Goal: Information Seeking & Learning: Learn about a topic

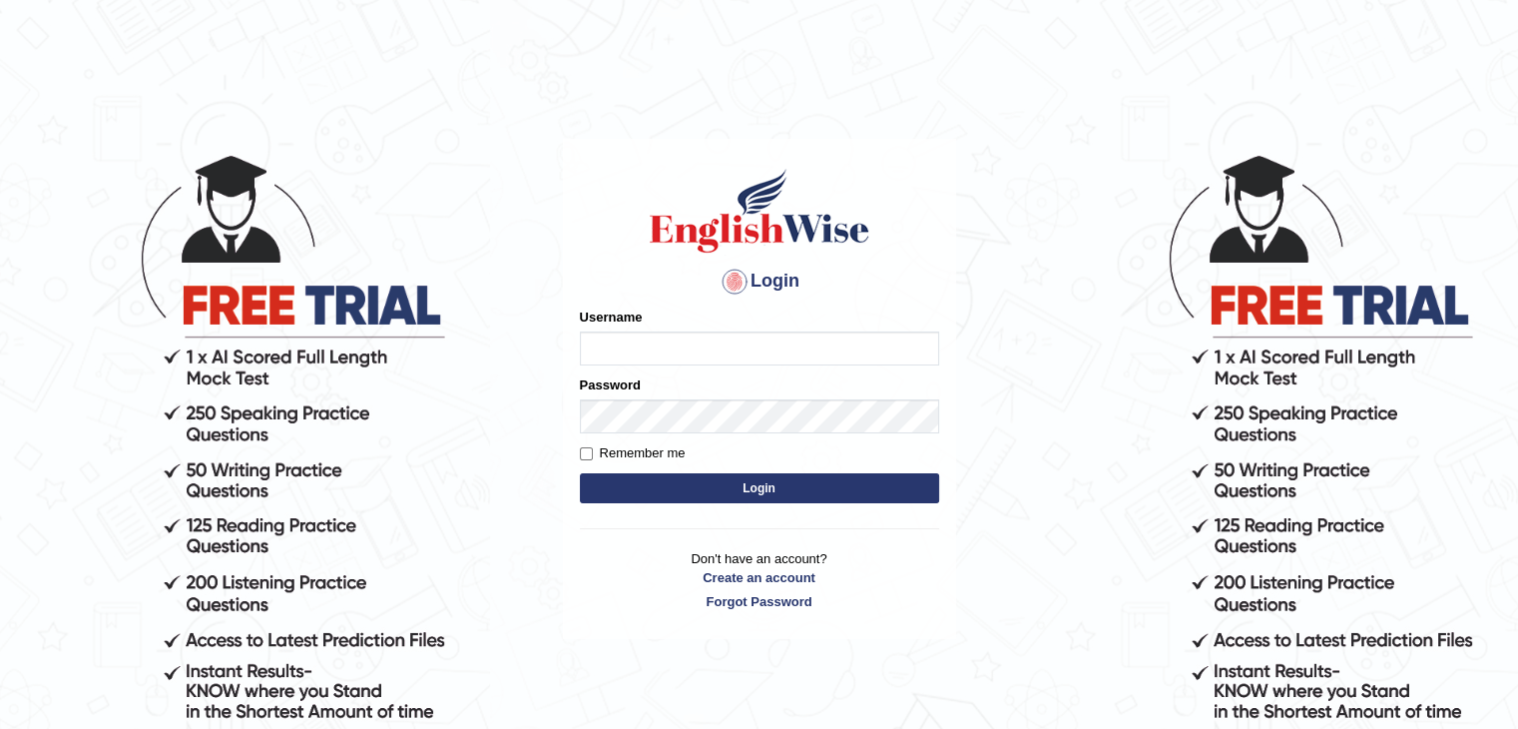
type input "iman_parramatta"
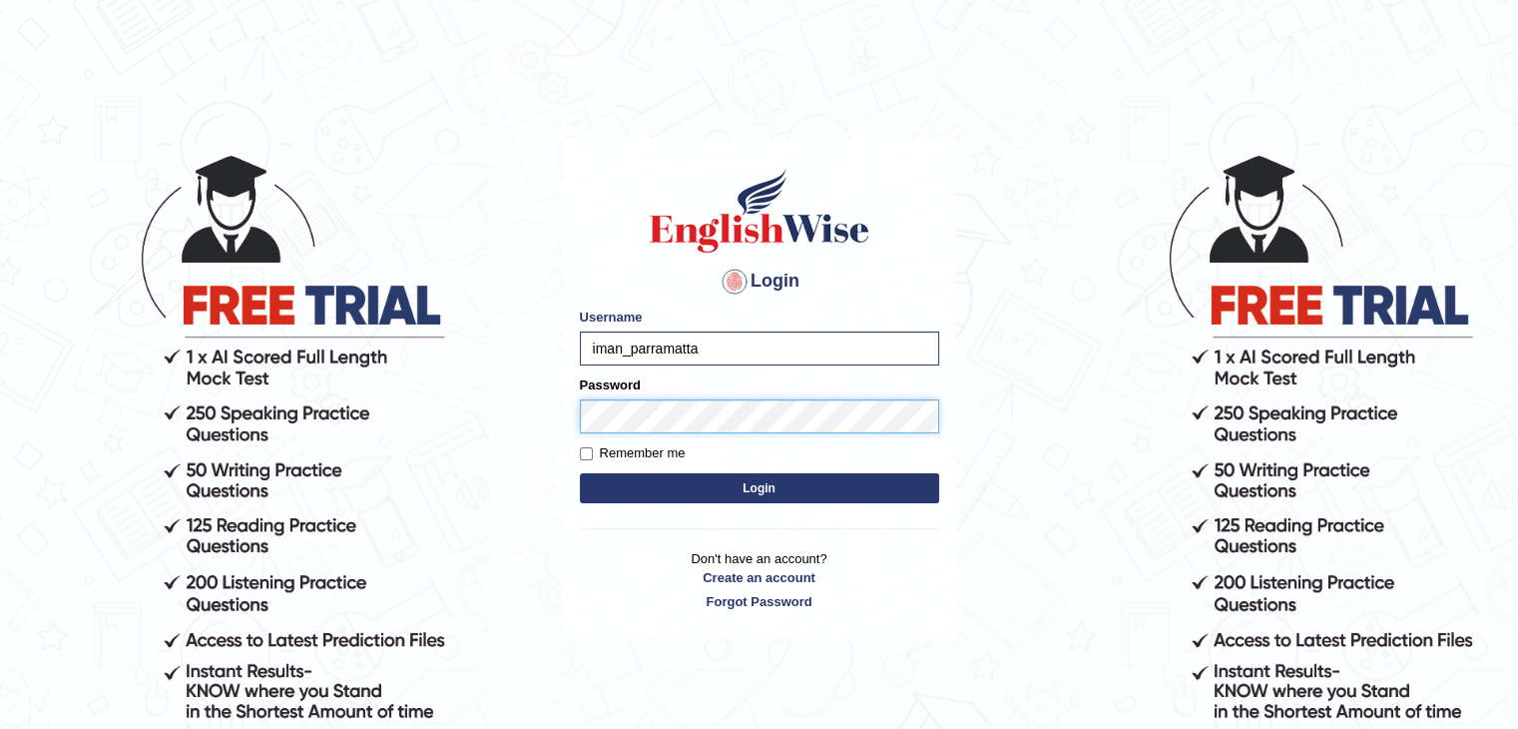
click at [580, 473] on button "Login" at bounding box center [759, 488] width 359 height 30
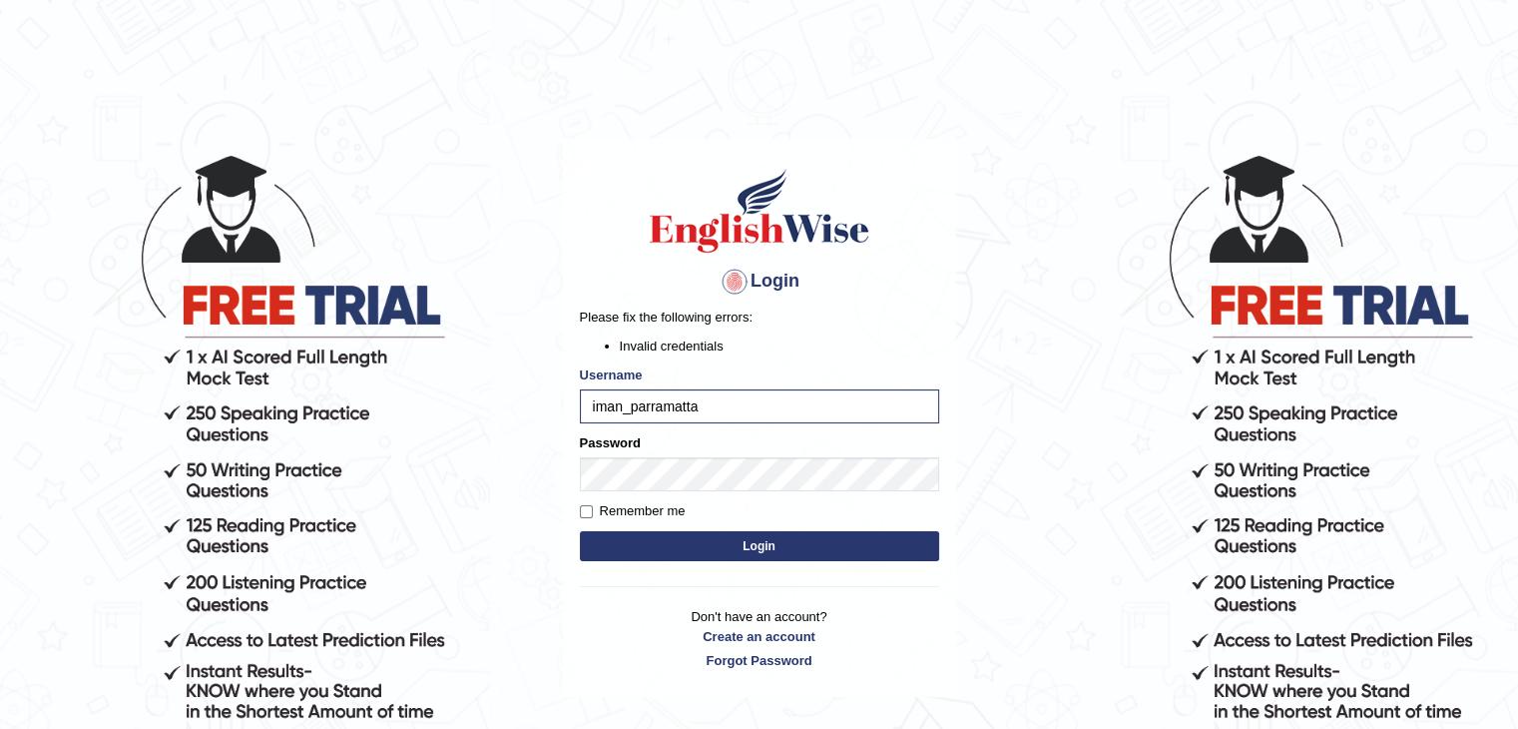
click at [708, 535] on button "Login" at bounding box center [759, 546] width 359 height 30
click at [475, 477] on body "Login Please fix the following errors: Invalid credentials Username iman_parram…" at bounding box center [759, 440] width 1518 height 729
click at [580, 531] on button "Login" at bounding box center [759, 546] width 359 height 30
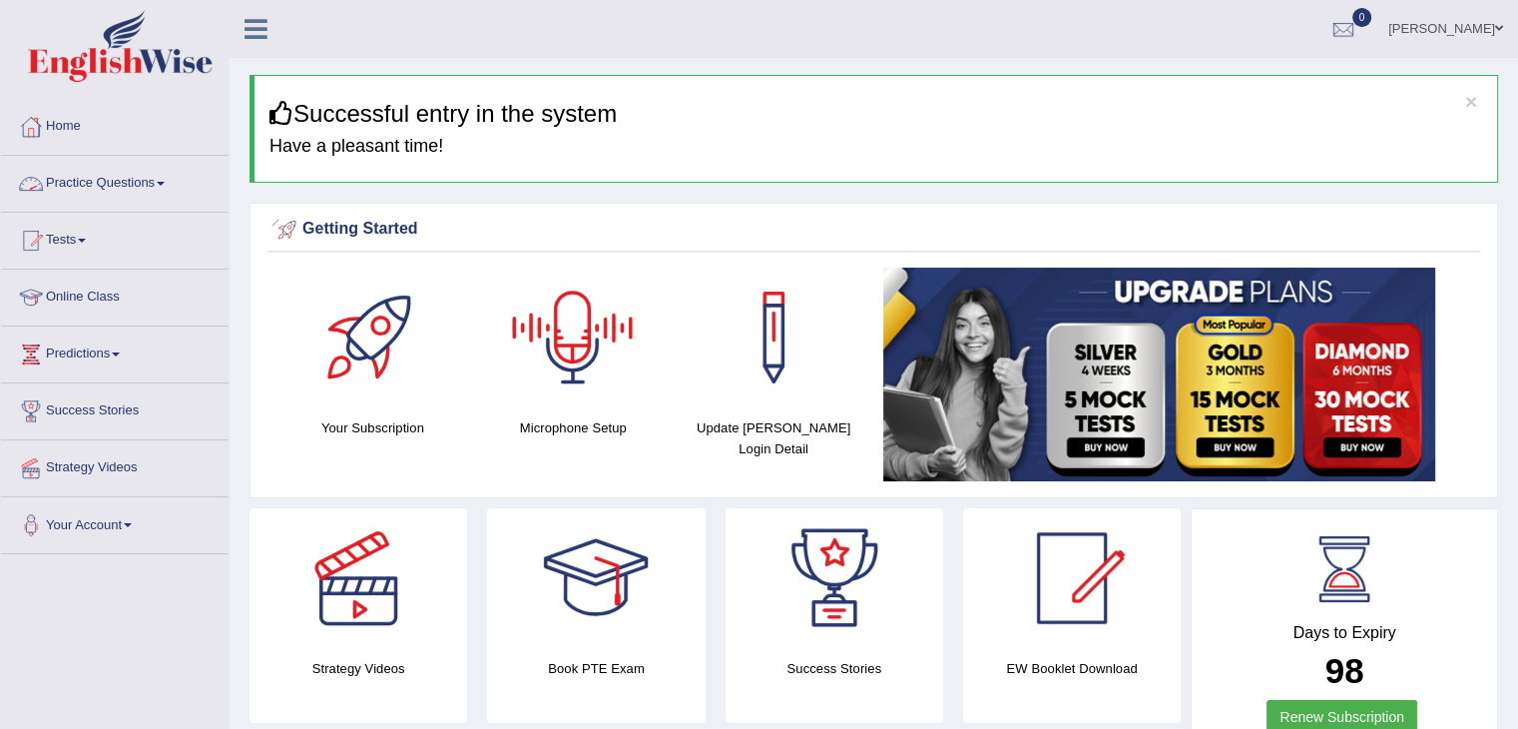
click at [75, 191] on link "Practice Questions" at bounding box center [115, 181] width 228 height 50
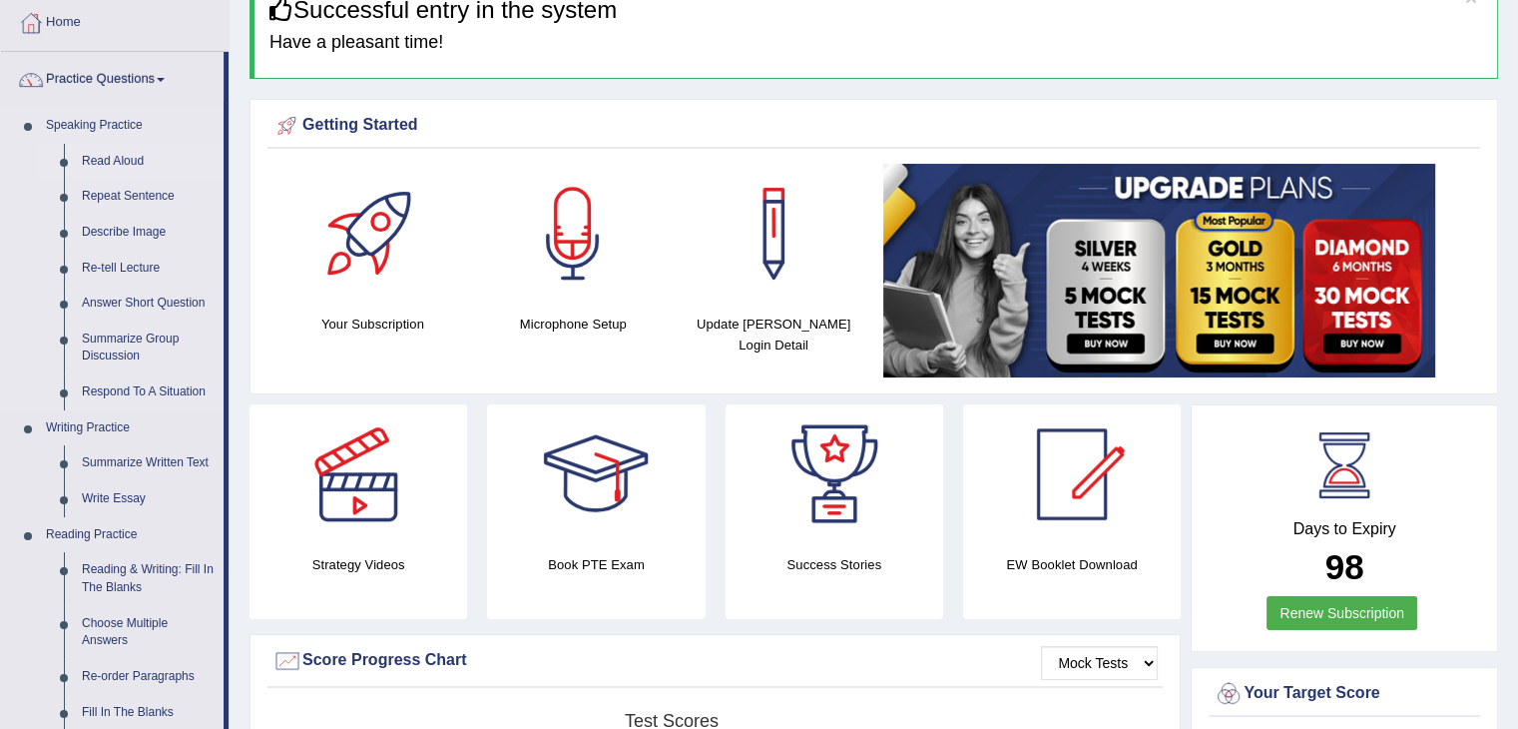
scroll to position [110, 0]
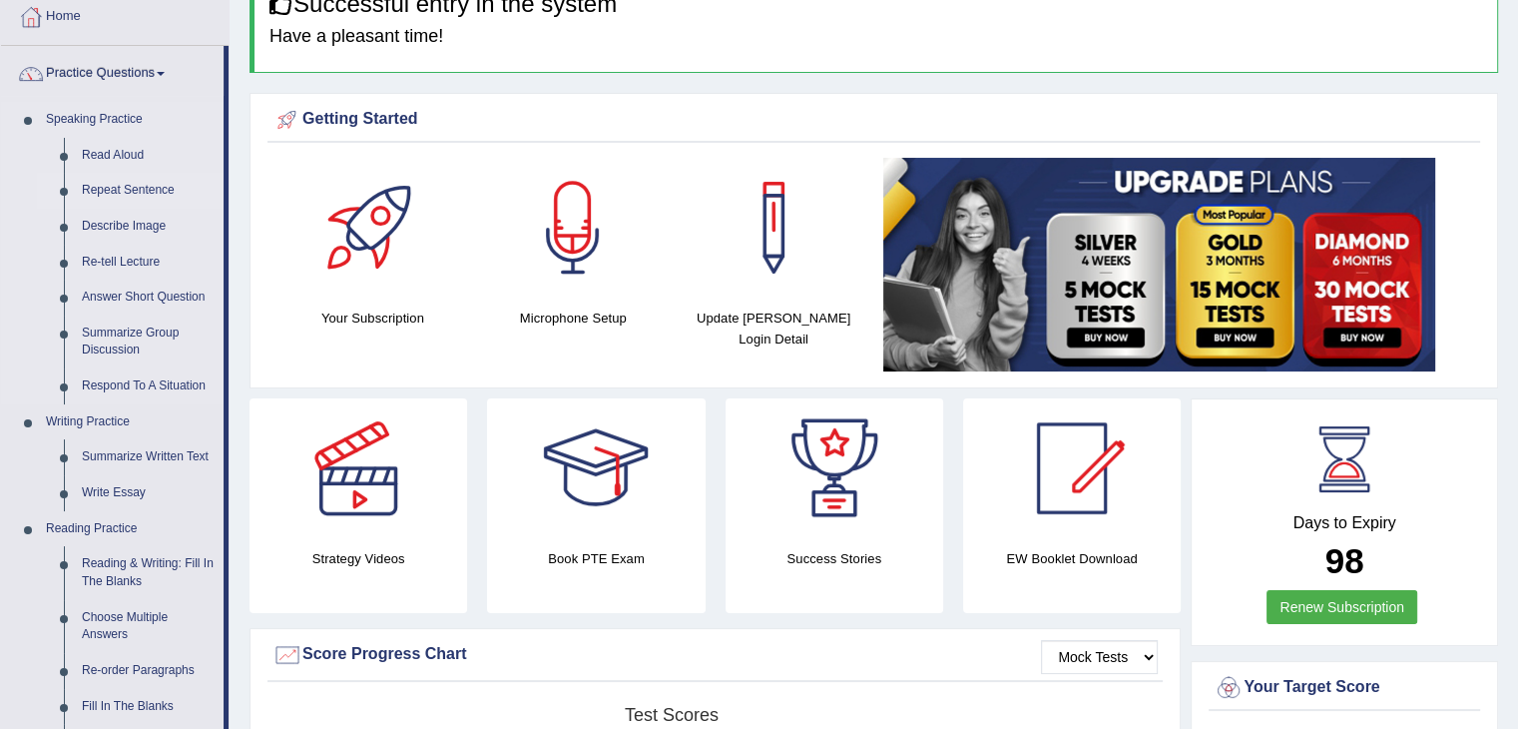
click at [112, 190] on link "Repeat Sentence" at bounding box center [148, 191] width 151 height 36
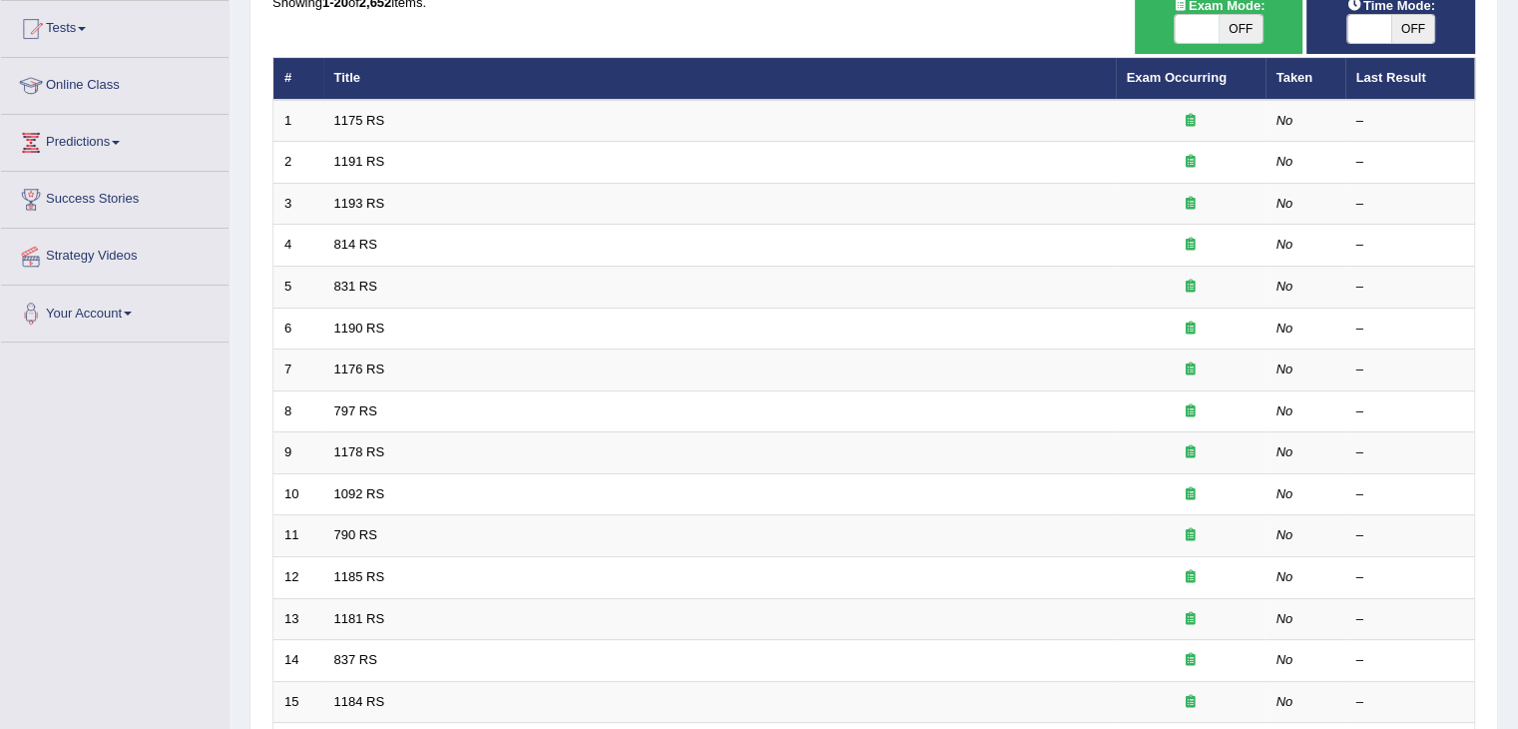
click at [1252, 30] on span "OFF" at bounding box center [1241, 29] width 44 height 28
checkbox input "true"
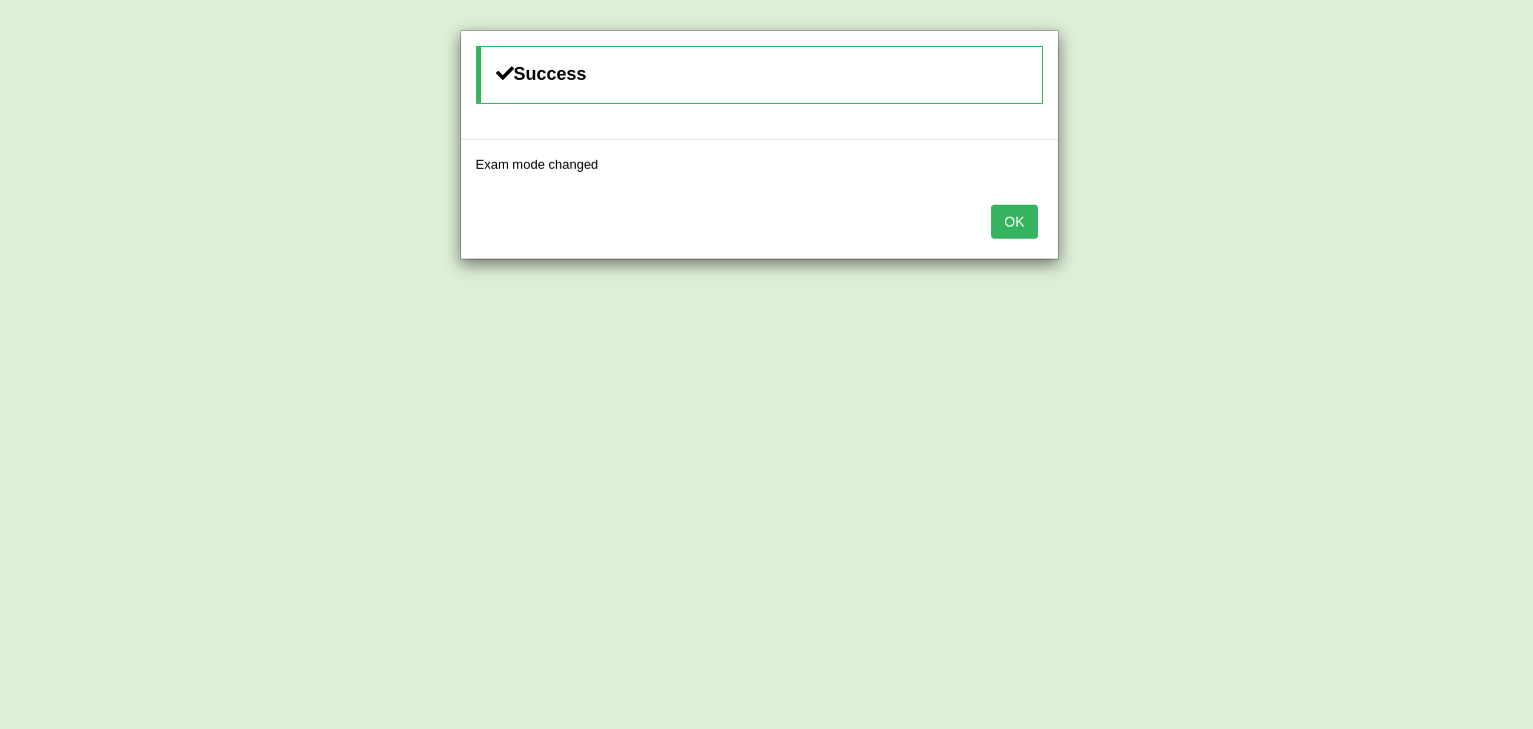
click at [1019, 229] on button "OK" at bounding box center [1014, 222] width 46 height 34
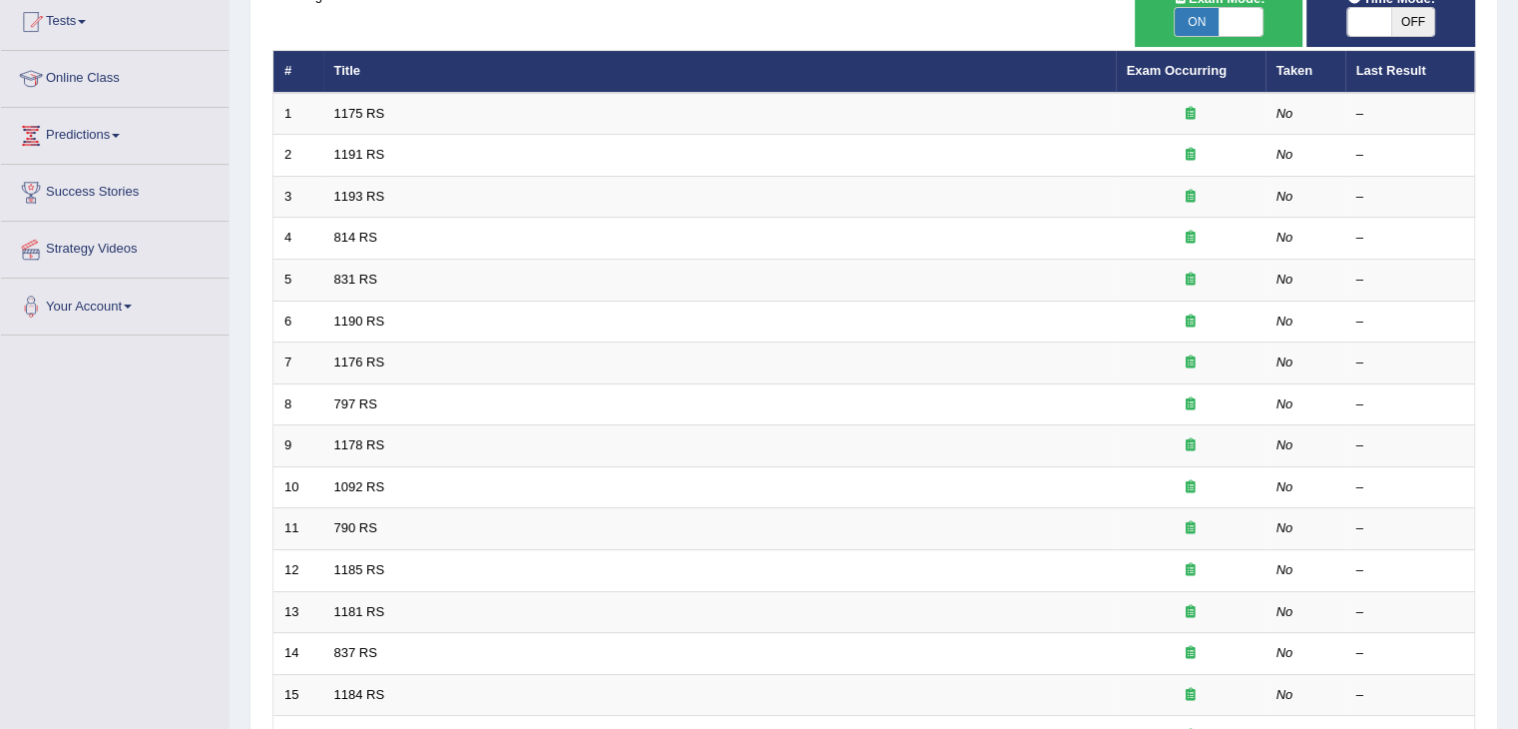
scroll to position [587, 0]
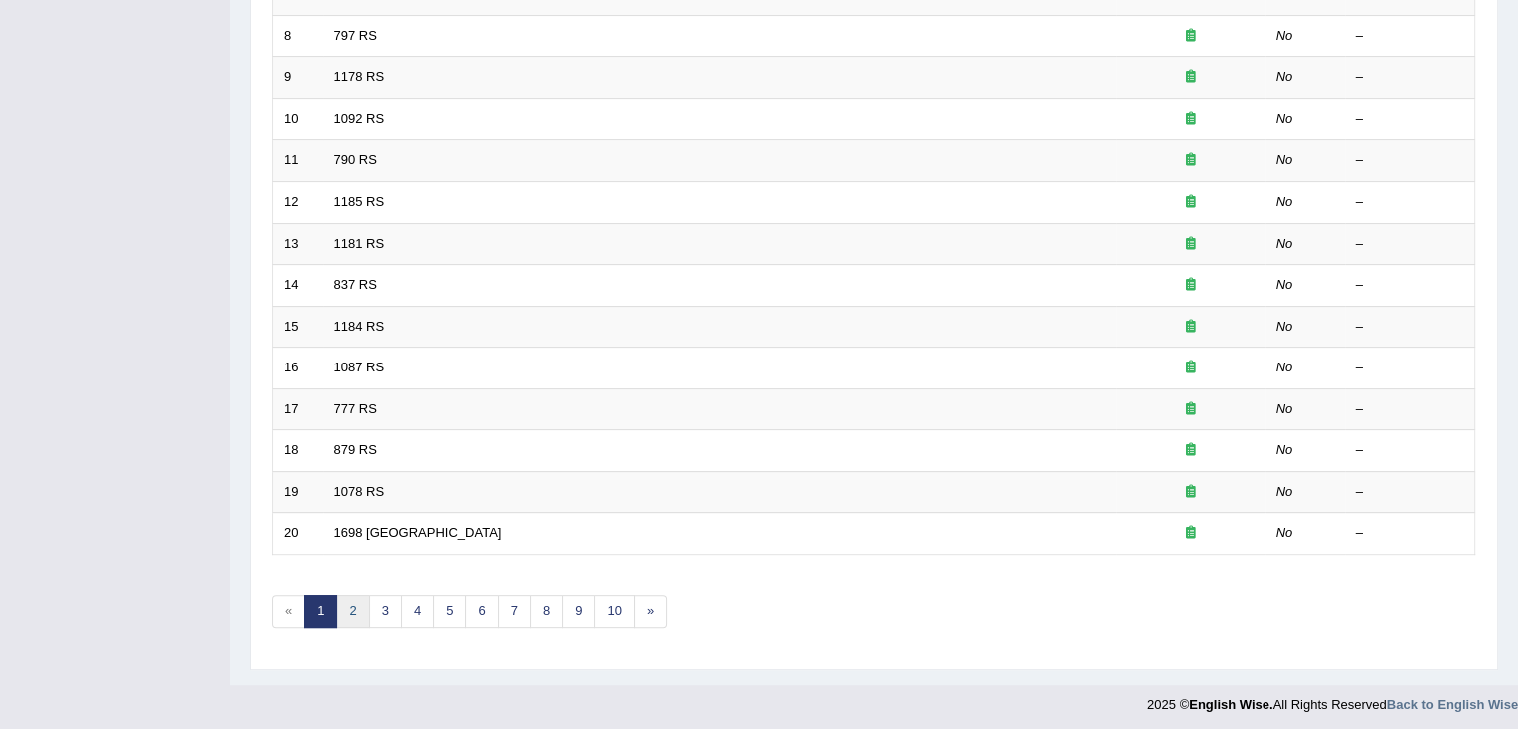
click at [339, 607] on link "2" at bounding box center [352, 611] width 33 height 33
click at [387, 616] on link "3" at bounding box center [385, 611] width 33 height 33
click at [415, 604] on link "4" at bounding box center [417, 611] width 33 height 33
click at [453, 608] on link "5" at bounding box center [449, 611] width 33 height 33
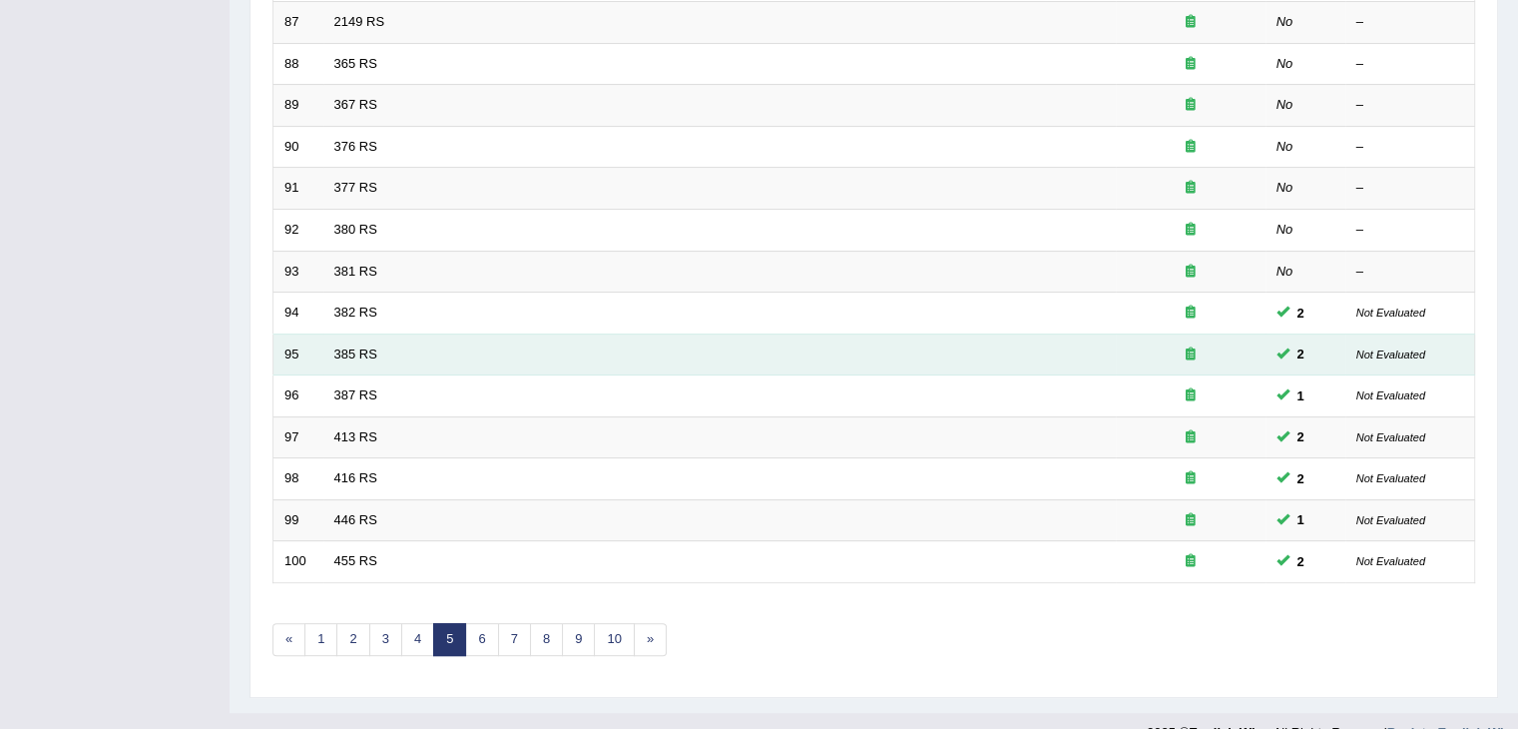
scroll to position [562, 0]
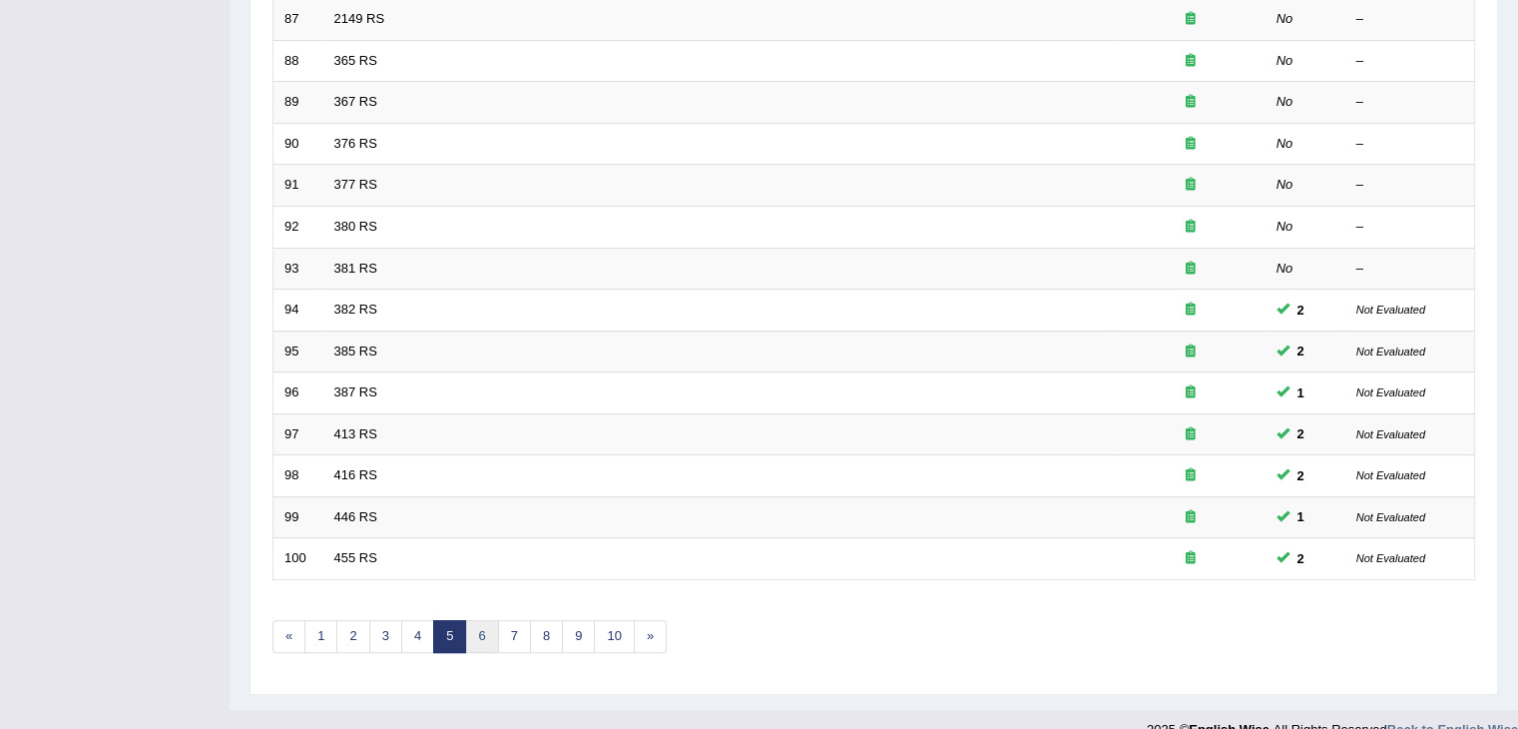
click at [480, 628] on link "6" at bounding box center [481, 636] width 33 height 33
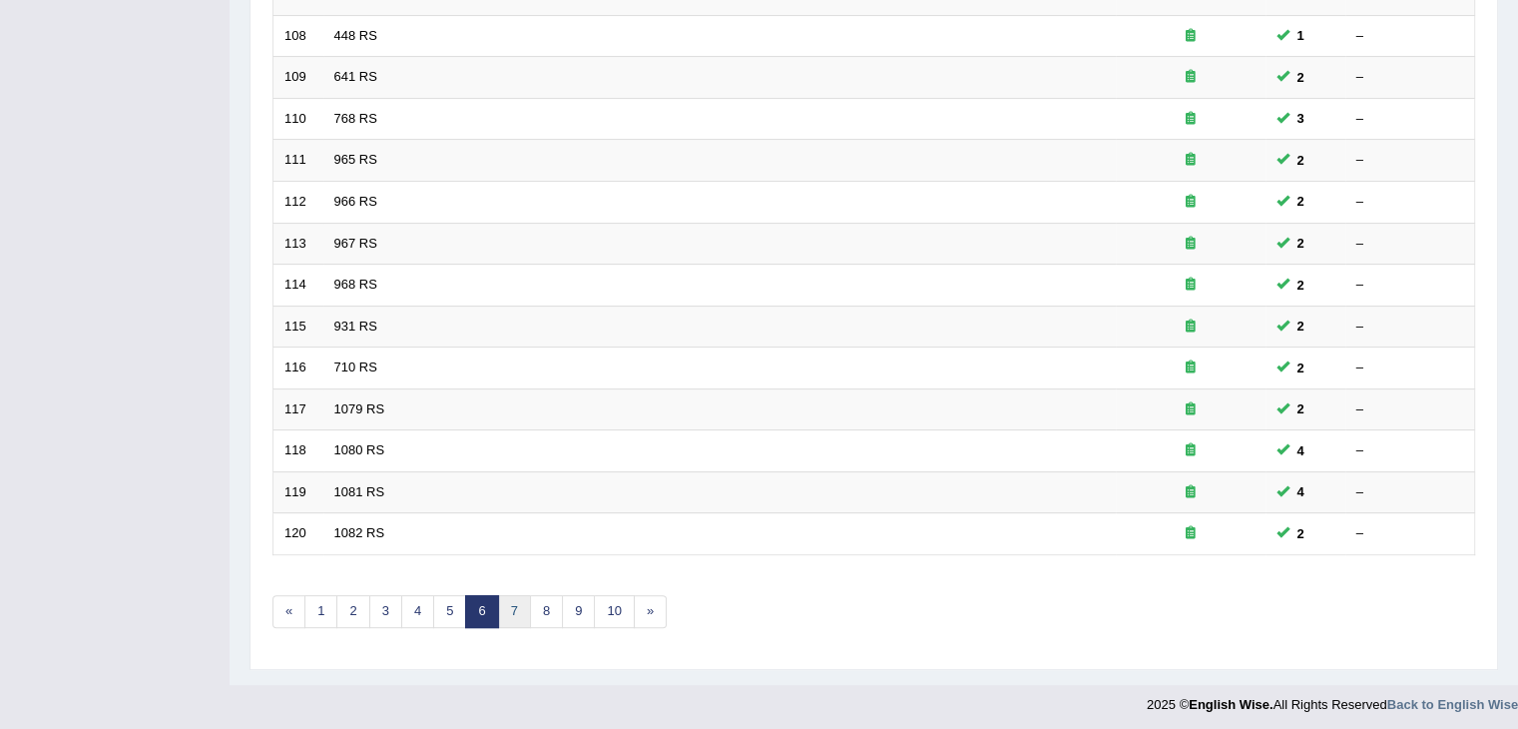
click at [515, 608] on link "7" at bounding box center [514, 611] width 33 height 33
click at [508, 603] on link "8" at bounding box center [514, 611] width 33 height 33
click at [517, 614] on link "9" at bounding box center [514, 611] width 33 height 33
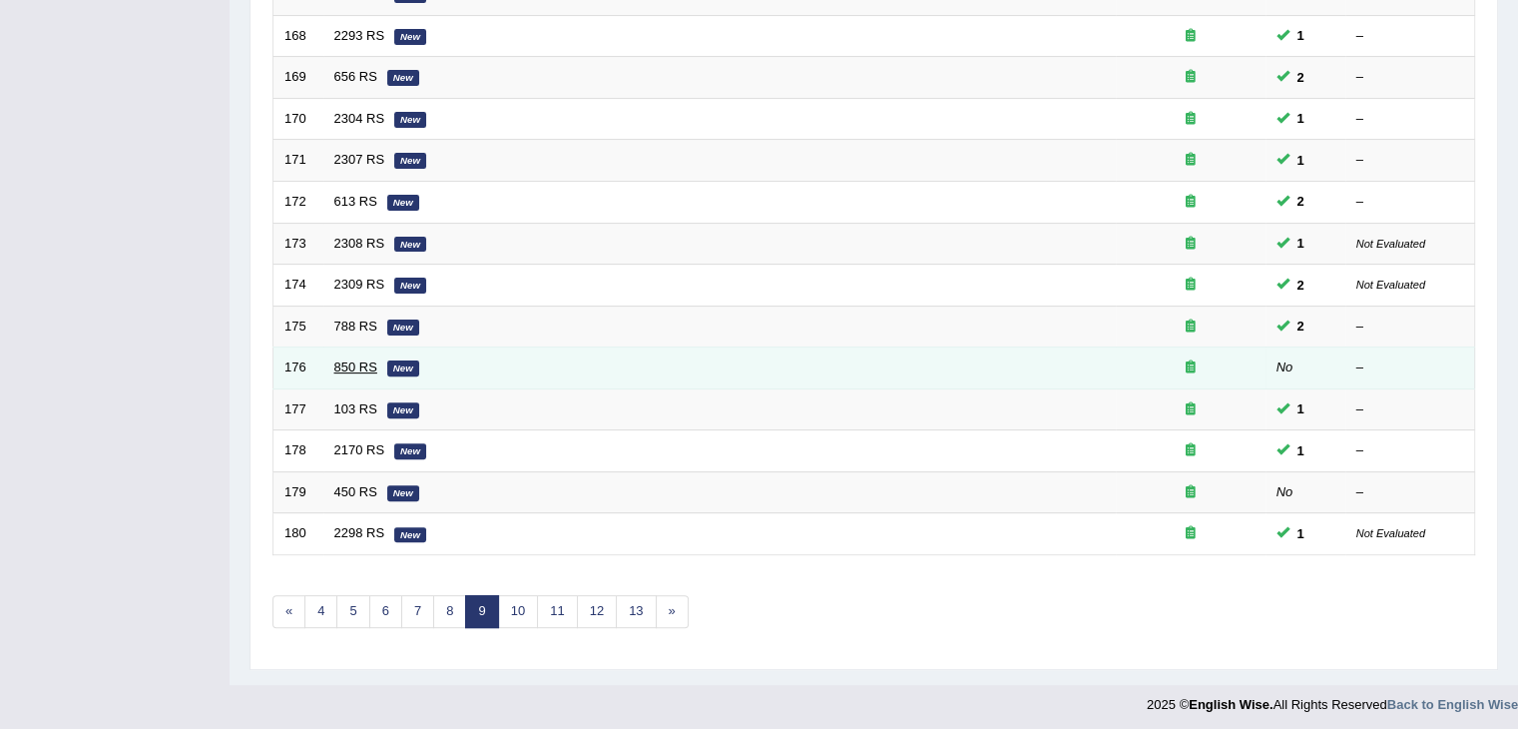
click at [341, 359] on link "850 RS" at bounding box center [355, 366] width 43 height 15
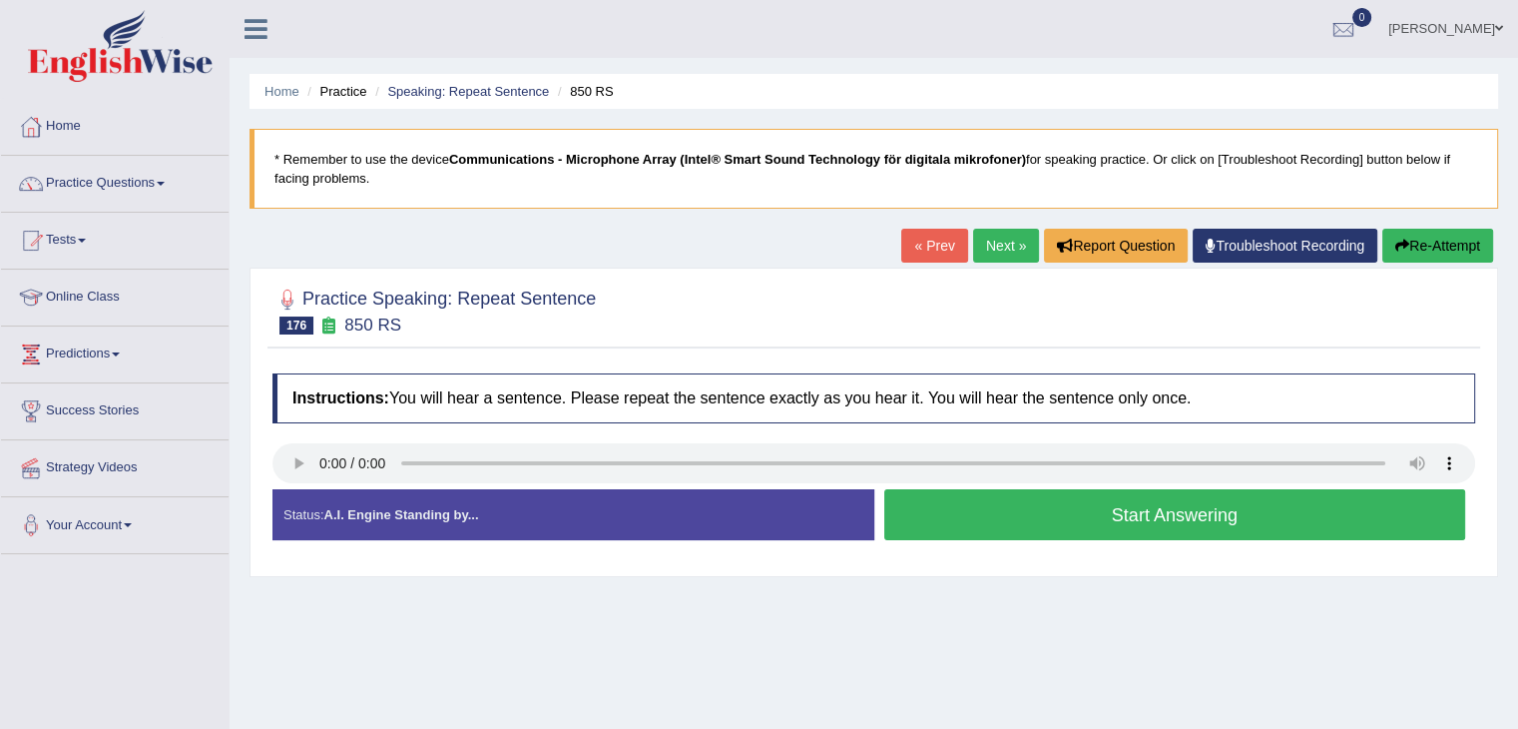
click at [1046, 626] on div "Home Practice Speaking: Repeat Sentence 850 RS * Remember to use the device Com…" at bounding box center [874, 499] width 1288 height 998
click at [1143, 504] on button "Start Answering" at bounding box center [1175, 514] width 582 height 51
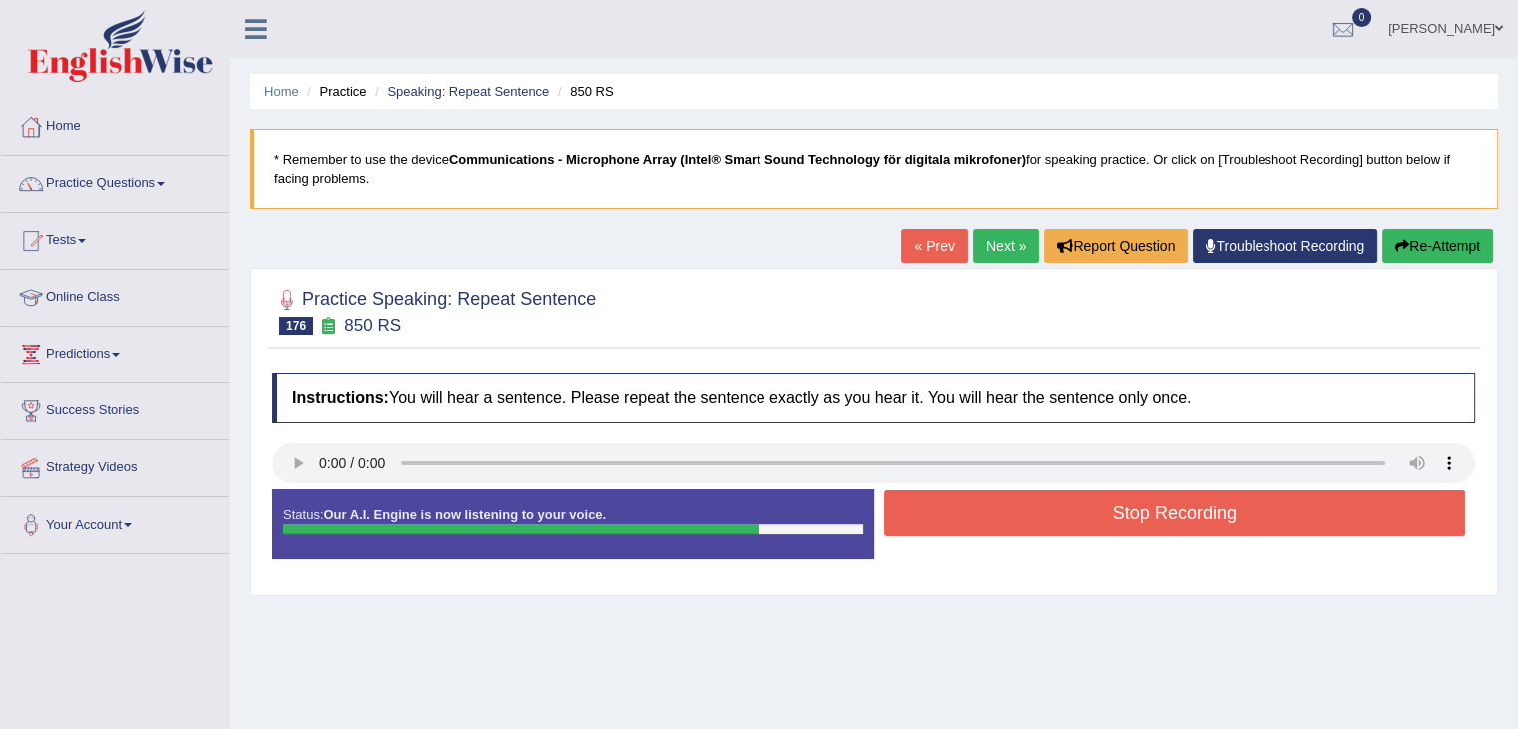
click at [1413, 241] on button "Re-Attempt" at bounding box center [1437, 246] width 111 height 34
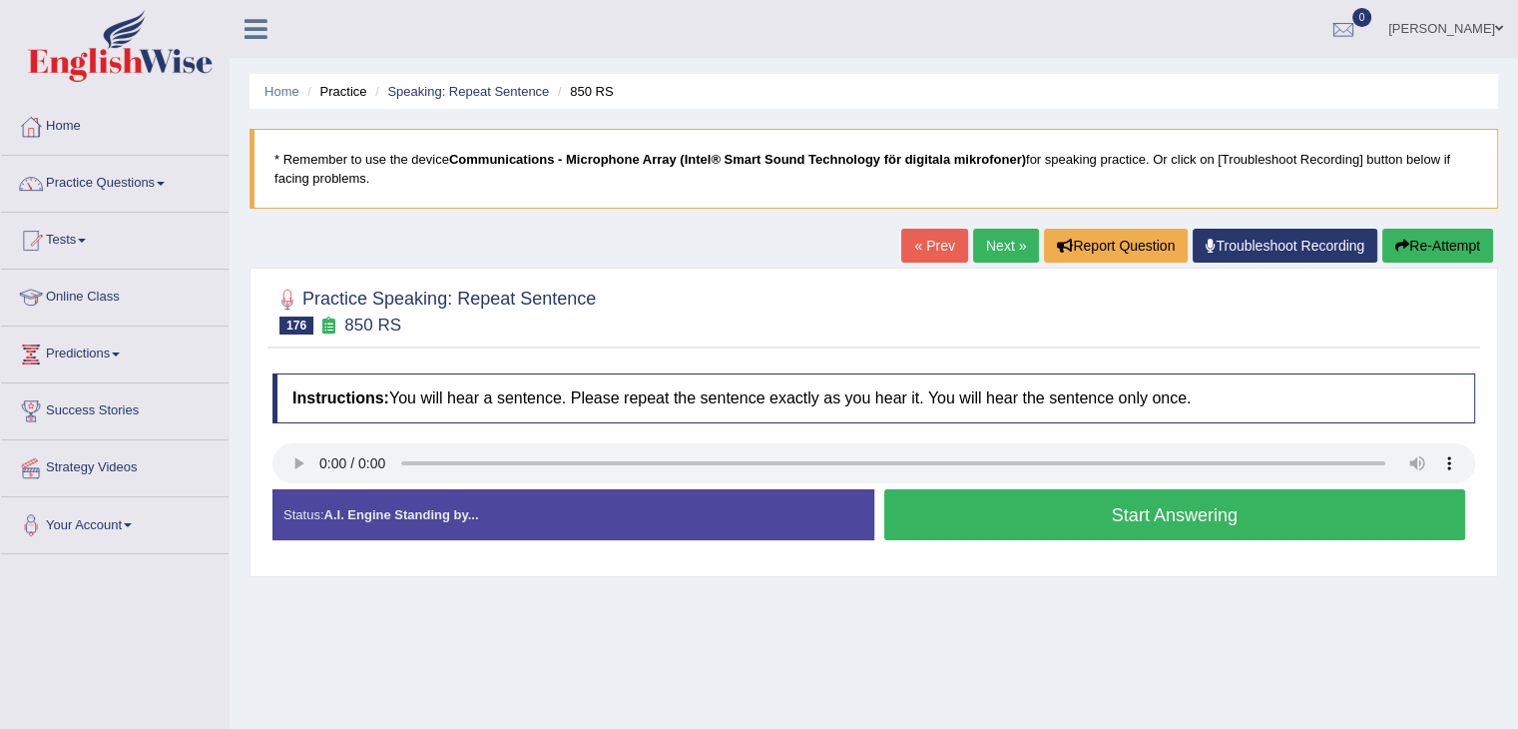
click at [993, 506] on button "Start Answering" at bounding box center [1175, 514] width 582 height 51
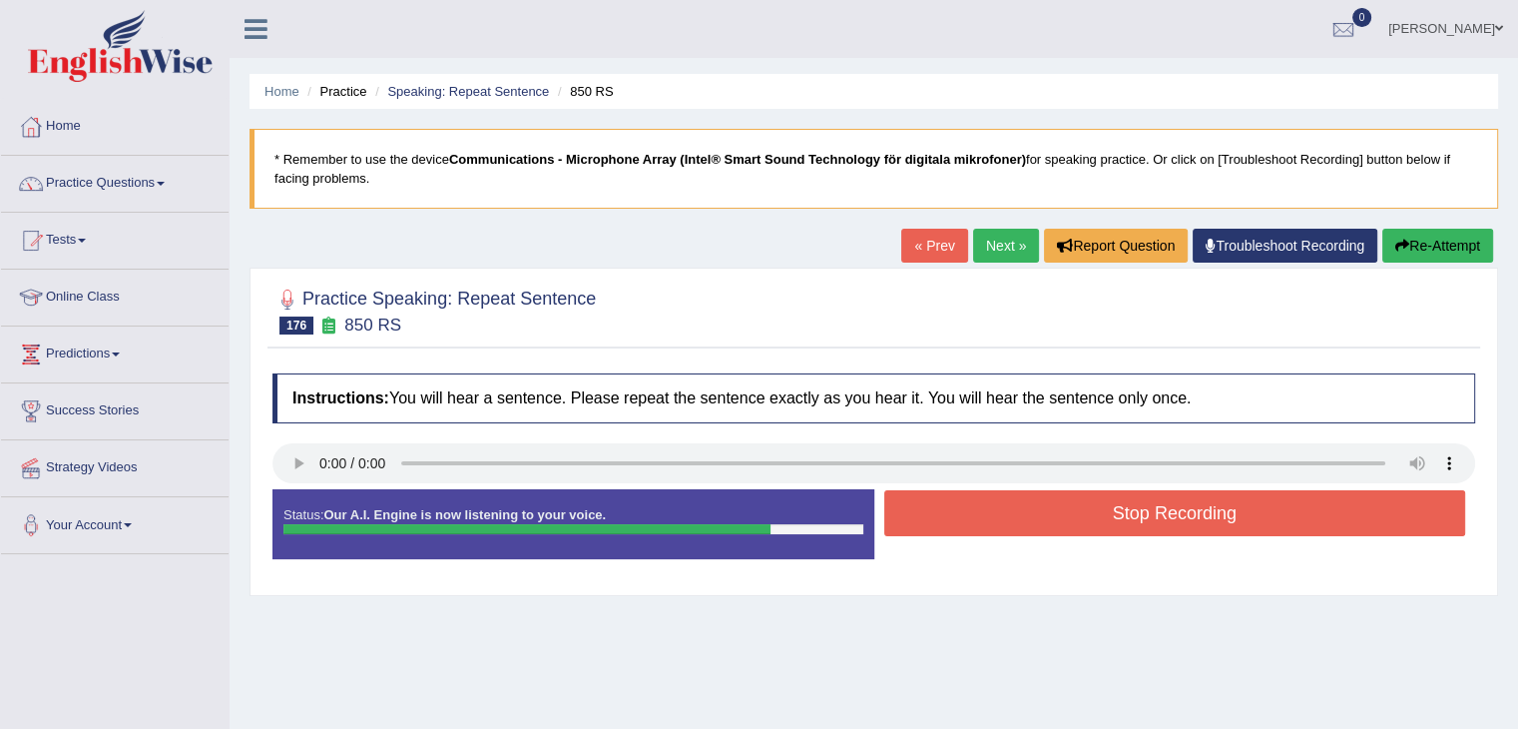
click at [1028, 504] on button "Stop Recording" at bounding box center [1175, 513] width 582 height 46
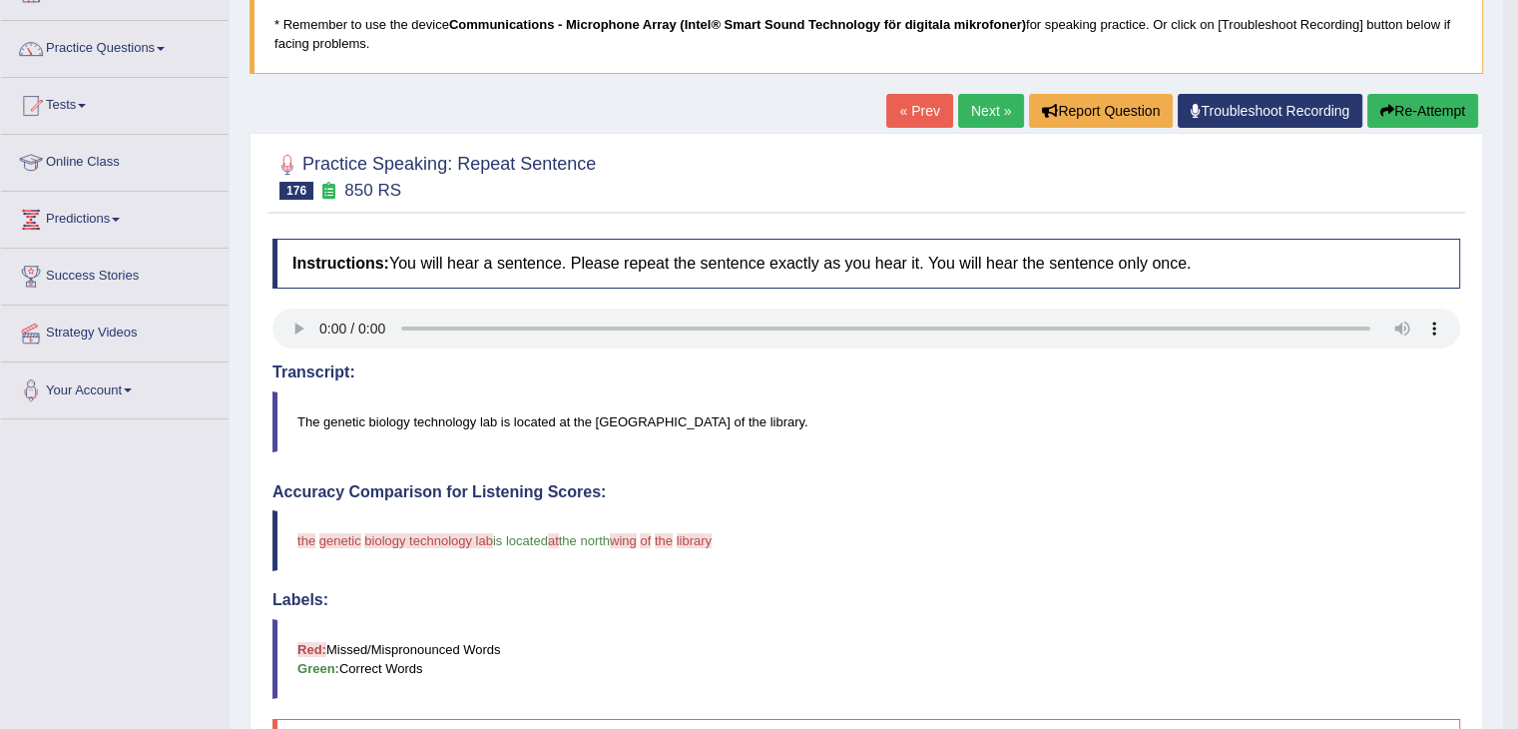
scroll to position [111, 0]
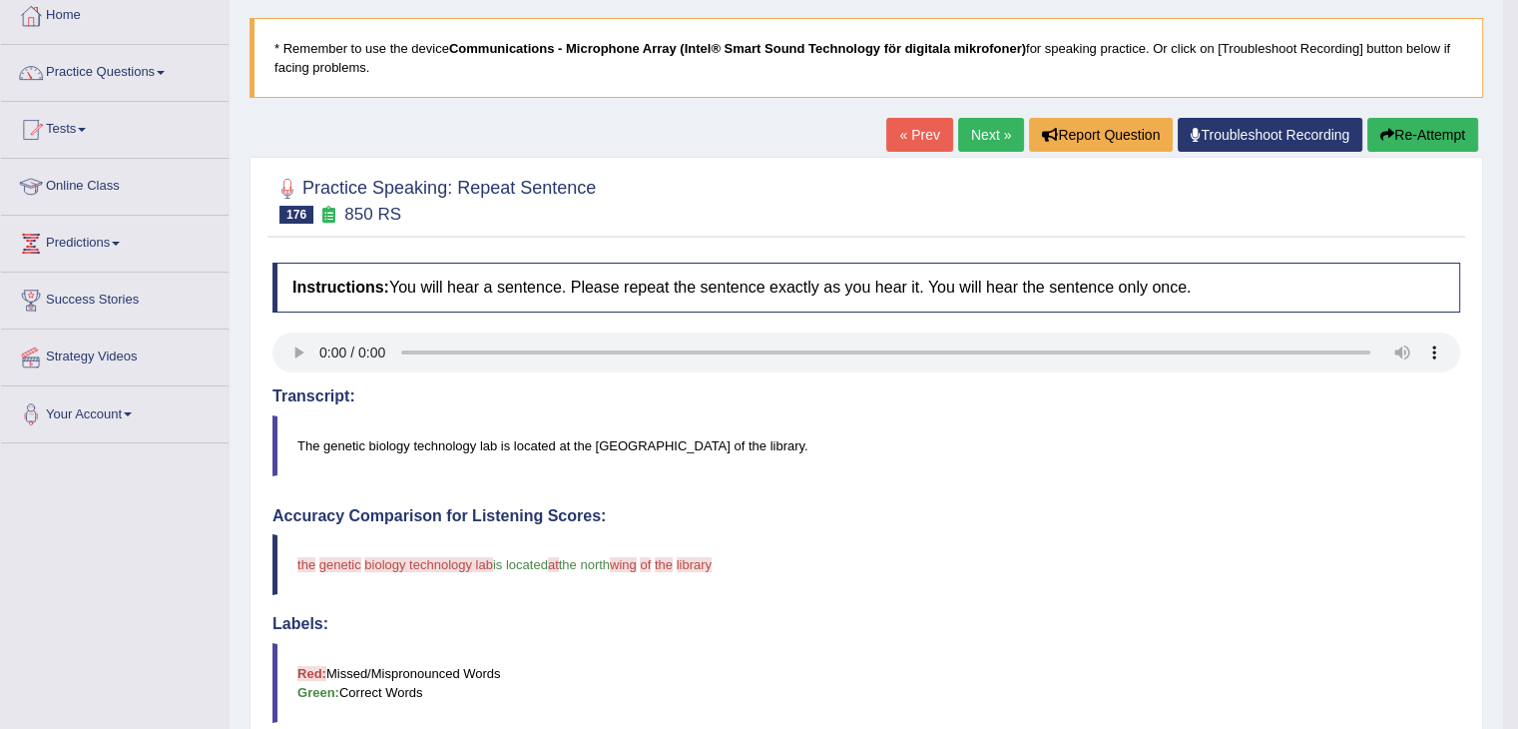
click at [1436, 133] on button "Re-Attempt" at bounding box center [1422, 135] width 111 height 34
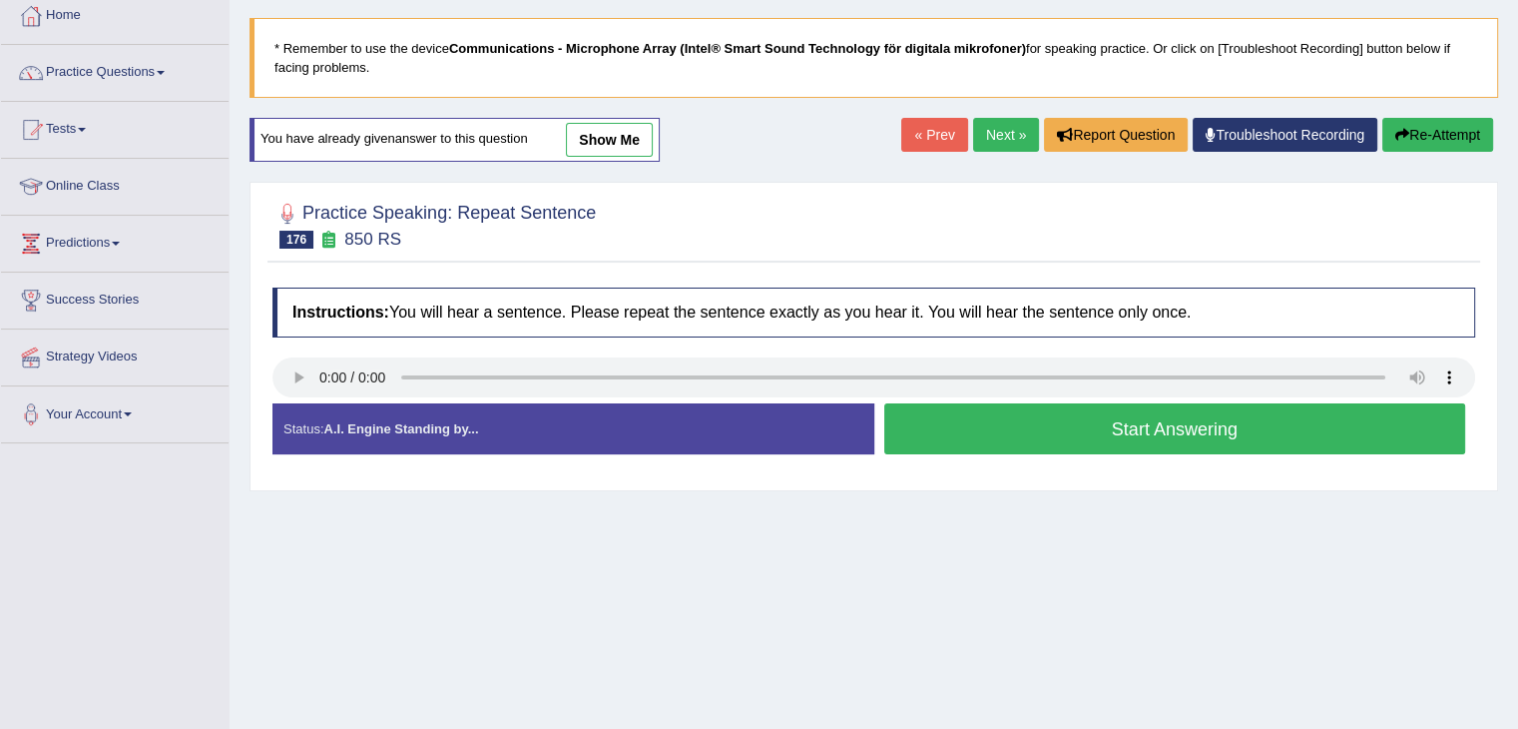
scroll to position [111, 0]
click at [1061, 432] on button "Start Answering" at bounding box center [1175, 428] width 582 height 51
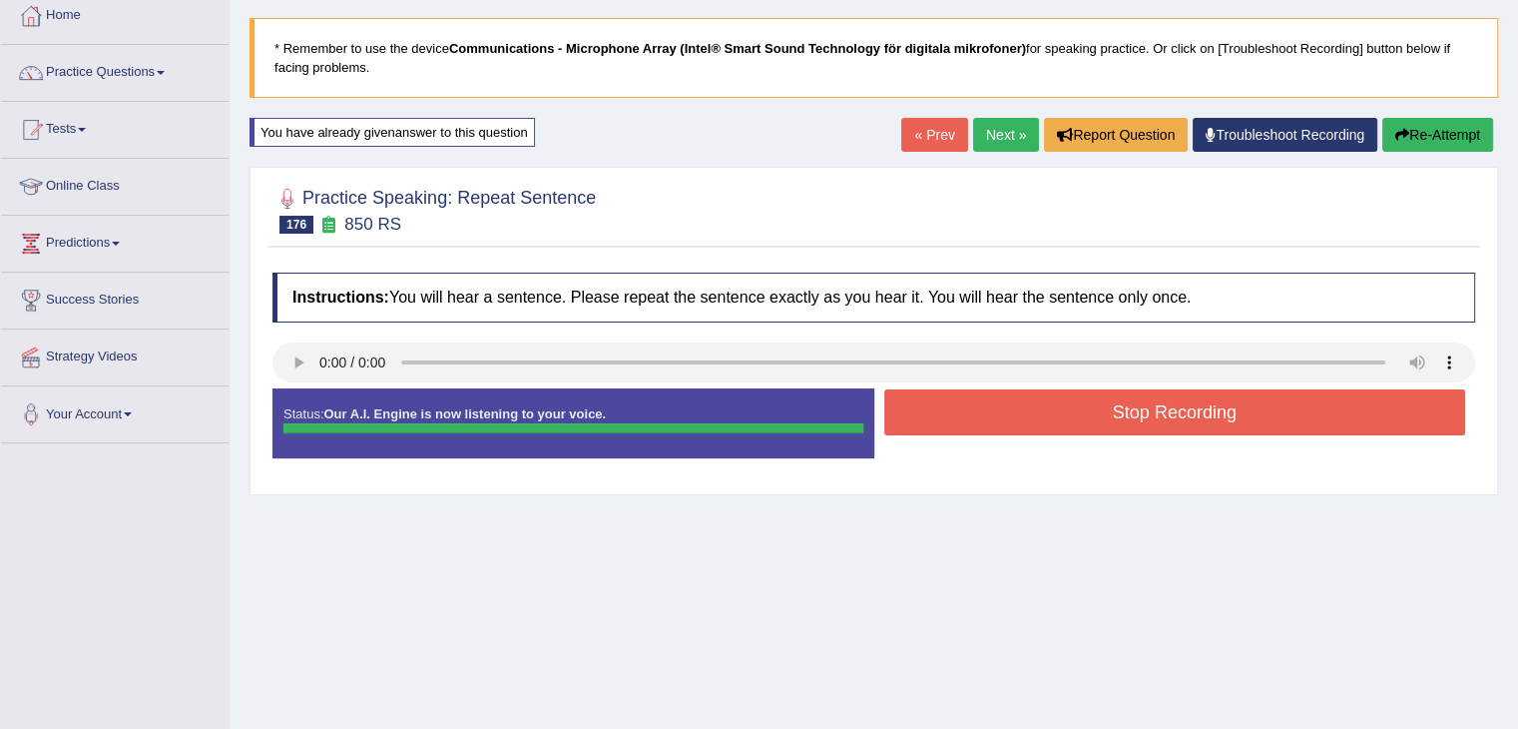
click at [1021, 397] on div "Instructions: You will hear a sentence. Please repeat the sentence exactly as y…" at bounding box center [873, 373] width 1213 height 222
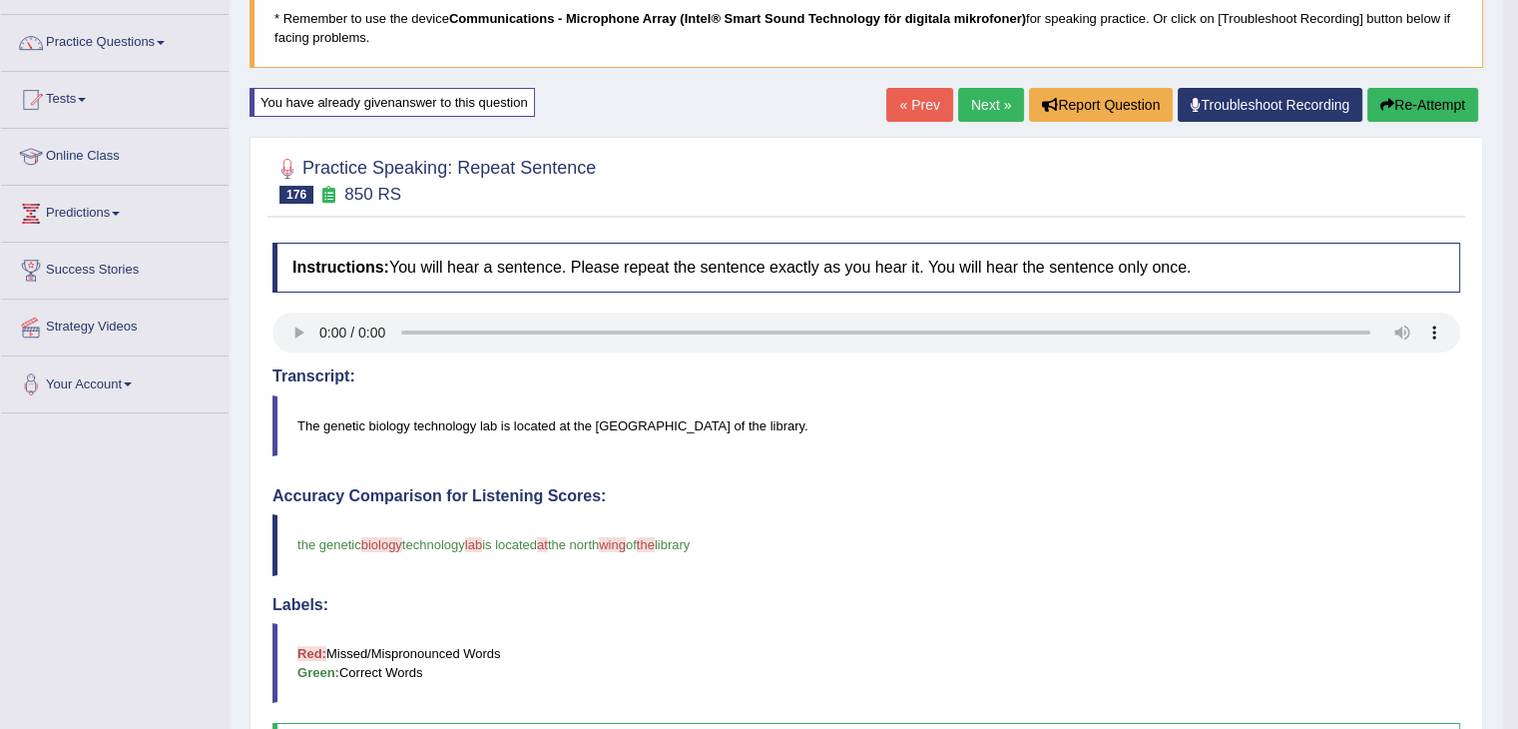
scroll to position [0, 0]
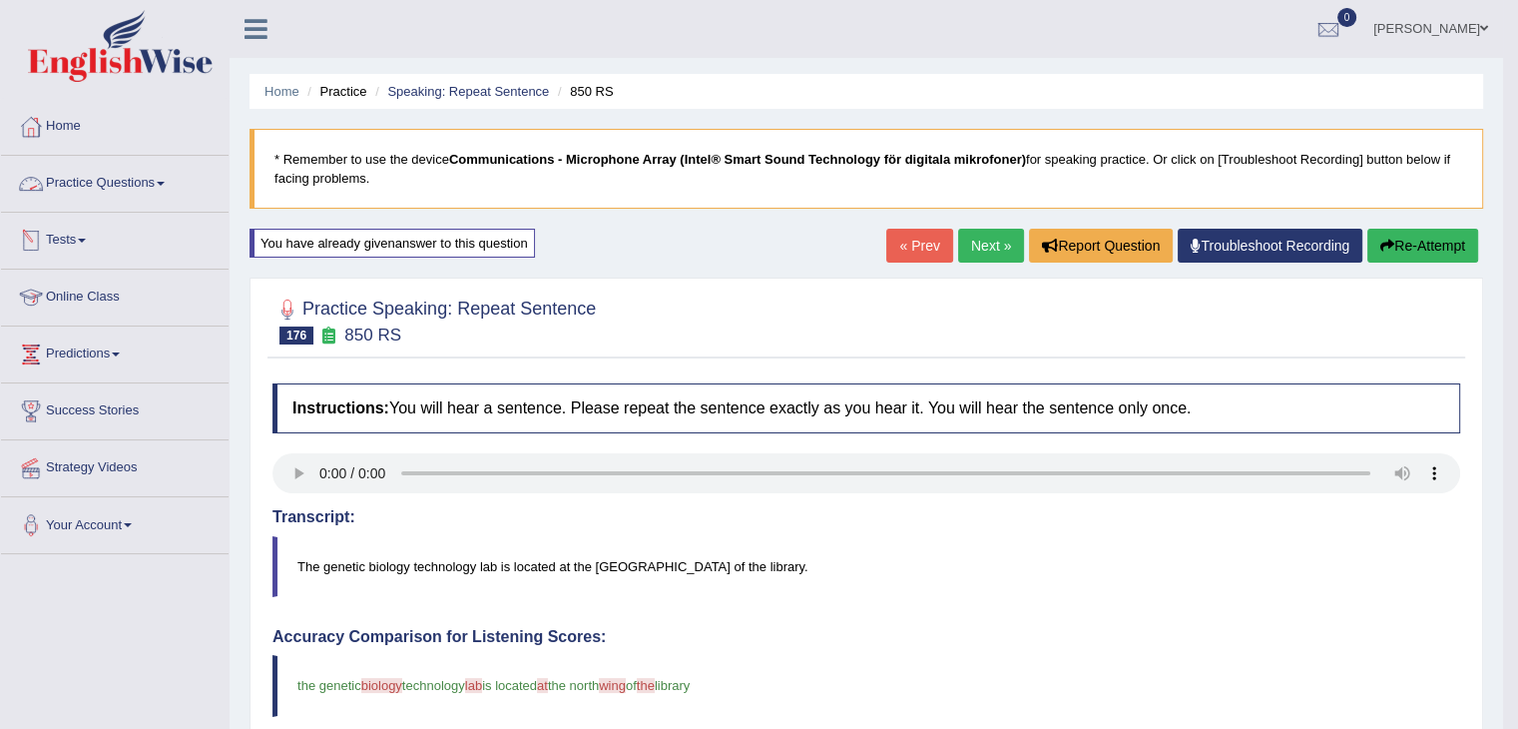
click at [60, 178] on link "Practice Questions" at bounding box center [115, 181] width 228 height 50
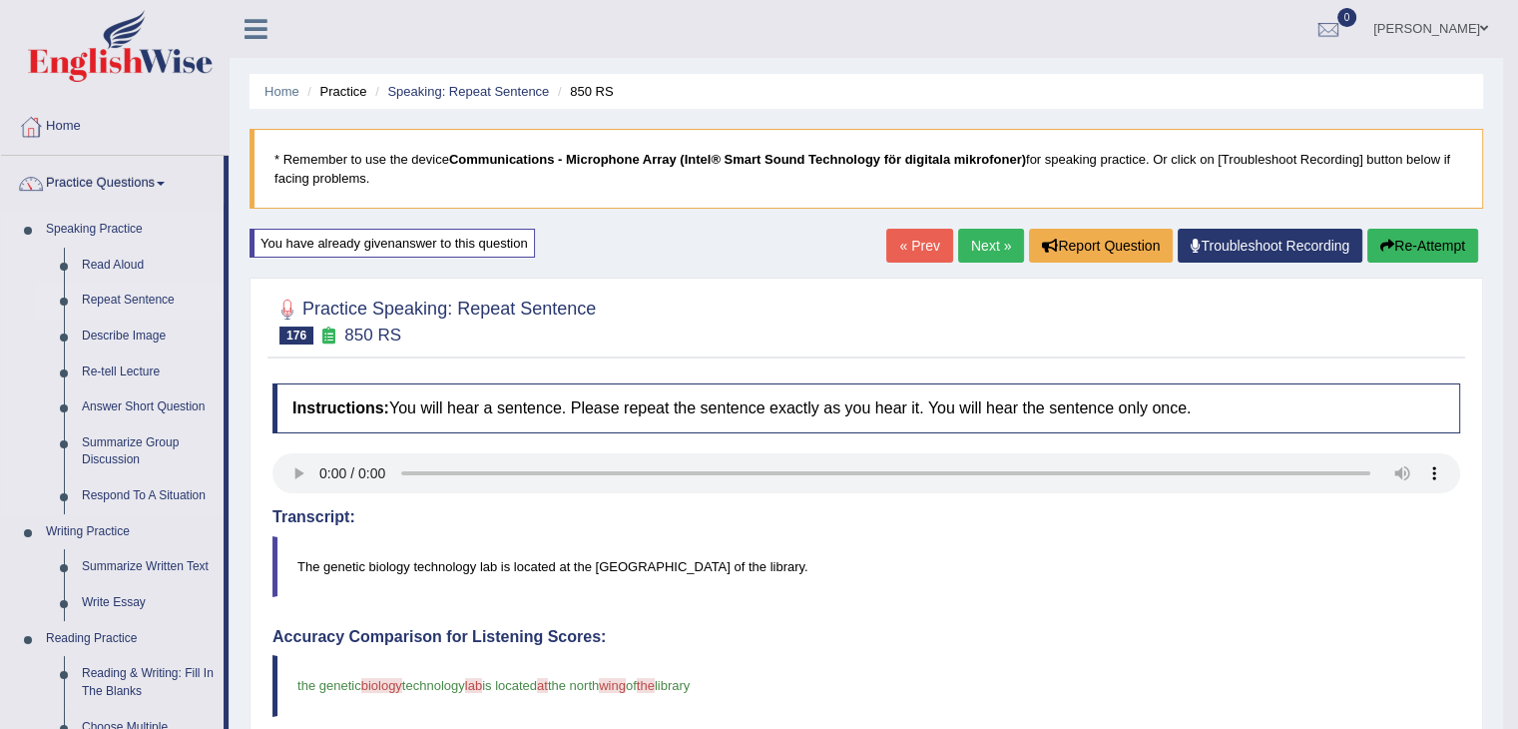
click at [124, 297] on link "Repeat Sentence" at bounding box center [148, 300] width 151 height 36
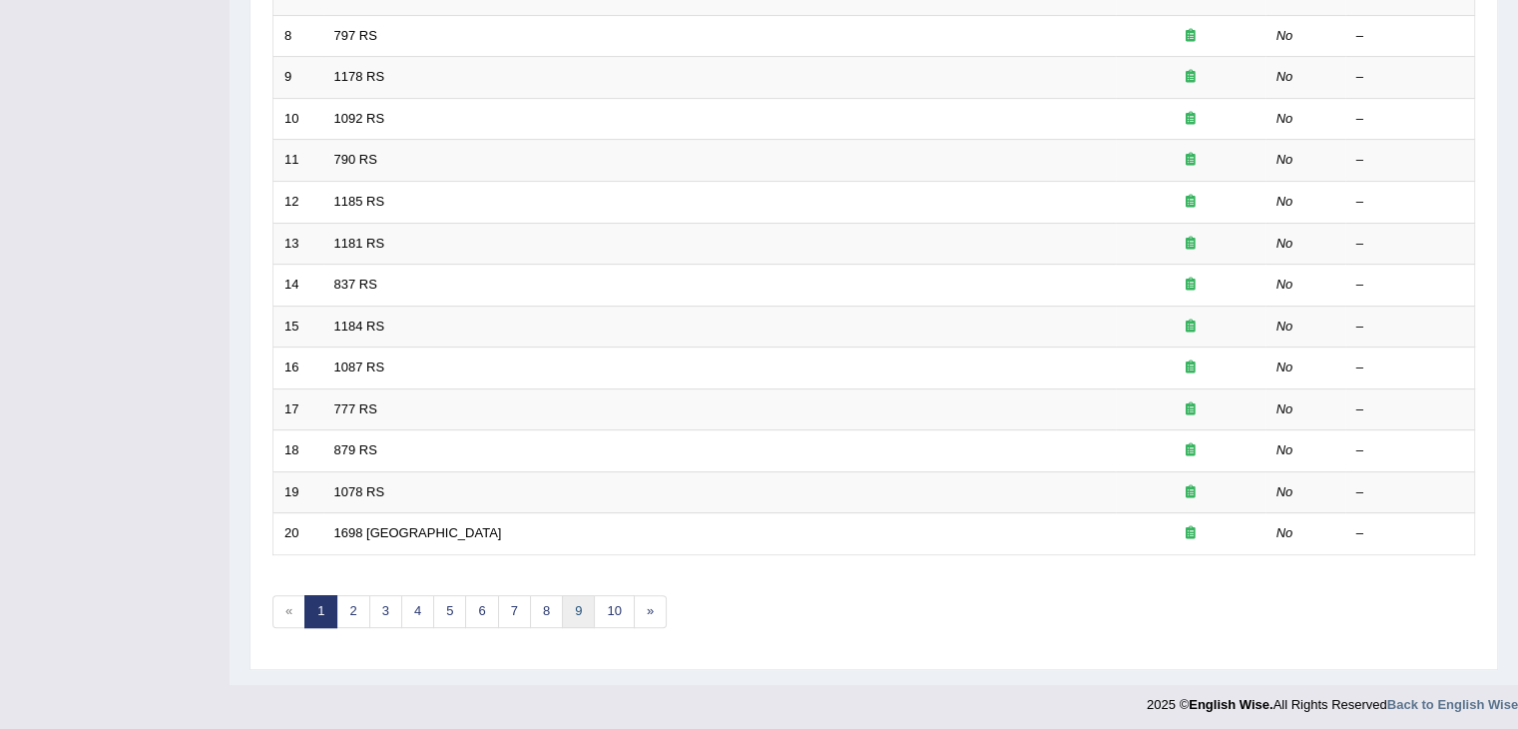
click at [580, 612] on link "9" at bounding box center [578, 611] width 33 height 33
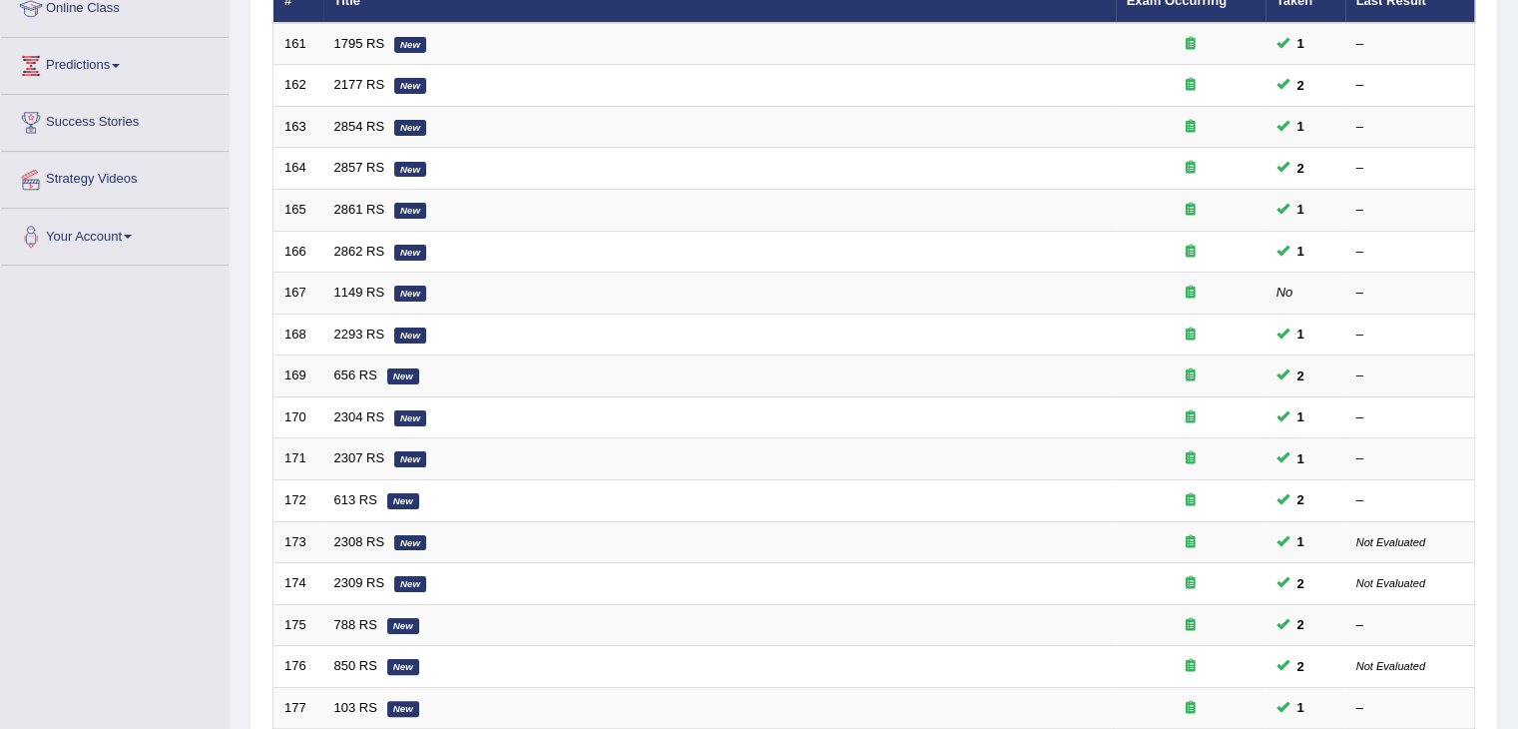
scroll to position [286, 0]
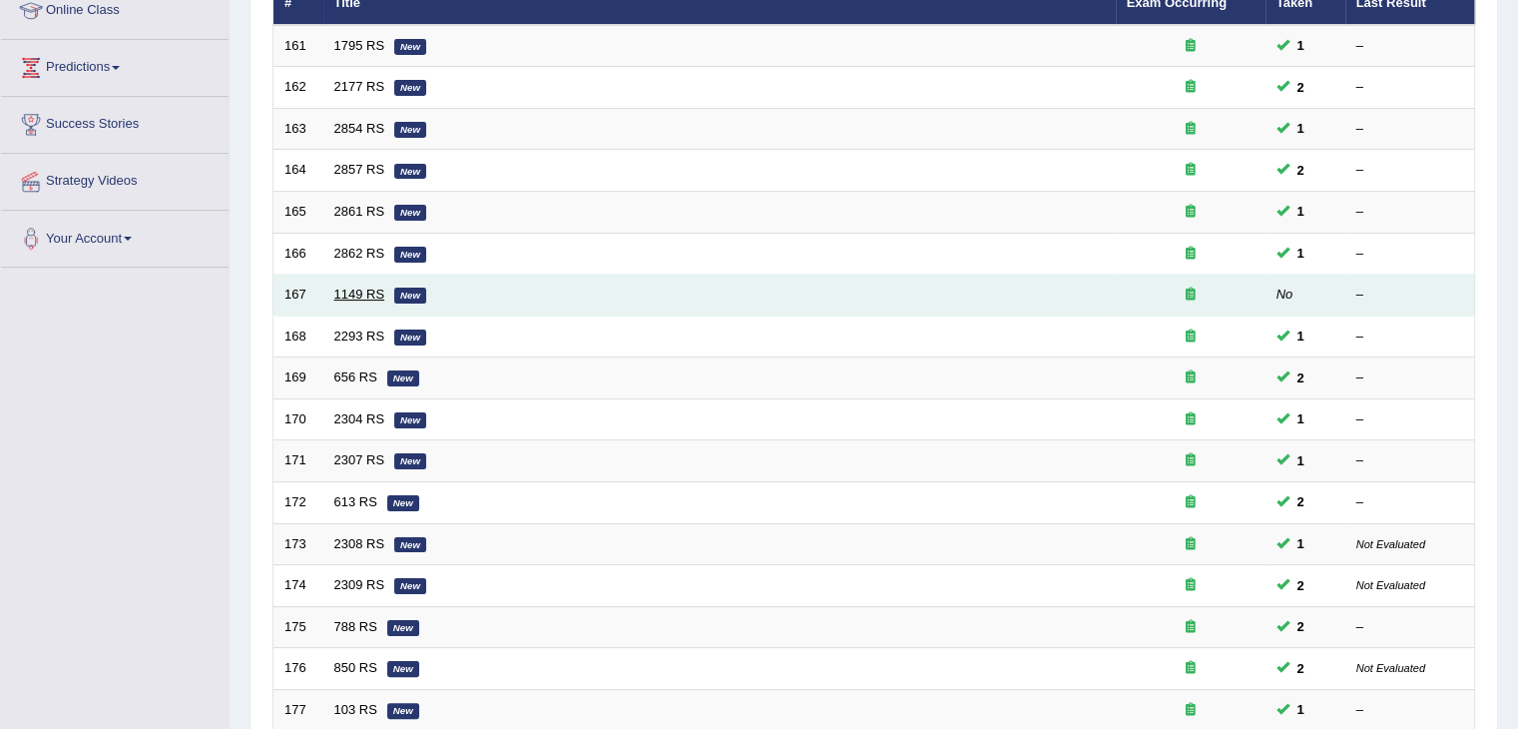
click at [355, 293] on link "1149 RS" at bounding box center [359, 293] width 51 height 15
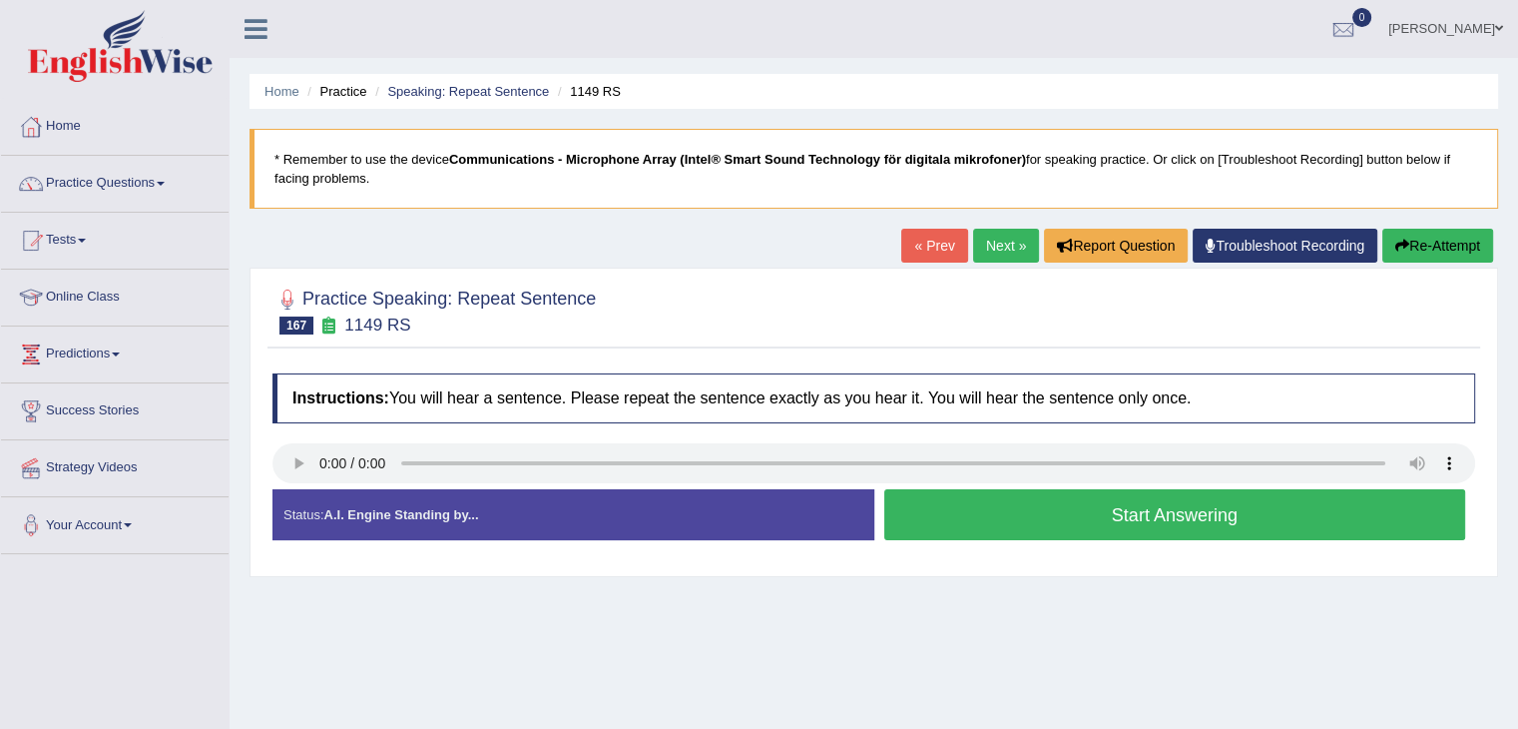
click at [1037, 512] on button "Start Answering" at bounding box center [1175, 514] width 582 height 51
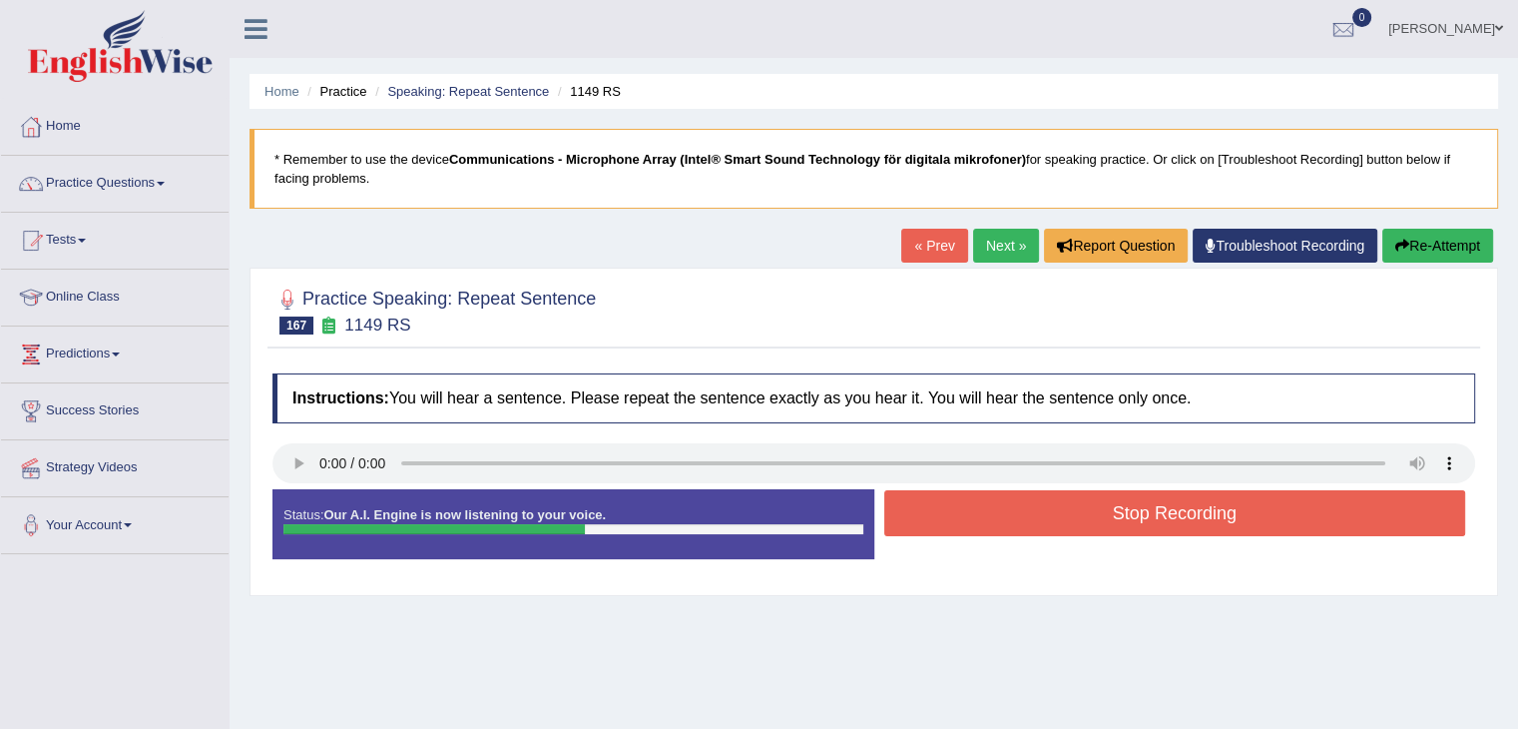
click at [1030, 509] on button "Stop Recording" at bounding box center [1175, 513] width 582 height 46
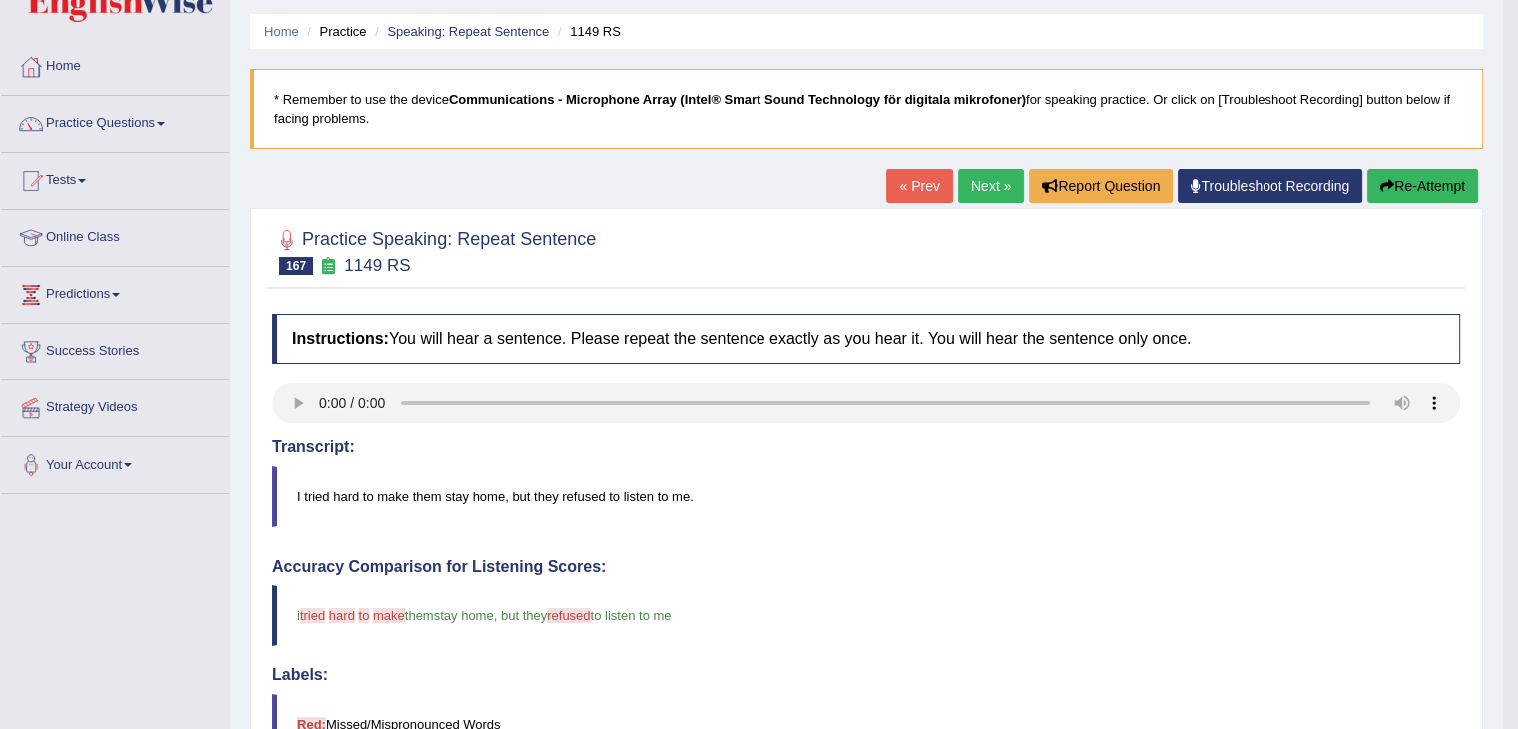
scroll to position [59, 0]
click at [1414, 191] on button "Re-Attempt" at bounding box center [1422, 187] width 111 height 34
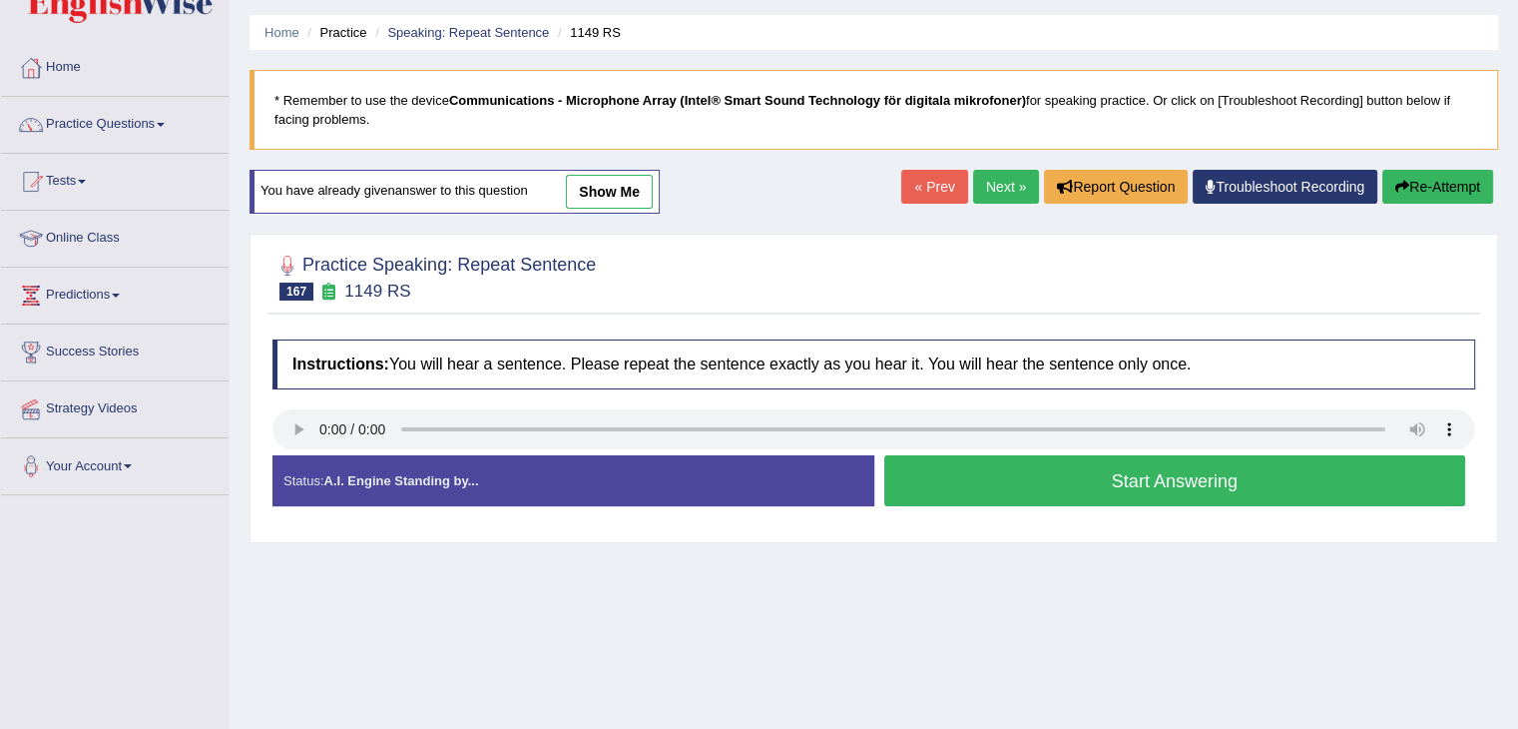
click at [950, 479] on button "Start Answering" at bounding box center [1175, 480] width 582 height 51
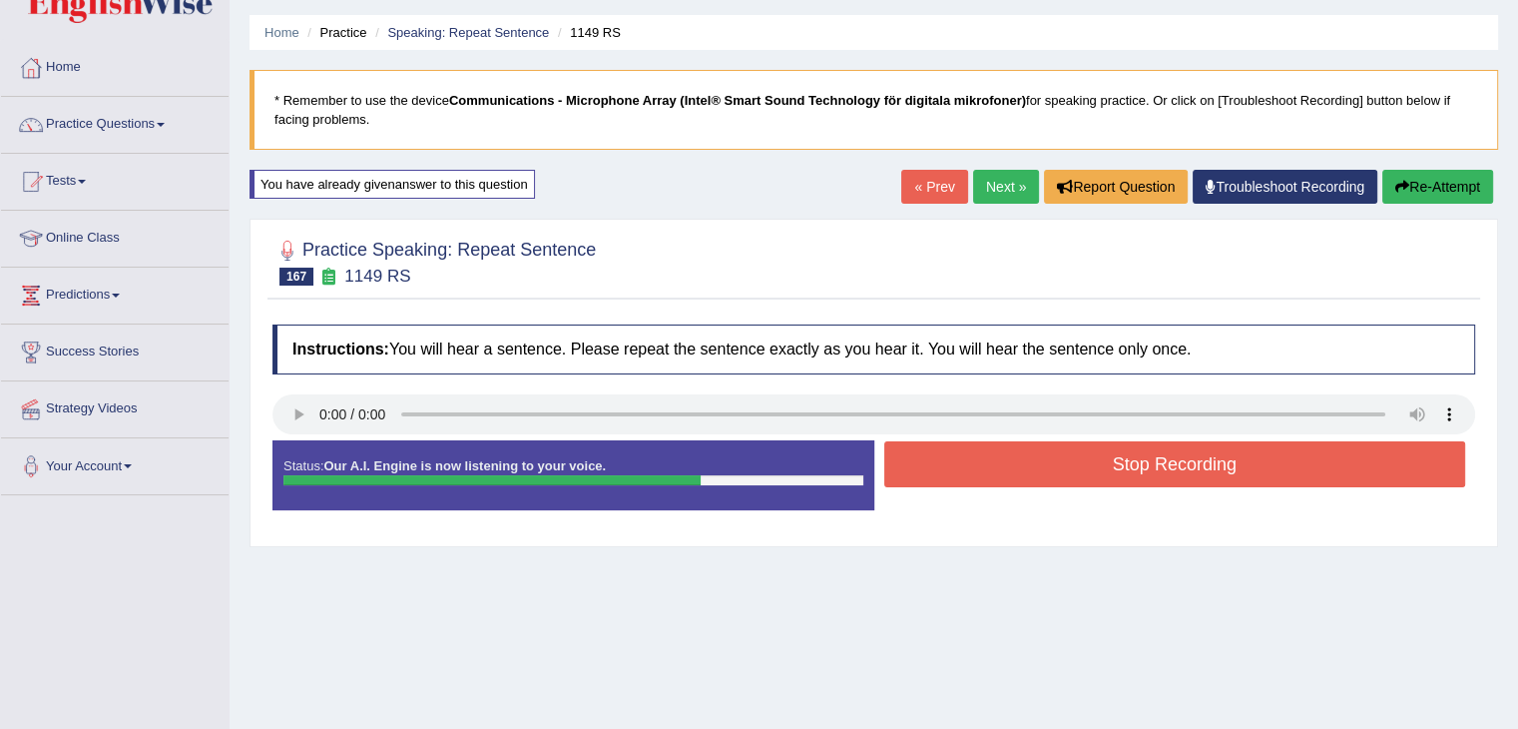
click at [1004, 476] on button "Stop Recording" at bounding box center [1175, 464] width 582 height 46
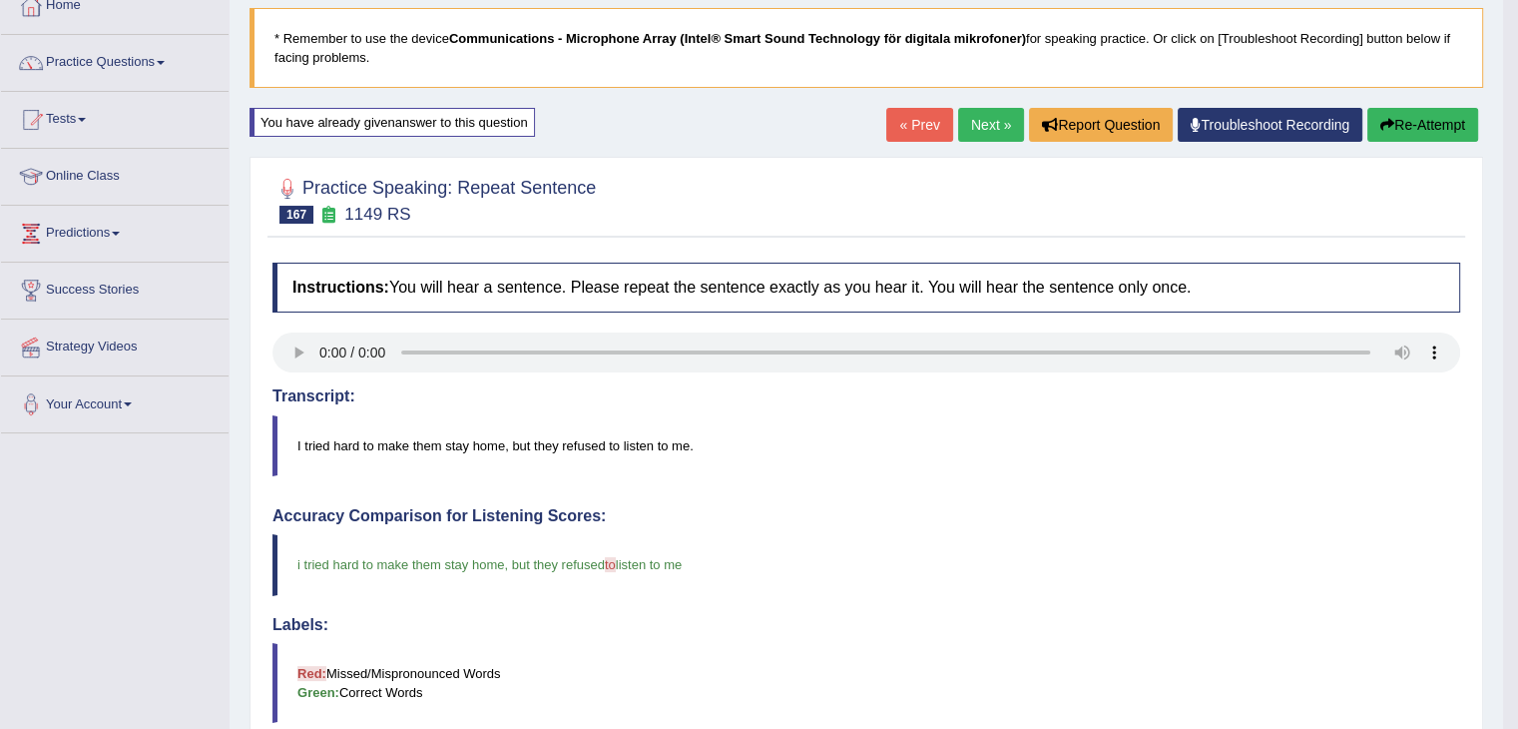
scroll to position [120, 0]
click at [129, 65] on link "Practice Questions" at bounding box center [115, 61] width 228 height 50
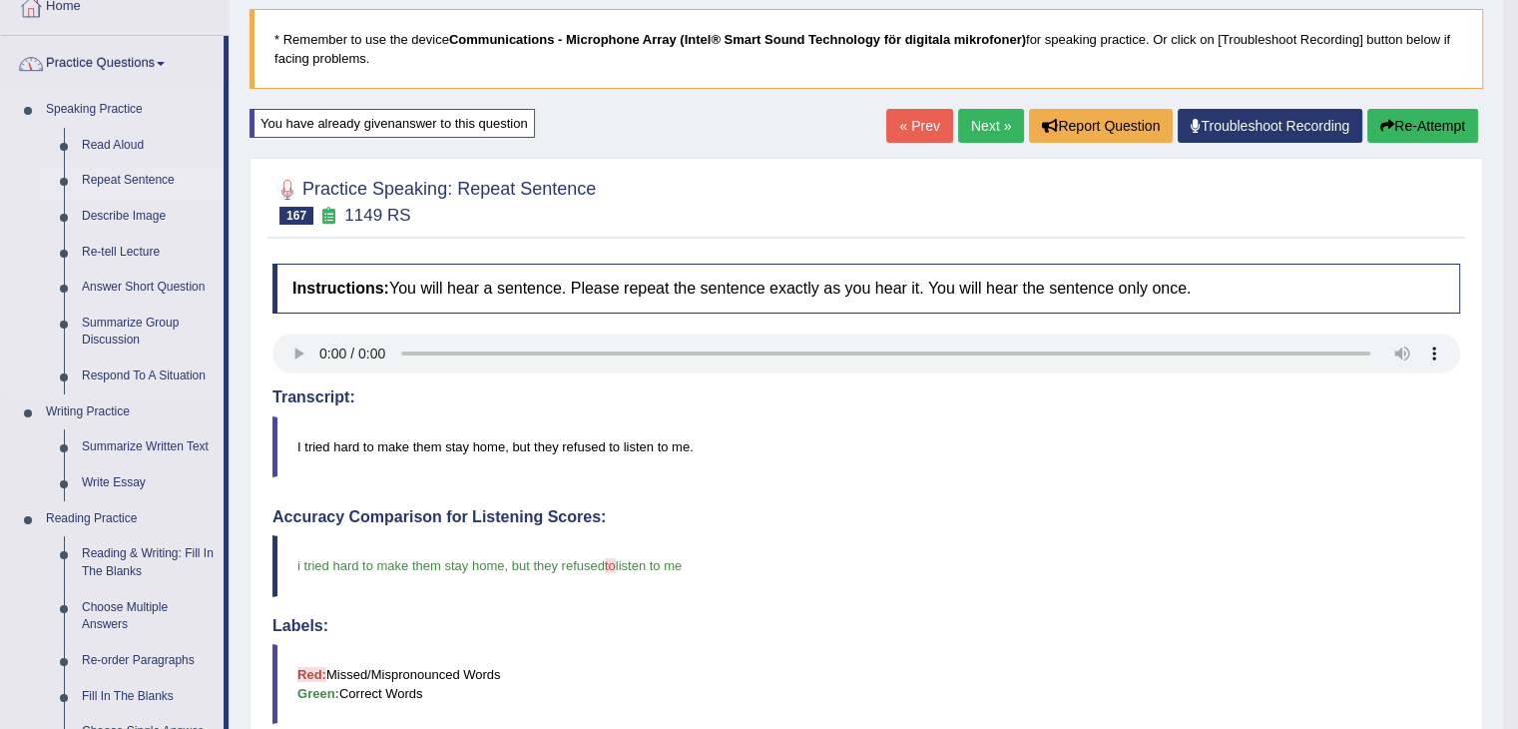
click at [135, 181] on link "Repeat Sentence" at bounding box center [148, 181] width 151 height 36
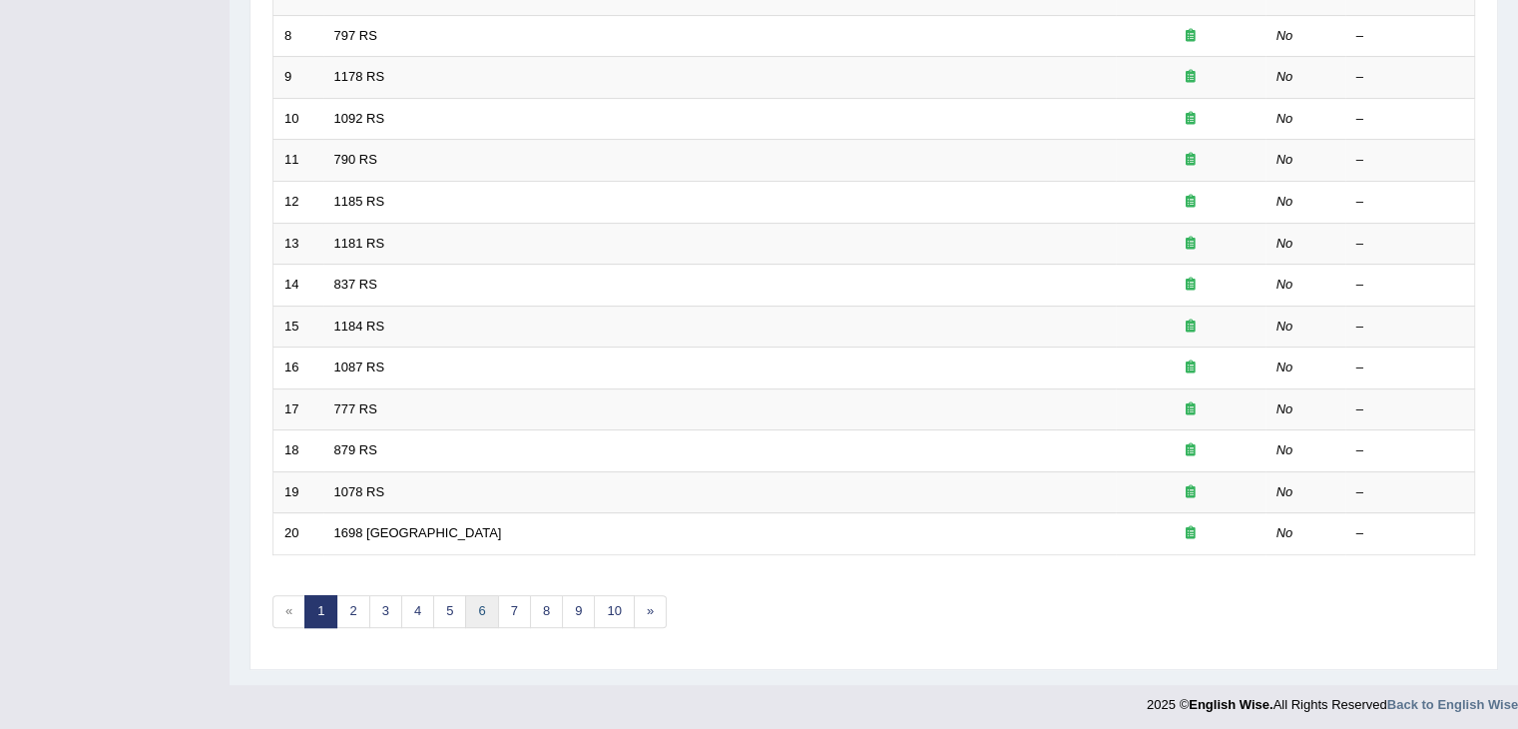
click at [485, 596] on link "6" at bounding box center [481, 611] width 33 height 33
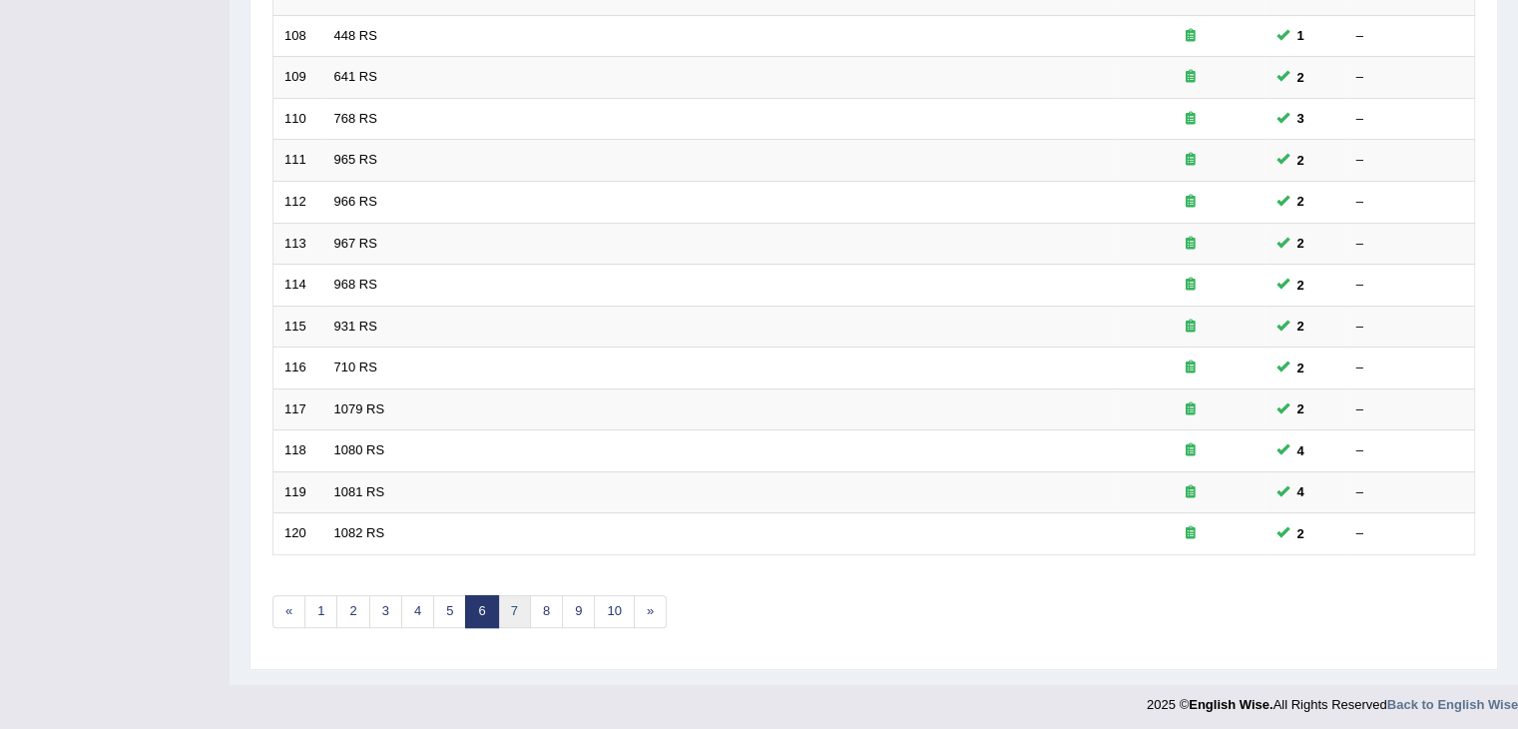
click at [516, 603] on link "7" at bounding box center [514, 611] width 33 height 33
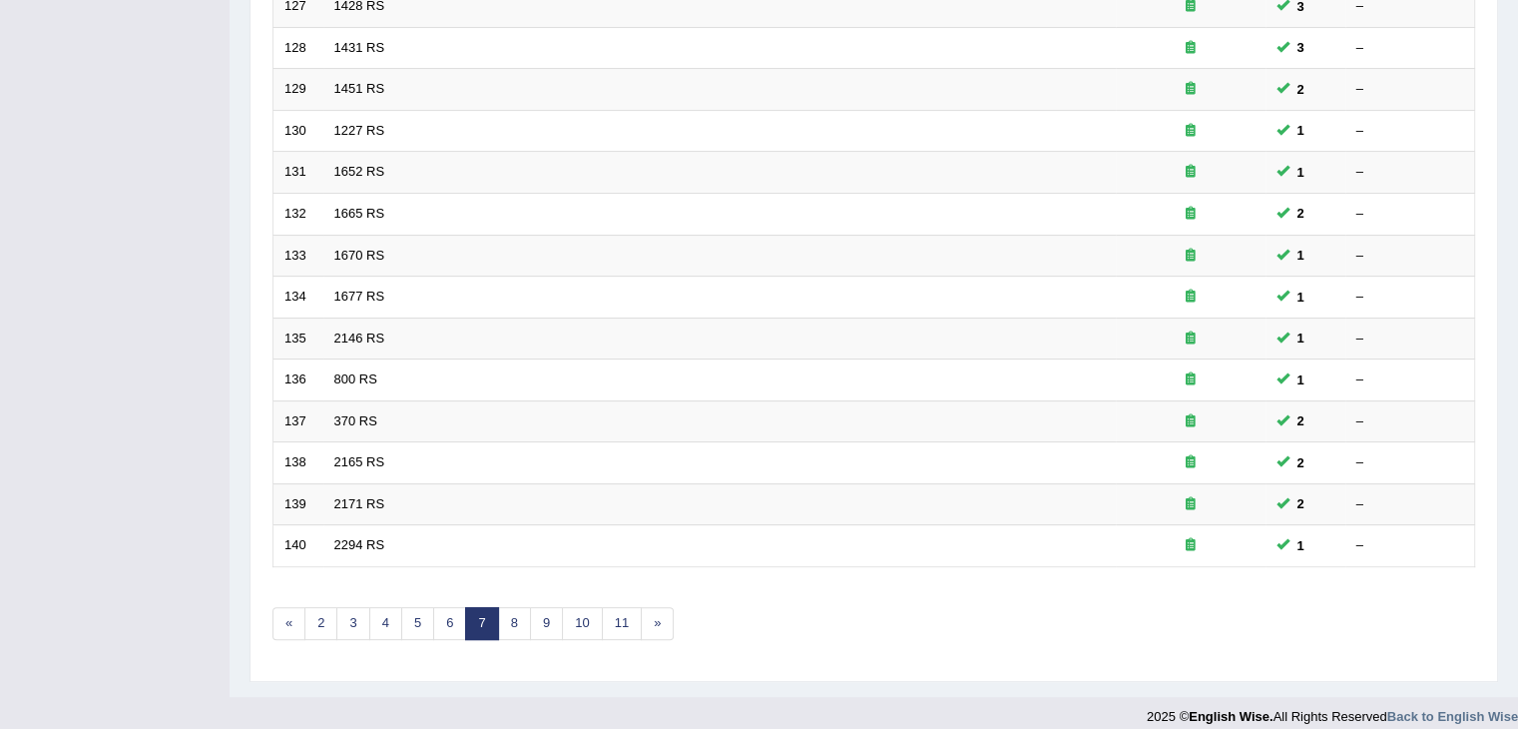
scroll to position [587, 0]
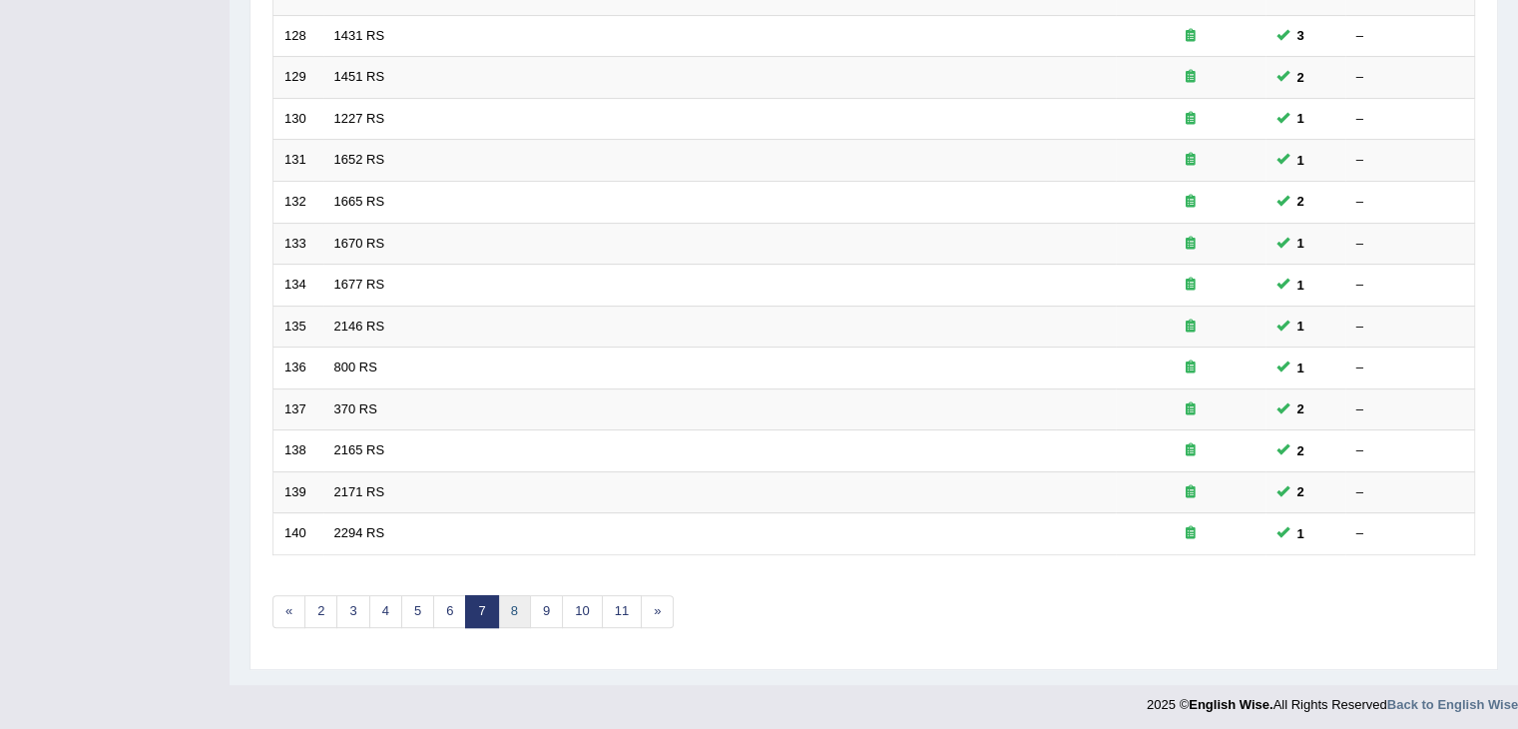
click at [510, 608] on link "8" at bounding box center [514, 611] width 33 height 33
click at [509, 605] on link "9" at bounding box center [514, 611] width 33 height 33
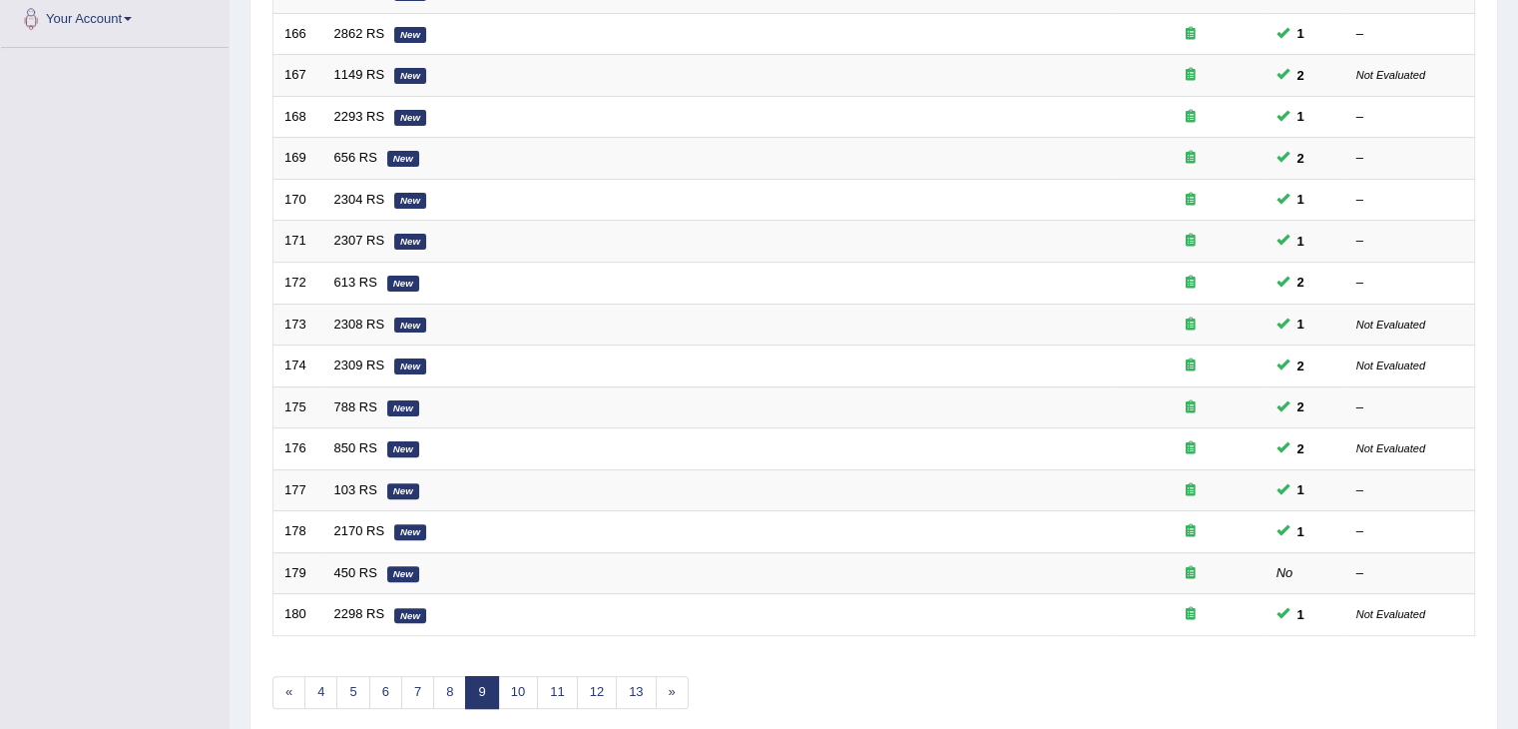
scroll to position [587, 0]
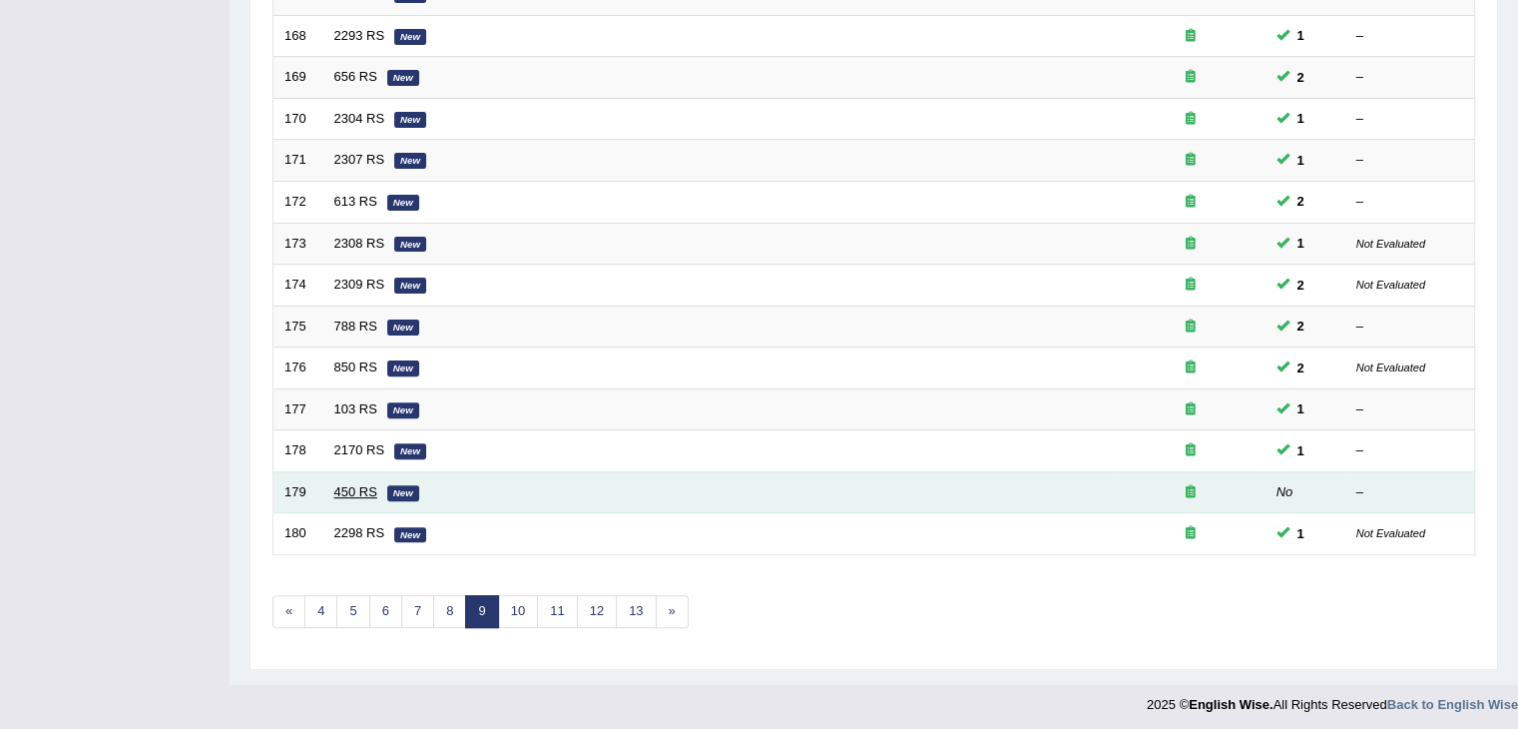
click at [344, 488] on link "450 RS" at bounding box center [355, 491] width 43 height 15
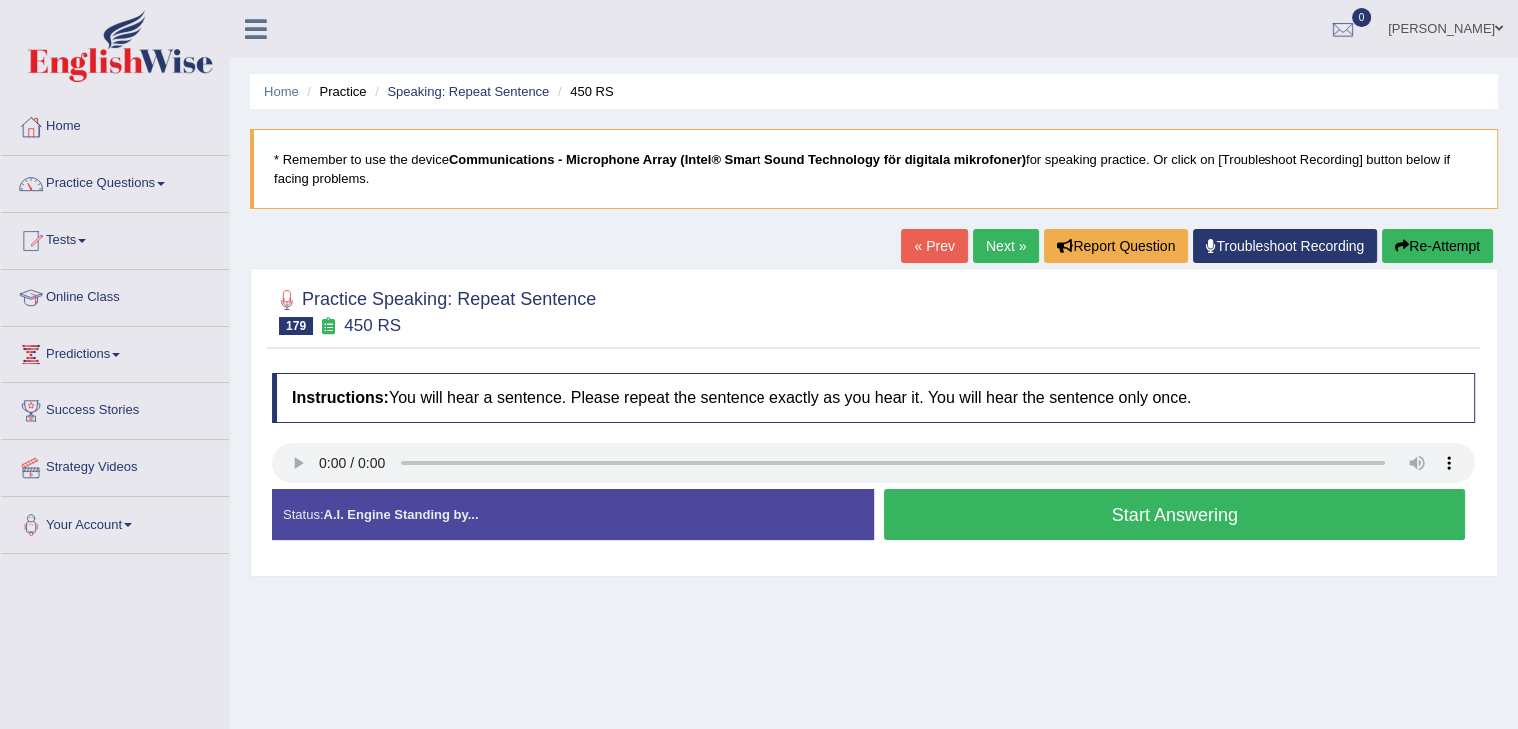
click at [994, 515] on button "Start Answering" at bounding box center [1175, 514] width 582 height 51
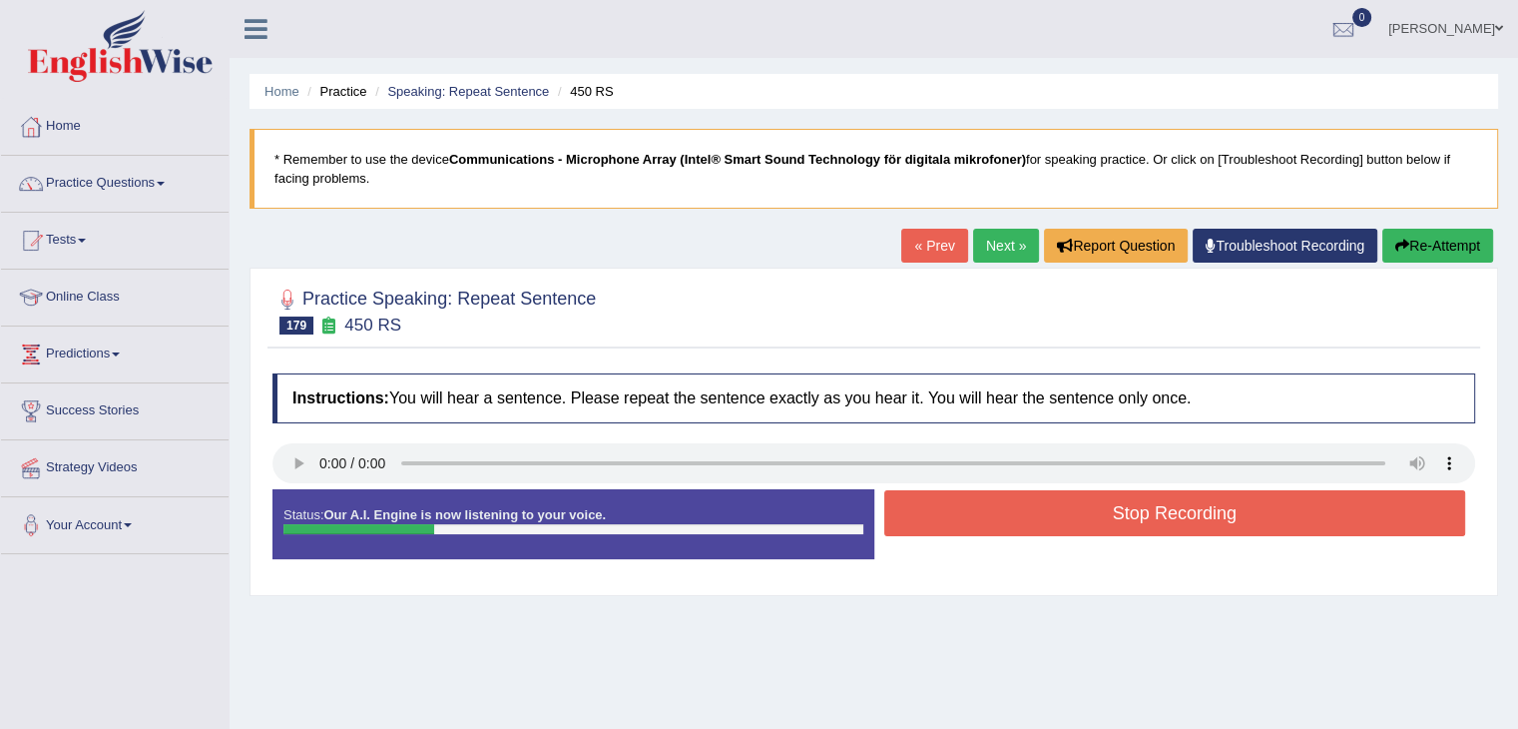
click at [994, 515] on button "Stop Recording" at bounding box center [1175, 513] width 582 height 46
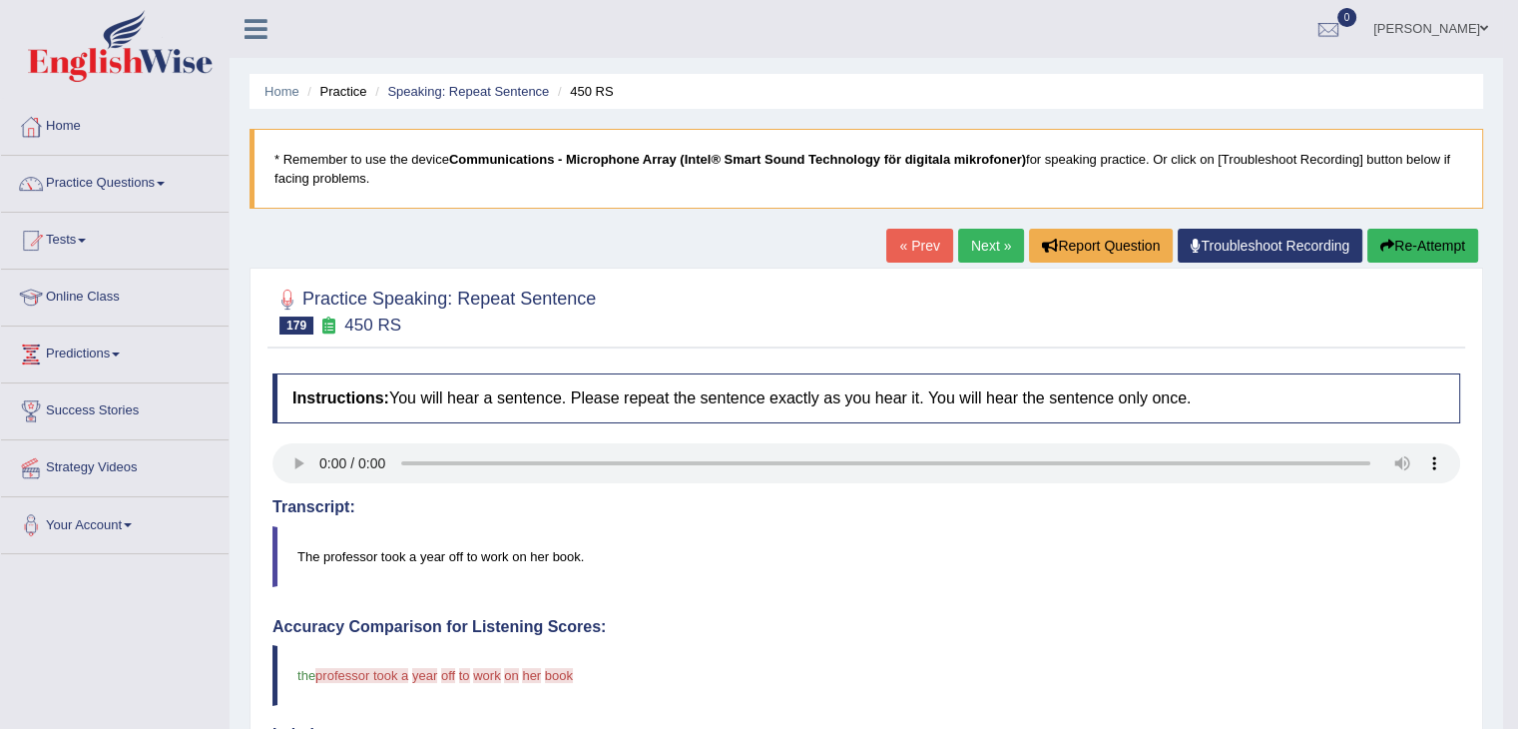
click at [1389, 253] on button "Re-Attempt" at bounding box center [1422, 246] width 111 height 34
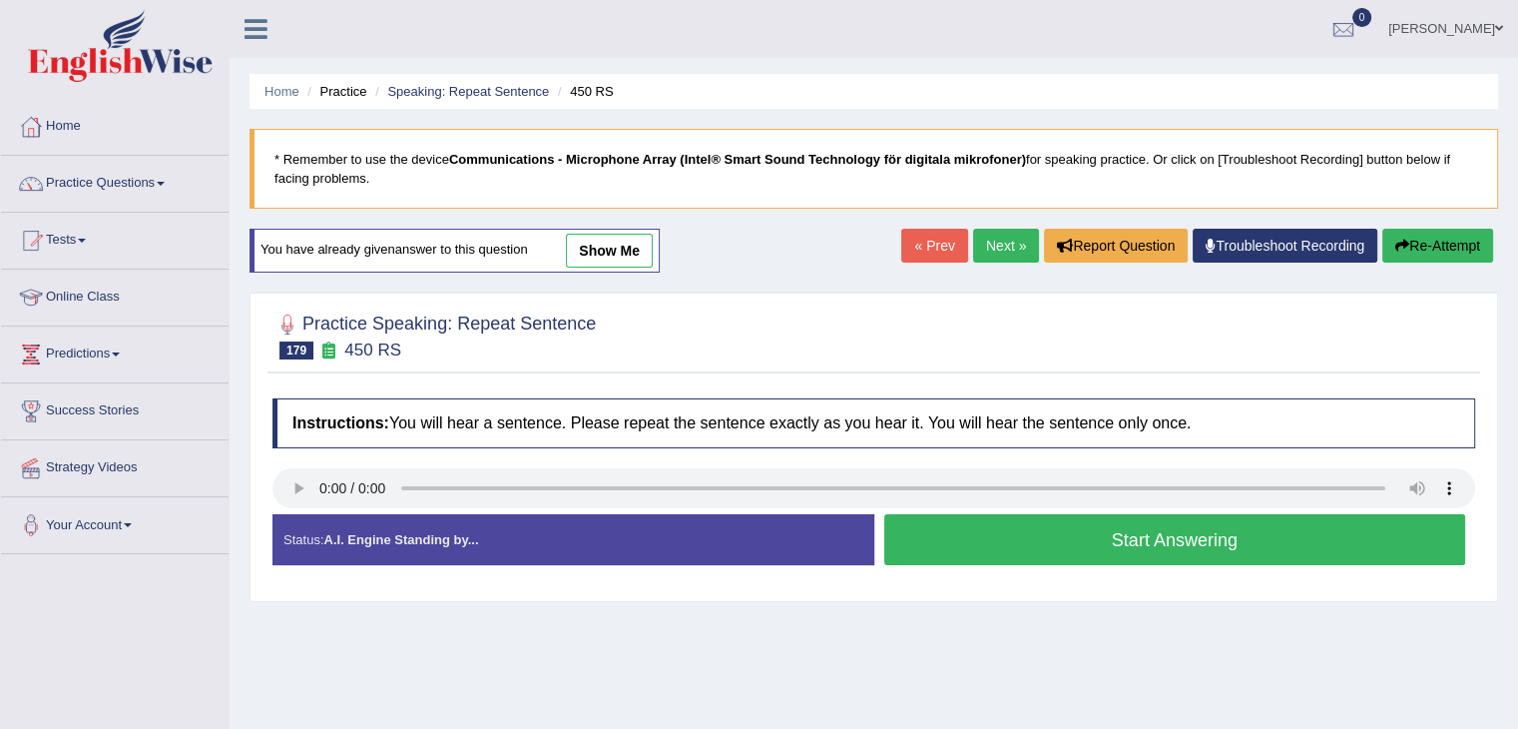
click at [1169, 532] on button "Start Answering" at bounding box center [1175, 539] width 582 height 51
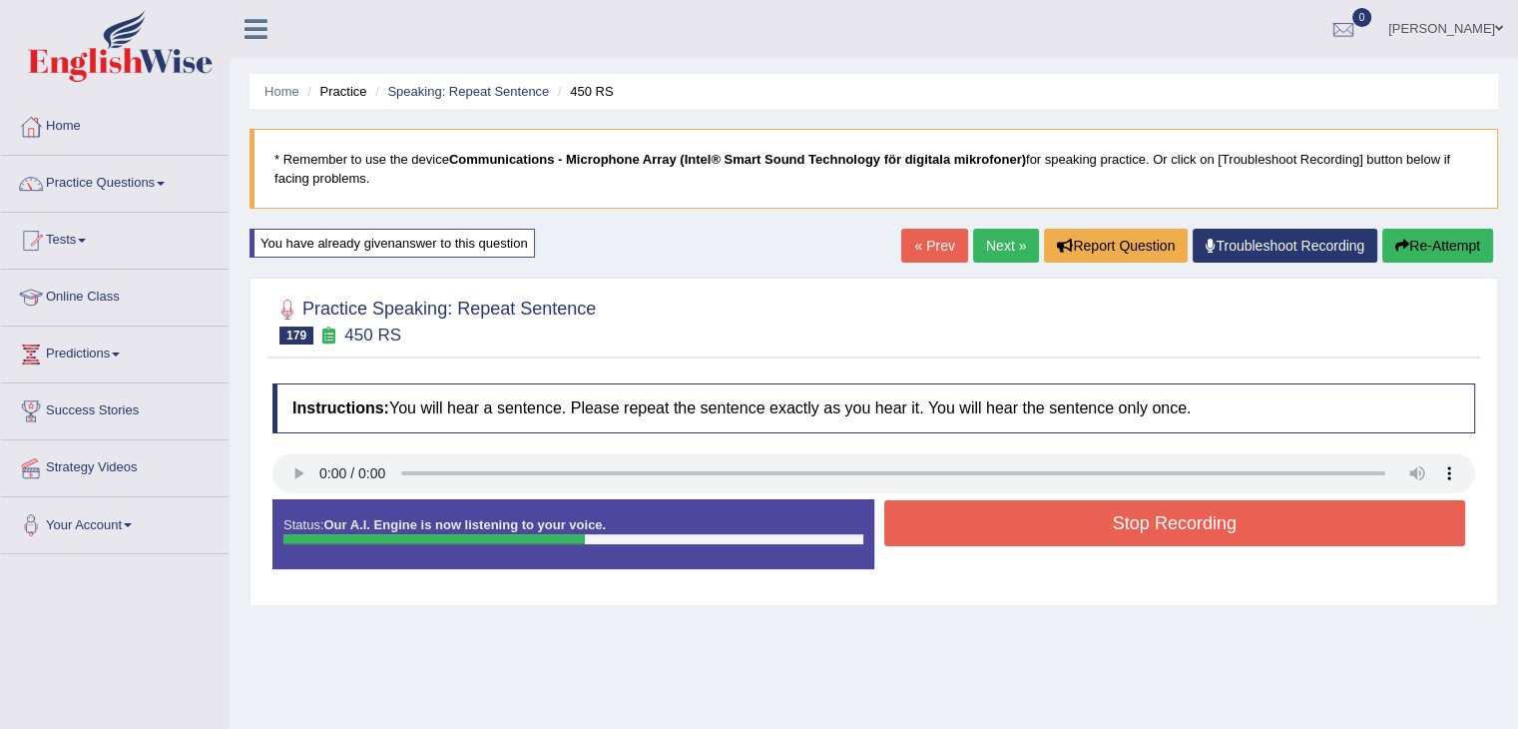
click at [1156, 529] on button "Stop Recording" at bounding box center [1175, 523] width 582 height 46
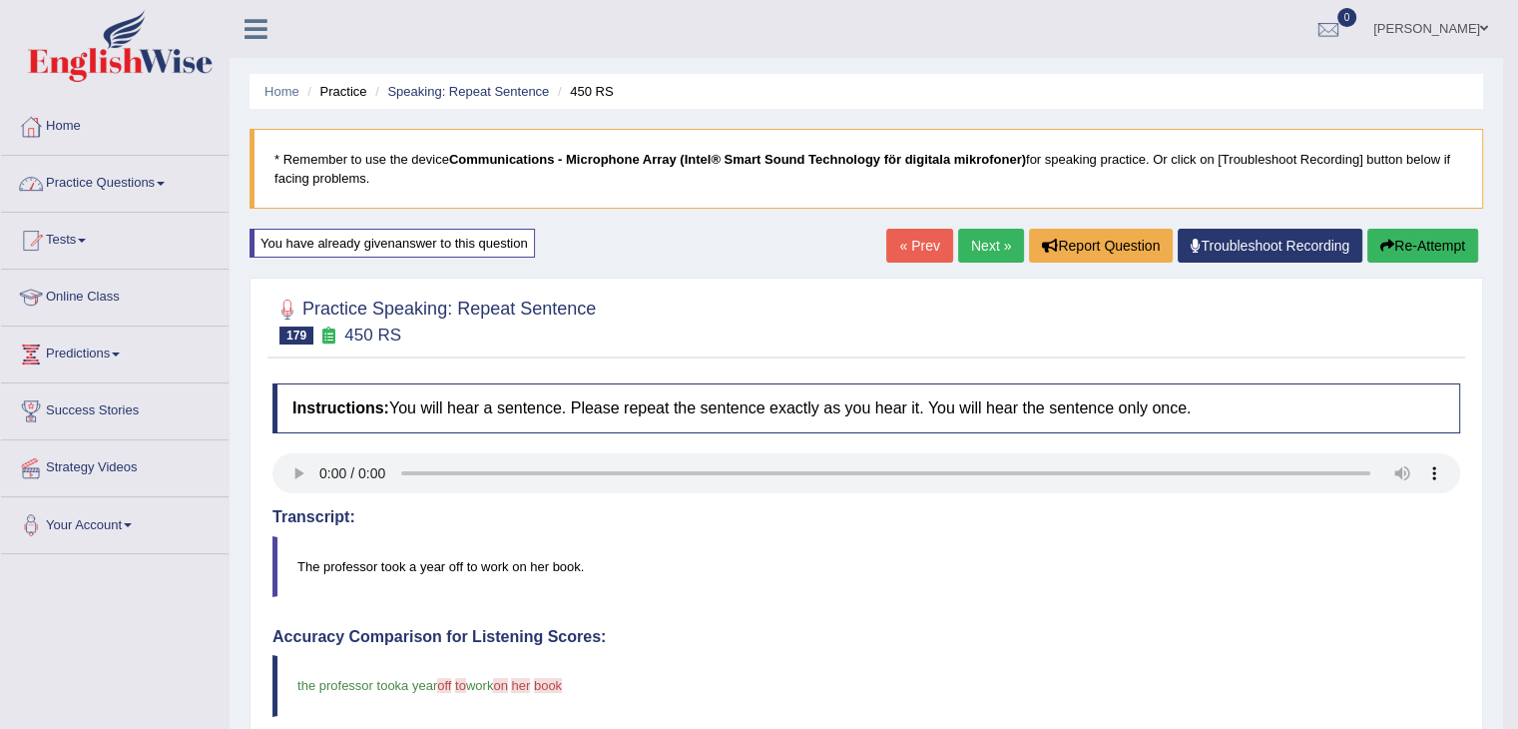
click at [153, 181] on link "Practice Questions" at bounding box center [115, 181] width 228 height 50
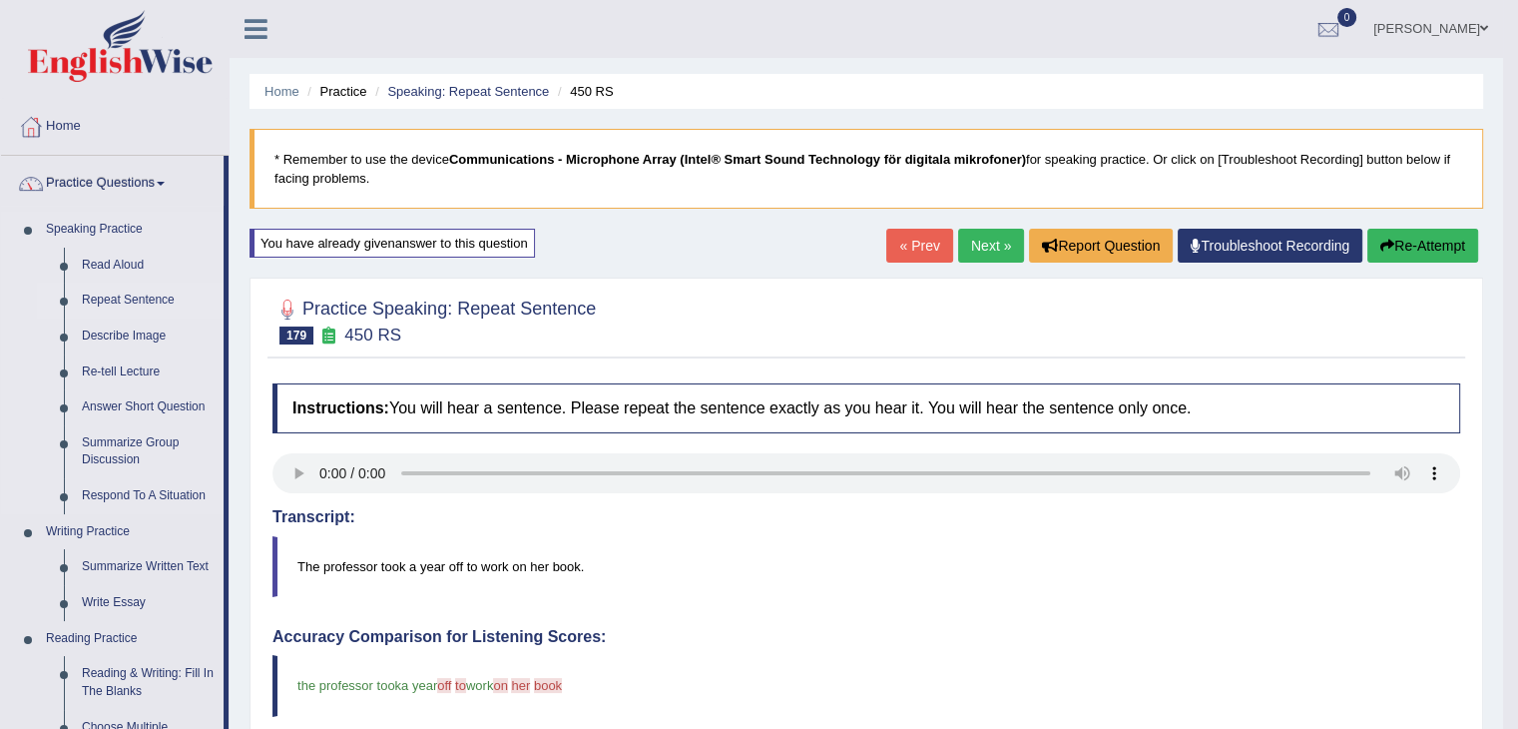
click at [160, 295] on link "Repeat Sentence" at bounding box center [148, 300] width 151 height 36
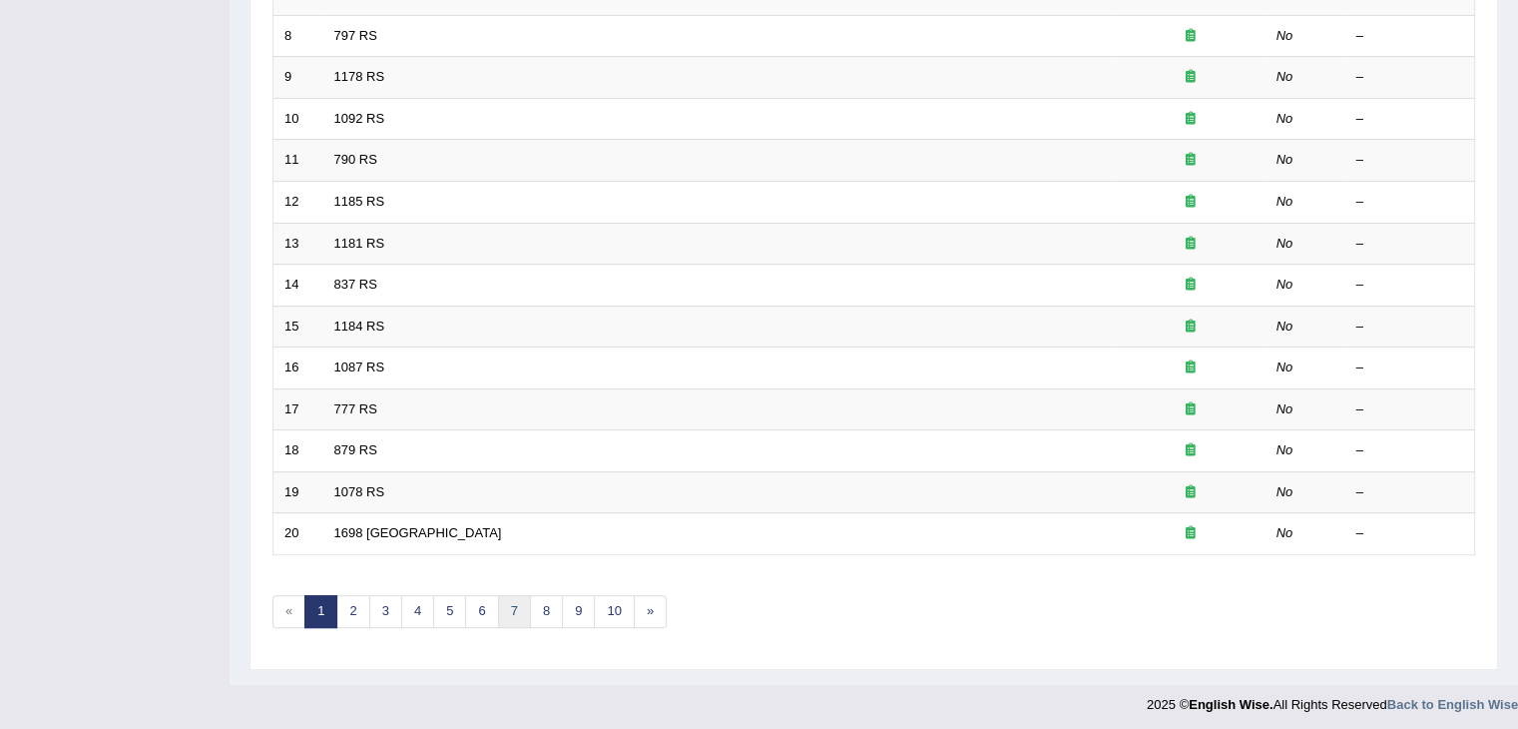
click at [509, 607] on link "7" at bounding box center [514, 611] width 33 height 33
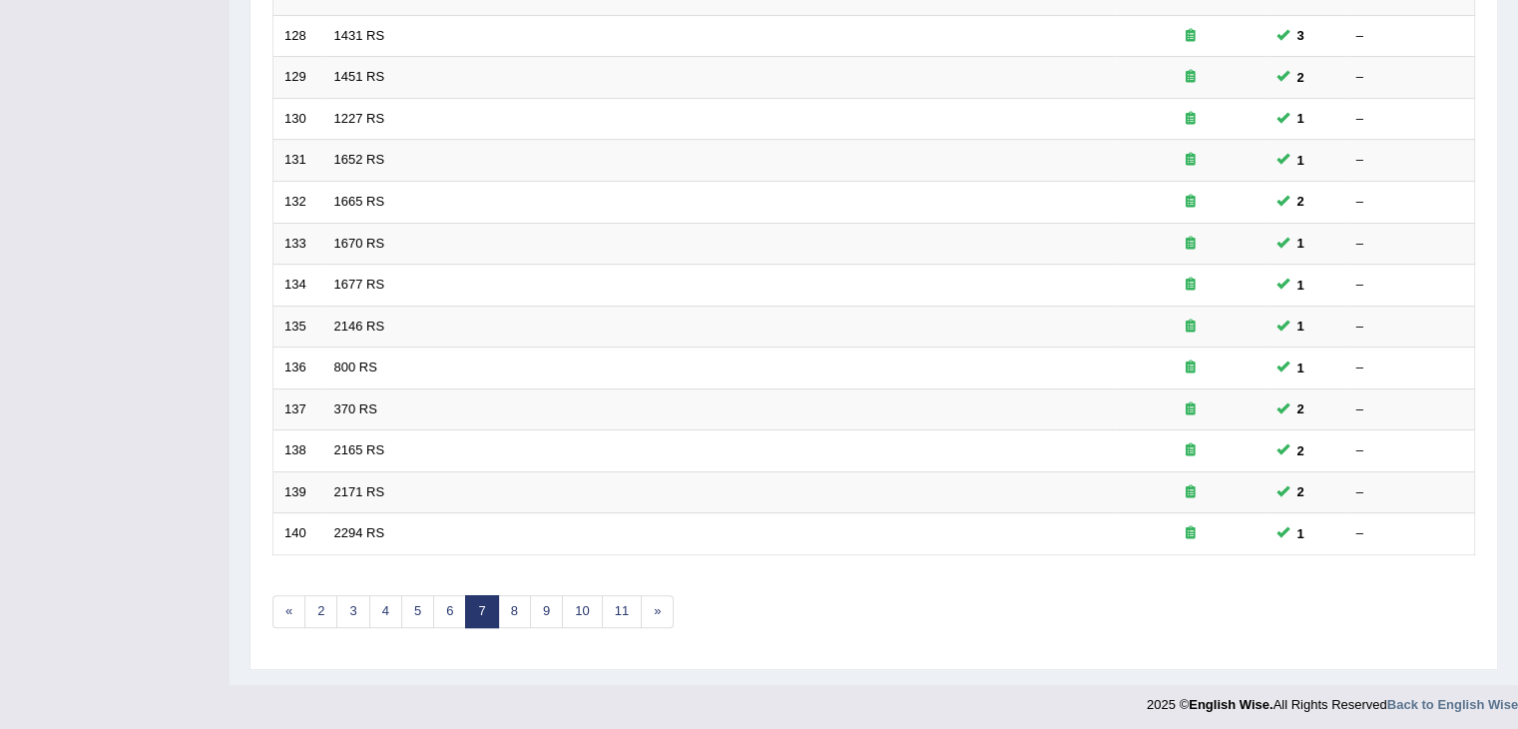
scroll to position [587, 0]
click at [514, 617] on link "8" at bounding box center [514, 611] width 33 height 33
click at [515, 603] on link "9" at bounding box center [514, 611] width 33 height 33
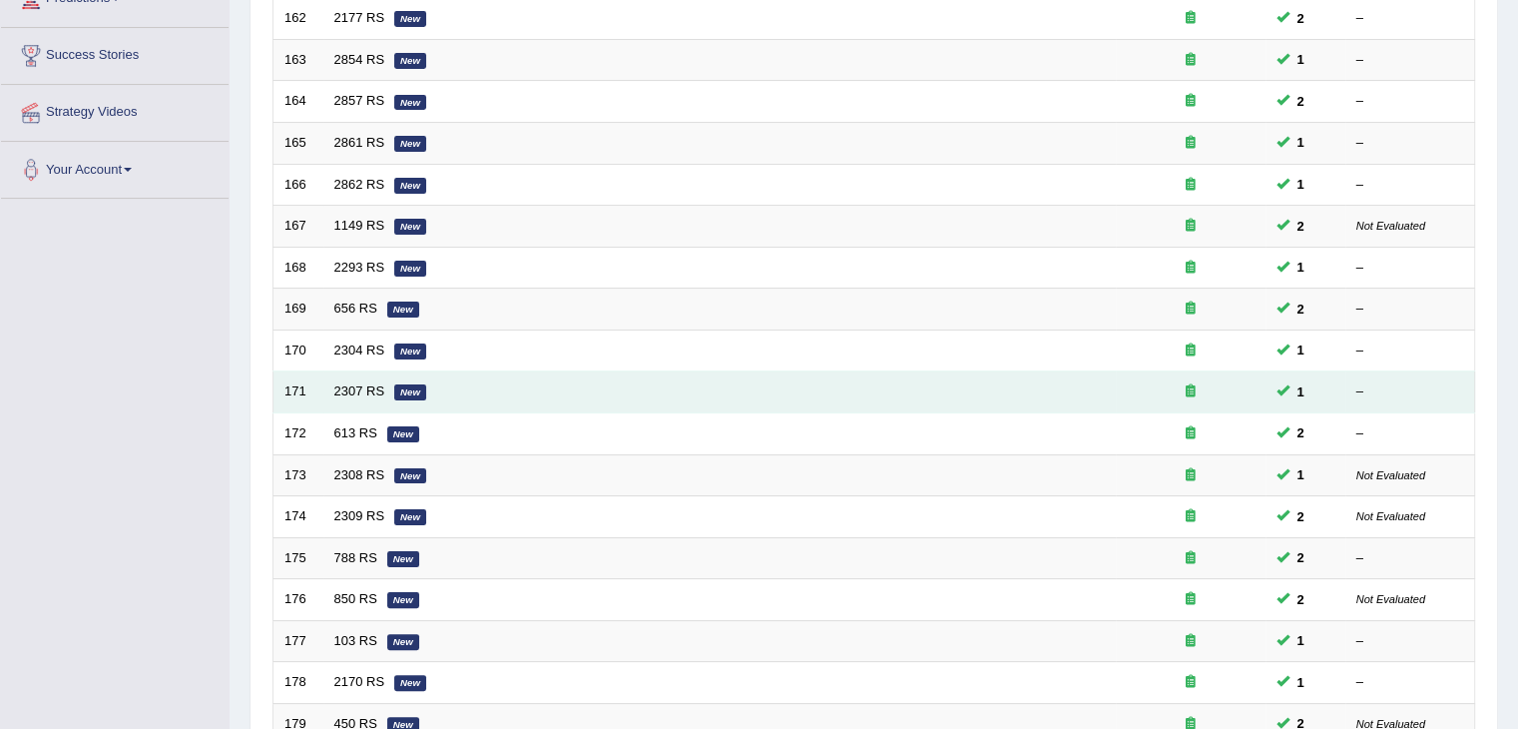
scroll to position [587, 0]
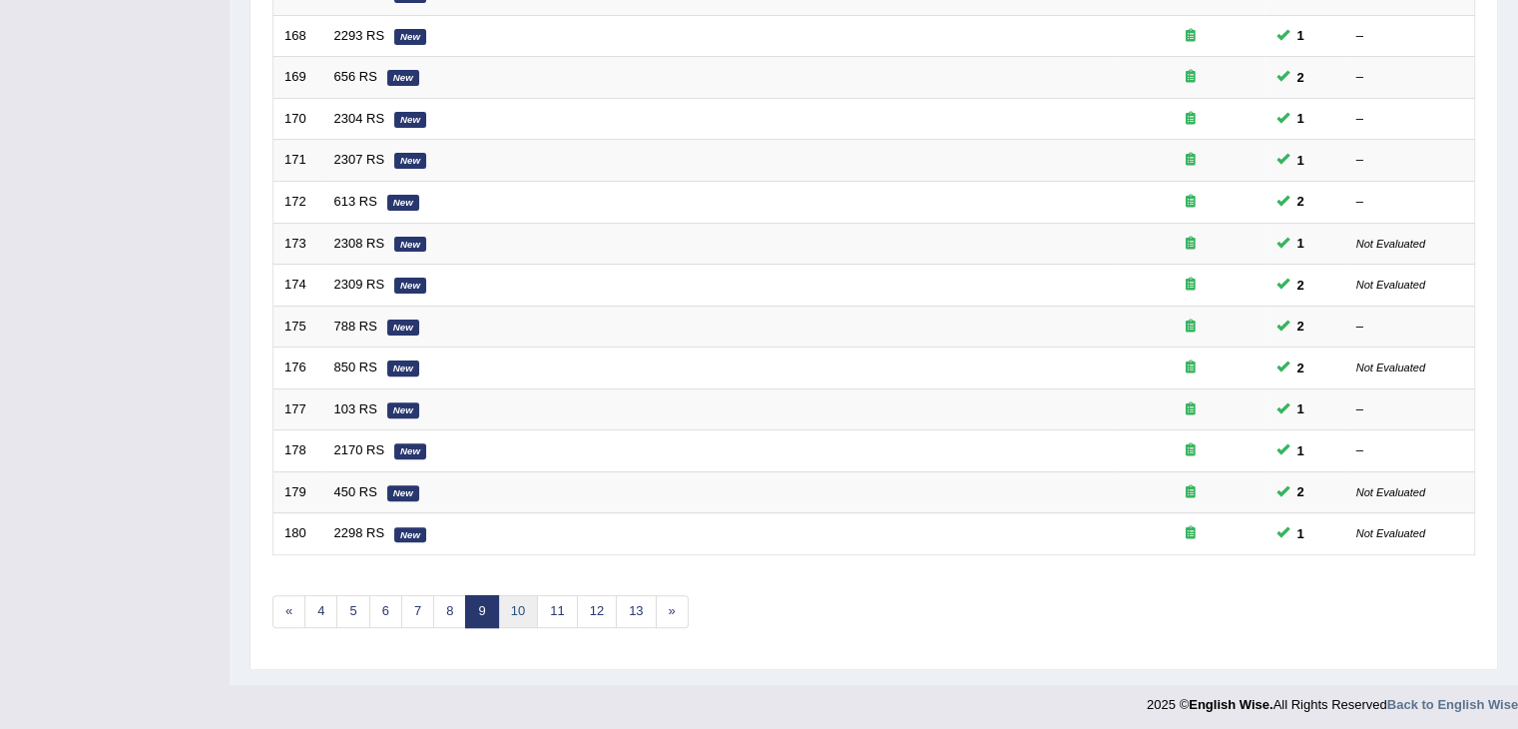
click at [520, 605] on link "10" at bounding box center [518, 611] width 40 height 33
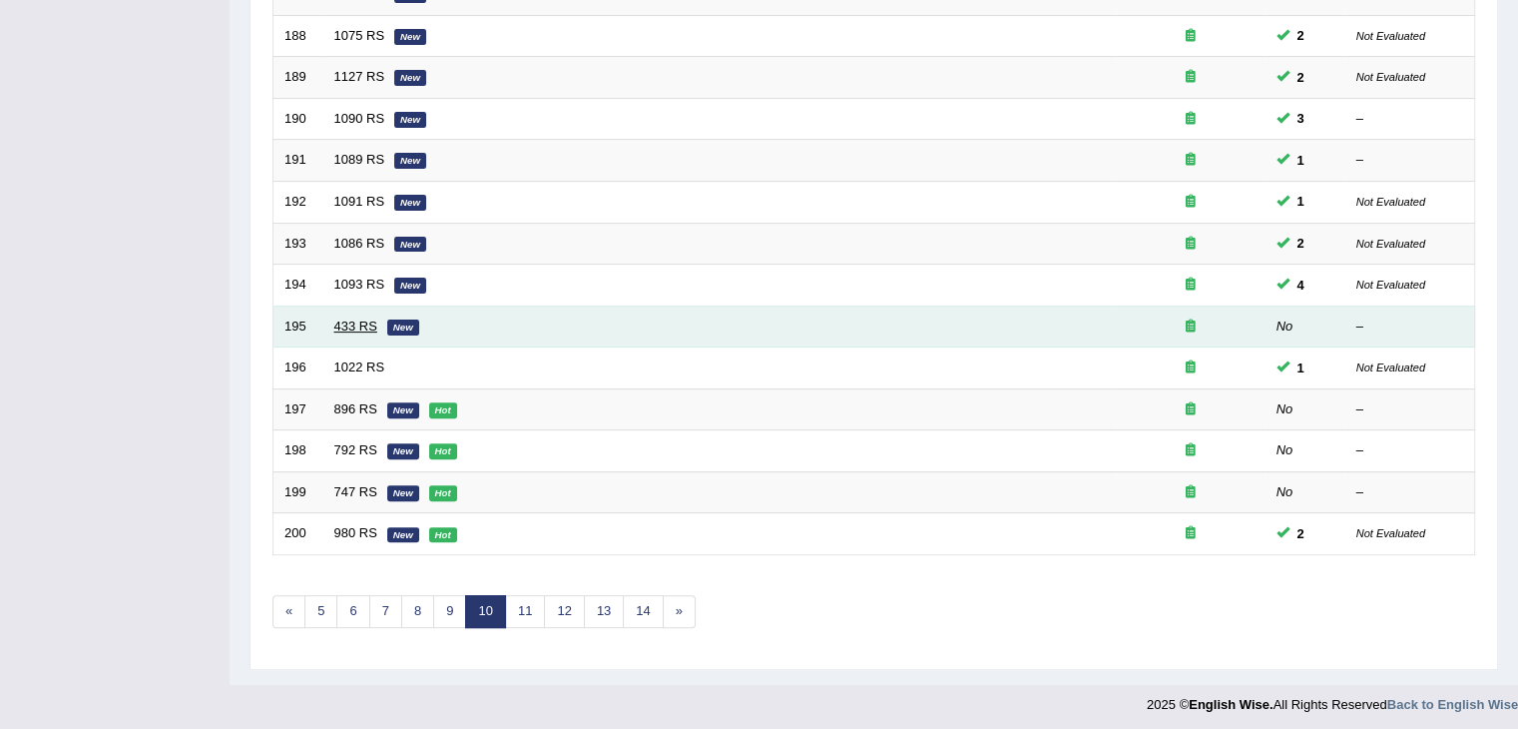
click at [351, 321] on link "433 RS" at bounding box center [355, 325] width 43 height 15
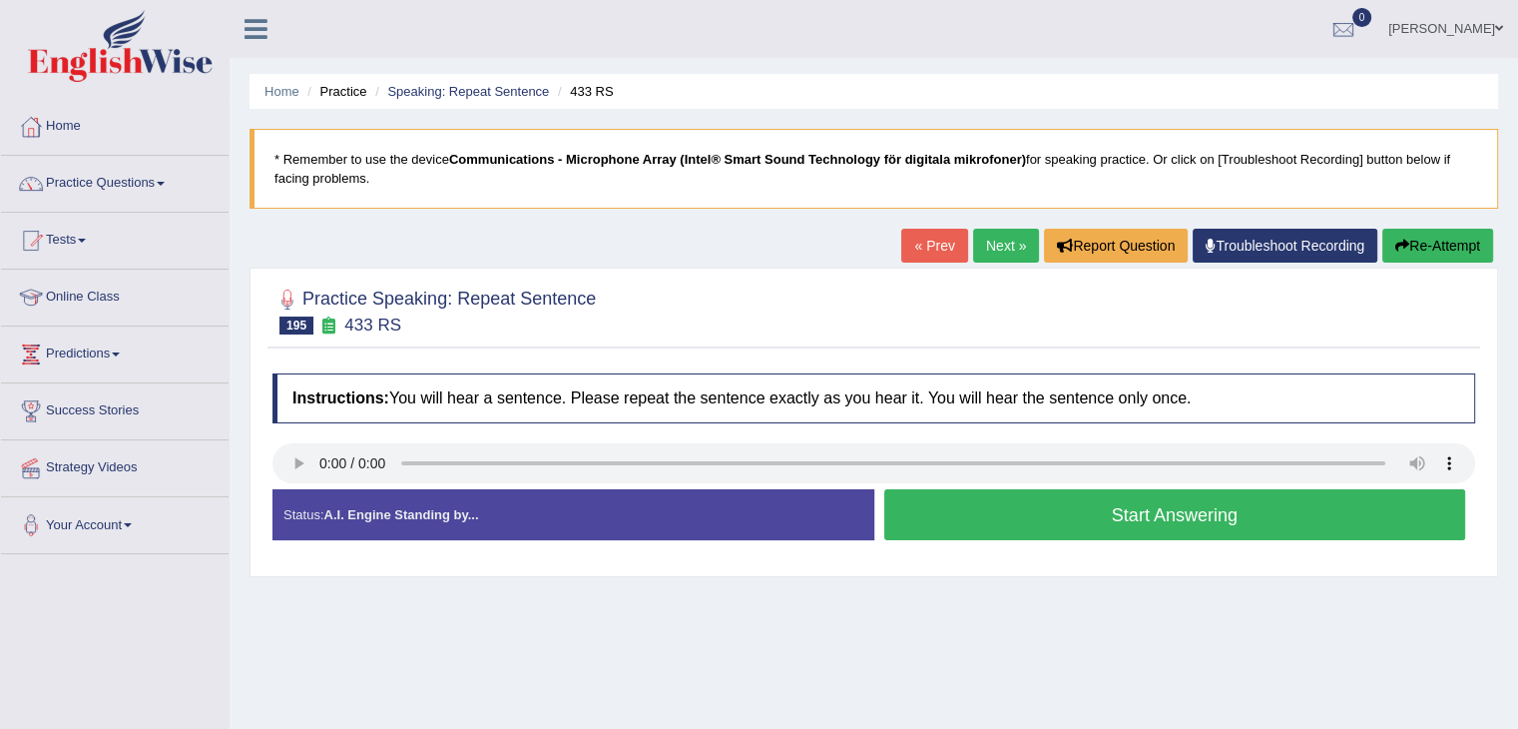
click at [978, 516] on button "Start Answering" at bounding box center [1175, 514] width 582 height 51
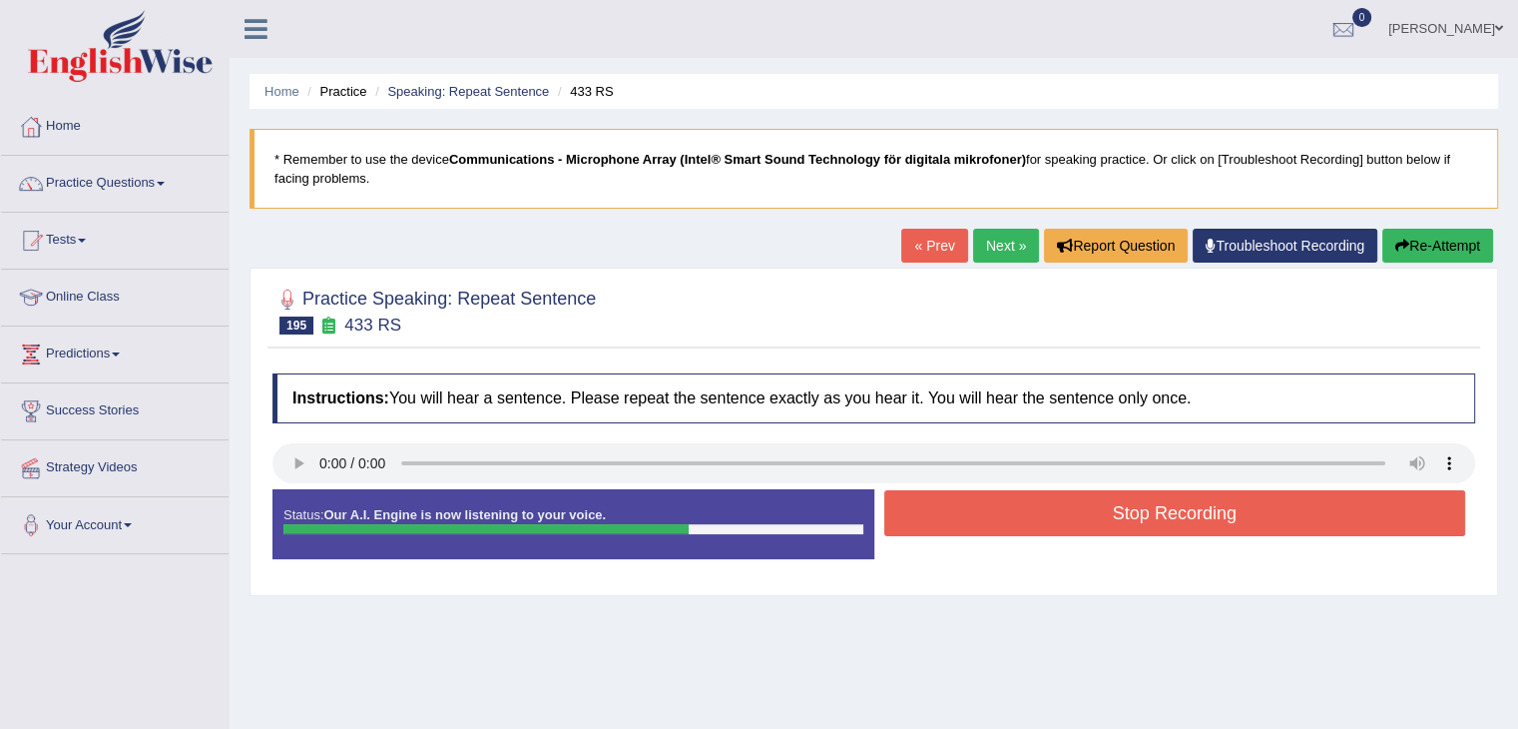
click at [985, 512] on button "Stop Recording" at bounding box center [1175, 513] width 582 height 46
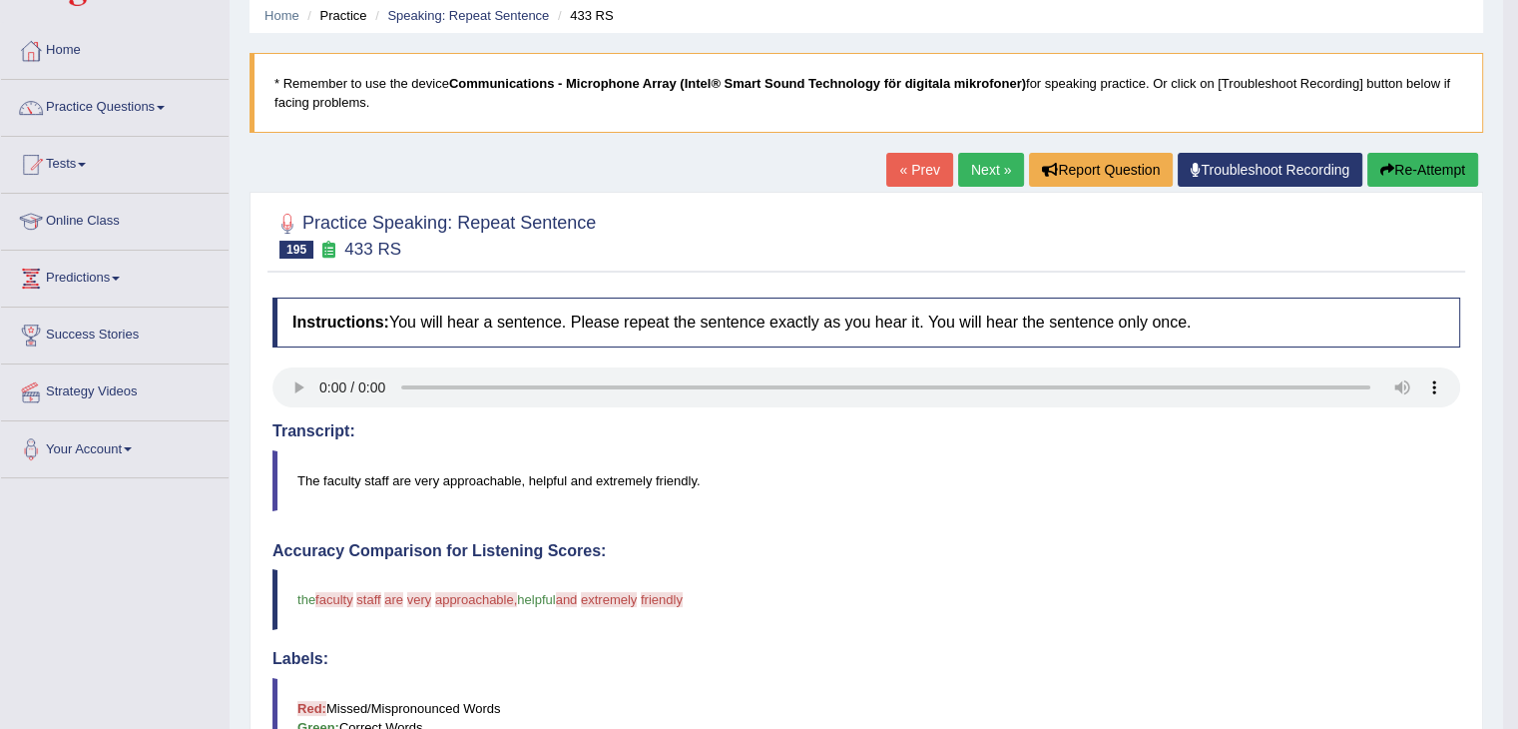
scroll to position [71, 0]
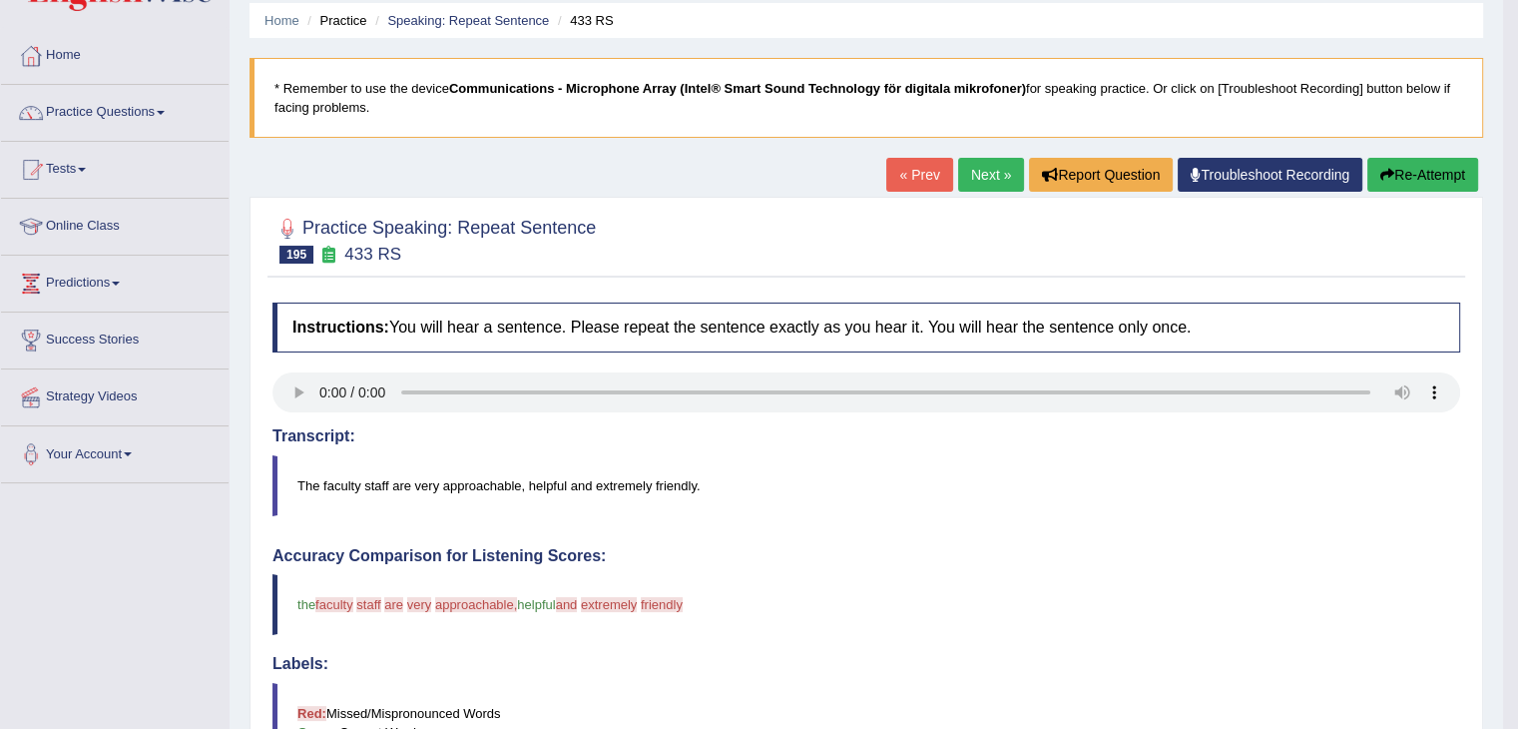
click at [1425, 184] on button "Re-Attempt" at bounding box center [1422, 175] width 111 height 34
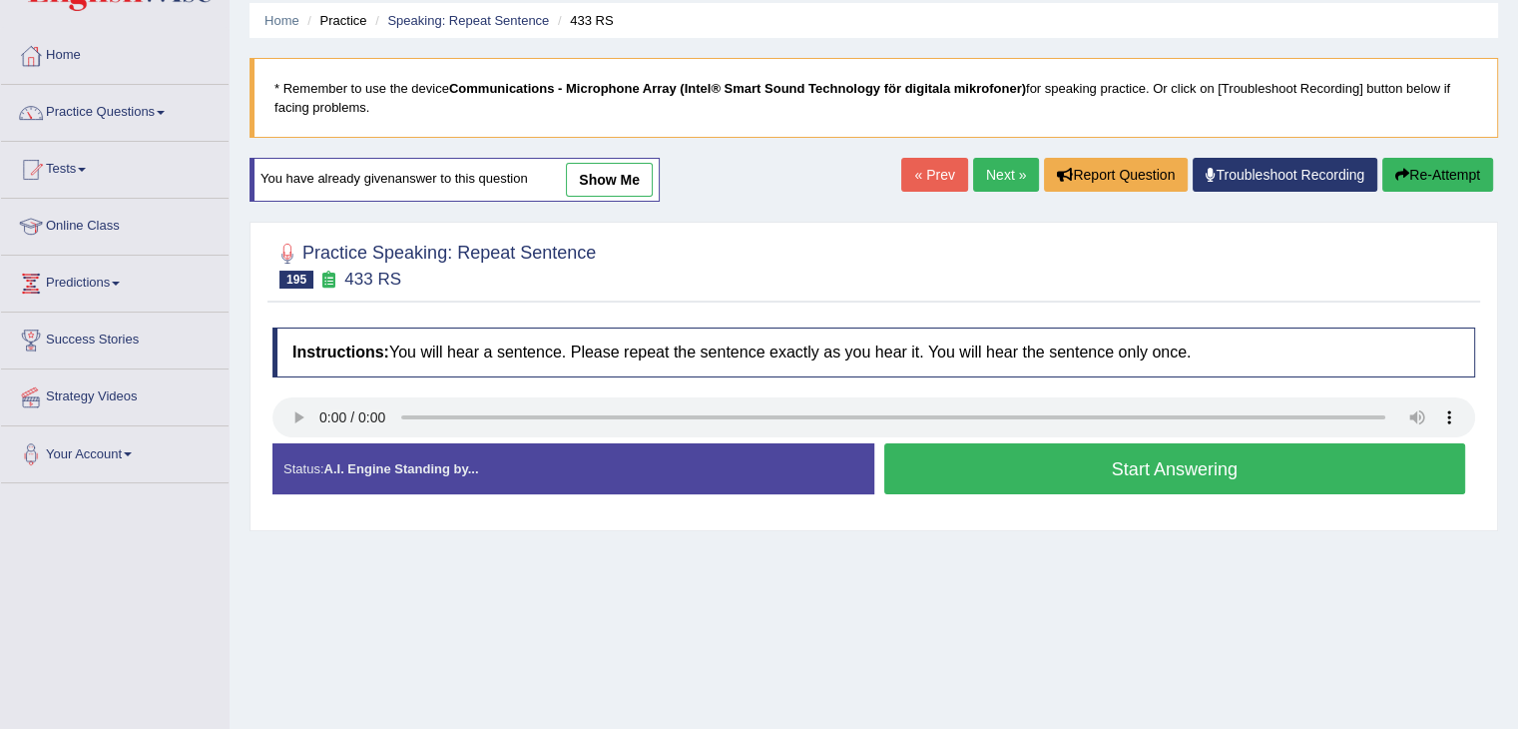
click at [974, 459] on button "Start Answering" at bounding box center [1175, 468] width 582 height 51
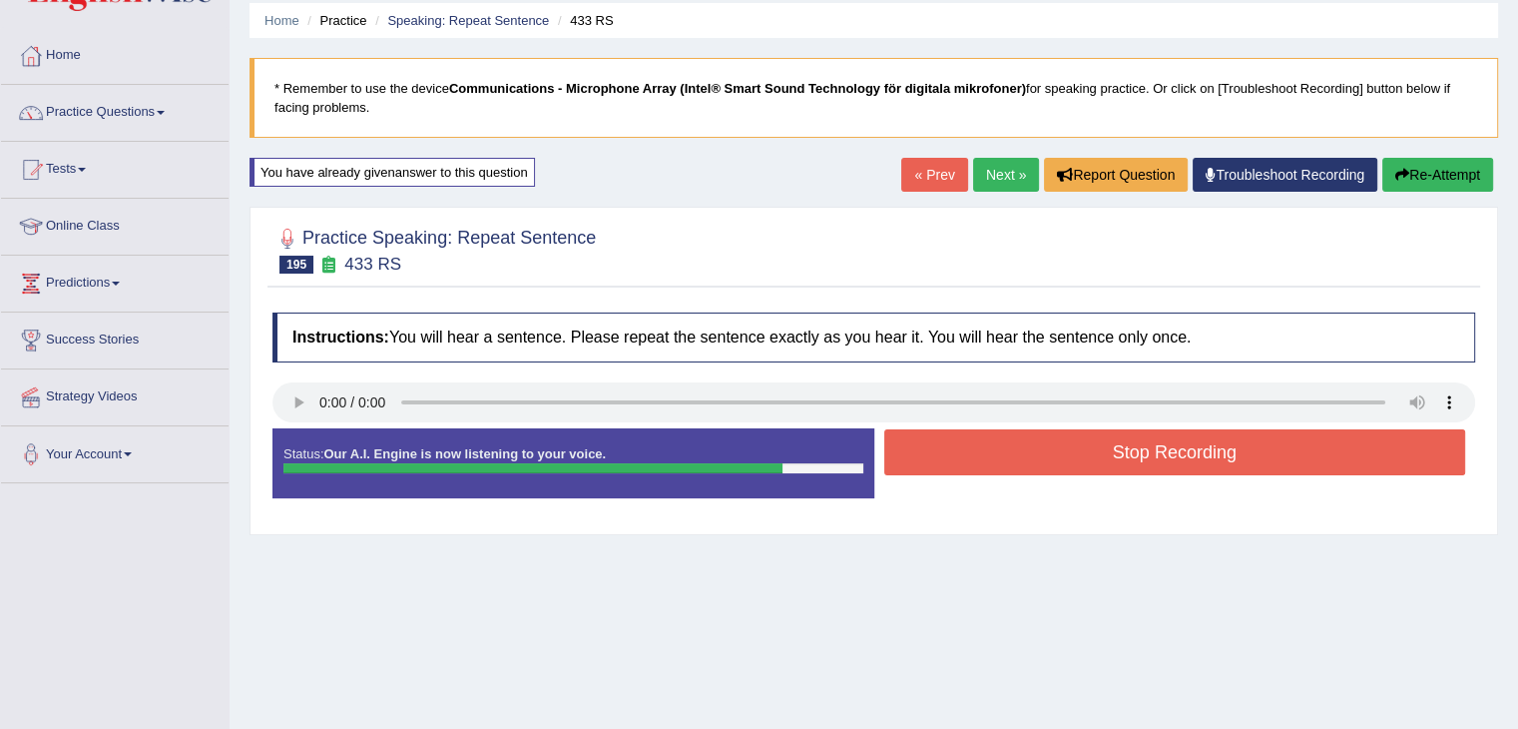
click at [997, 451] on button "Stop Recording" at bounding box center [1175, 452] width 582 height 46
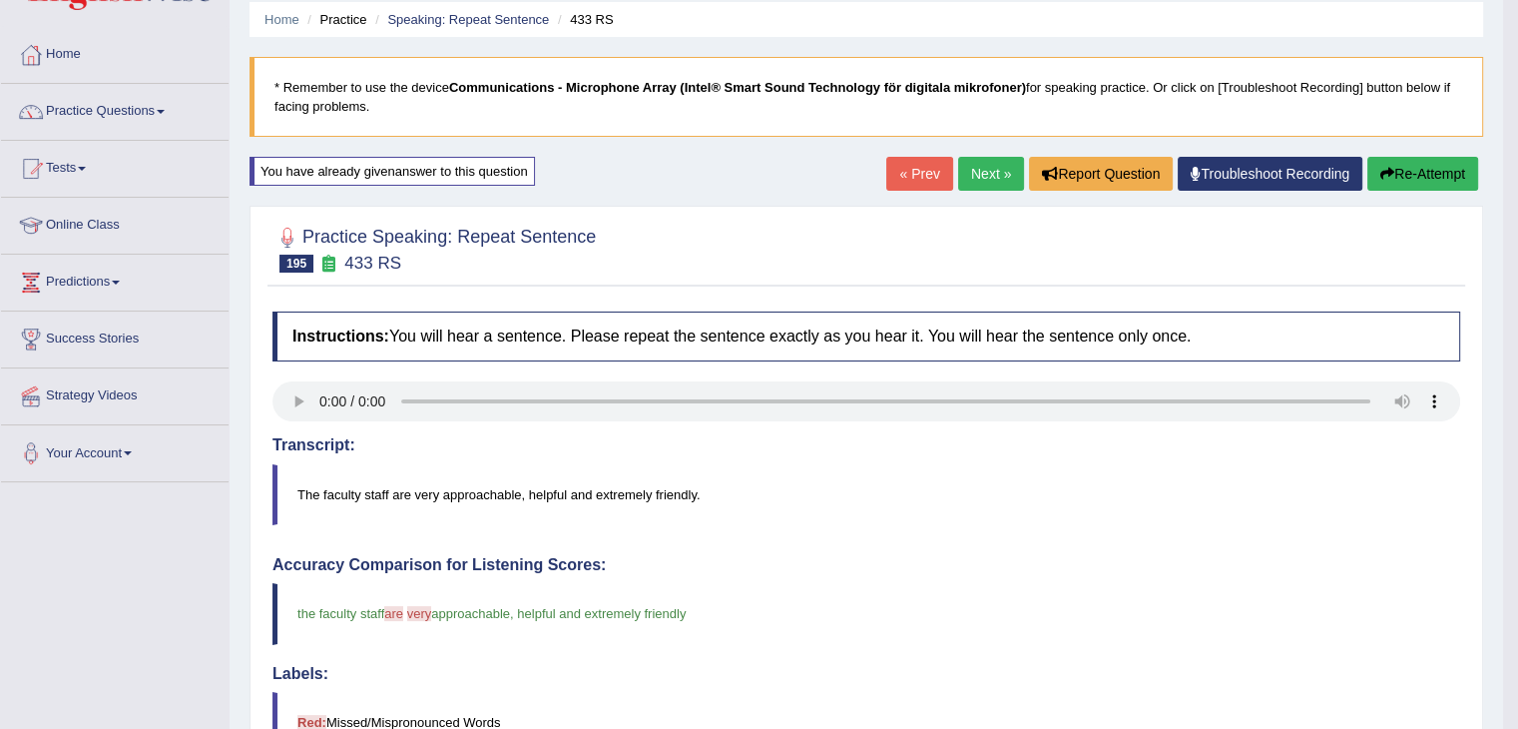
scroll to position [59, 0]
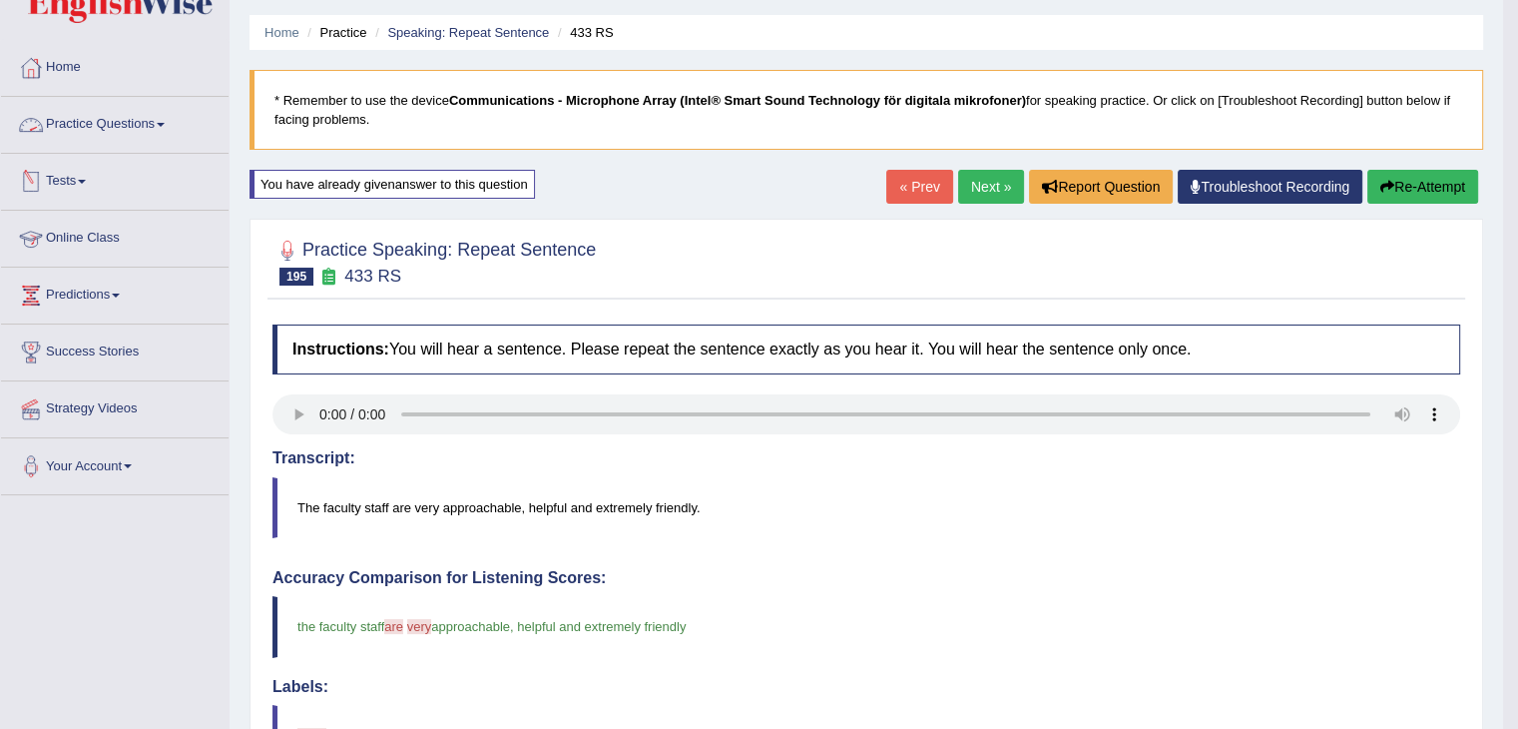
click at [116, 117] on link "Practice Questions" at bounding box center [115, 122] width 228 height 50
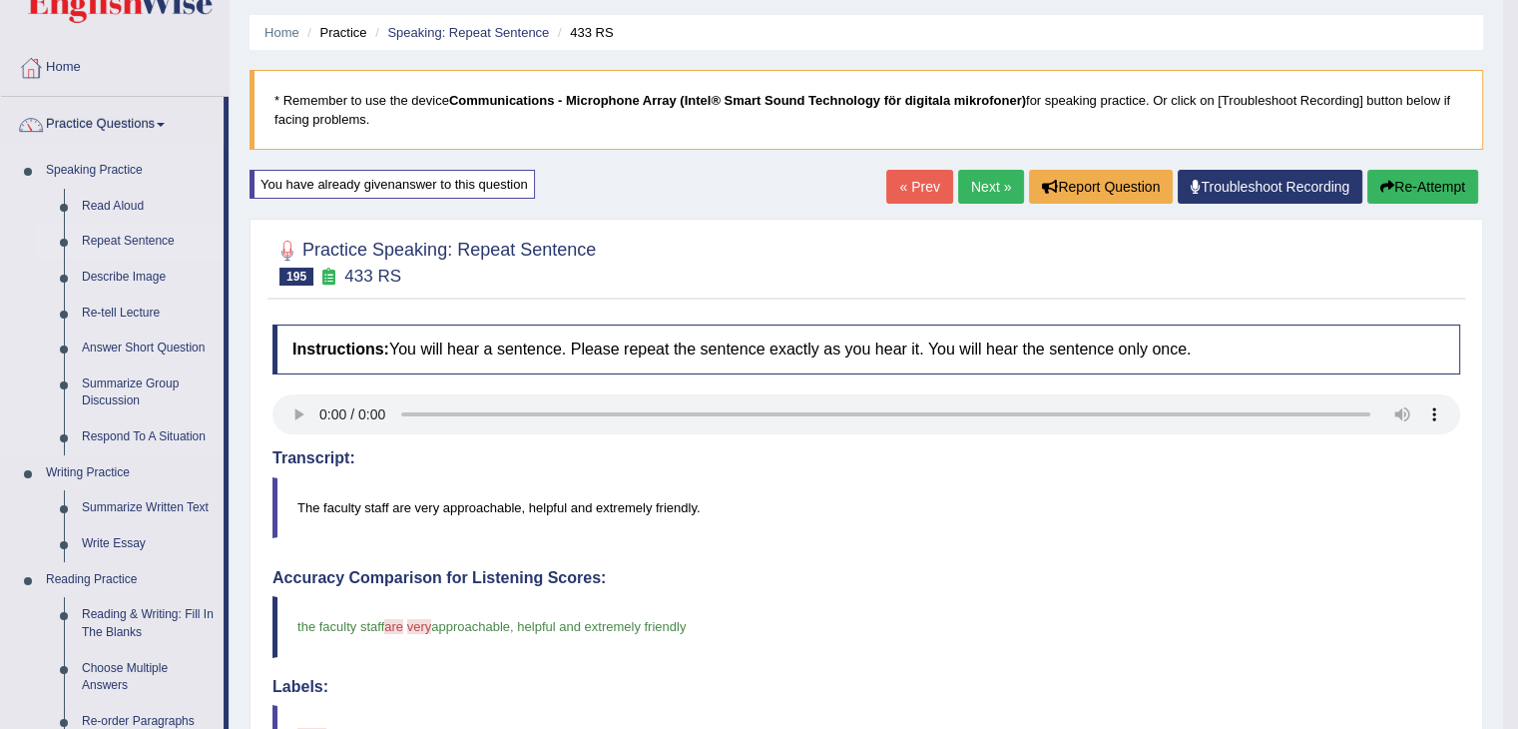
click at [162, 238] on link "Repeat Sentence" at bounding box center [148, 242] width 151 height 36
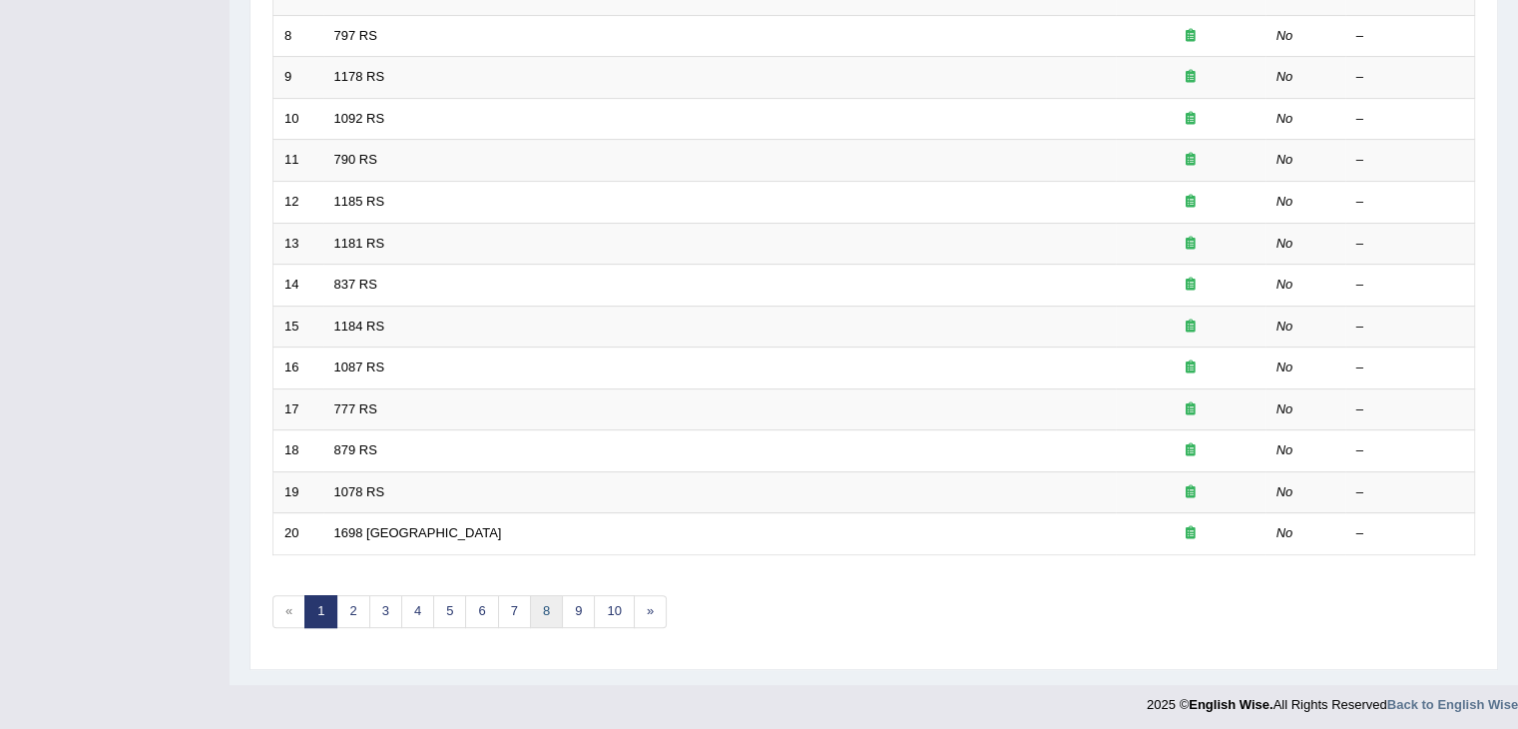
click at [543, 614] on link "8" at bounding box center [546, 611] width 33 height 33
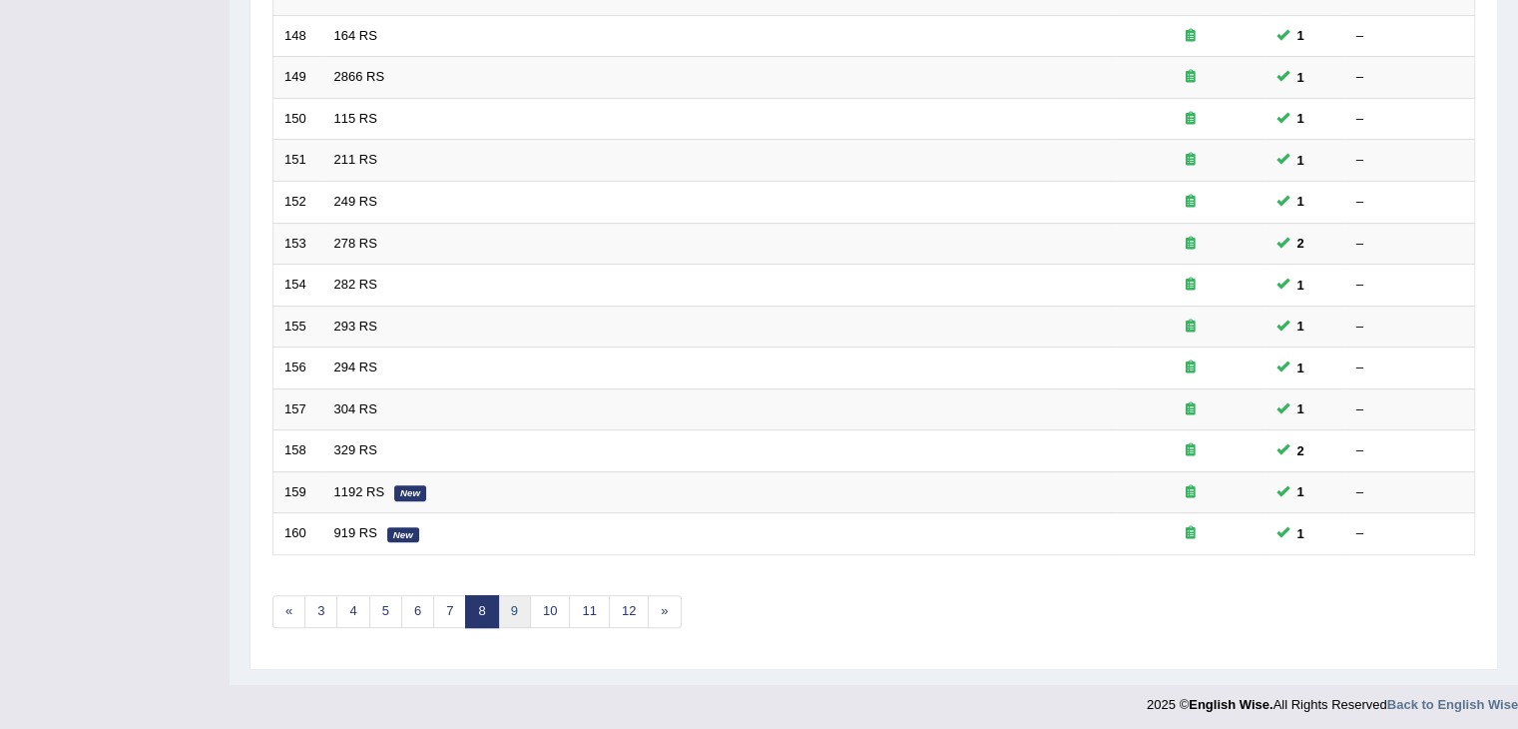
click at [511, 606] on link "9" at bounding box center [514, 611] width 33 height 33
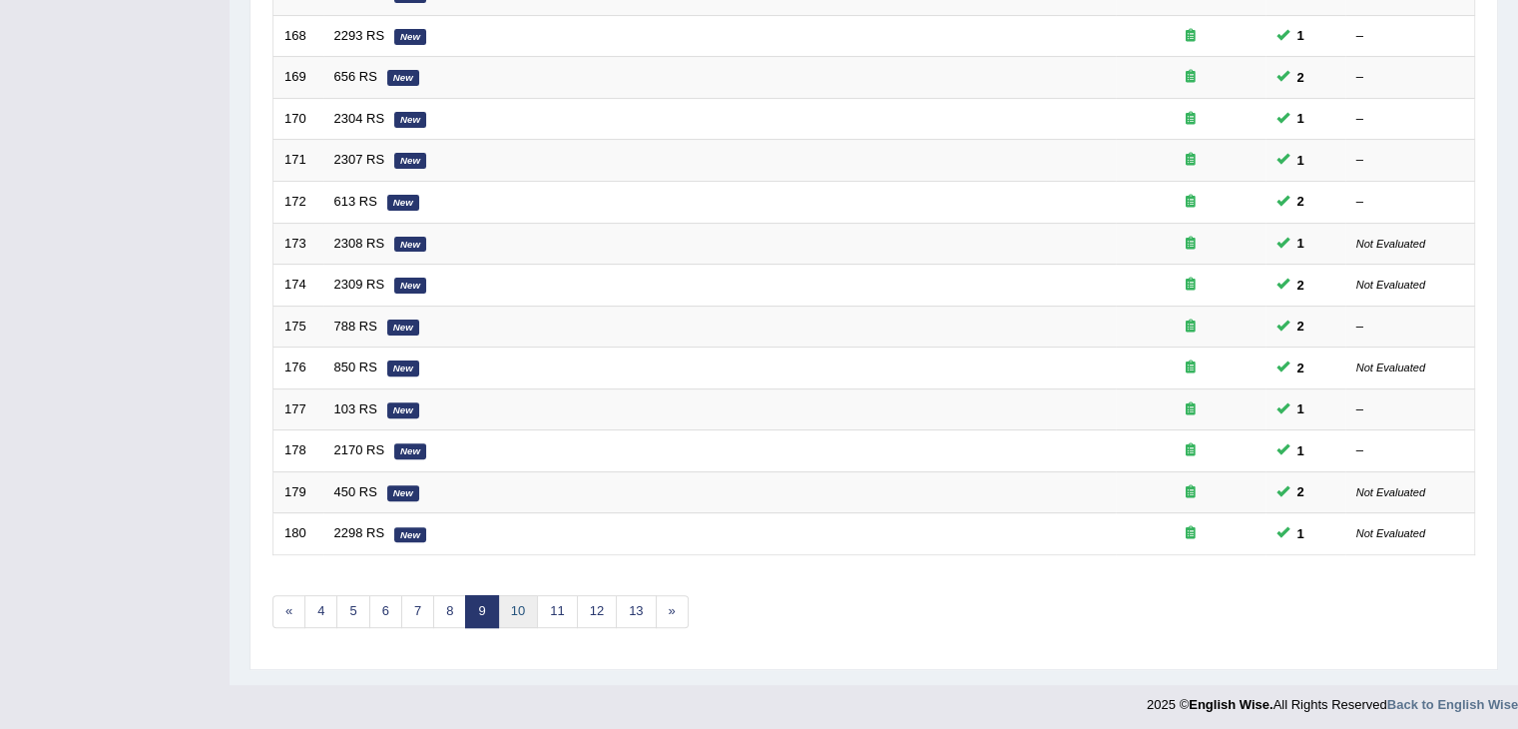
click at [520, 605] on link "10" at bounding box center [518, 611] width 40 height 33
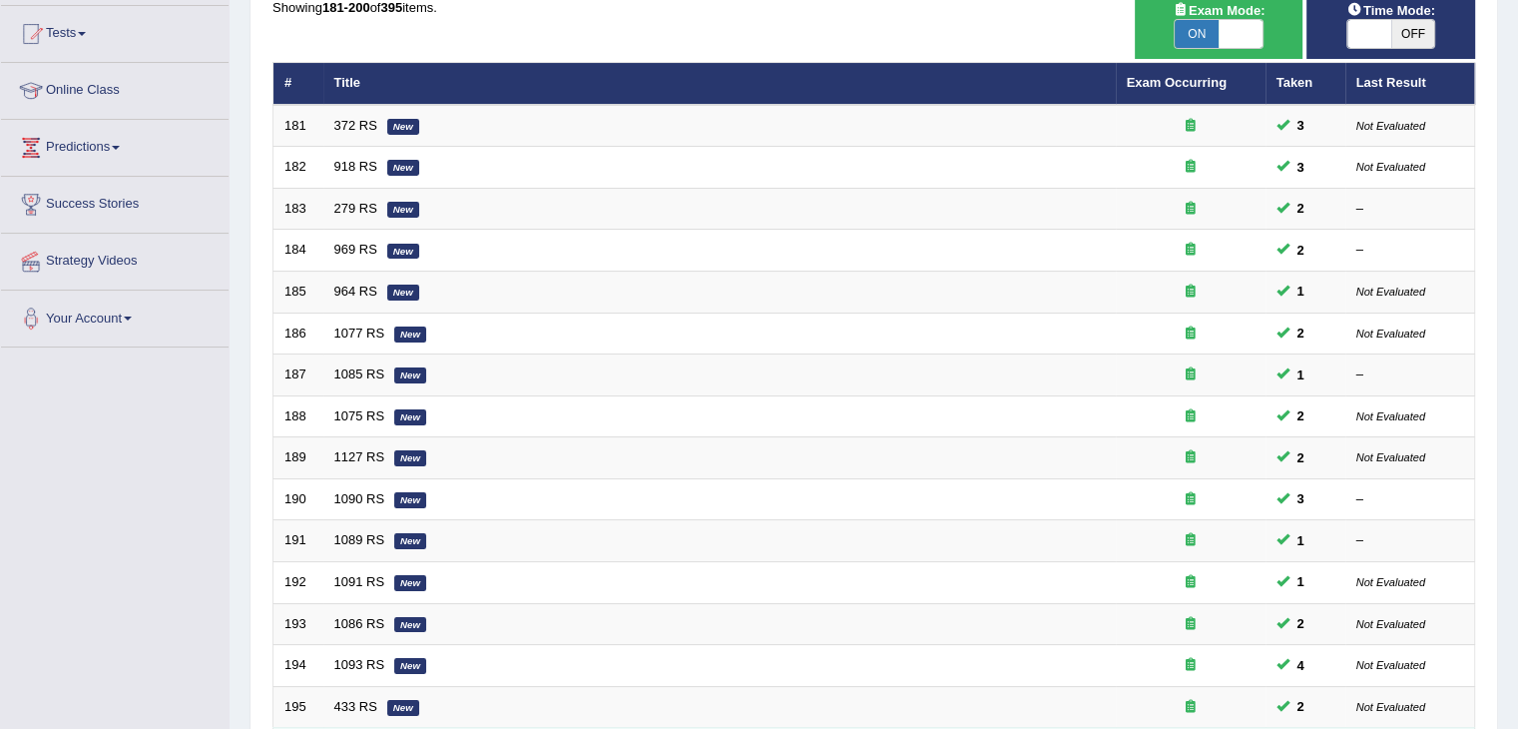
scroll to position [587, 0]
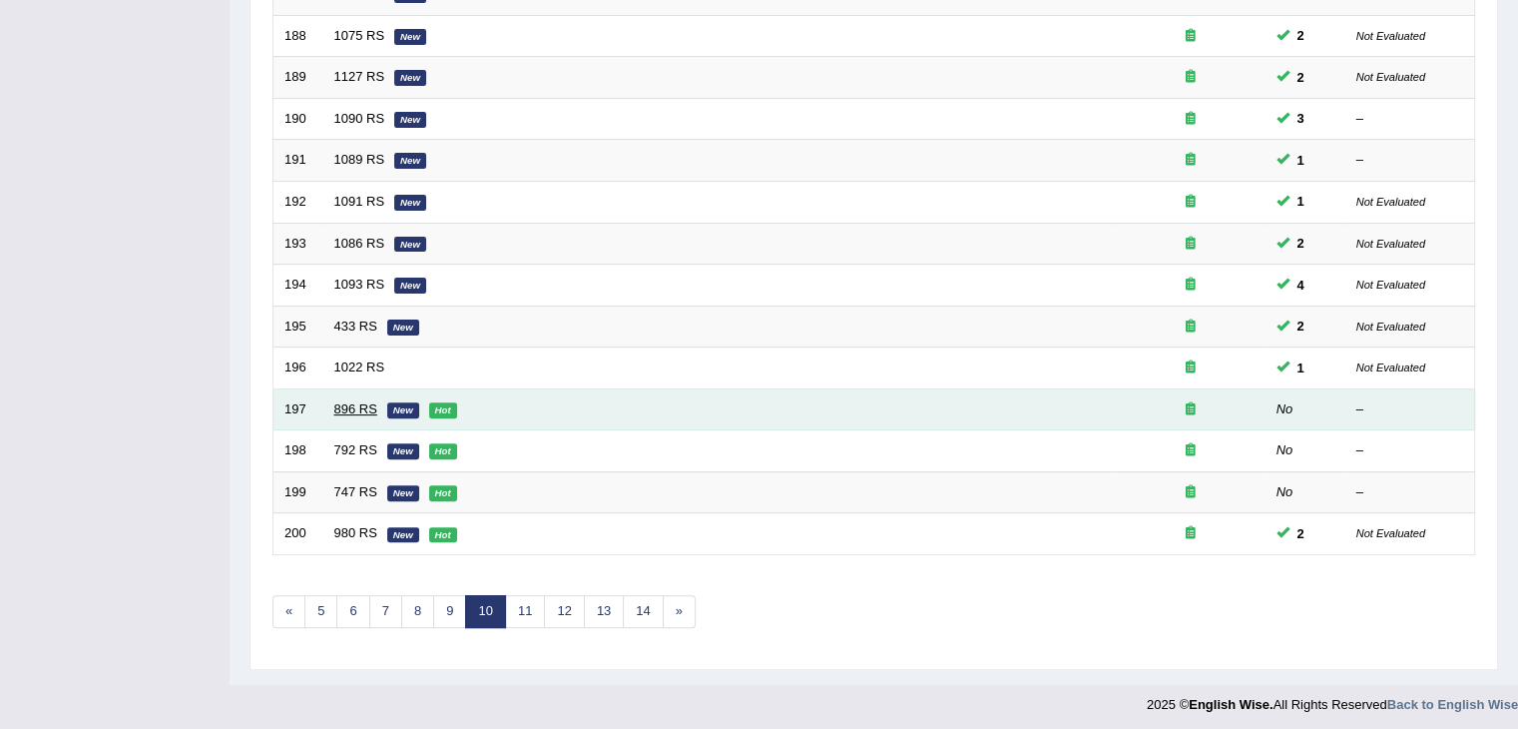
click at [339, 401] on link "896 RS" at bounding box center [355, 408] width 43 height 15
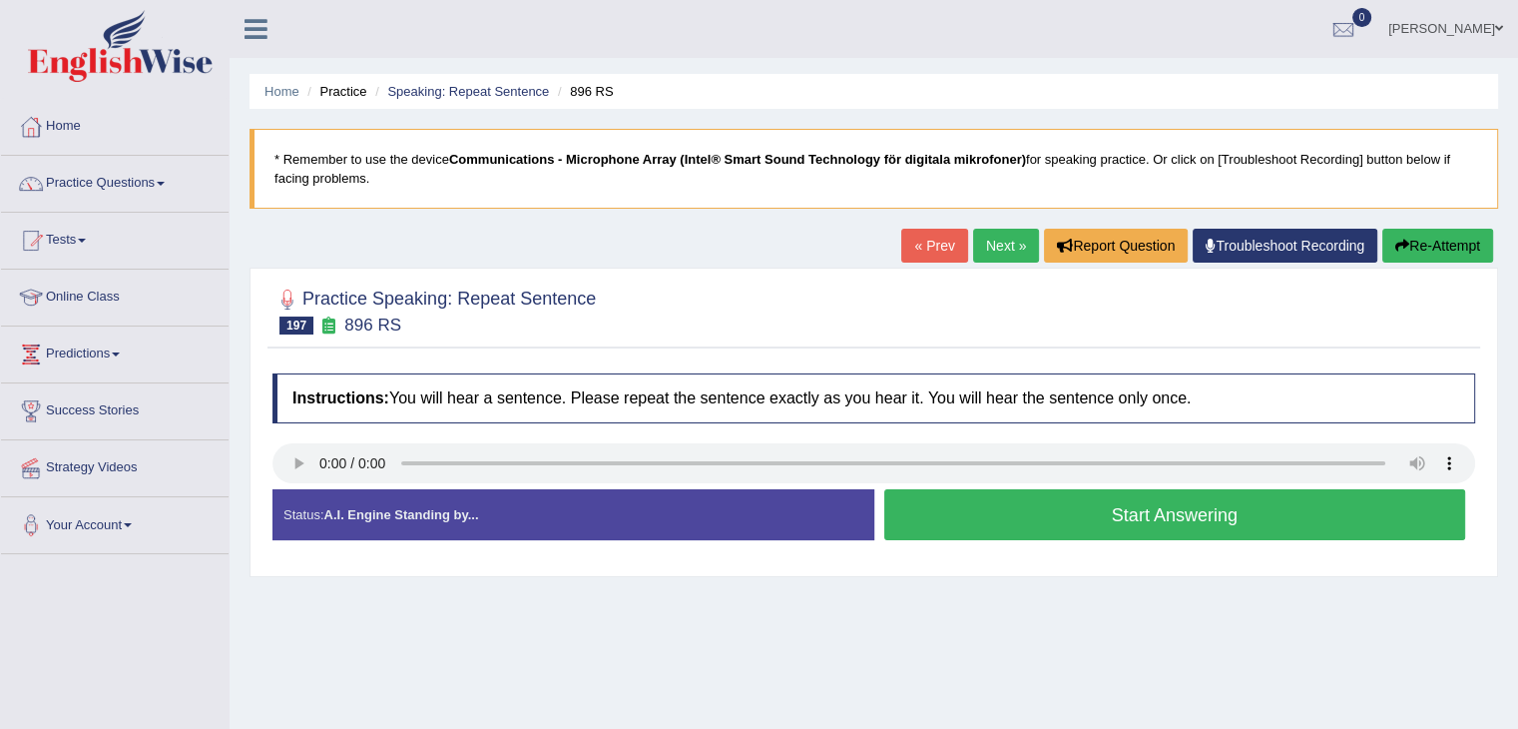
click at [978, 500] on button "Start Answering" at bounding box center [1175, 514] width 582 height 51
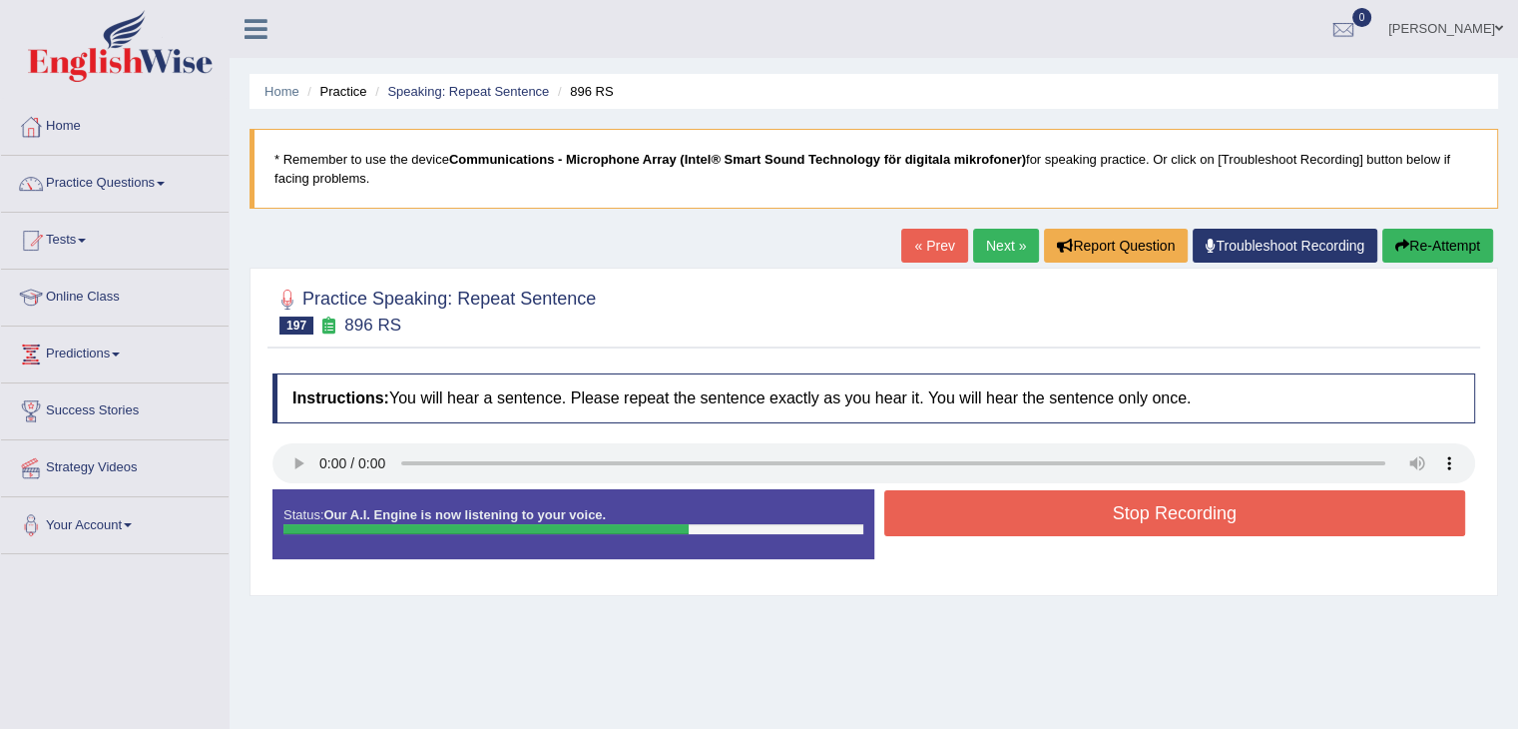
click at [995, 504] on button "Stop Recording" at bounding box center [1175, 513] width 582 height 46
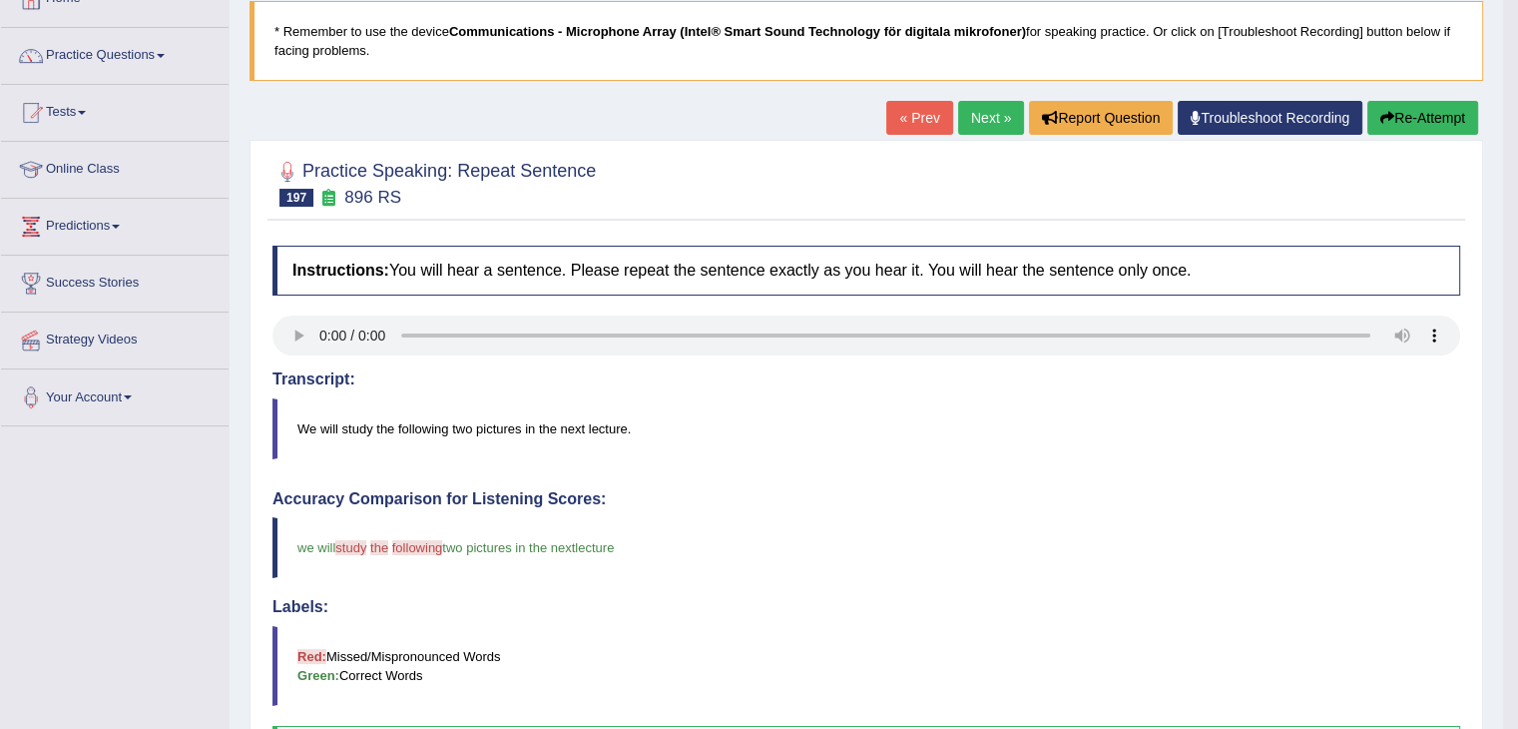
scroll to position [135, 0]
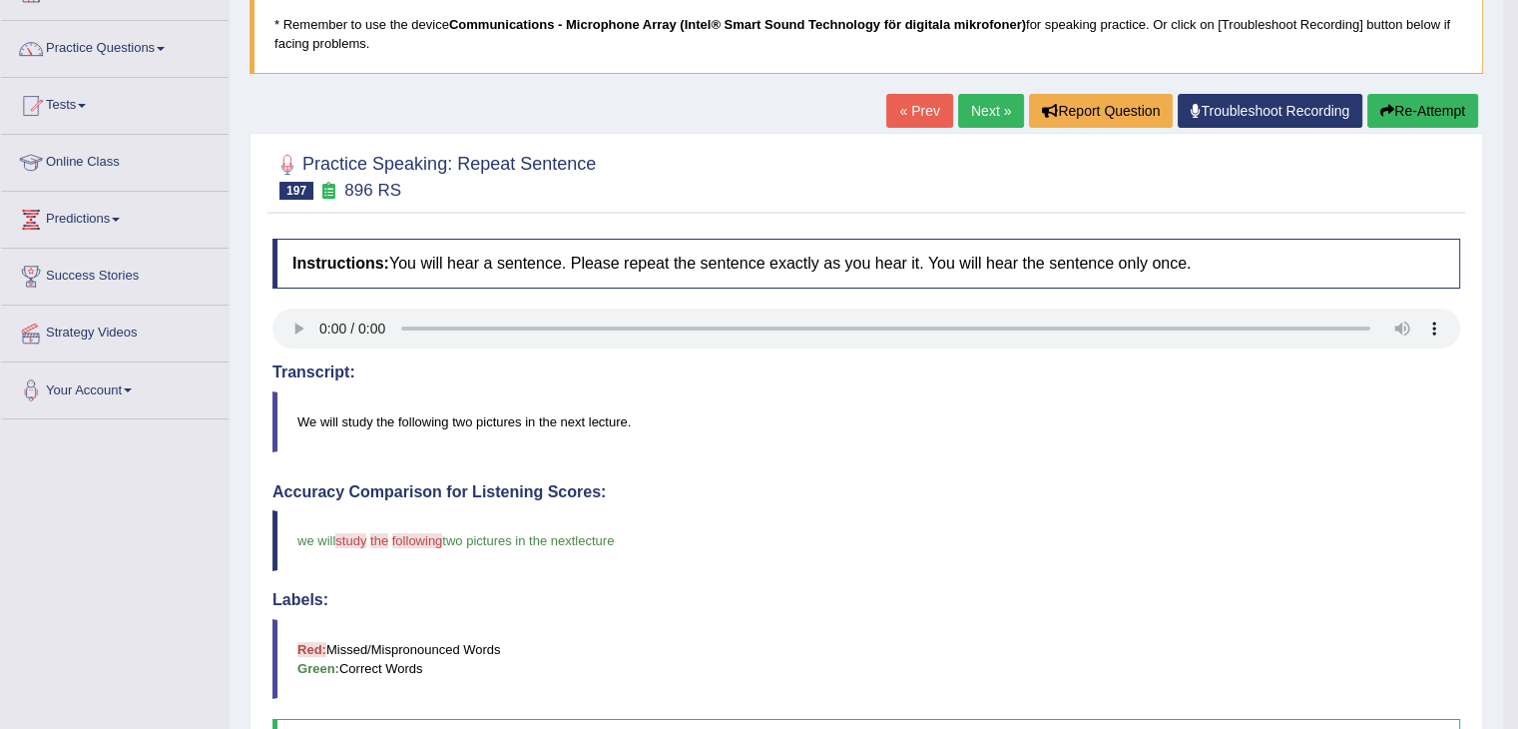
click at [1425, 105] on button "Re-Attempt" at bounding box center [1422, 111] width 111 height 34
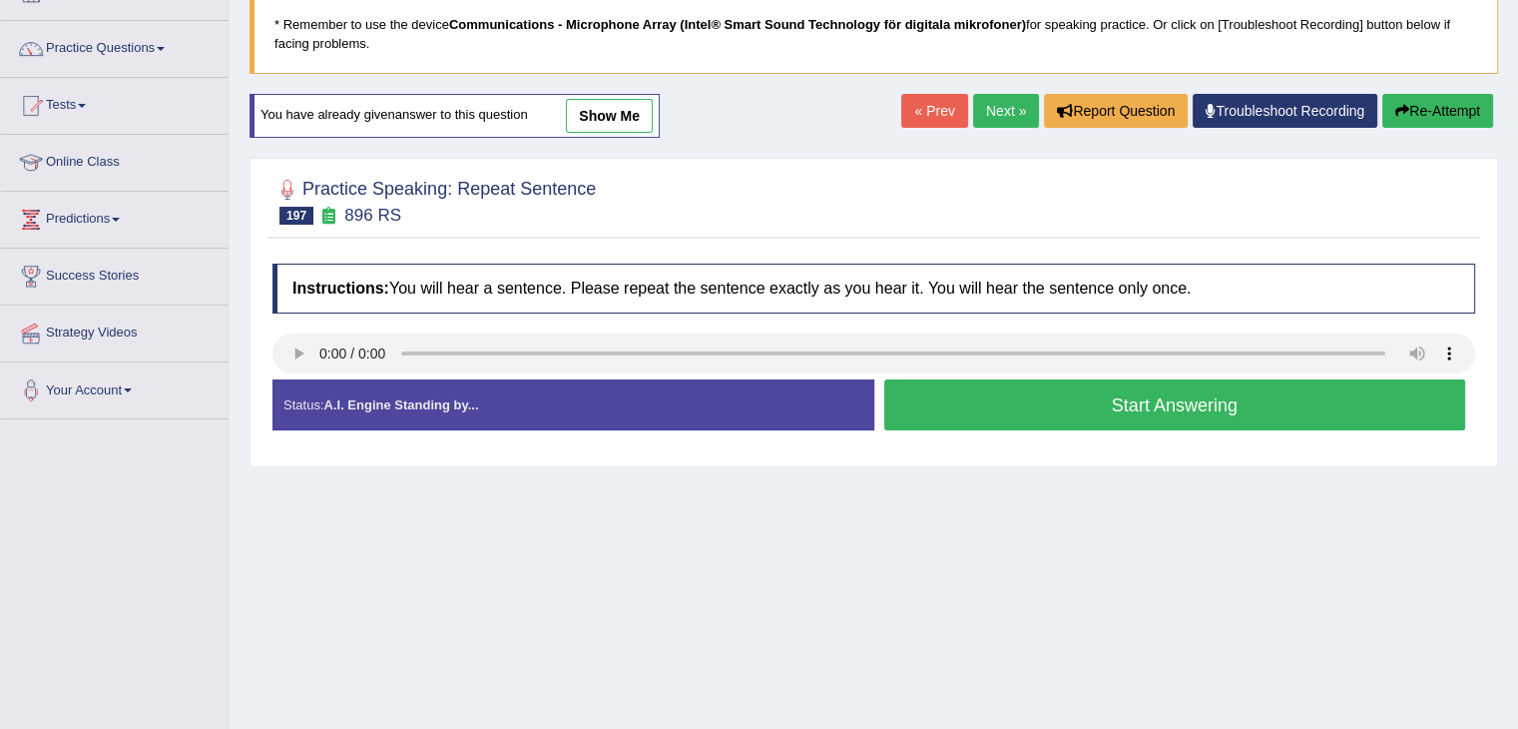
click at [1004, 405] on button "Start Answering" at bounding box center [1175, 404] width 582 height 51
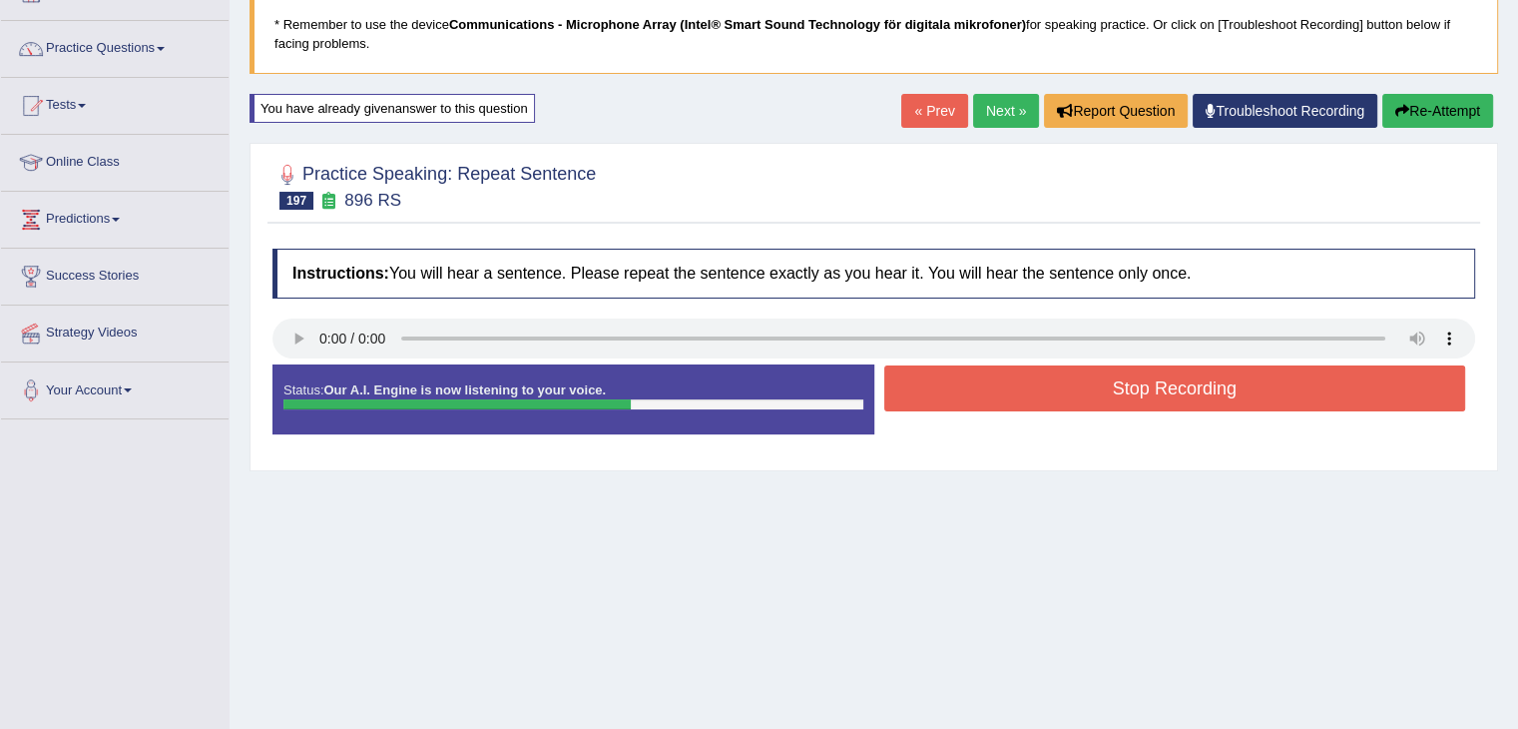
click at [999, 392] on button "Stop Recording" at bounding box center [1175, 388] width 582 height 46
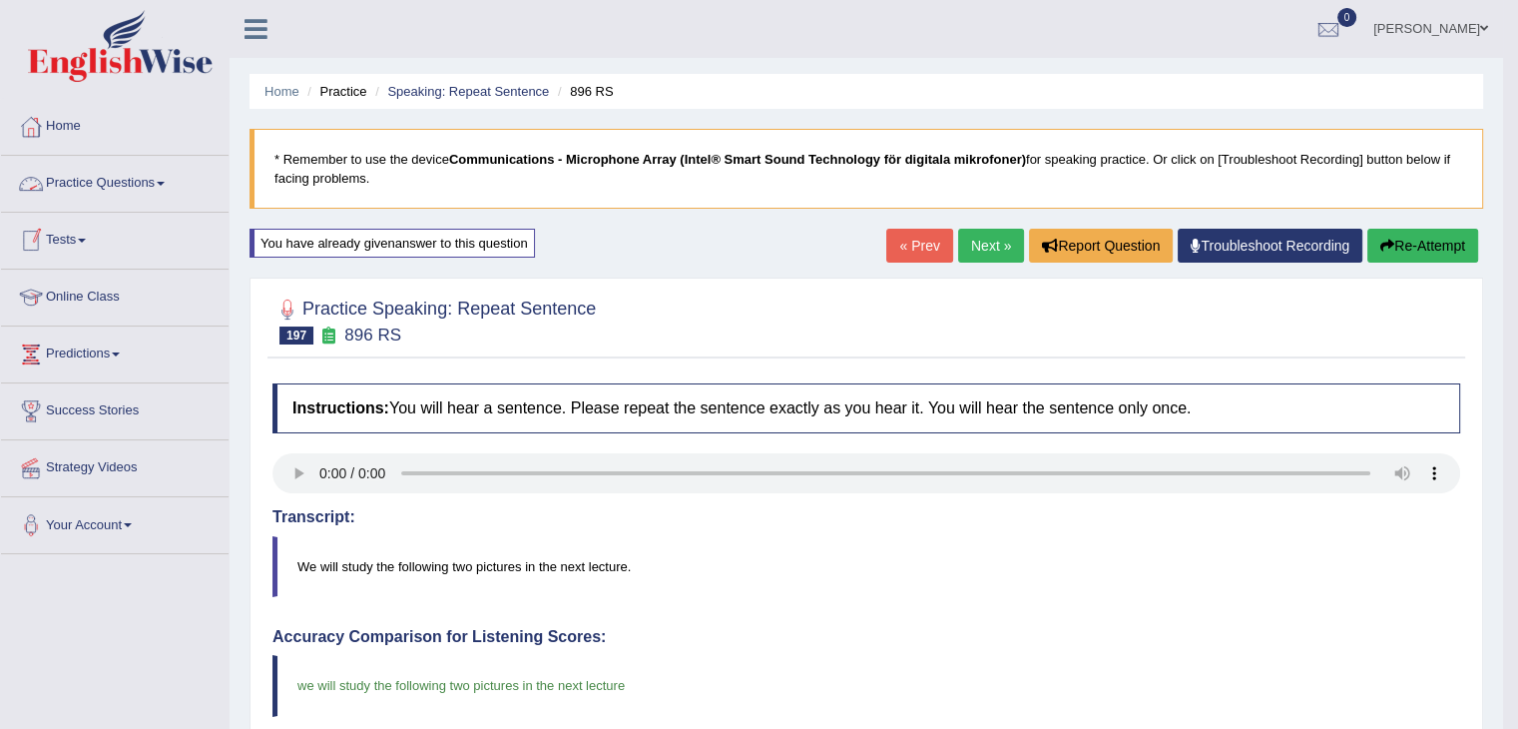
click at [88, 177] on link "Practice Questions" at bounding box center [115, 181] width 228 height 50
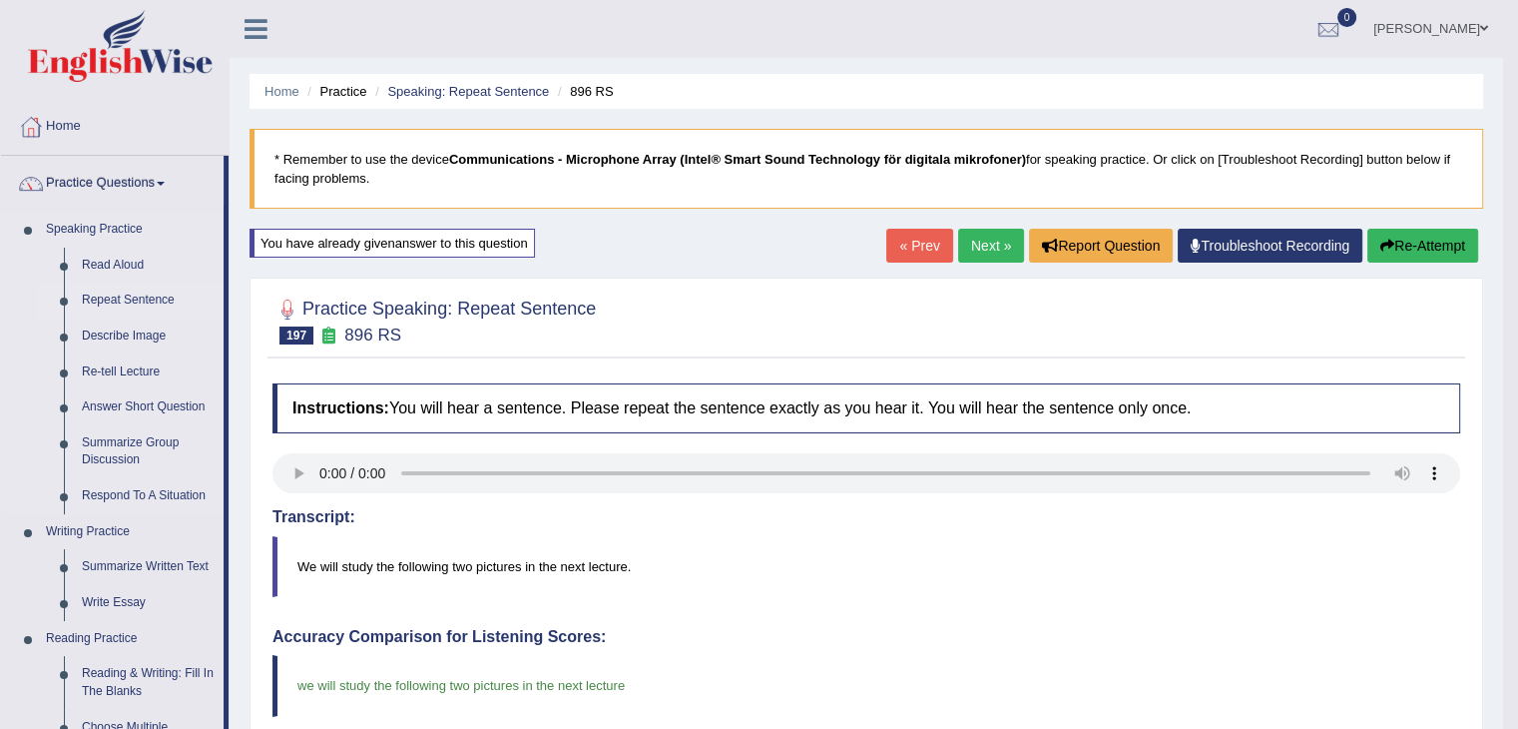
click at [140, 302] on link "Repeat Sentence" at bounding box center [148, 300] width 151 height 36
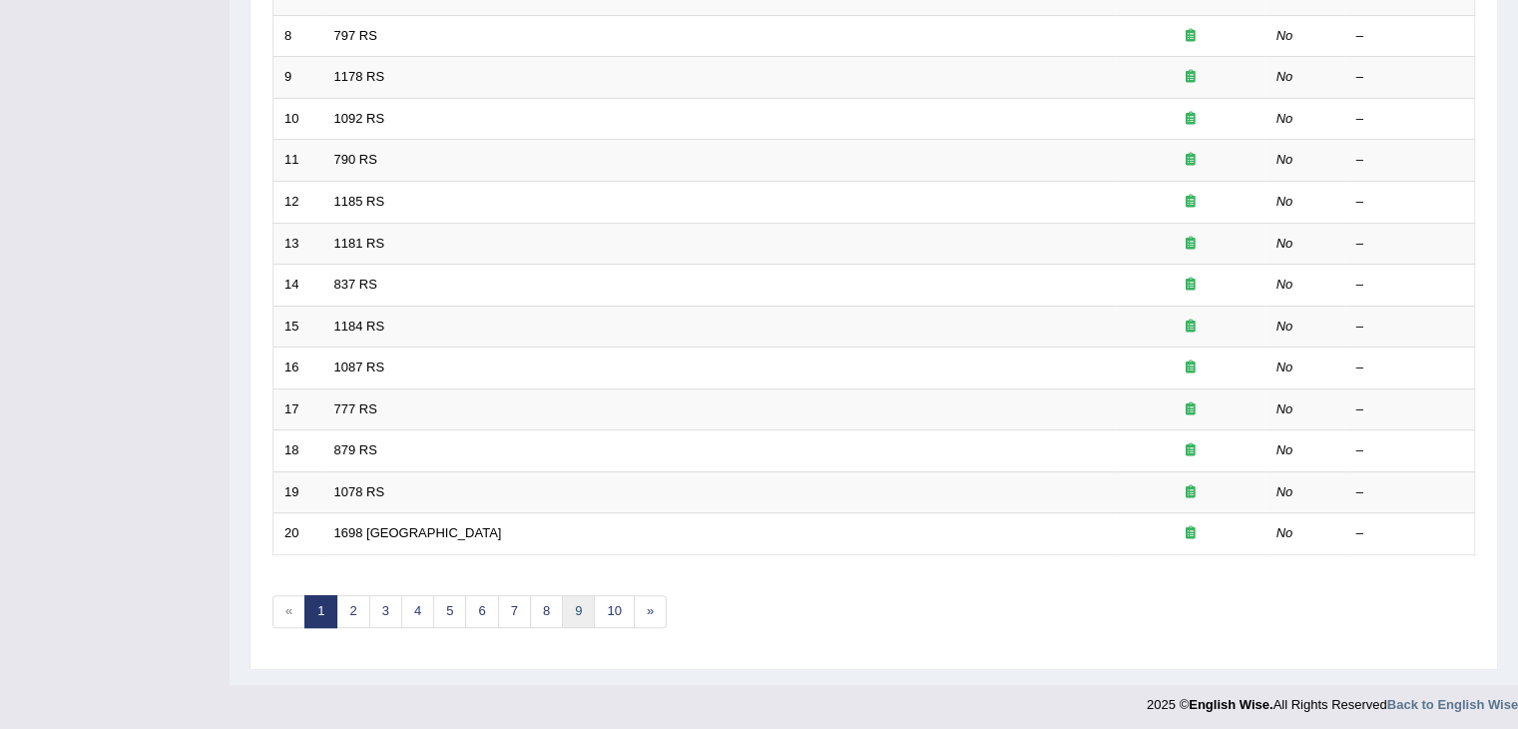
click at [574, 605] on link "9" at bounding box center [578, 611] width 33 height 33
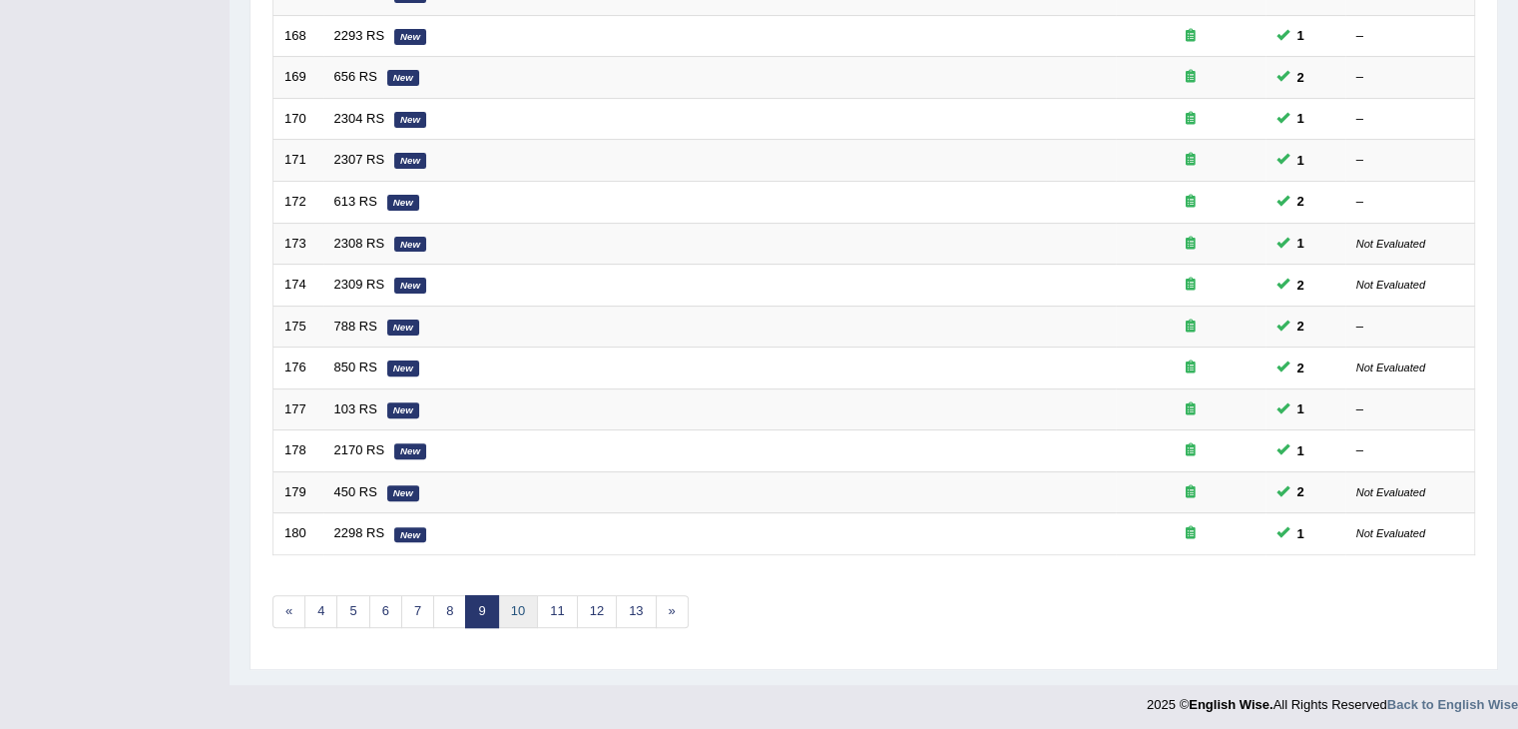
click at [515, 607] on link "10" at bounding box center [518, 611] width 40 height 33
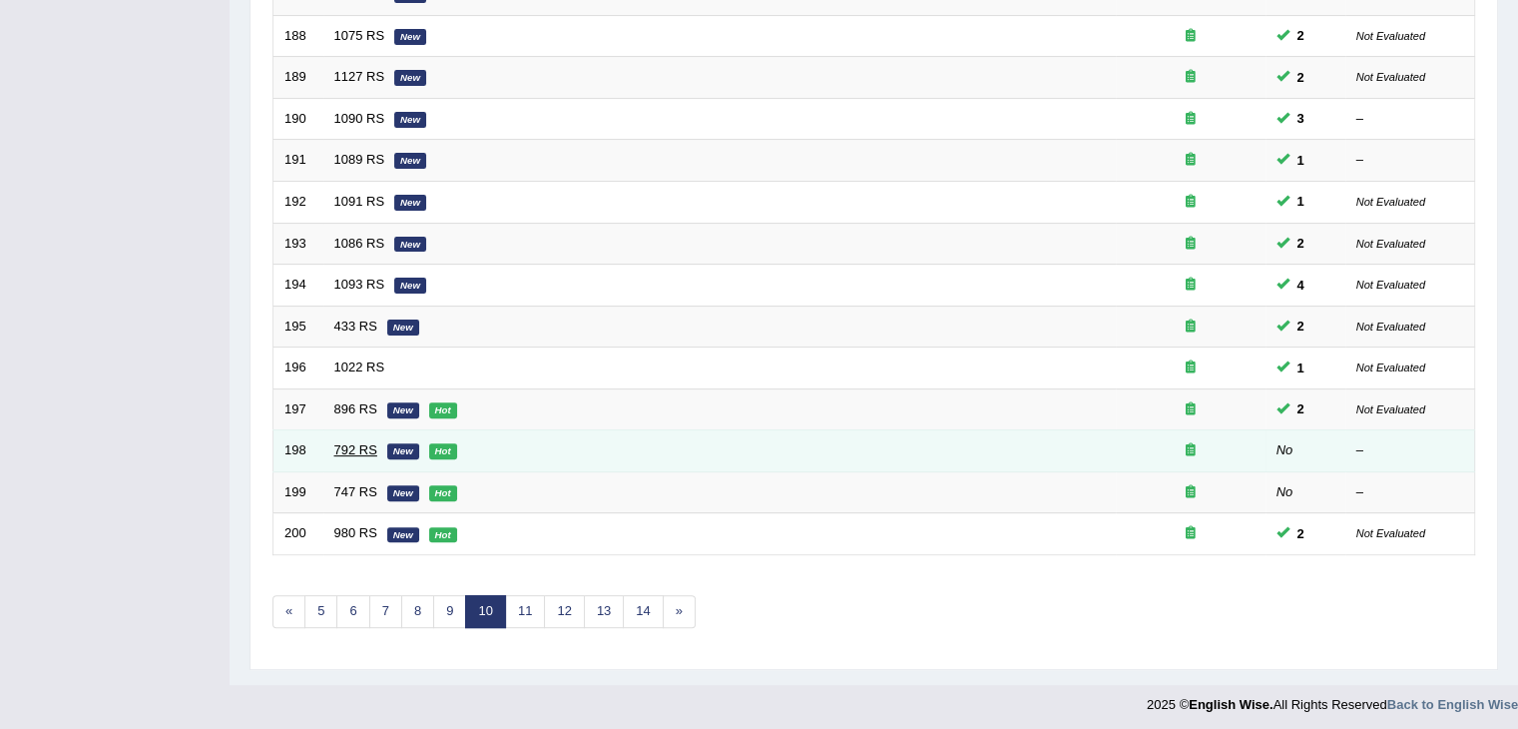
click at [357, 442] on link "792 RS" at bounding box center [355, 449] width 43 height 15
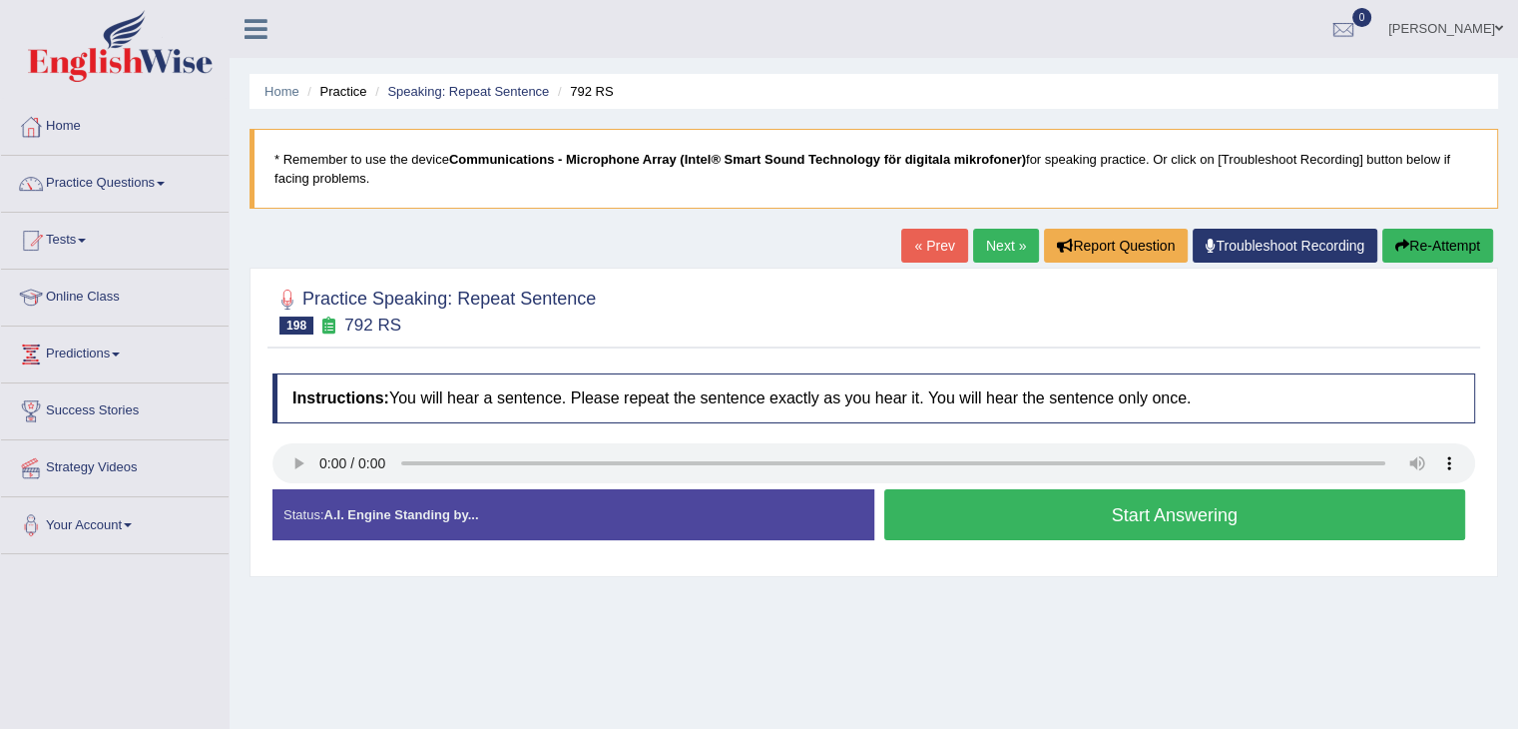
click at [944, 500] on button "Start Answering" at bounding box center [1175, 514] width 582 height 51
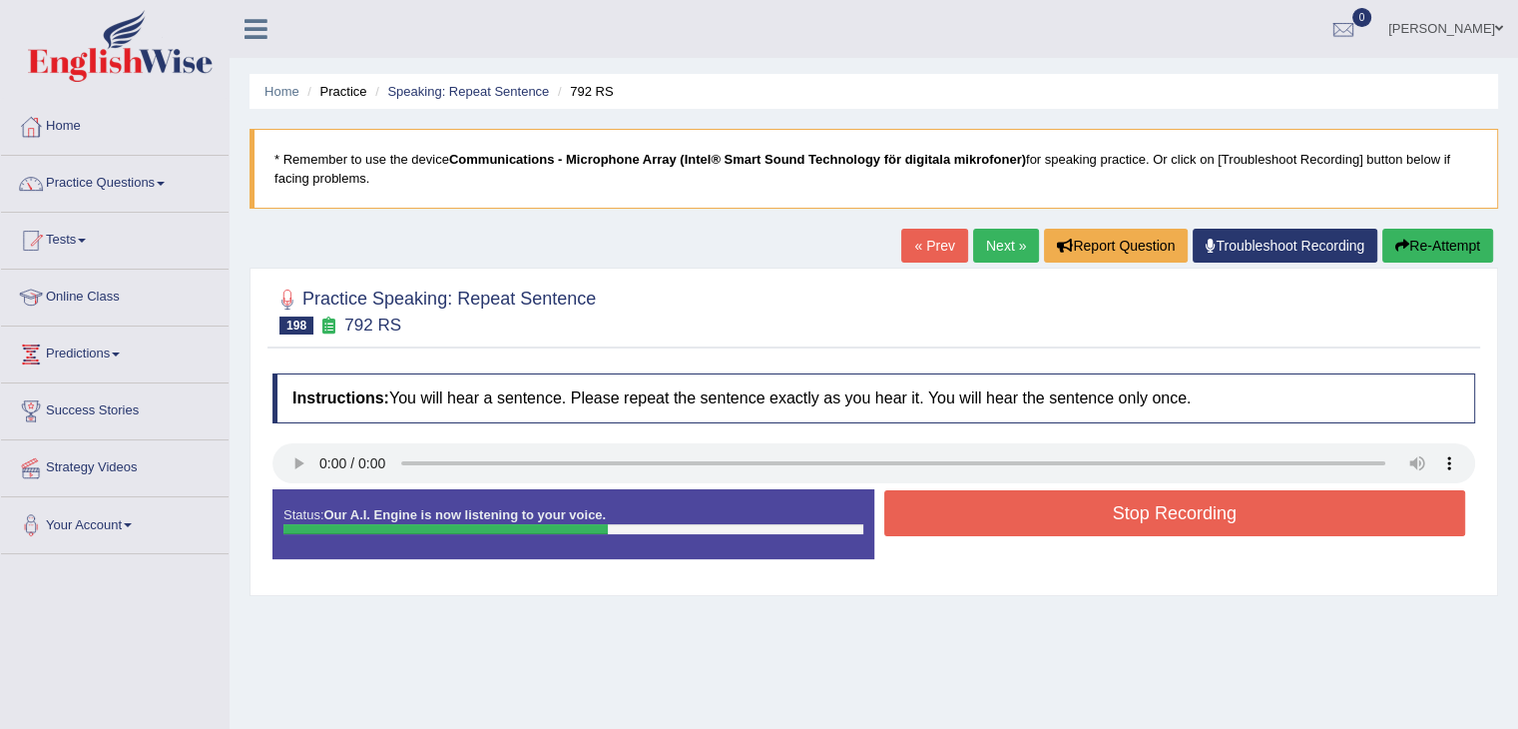
click at [951, 507] on button "Stop Recording" at bounding box center [1175, 513] width 582 height 46
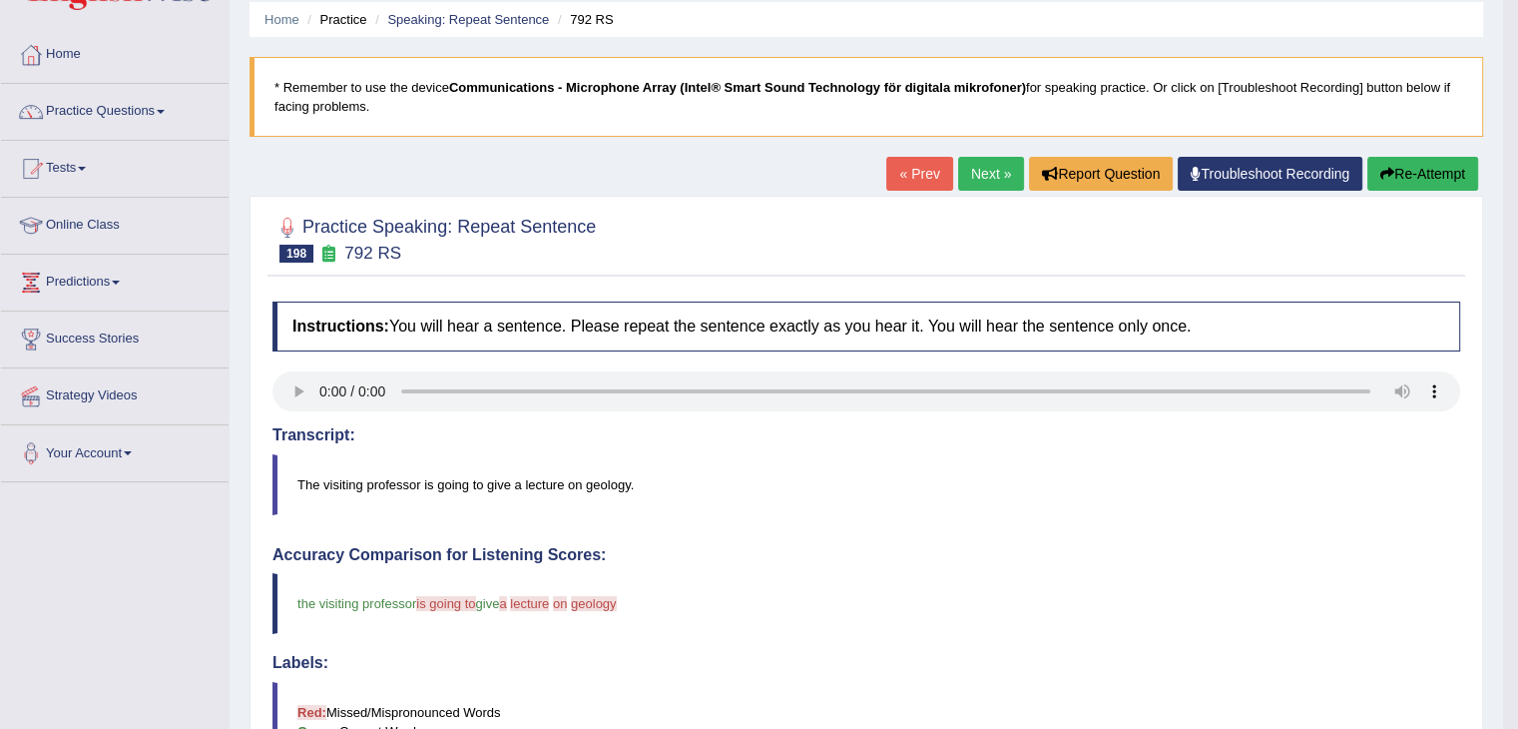
scroll to position [64, 0]
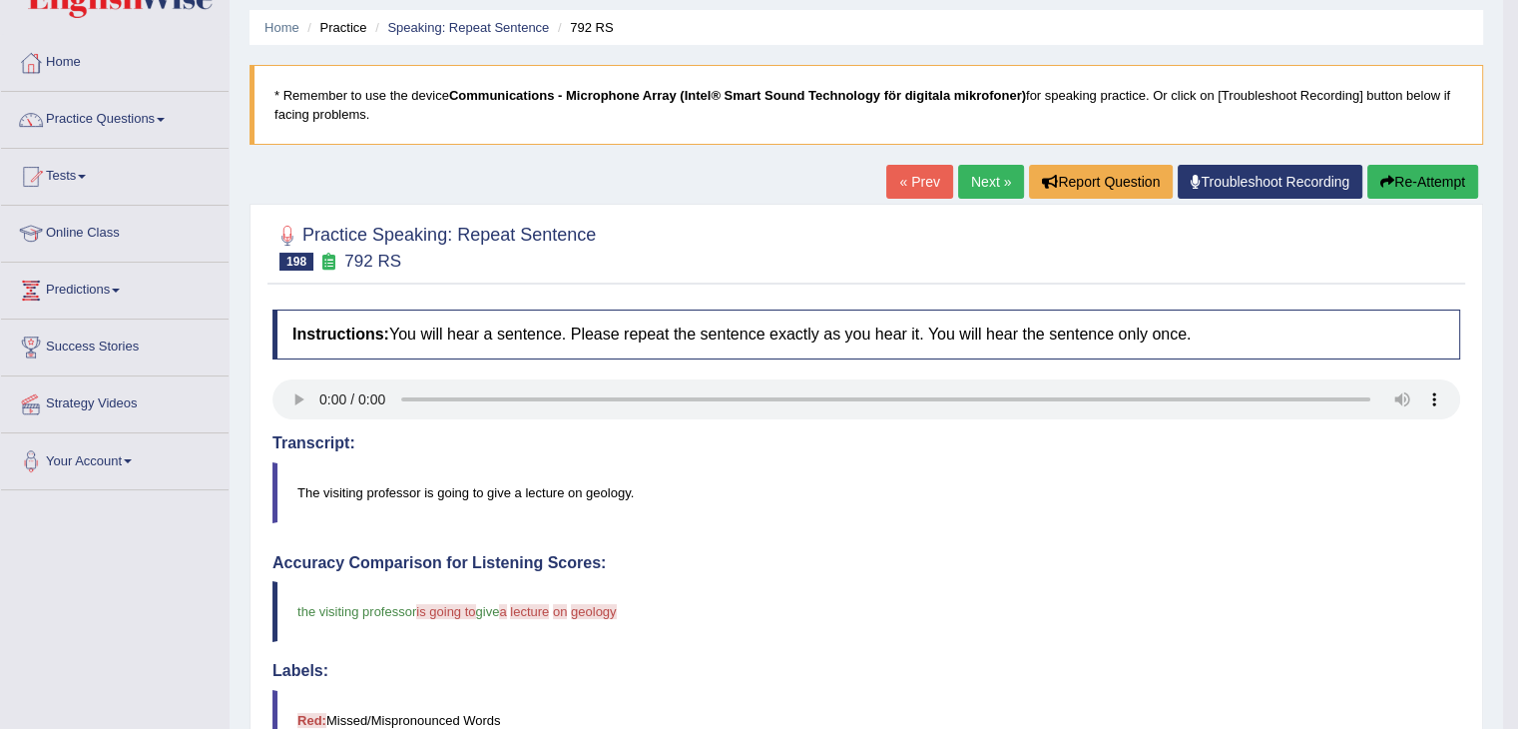
click at [1428, 183] on button "Re-Attempt" at bounding box center [1422, 182] width 111 height 34
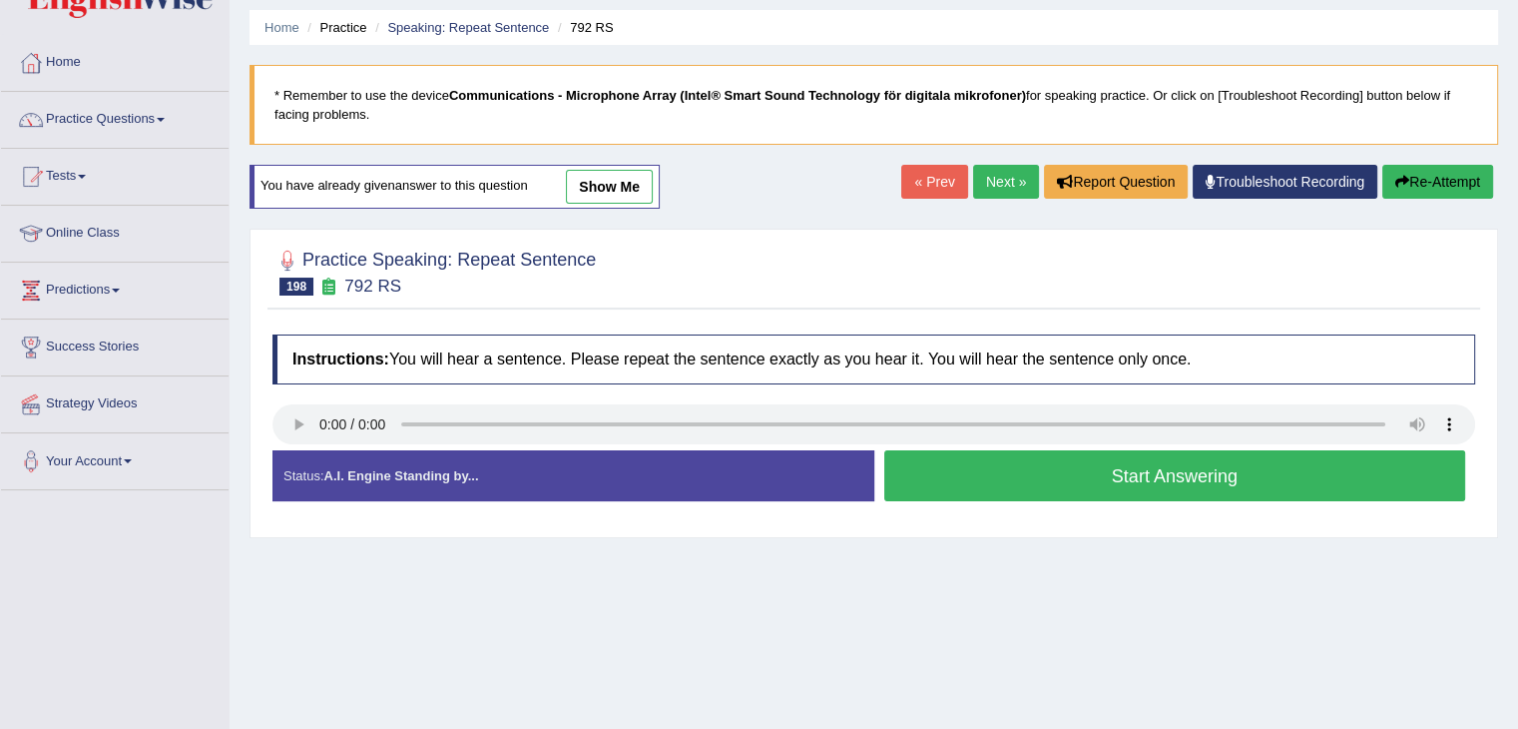
click at [970, 474] on button "Start Answering" at bounding box center [1175, 475] width 582 height 51
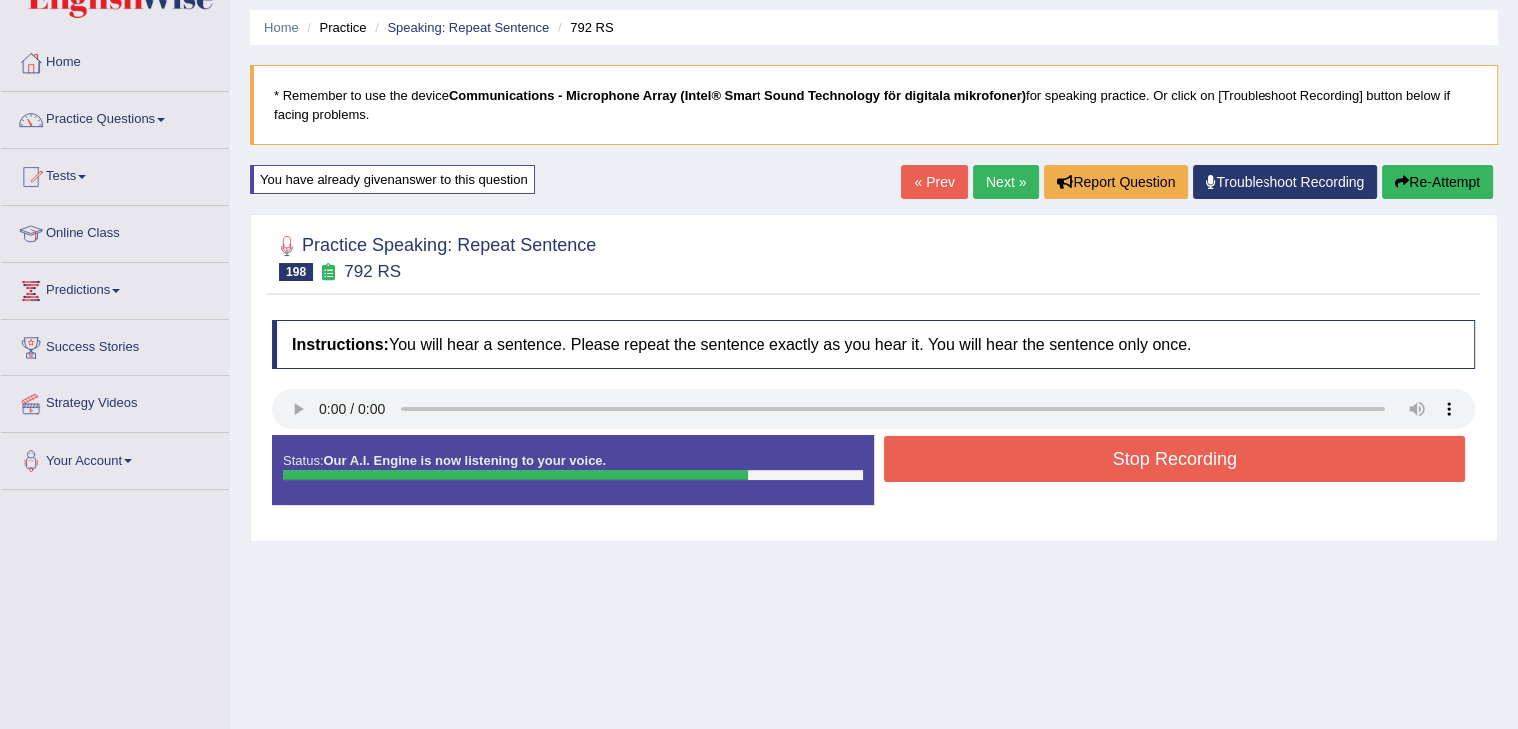
click at [969, 462] on button "Stop Recording" at bounding box center [1175, 459] width 582 height 46
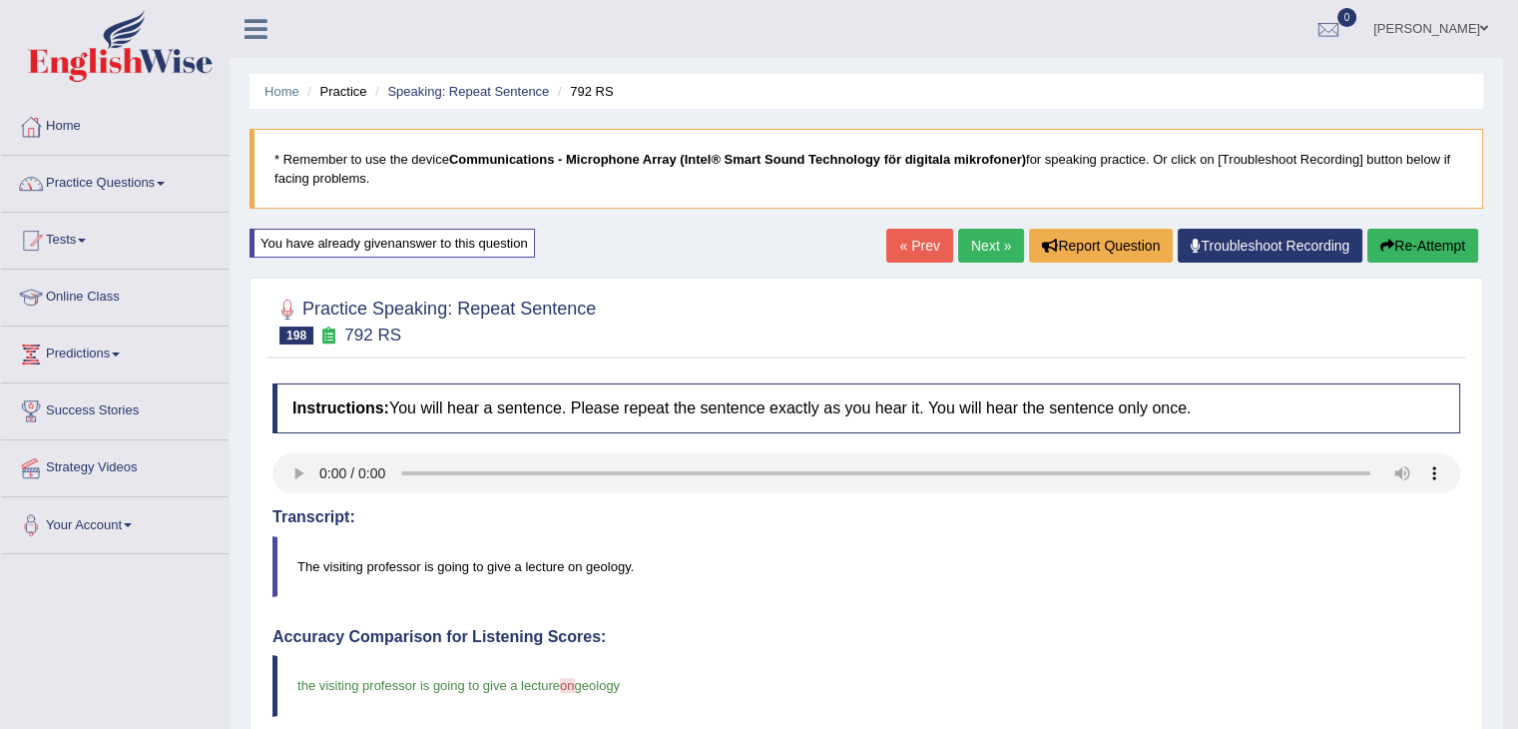
click at [132, 182] on link "Practice Questions" at bounding box center [115, 181] width 228 height 50
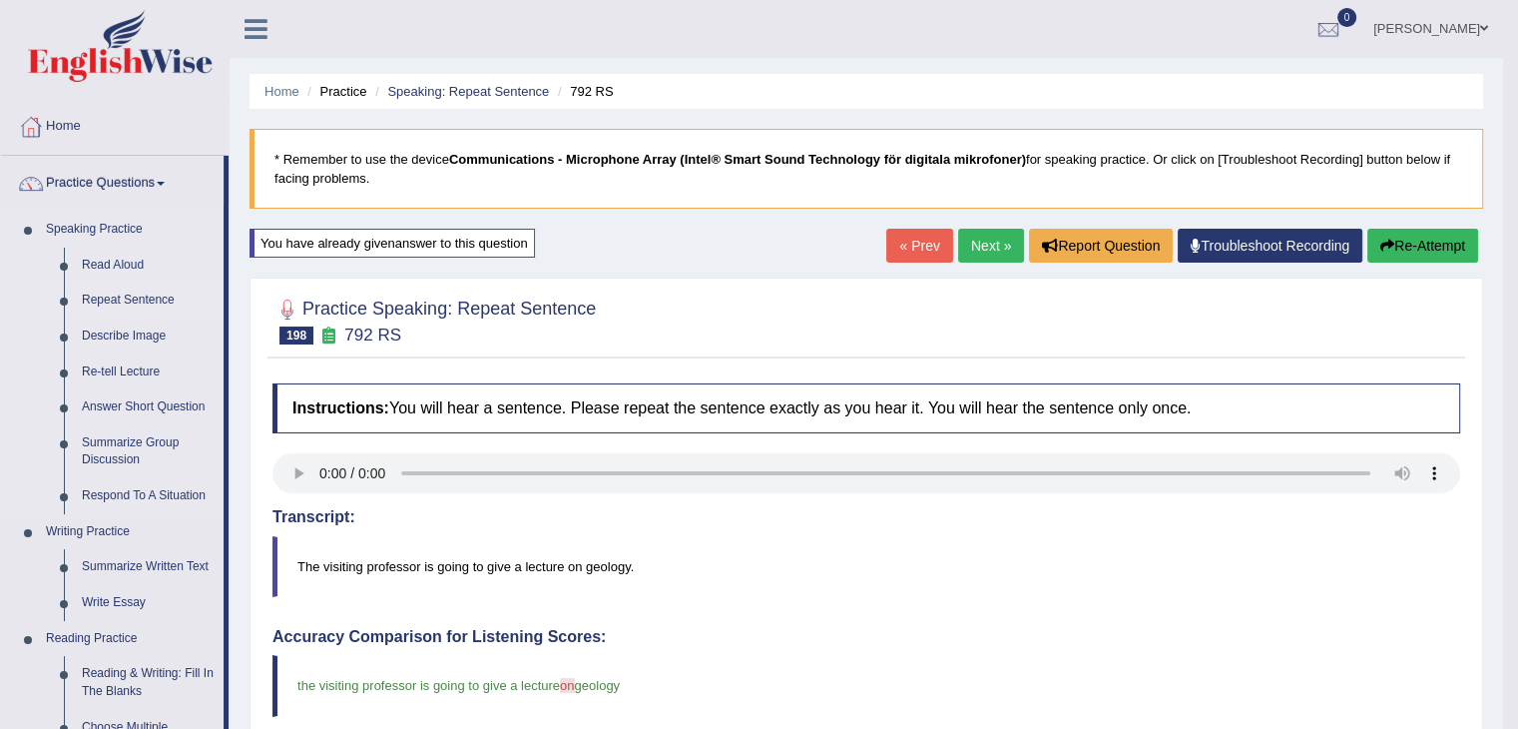
click at [155, 302] on link "Repeat Sentence" at bounding box center [148, 300] width 151 height 36
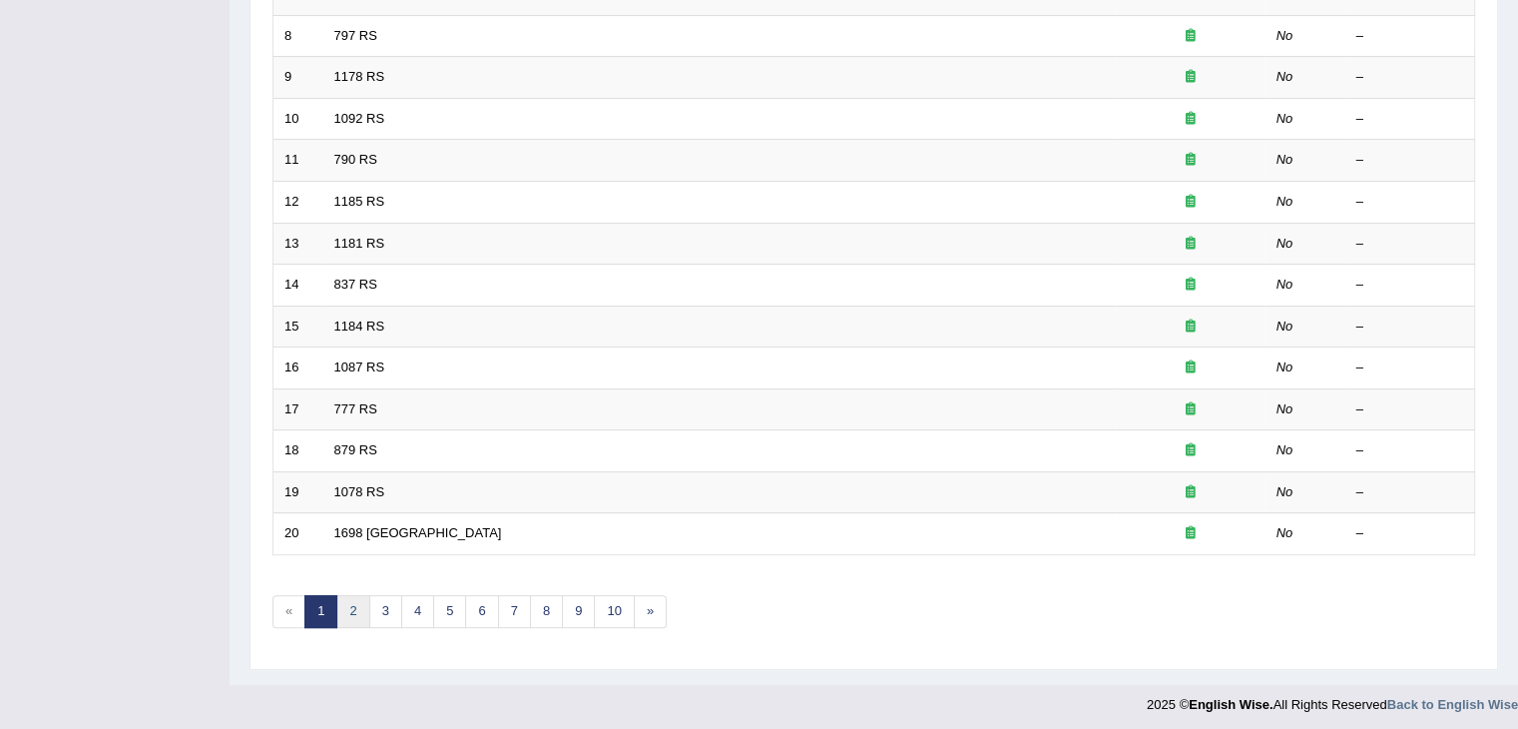
click at [359, 604] on link "2" at bounding box center [352, 611] width 33 height 33
click at [381, 610] on link "3" at bounding box center [385, 611] width 33 height 33
click at [419, 600] on link "4" at bounding box center [417, 611] width 33 height 33
click at [448, 612] on link "5" at bounding box center [449, 611] width 33 height 33
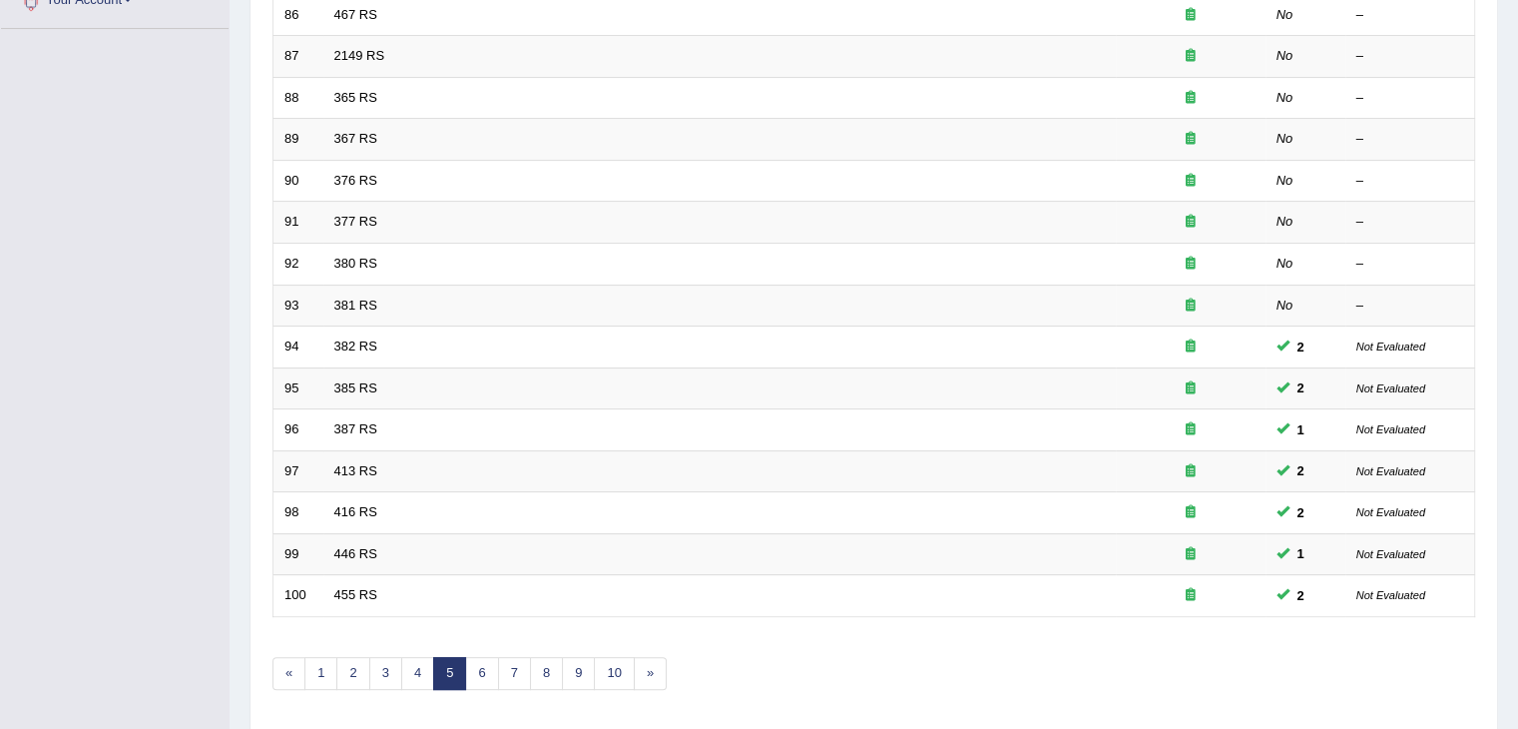
scroll to position [587, 0]
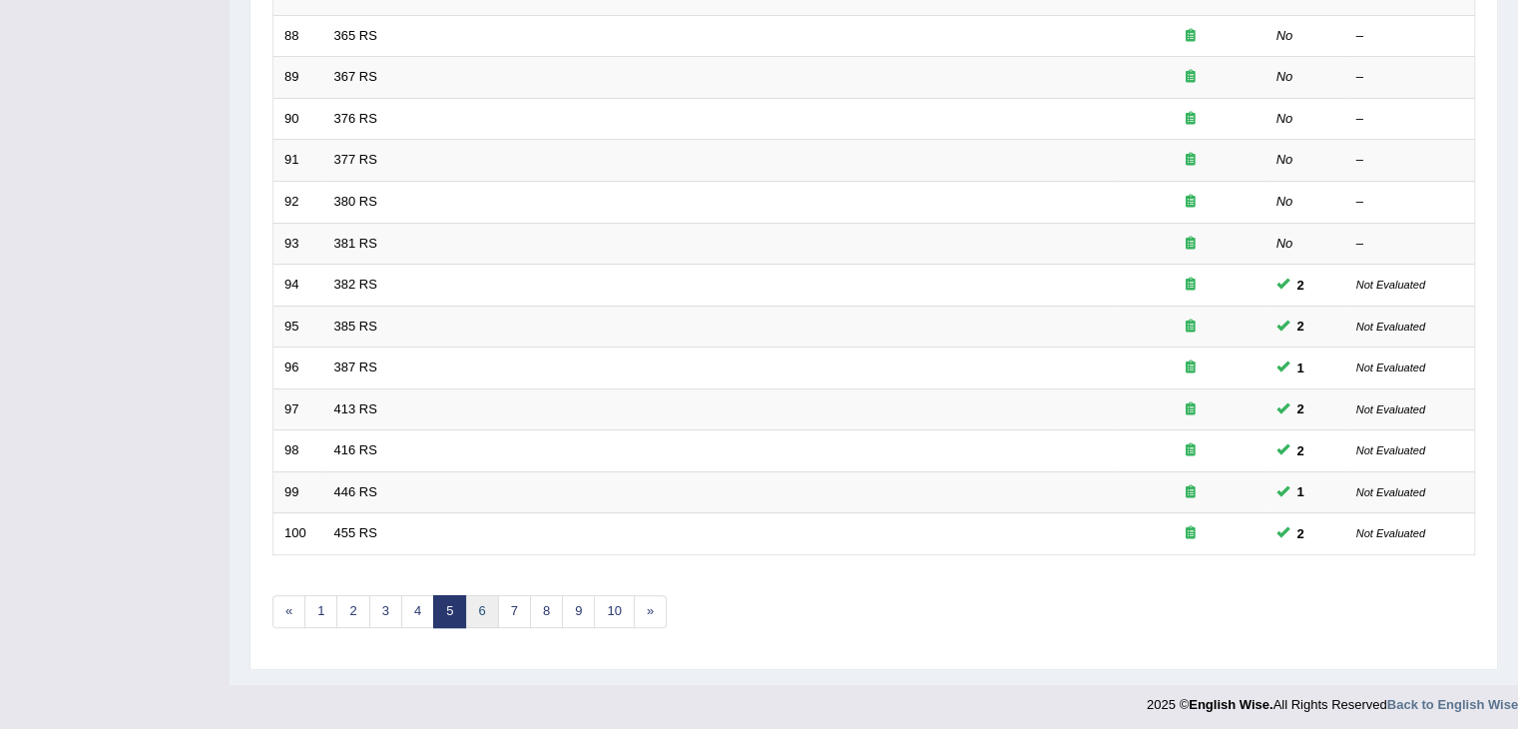
click at [481, 597] on link "6" at bounding box center [481, 611] width 33 height 33
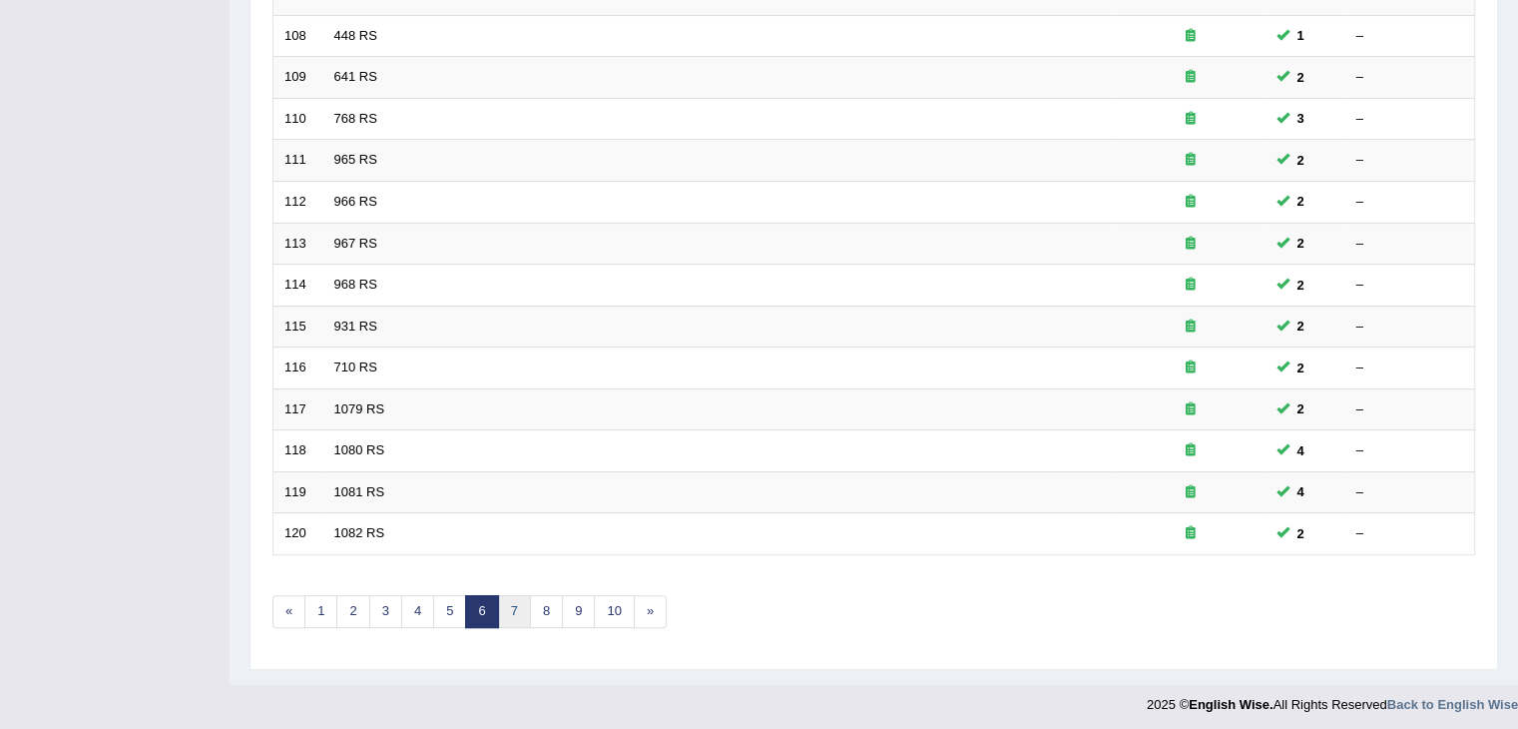
click at [511, 604] on link "7" at bounding box center [514, 611] width 33 height 33
click at [511, 606] on link "8" at bounding box center [514, 611] width 33 height 33
click at [516, 604] on link "9" at bounding box center [514, 611] width 33 height 33
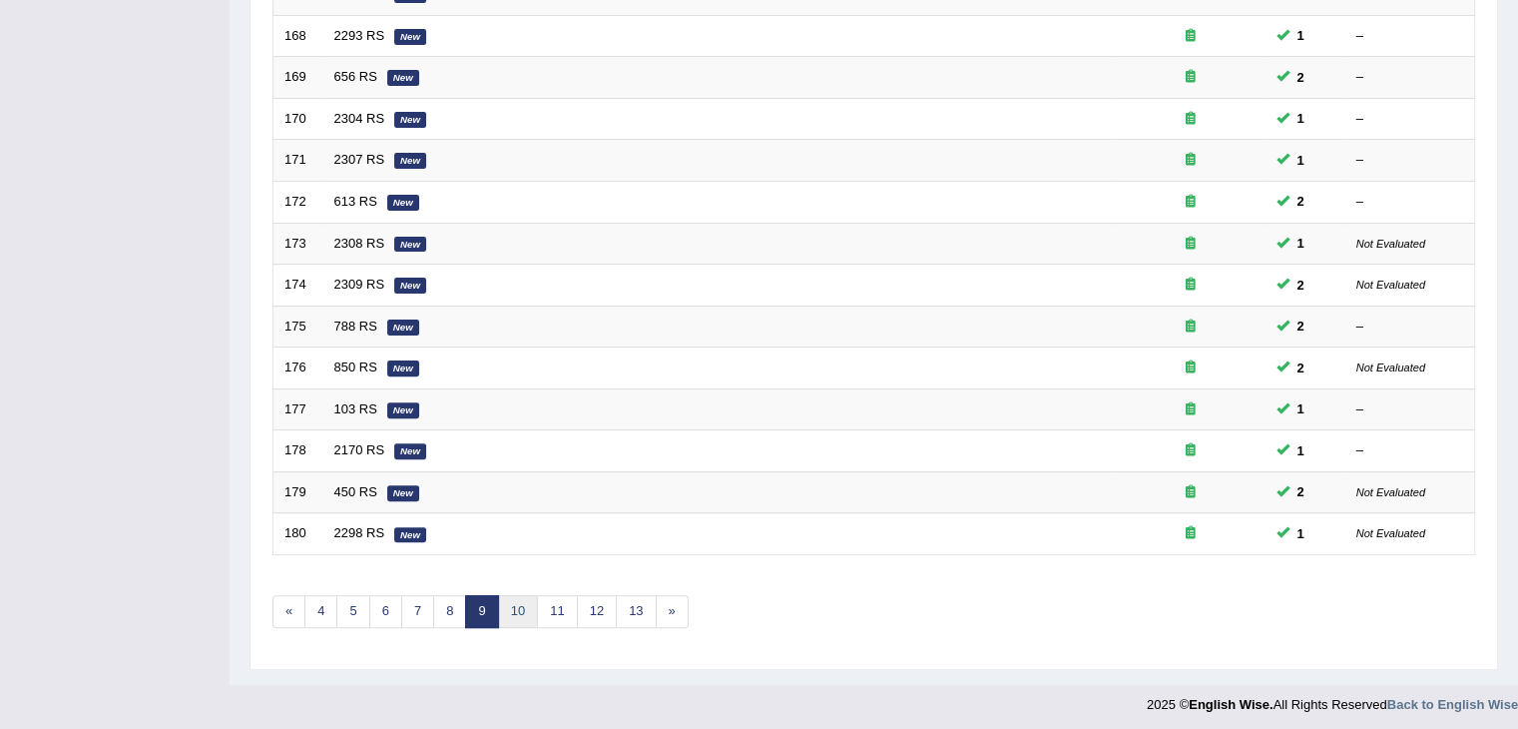
click at [509, 611] on link "10" at bounding box center [518, 611] width 40 height 33
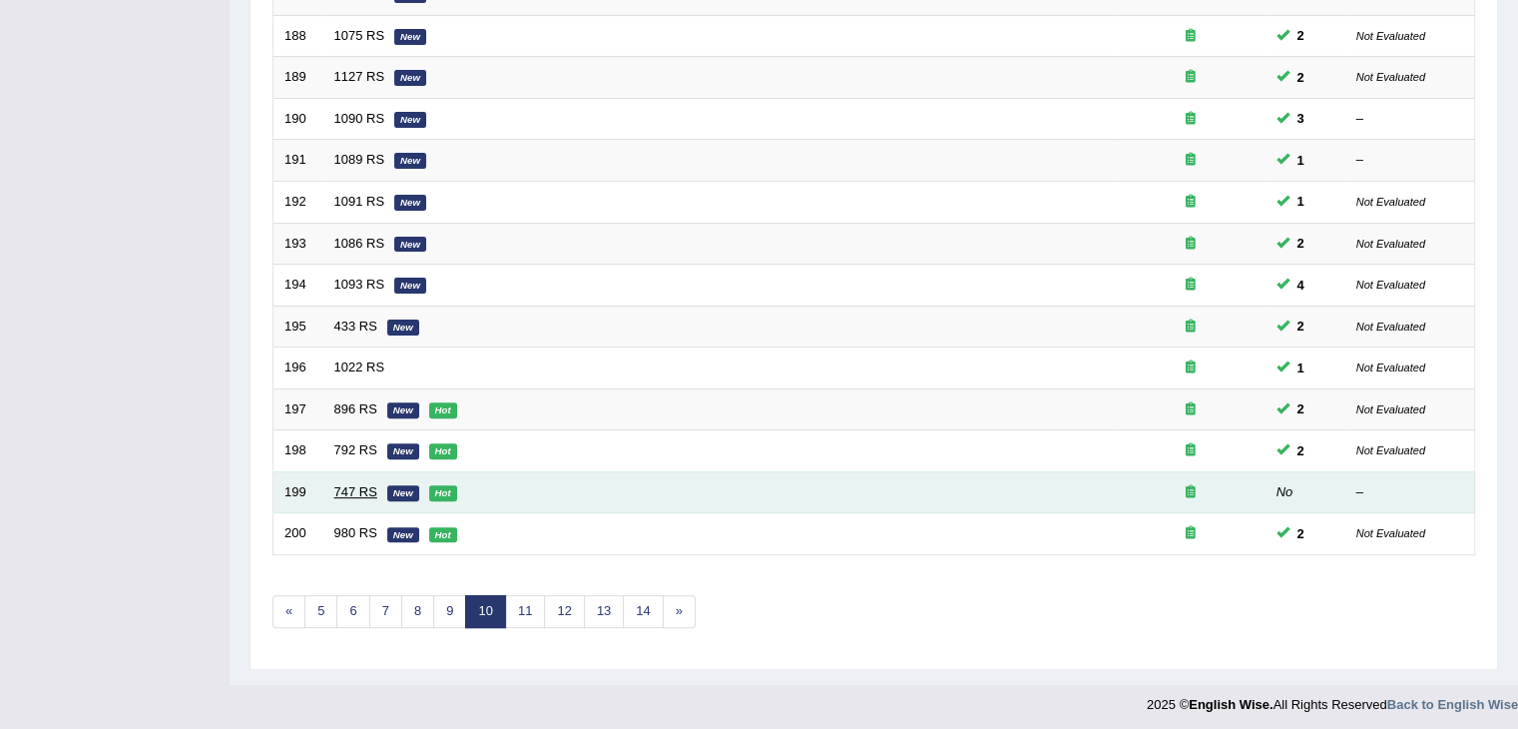
click at [354, 488] on link "747 RS" at bounding box center [355, 491] width 43 height 15
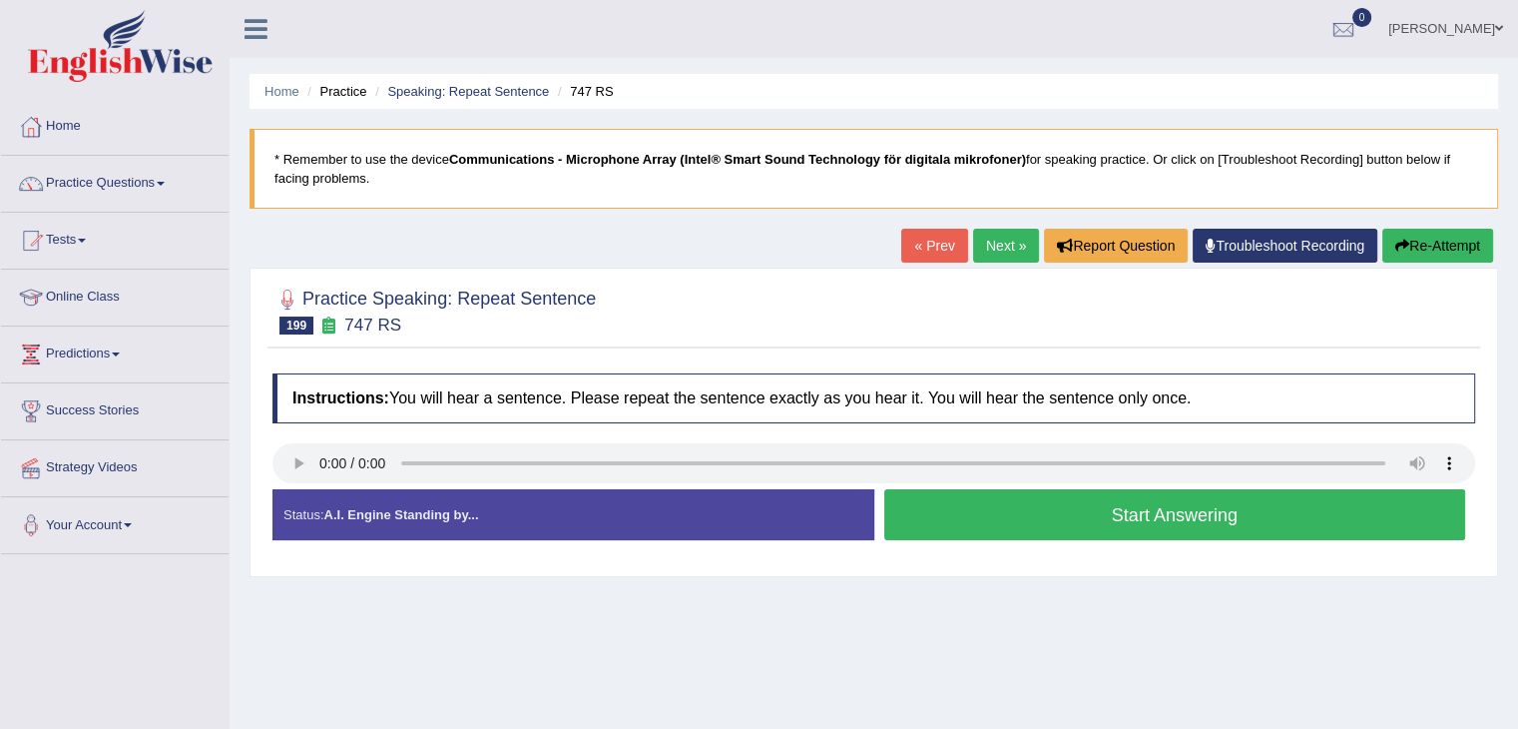
scroll to position [8, 0]
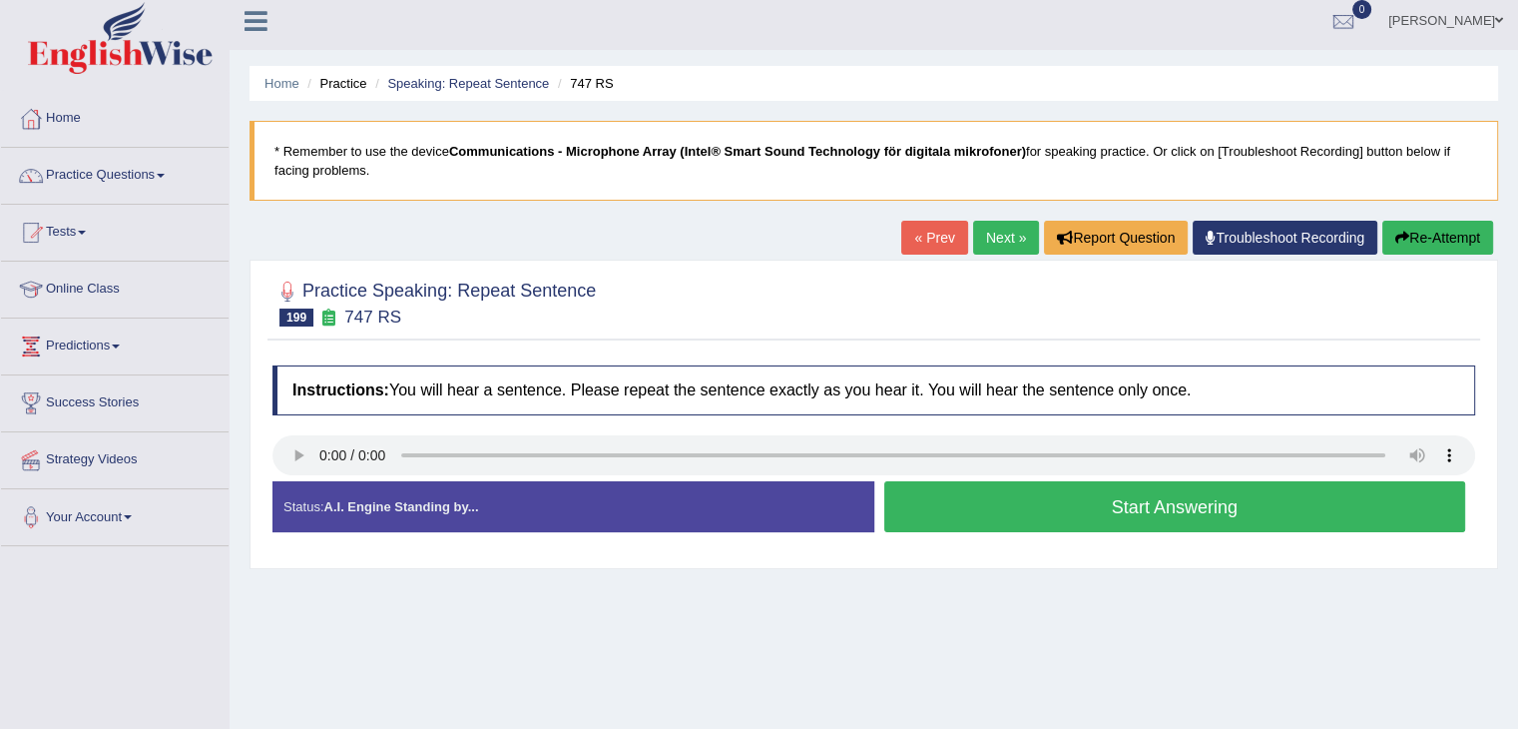
click at [946, 640] on div "Home Practice Speaking: Repeat Sentence 747 RS * Remember to use the device Com…" at bounding box center [874, 491] width 1288 height 998
click at [983, 514] on button "Start Answering" at bounding box center [1175, 506] width 582 height 51
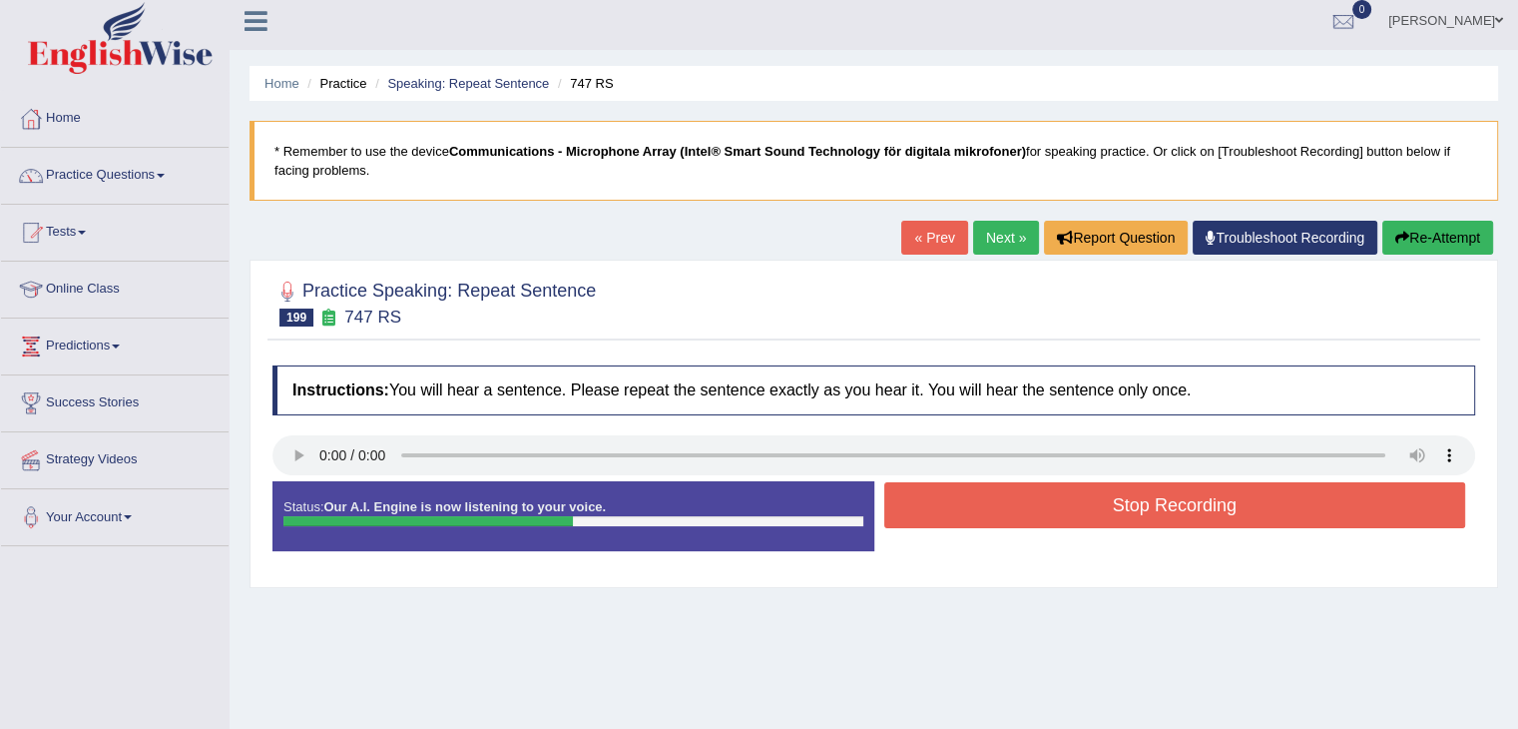
click at [1101, 498] on button "Stop Recording" at bounding box center [1175, 505] width 582 height 46
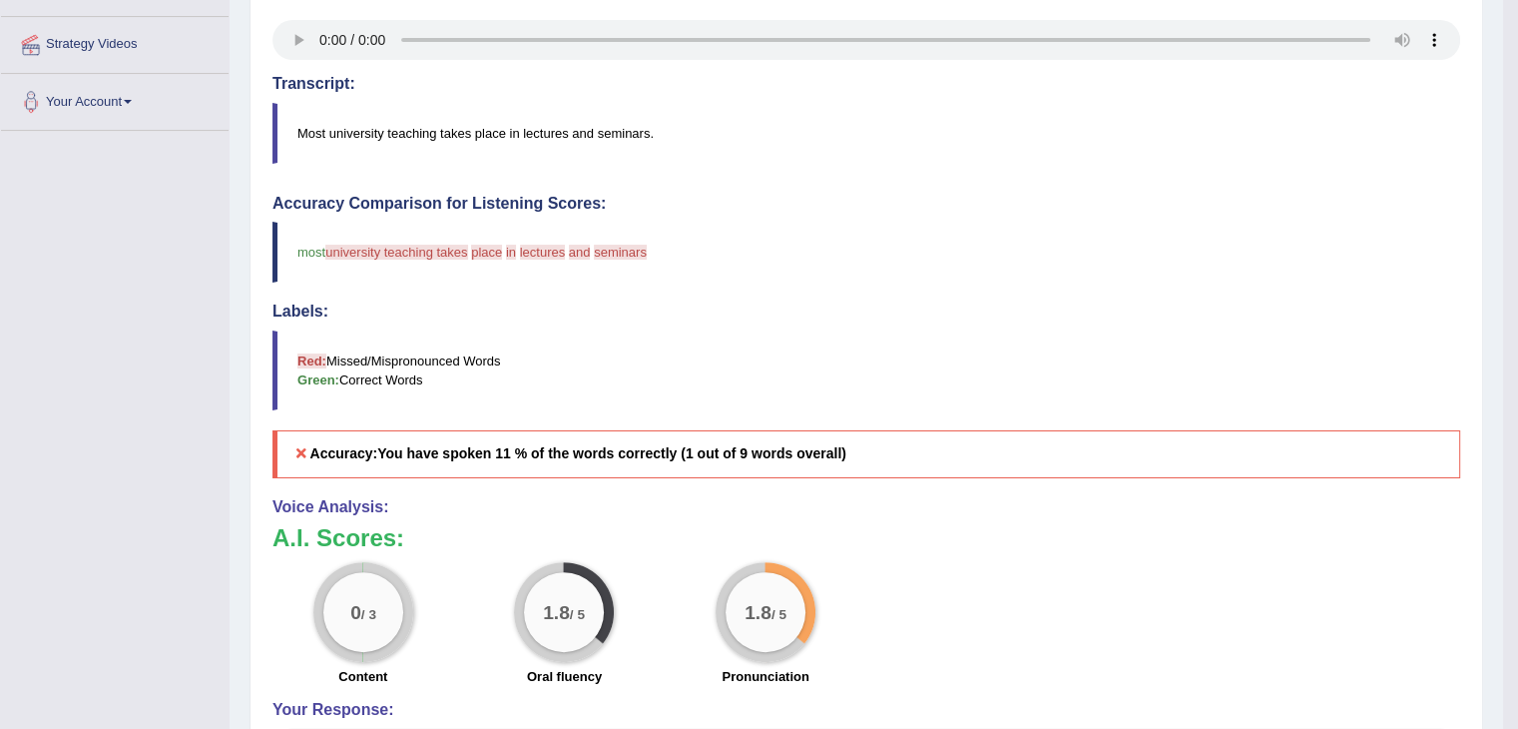
scroll to position [0, 0]
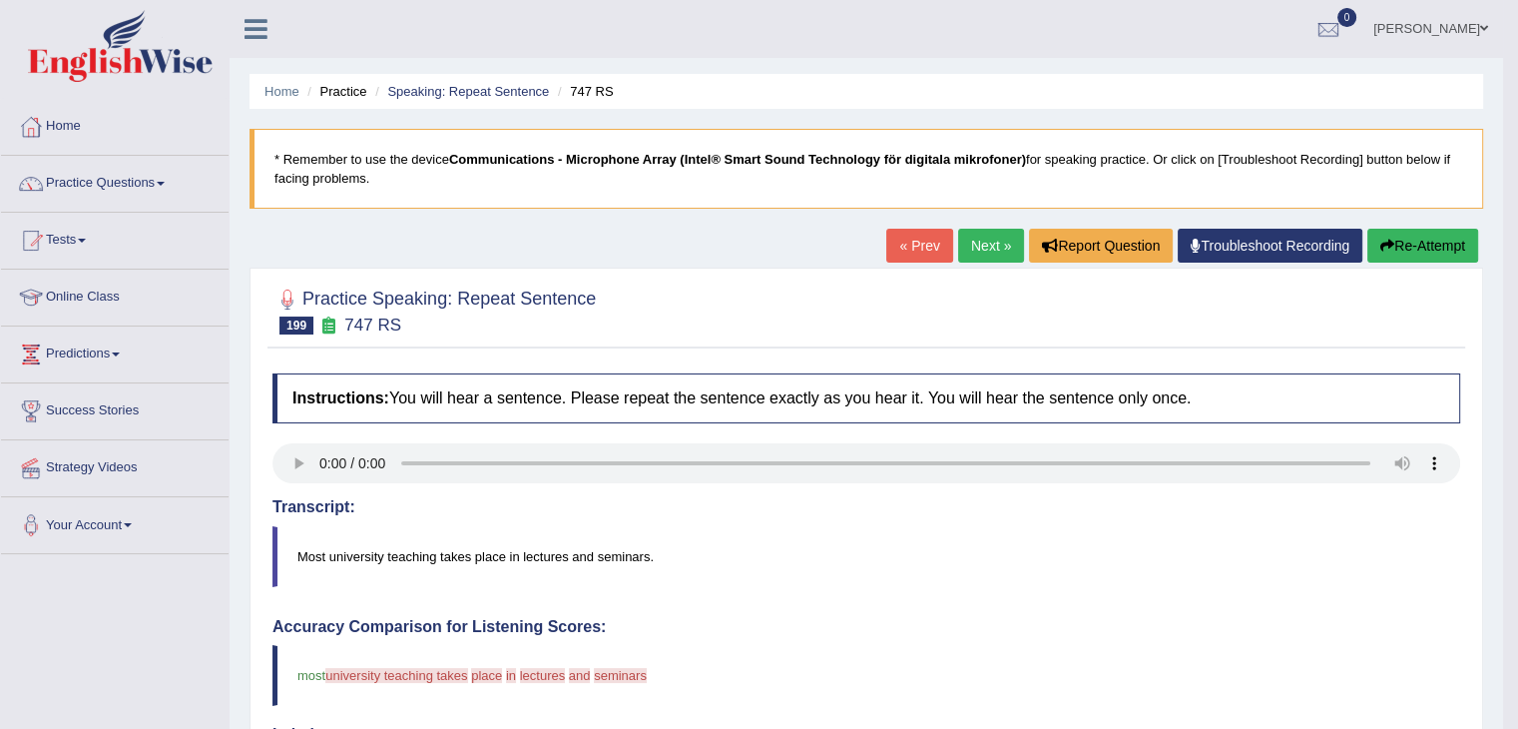
click at [1433, 242] on button "Re-Attempt" at bounding box center [1422, 246] width 111 height 34
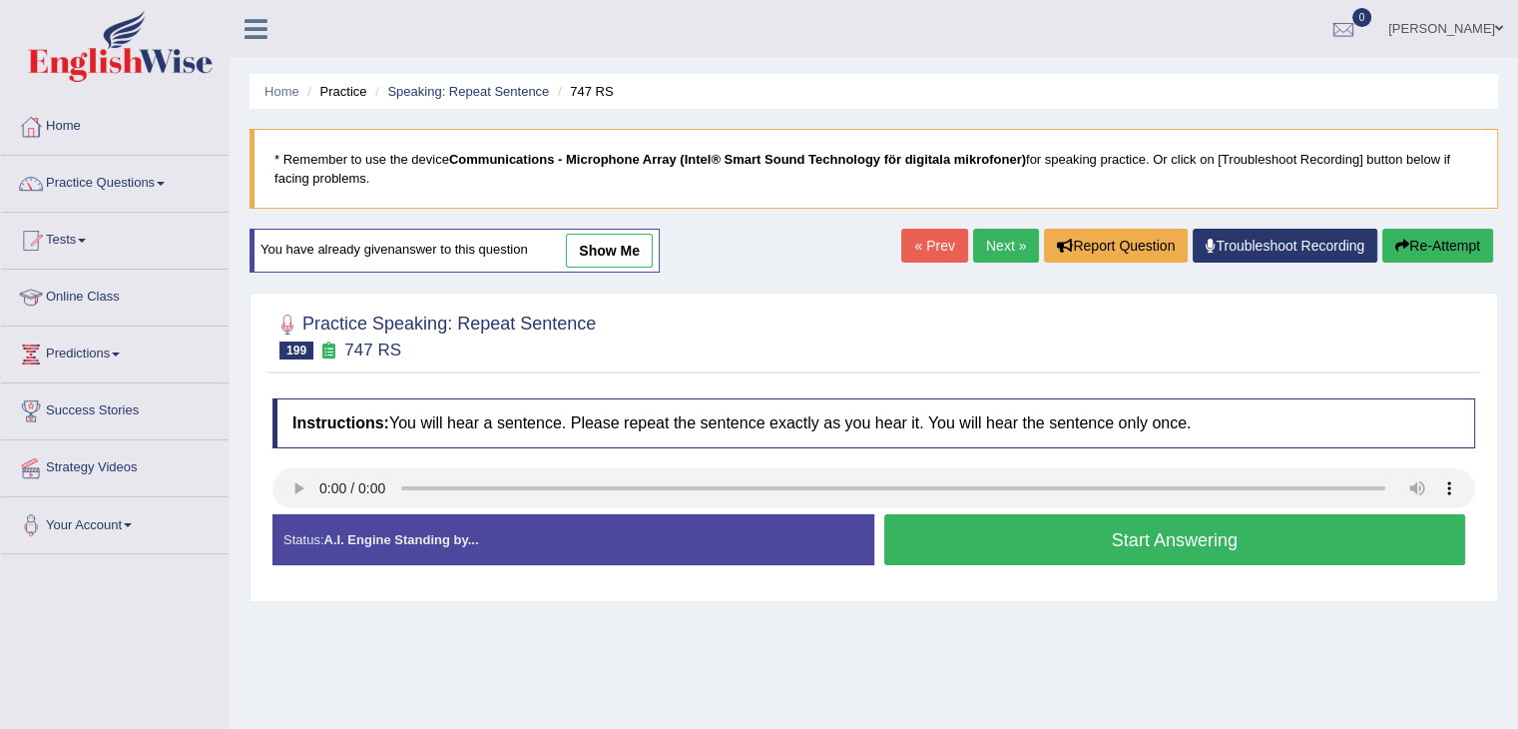
click at [998, 529] on button "Start Answering" at bounding box center [1175, 539] width 582 height 51
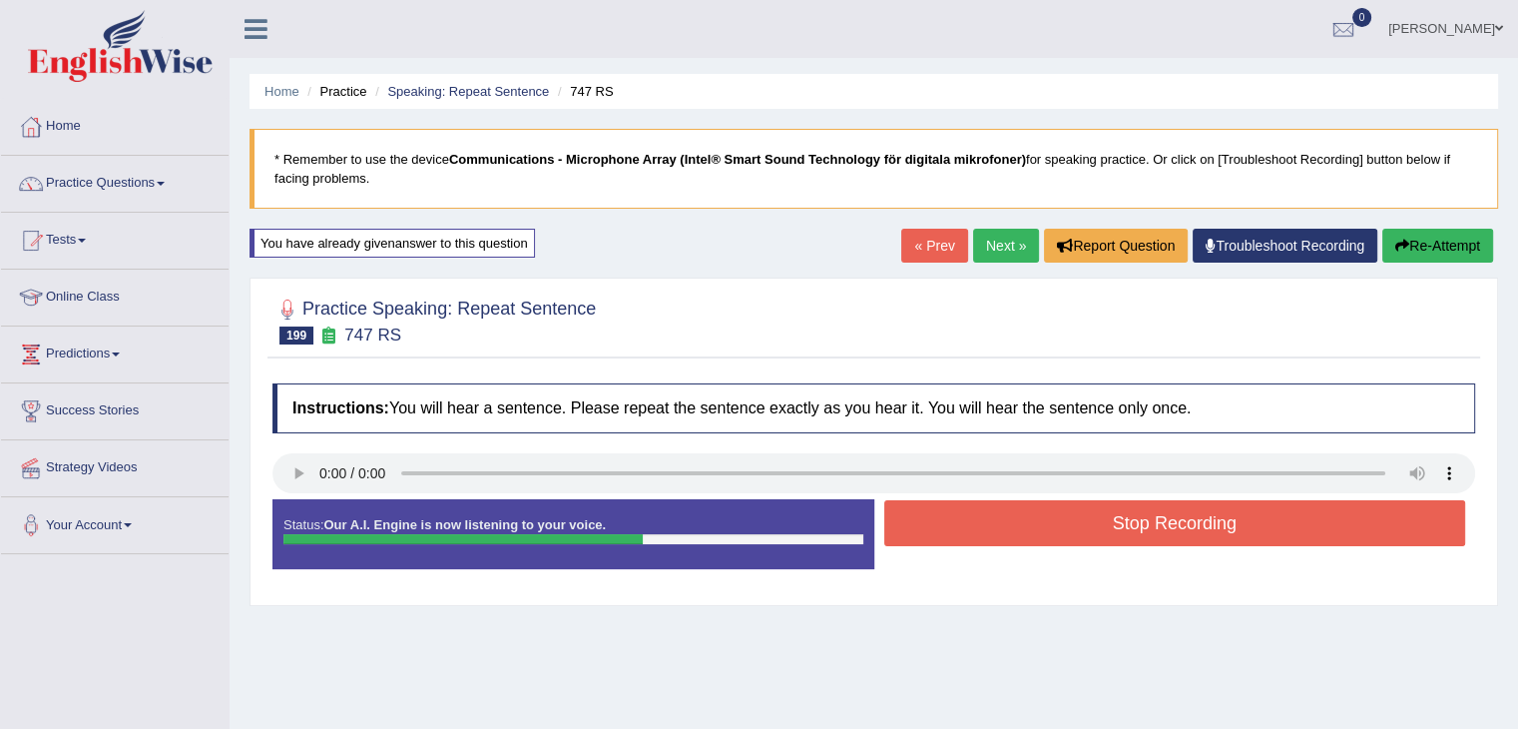
click at [1007, 529] on button "Stop Recording" at bounding box center [1175, 523] width 582 height 46
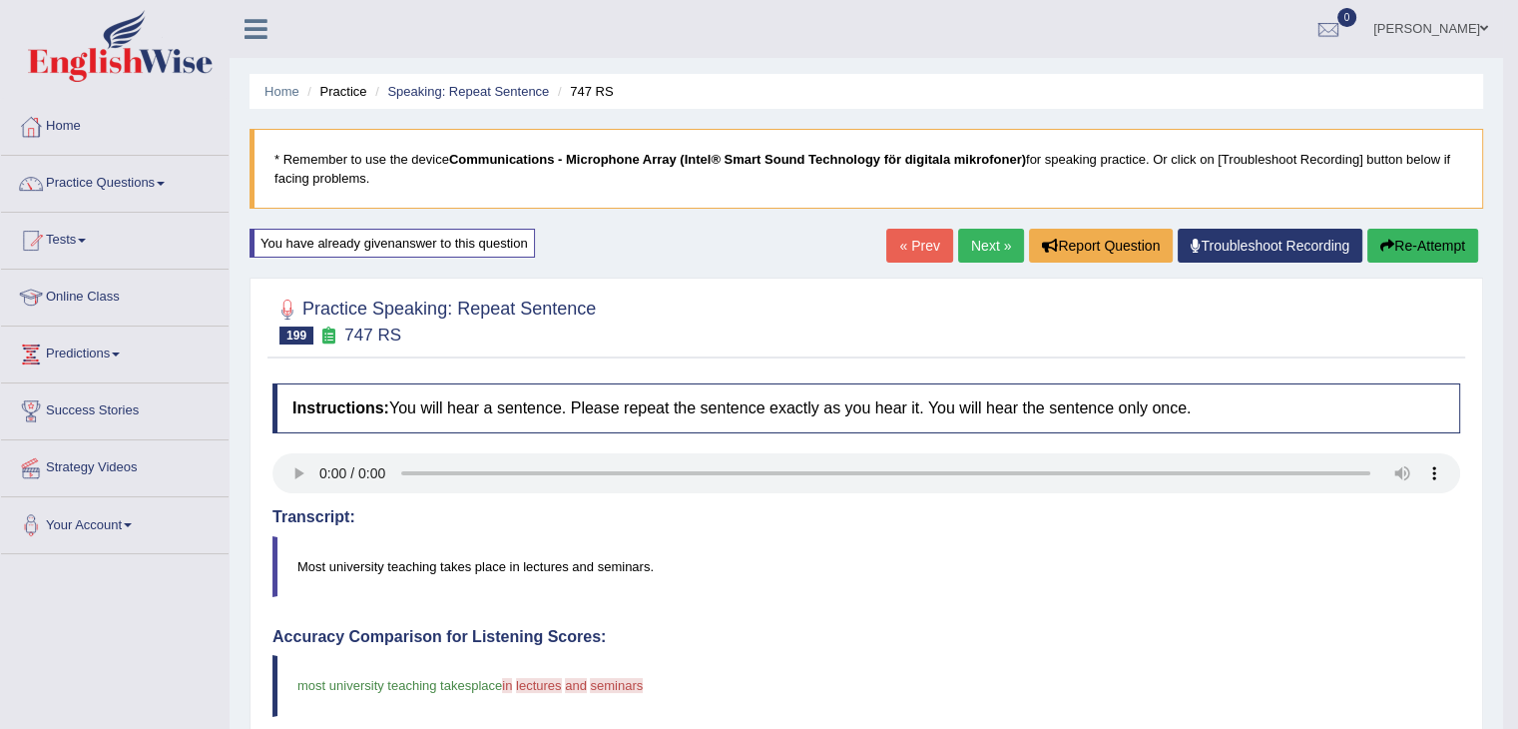
click at [1408, 239] on button "Re-Attempt" at bounding box center [1422, 246] width 111 height 34
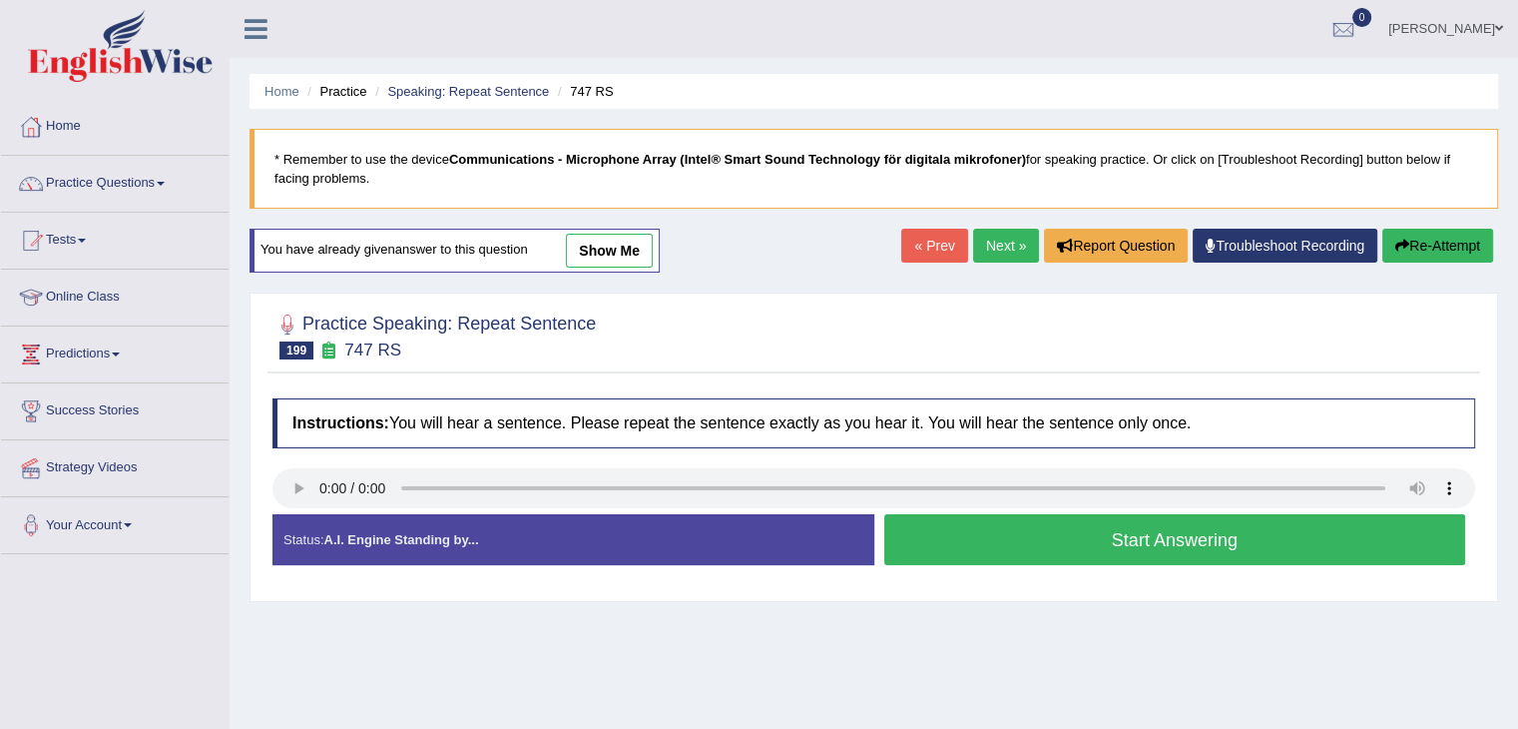
click at [1039, 539] on button "Start Answering" at bounding box center [1175, 539] width 582 height 51
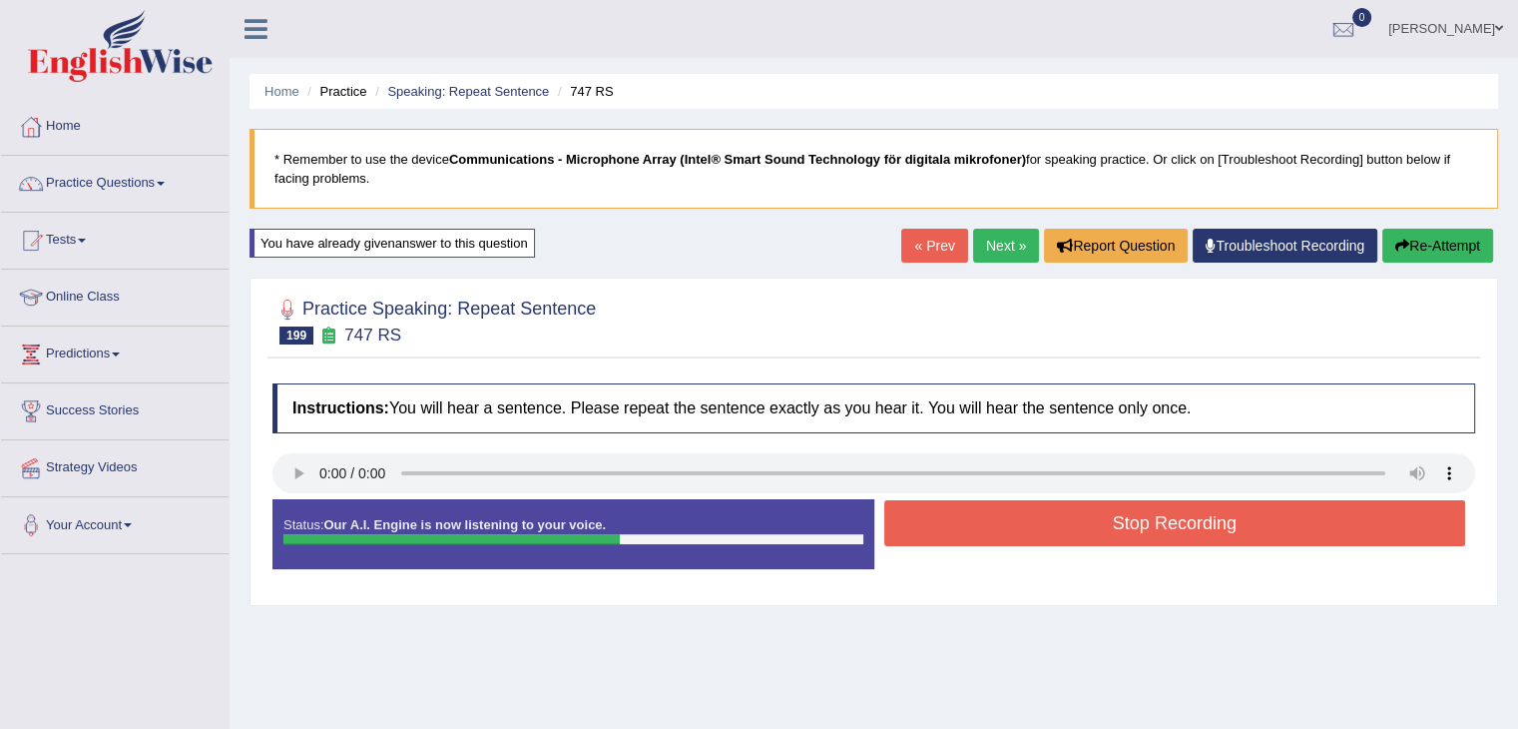
click at [1026, 532] on button "Stop Recording" at bounding box center [1175, 523] width 582 height 46
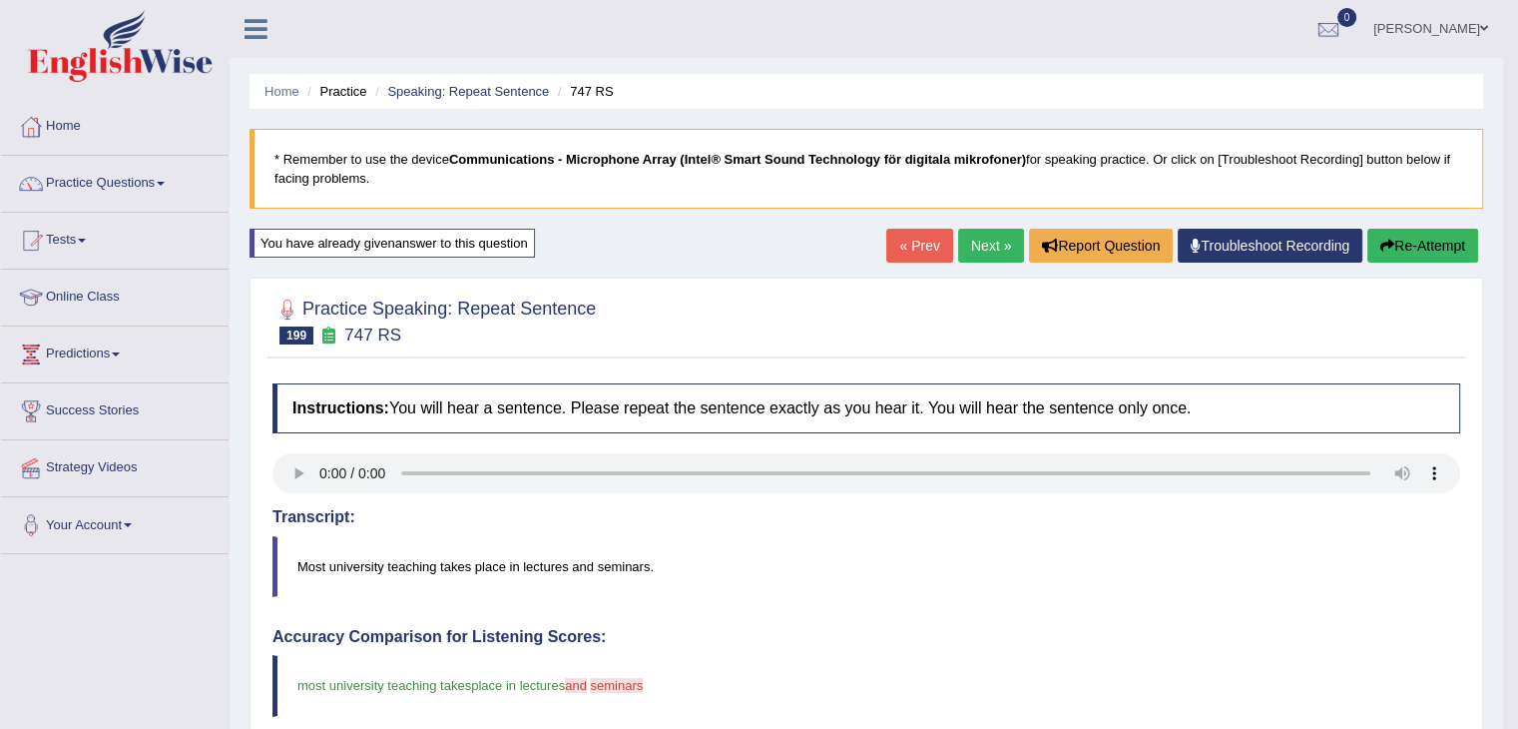
click at [1423, 241] on button "Re-Attempt" at bounding box center [1422, 246] width 111 height 34
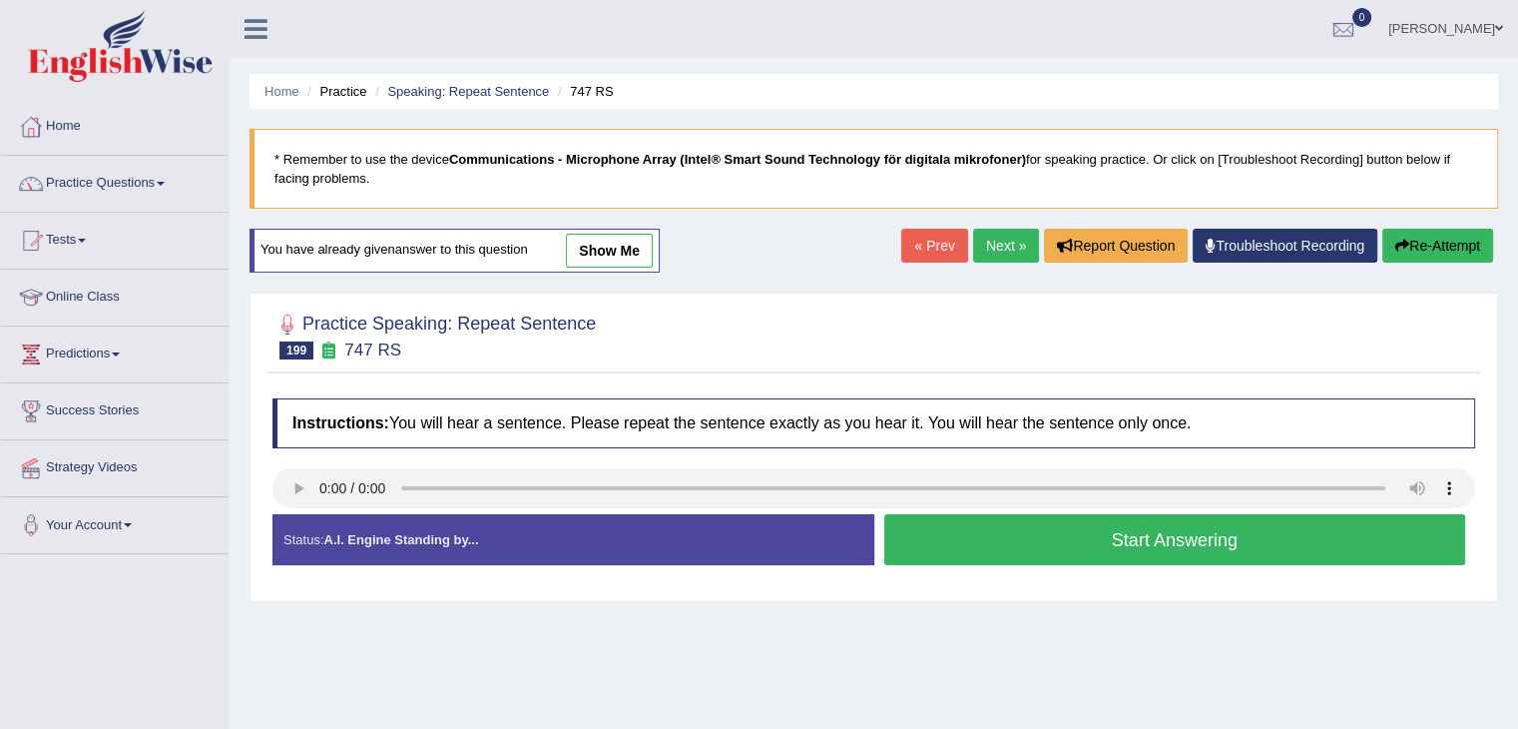
click at [1100, 529] on button "Start Answering" at bounding box center [1175, 539] width 582 height 51
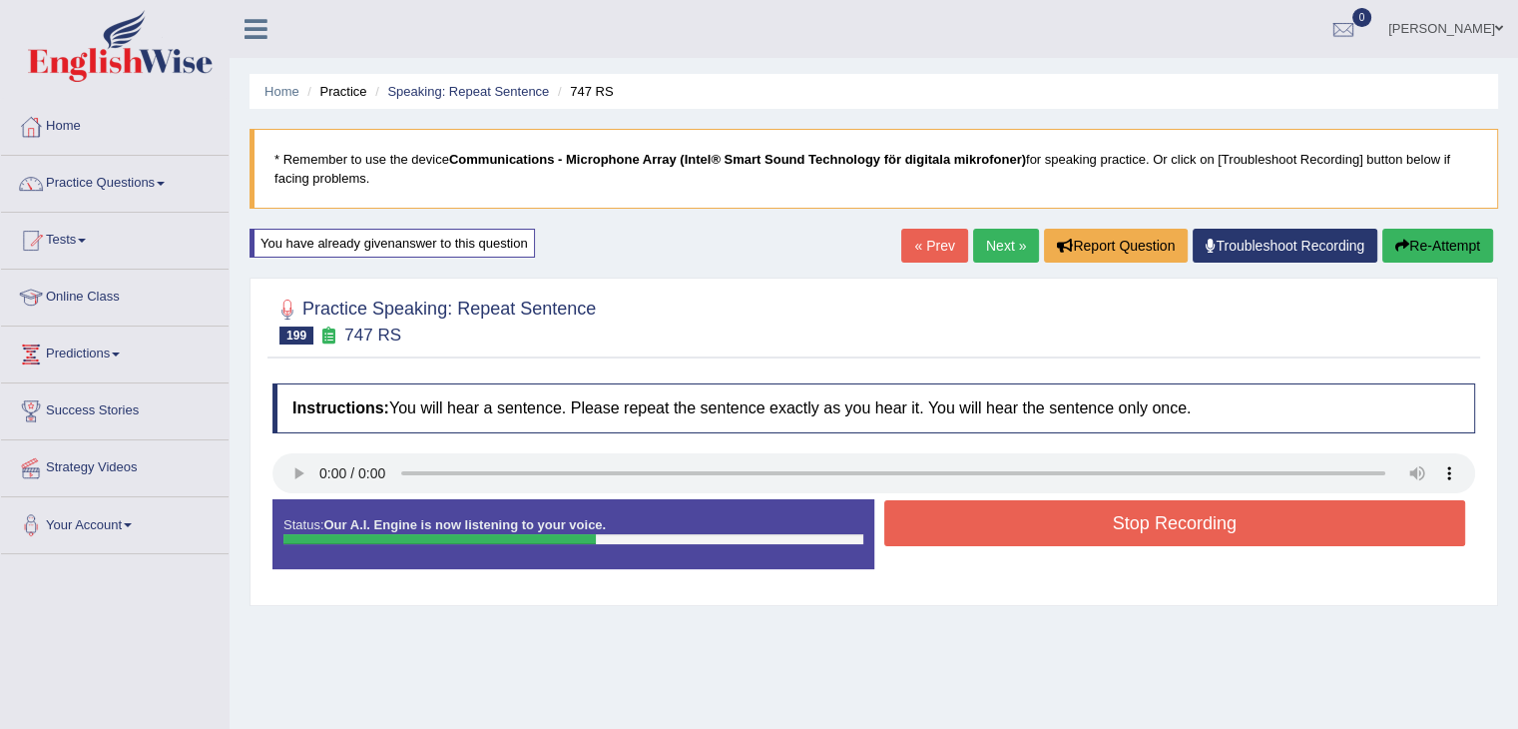
click at [1094, 528] on button "Stop Recording" at bounding box center [1175, 523] width 582 height 46
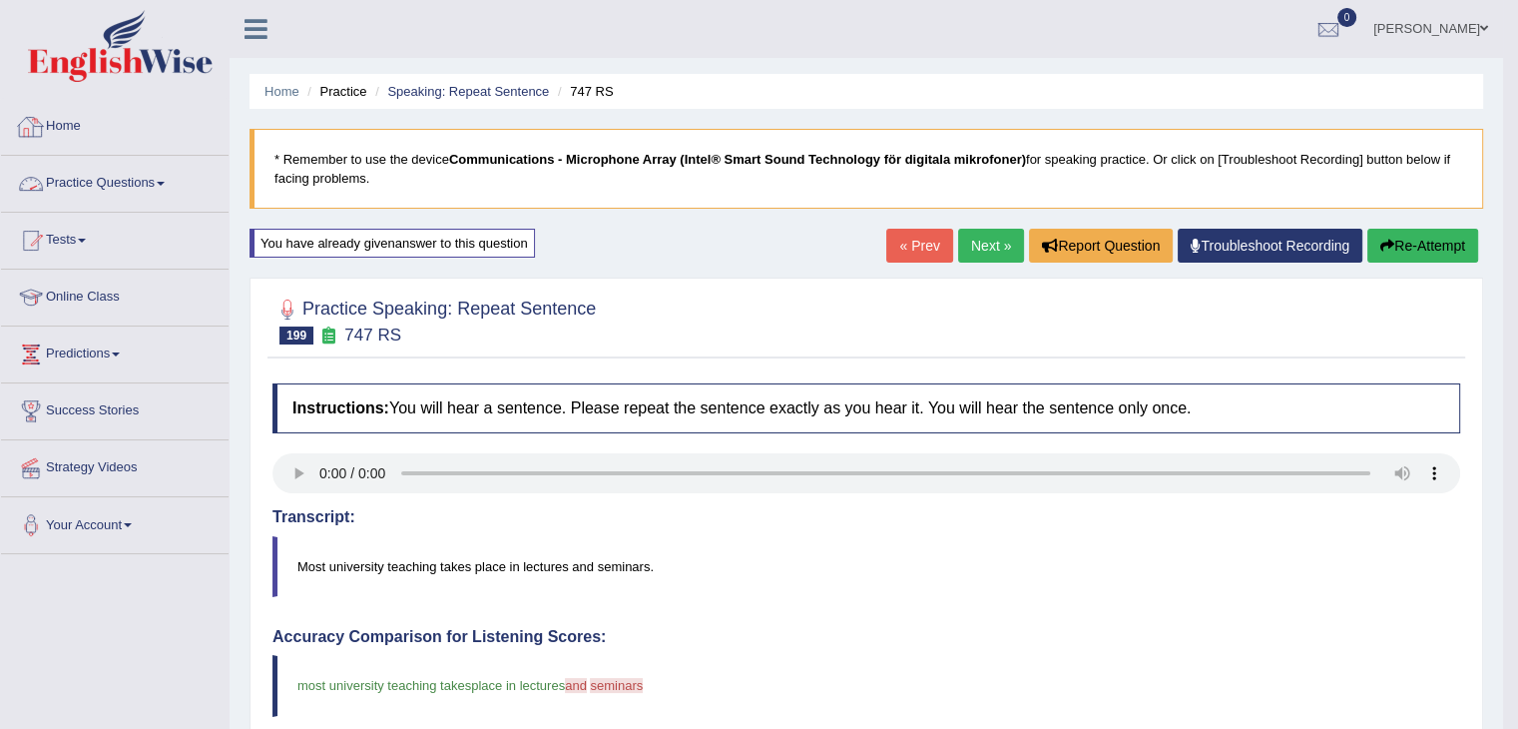
click at [124, 191] on link "Practice Questions" at bounding box center [115, 181] width 228 height 50
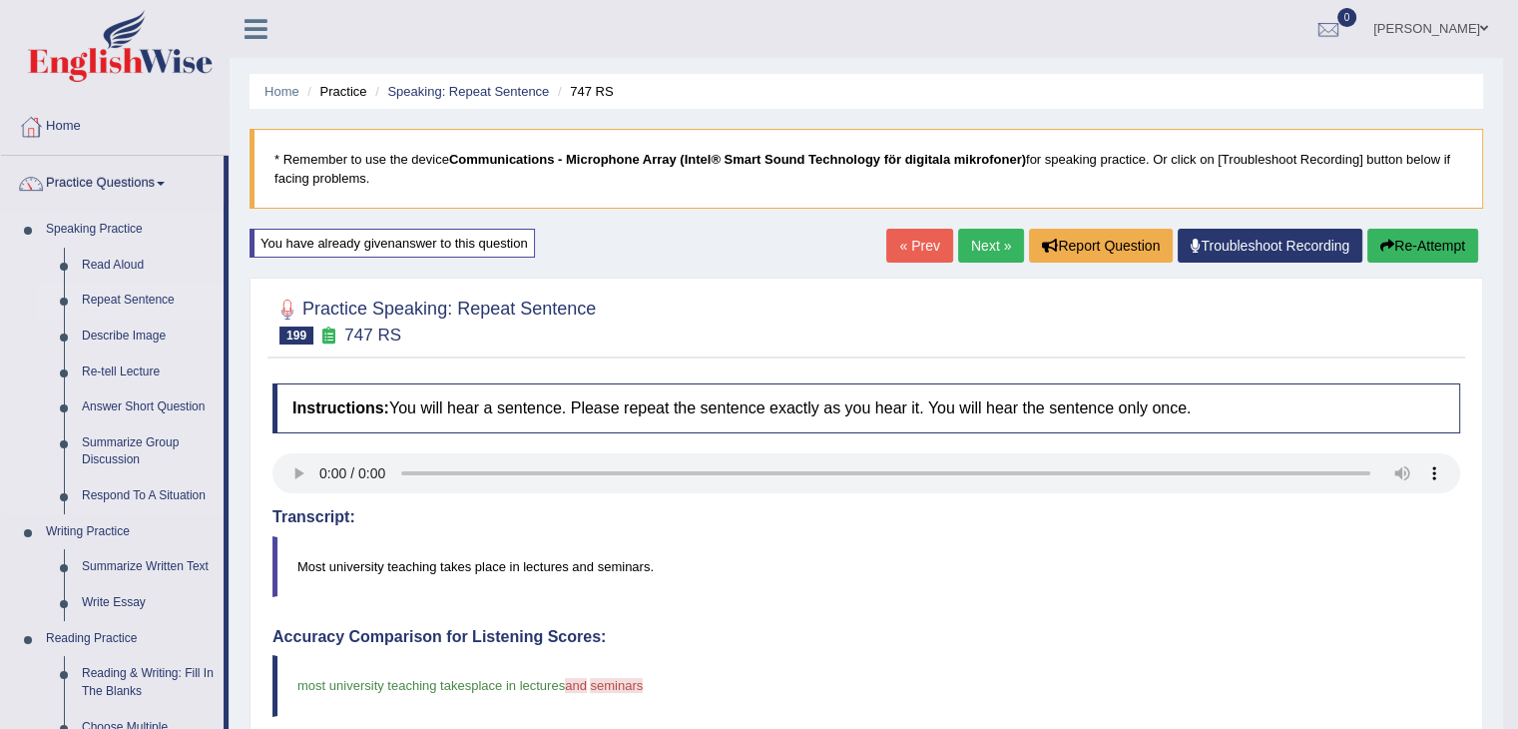
click at [152, 297] on link "Repeat Sentence" at bounding box center [148, 300] width 151 height 36
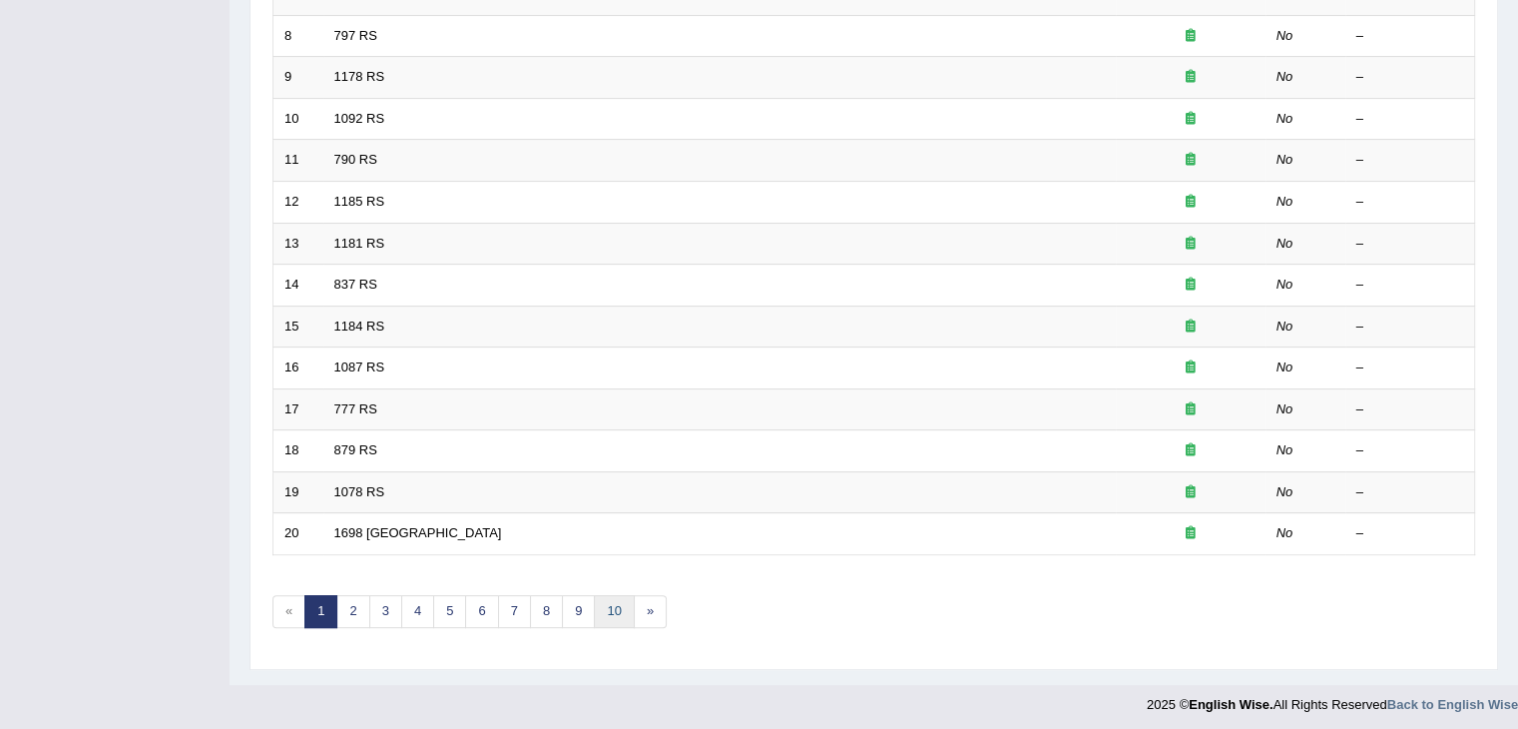
click at [599, 605] on link "10" at bounding box center [614, 611] width 40 height 33
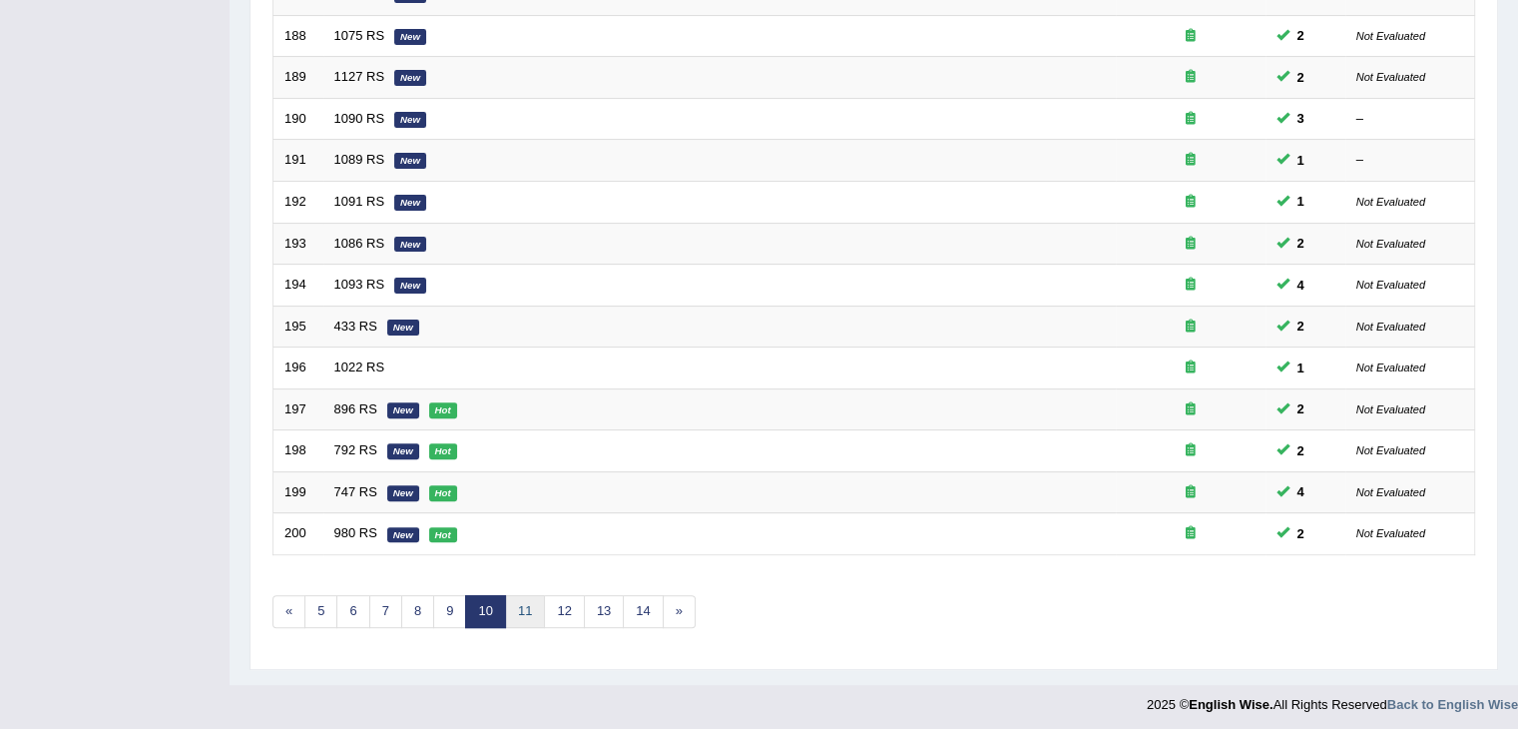
click at [527, 612] on link "11" at bounding box center [525, 611] width 40 height 33
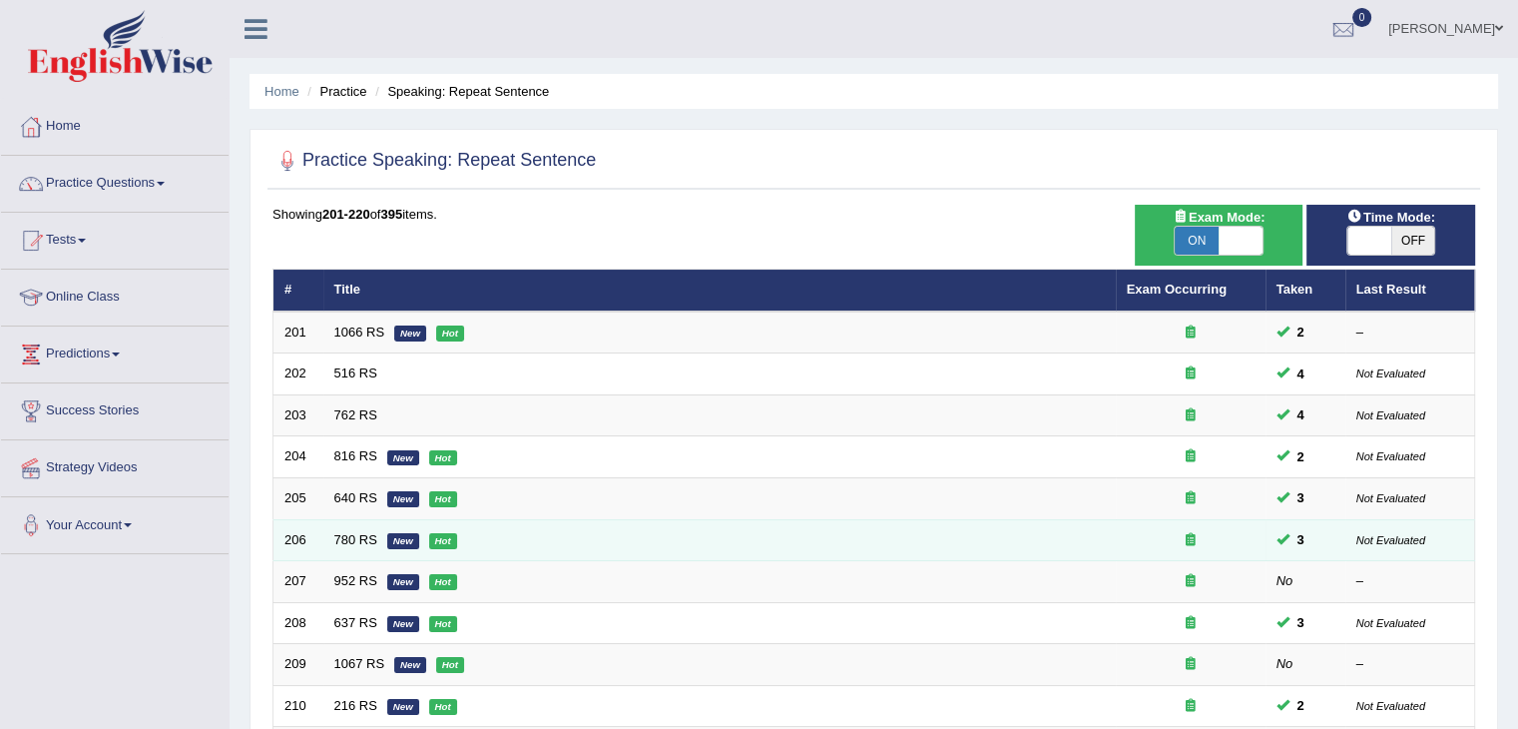
scroll to position [587, 0]
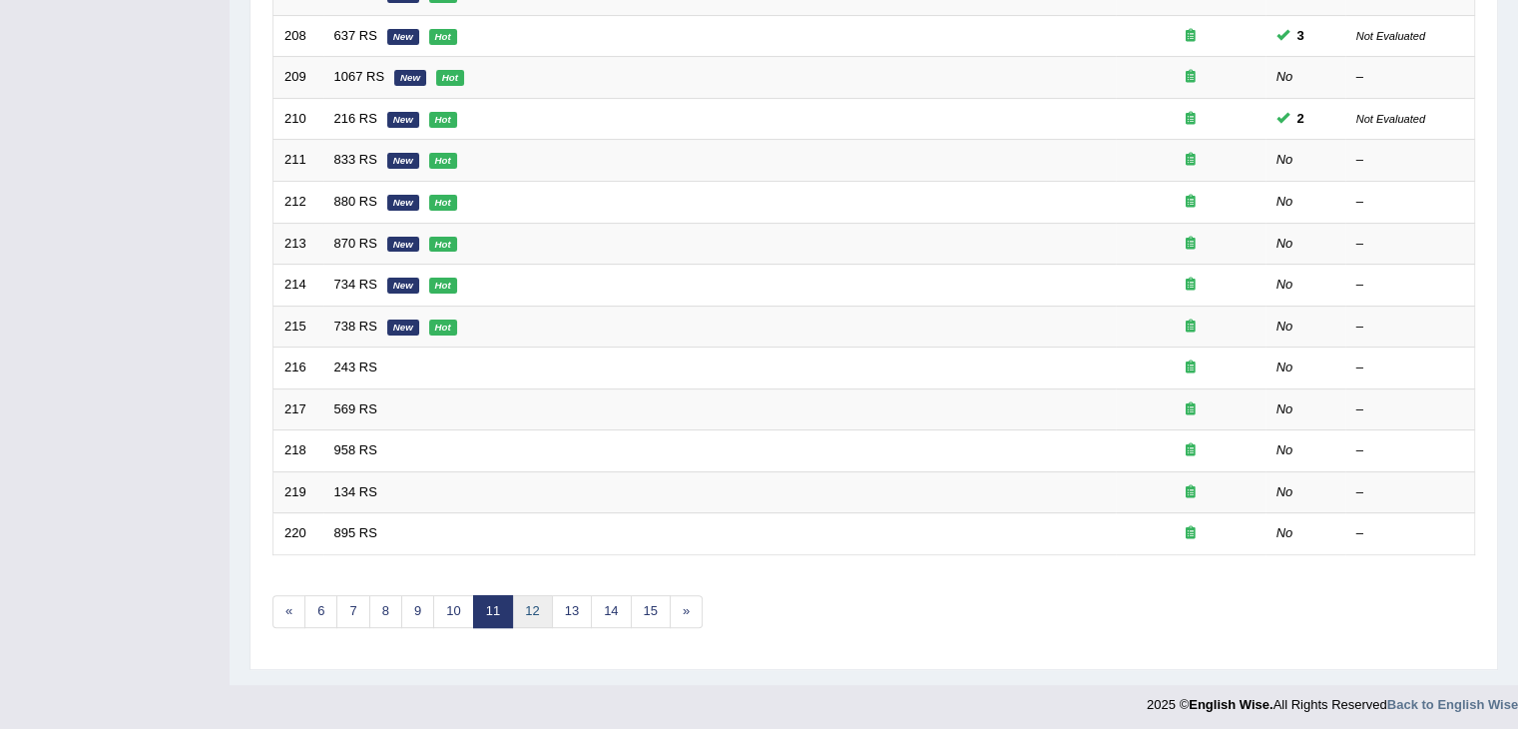
click at [535, 600] on link "12" at bounding box center [532, 611] width 40 height 33
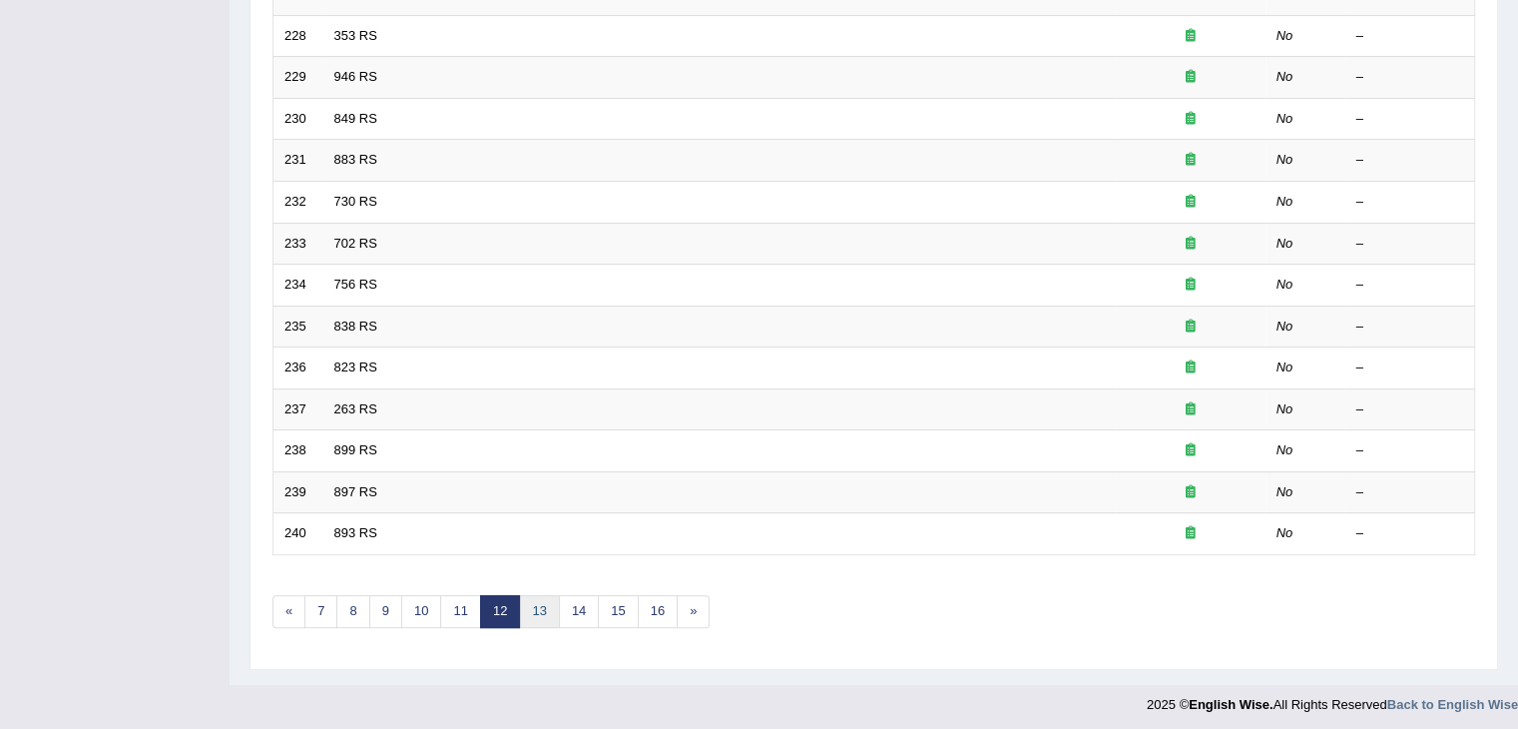
click at [532, 604] on link "13" at bounding box center [539, 611] width 40 height 33
click at [545, 603] on link "14" at bounding box center [547, 611] width 40 height 33
click at [549, 611] on link "15" at bounding box center [554, 611] width 40 height 33
click at [671, 599] on link "19" at bounding box center [679, 611] width 40 height 33
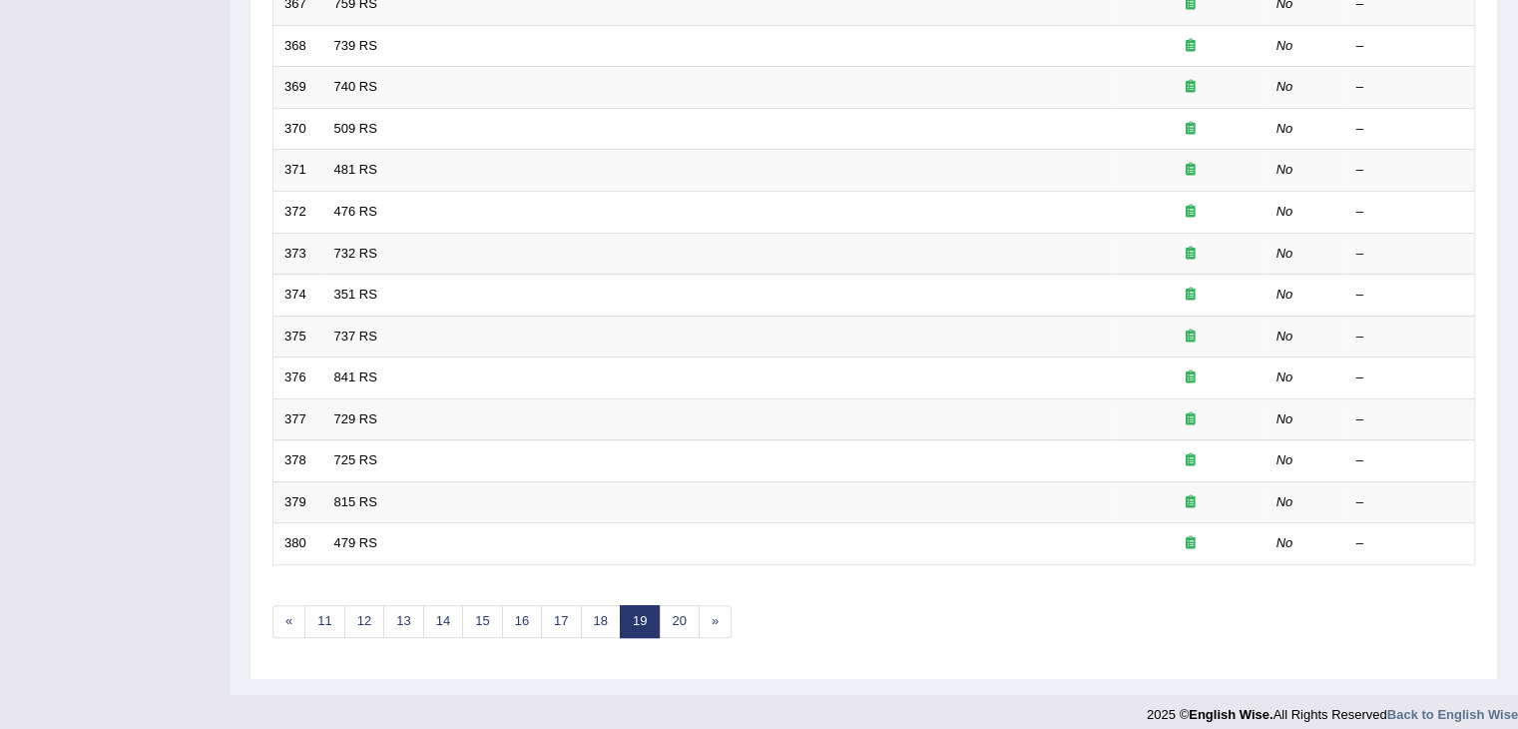
scroll to position [587, 0]
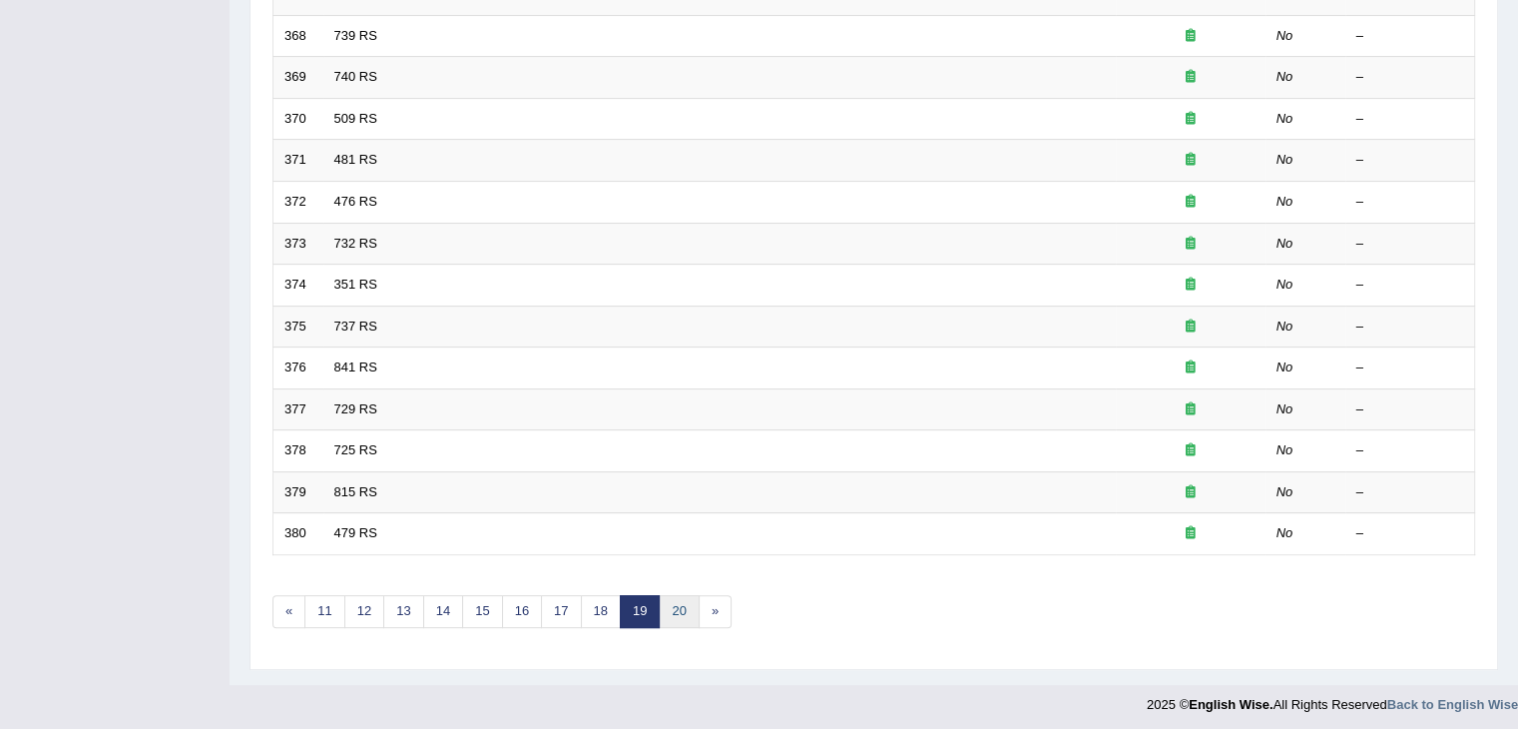
click at [687, 599] on link "20" at bounding box center [679, 611] width 40 height 33
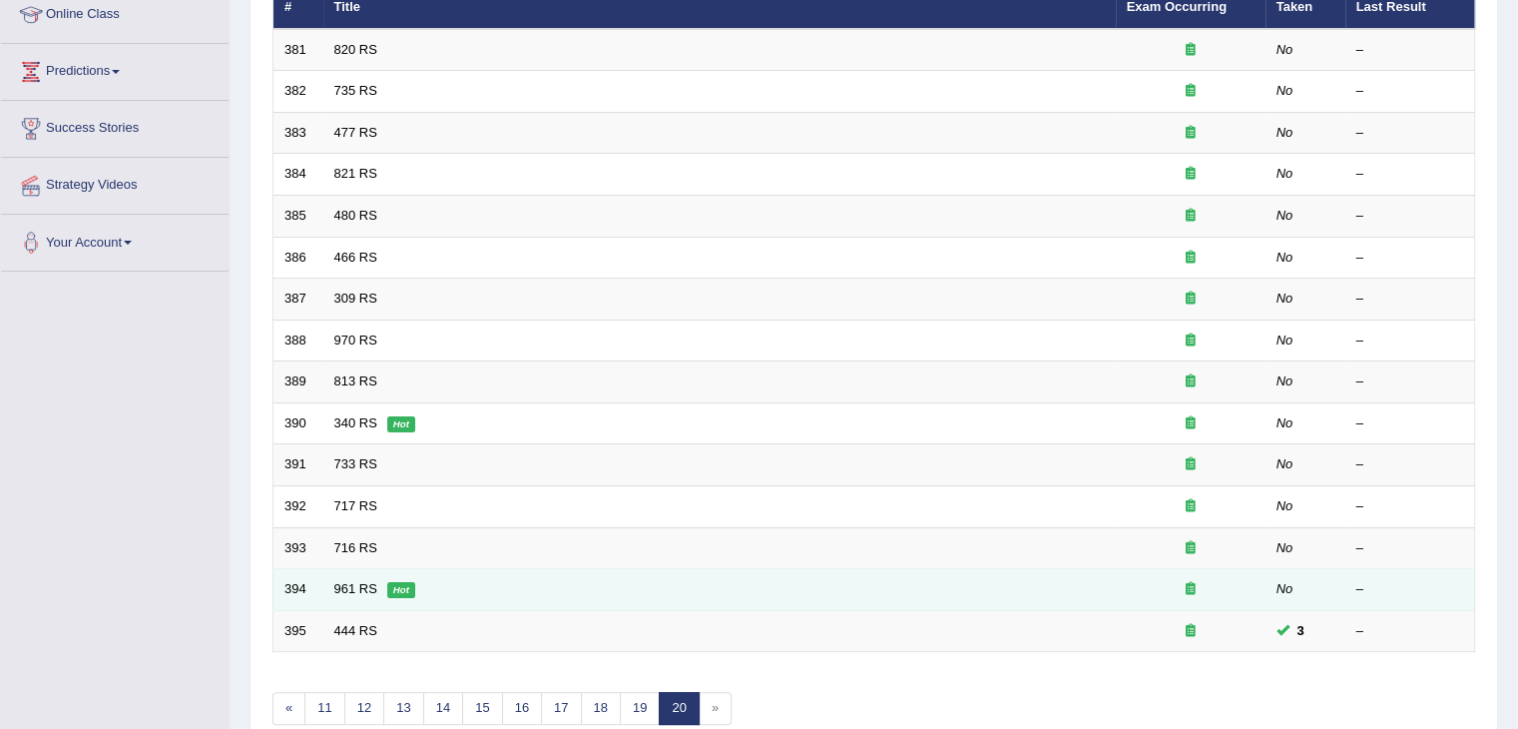
scroll to position [381, 0]
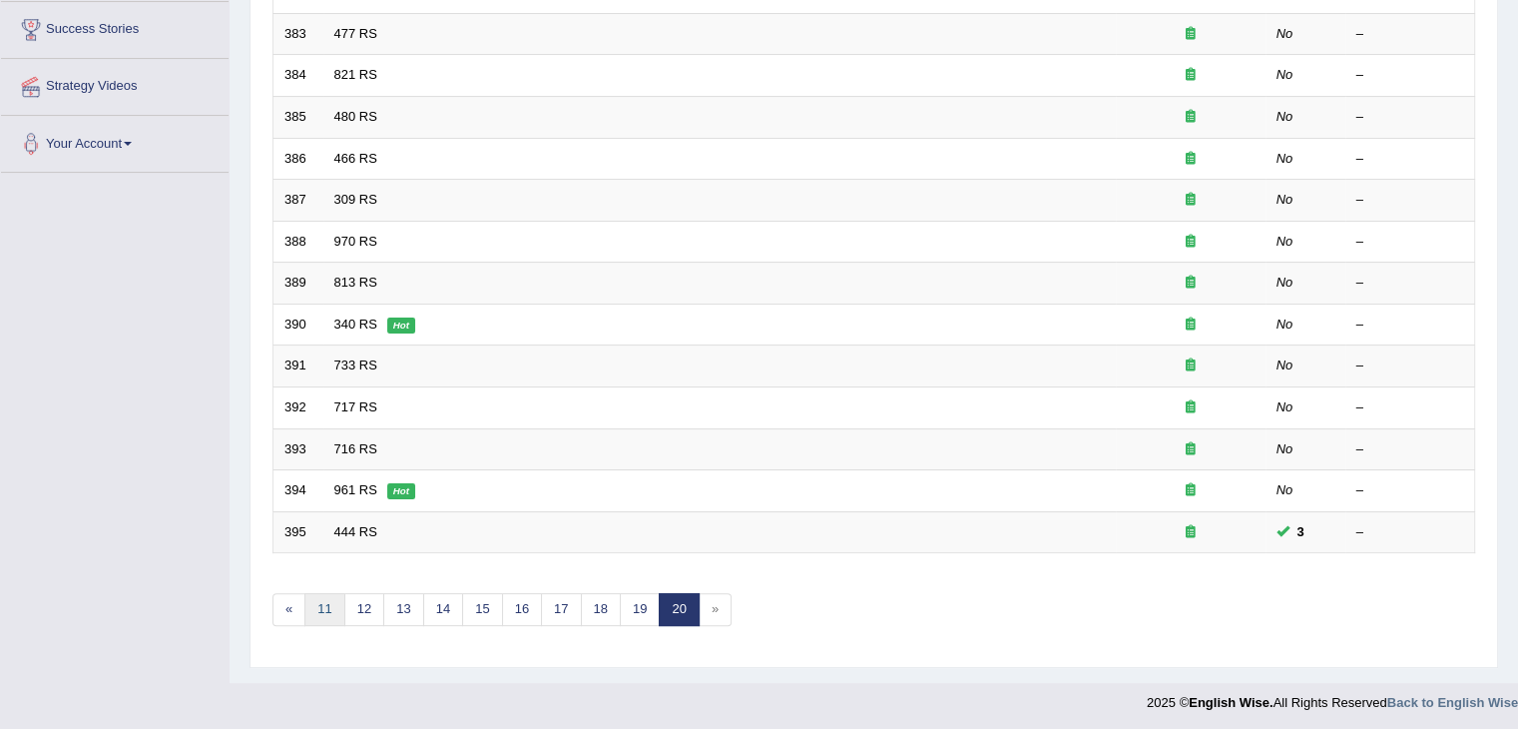
click at [316, 602] on link "11" at bounding box center [324, 609] width 40 height 33
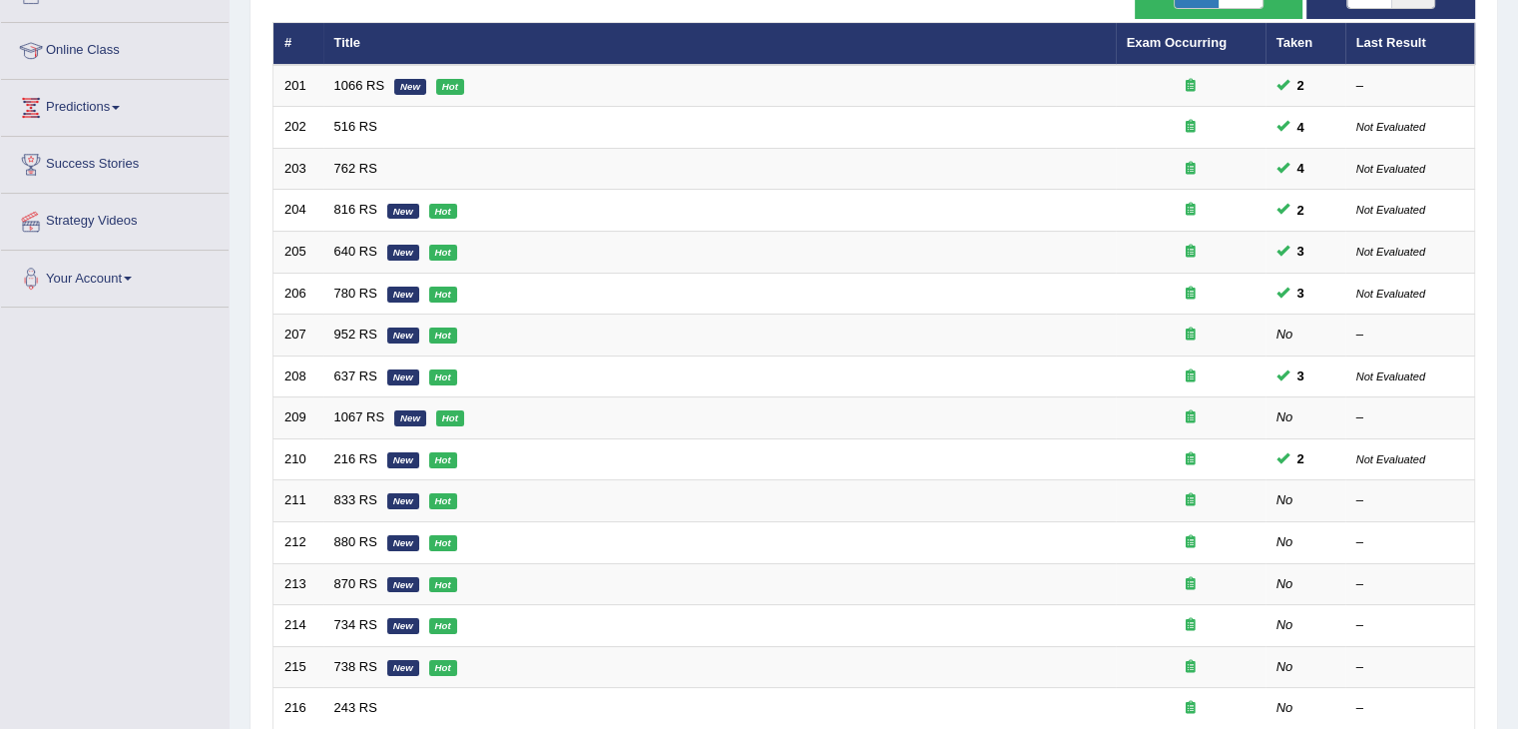
scroll to position [248, 0]
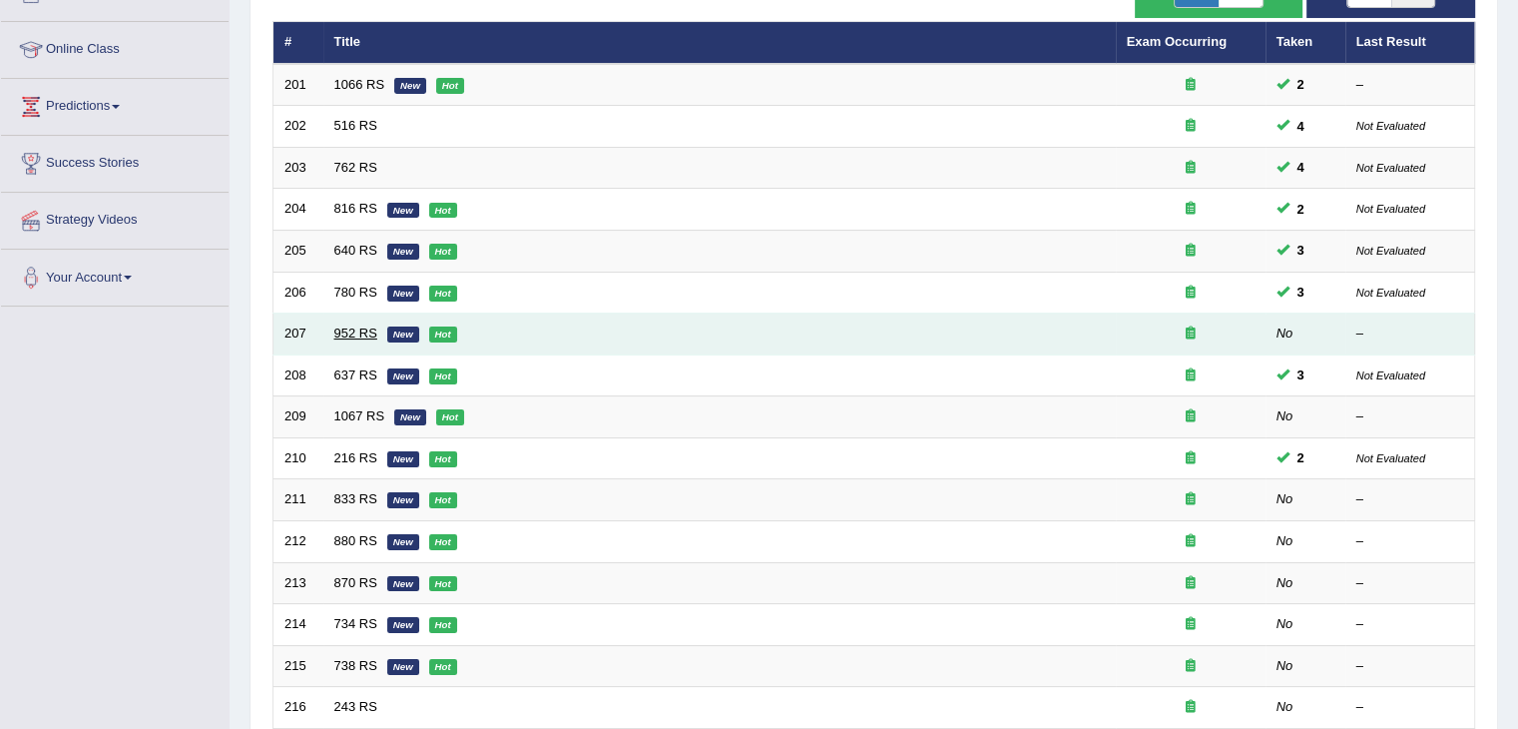
click at [358, 336] on link "952 RS" at bounding box center [355, 332] width 43 height 15
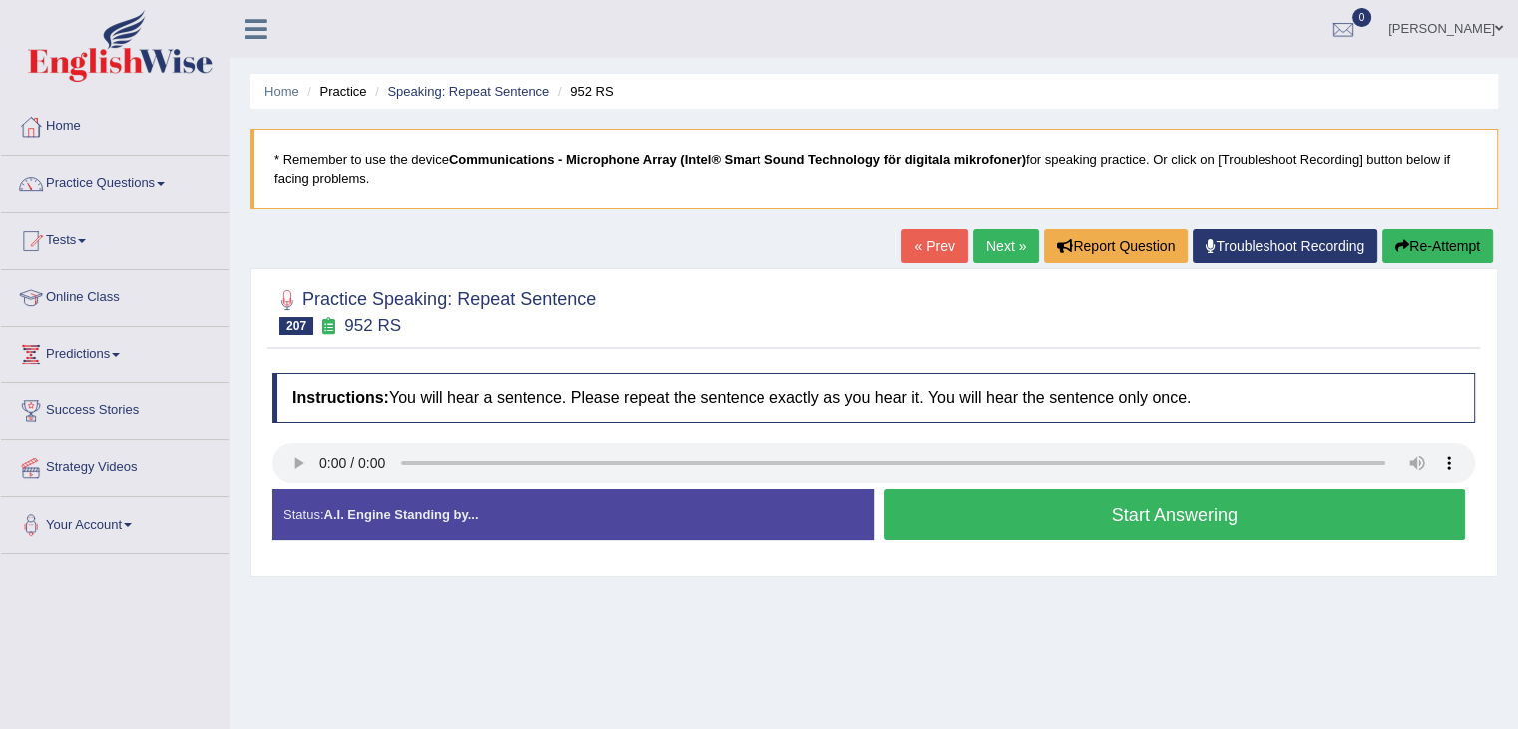
click at [1024, 513] on button "Start Answering" at bounding box center [1175, 514] width 582 height 51
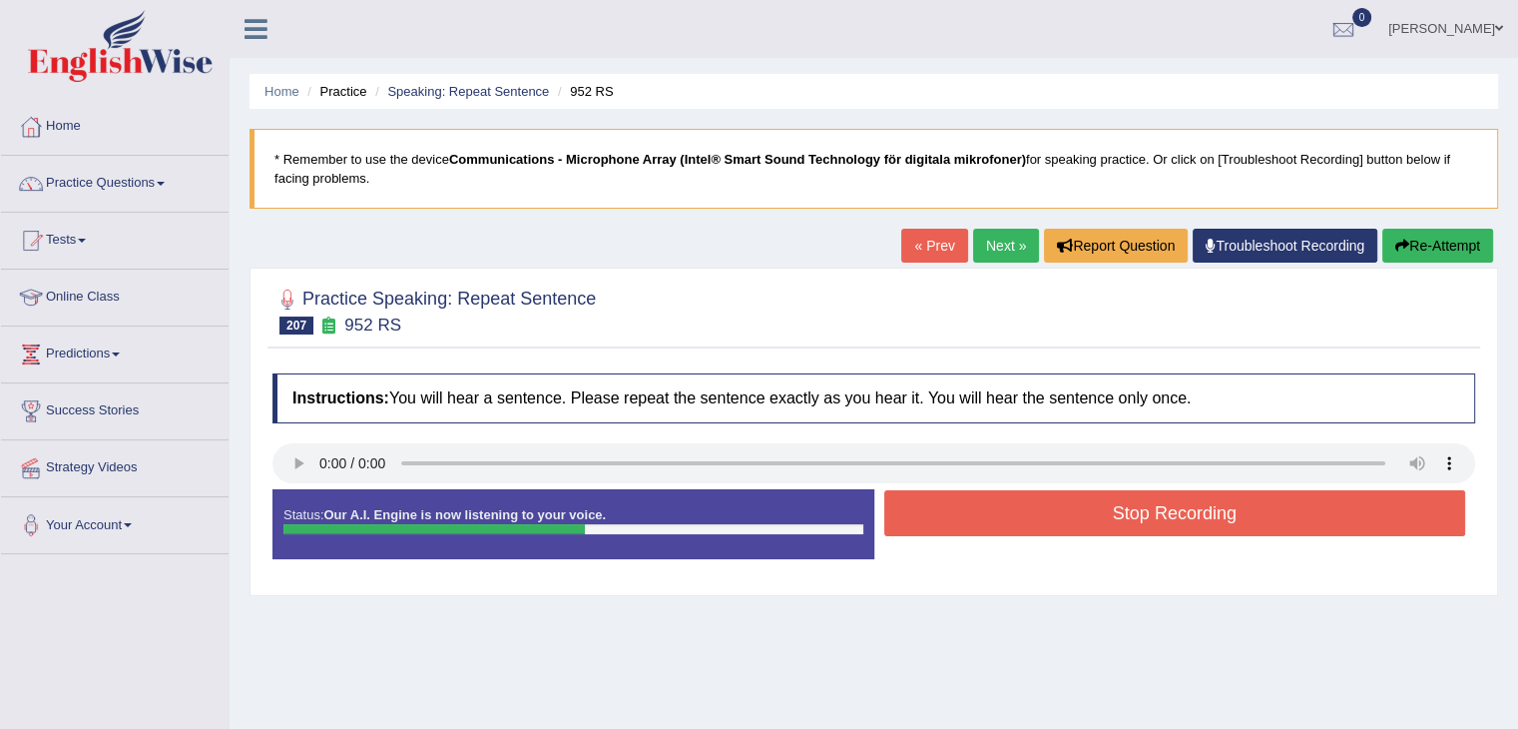
click at [1024, 513] on button "Stop Recording" at bounding box center [1175, 513] width 582 height 46
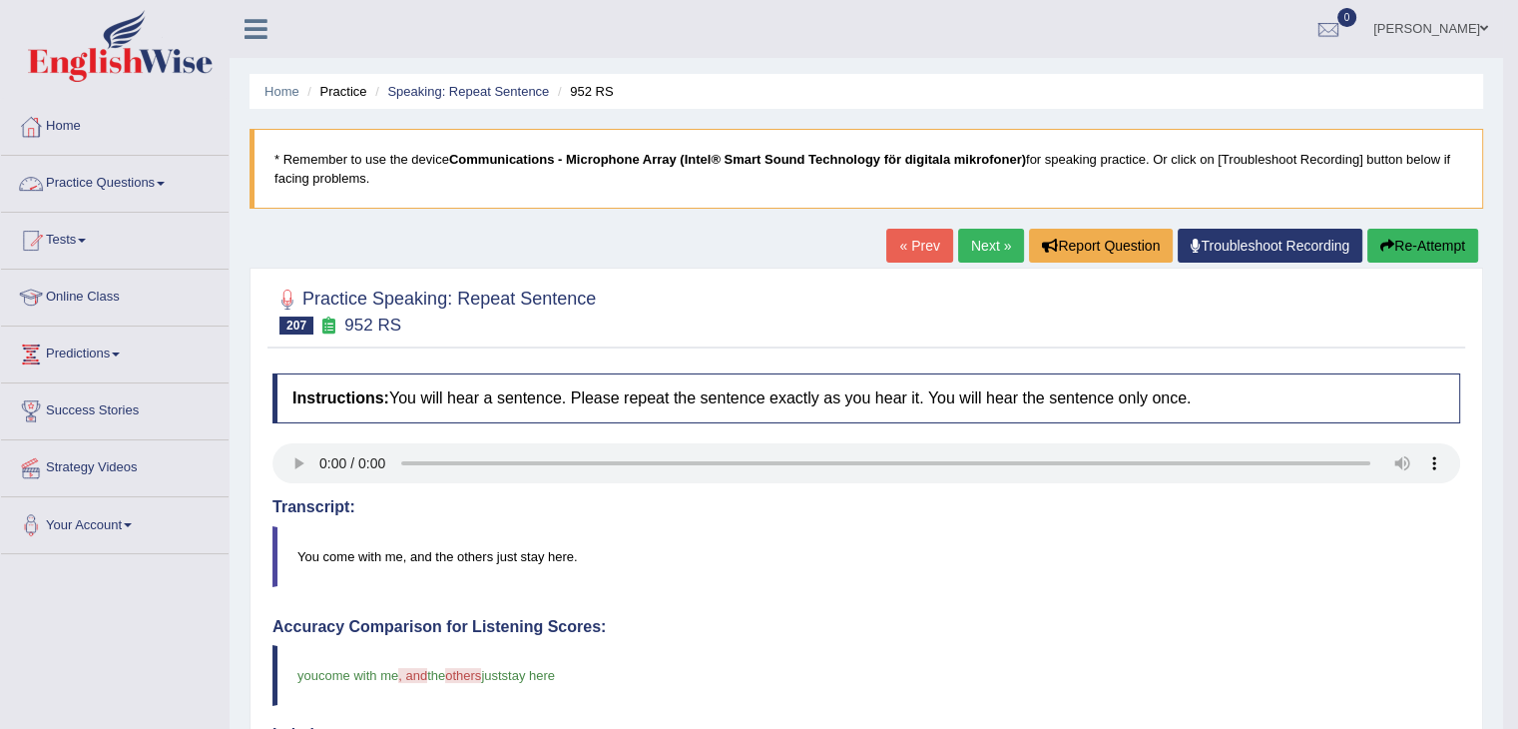
click at [146, 166] on link "Practice Questions" at bounding box center [115, 181] width 228 height 50
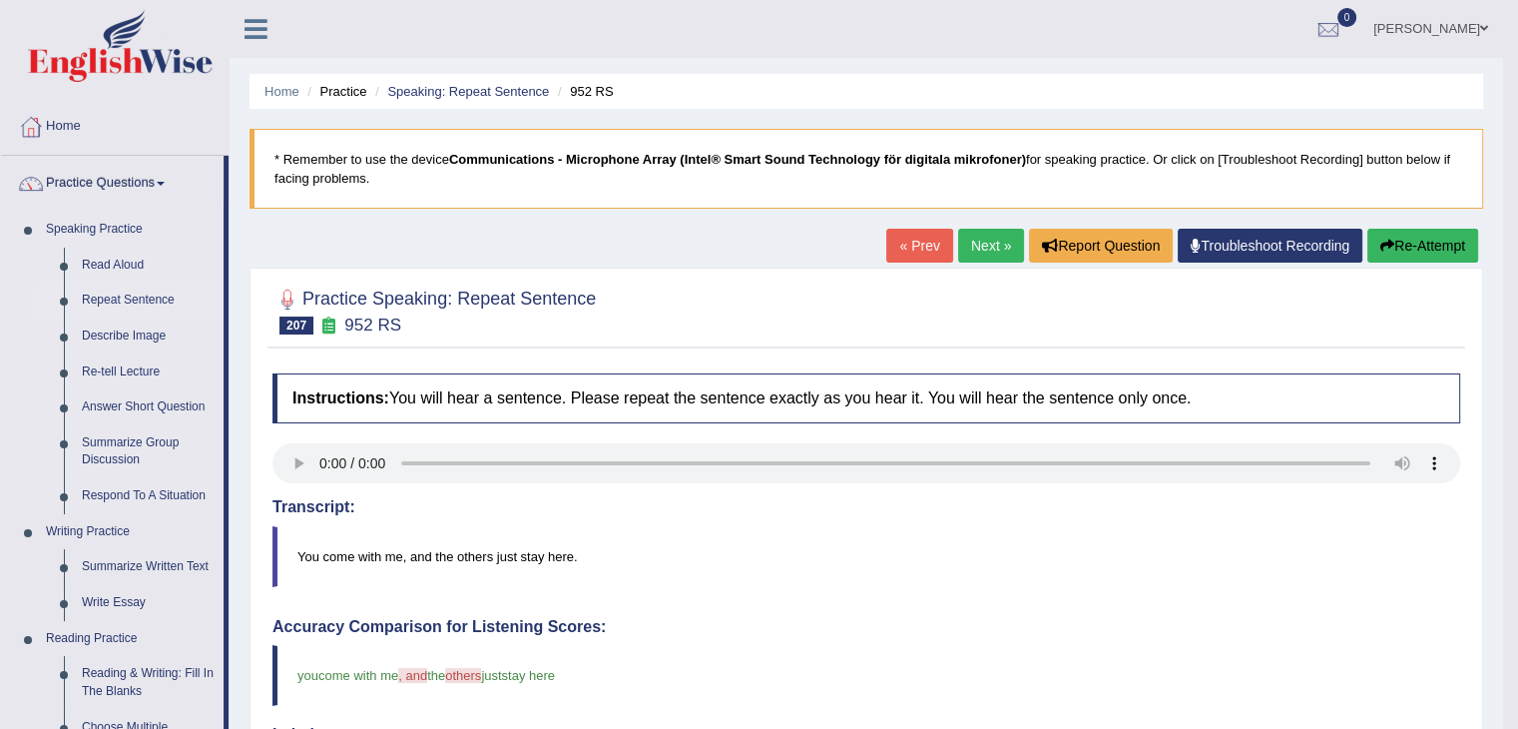
click at [131, 292] on link "Repeat Sentence" at bounding box center [148, 300] width 151 height 36
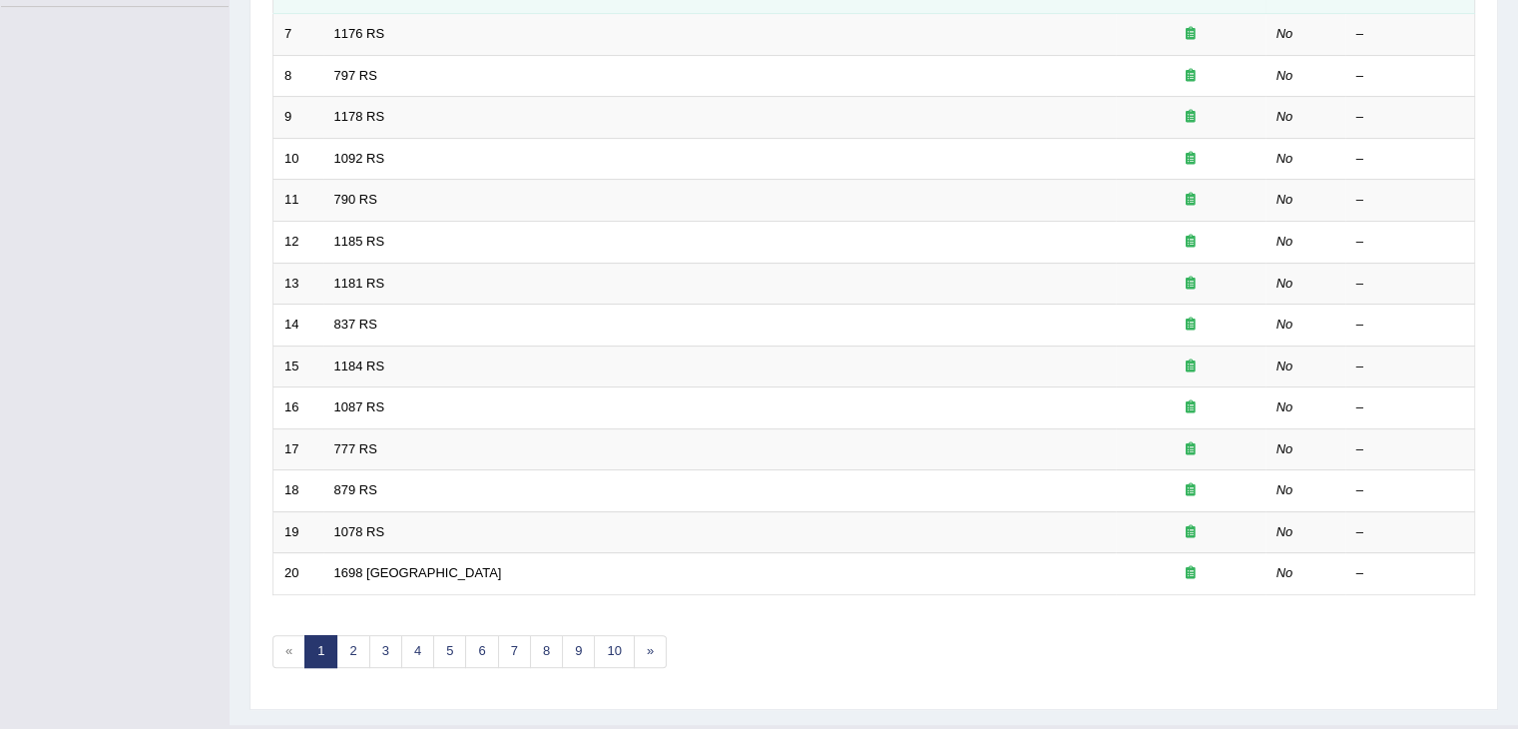
scroll to position [587, 0]
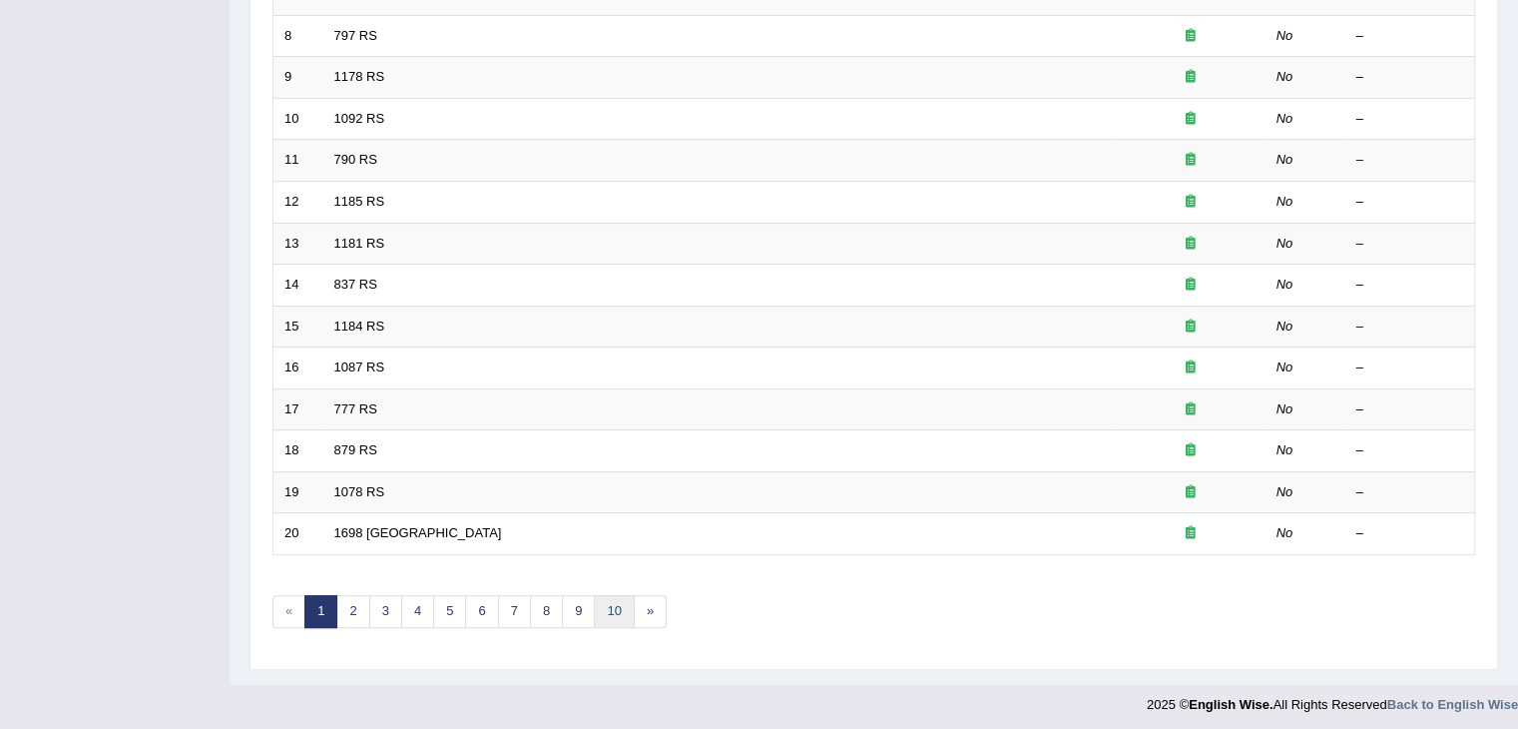
click at [606, 608] on link "10" at bounding box center [614, 611] width 40 height 33
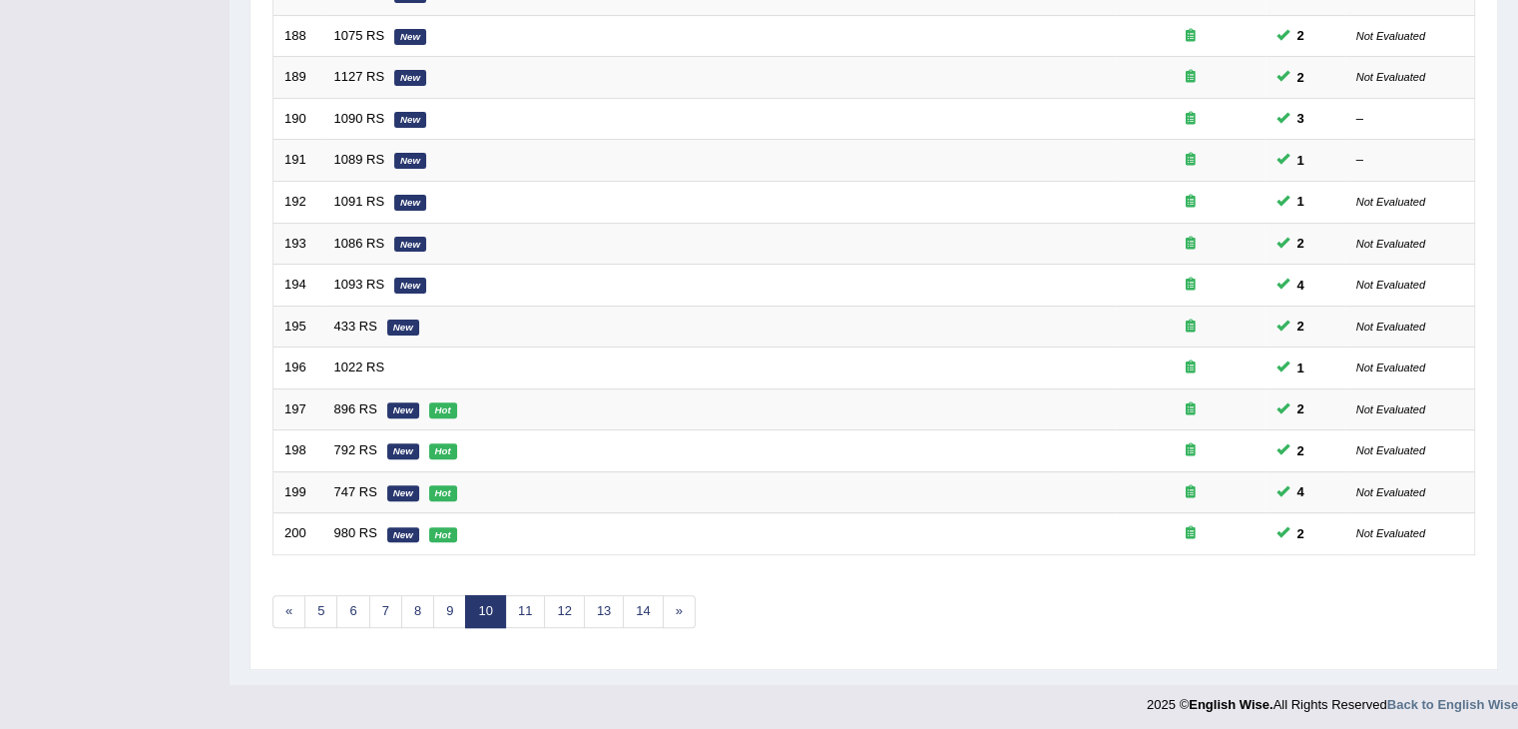
scroll to position [587, 0]
click at [515, 608] on link "11" at bounding box center [525, 611] width 40 height 33
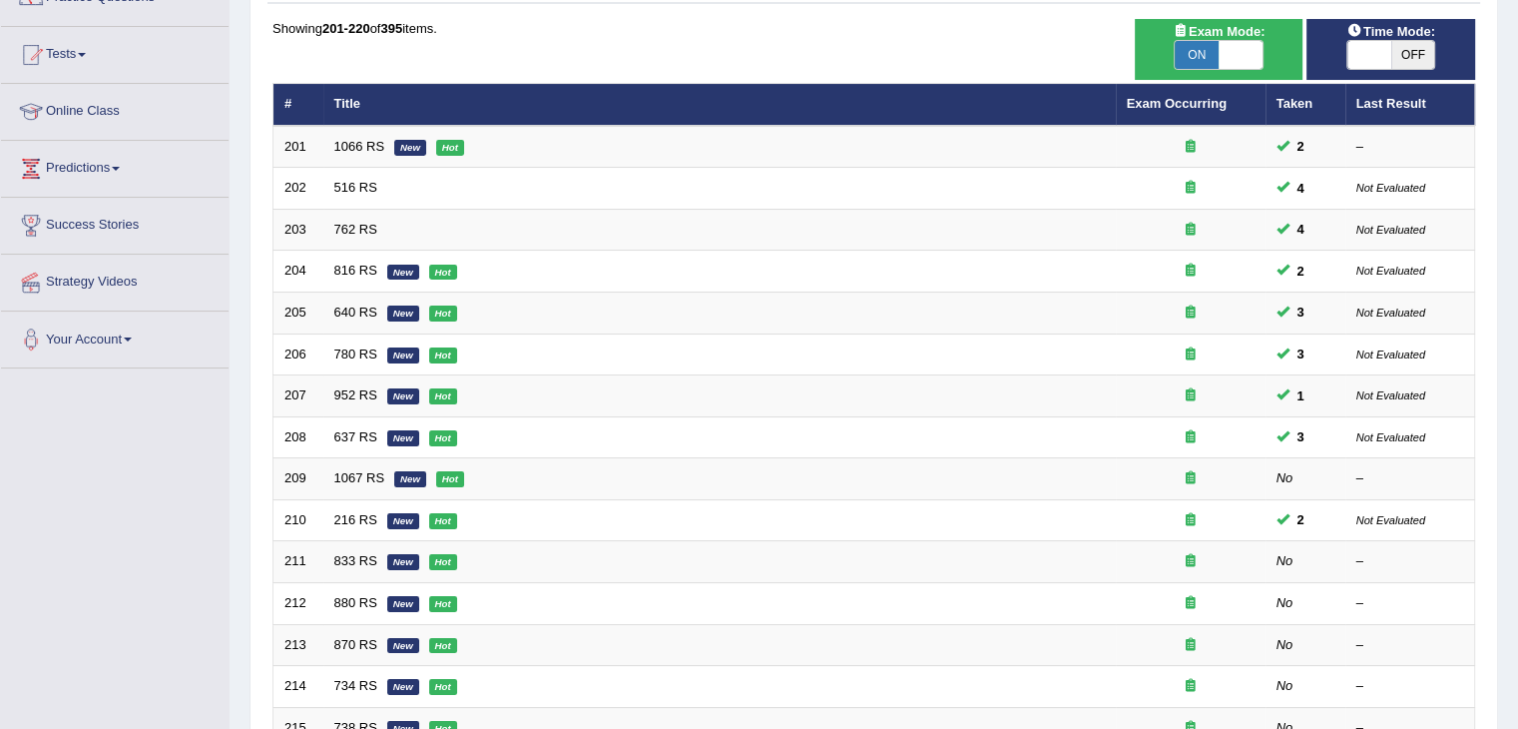
scroll to position [191, 0]
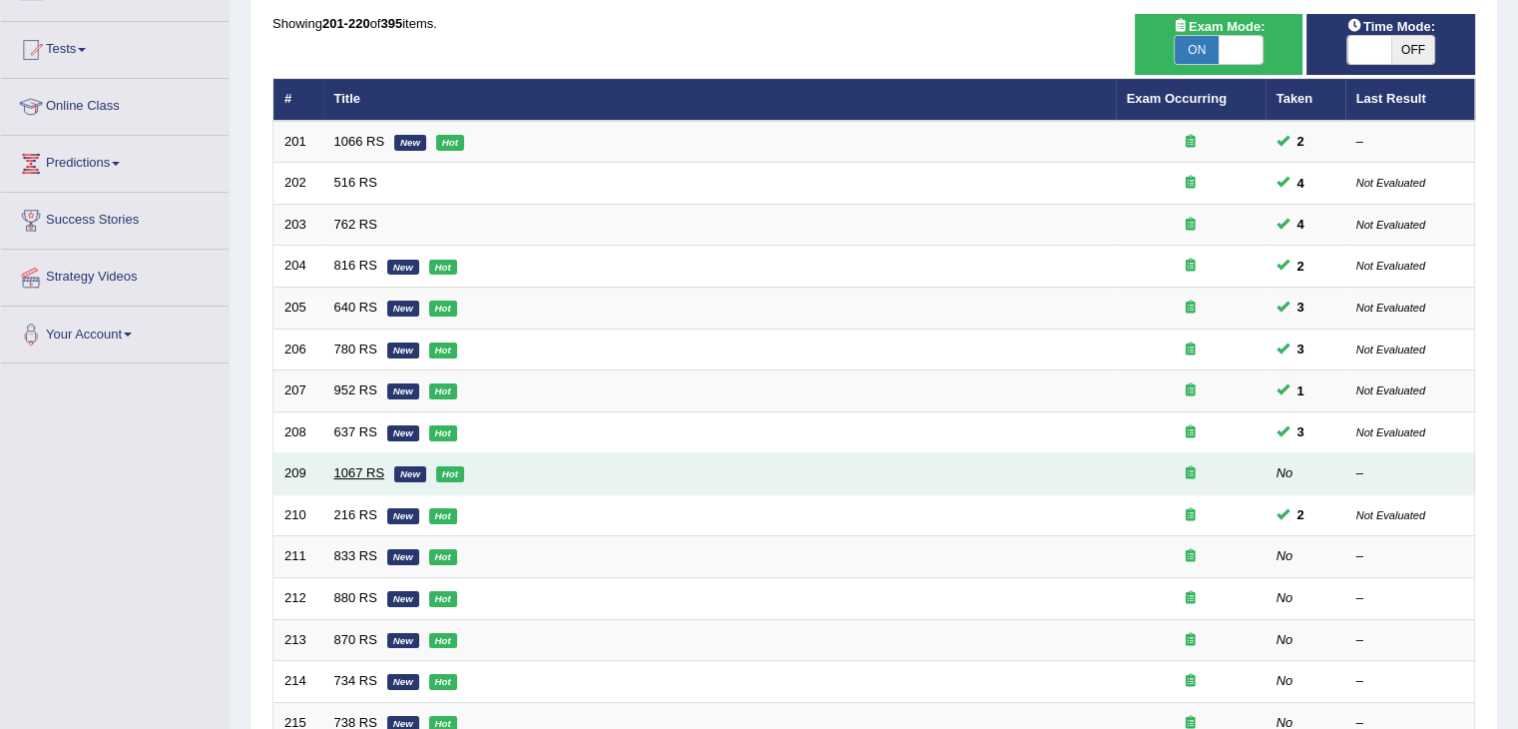
click at [345, 466] on link "1067 RS" at bounding box center [359, 472] width 51 height 15
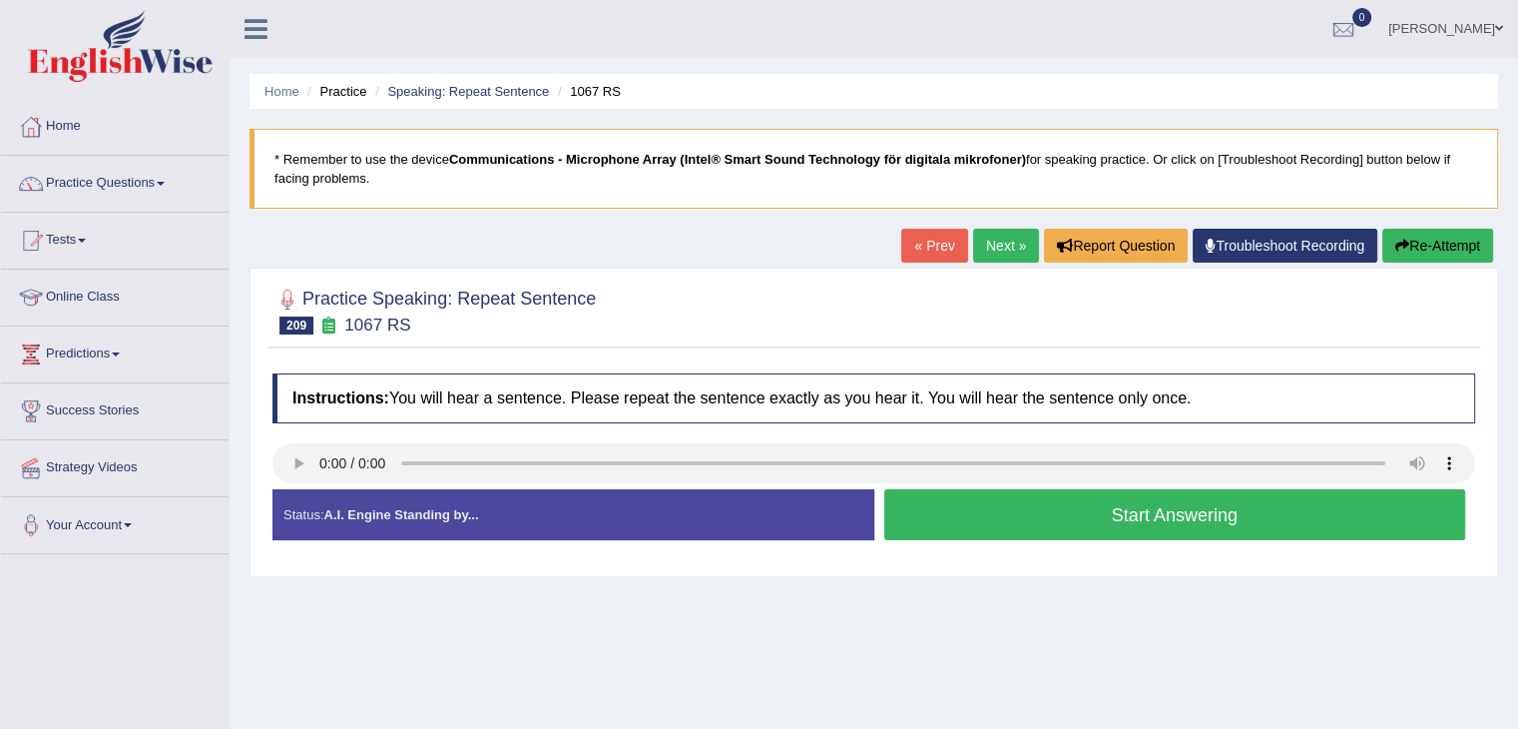
click at [1001, 517] on button "Start Answering" at bounding box center [1175, 514] width 582 height 51
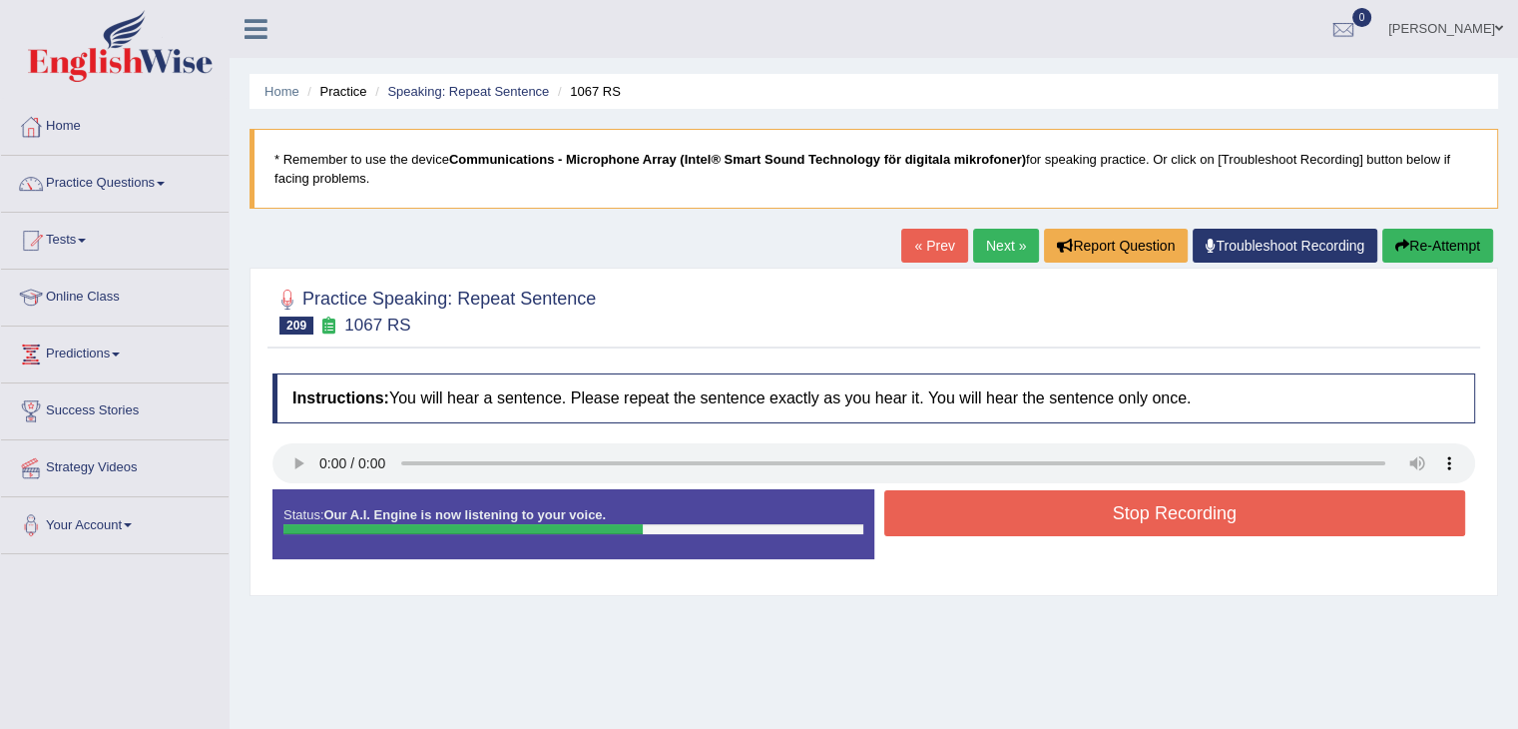
click at [1014, 521] on button "Stop Recording" at bounding box center [1175, 513] width 582 height 46
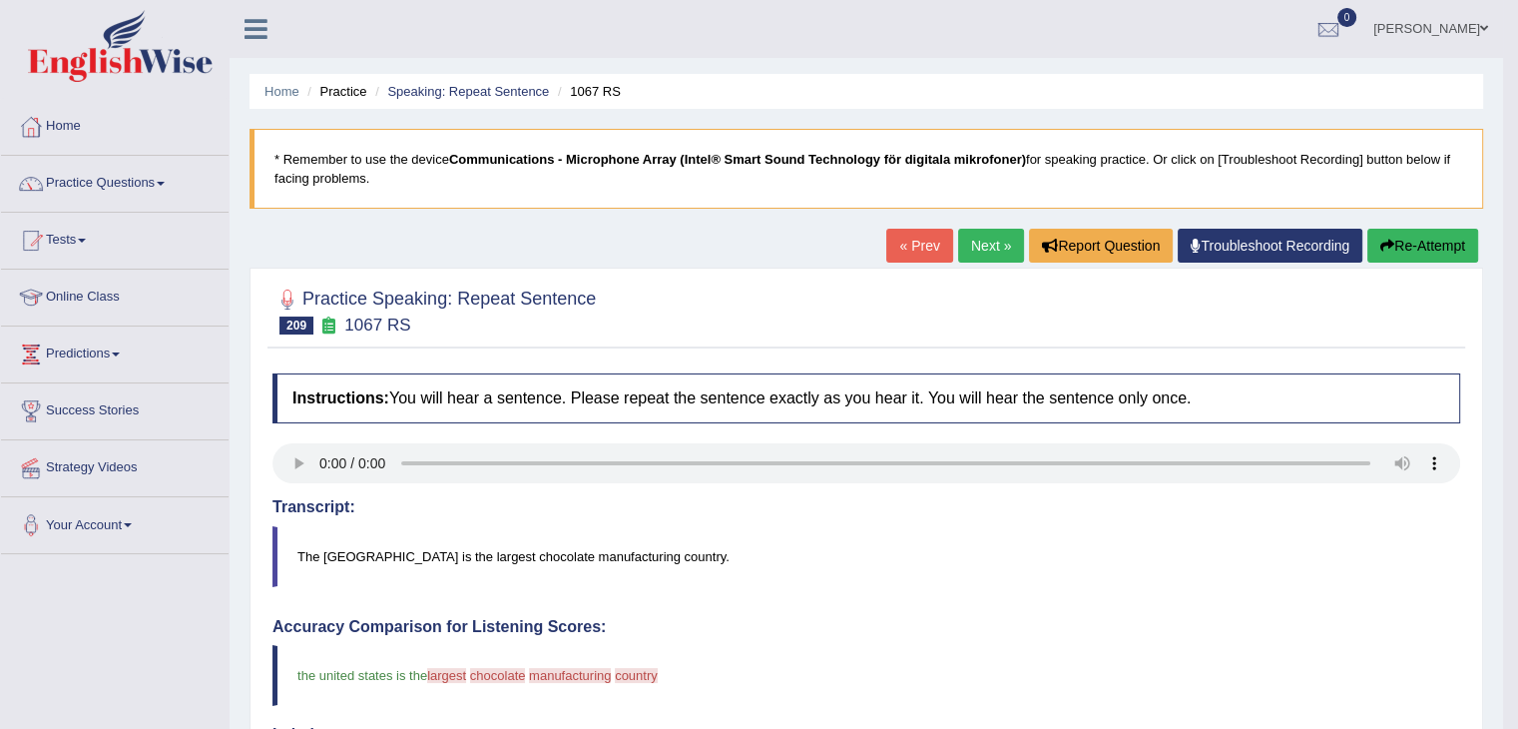
click at [1440, 247] on button "Re-Attempt" at bounding box center [1422, 246] width 111 height 34
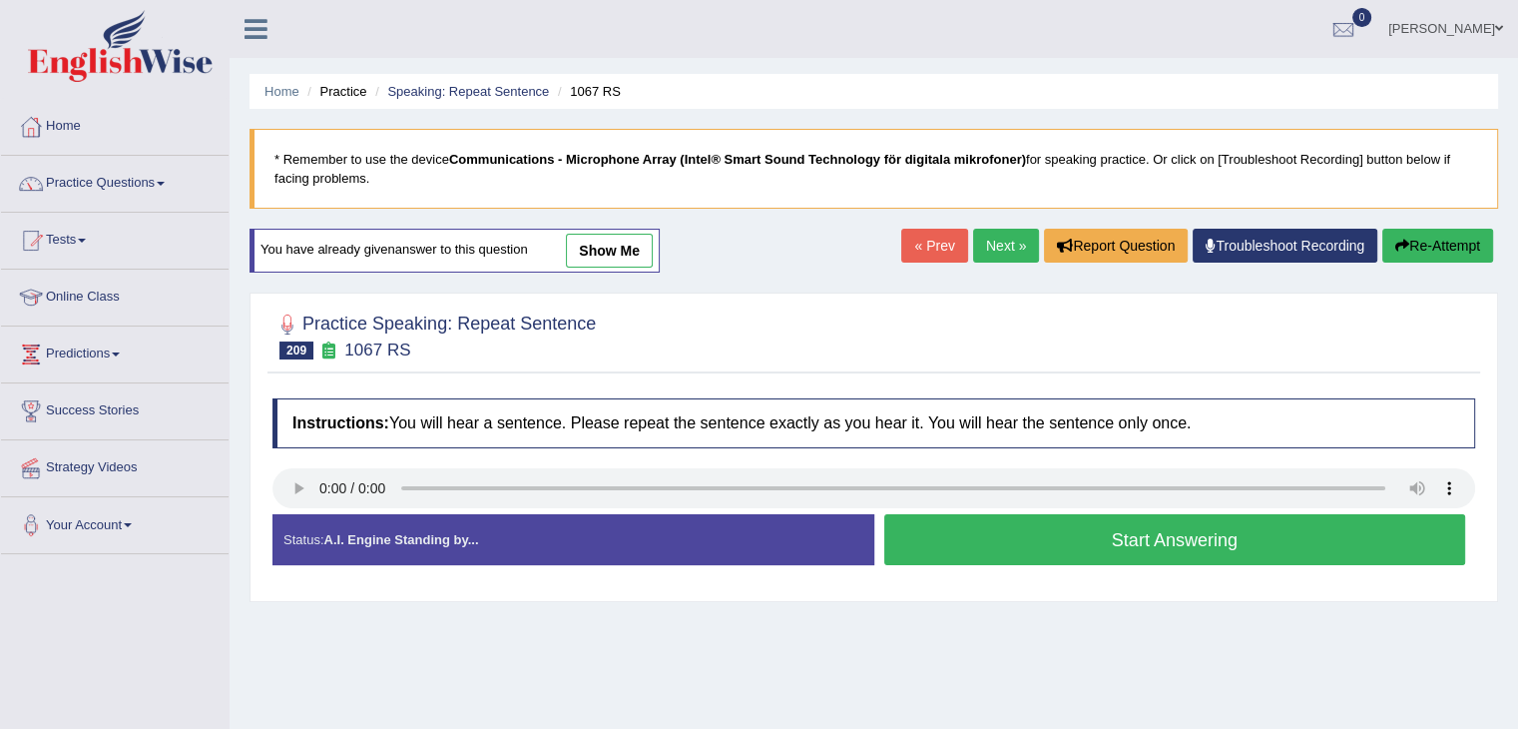
click at [1006, 548] on button "Start Answering" at bounding box center [1175, 539] width 582 height 51
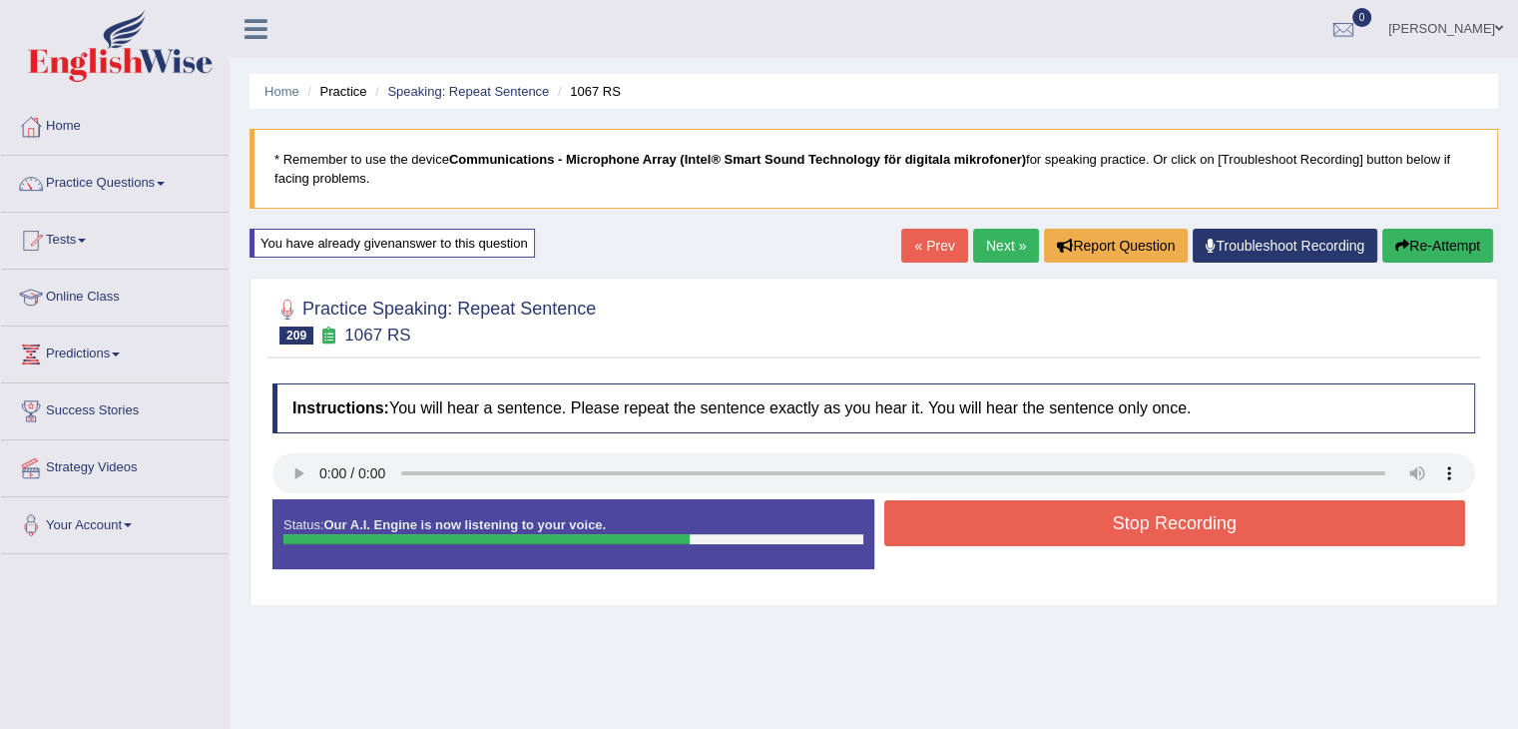
click at [1111, 516] on button "Stop Recording" at bounding box center [1175, 523] width 582 height 46
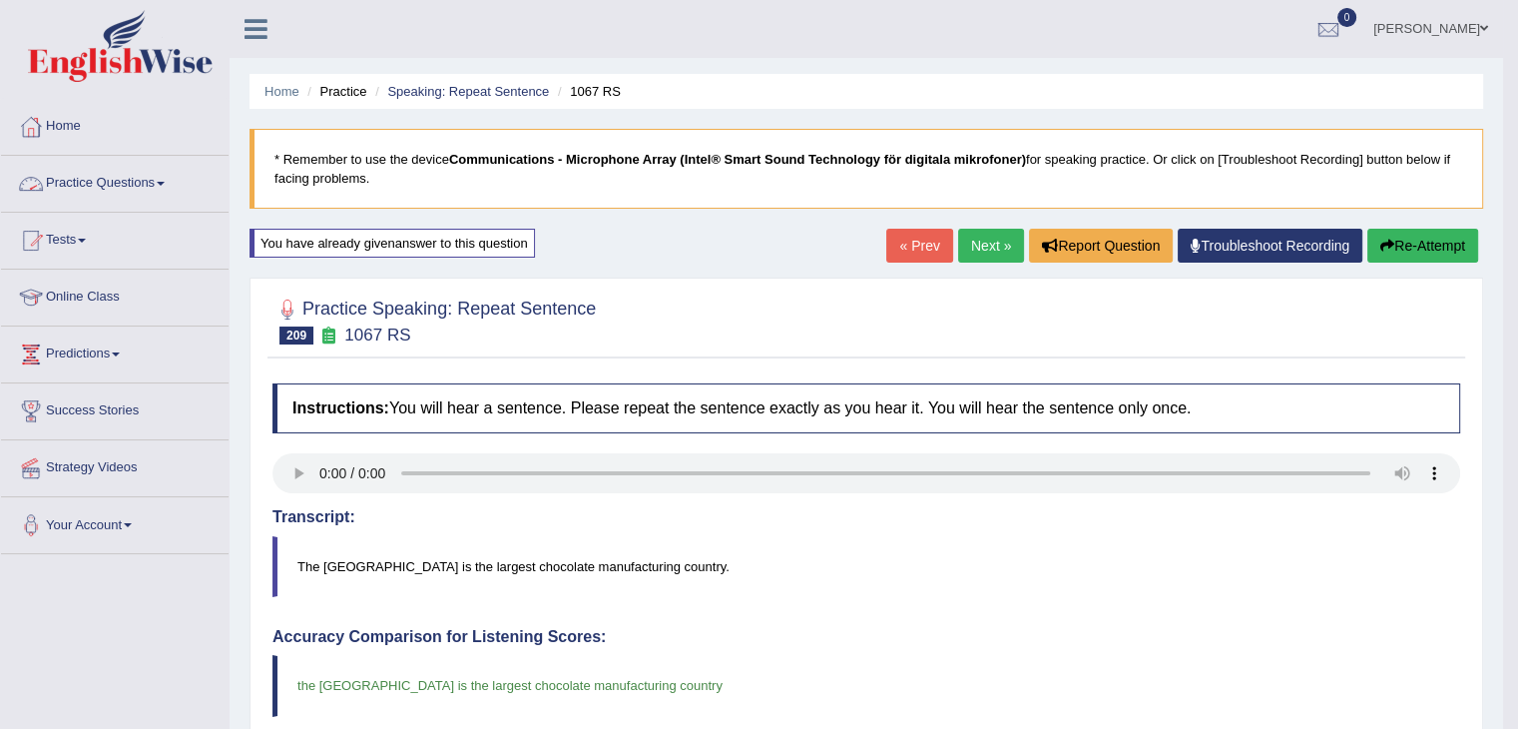
click at [157, 183] on link "Practice Questions" at bounding box center [115, 181] width 228 height 50
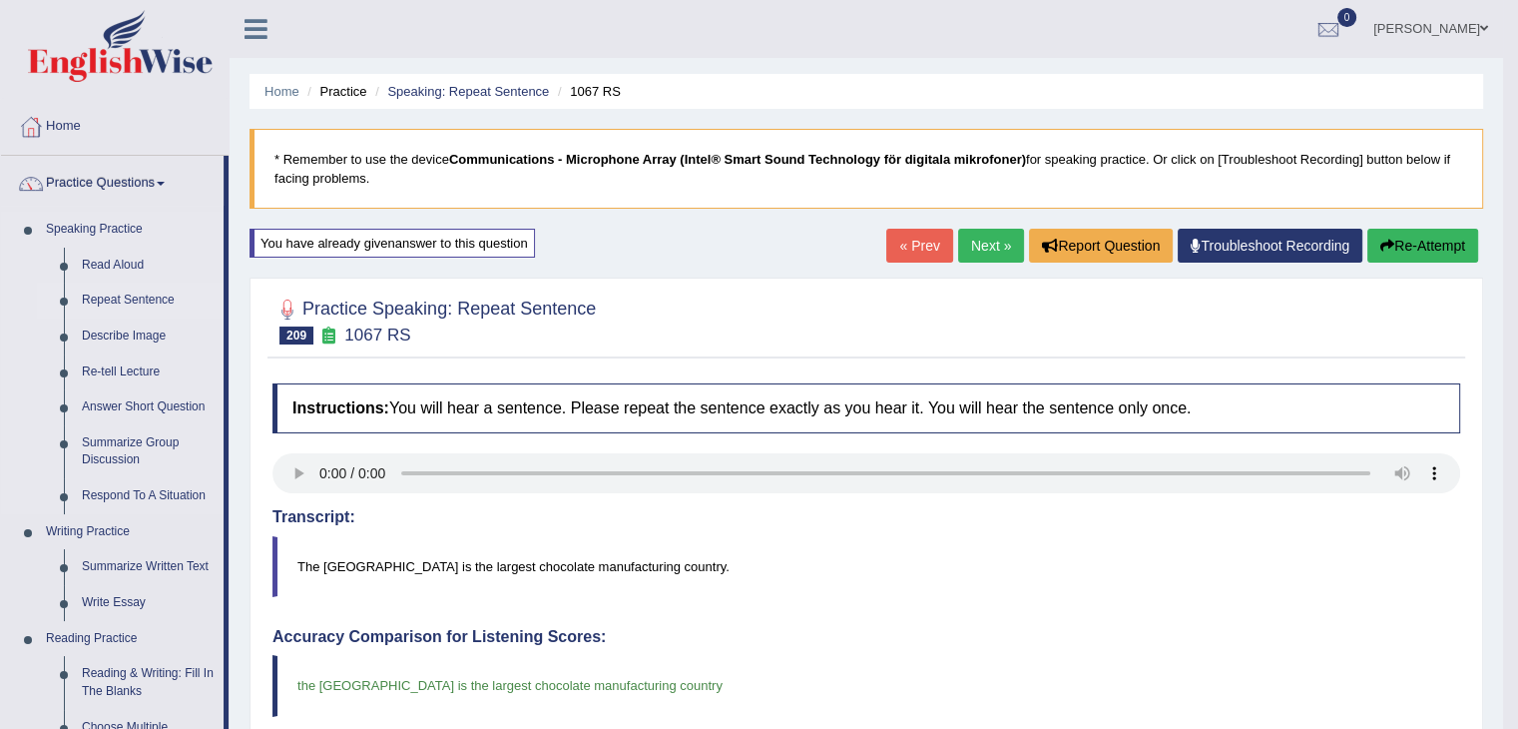
click at [132, 298] on link "Repeat Sentence" at bounding box center [148, 300] width 151 height 36
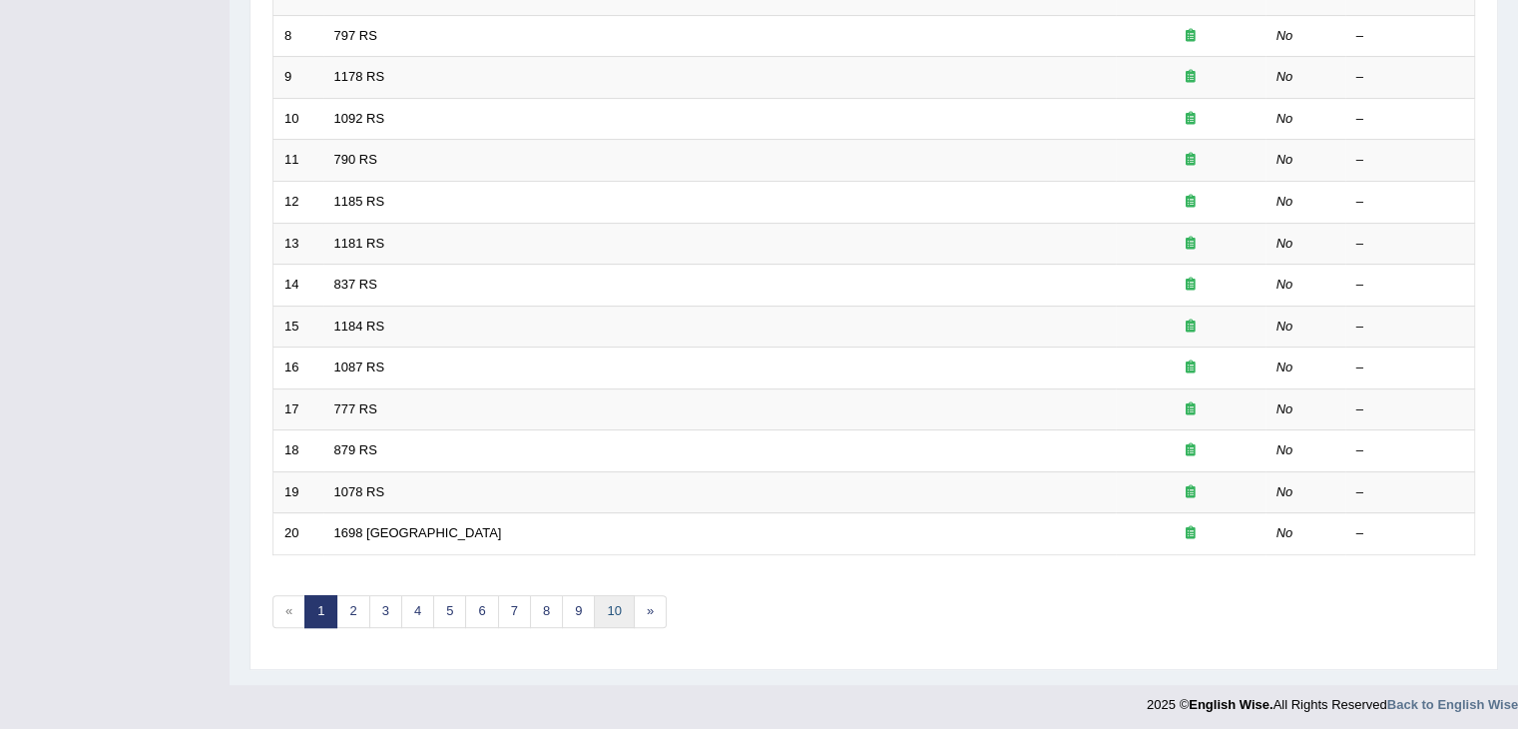
scroll to position [587, 0]
click at [598, 616] on link "10" at bounding box center [614, 611] width 40 height 33
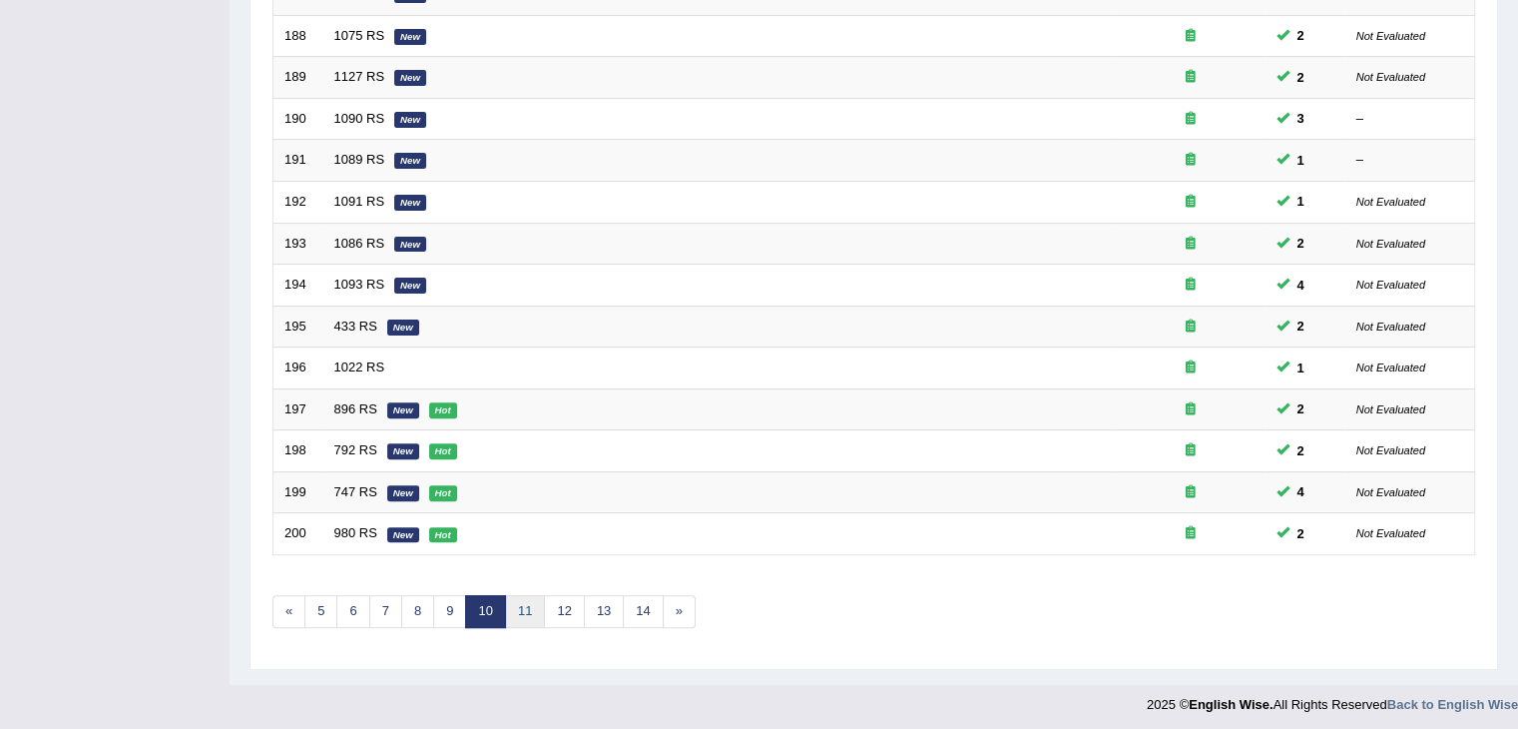
click at [521, 595] on link "11" at bounding box center [525, 611] width 40 height 33
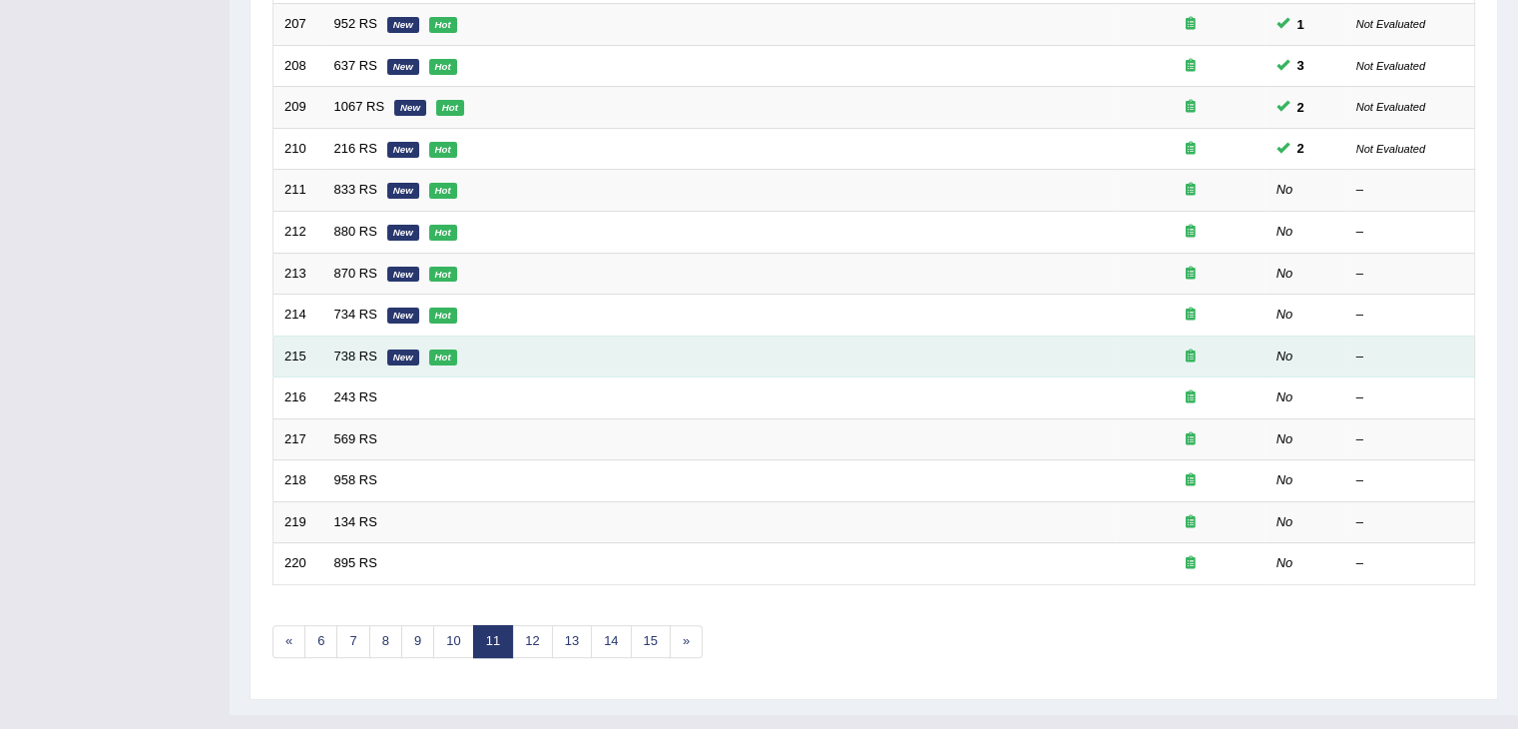
scroll to position [566, 0]
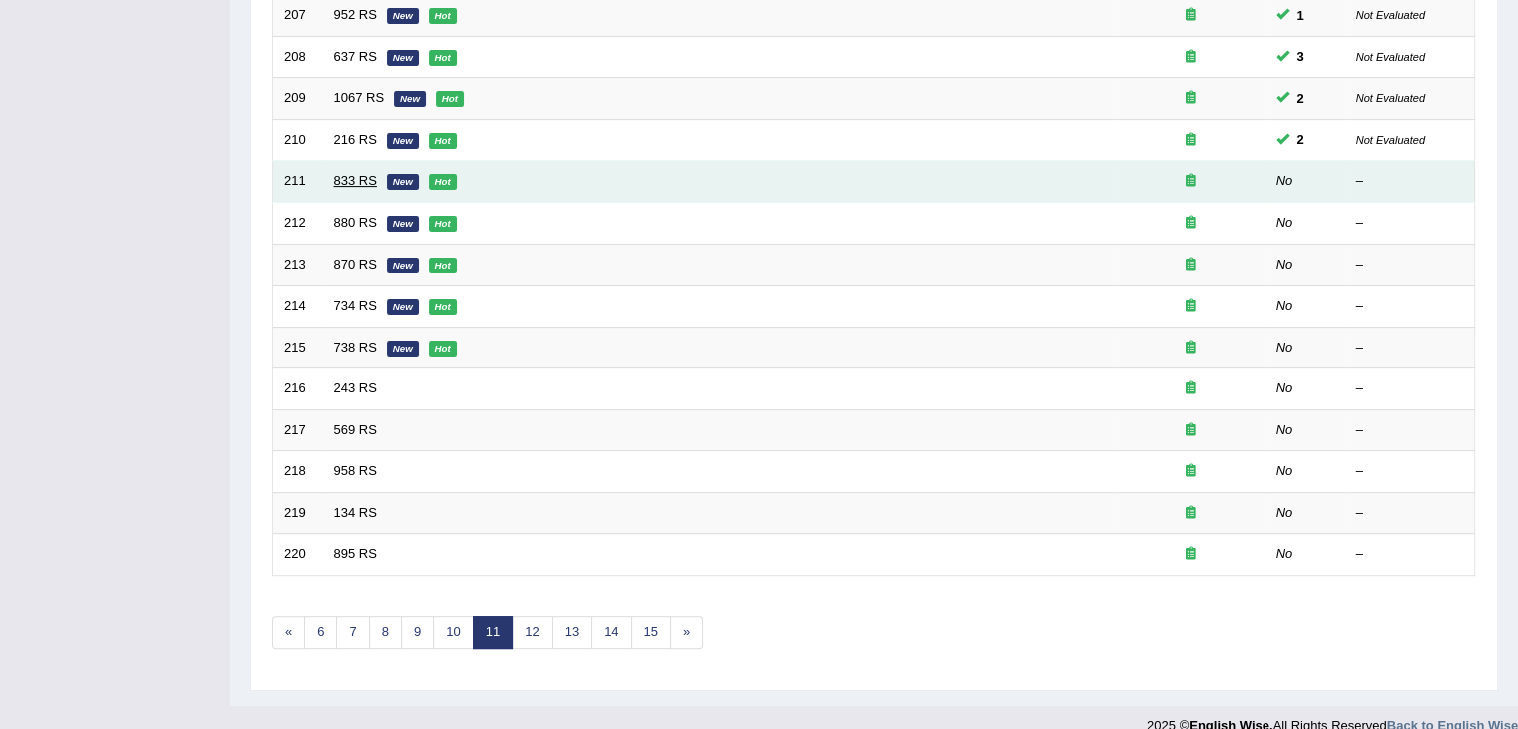
click at [351, 179] on link "833 RS" at bounding box center [355, 180] width 43 height 15
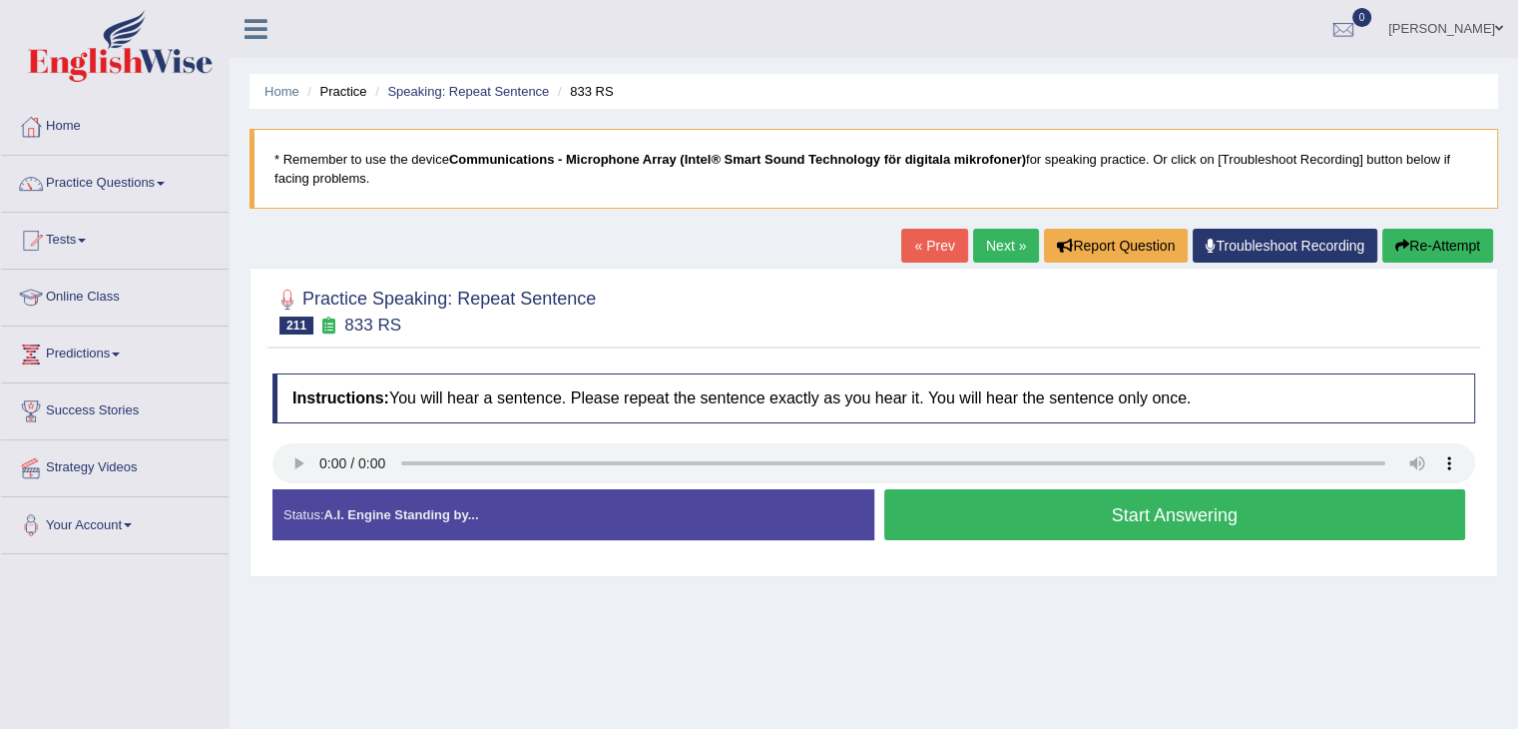
click at [990, 519] on button "Start Answering" at bounding box center [1175, 514] width 582 height 51
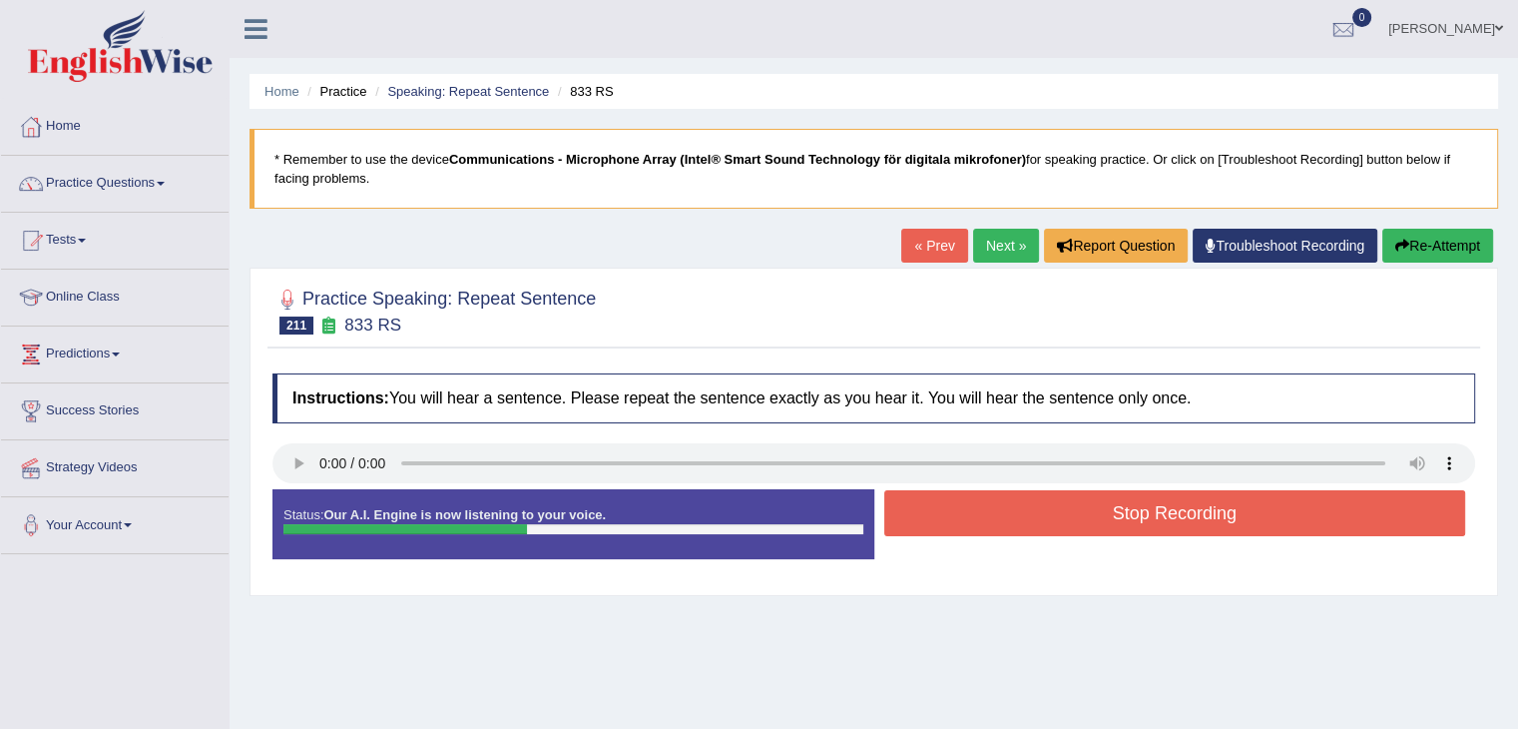
click at [990, 519] on button "Stop Recording" at bounding box center [1175, 513] width 582 height 46
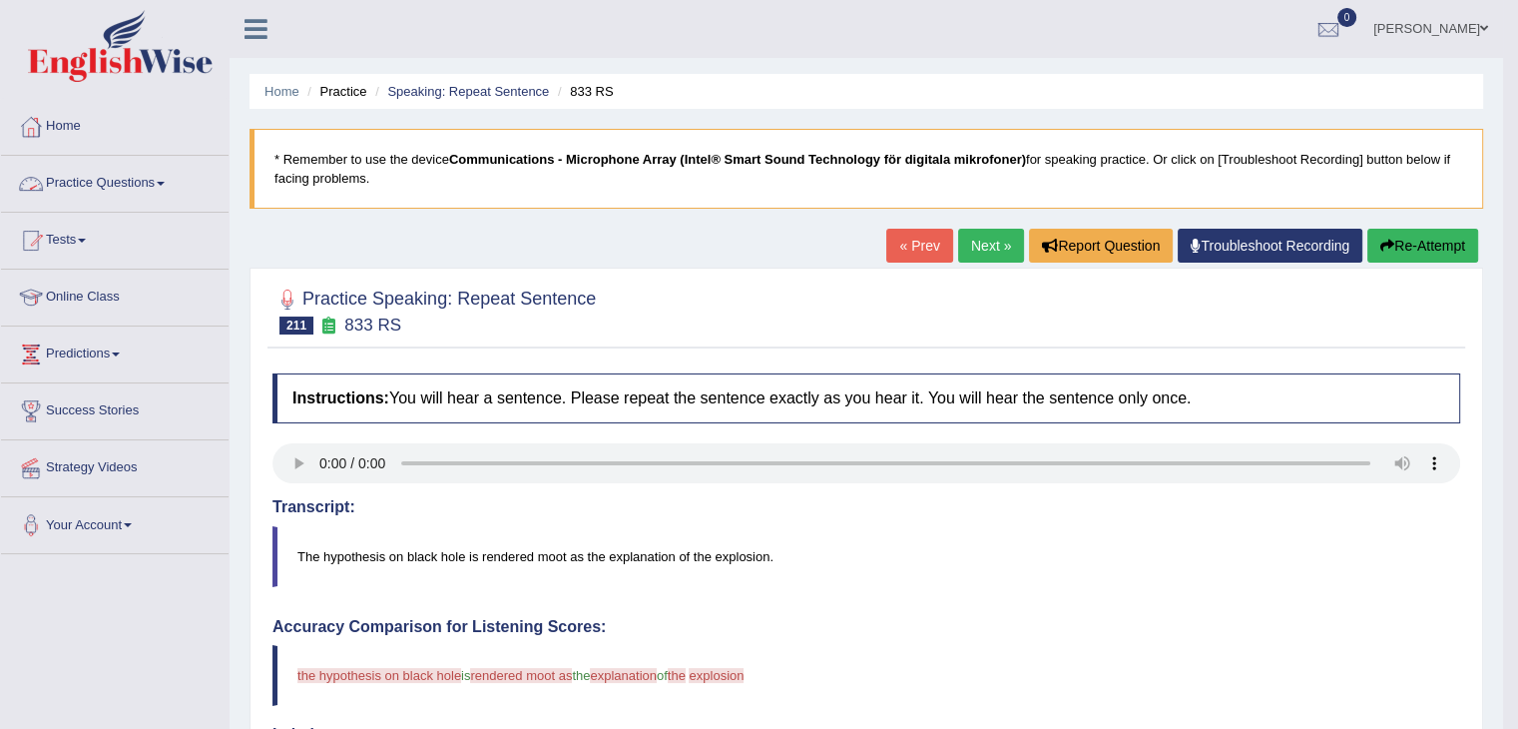
click at [159, 182] on link "Practice Questions" at bounding box center [115, 181] width 228 height 50
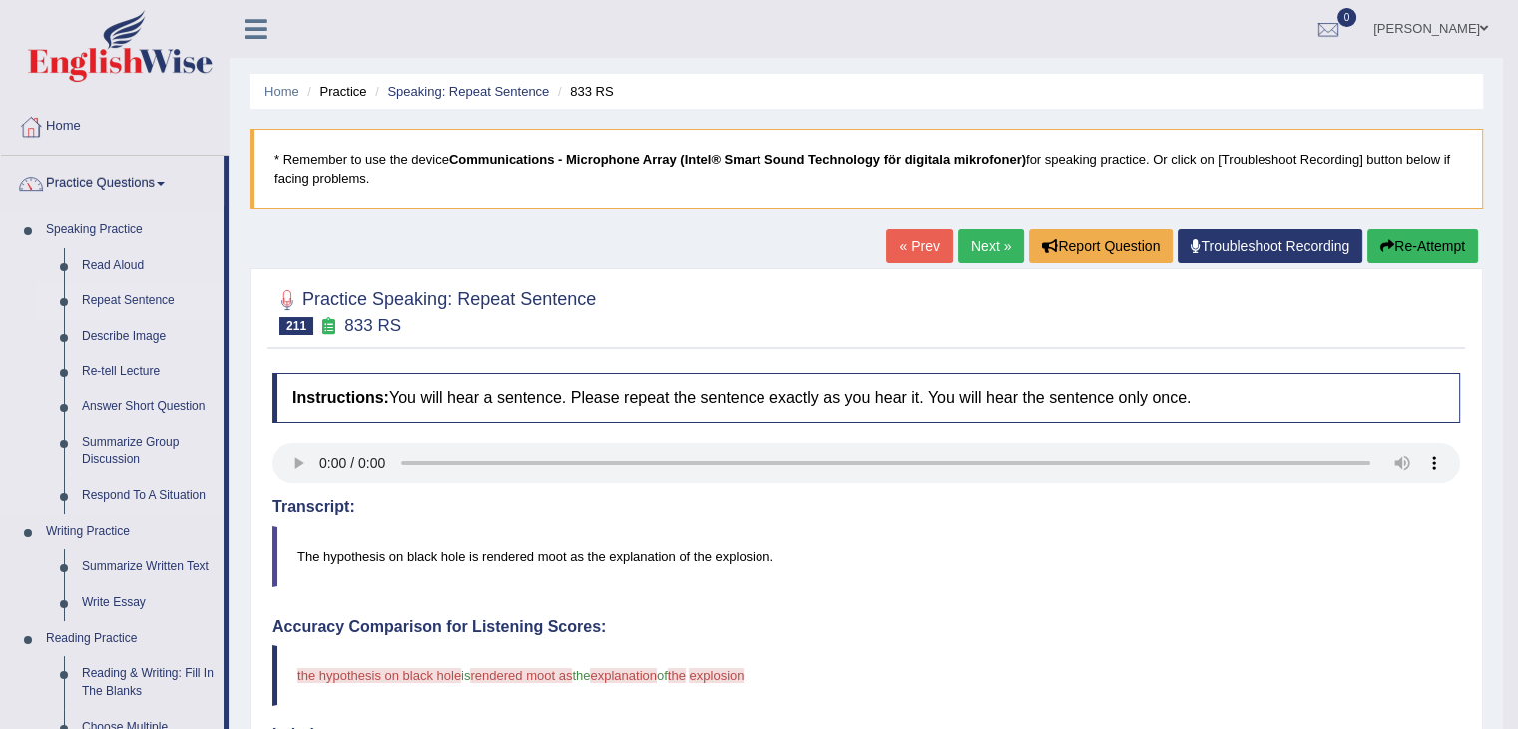
click at [172, 294] on link "Repeat Sentence" at bounding box center [148, 300] width 151 height 36
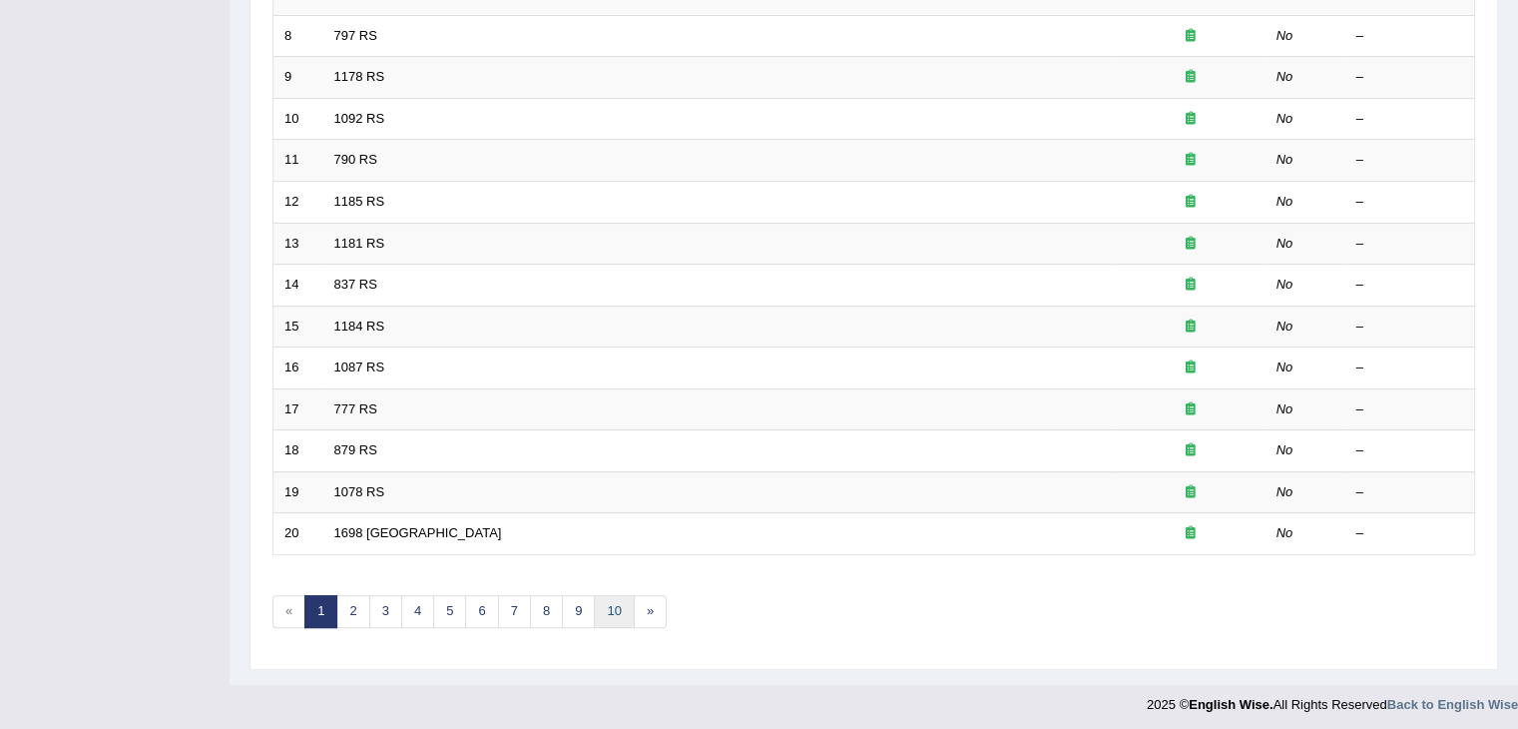
click at [614, 603] on link "10" at bounding box center [614, 611] width 40 height 33
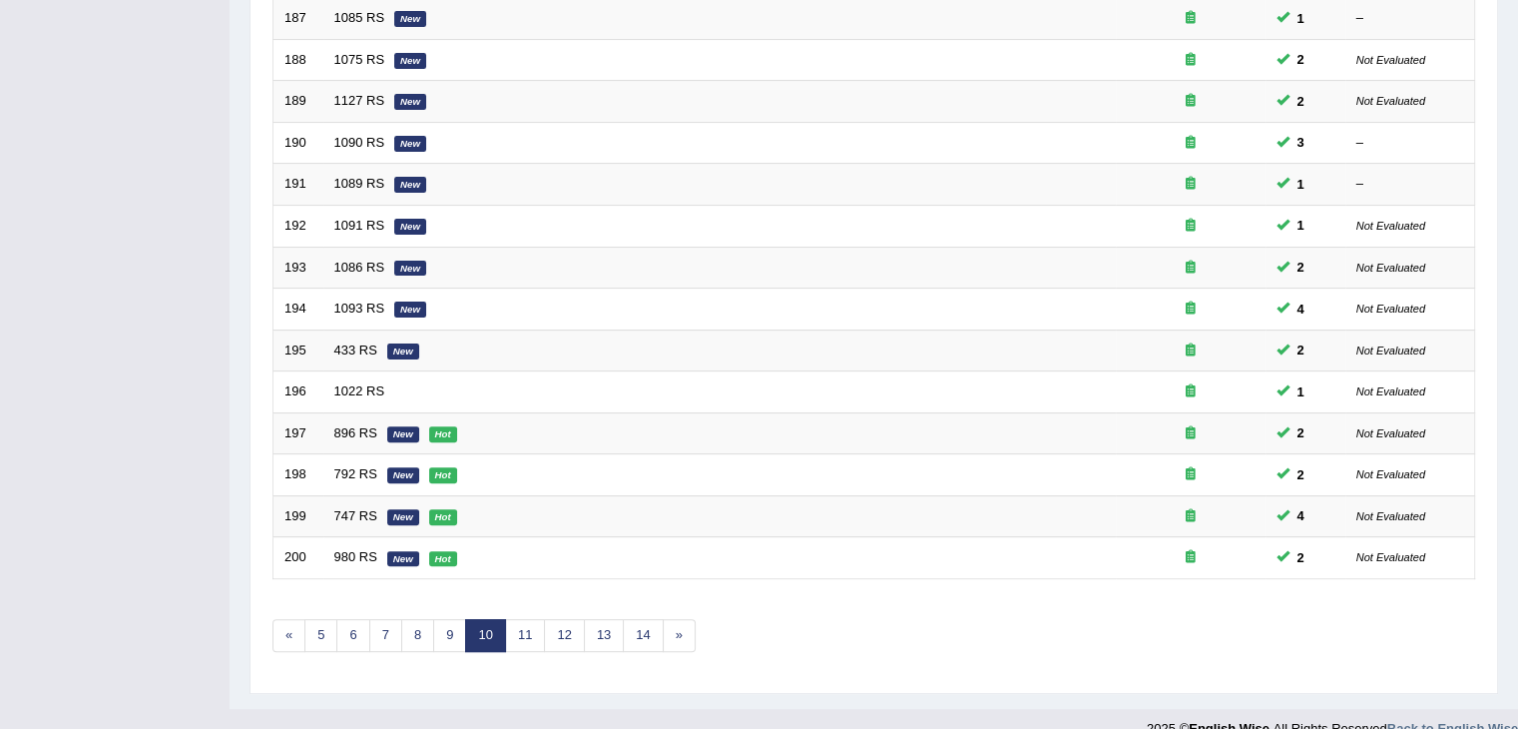
scroll to position [587, 0]
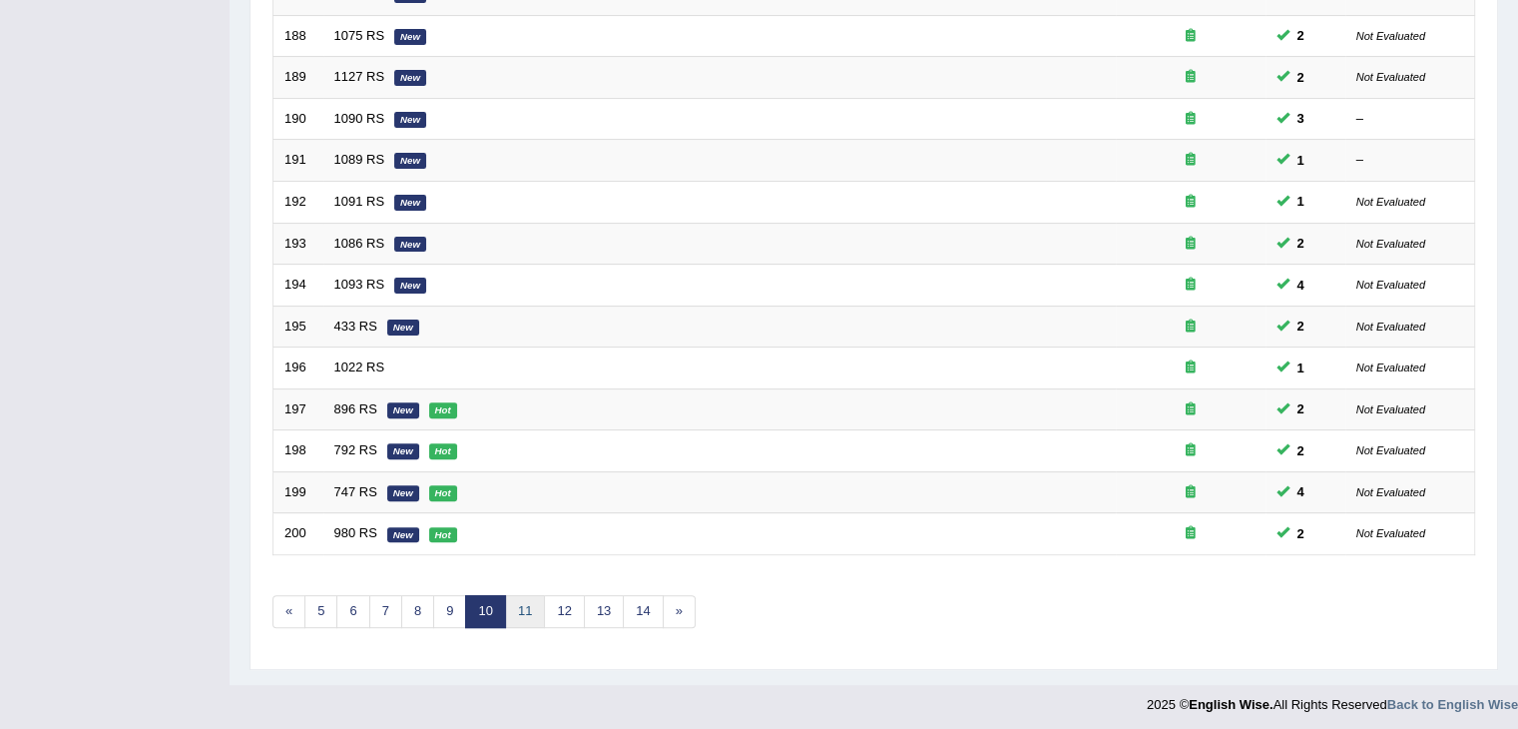
click at [523, 604] on link "11" at bounding box center [525, 611] width 40 height 33
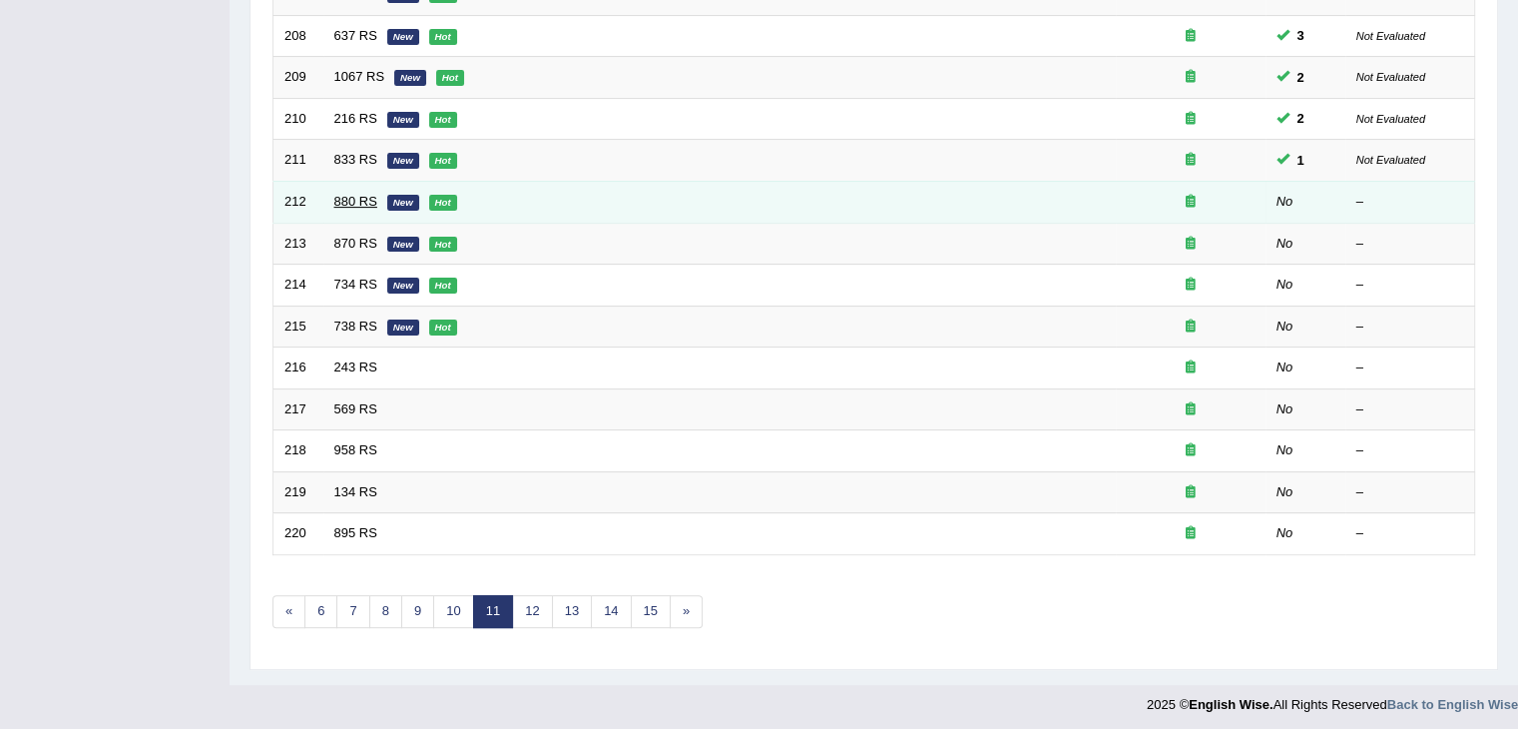
click at [353, 194] on link "880 RS" at bounding box center [355, 201] width 43 height 15
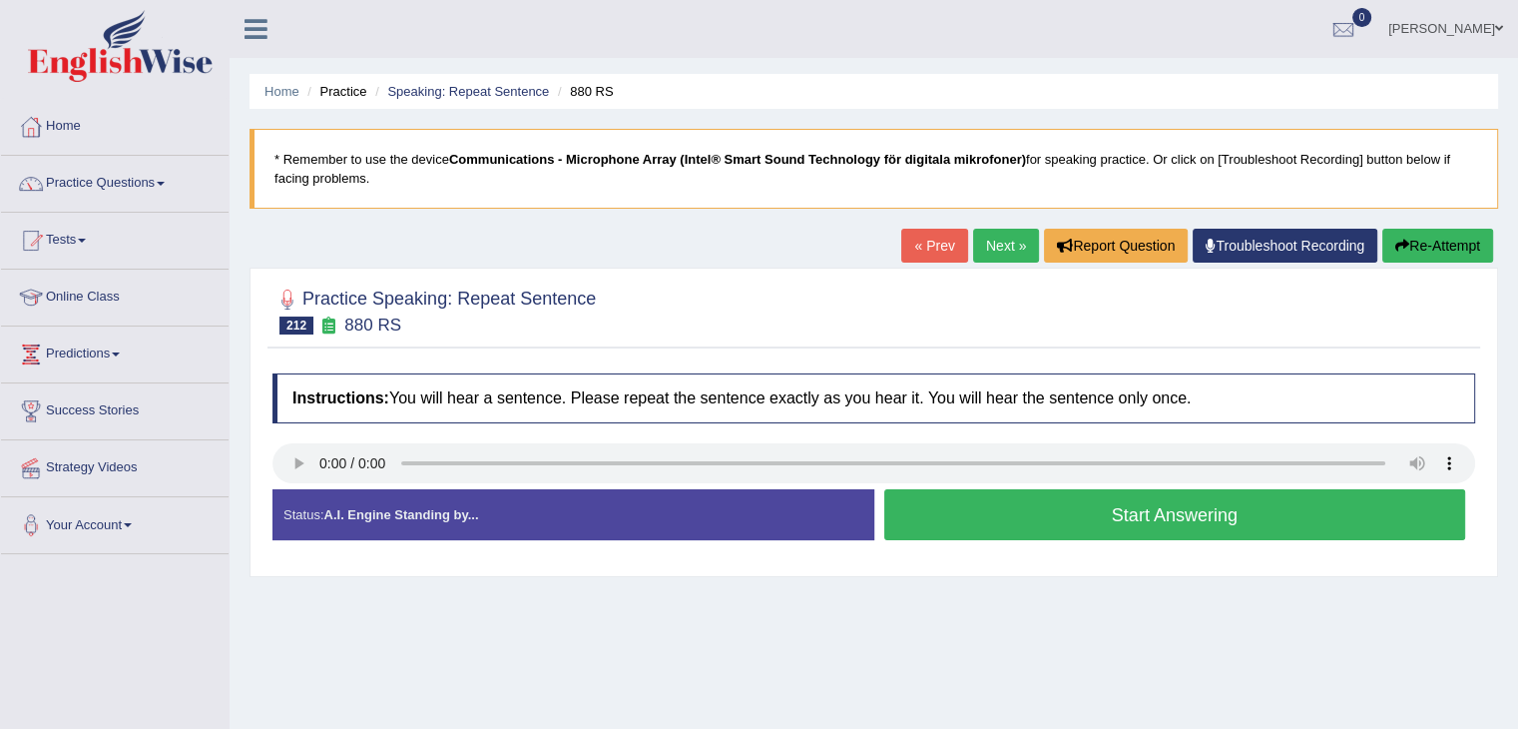
click at [991, 593] on div "Home Practice Speaking: Repeat Sentence 880 RS * Remember to use the device Com…" at bounding box center [874, 499] width 1288 height 998
click at [960, 520] on button "Start Answering" at bounding box center [1175, 514] width 582 height 51
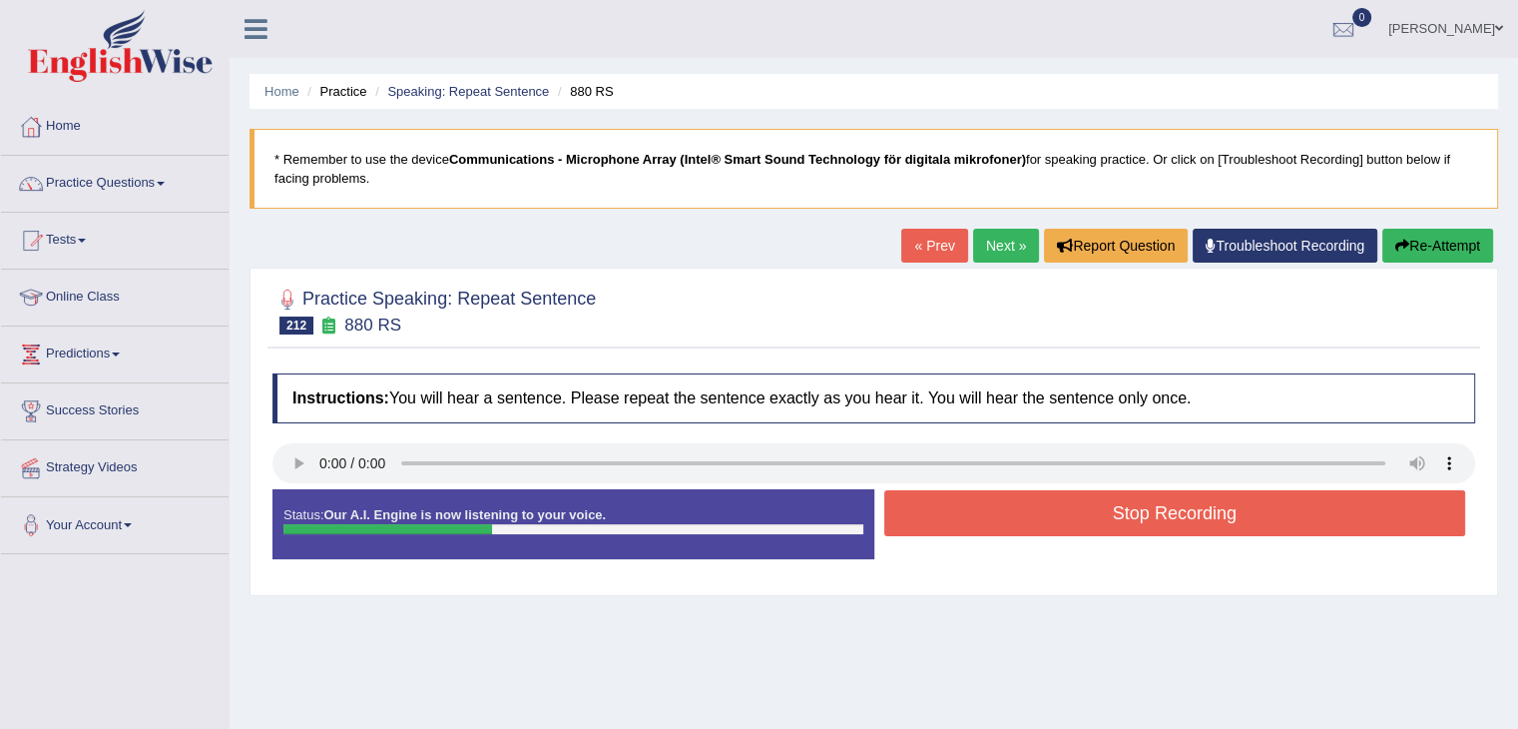
click at [960, 520] on button "Stop Recording" at bounding box center [1175, 513] width 582 height 46
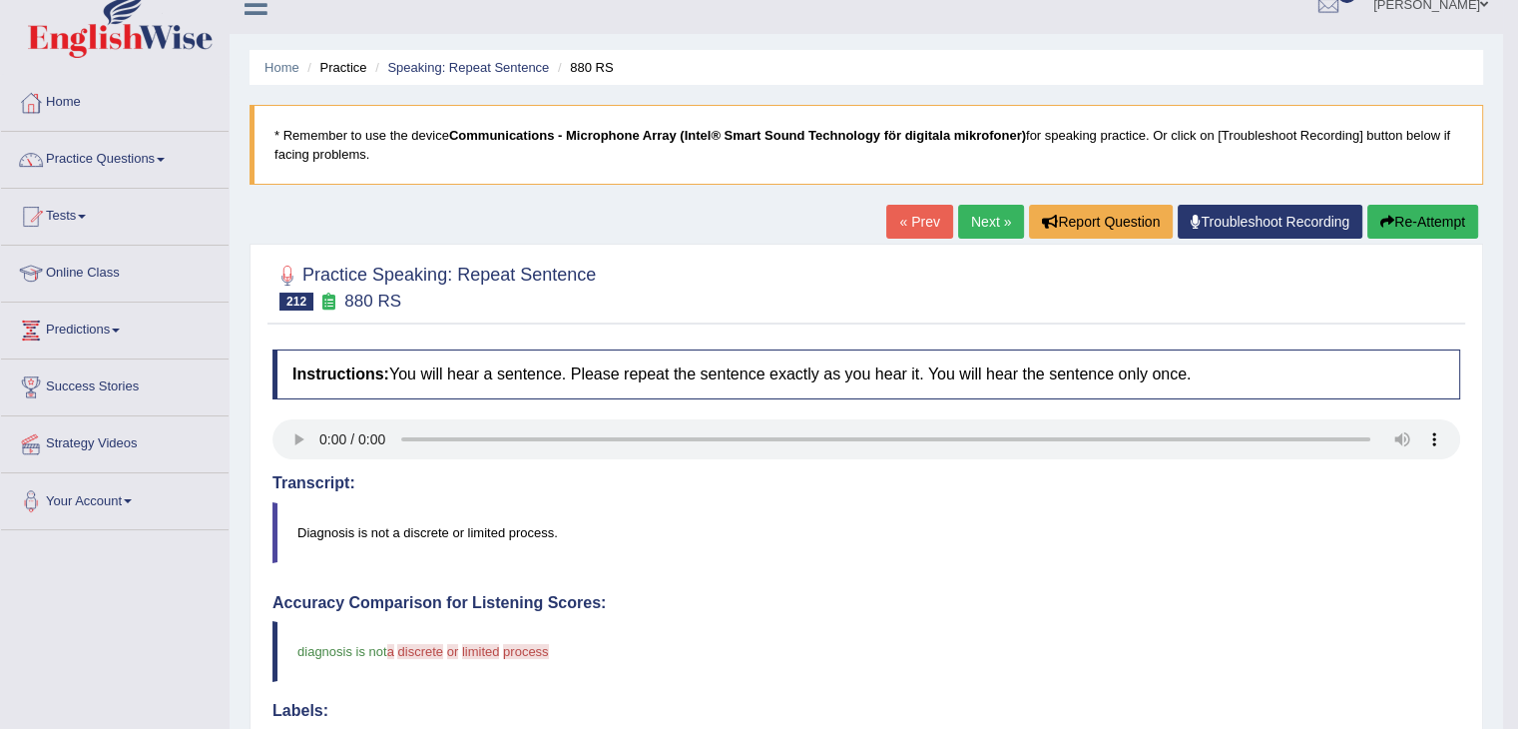
scroll to position [18, 0]
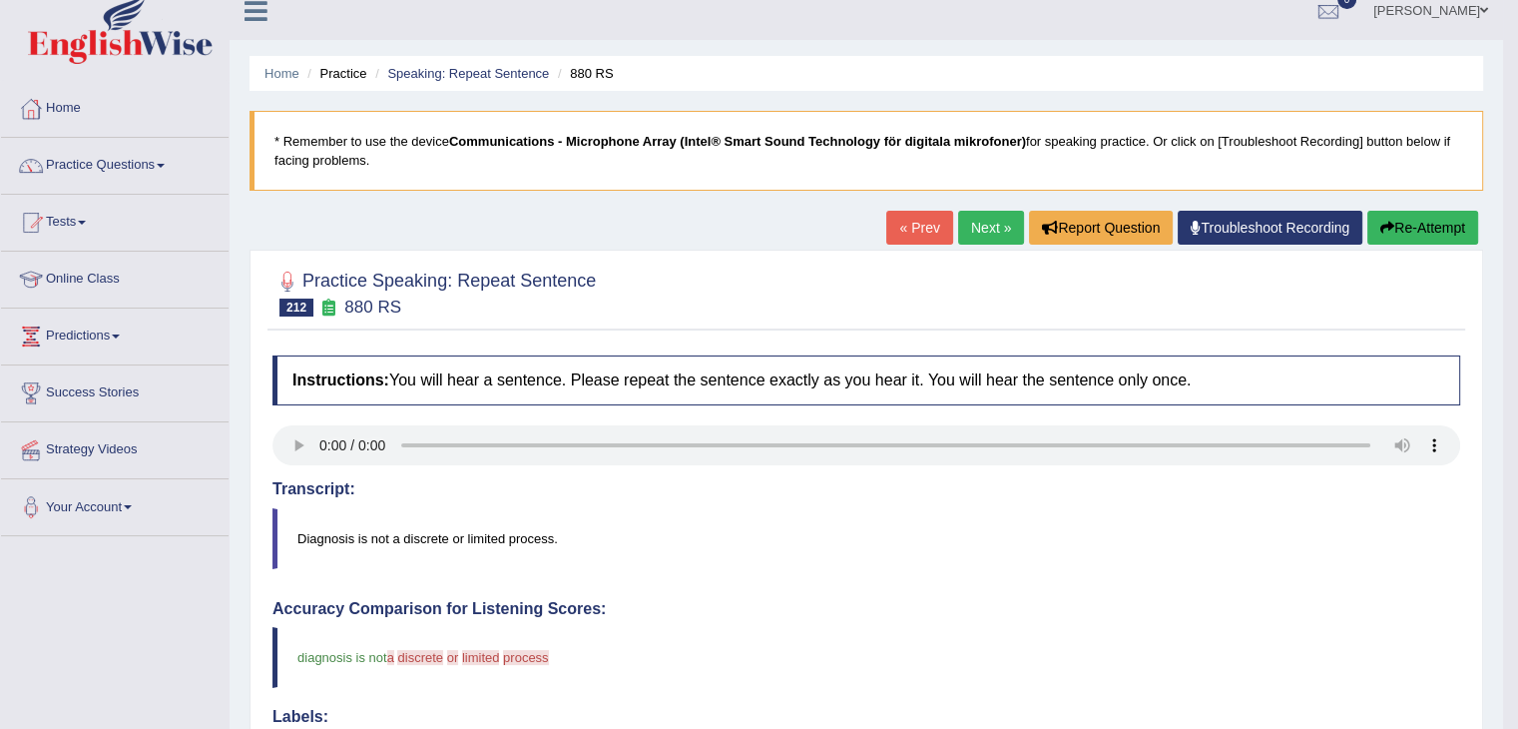
click at [1440, 233] on button "Re-Attempt" at bounding box center [1422, 228] width 111 height 34
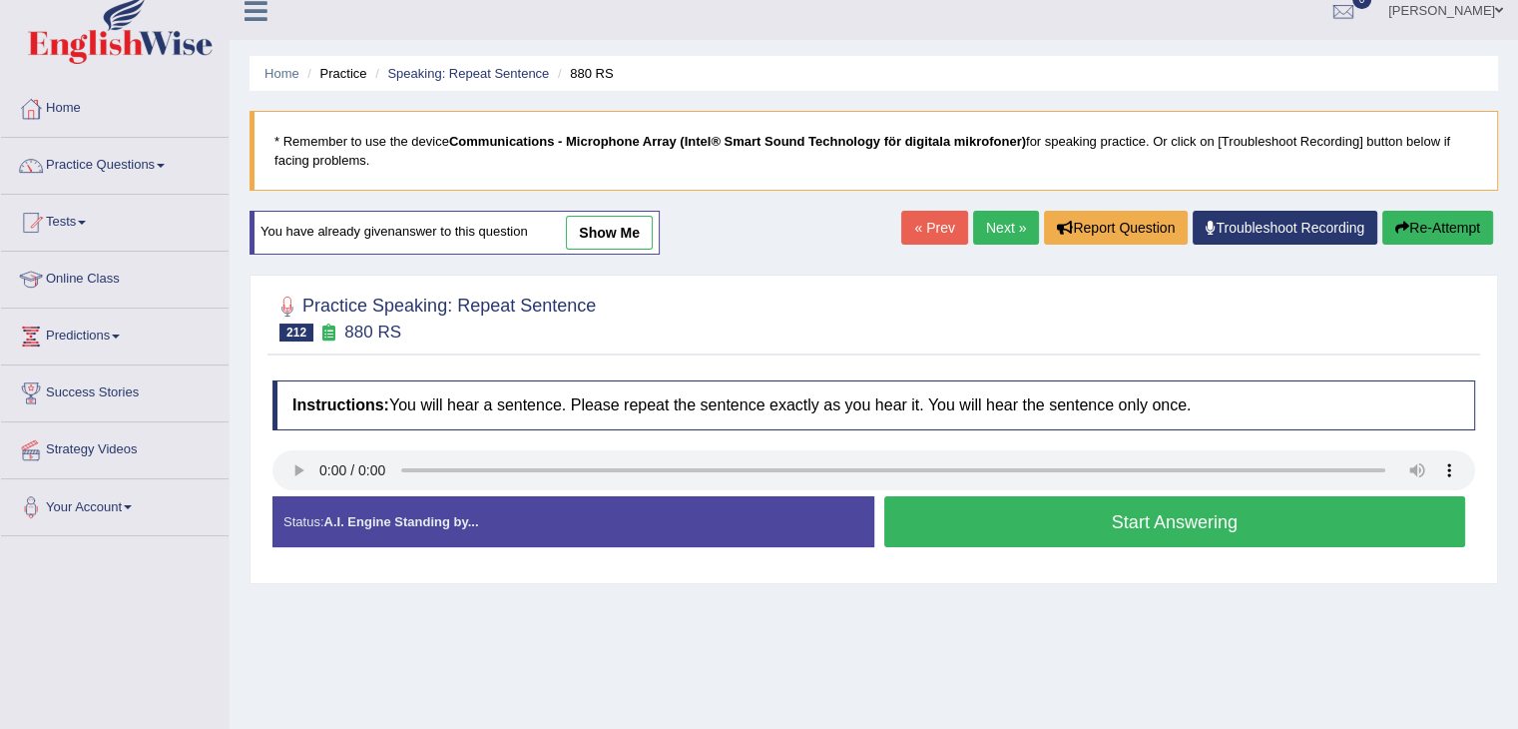
click at [1026, 531] on button "Start Answering" at bounding box center [1175, 521] width 582 height 51
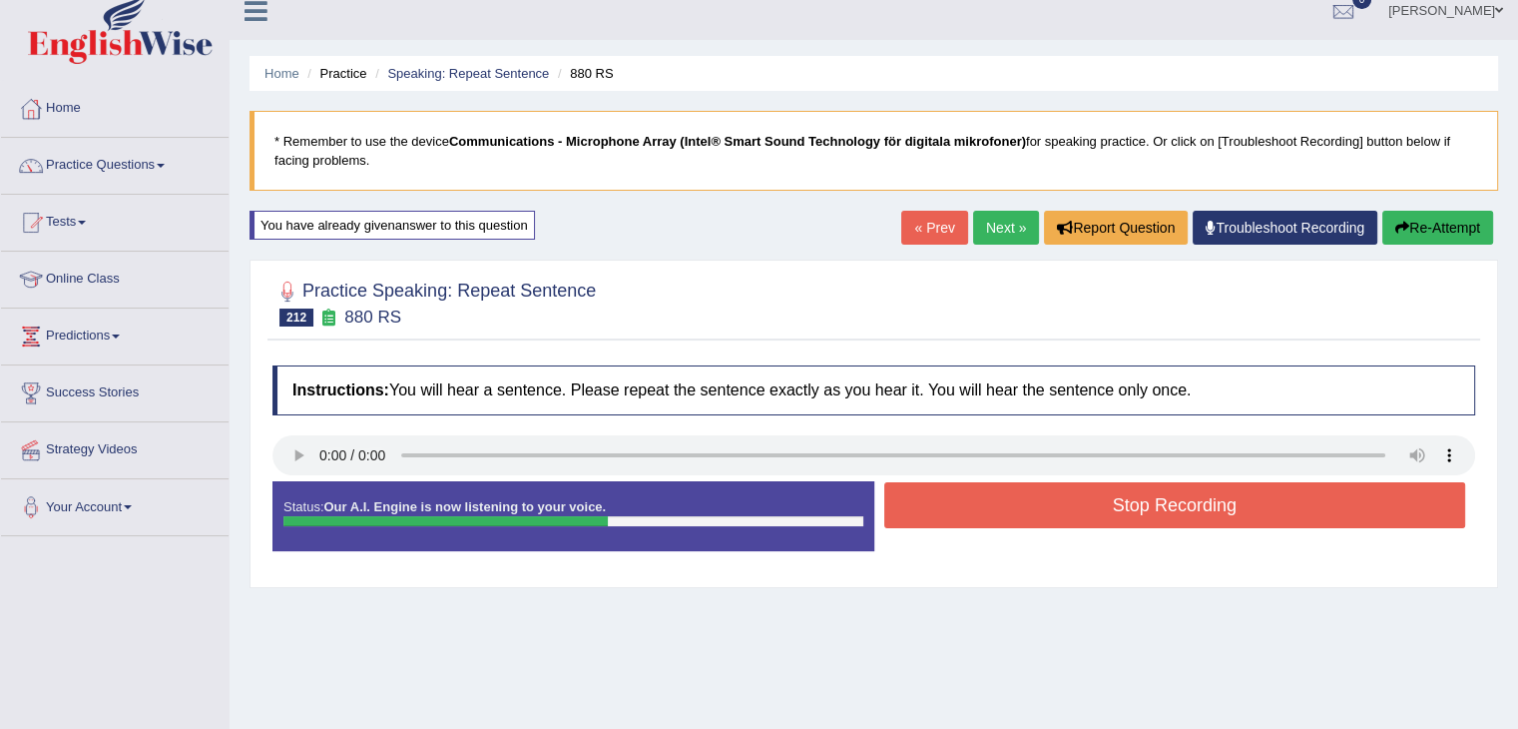
click at [1004, 503] on button "Stop Recording" at bounding box center [1175, 505] width 582 height 46
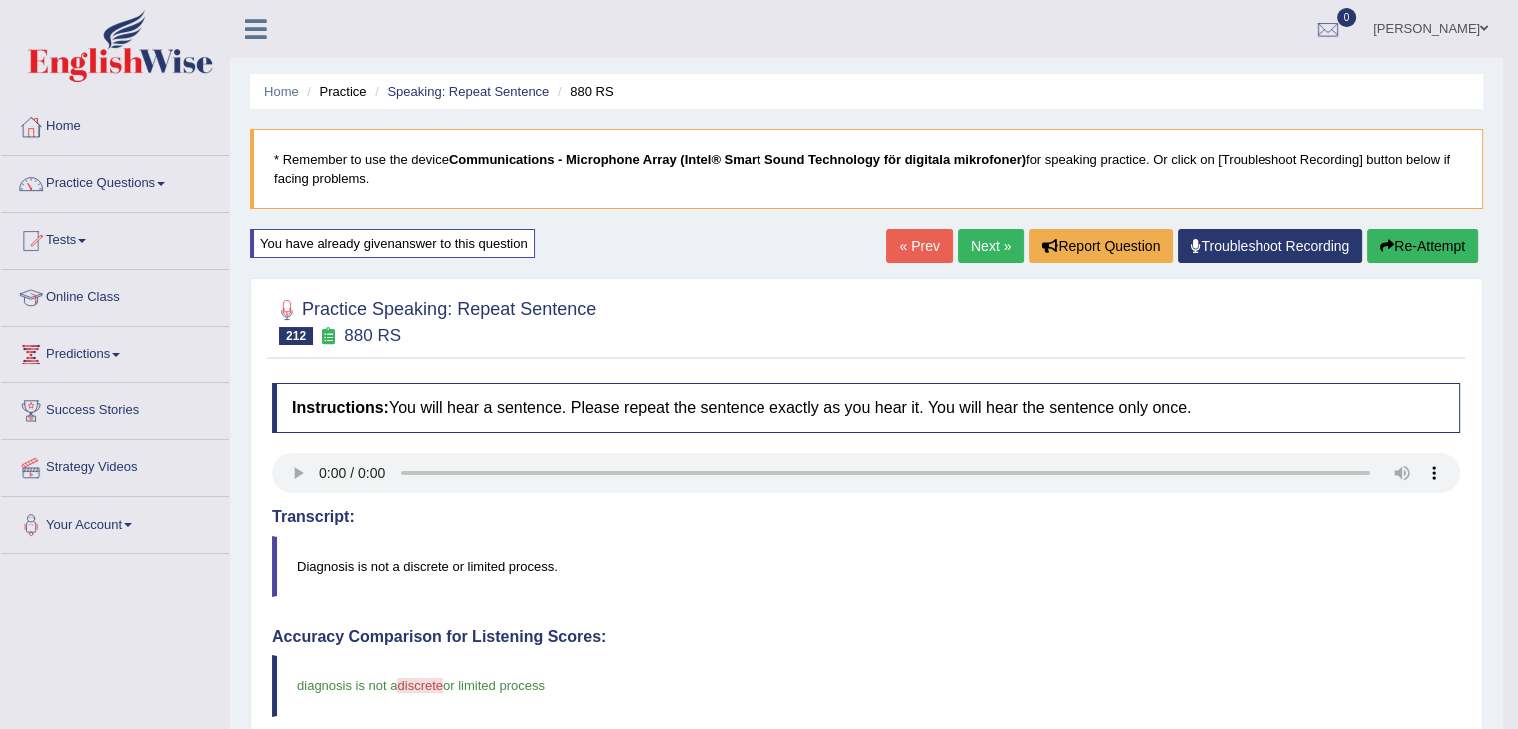
click at [986, 241] on link "Next »" at bounding box center [991, 246] width 66 height 34
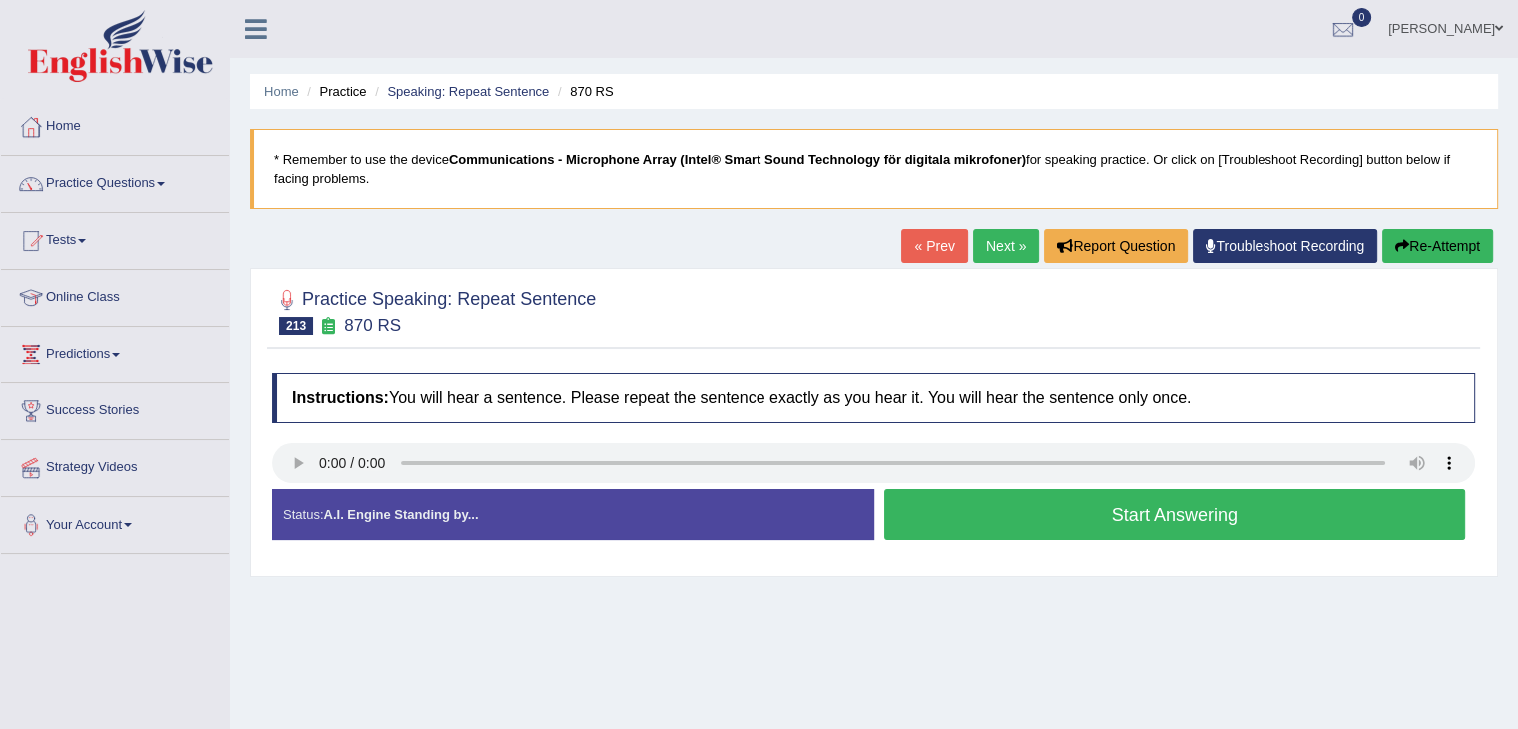
click at [996, 506] on button "Start Answering" at bounding box center [1175, 514] width 582 height 51
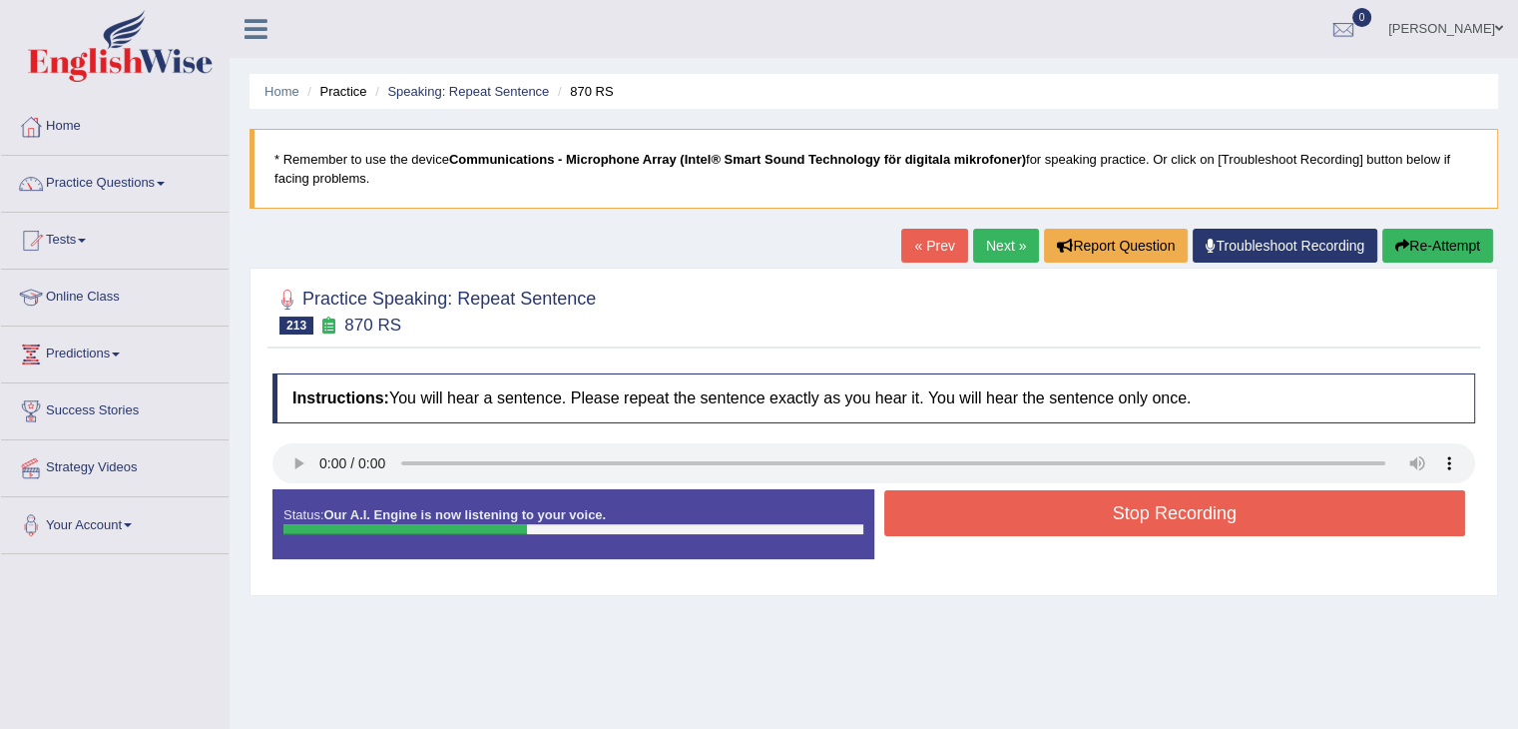
click at [996, 506] on button "Stop Recording" at bounding box center [1175, 513] width 582 height 46
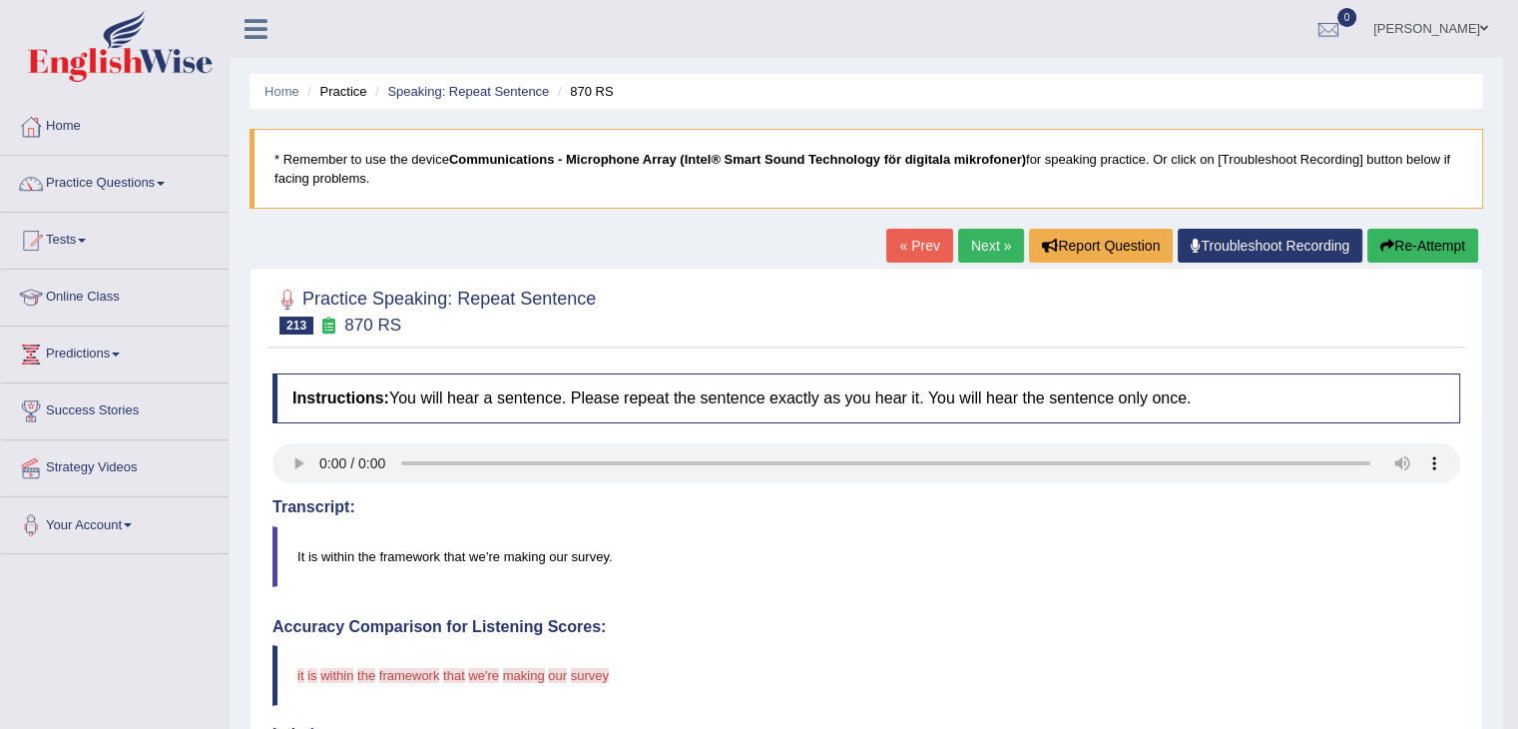
click at [1434, 250] on button "Re-Attempt" at bounding box center [1422, 246] width 111 height 34
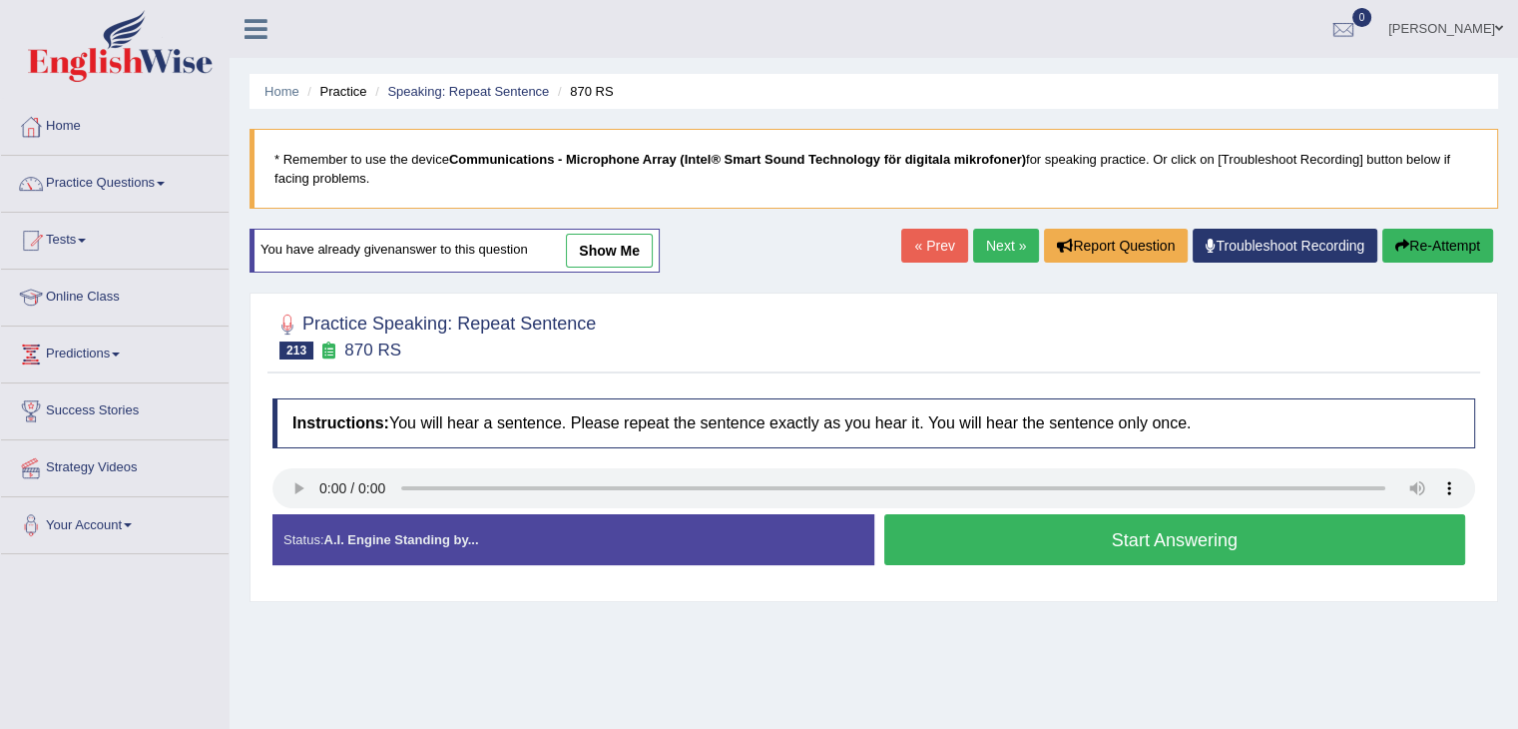
click at [1152, 529] on button "Start Answering" at bounding box center [1175, 539] width 582 height 51
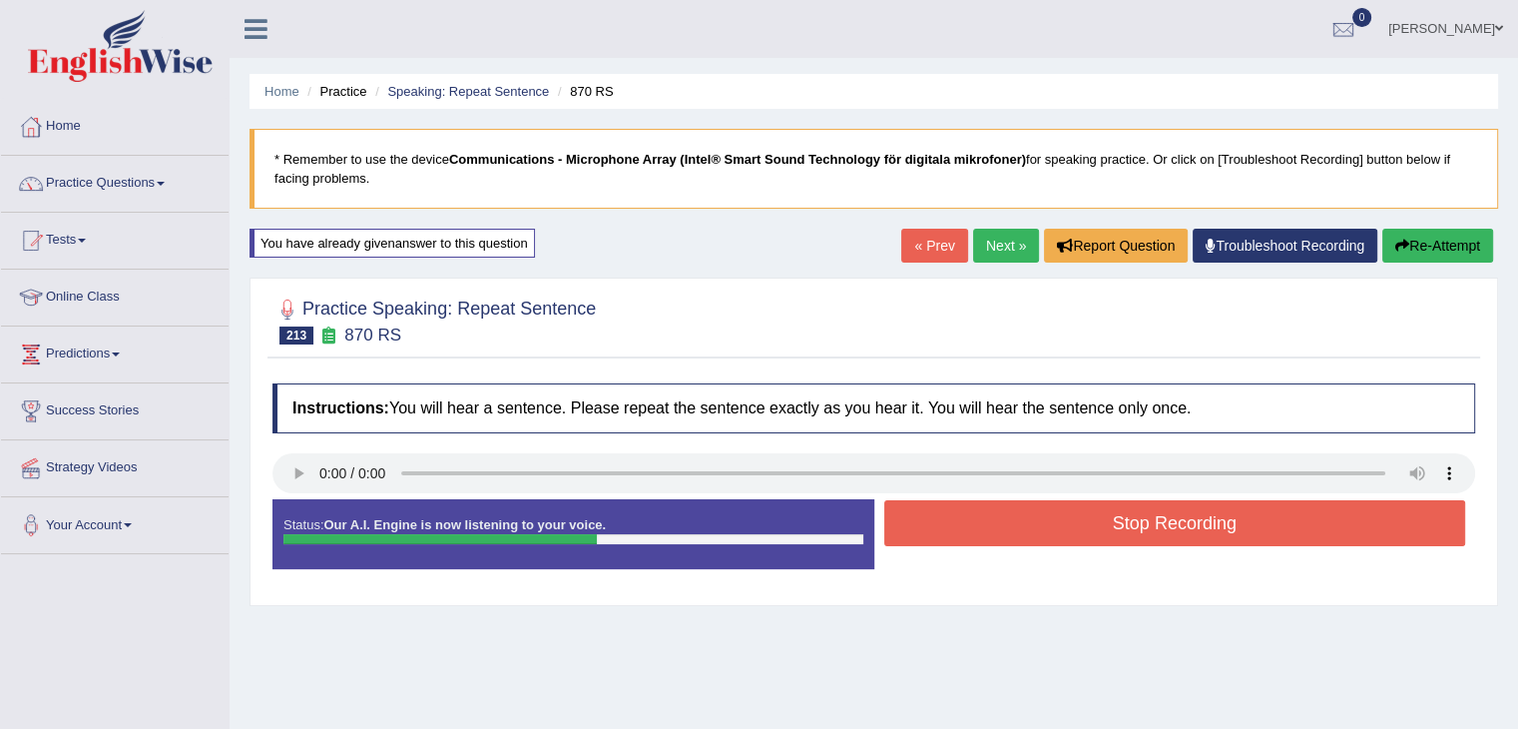
click at [1235, 523] on button "Stop Recording" at bounding box center [1175, 523] width 582 height 46
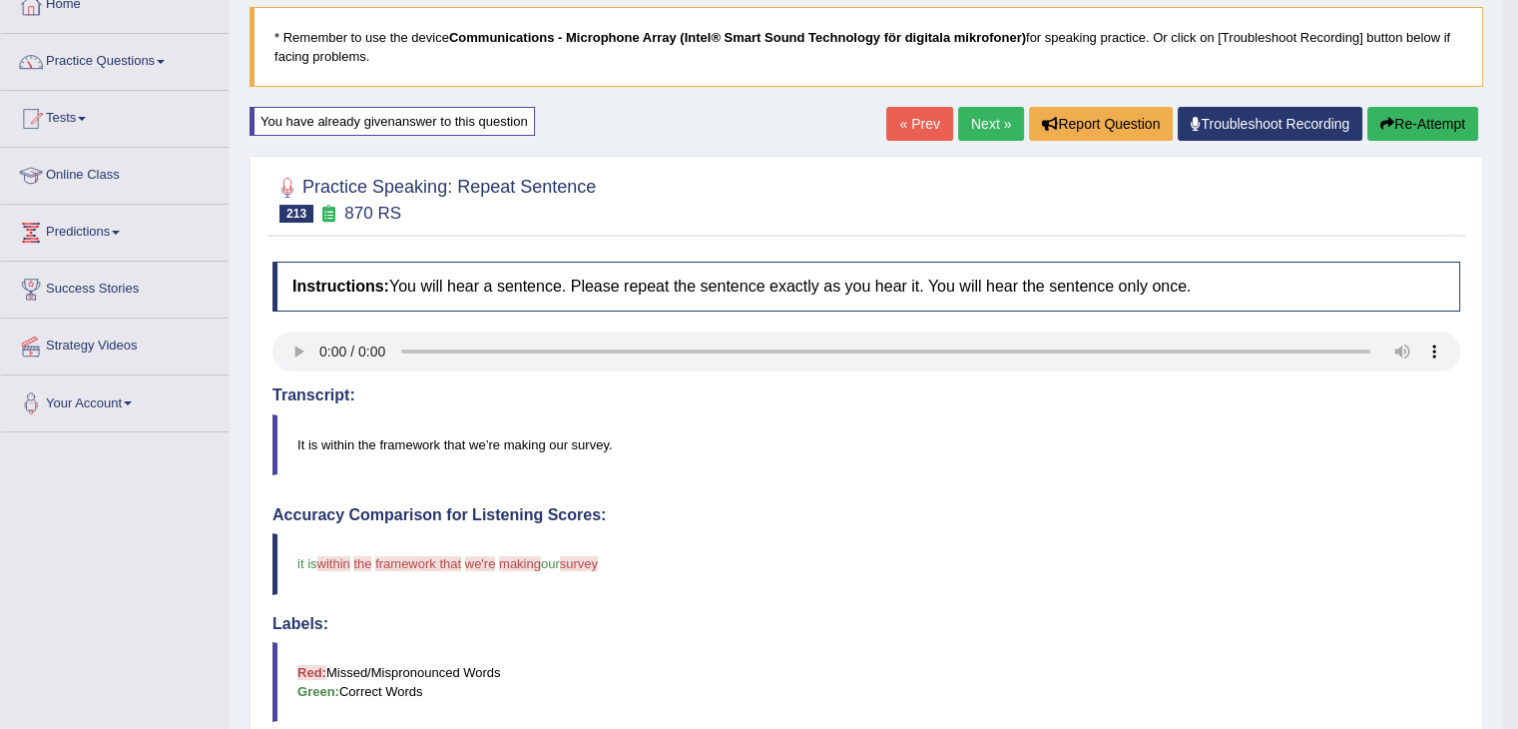
scroll to position [120, 0]
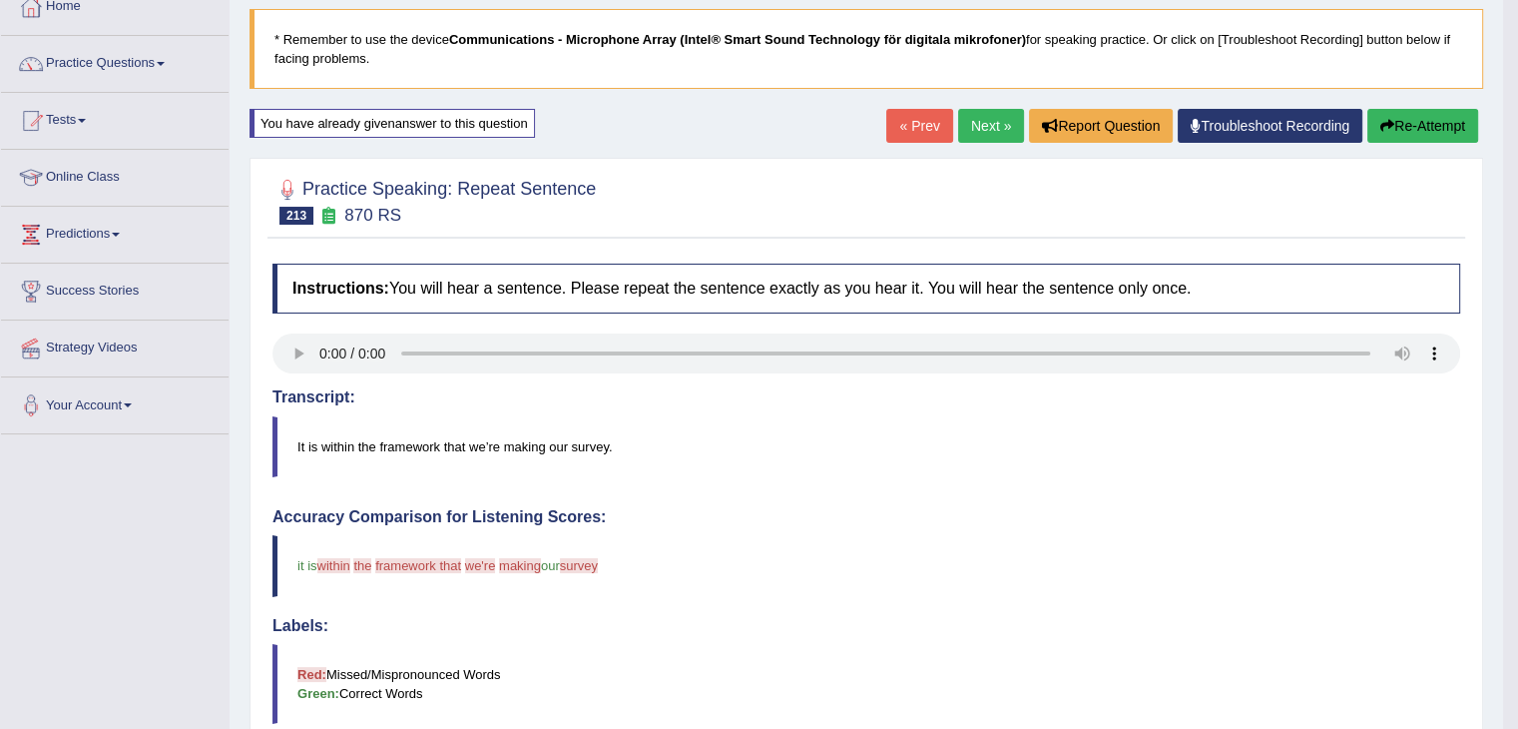
click at [1432, 121] on button "Re-Attempt" at bounding box center [1422, 126] width 111 height 34
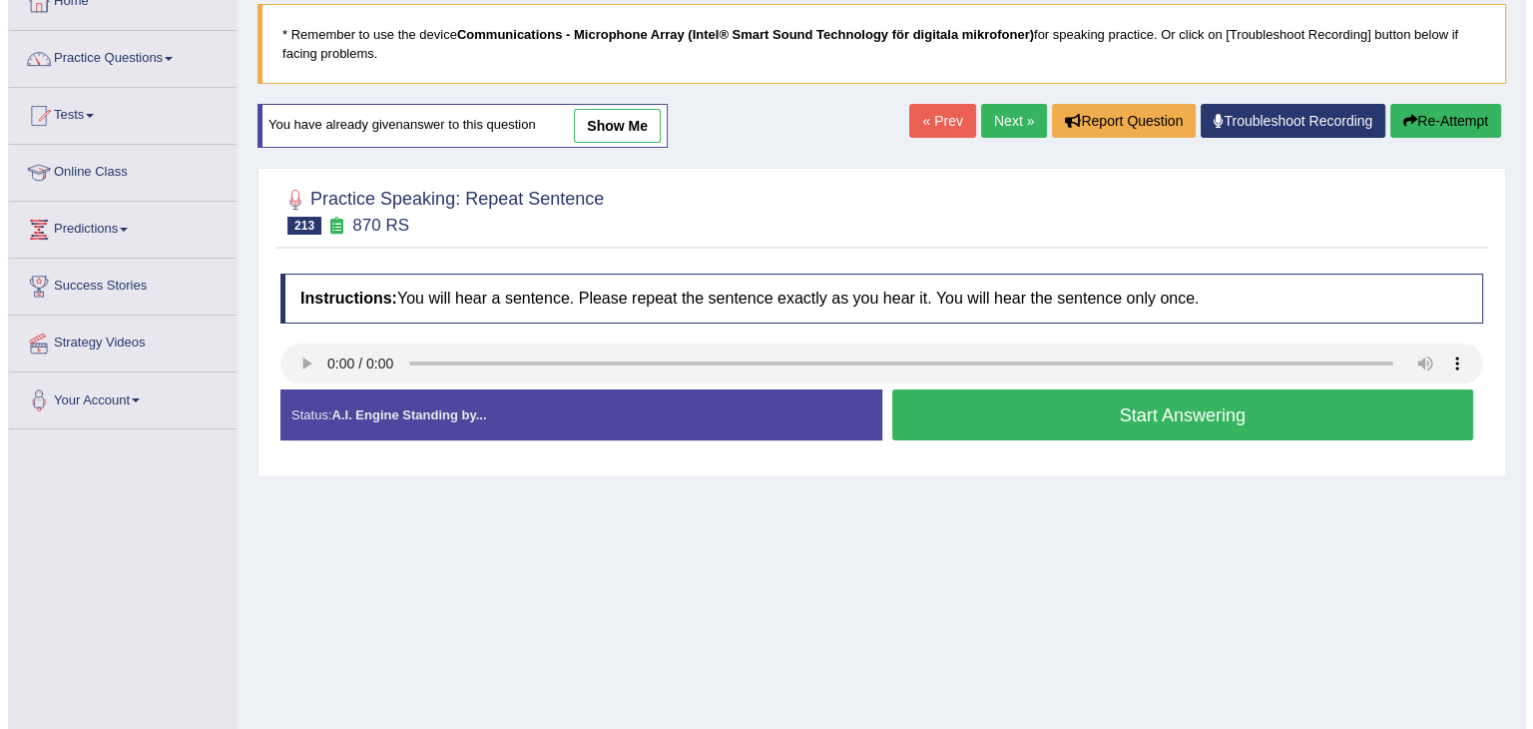
scroll to position [120, 0]
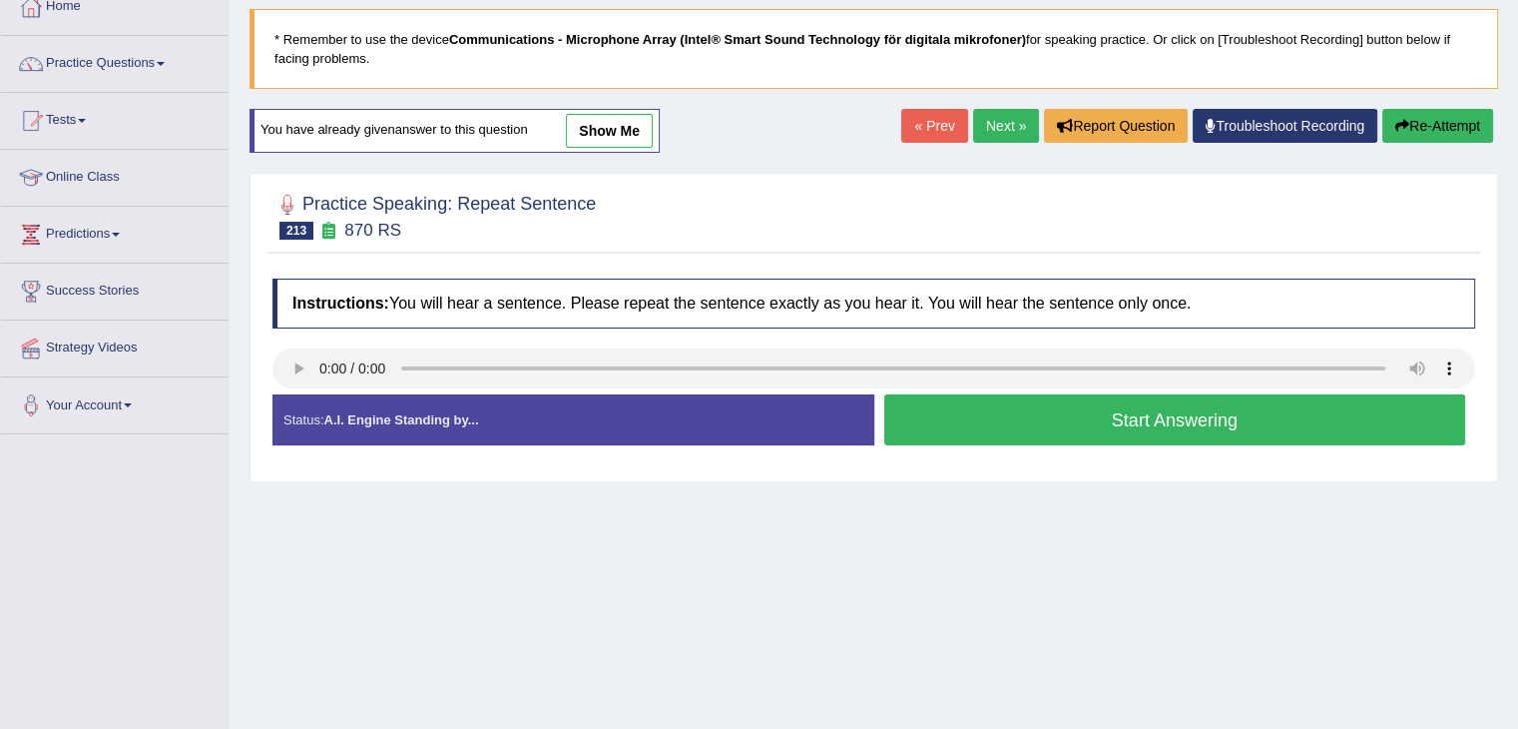
click at [1026, 404] on button "Start Answering" at bounding box center [1175, 419] width 582 height 51
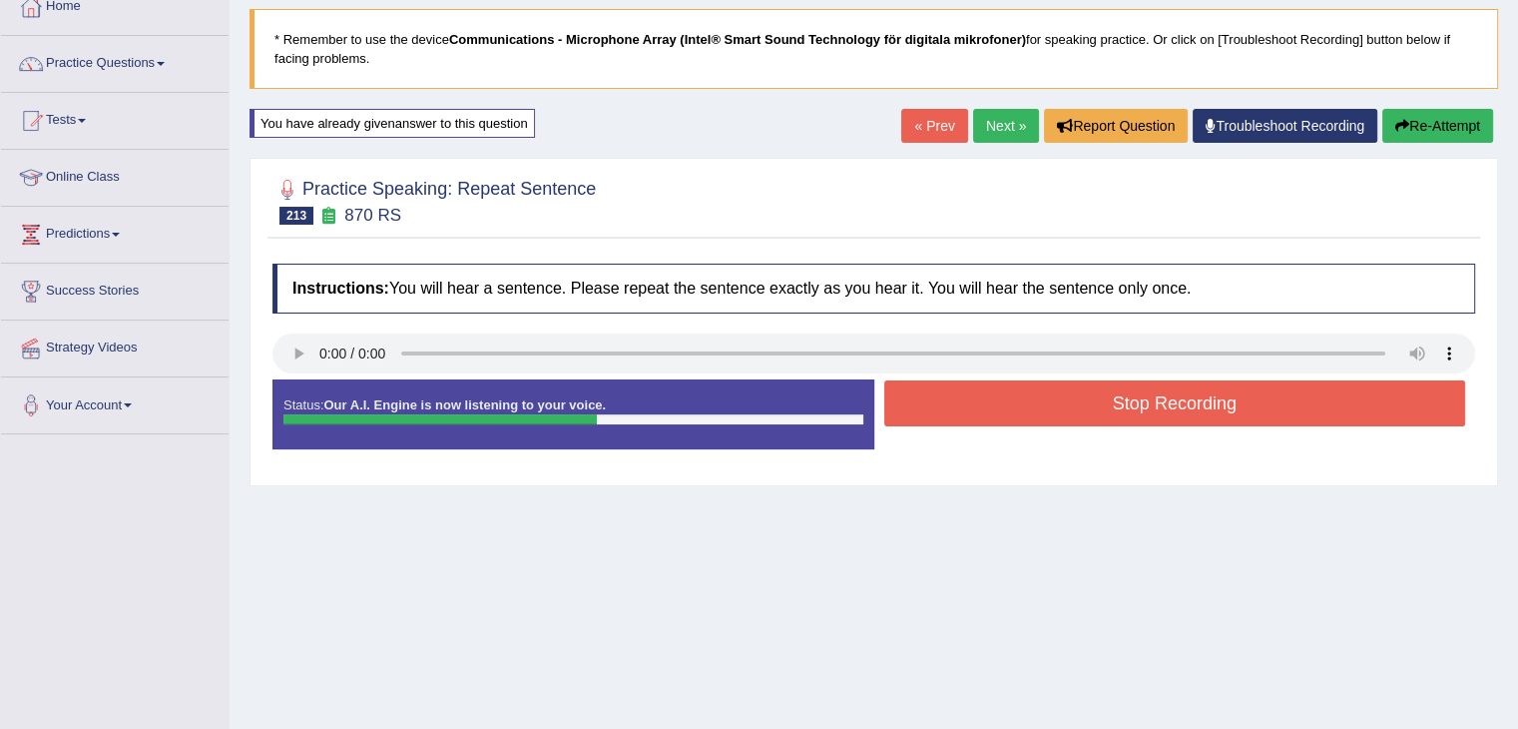
click at [1040, 403] on button "Stop Recording" at bounding box center [1175, 403] width 582 height 46
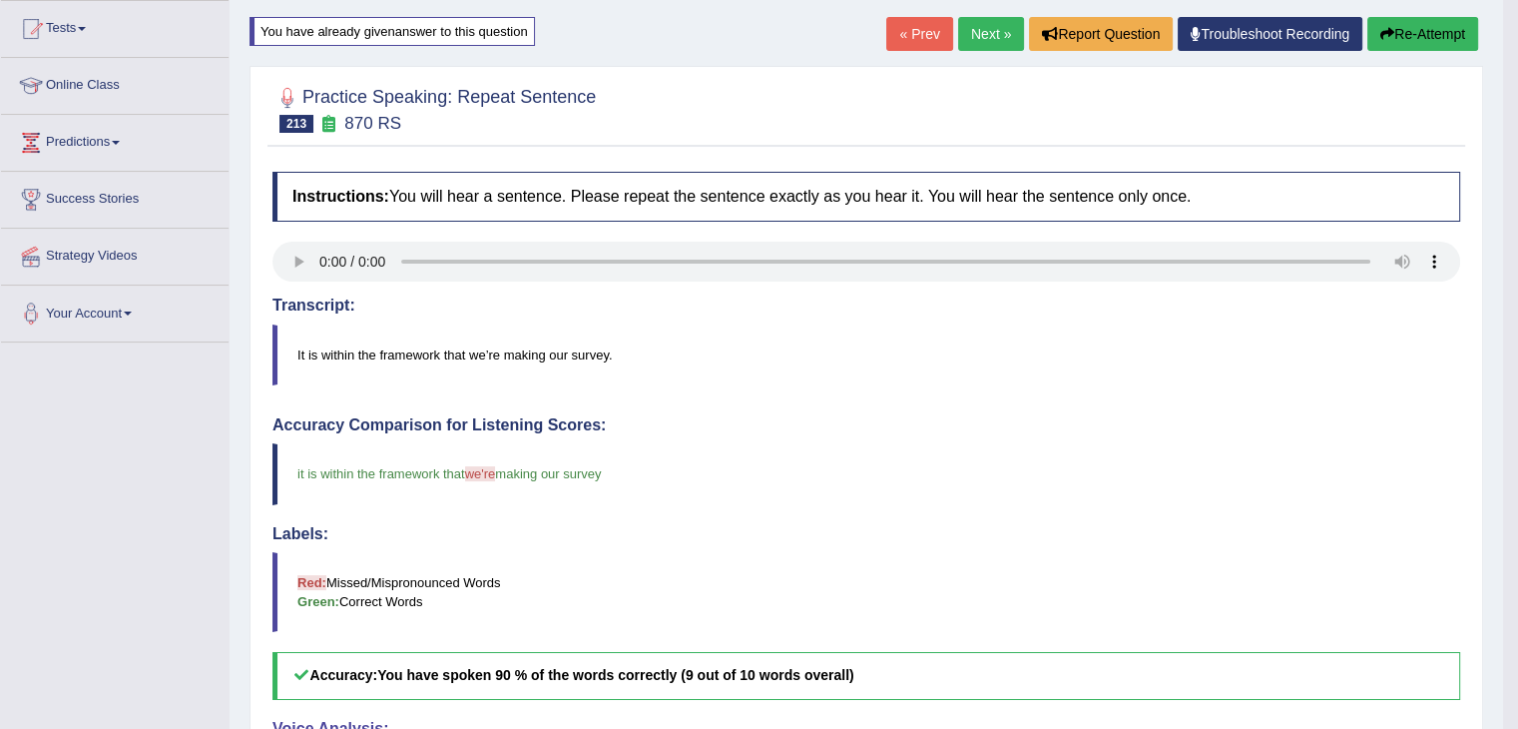
scroll to position [0, 0]
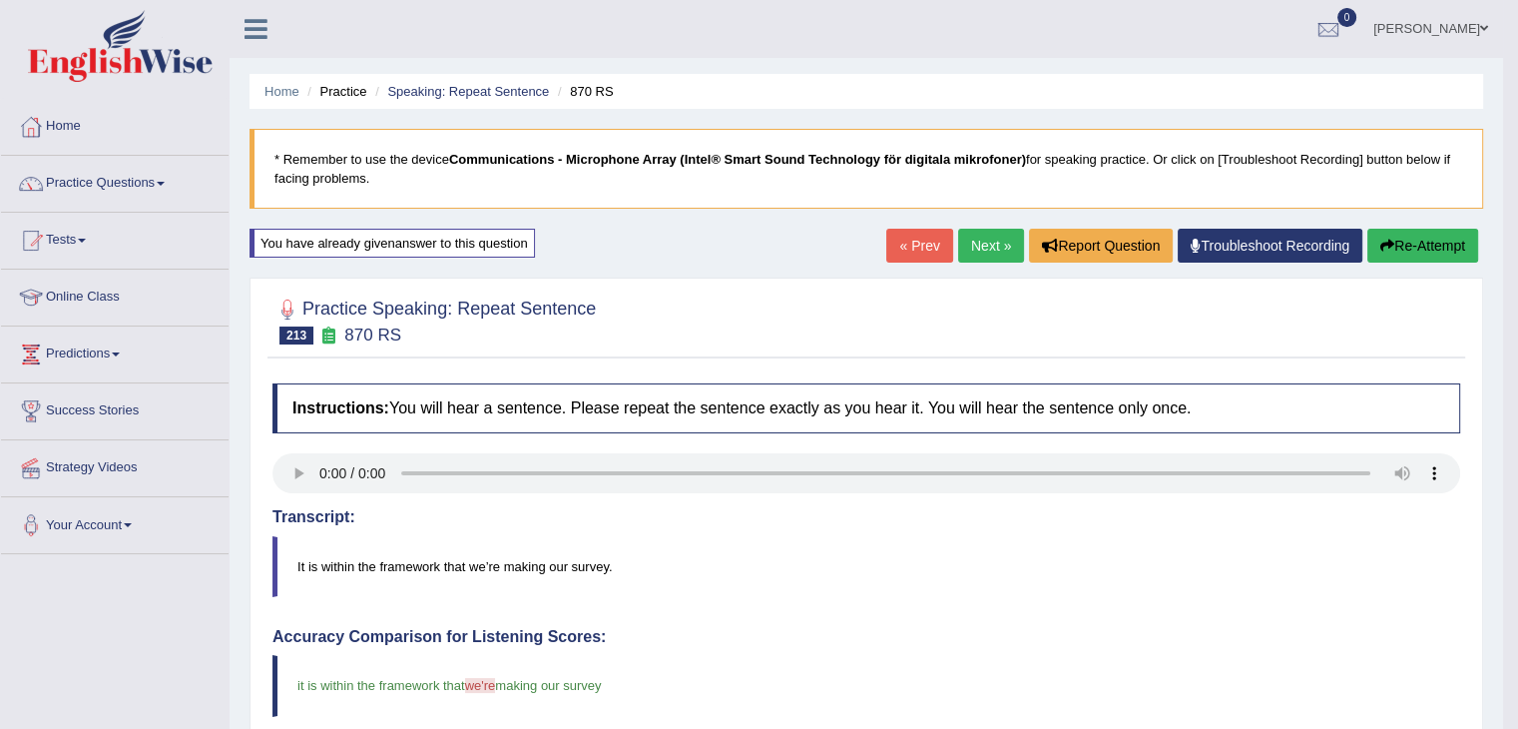
click at [982, 251] on link "Next »" at bounding box center [991, 246] width 66 height 34
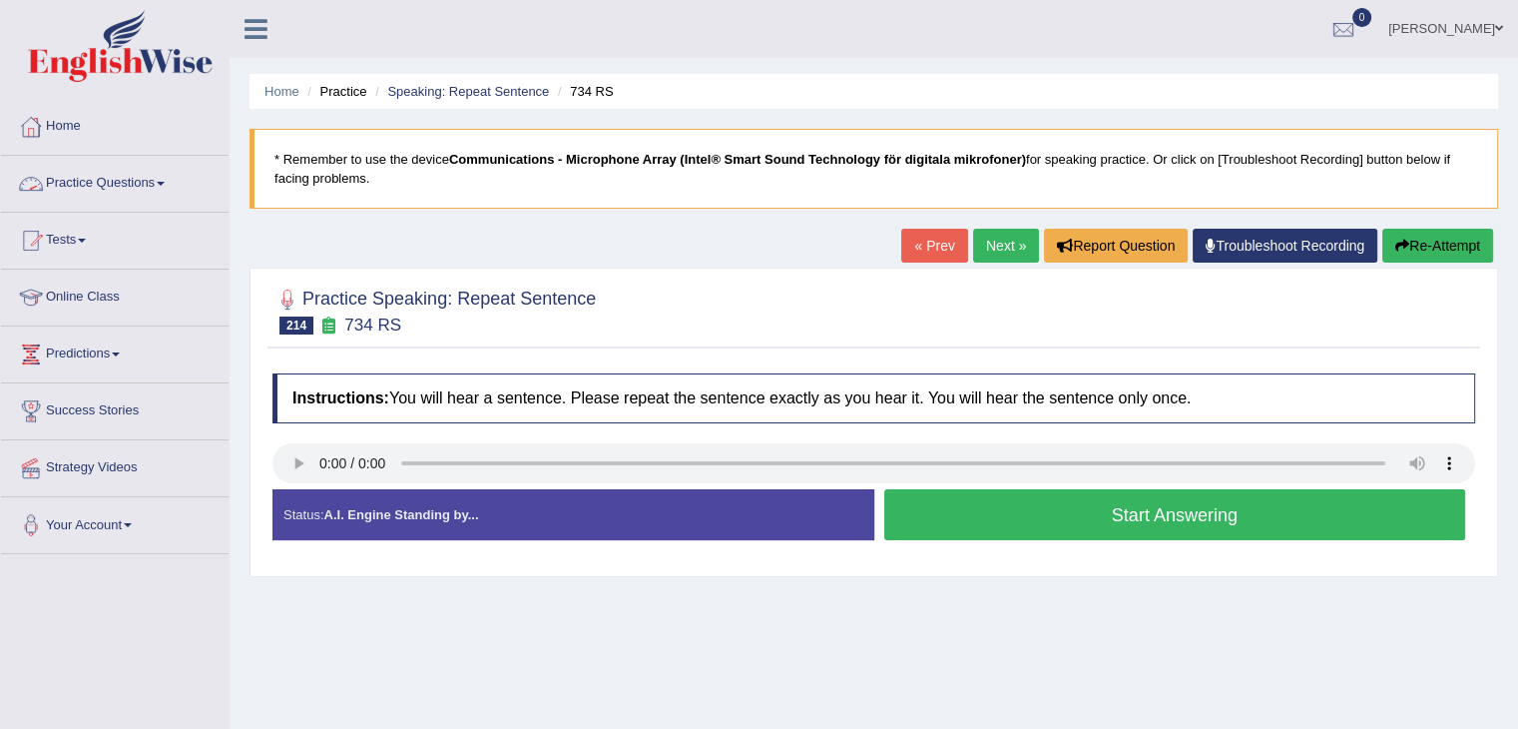
click at [100, 179] on link "Practice Questions" at bounding box center [115, 181] width 228 height 50
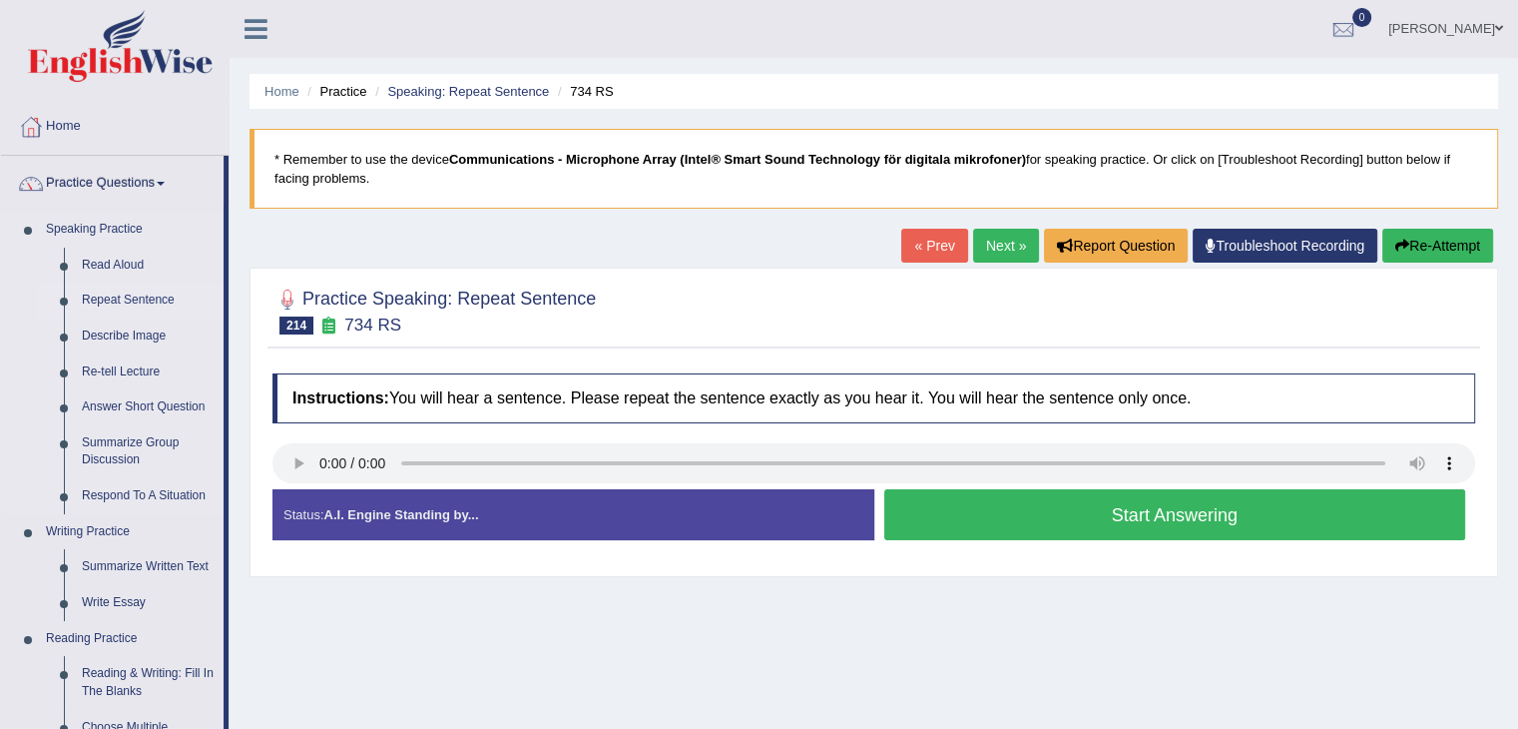
click at [133, 298] on link "Repeat Sentence" at bounding box center [148, 300] width 151 height 36
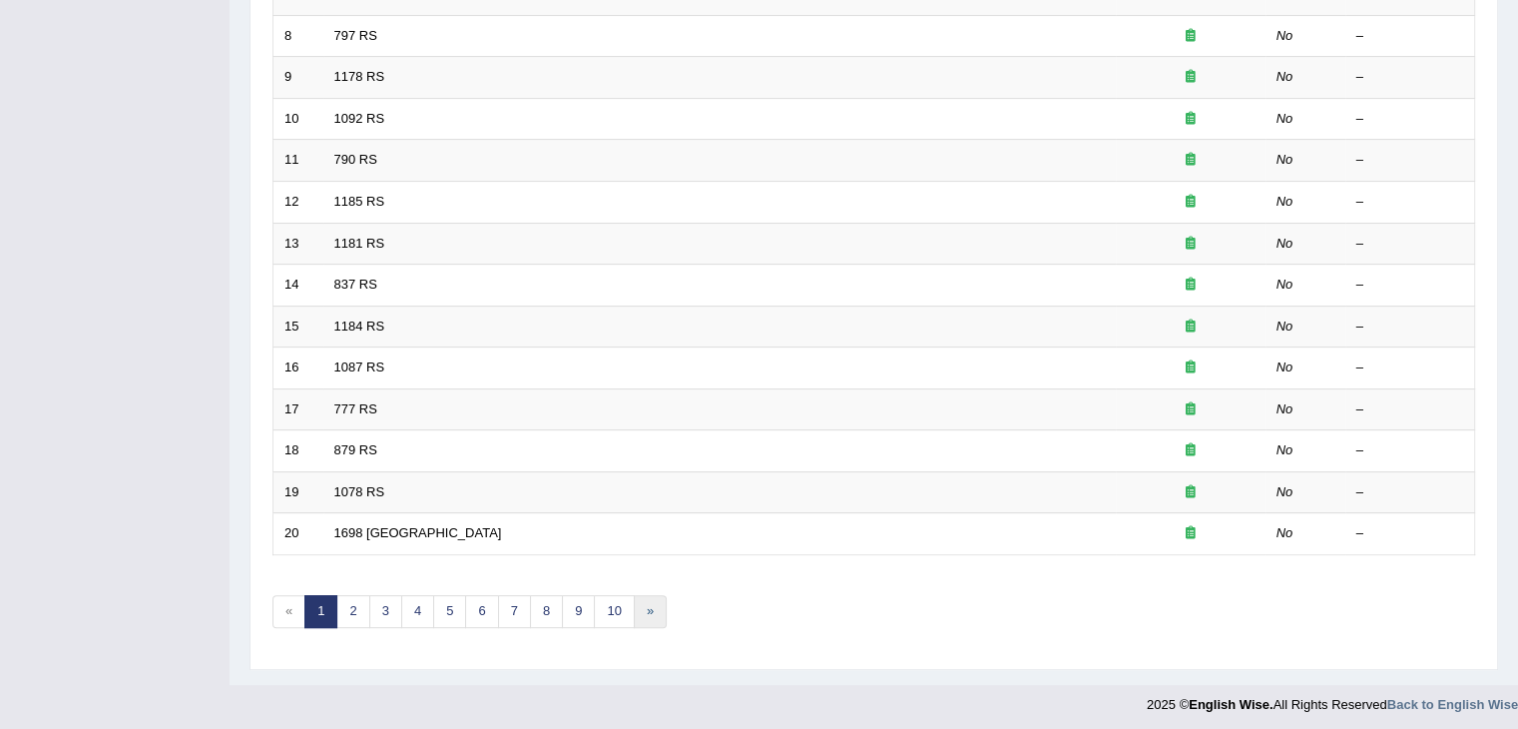
click at [639, 606] on link "»" at bounding box center [650, 611] width 33 height 33
click at [606, 610] on link "10" at bounding box center [614, 611] width 40 height 33
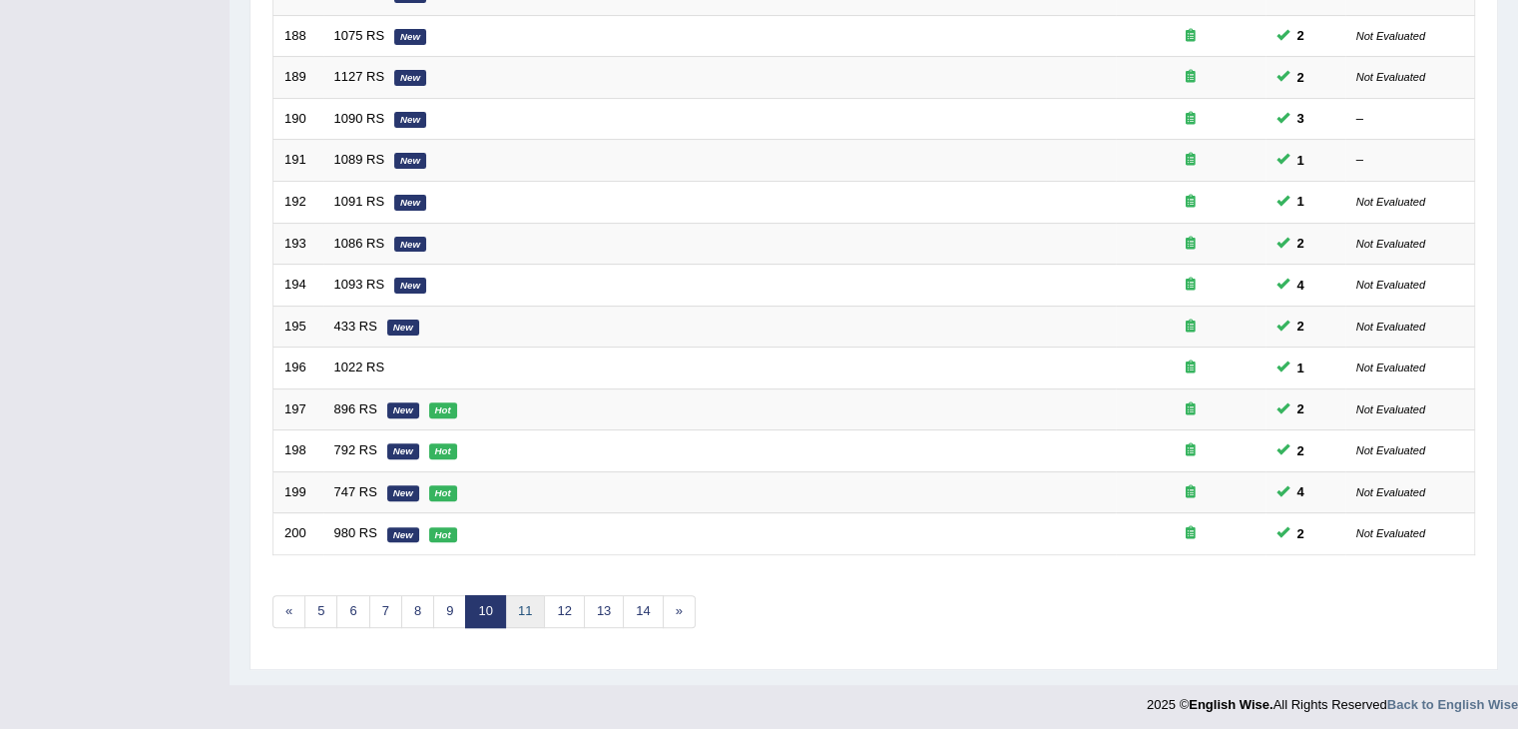
click at [515, 606] on link "11" at bounding box center [525, 611] width 40 height 33
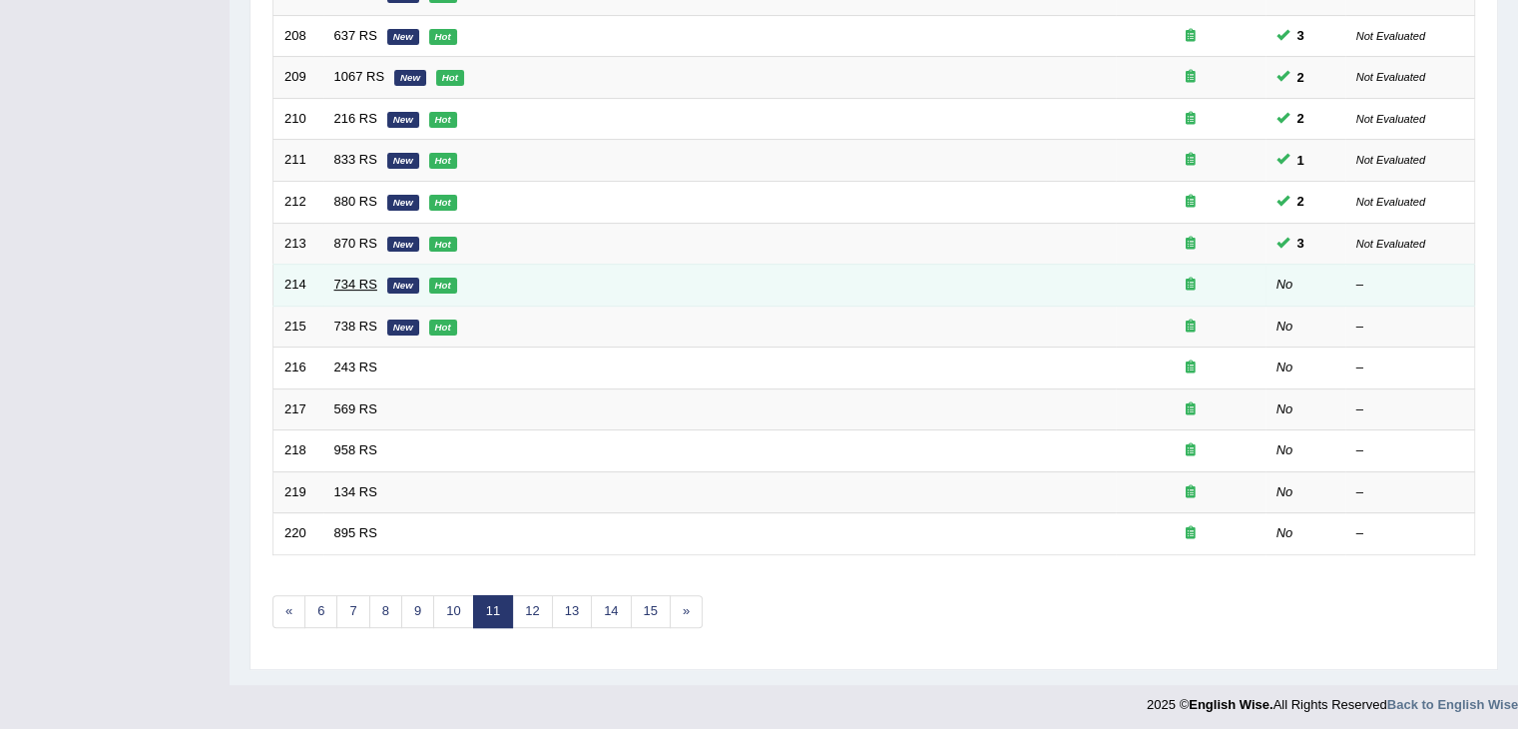
click at [356, 276] on link "734 RS" at bounding box center [355, 283] width 43 height 15
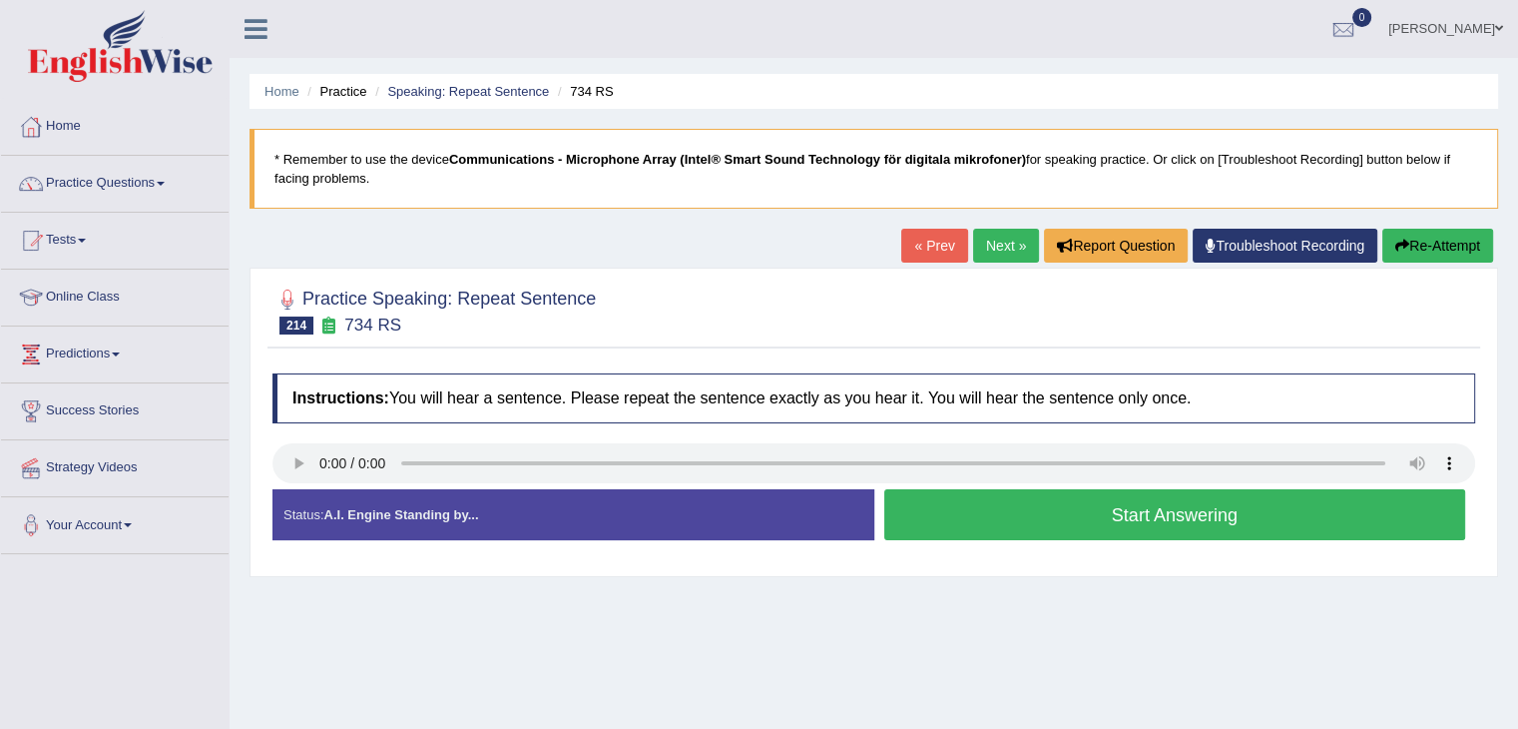
click at [939, 512] on button "Start Answering" at bounding box center [1175, 514] width 582 height 51
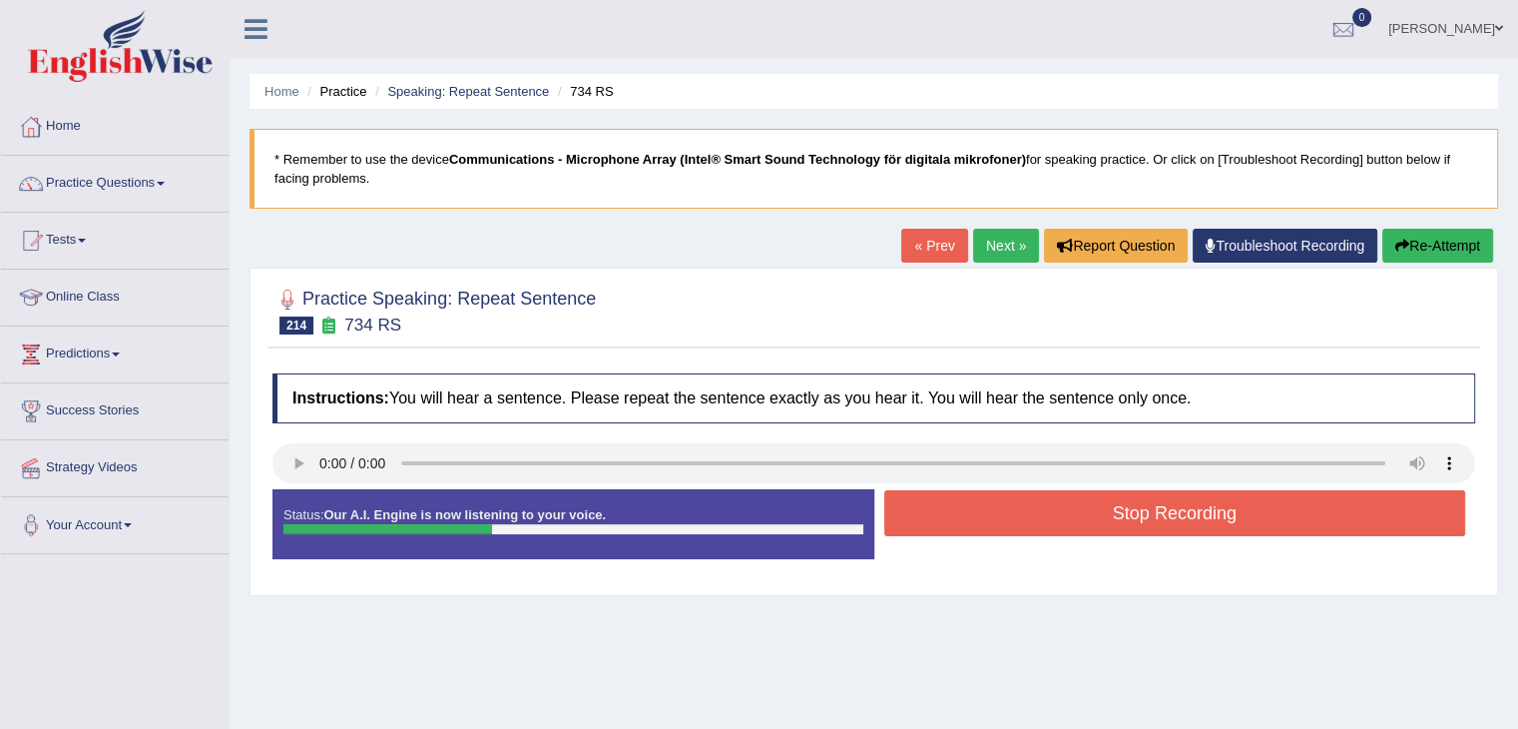
click at [939, 512] on button "Stop Recording" at bounding box center [1175, 513] width 582 height 46
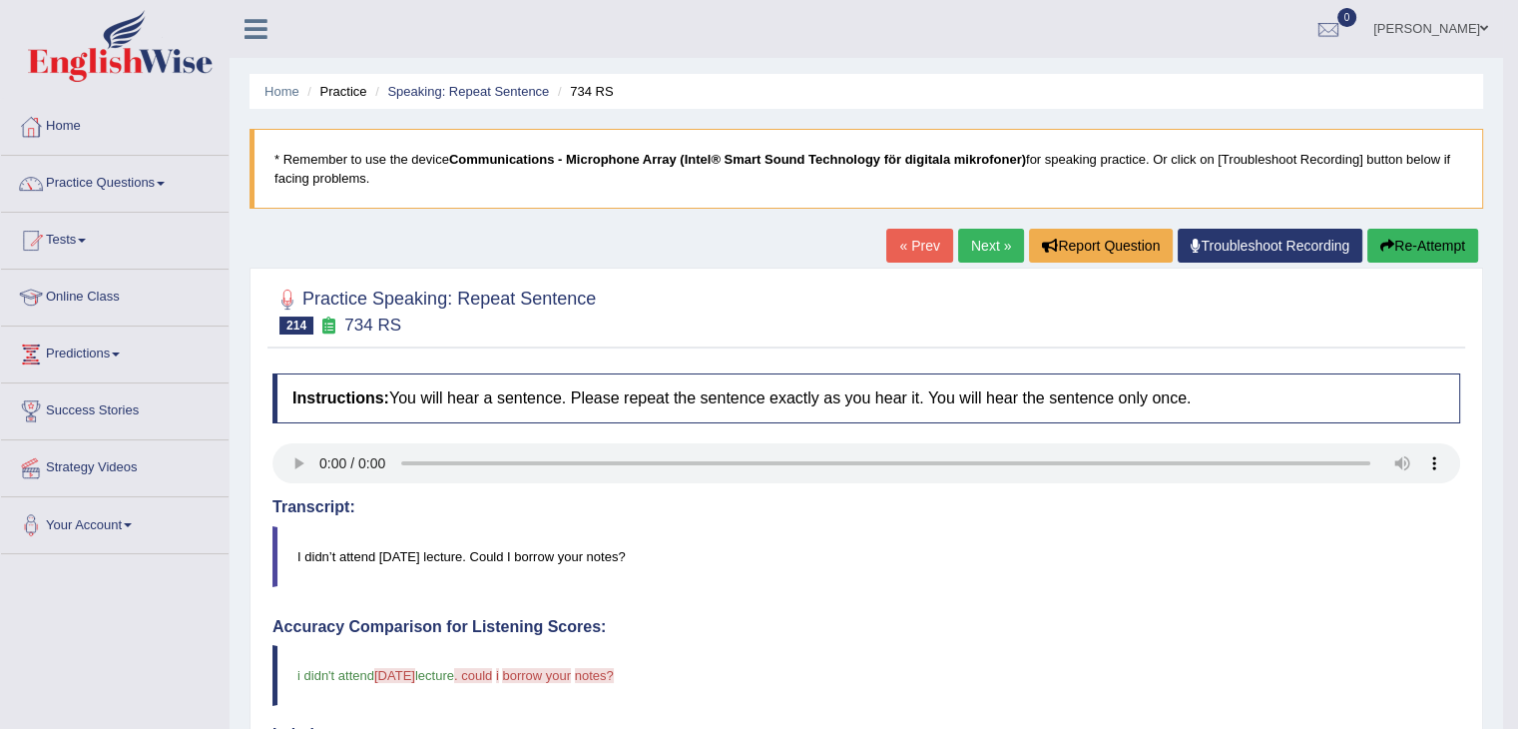
click at [1400, 242] on button "Re-Attempt" at bounding box center [1422, 246] width 111 height 34
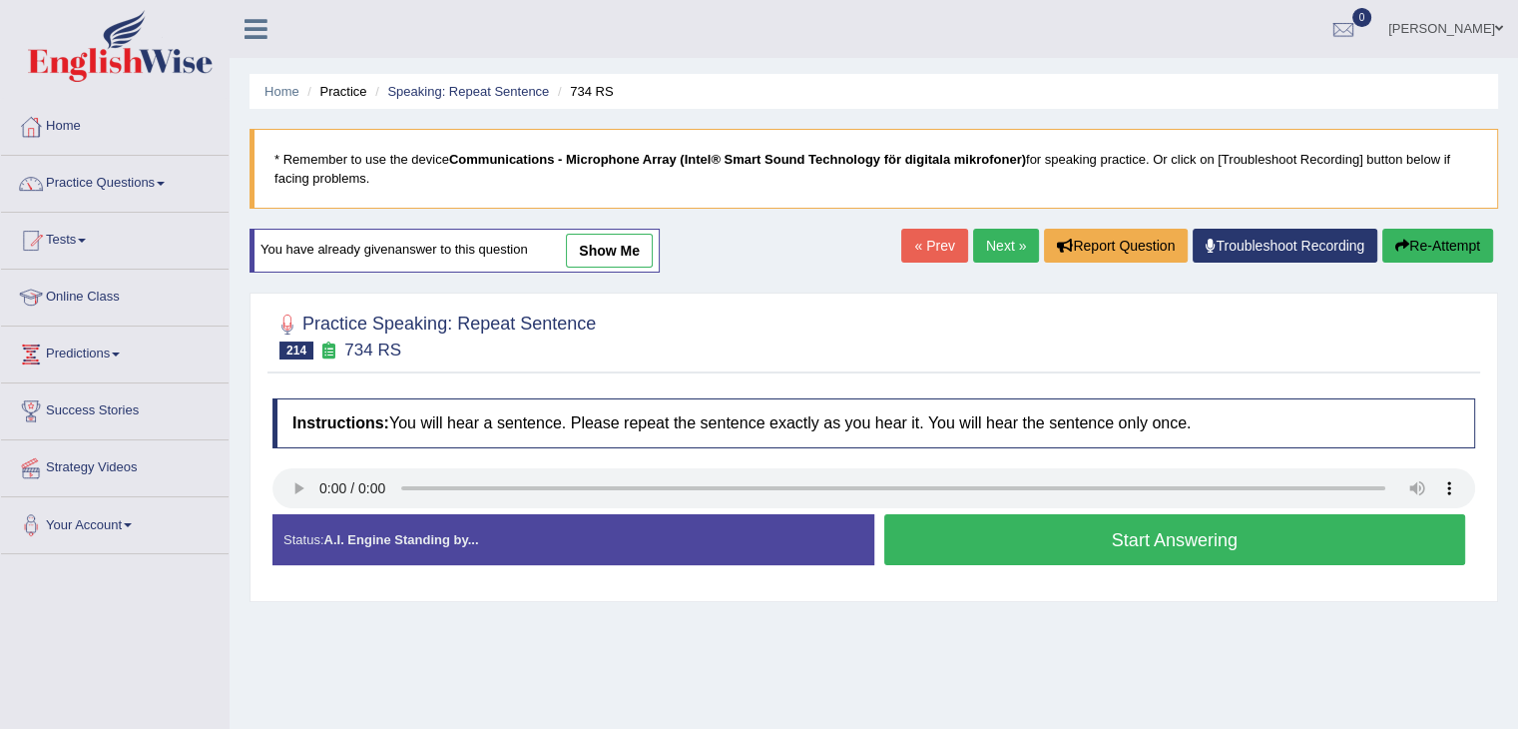
click at [1040, 531] on button "Start Answering" at bounding box center [1175, 539] width 582 height 51
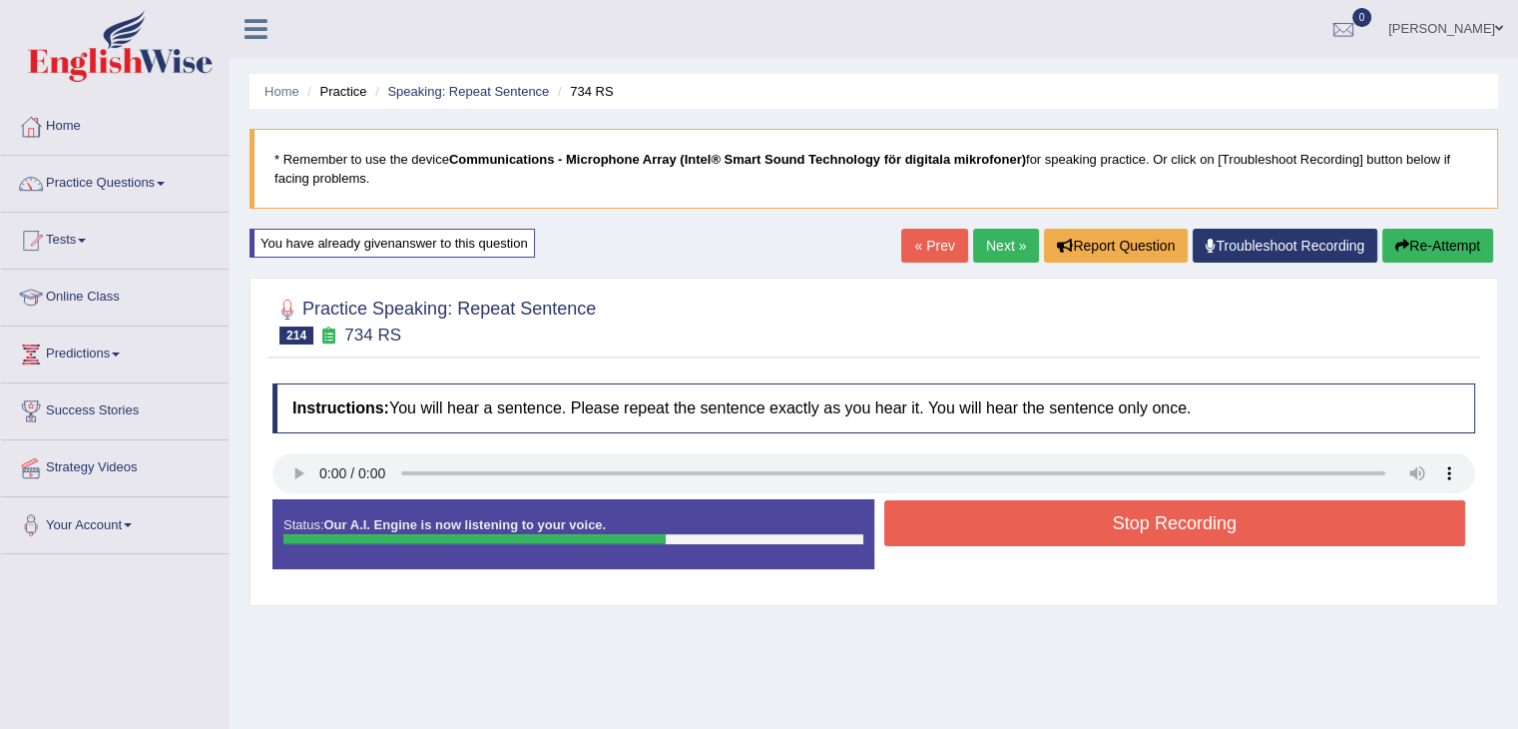
click at [1040, 531] on button "Stop Recording" at bounding box center [1175, 523] width 582 height 46
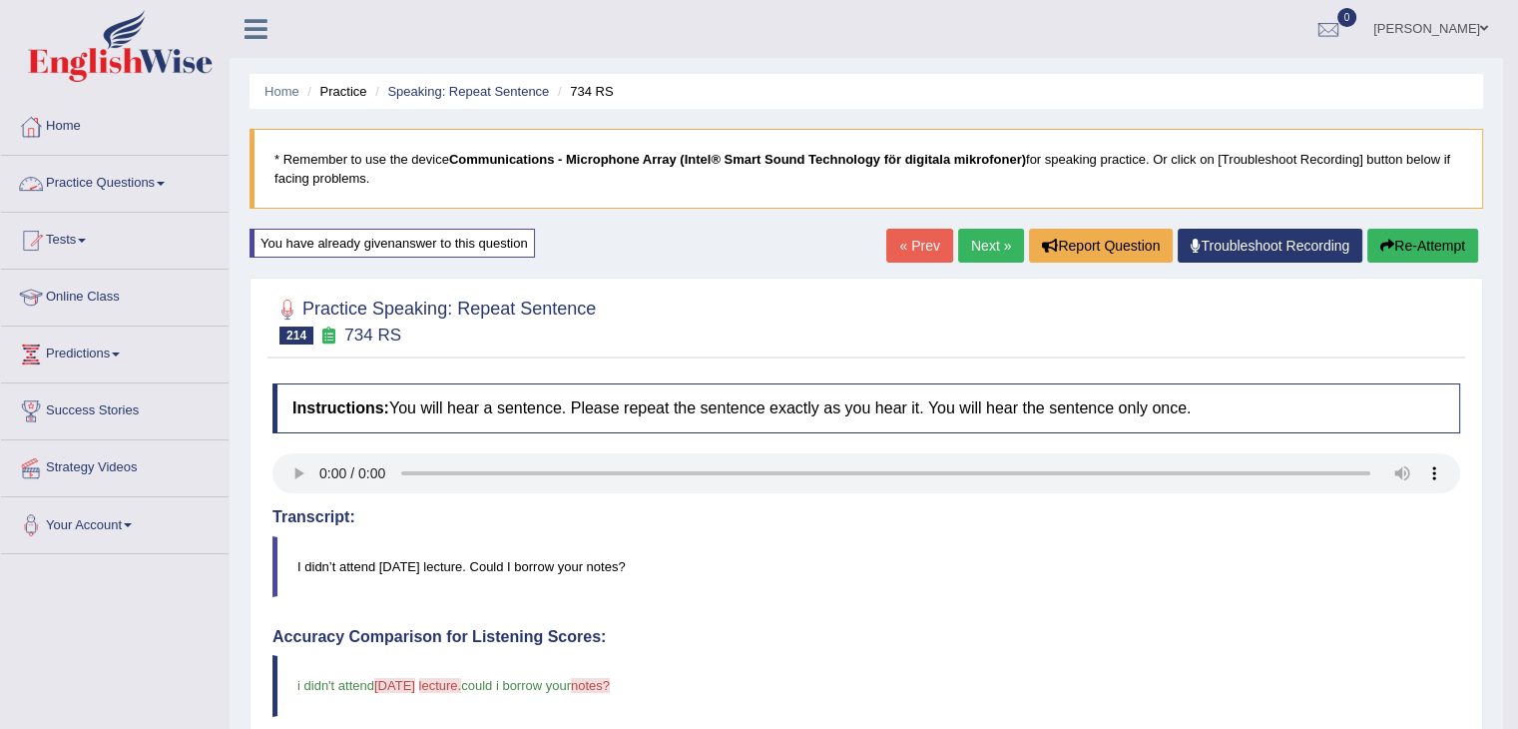
click at [84, 172] on link "Practice Questions" at bounding box center [115, 181] width 228 height 50
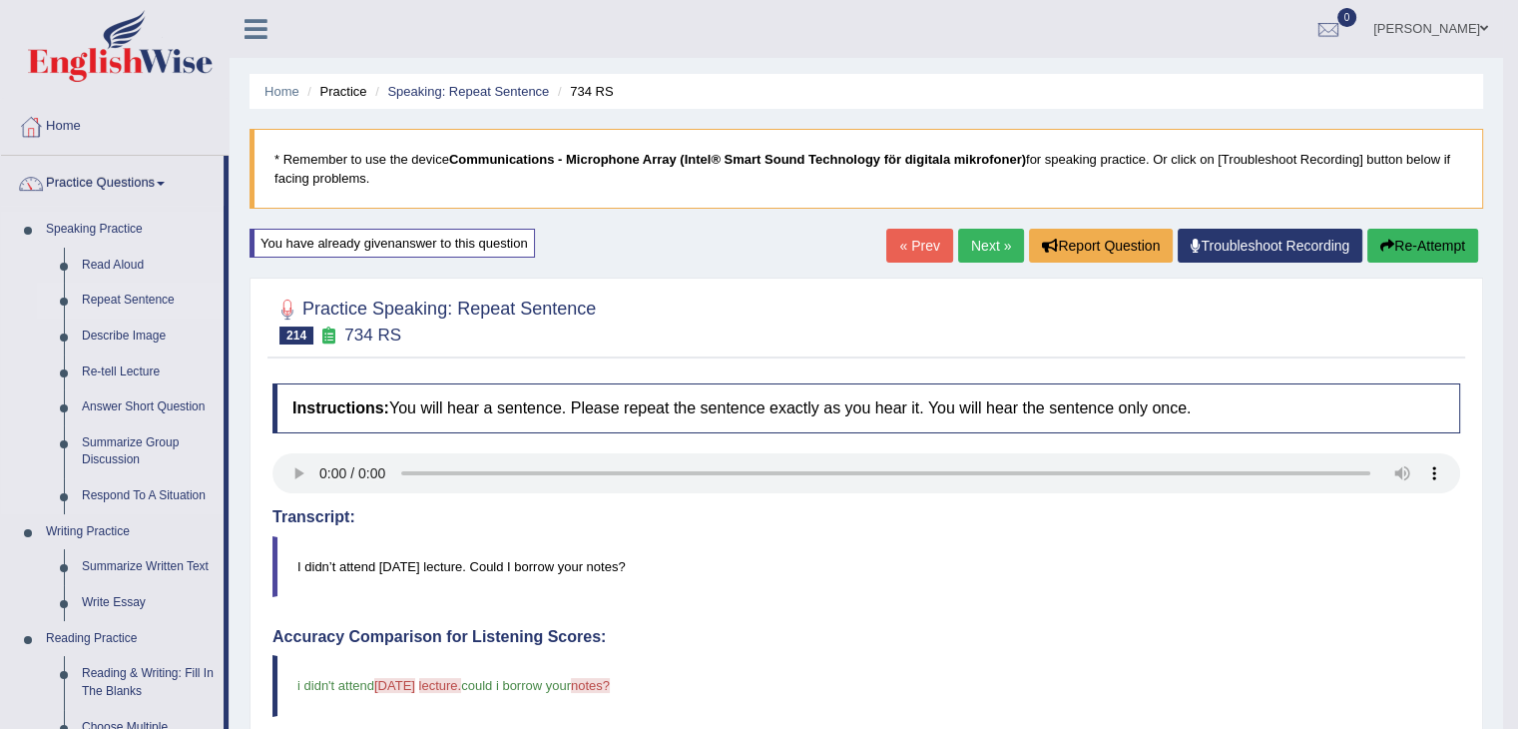
click at [154, 296] on link "Repeat Sentence" at bounding box center [148, 300] width 151 height 36
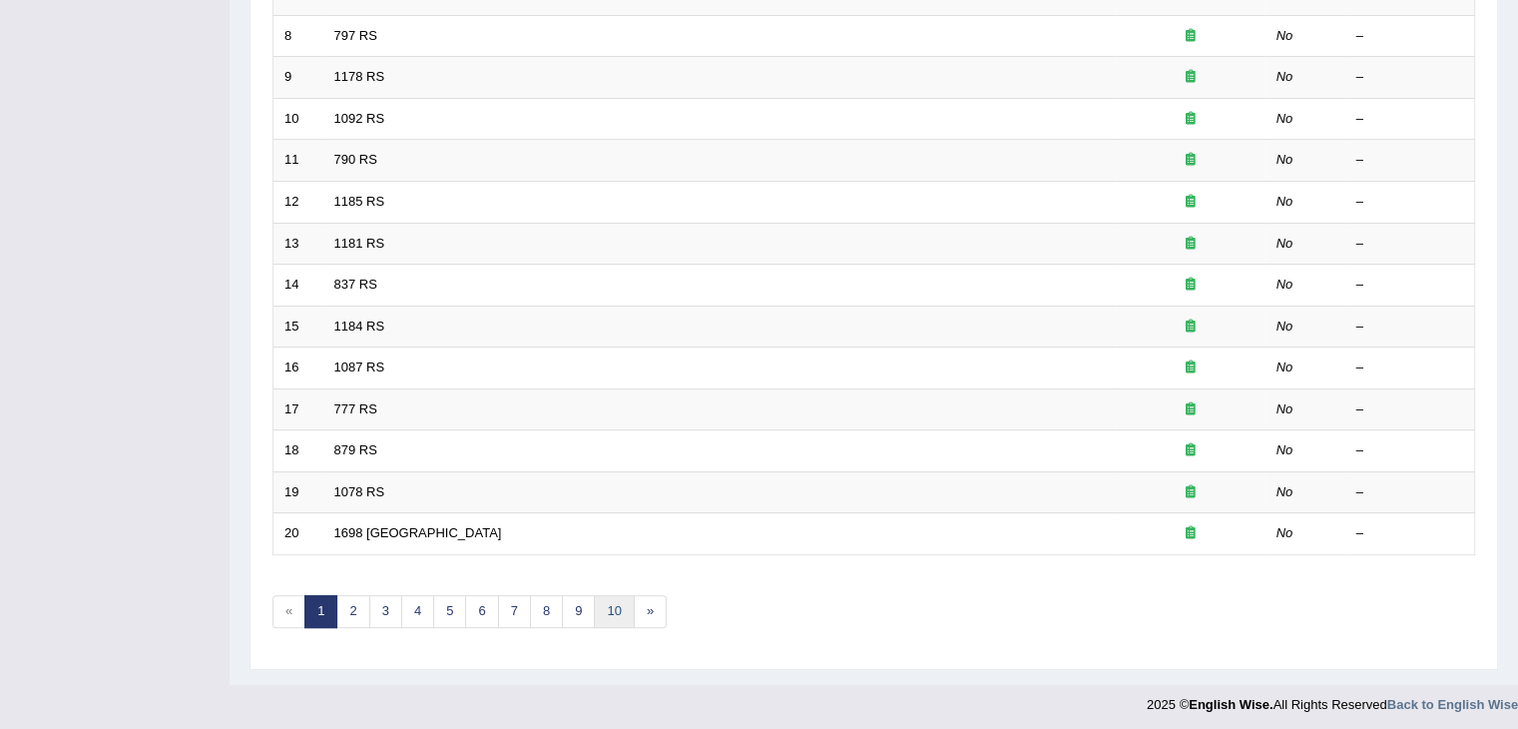
click at [604, 606] on link "10" at bounding box center [614, 611] width 40 height 33
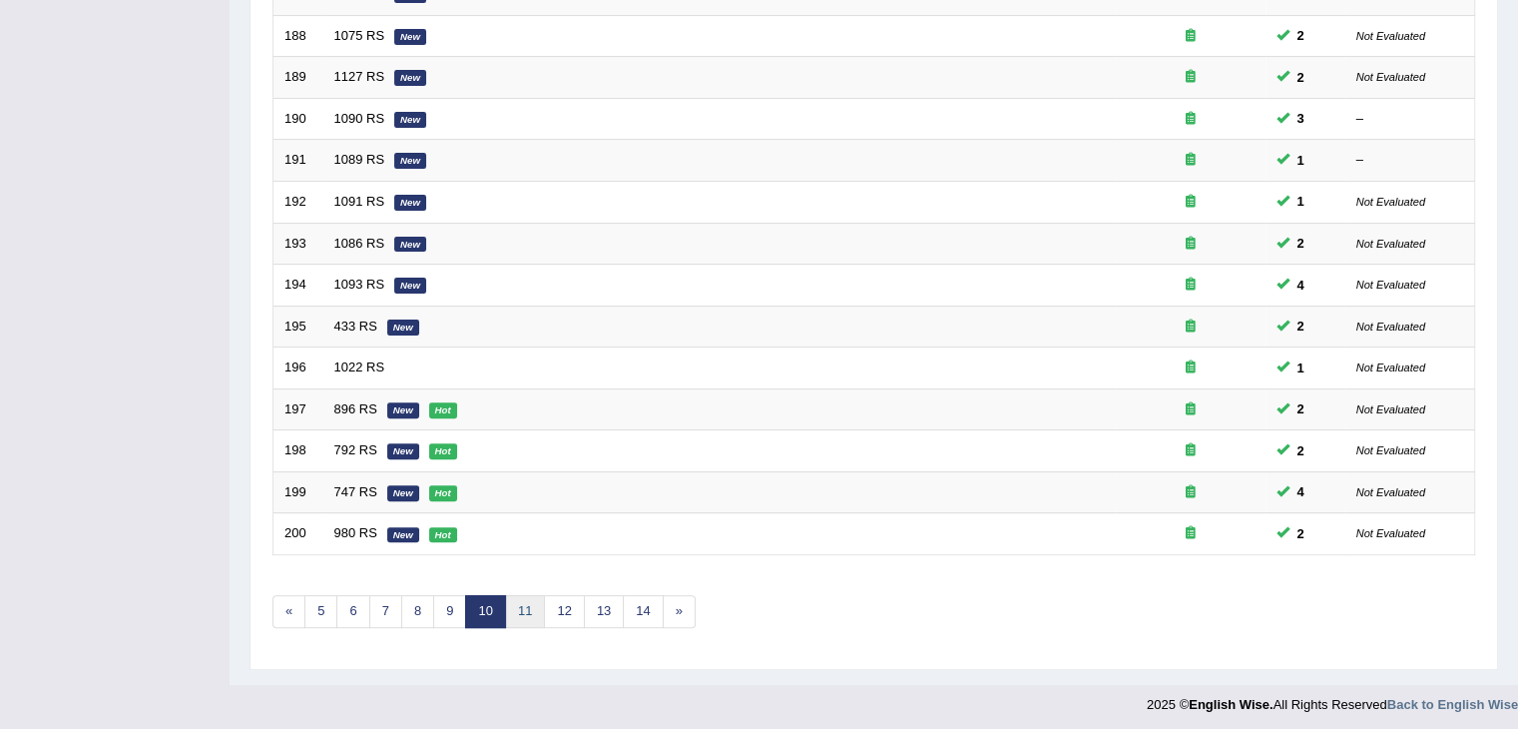
click at [531, 607] on link "11" at bounding box center [525, 611] width 40 height 33
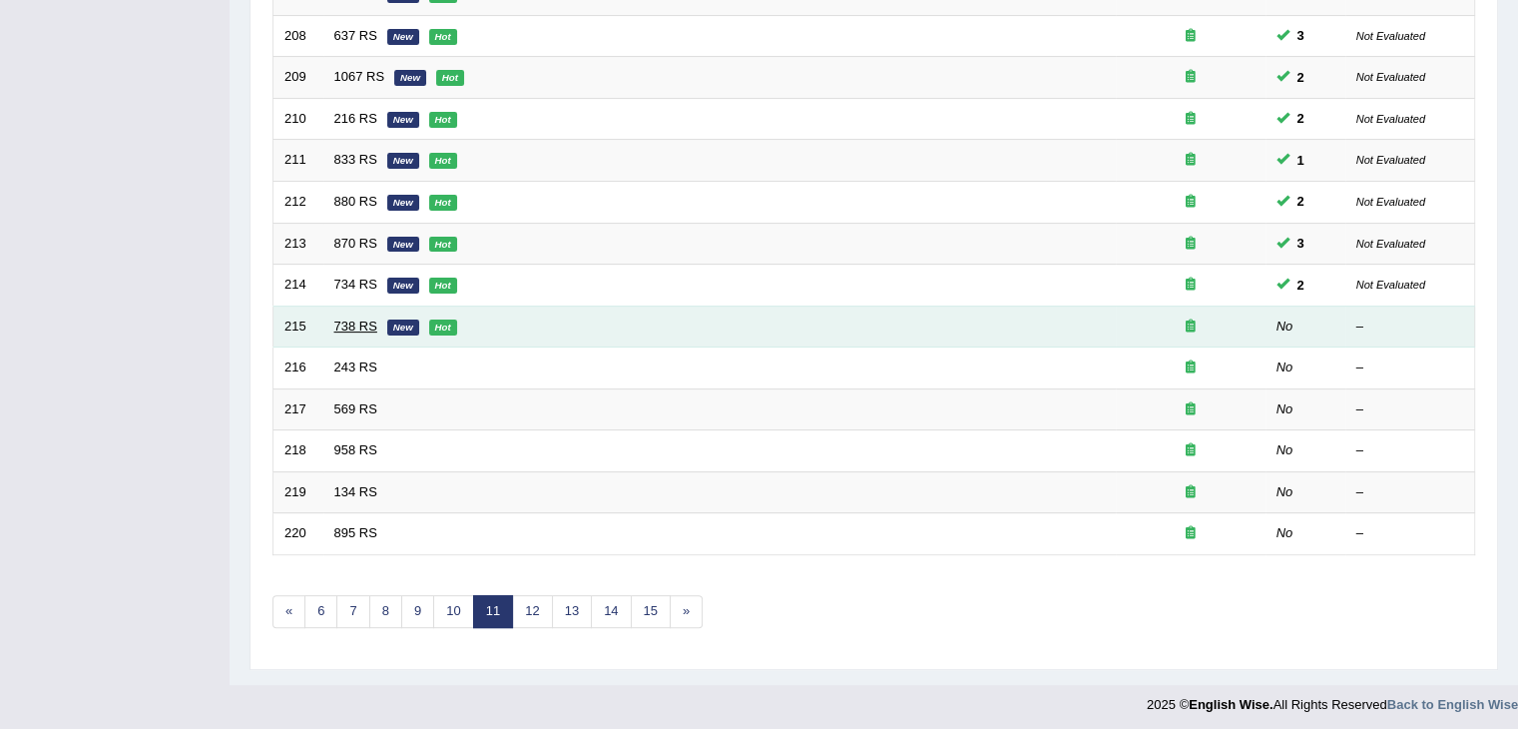
click at [357, 325] on link "738 RS" at bounding box center [355, 325] width 43 height 15
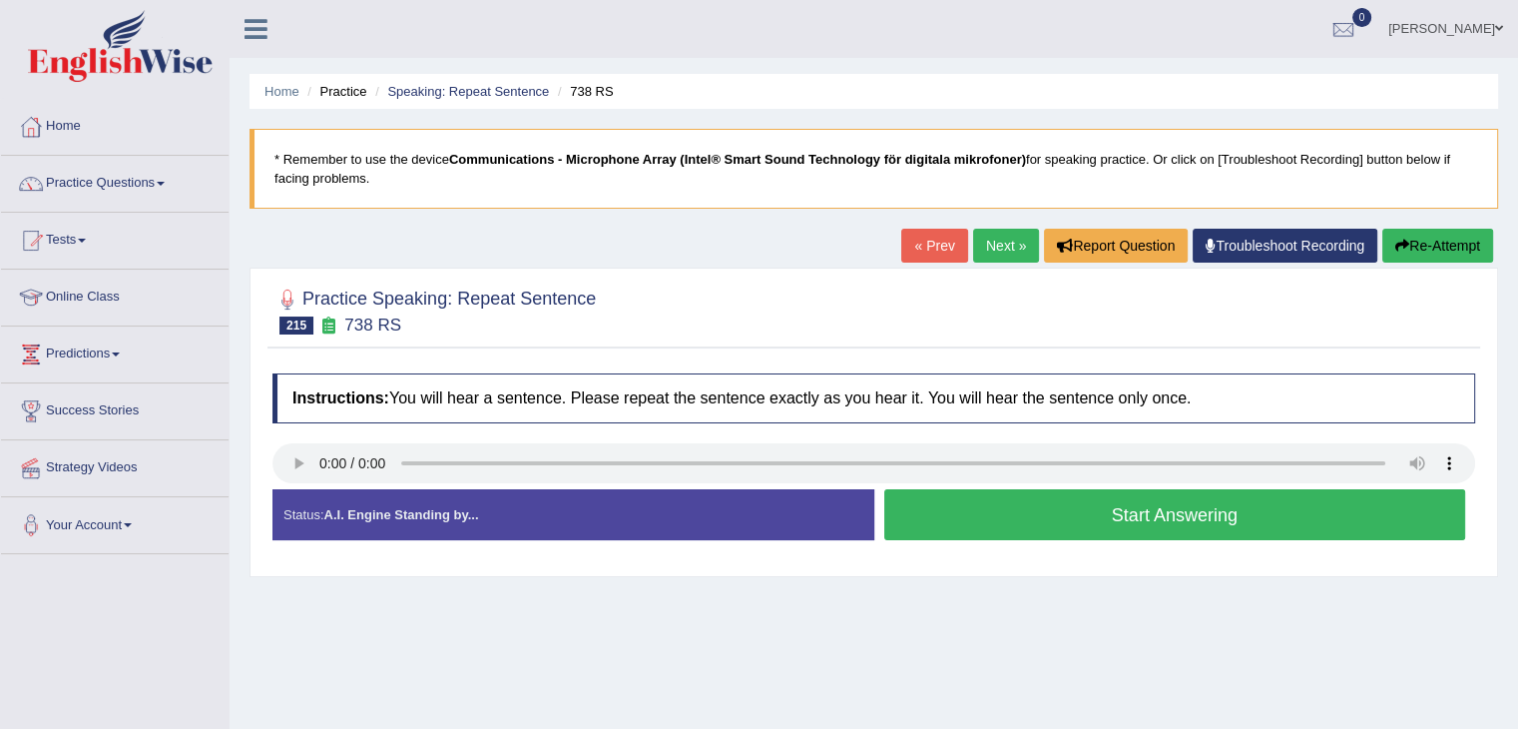
click at [1038, 511] on button "Start Answering" at bounding box center [1175, 514] width 582 height 51
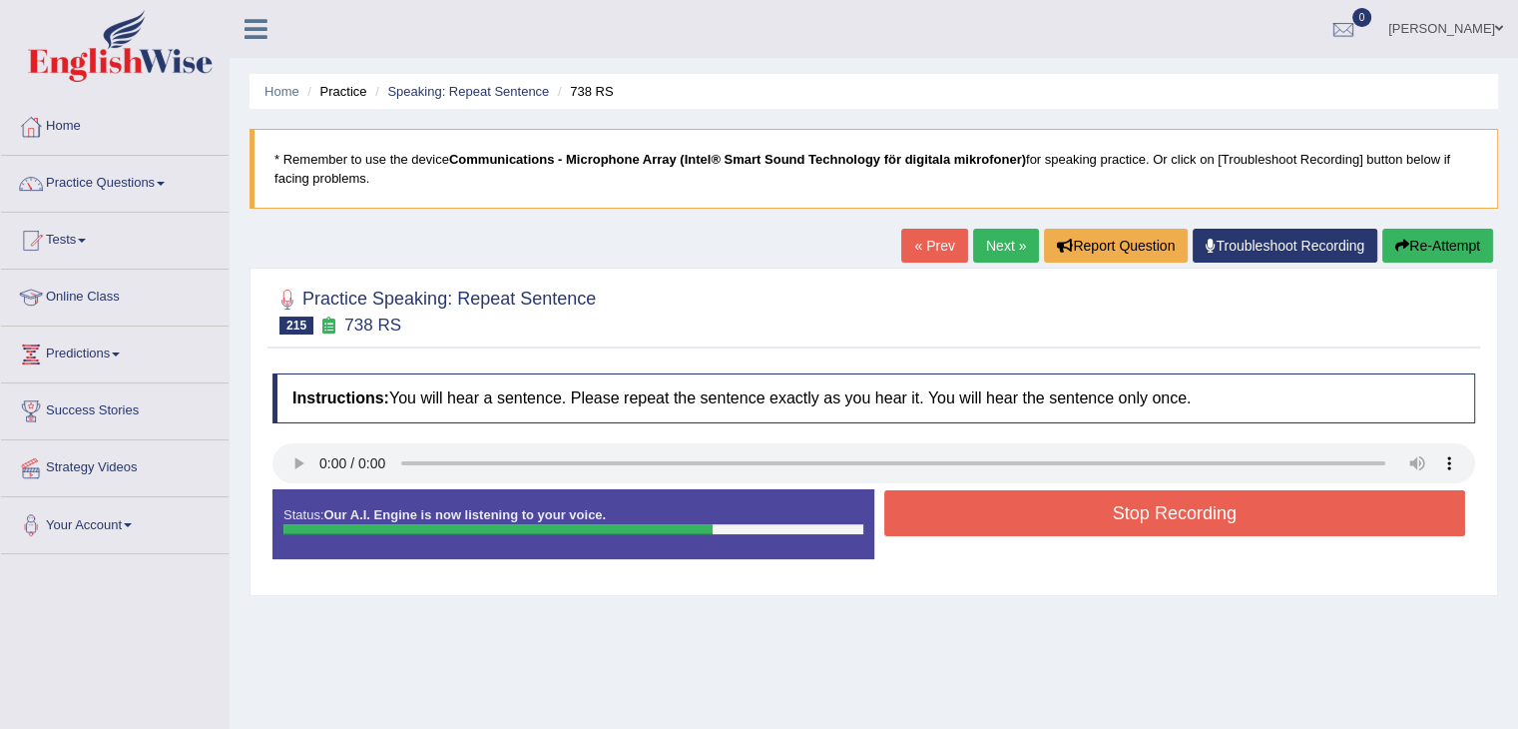
click at [1038, 511] on button "Stop Recording" at bounding box center [1175, 513] width 582 height 46
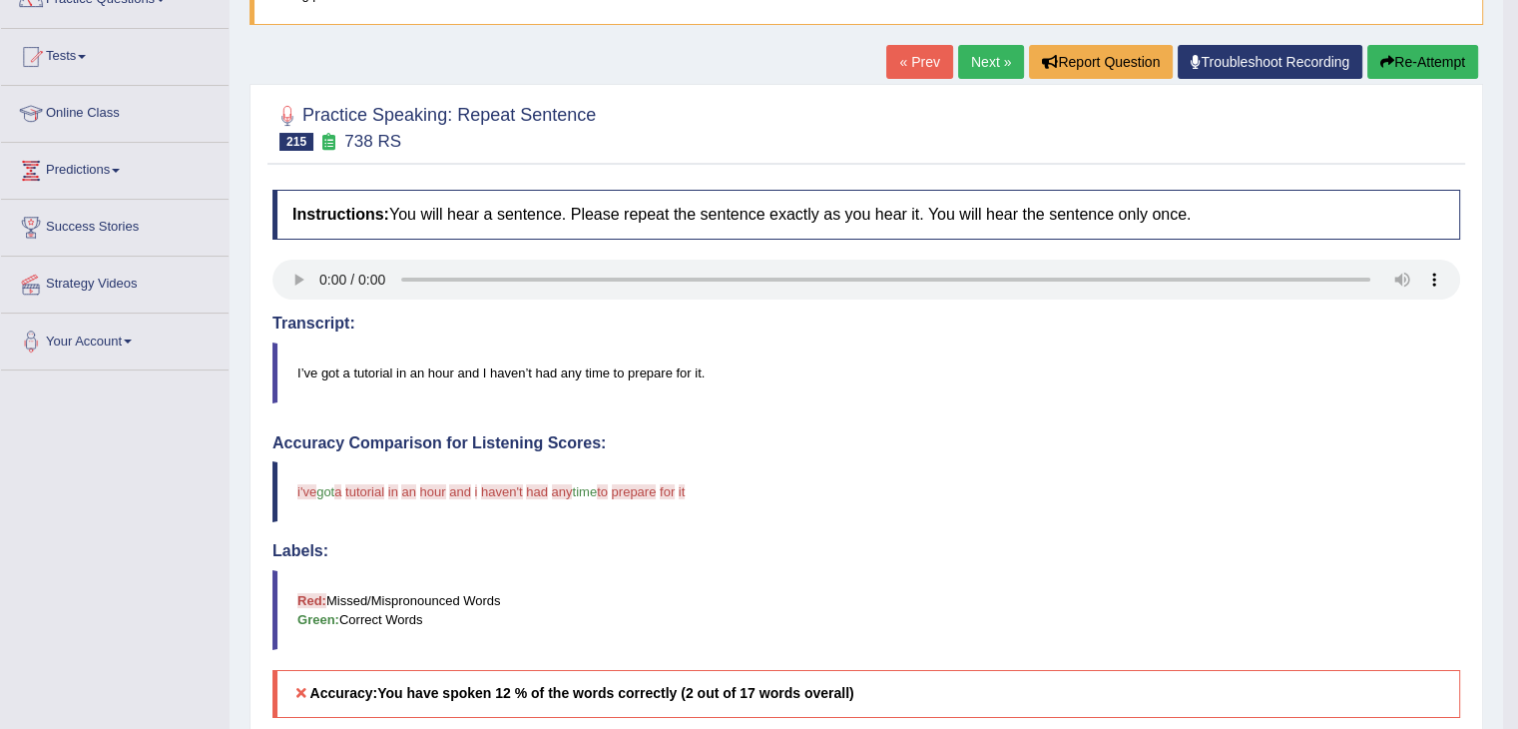
scroll to position [192, 0]
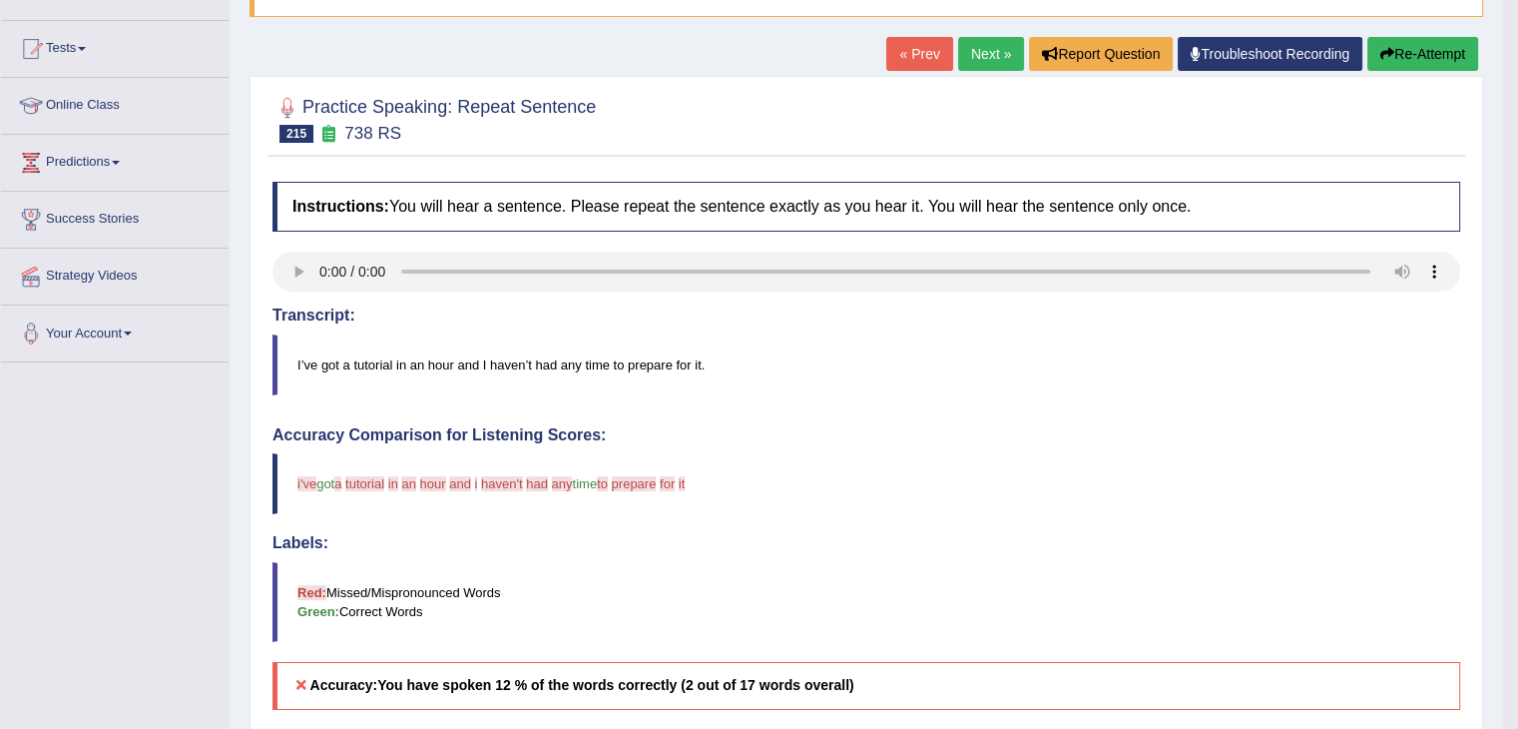
click at [1419, 57] on button "Re-Attempt" at bounding box center [1422, 54] width 111 height 34
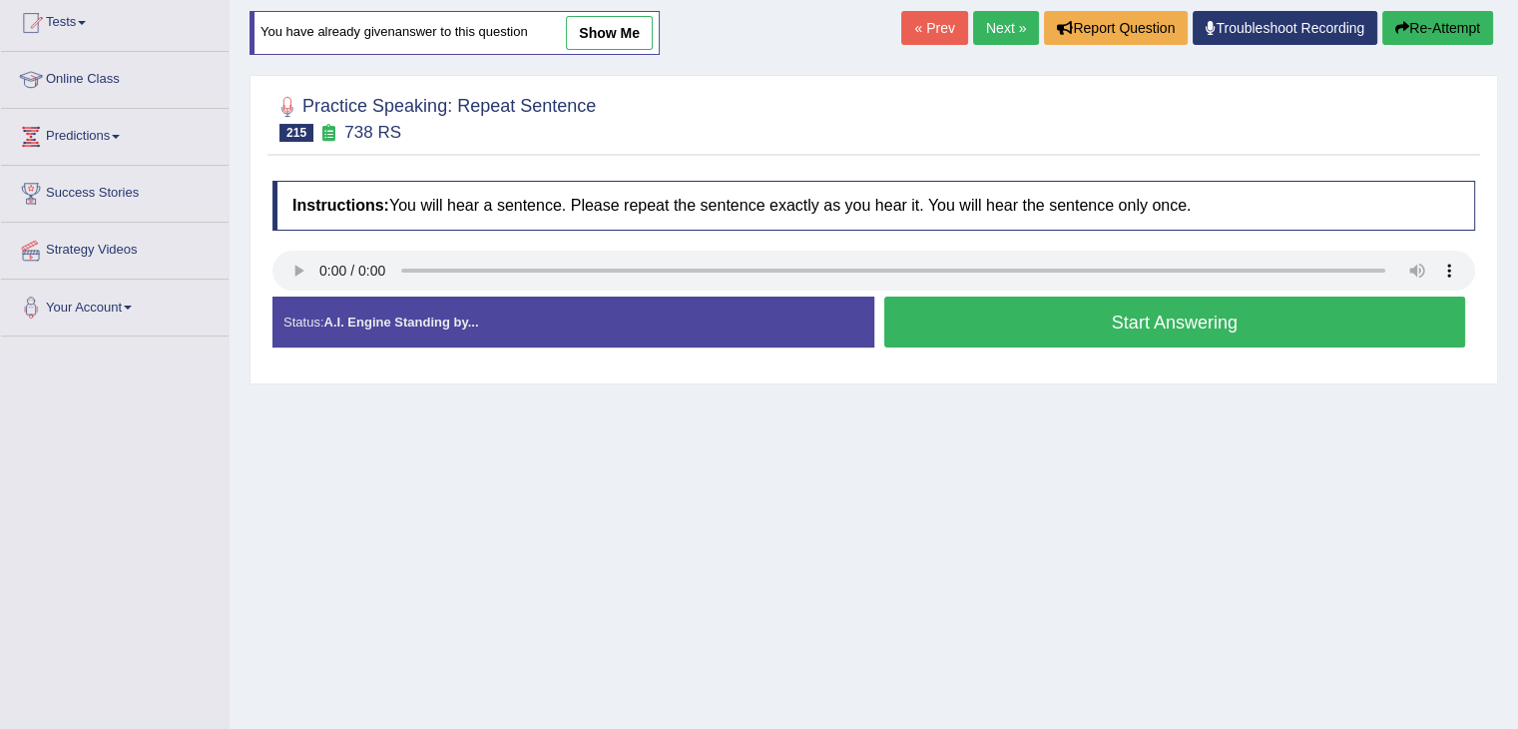
scroll to position [192, 0]
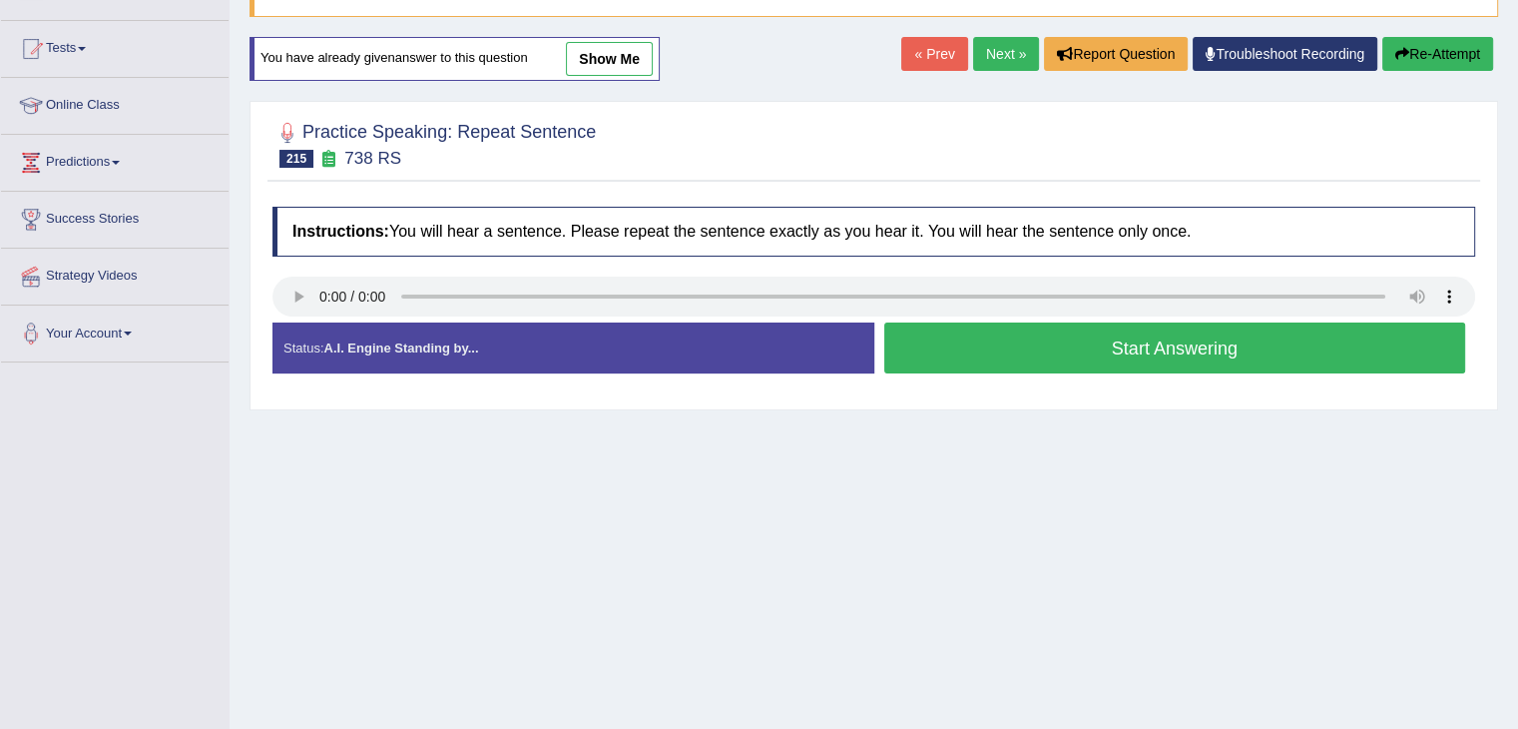
click at [1002, 350] on button "Start Answering" at bounding box center [1175, 347] width 582 height 51
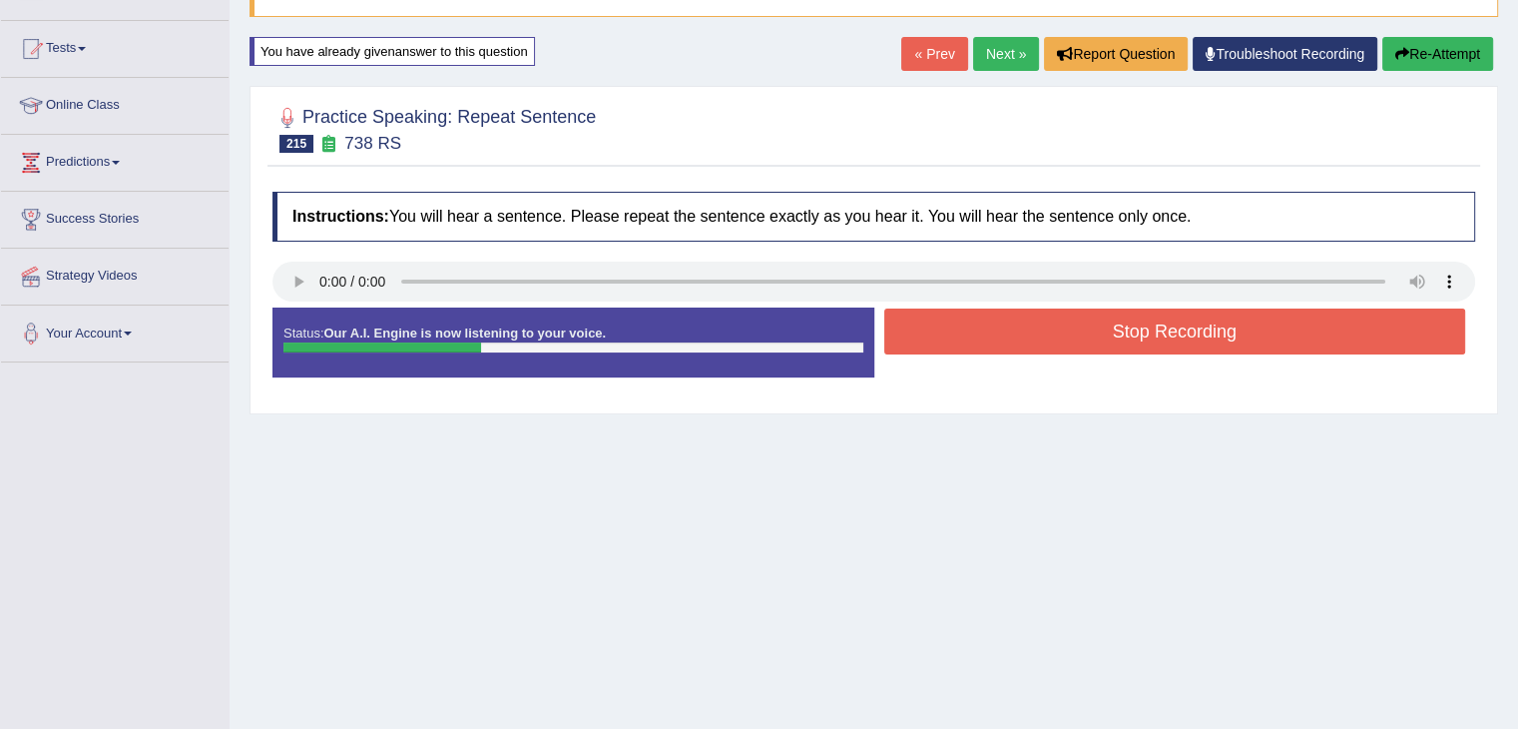
click at [1425, 57] on button "Re-Attempt" at bounding box center [1437, 54] width 111 height 34
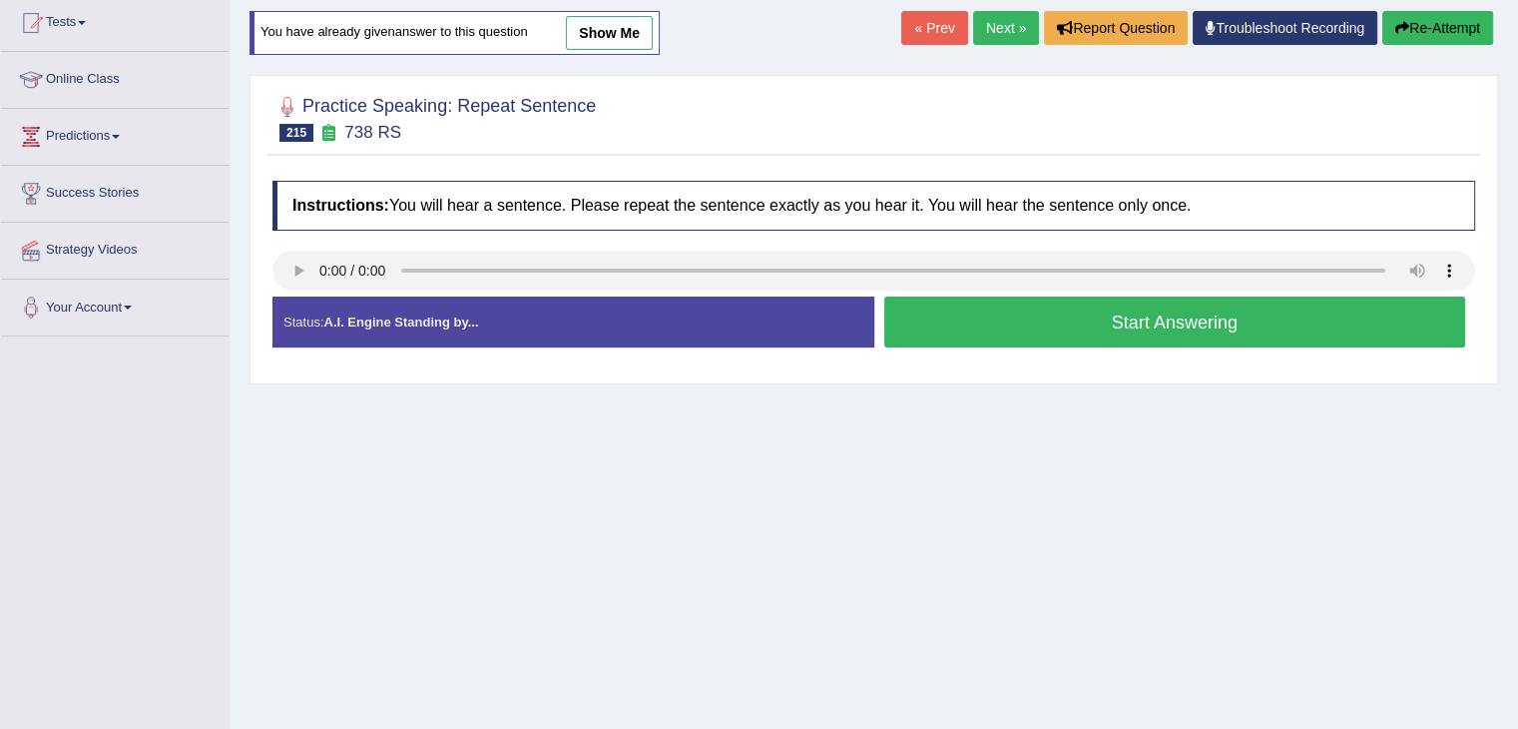
scroll to position [192, 0]
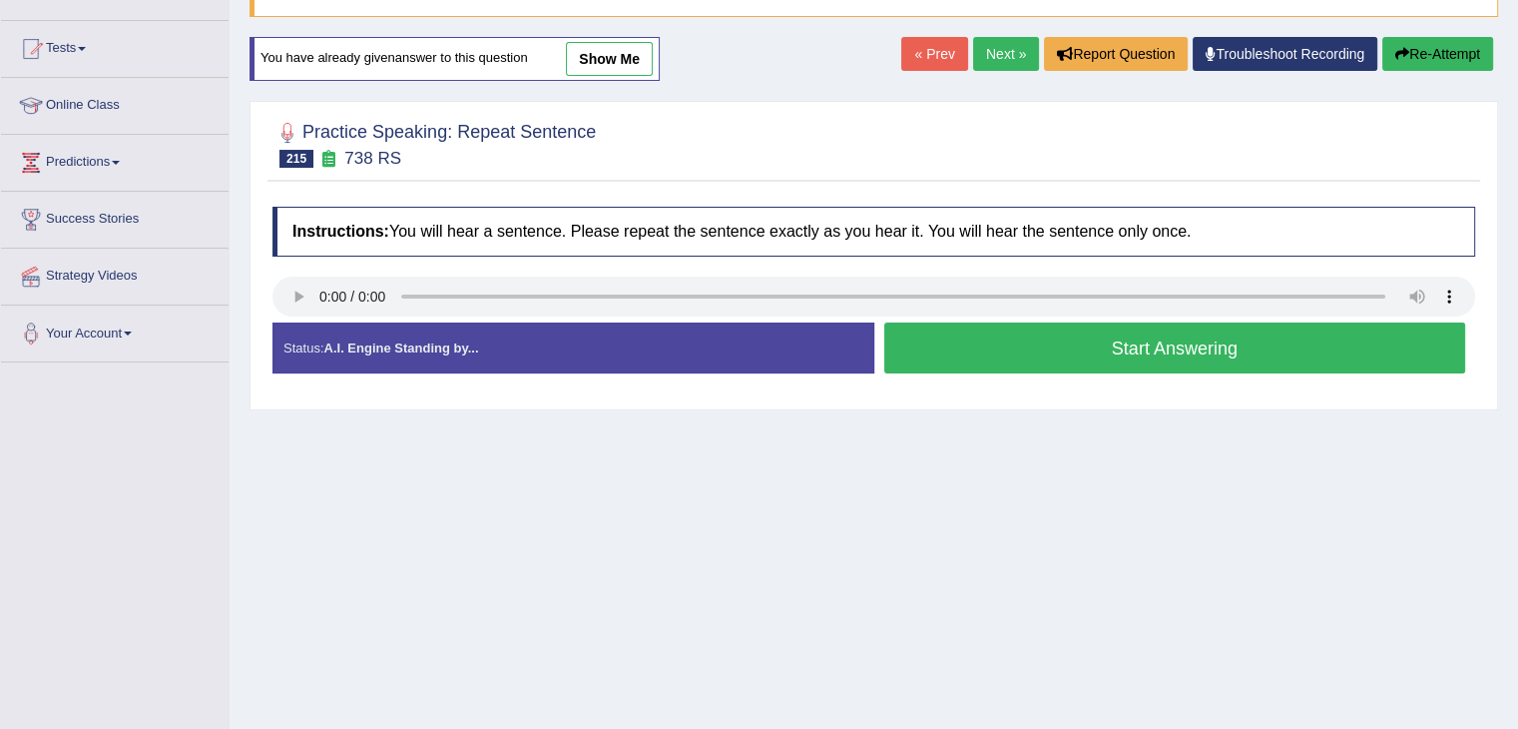
click at [976, 357] on button "Start Answering" at bounding box center [1175, 347] width 582 height 51
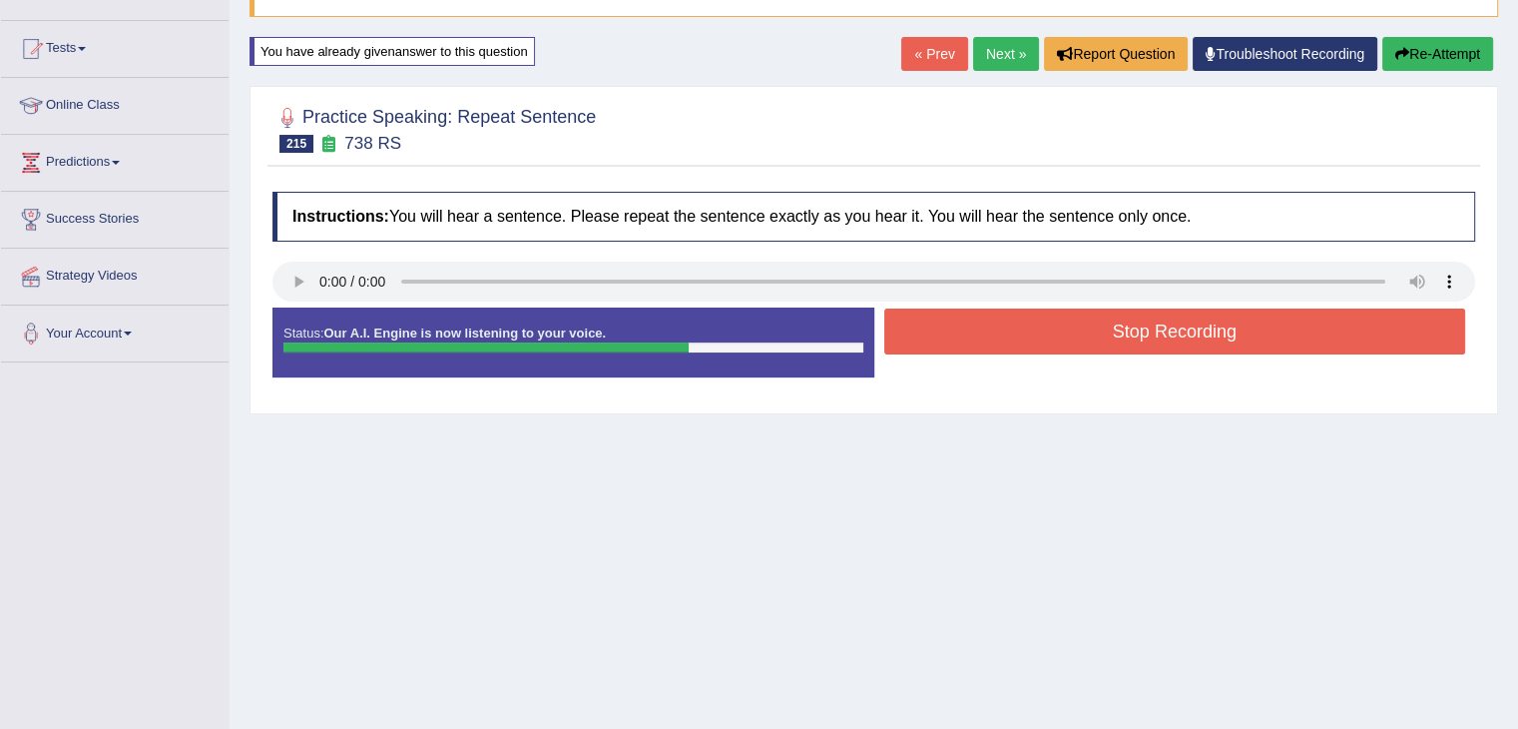
click at [1081, 324] on button "Stop Recording" at bounding box center [1175, 331] width 582 height 46
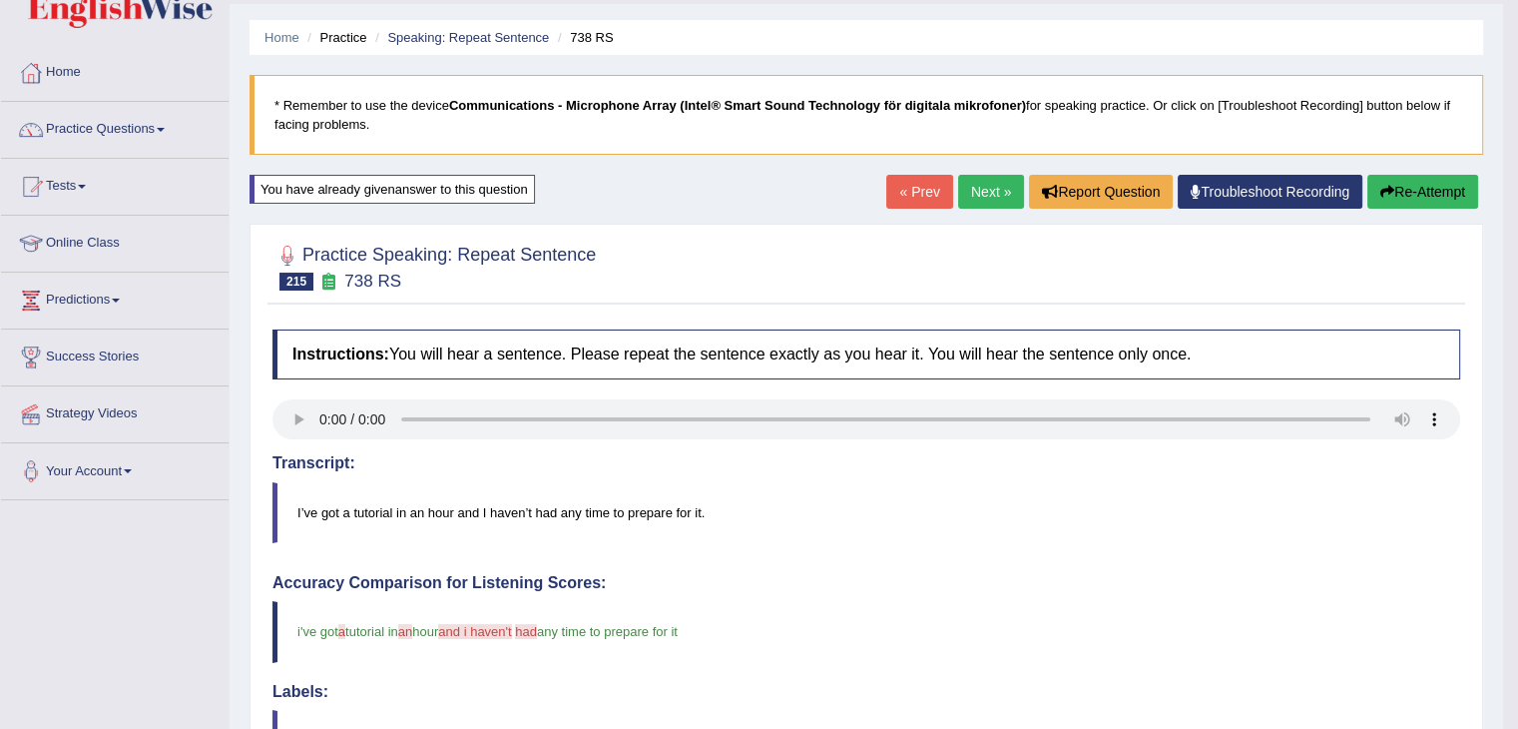
scroll to position [0, 0]
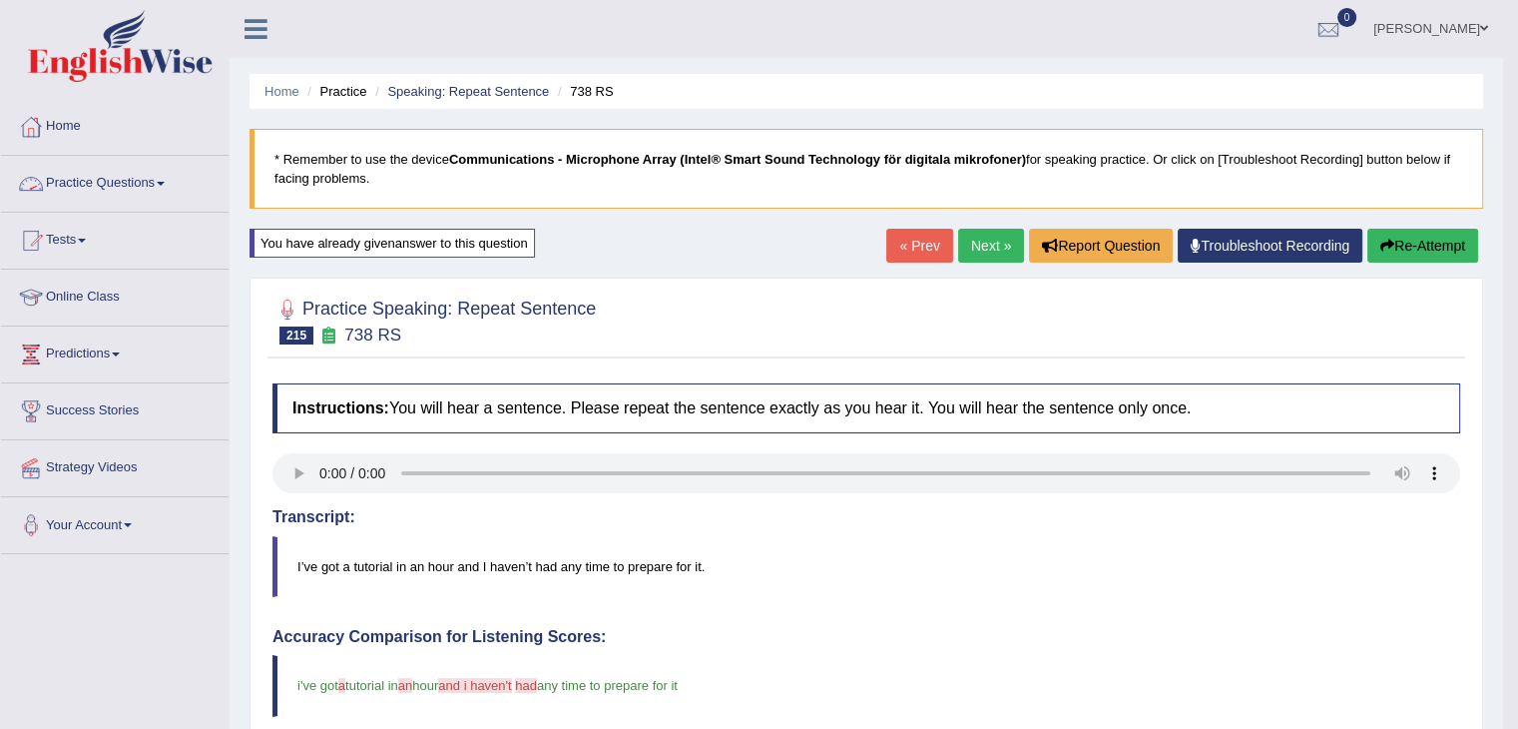
click at [98, 185] on link "Practice Questions" at bounding box center [115, 181] width 228 height 50
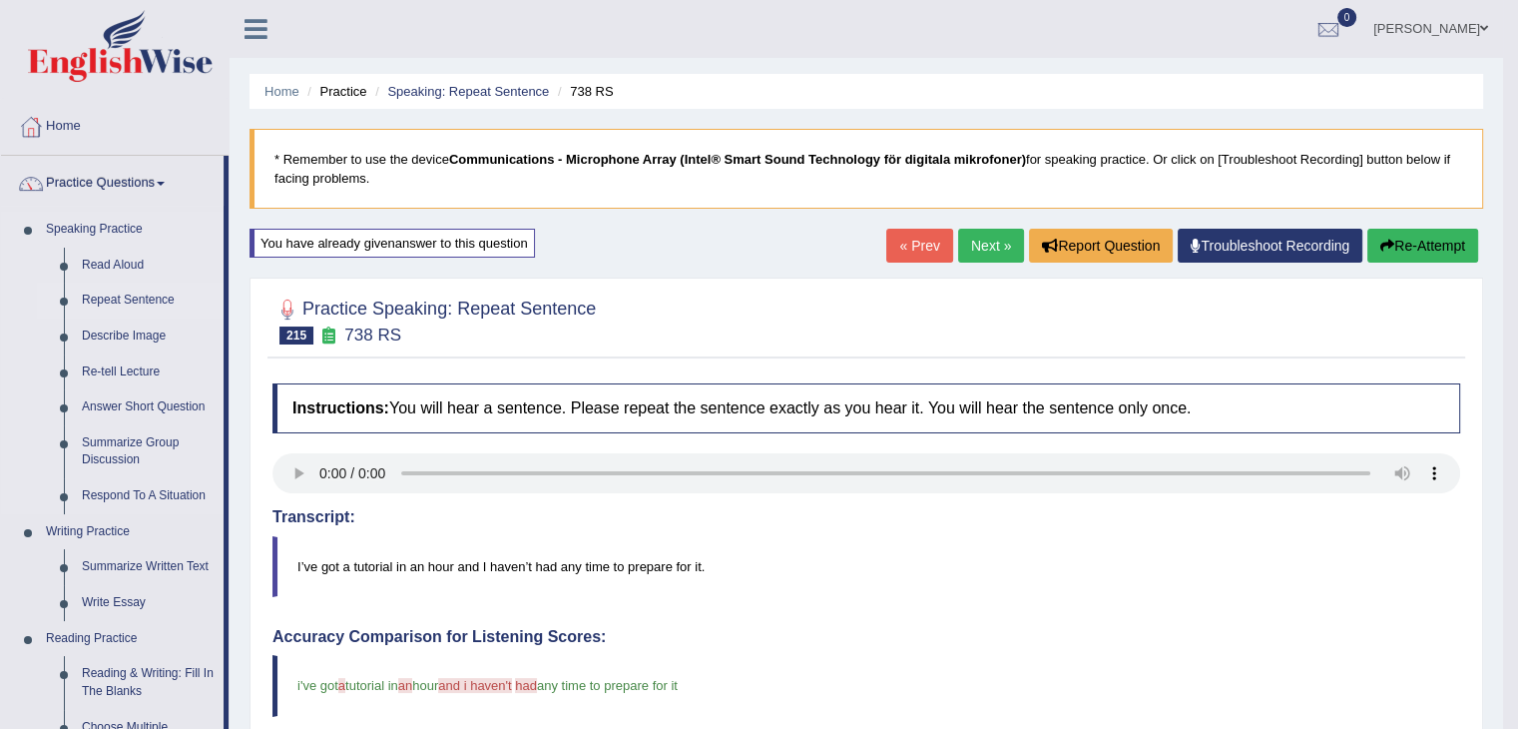
click at [146, 295] on link "Repeat Sentence" at bounding box center [148, 300] width 151 height 36
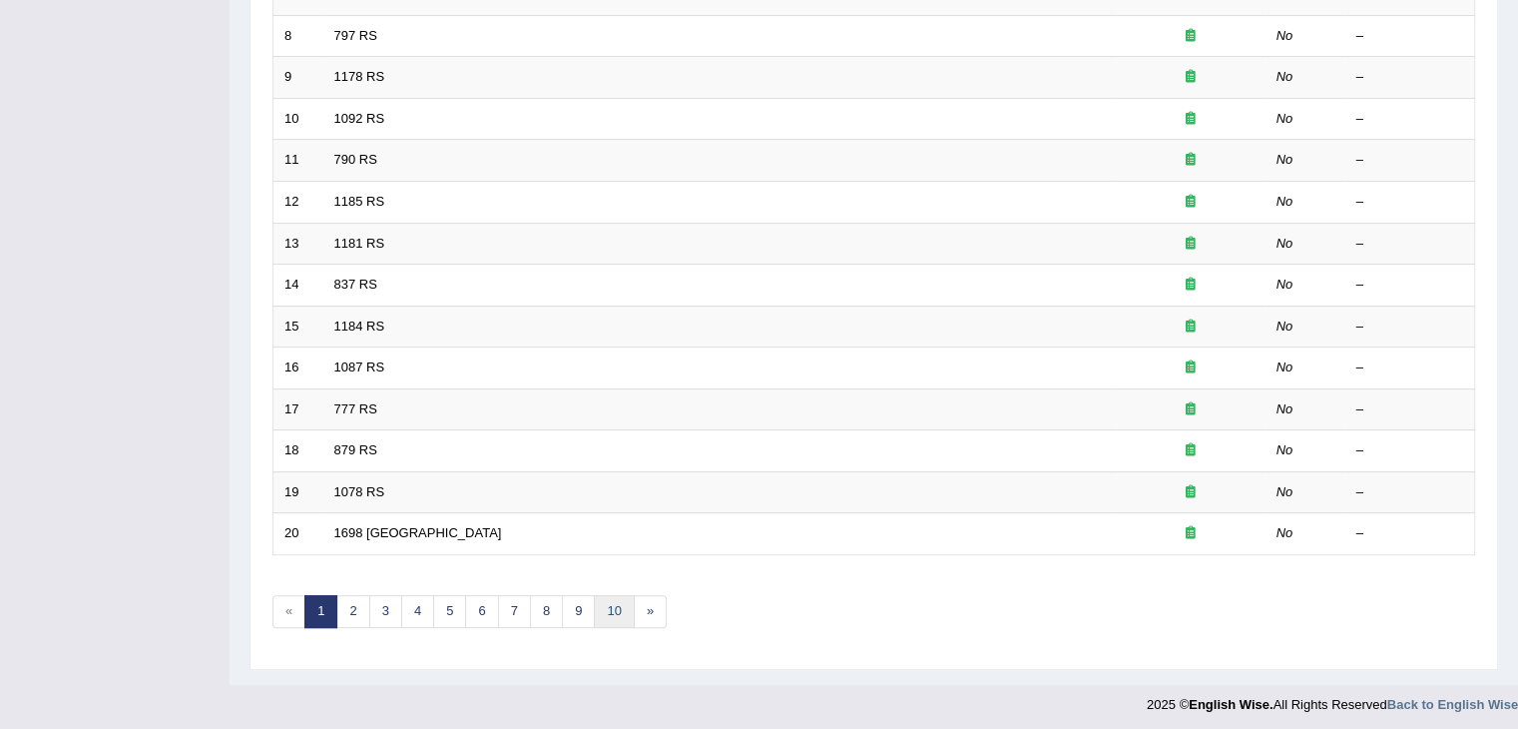
click at [613, 605] on link "10" at bounding box center [614, 611] width 40 height 33
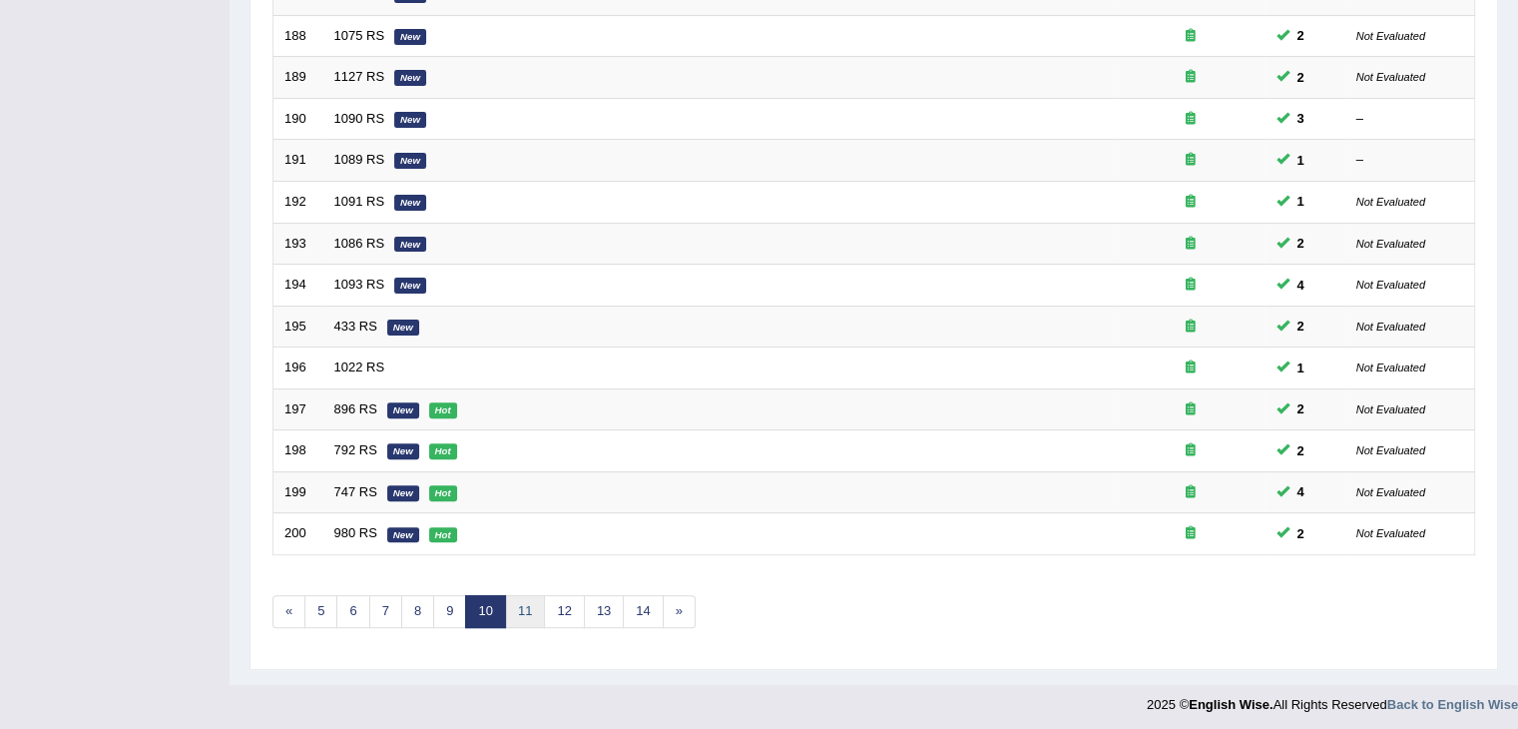
click at [526, 616] on link "11" at bounding box center [525, 611] width 40 height 33
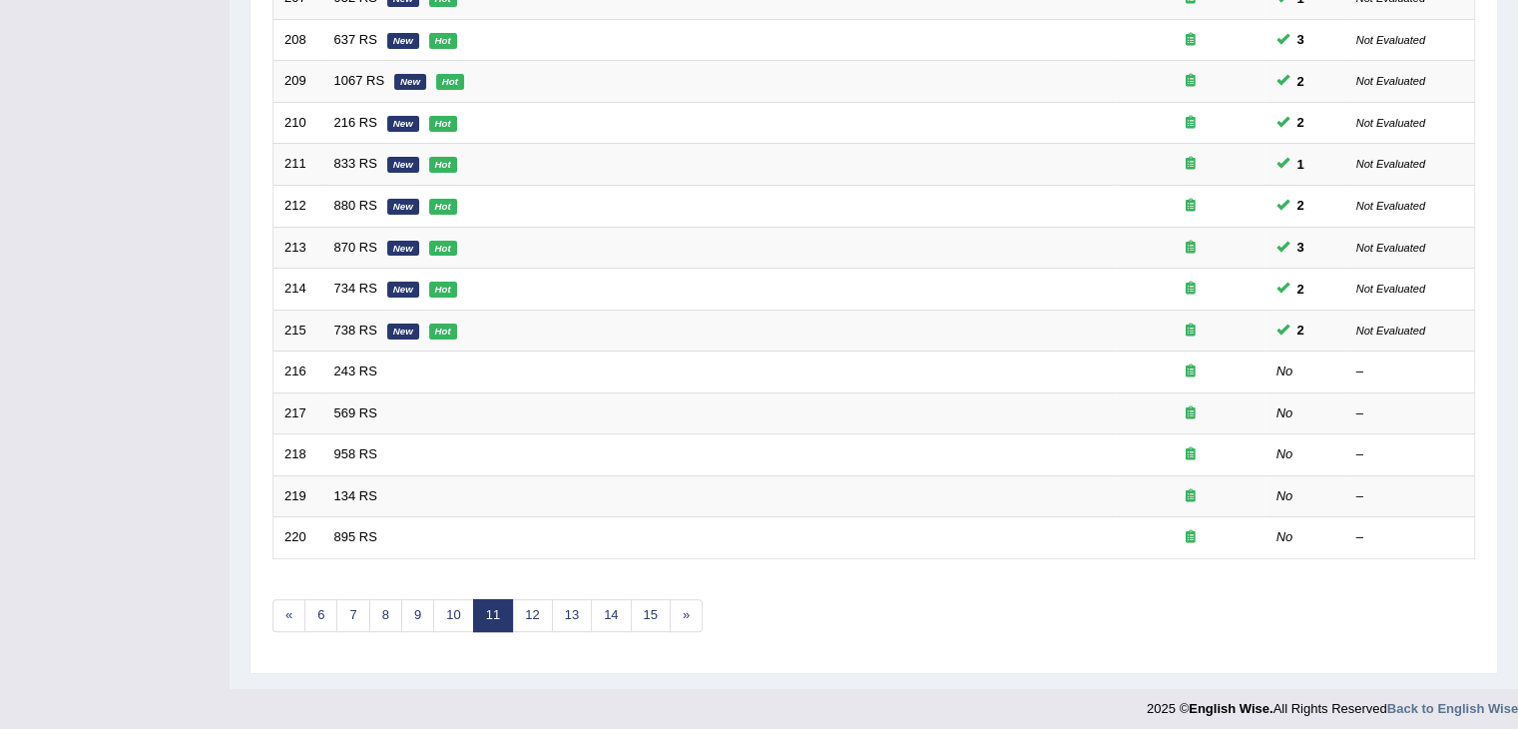
scroll to position [587, 0]
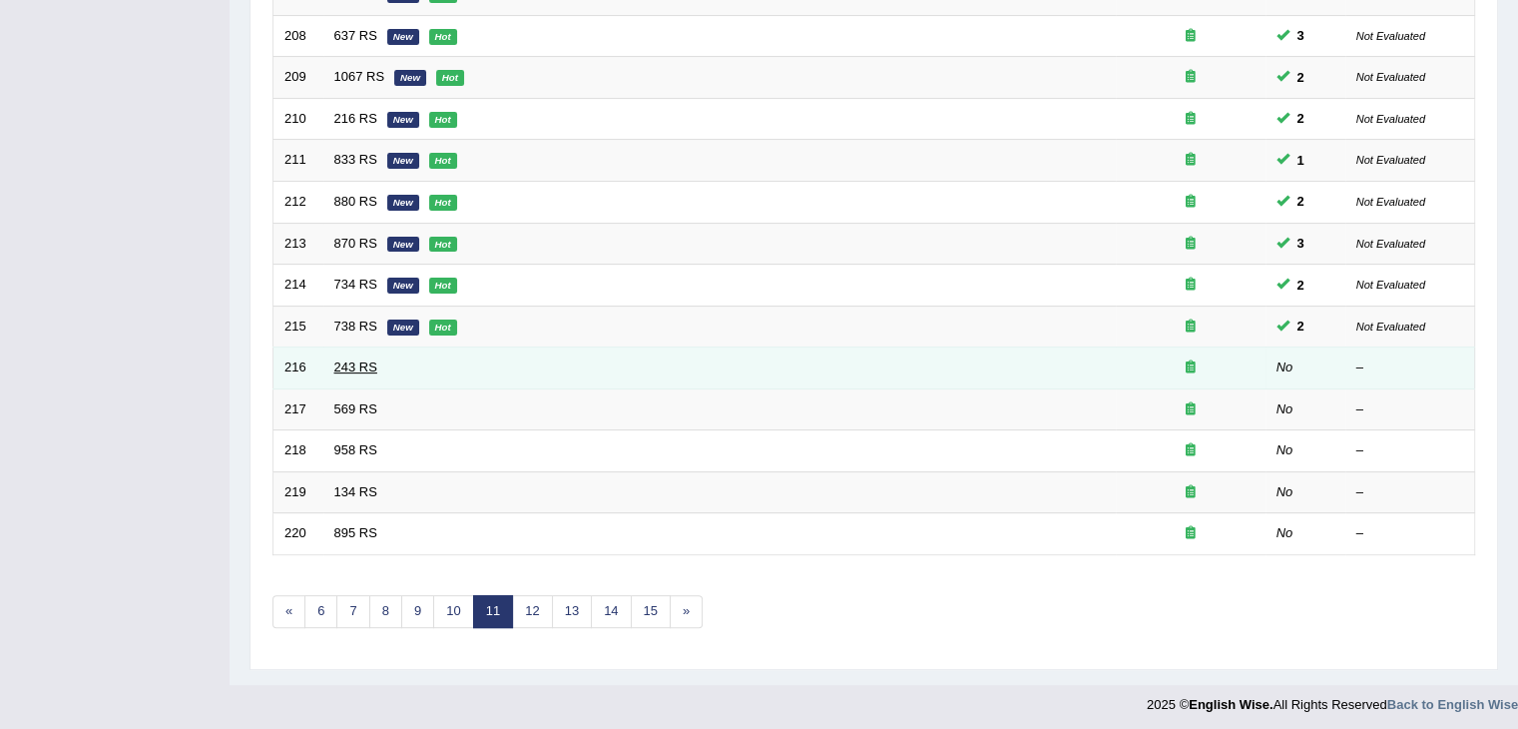
click at [345, 362] on link "243 RS" at bounding box center [355, 366] width 43 height 15
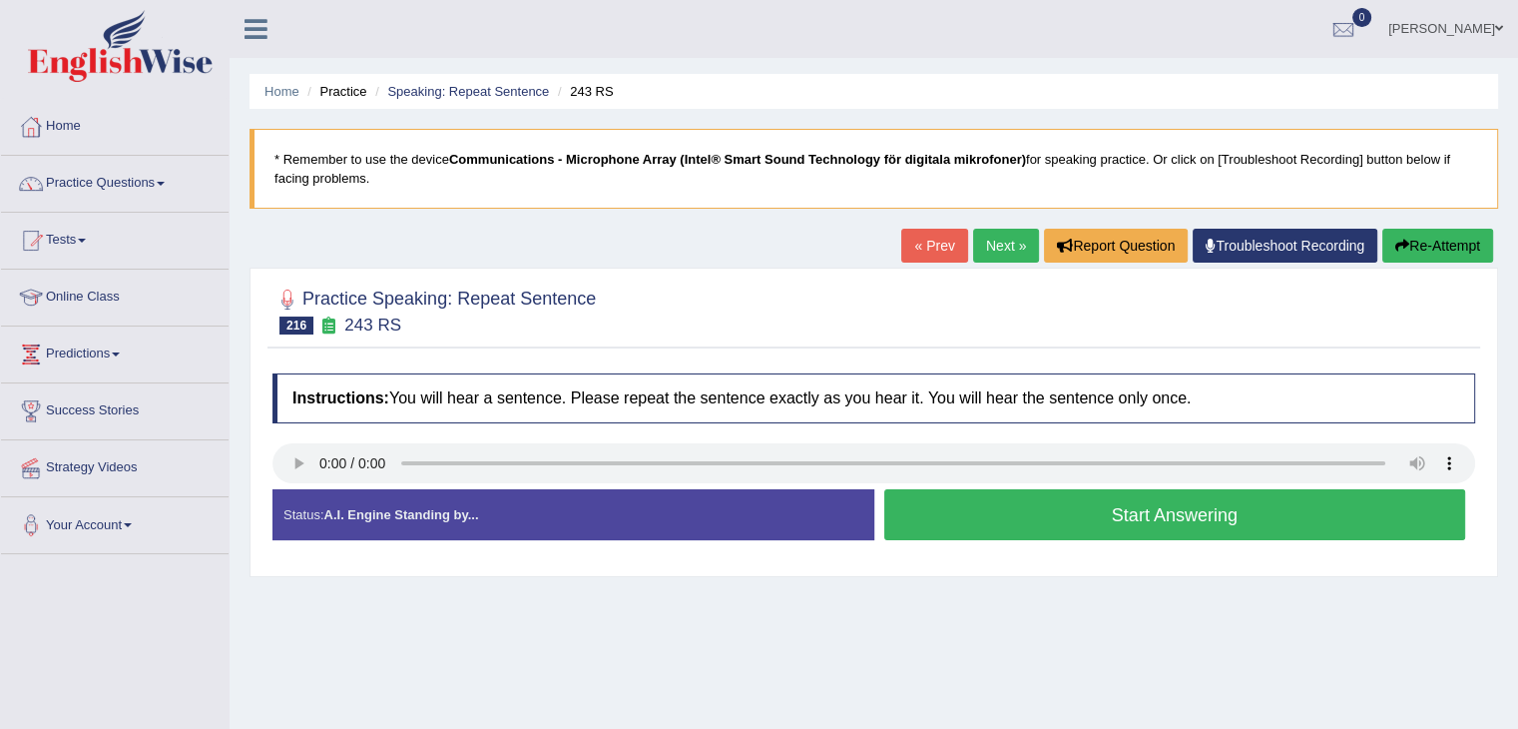
click at [1134, 519] on button "Start Answering" at bounding box center [1175, 514] width 582 height 51
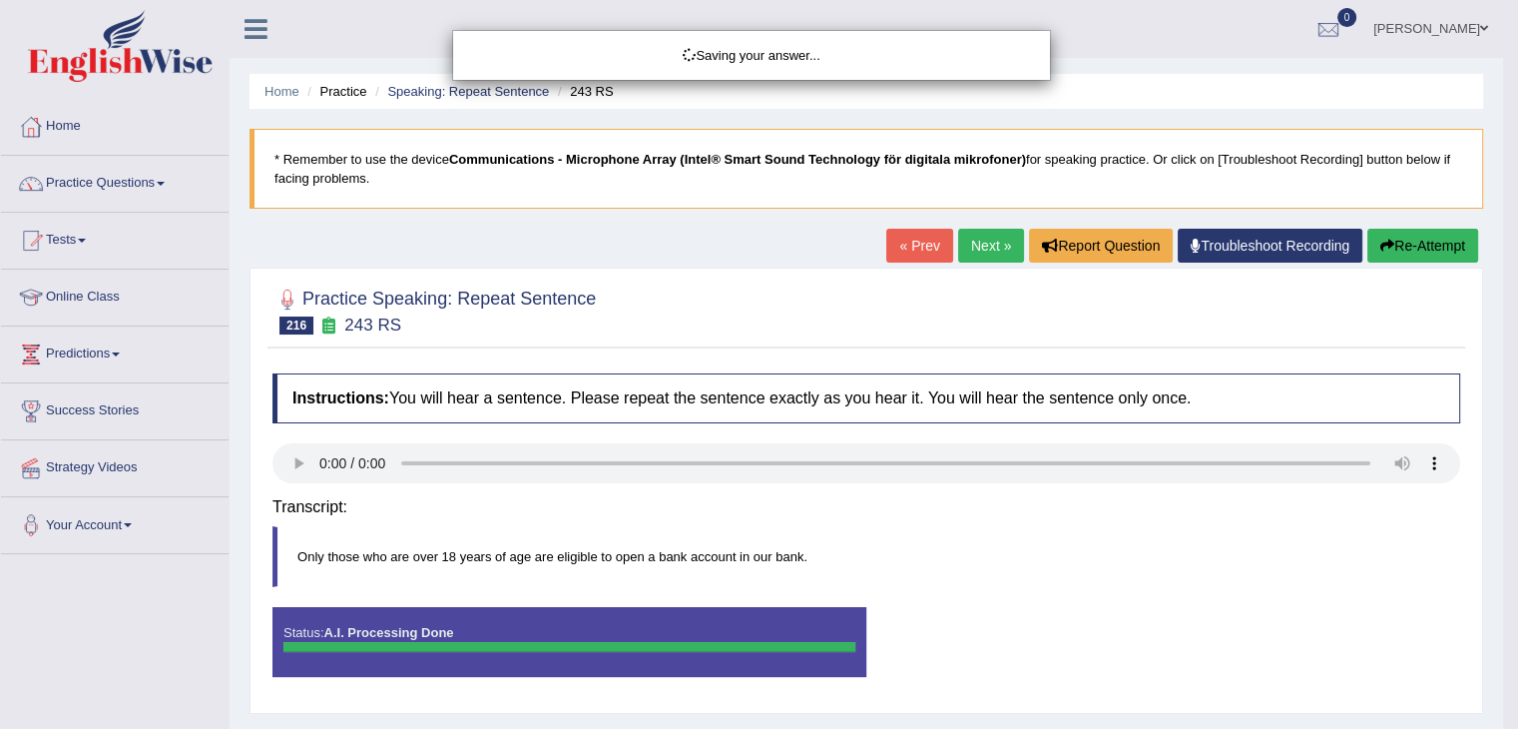
click at [1174, 513] on body "Toggle navigation Home Practice Questions Speaking Practice Read Aloud Repeat S…" at bounding box center [759, 364] width 1518 height 729
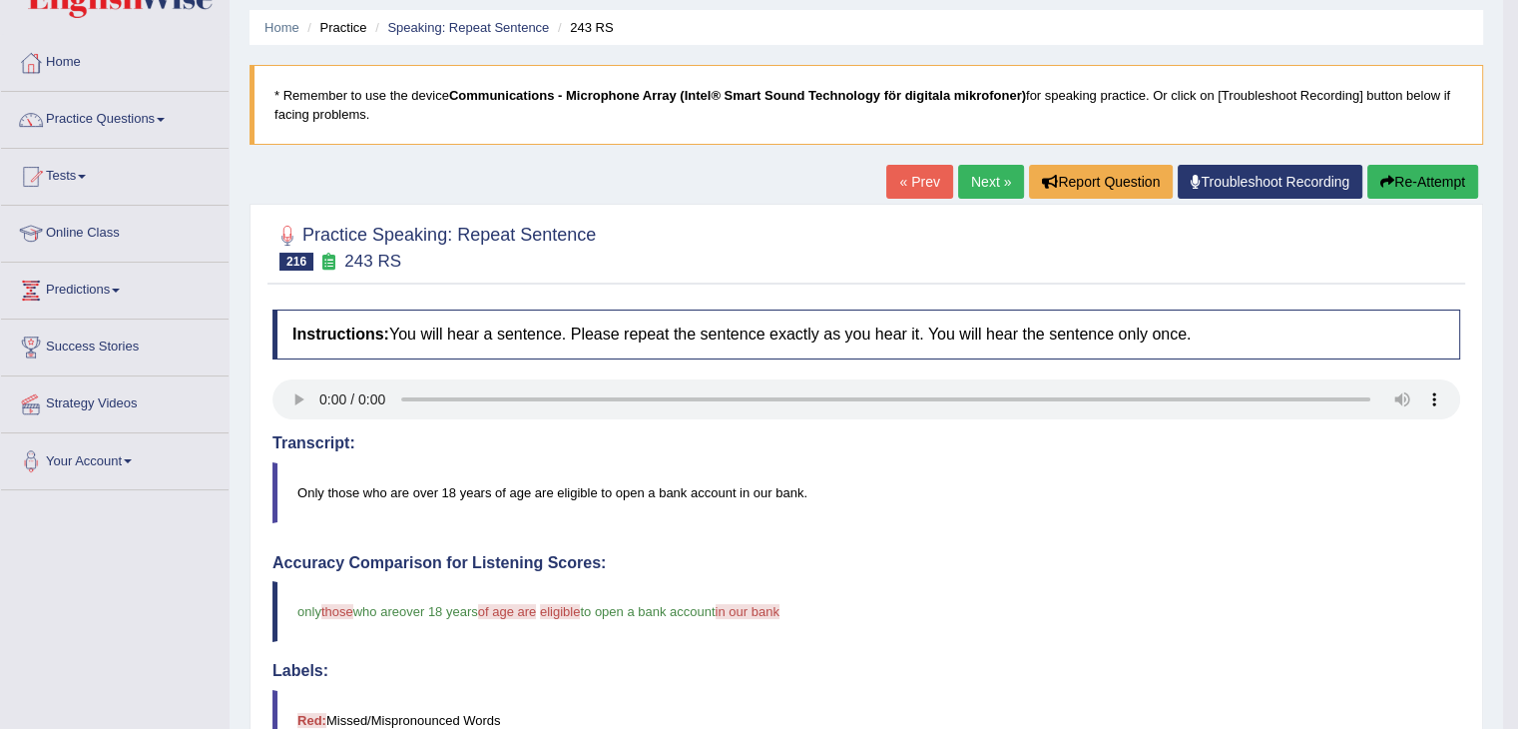
scroll to position [62, 0]
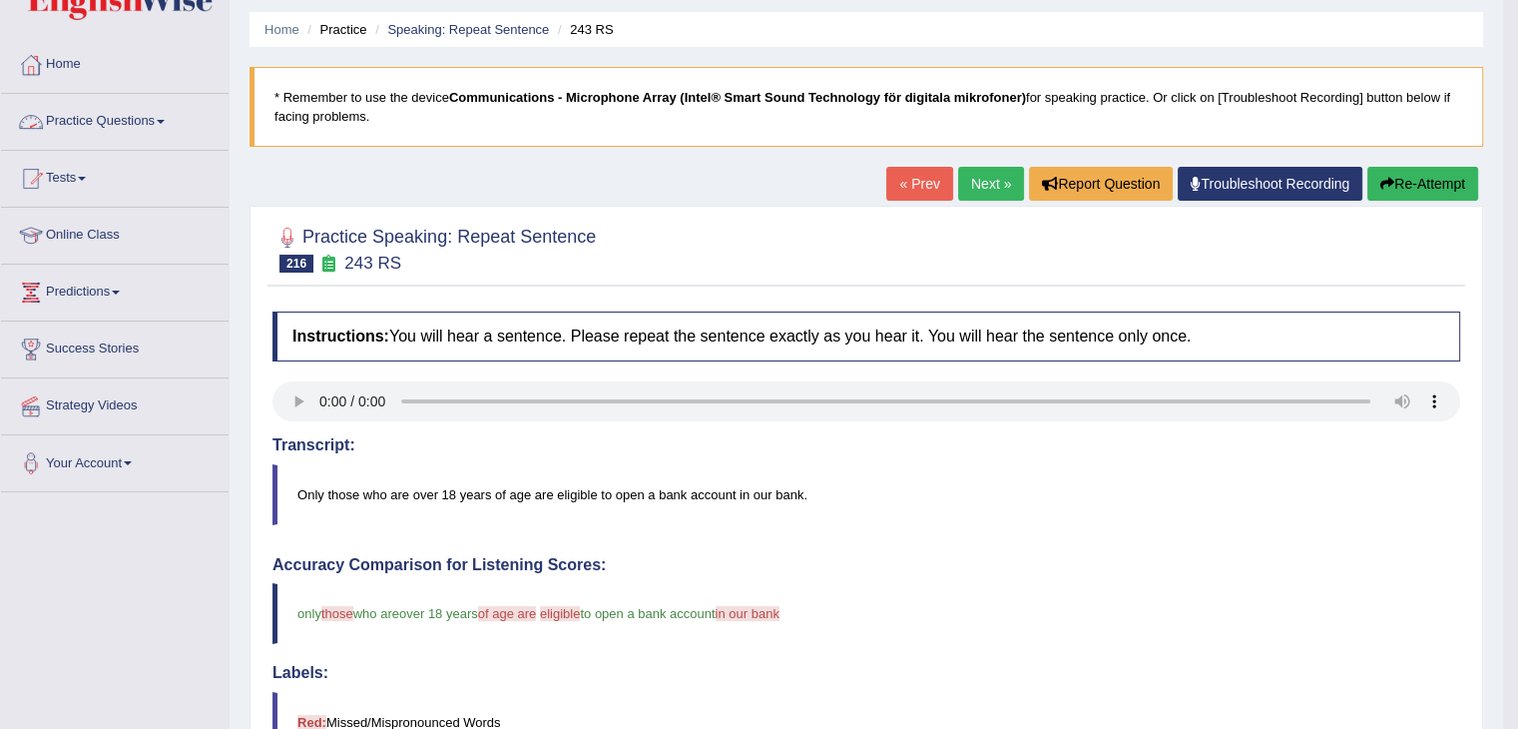
click at [169, 116] on link "Practice Questions" at bounding box center [115, 119] width 228 height 50
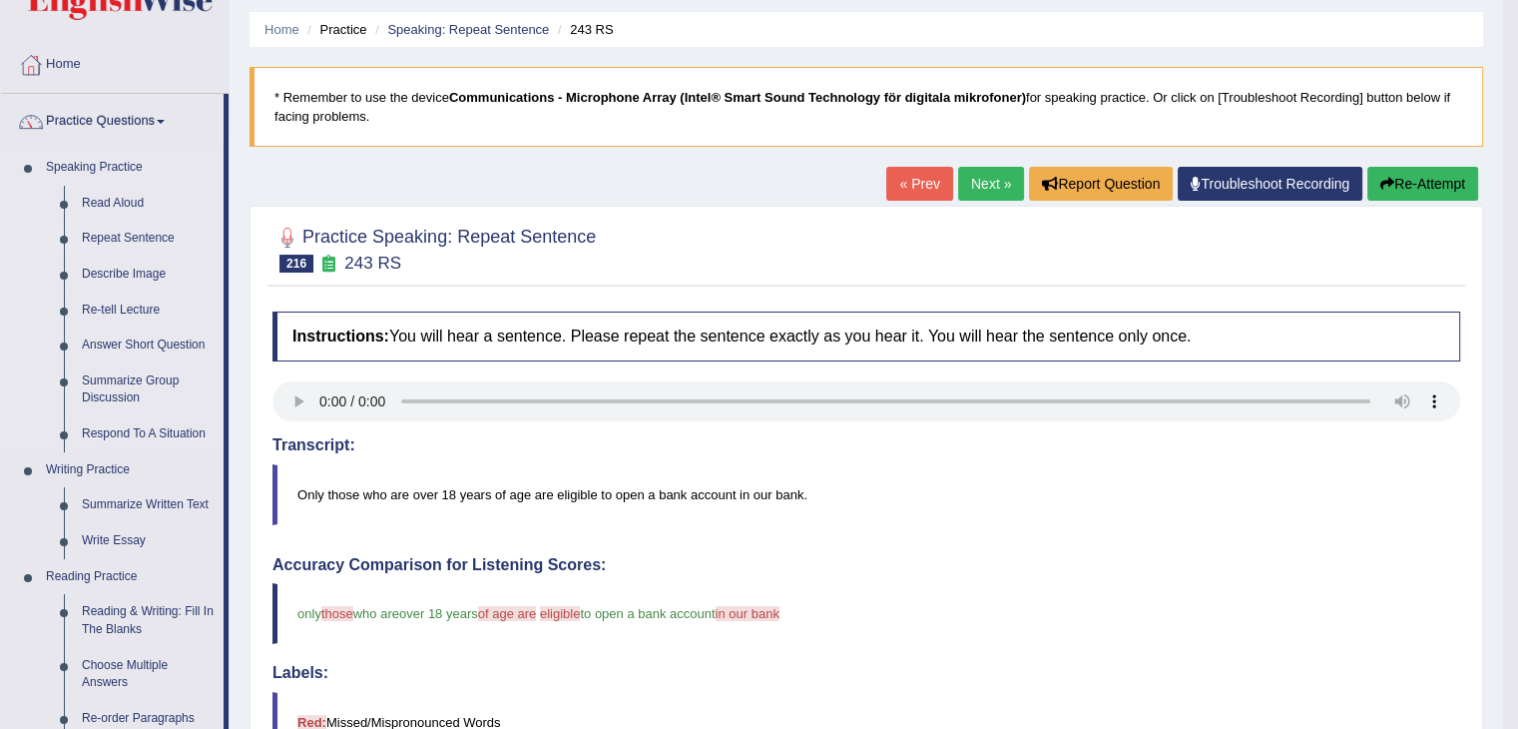
click at [154, 245] on link "Repeat Sentence" at bounding box center [148, 239] width 151 height 36
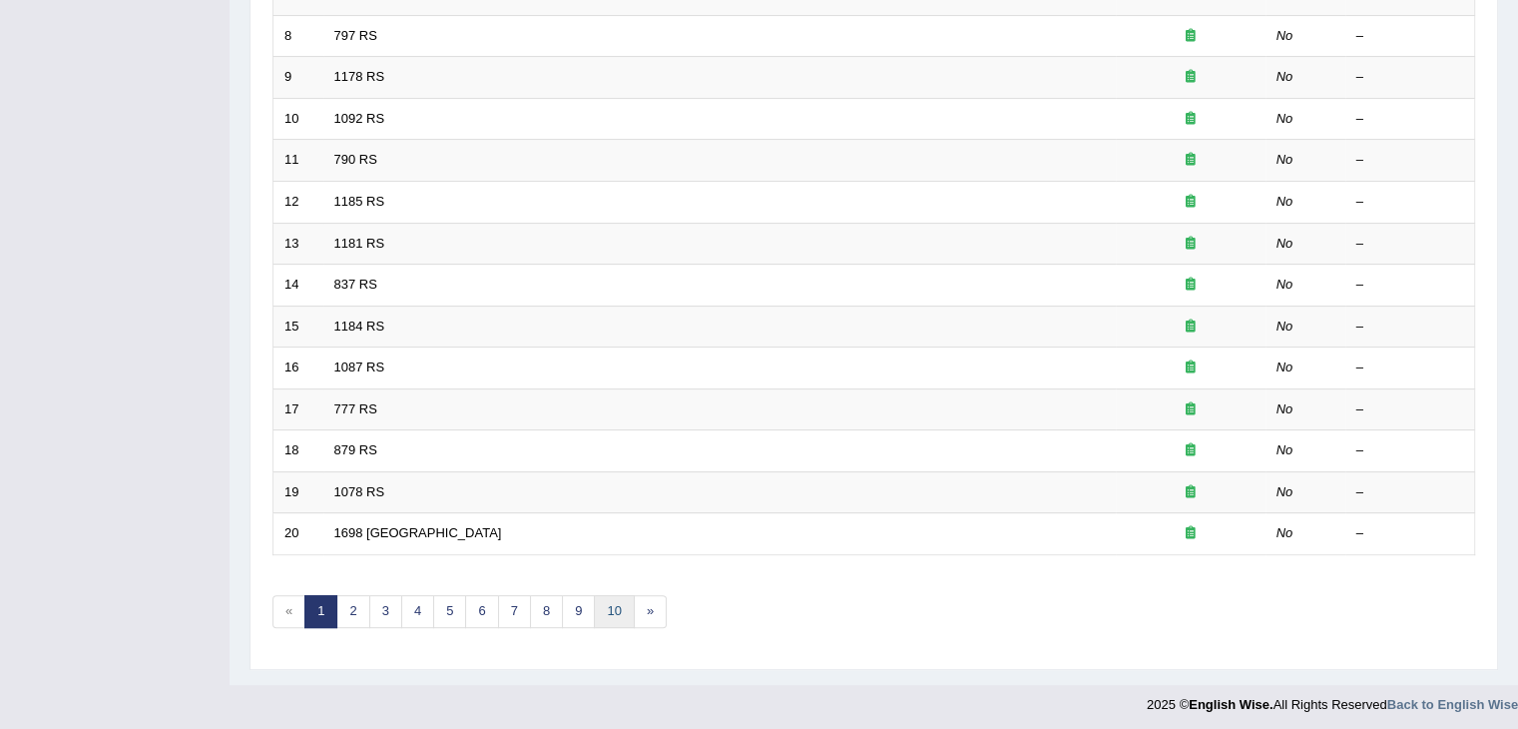
click at [611, 600] on link "10" at bounding box center [614, 611] width 40 height 33
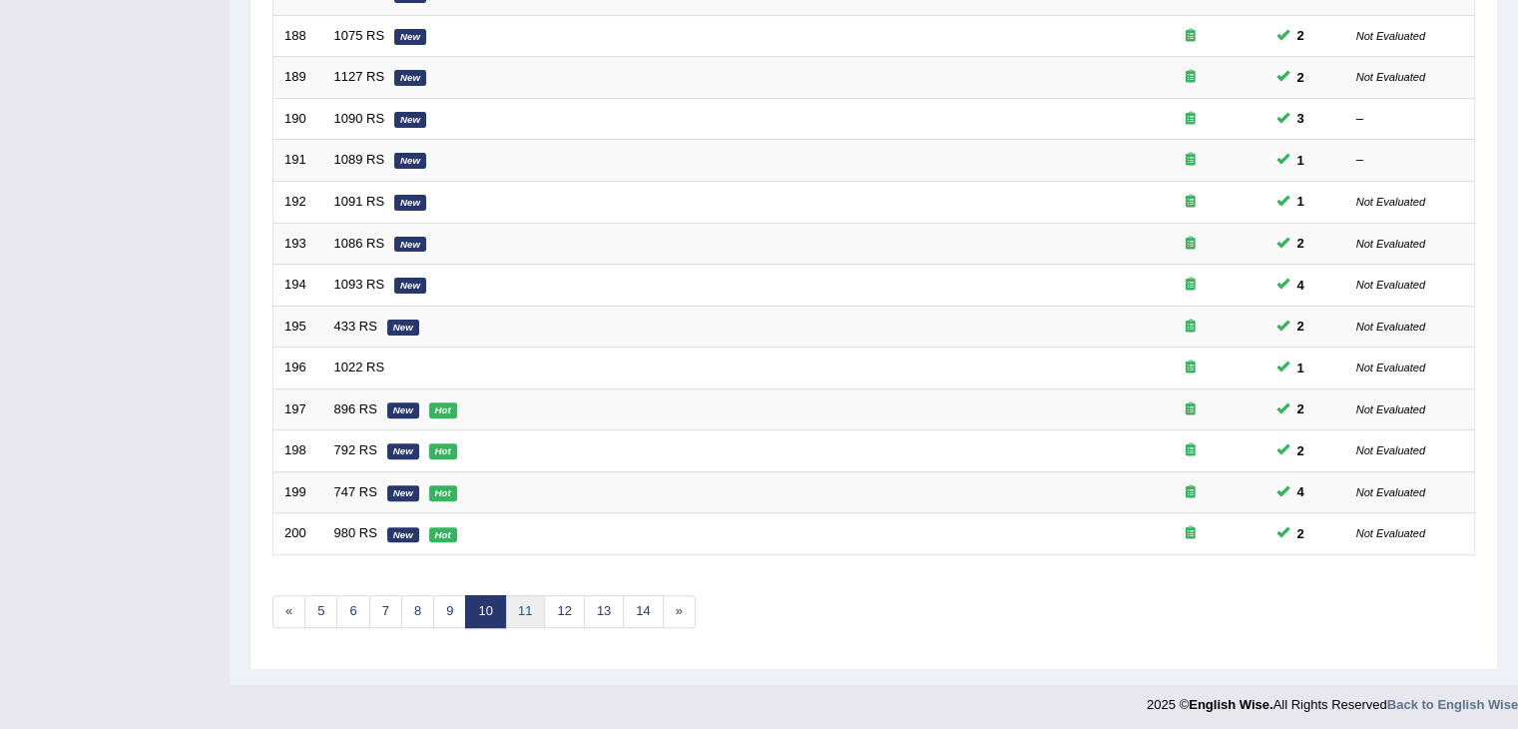
click at [519, 613] on link "11" at bounding box center [525, 611] width 40 height 33
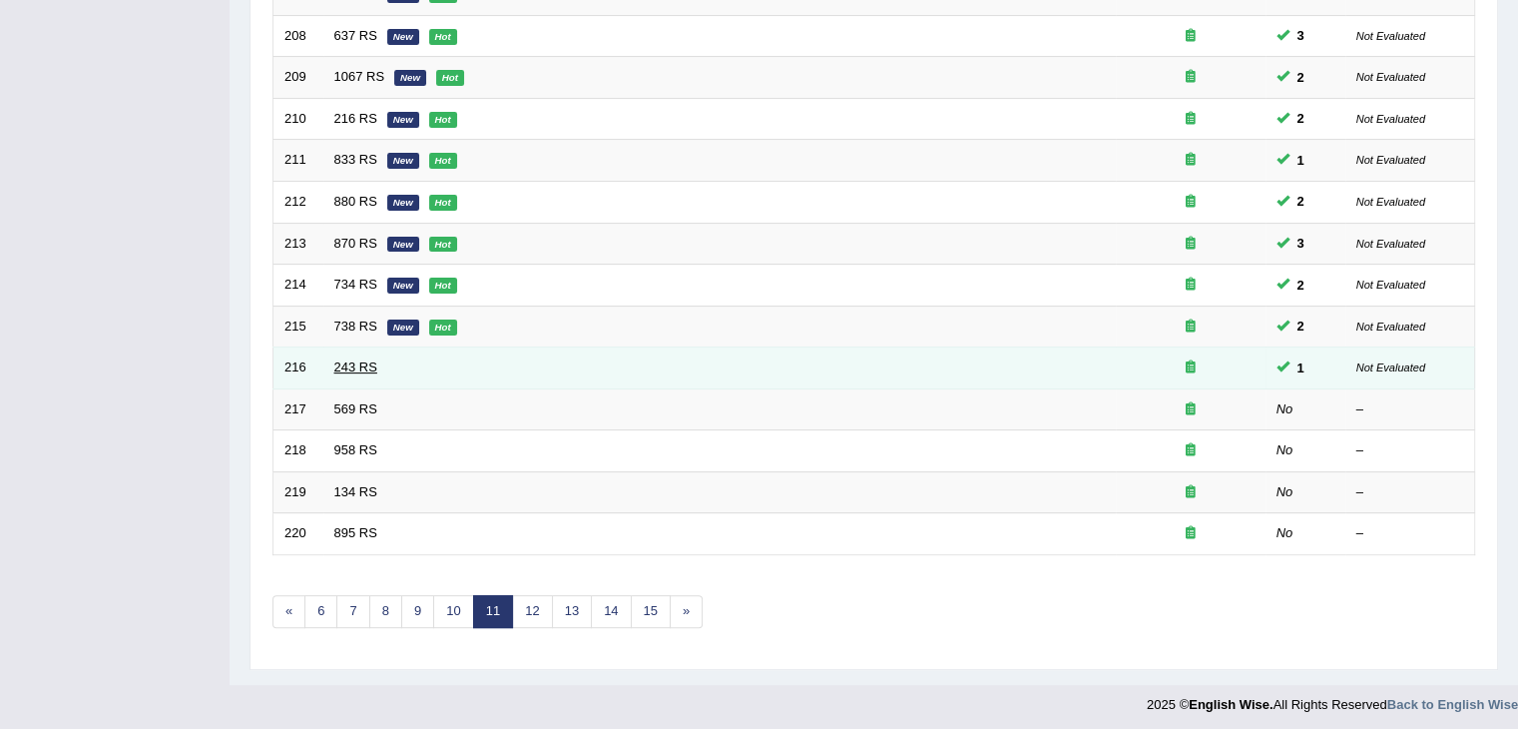
click at [352, 364] on link "243 RS" at bounding box center [355, 366] width 43 height 15
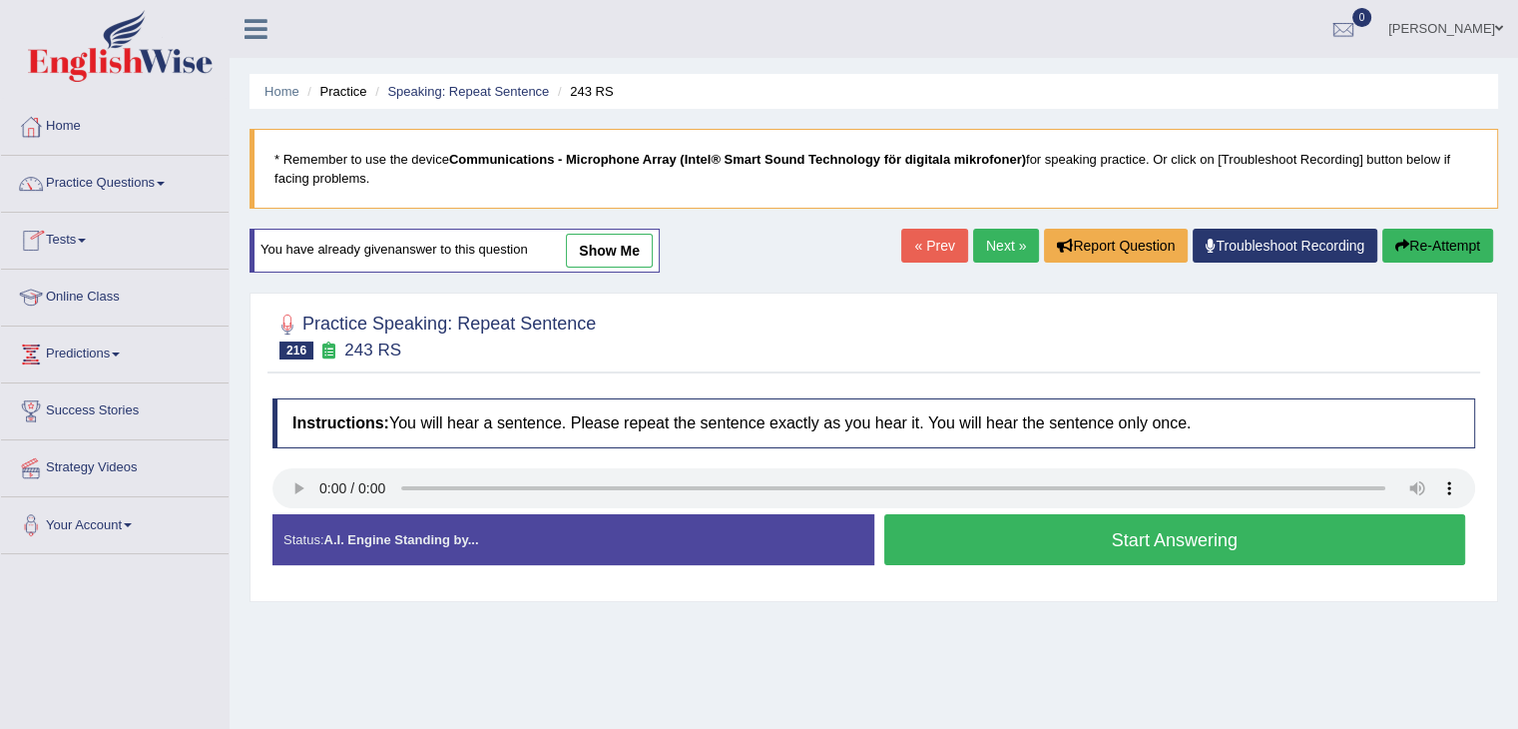
click at [987, 246] on link "Next »" at bounding box center [1006, 246] width 66 height 34
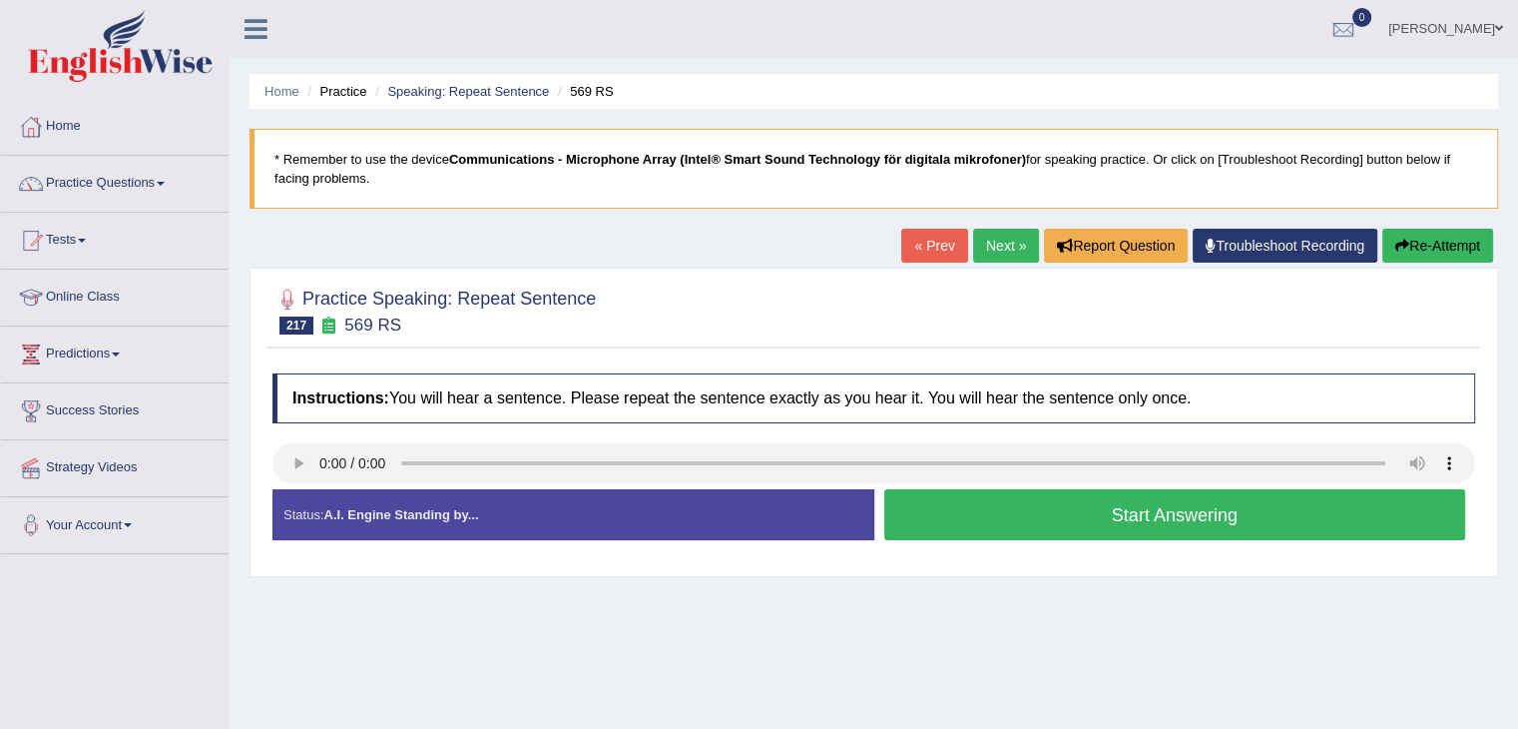
click at [1102, 515] on button "Start Answering" at bounding box center [1175, 514] width 582 height 51
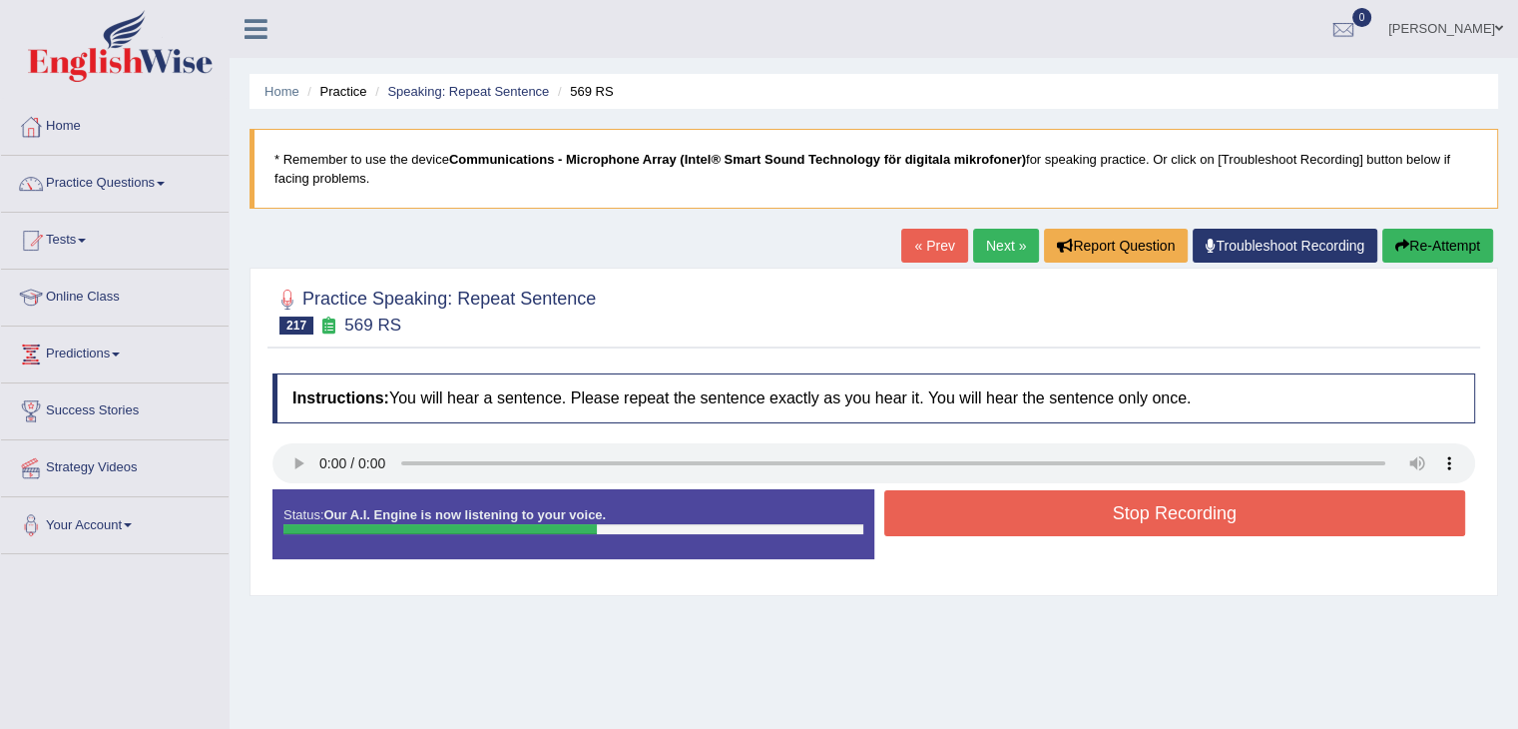
click at [1102, 515] on button "Stop Recording" at bounding box center [1175, 513] width 582 height 46
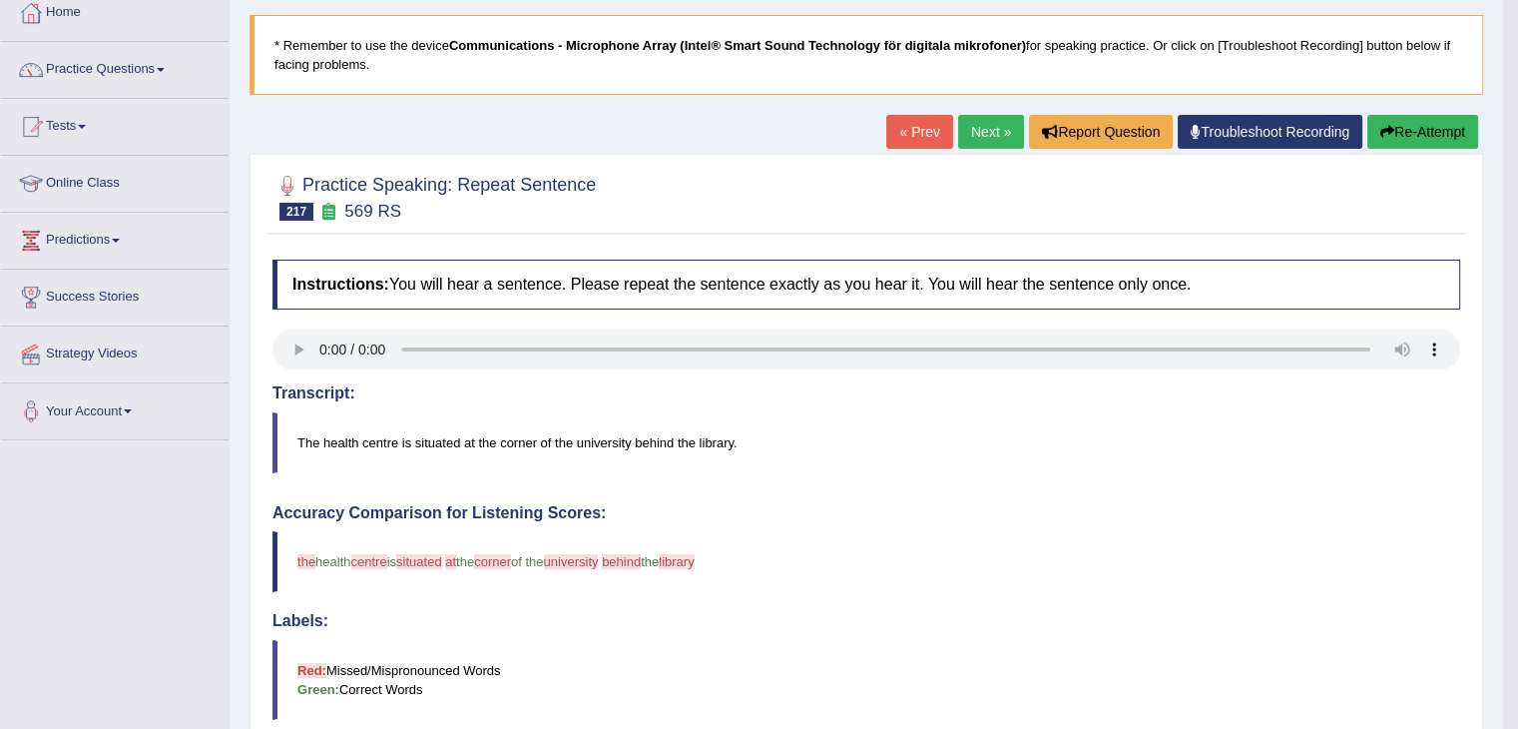
scroll to position [2, 0]
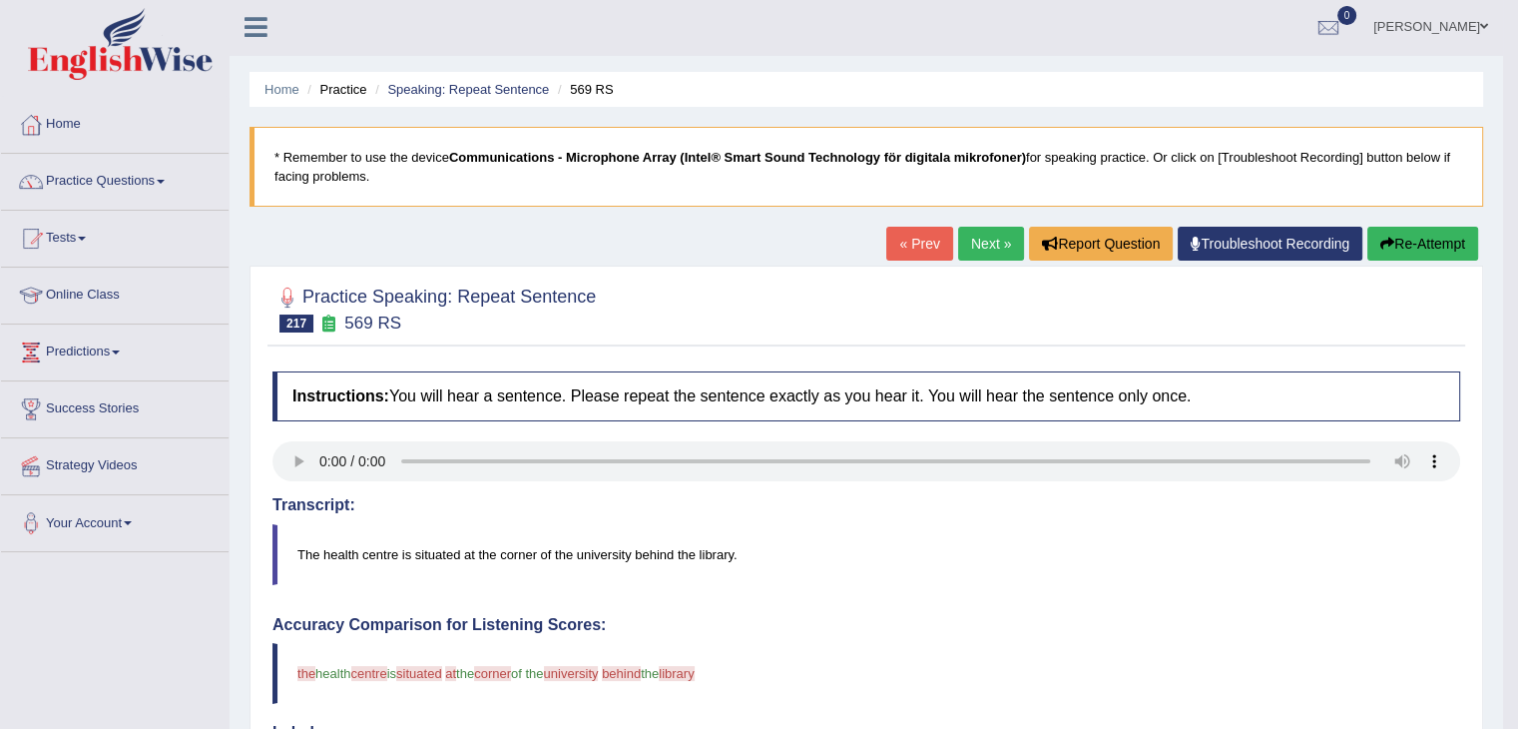
click at [1438, 232] on button "Re-Attempt" at bounding box center [1422, 244] width 111 height 34
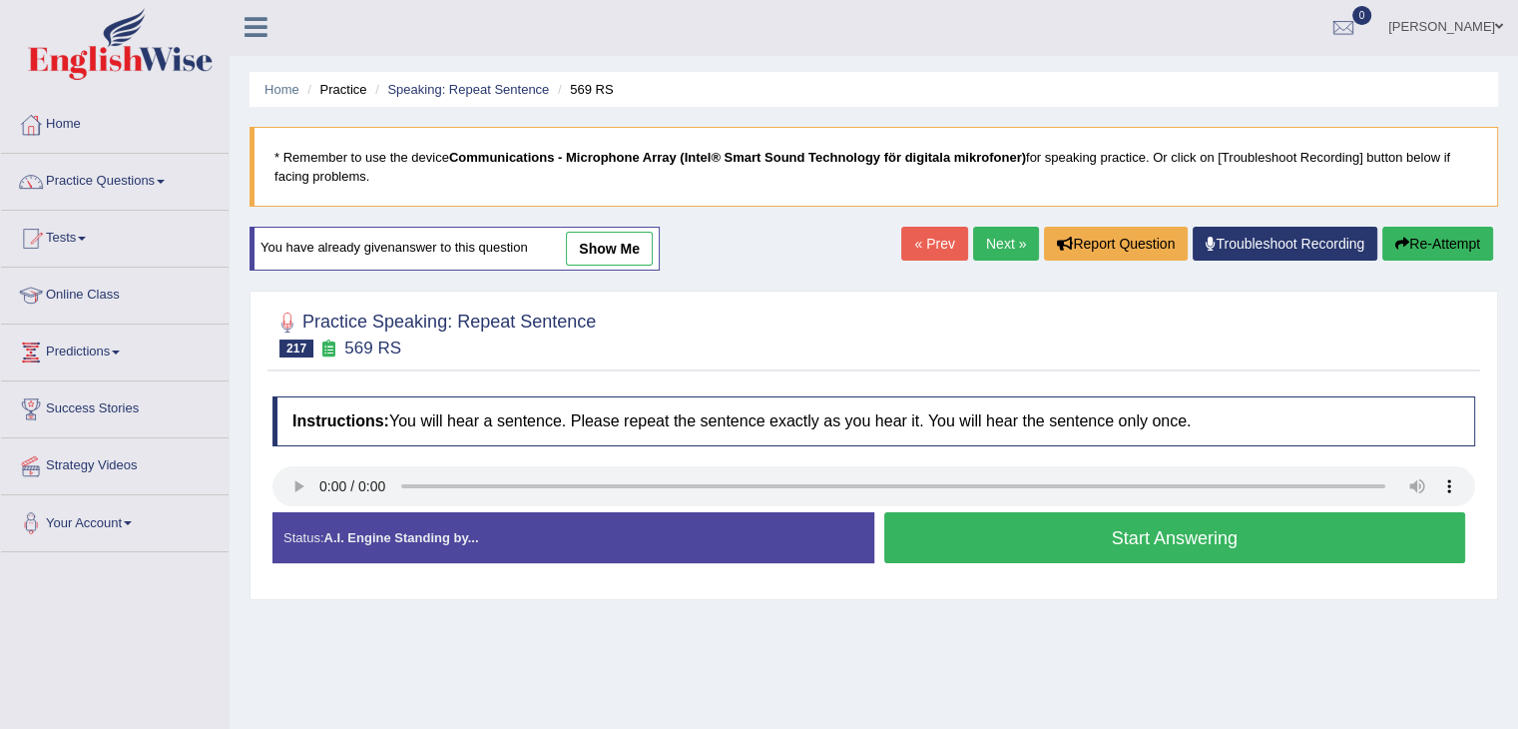
scroll to position [2, 0]
click at [1198, 540] on button "Start Answering" at bounding box center [1175, 537] width 582 height 51
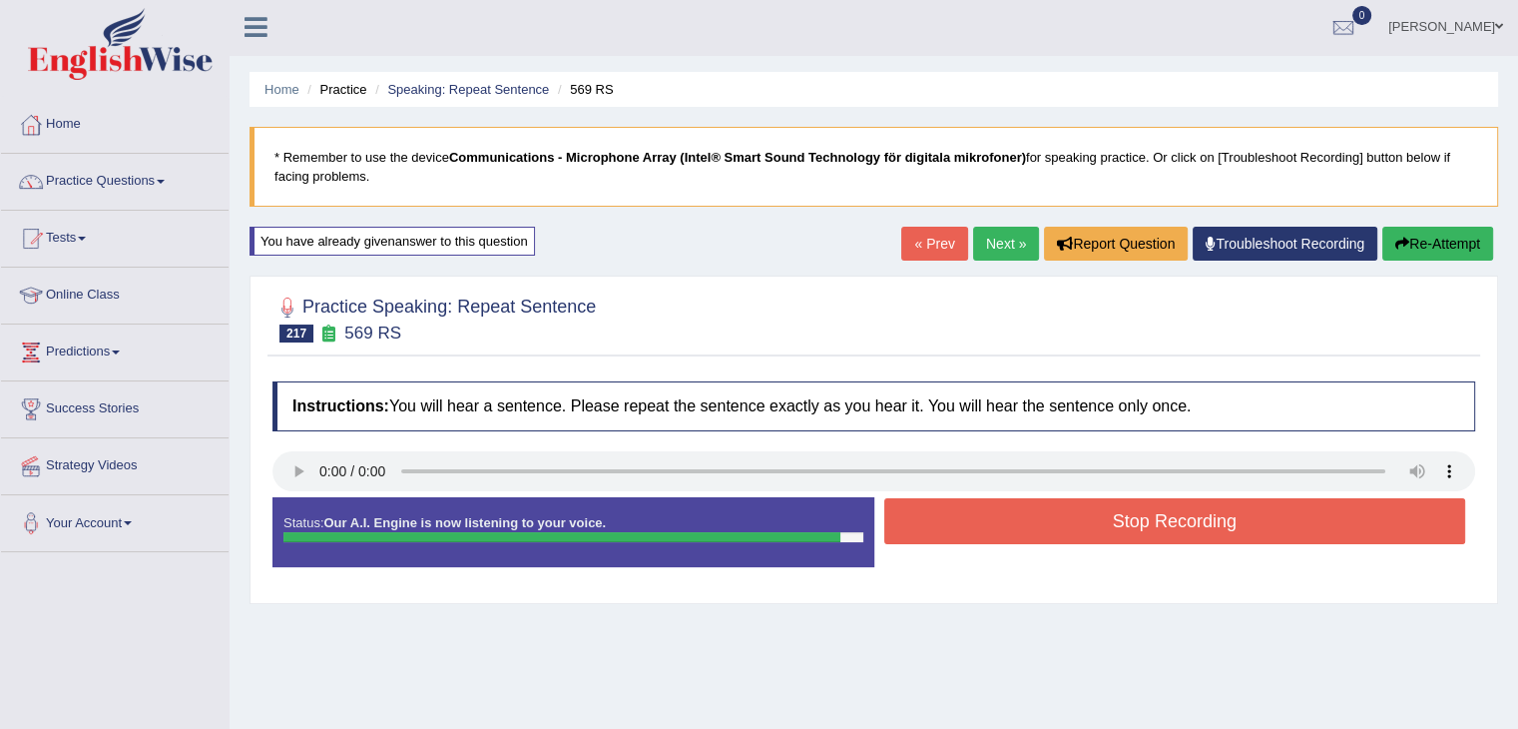
click at [1188, 509] on button "Stop Recording" at bounding box center [1175, 521] width 582 height 46
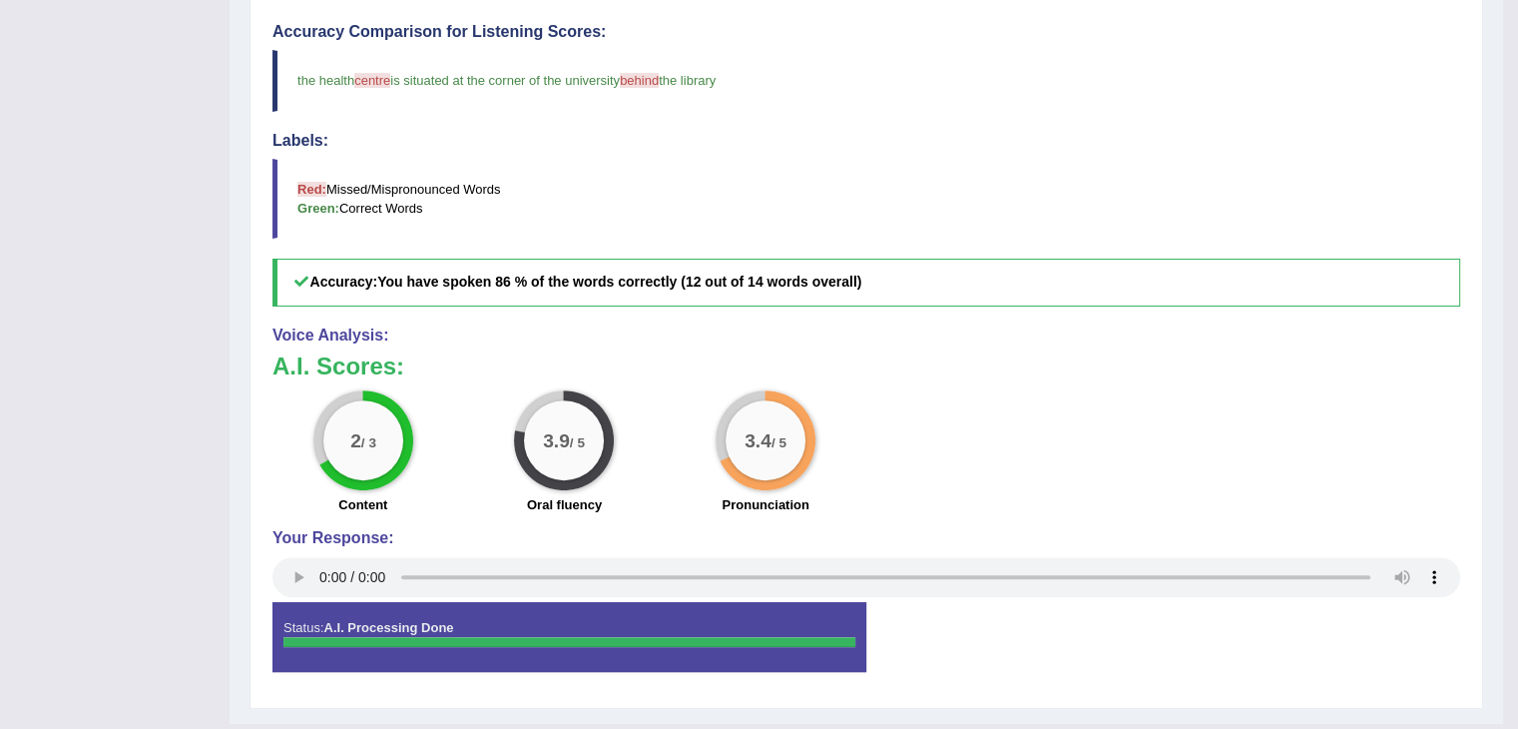
scroll to position [0, 0]
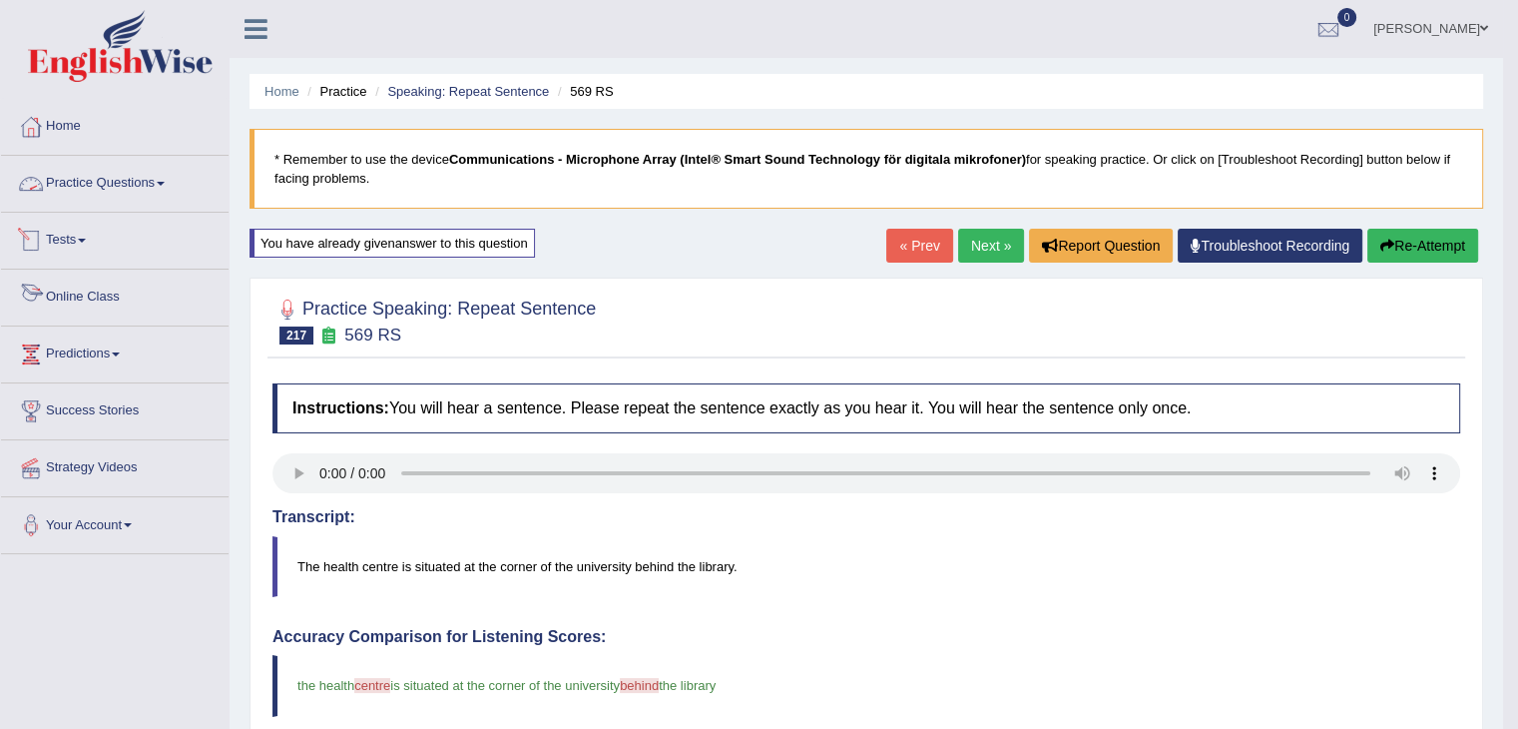
click at [132, 173] on link "Practice Questions" at bounding box center [115, 181] width 228 height 50
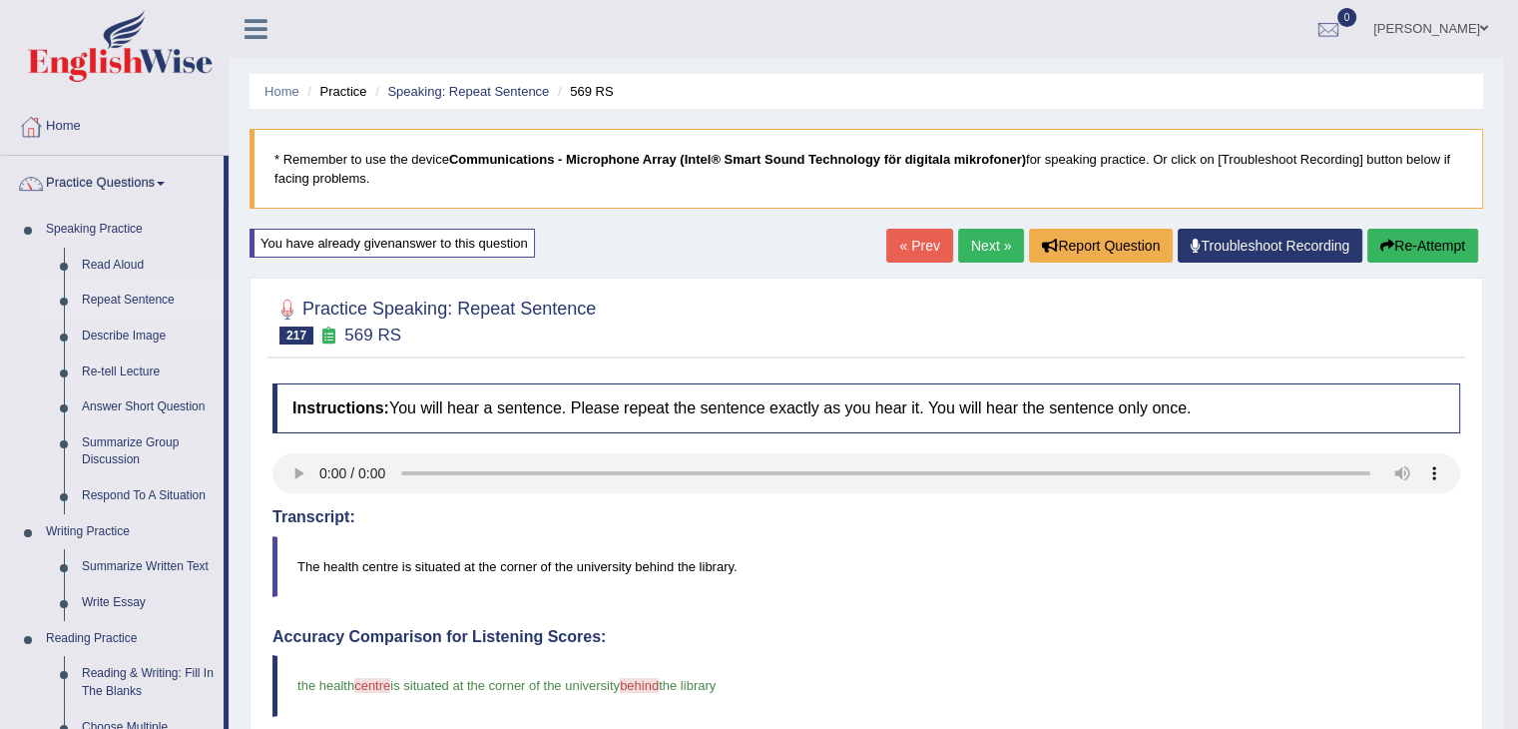
click at [152, 296] on link "Repeat Sentence" at bounding box center [148, 300] width 151 height 36
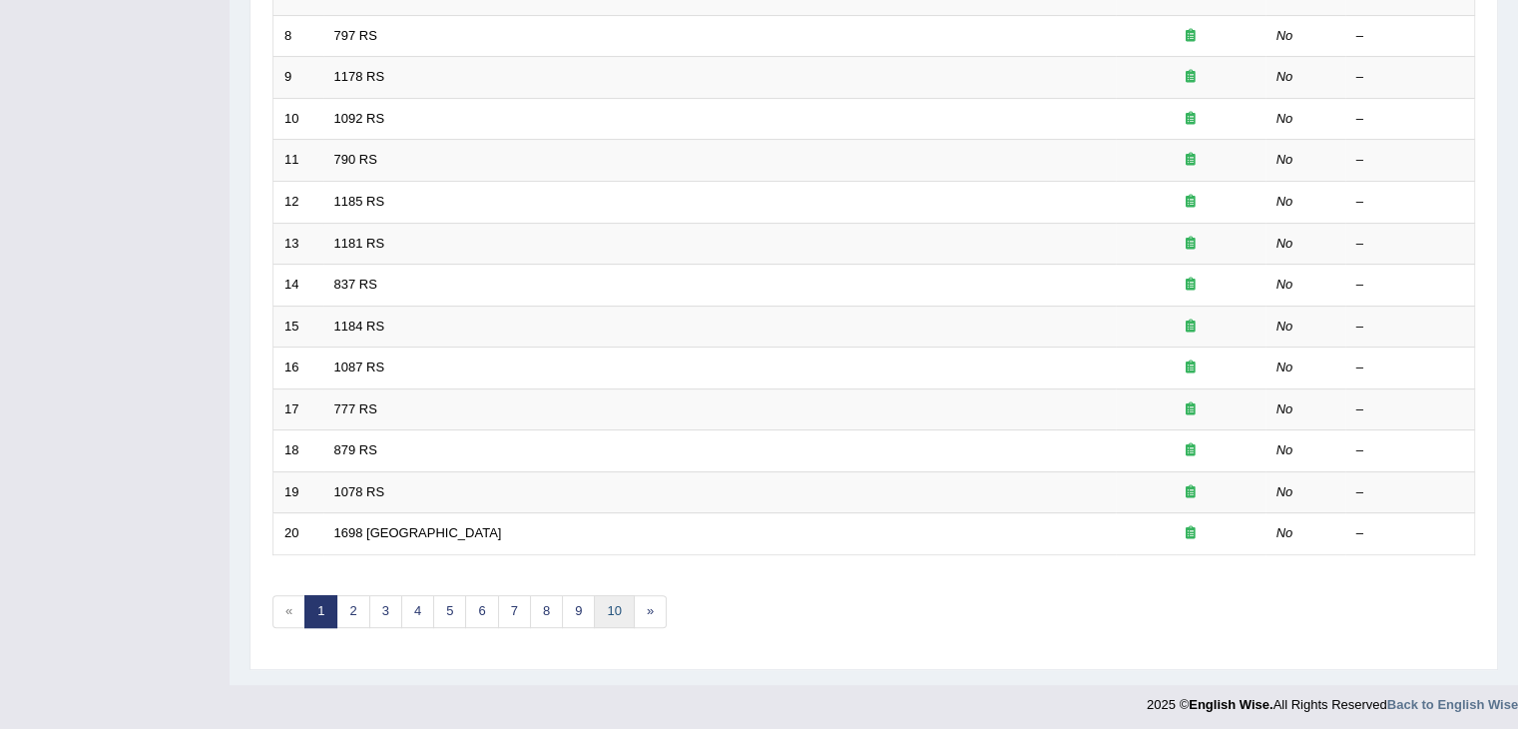
click at [619, 597] on link "10" at bounding box center [614, 611] width 40 height 33
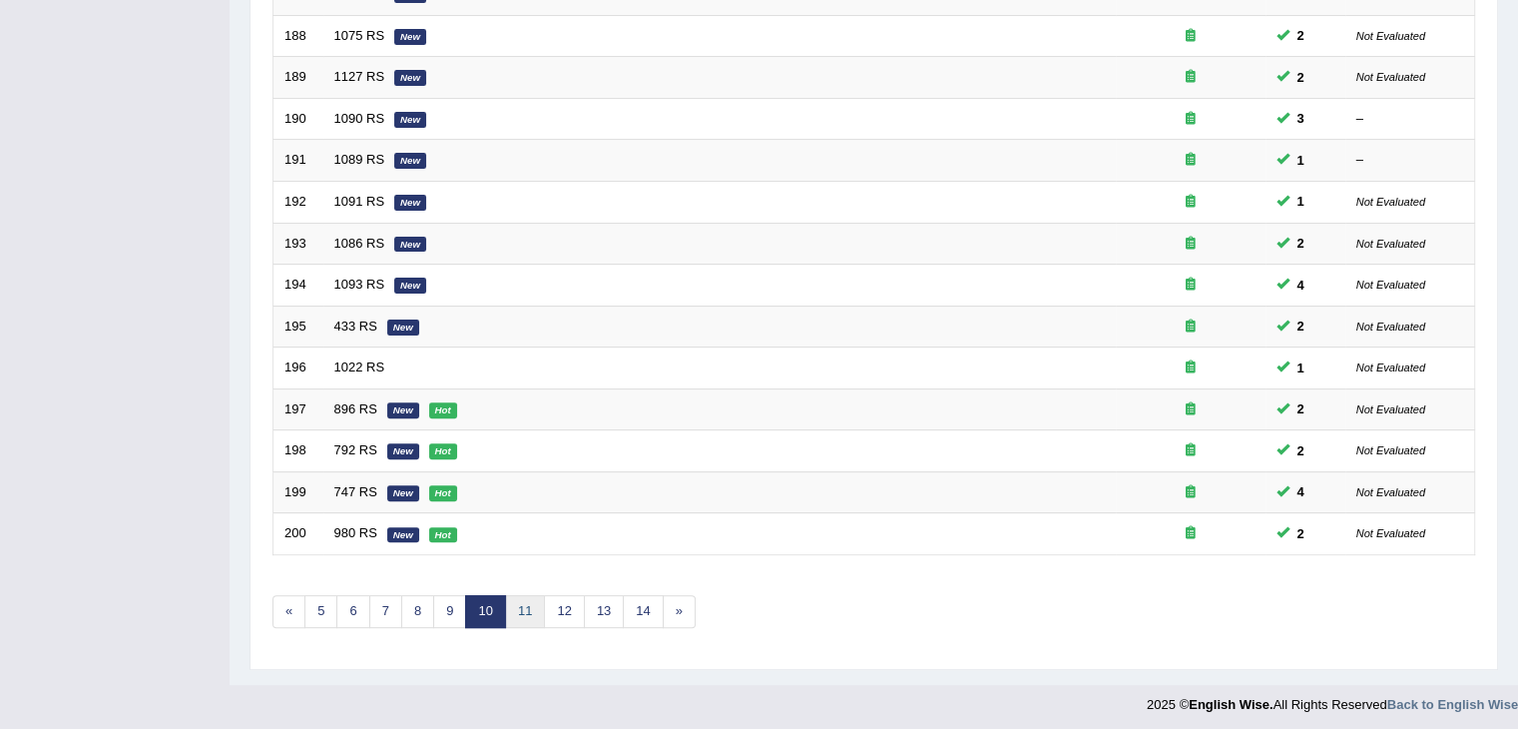
click at [523, 598] on link "11" at bounding box center [525, 611] width 40 height 33
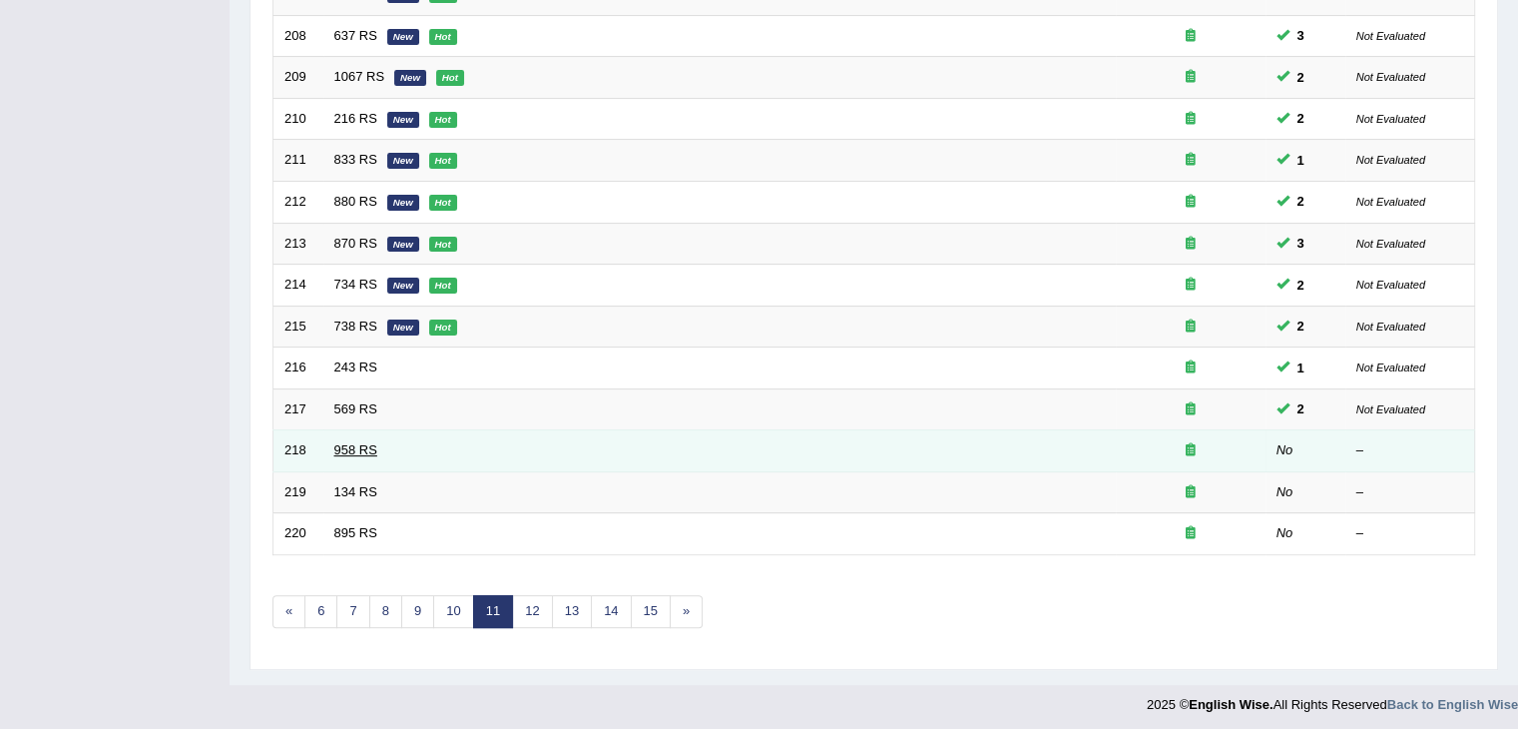
click at [347, 446] on link "958 RS" at bounding box center [355, 449] width 43 height 15
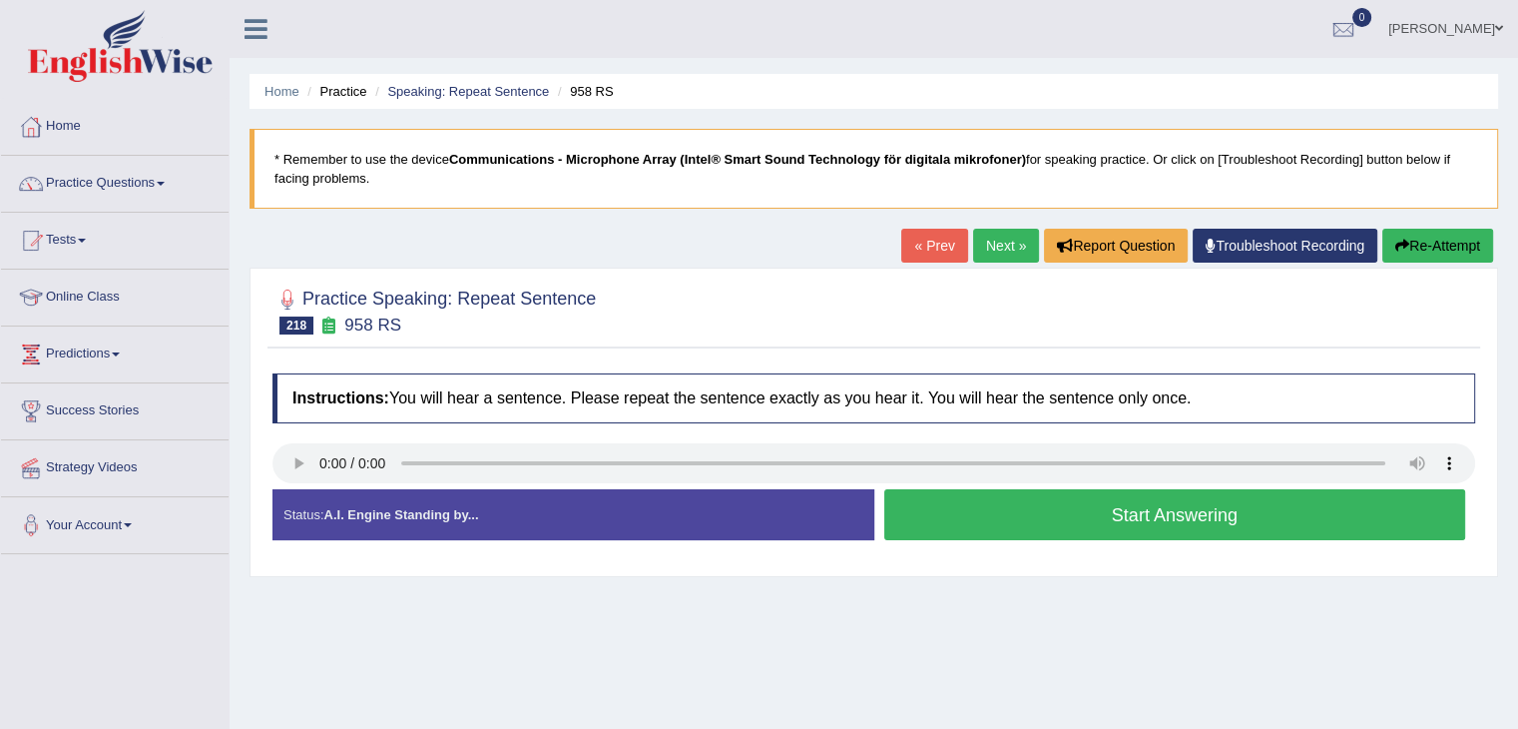
click at [1009, 513] on button "Start Answering" at bounding box center [1175, 514] width 582 height 51
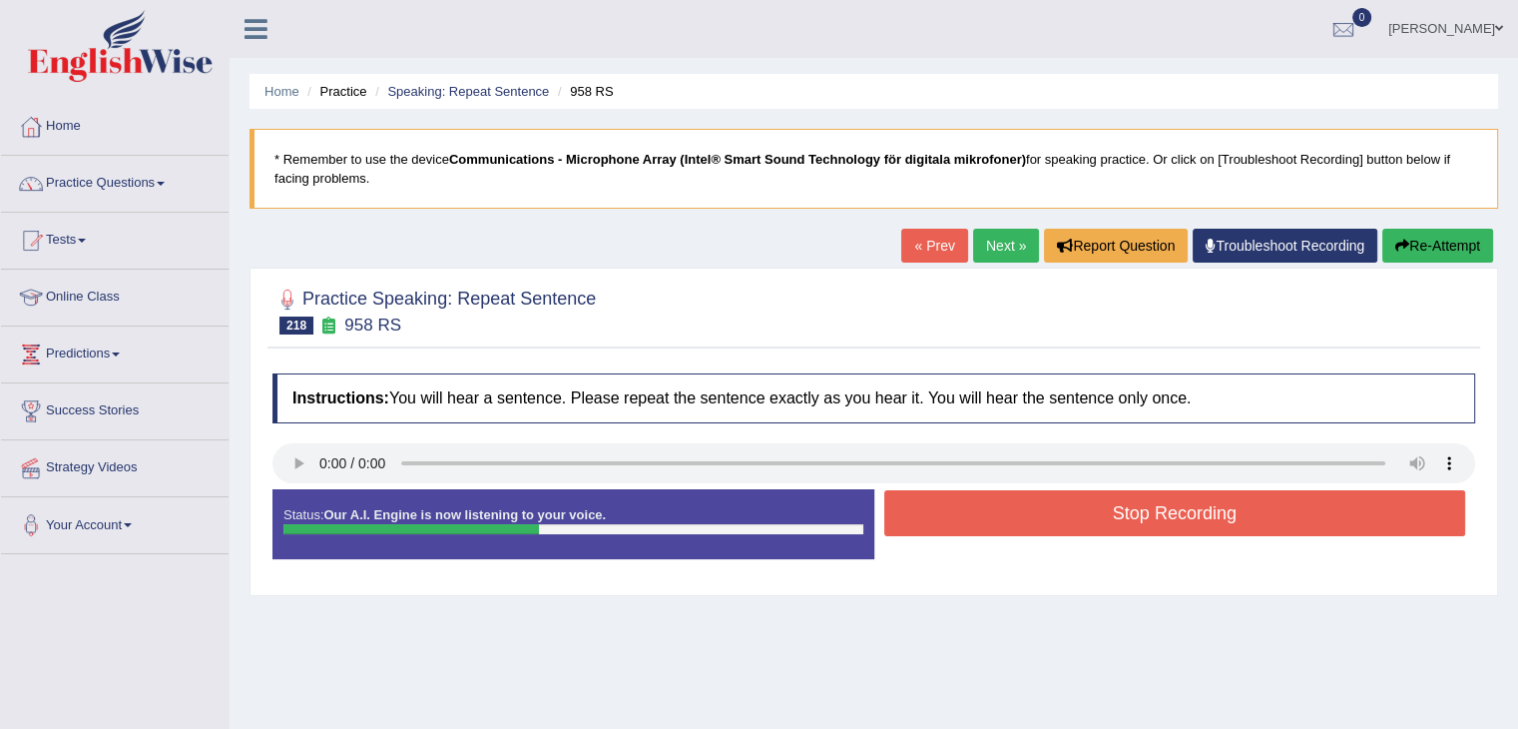
click at [1034, 515] on button "Stop Recording" at bounding box center [1175, 513] width 582 height 46
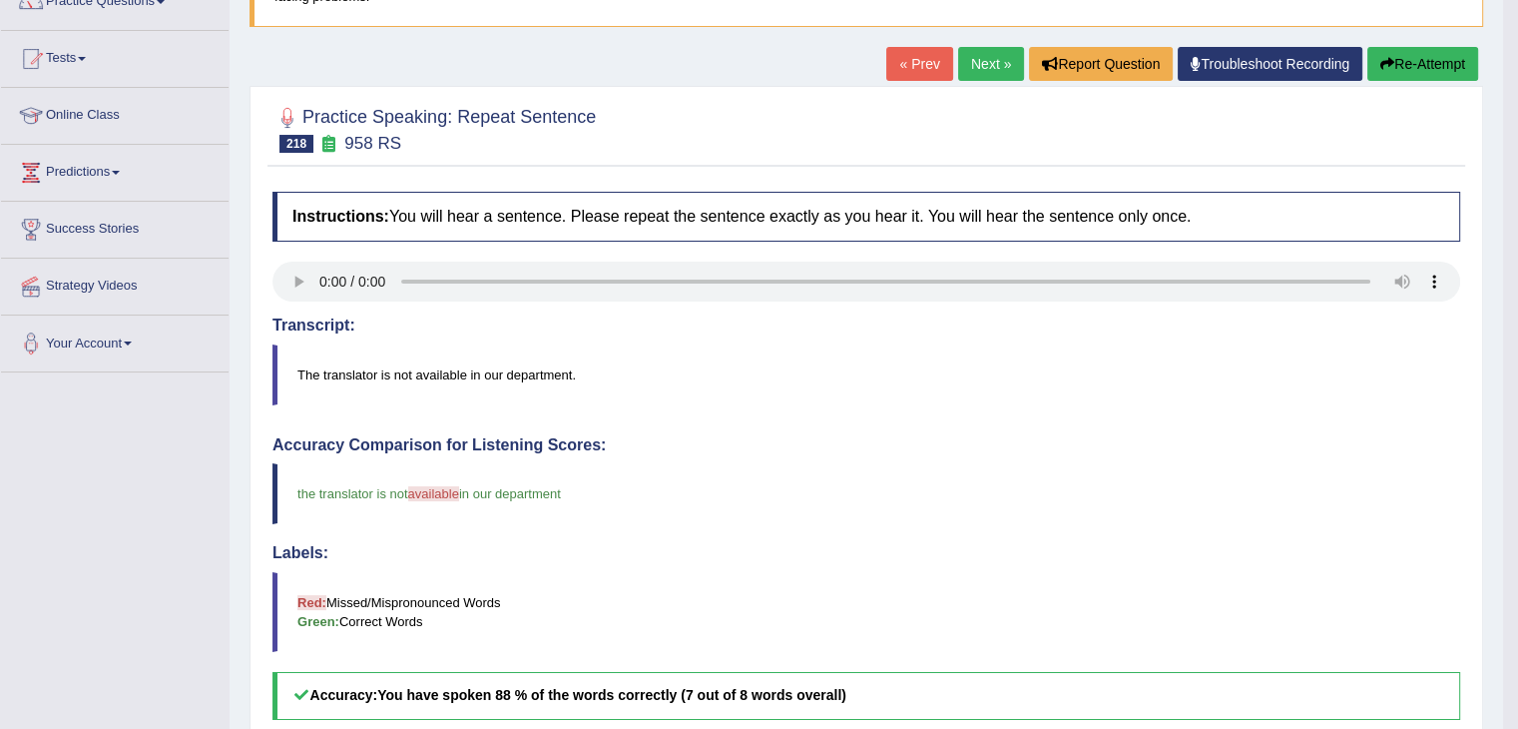
scroll to position [166, 0]
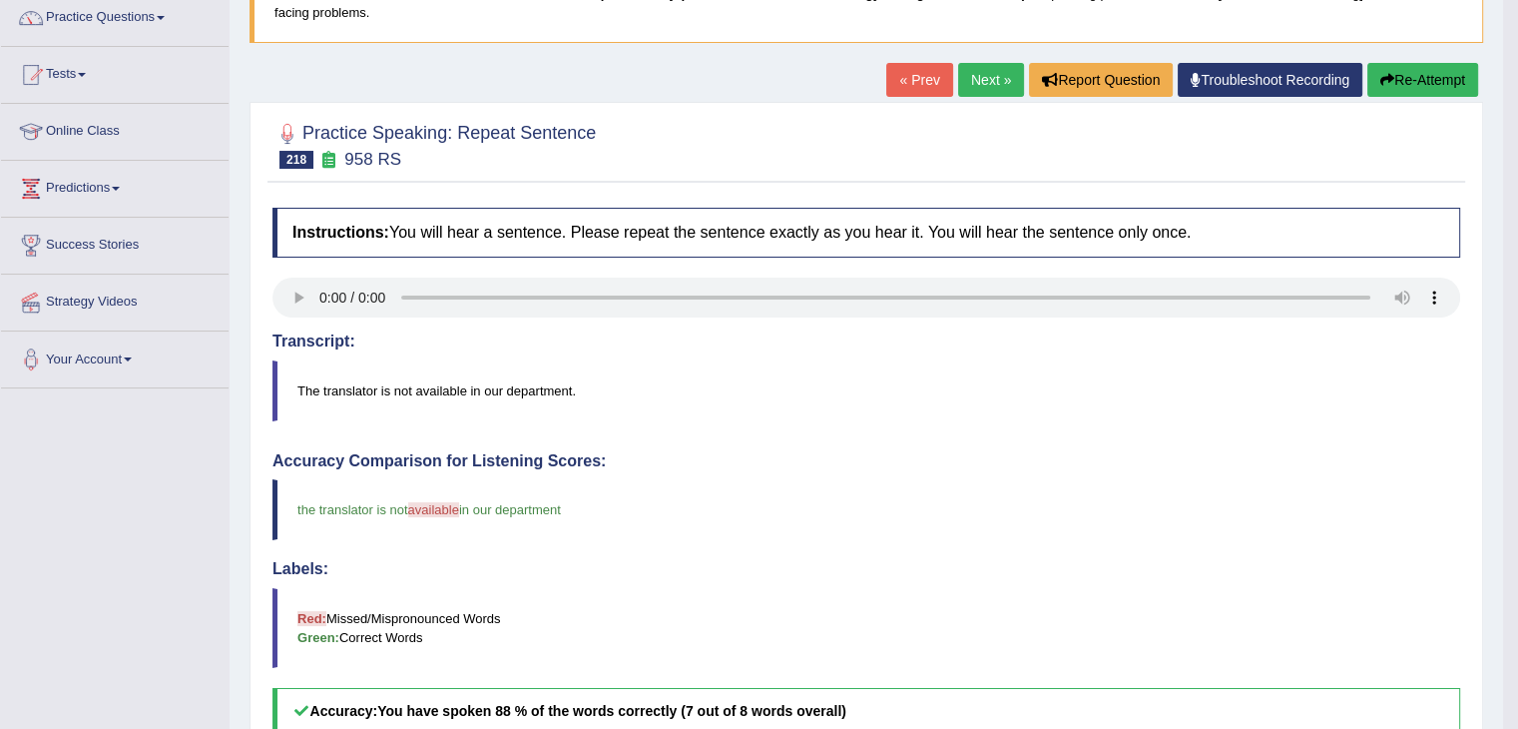
click at [1414, 78] on button "Re-Attempt" at bounding box center [1422, 80] width 111 height 34
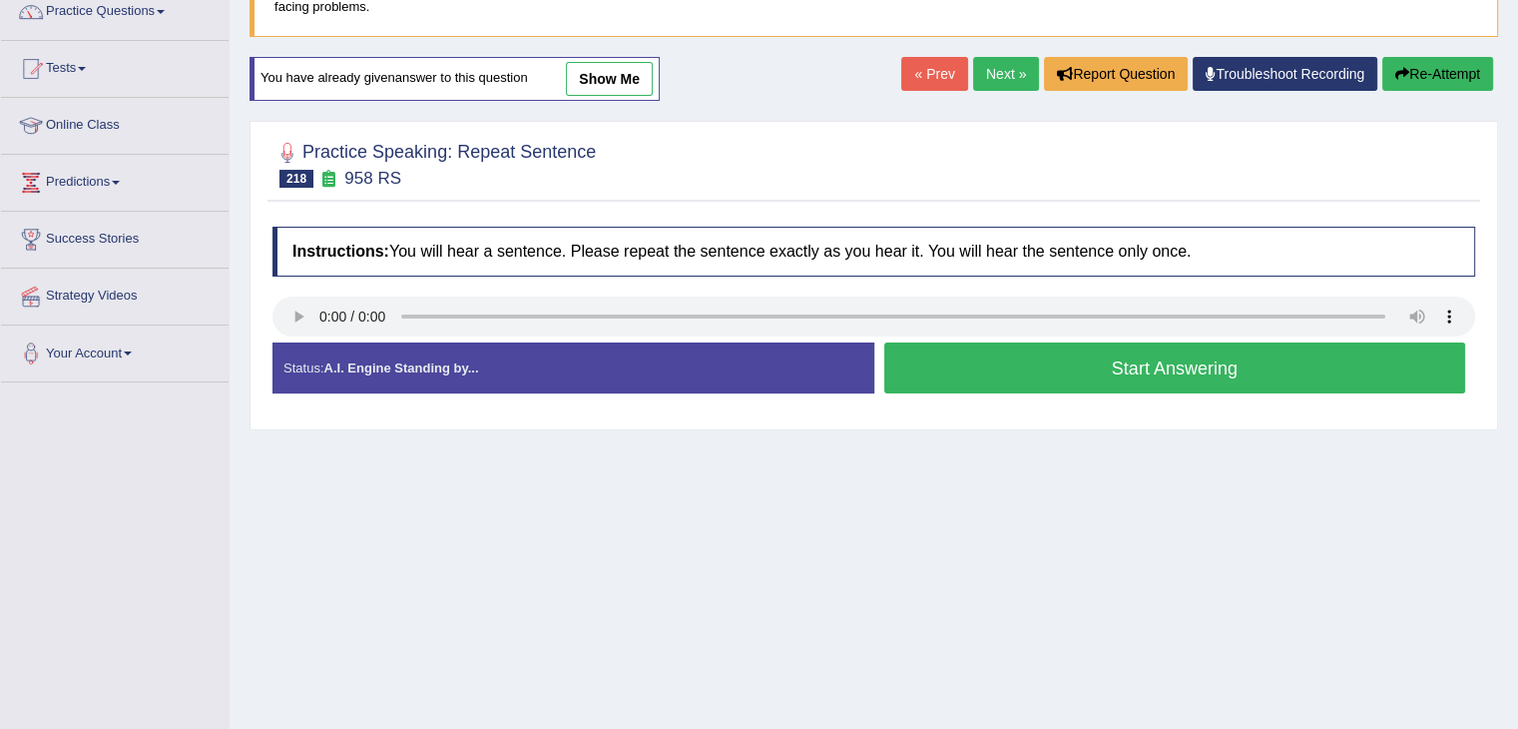
click at [1049, 374] on button "Start Answering" at bounding box center [1175, 367] width 582 height 51
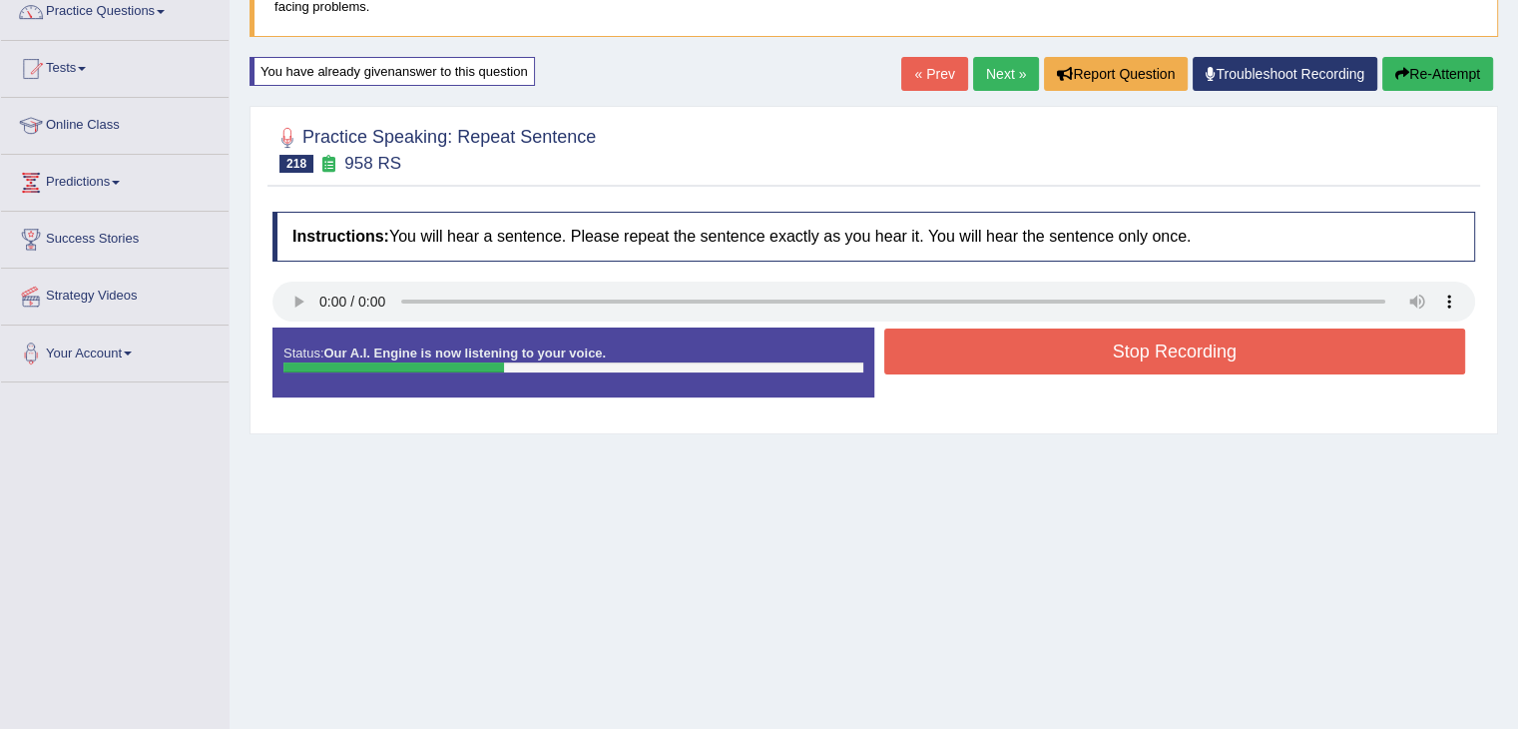
click at [1433, 68] on button "Re-Attempt" at bounding box center [1437, 74] width 111 height 34
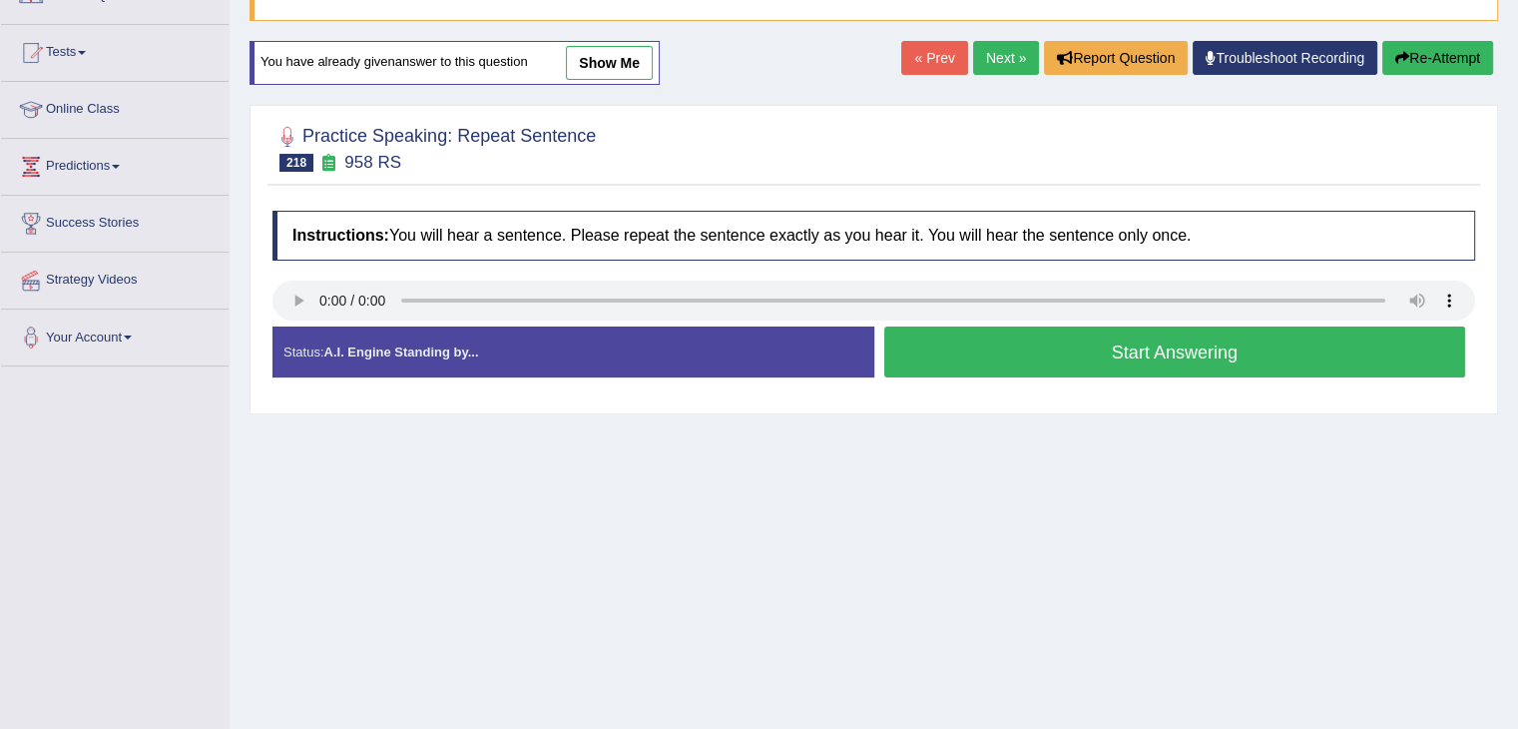
scroll to position [172, 0]
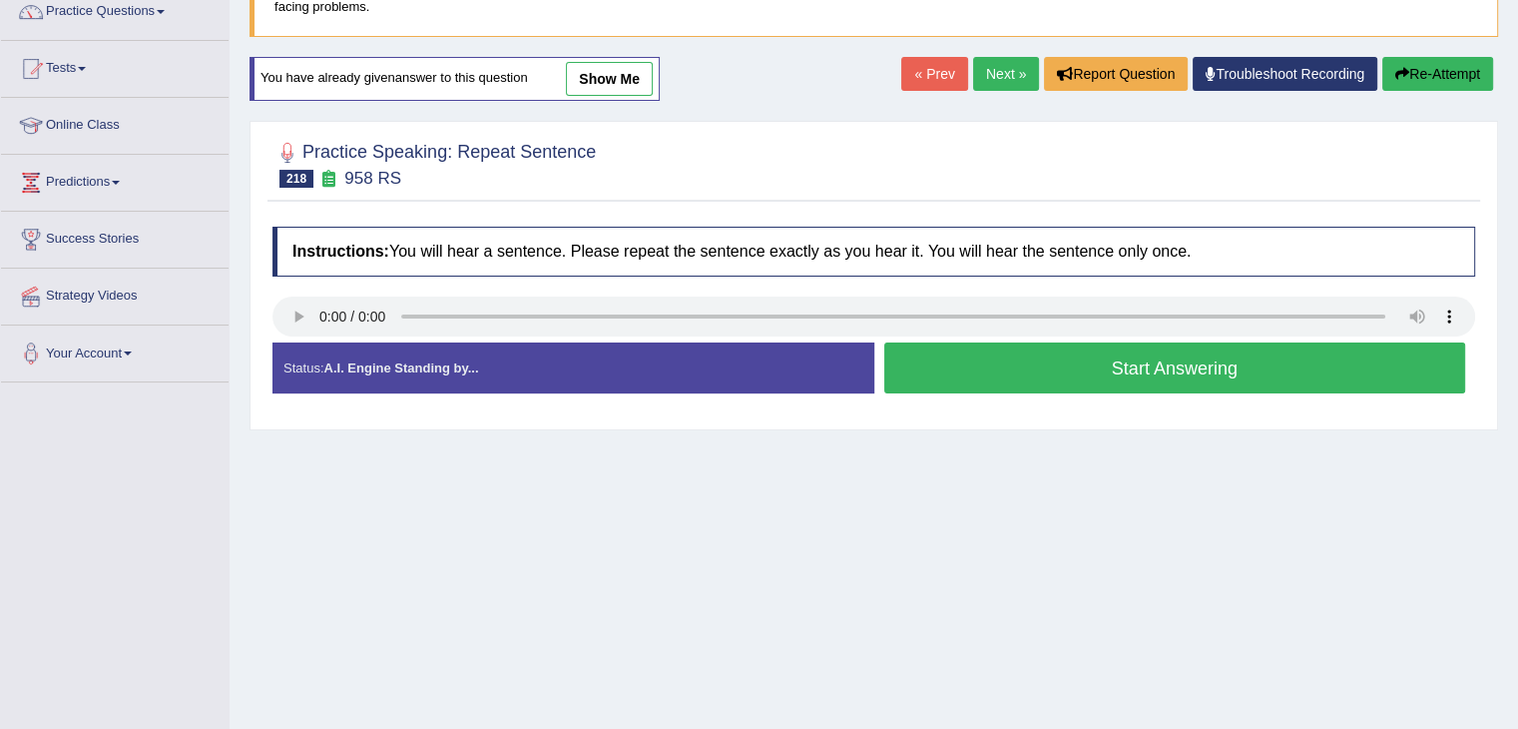
click at [1038, 362] on button "Start Answering" at bounding box center [1175, 367] width 582 height 51
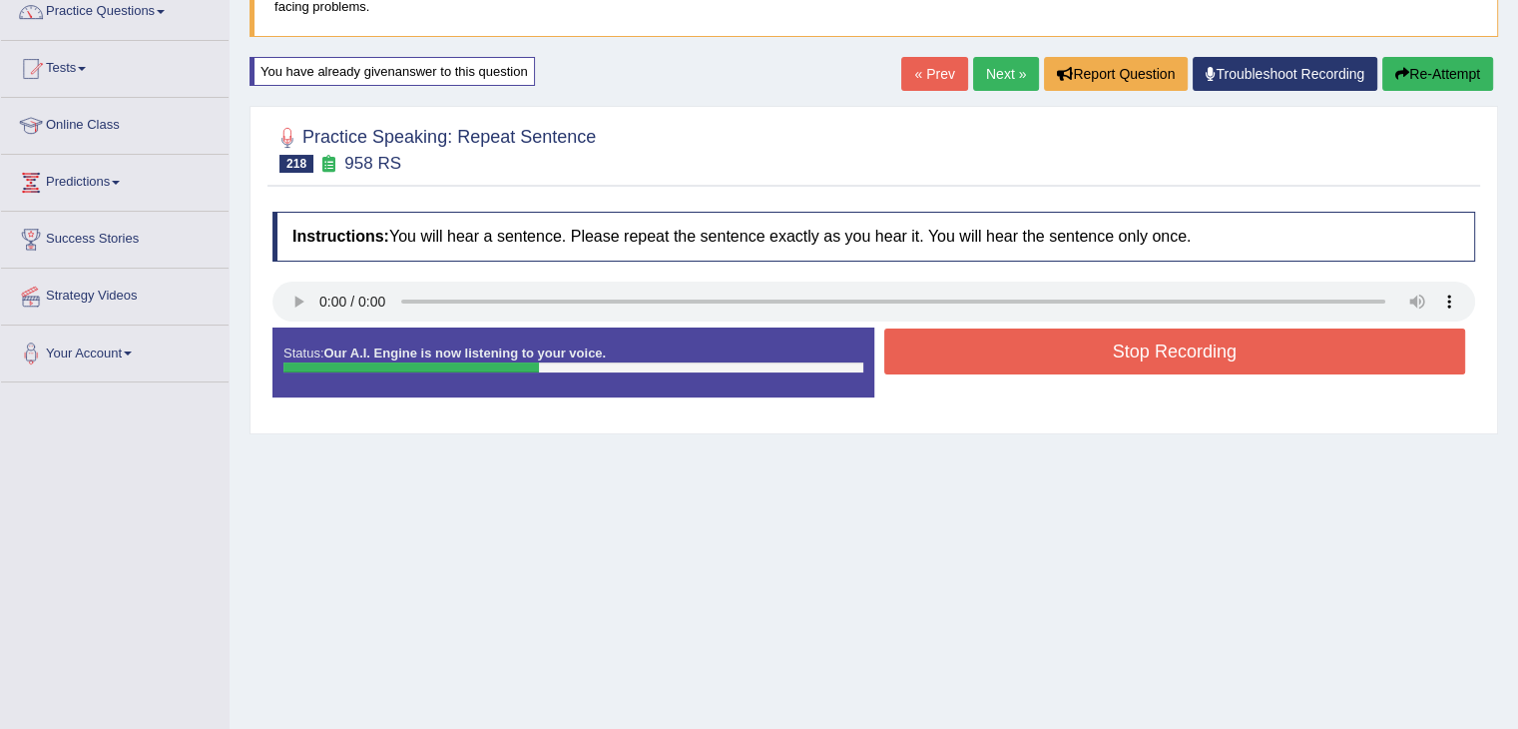
click at [1085, 344] on button "Stop Recording" at bounding box center [1175, 351] width 582 height 46
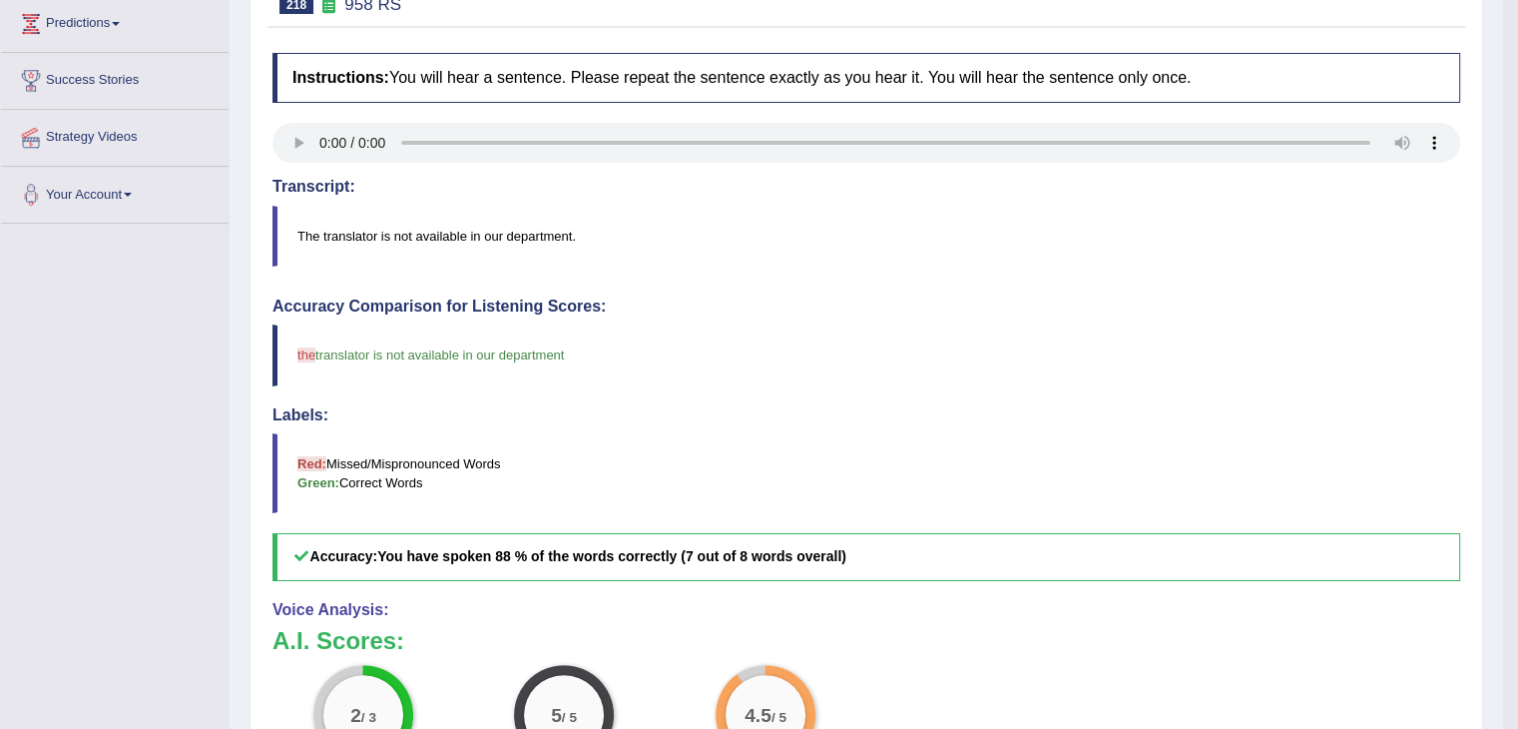
scroll to position [0, 0]
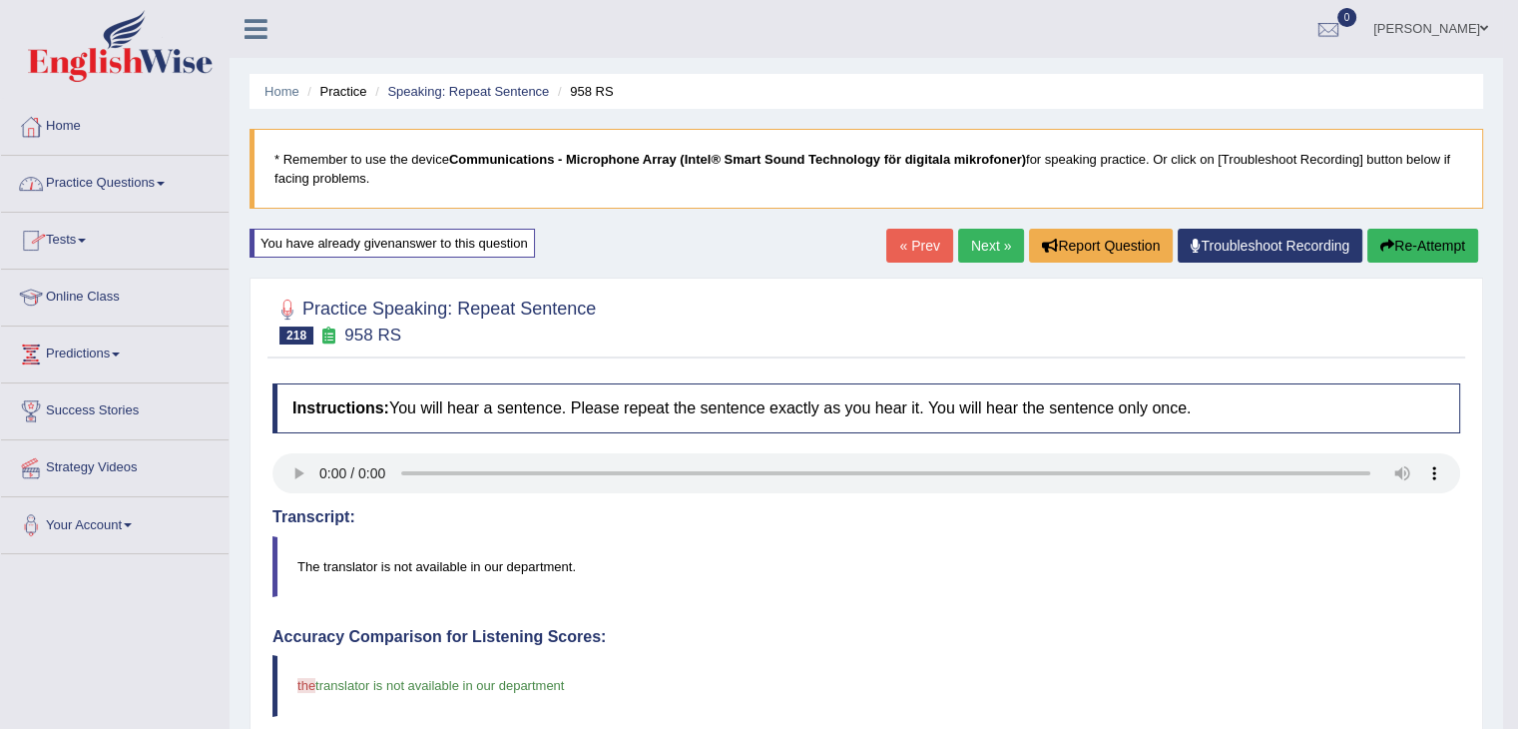
click at [986, 235] on link "Next »" at bounding box center [991, 246] width 66 height 34
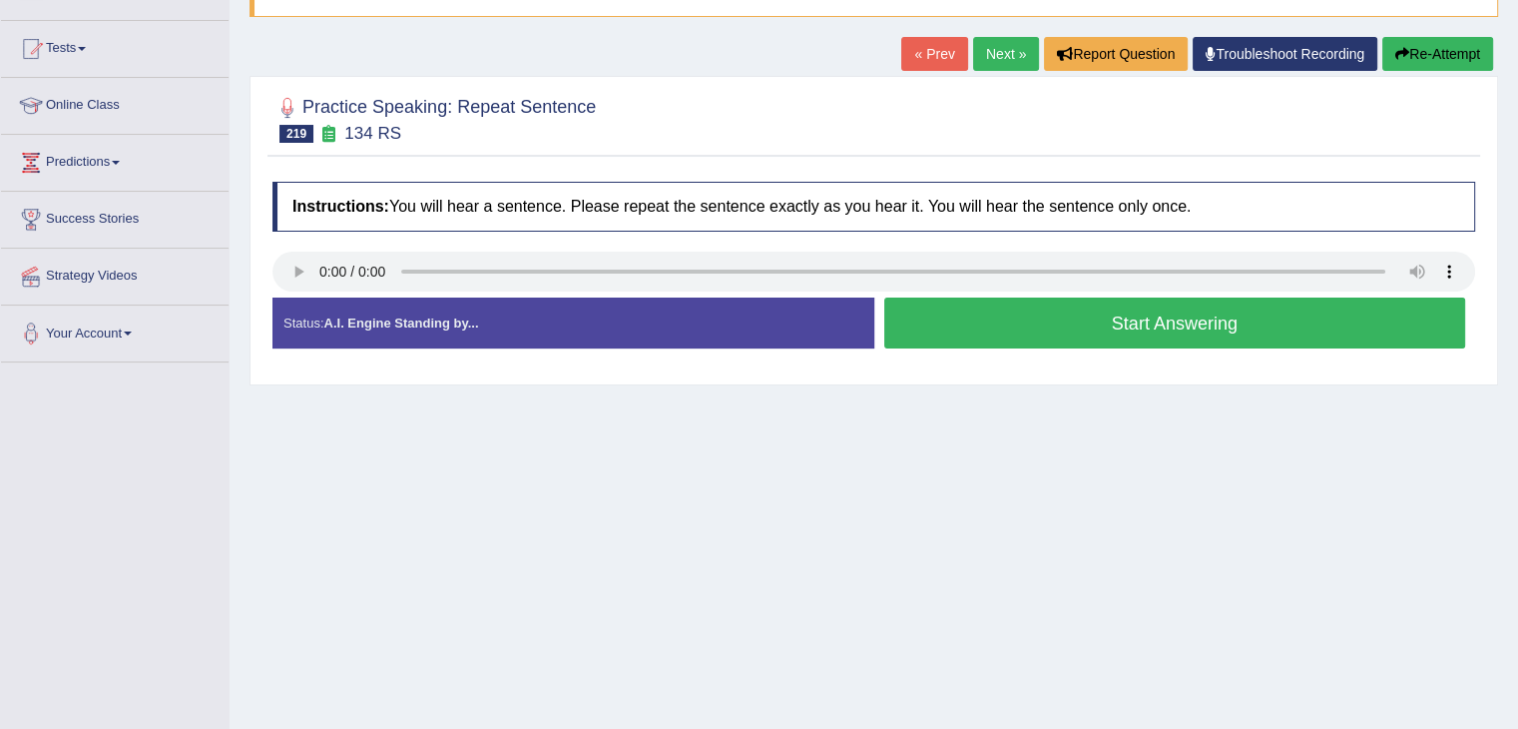
click at [1009, 323] on button "Start Answering" at bounding box center [1175, 322] width 582 height 51
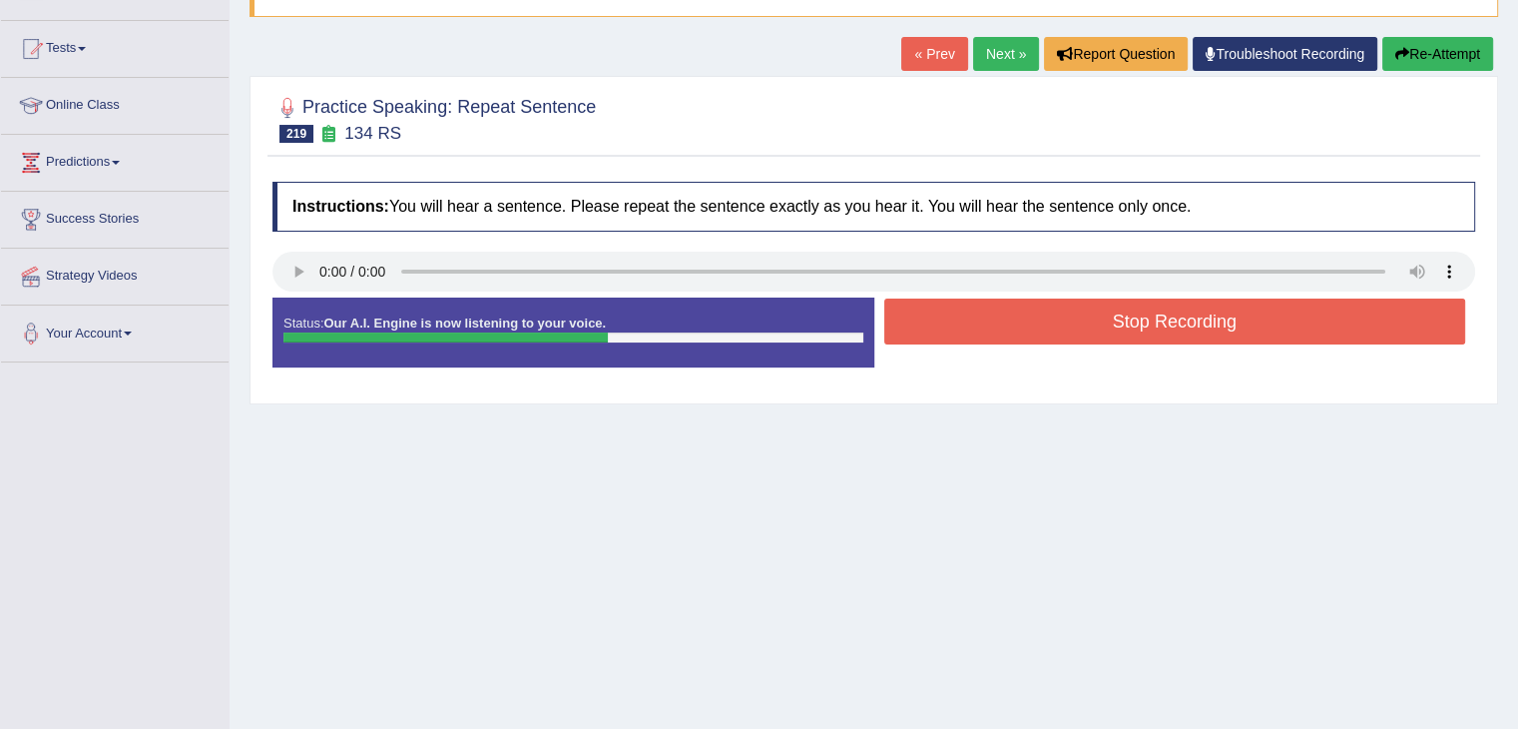
click at [1040, 320] on button "Stop Recording" at bounding box center [1175, 321] width 582 height 46
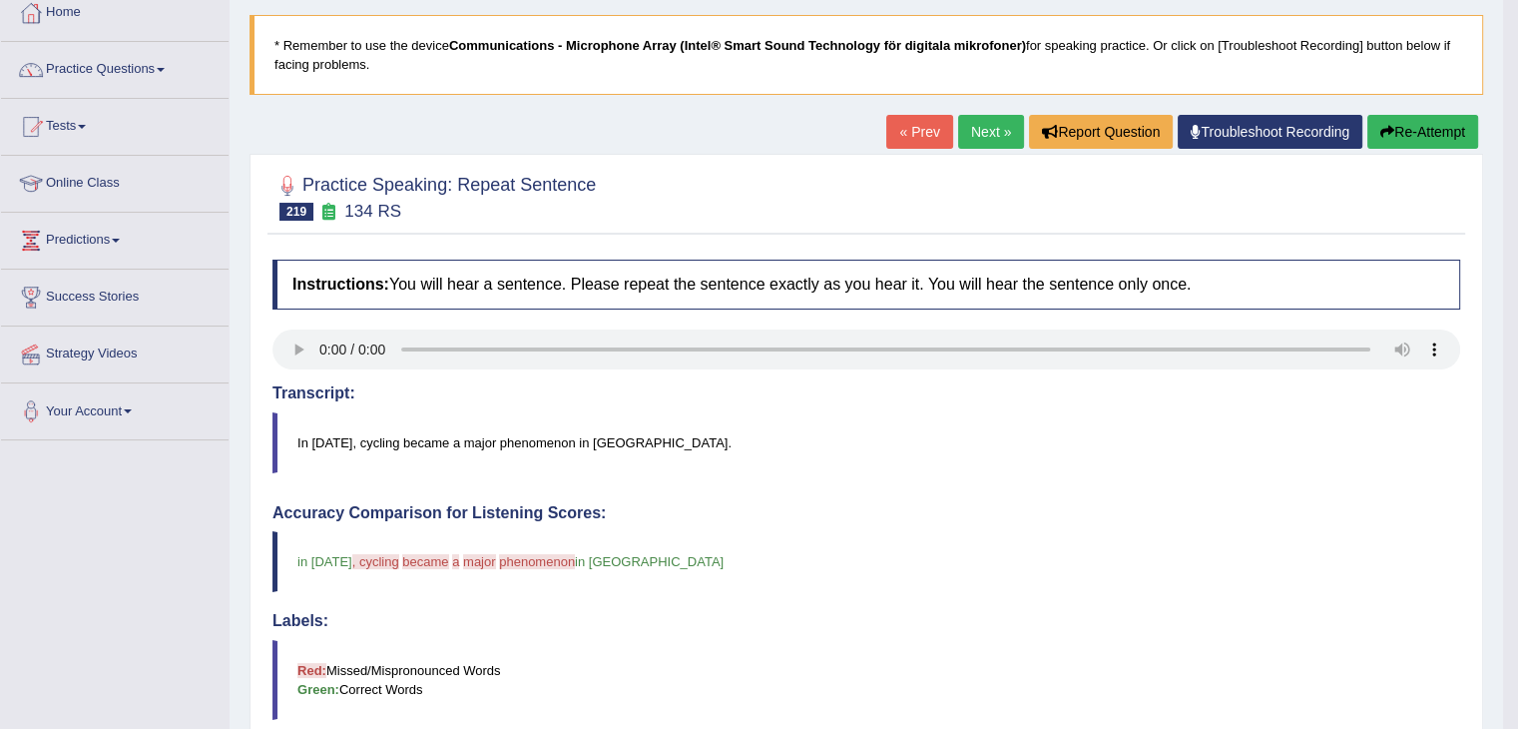
scroll to position [64, 0]
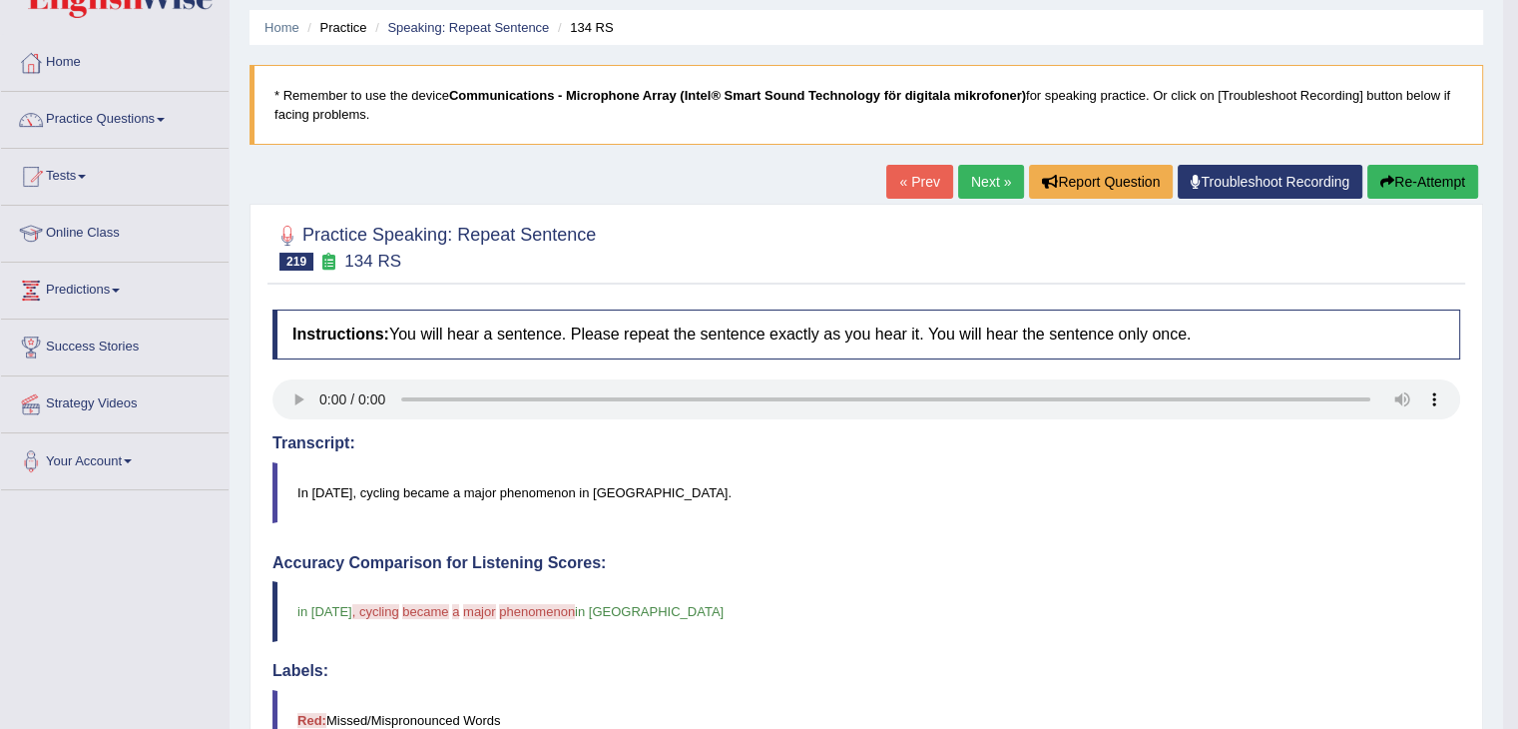
click at [1429, 175] on button "Re-Attempt" at bounding box center [1422, 182] width 111 height 34
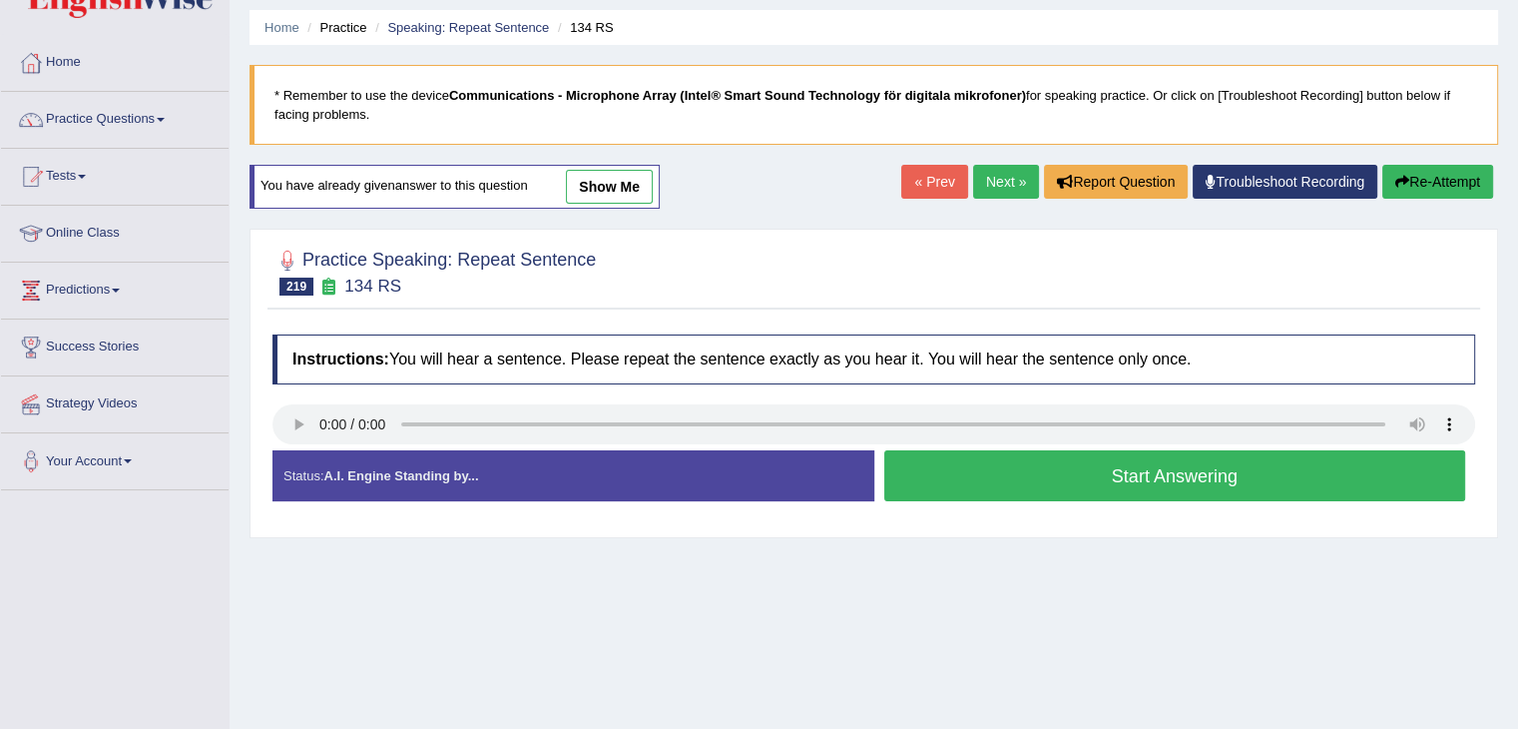
click at [1023, 476] on button "Start Answering" at bounding box center [1175, 475] width 582 height 51
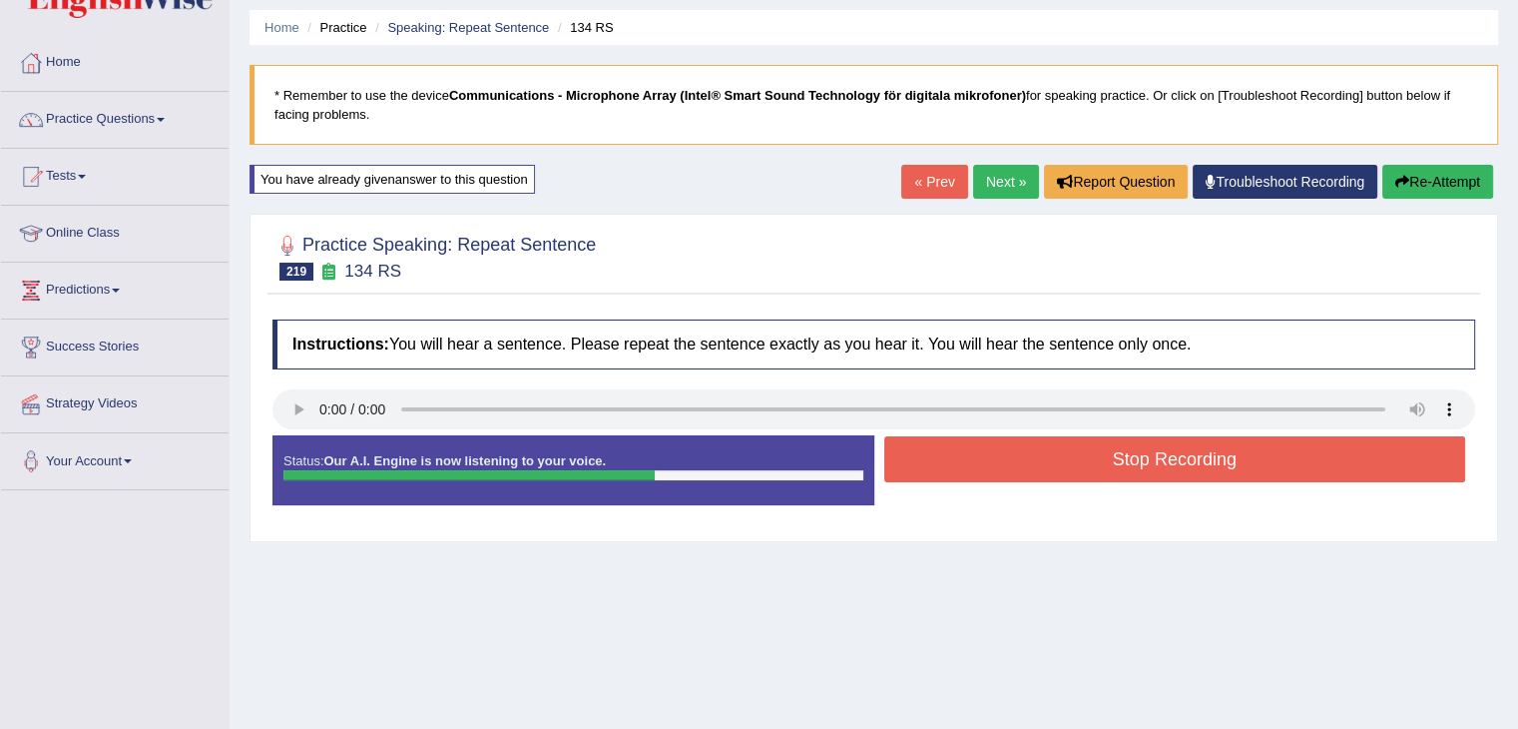
click at [1058, 461] on button "Stop Recording" at bounding box center [1175, 459] width 582 height 46
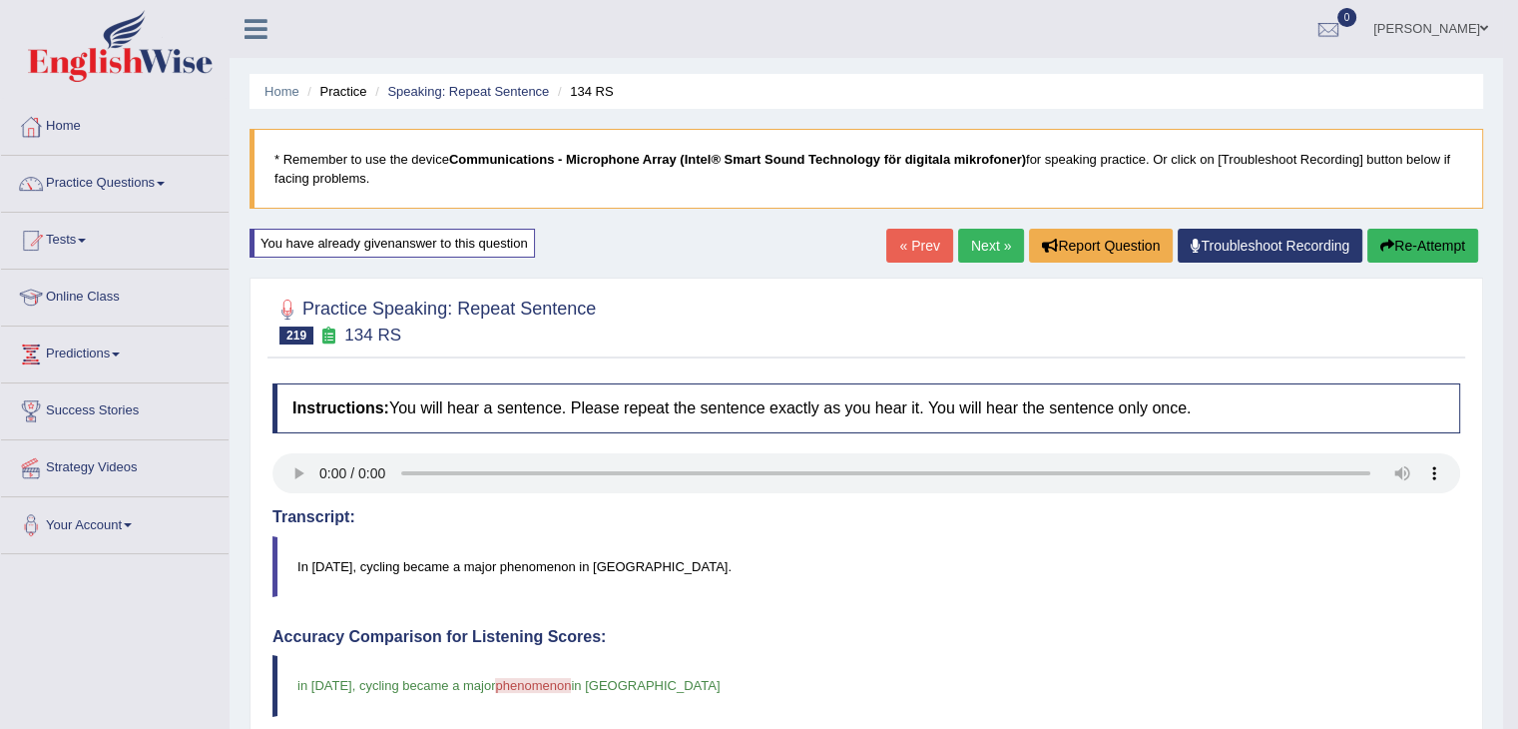
click at [966, 241] on link "Next »" at bounding box center [991, 246] width 66 height 34
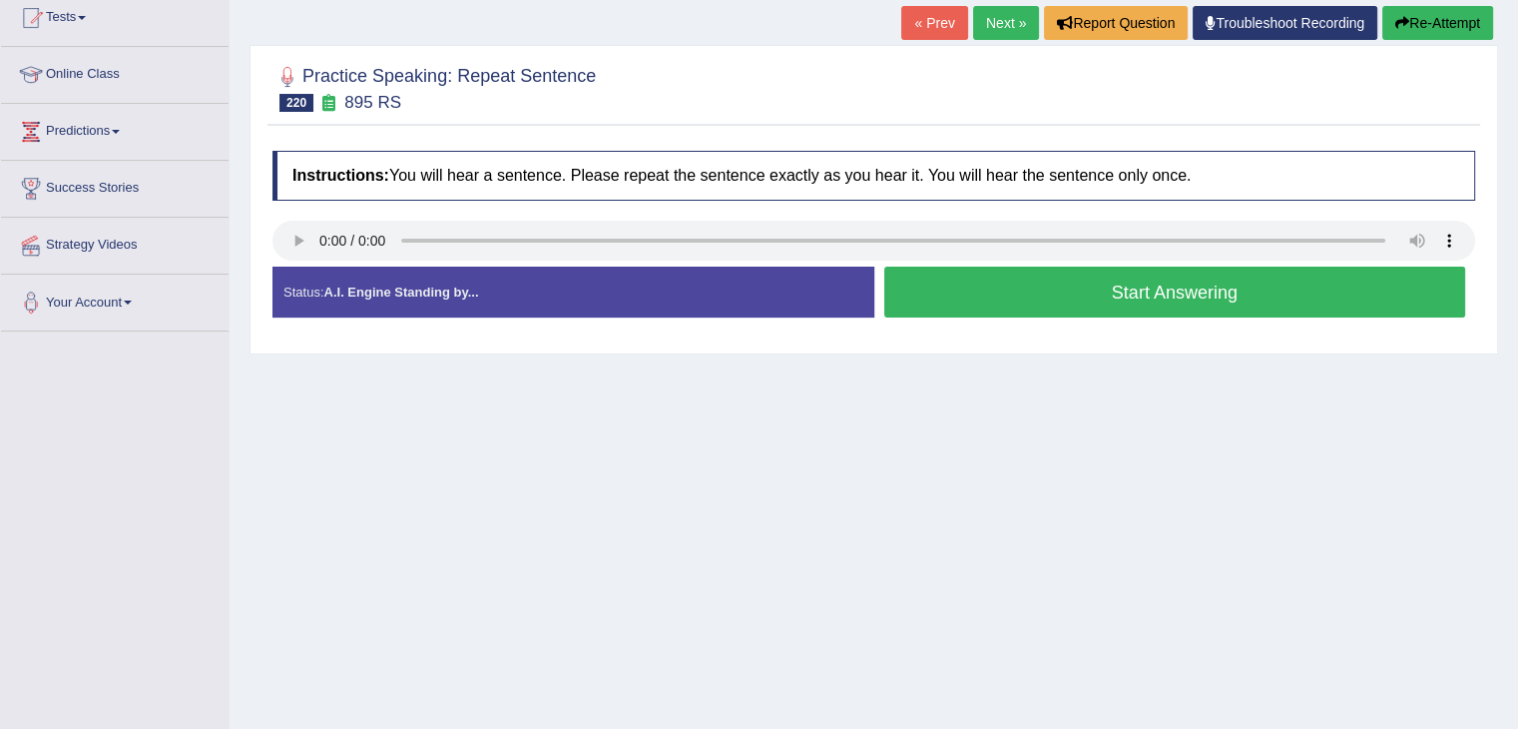
click at [1007, 299] on button "Start Answering" at bounding box center [1175, 291] width 582 height 51
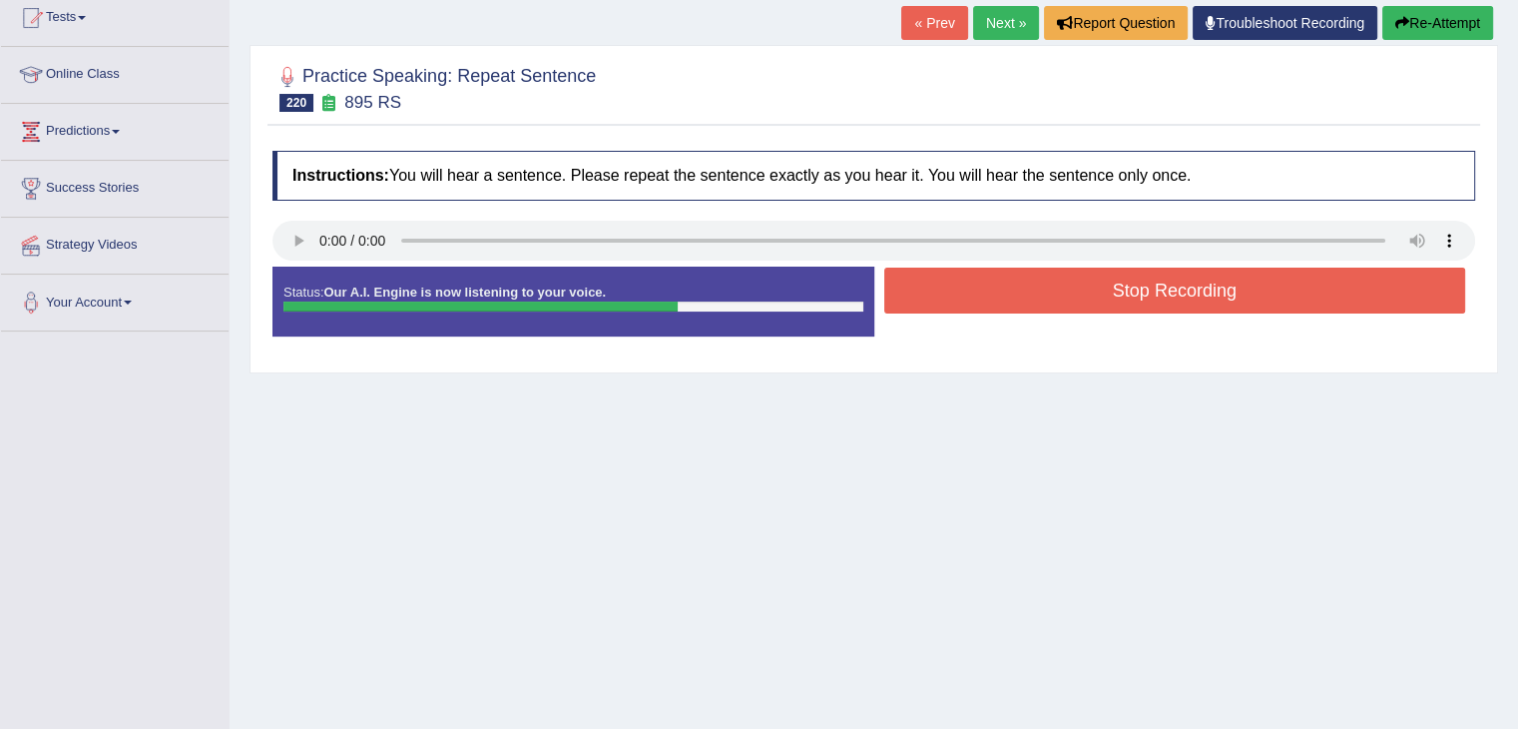
click at [1021, 294] on button "Stop Recording" at bounding box center [1175, 290] width 582 height 46
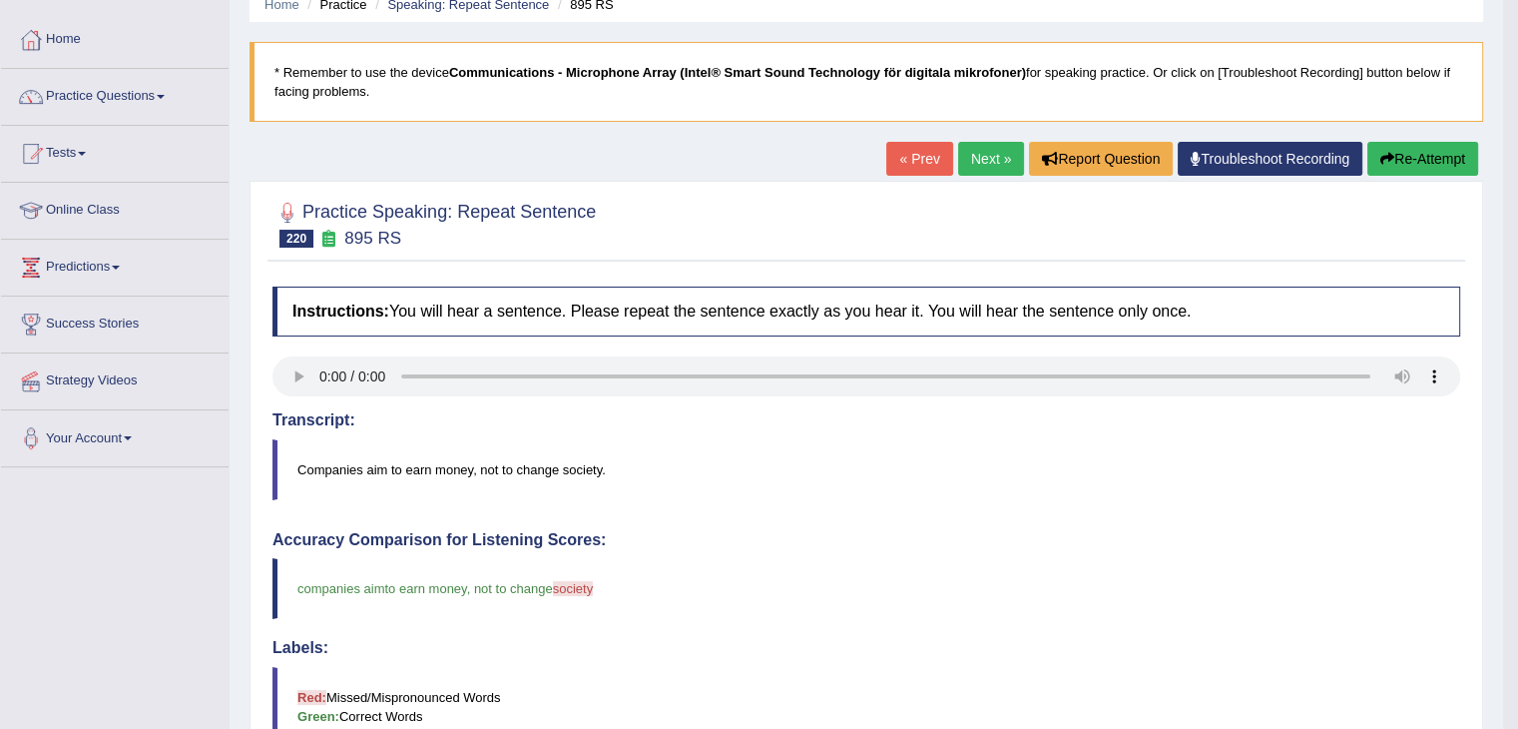
scroll to position [86, 0]
click at [144, 86] on link "Practice Questions" at bounding box center [115, 95] width 228 height 50
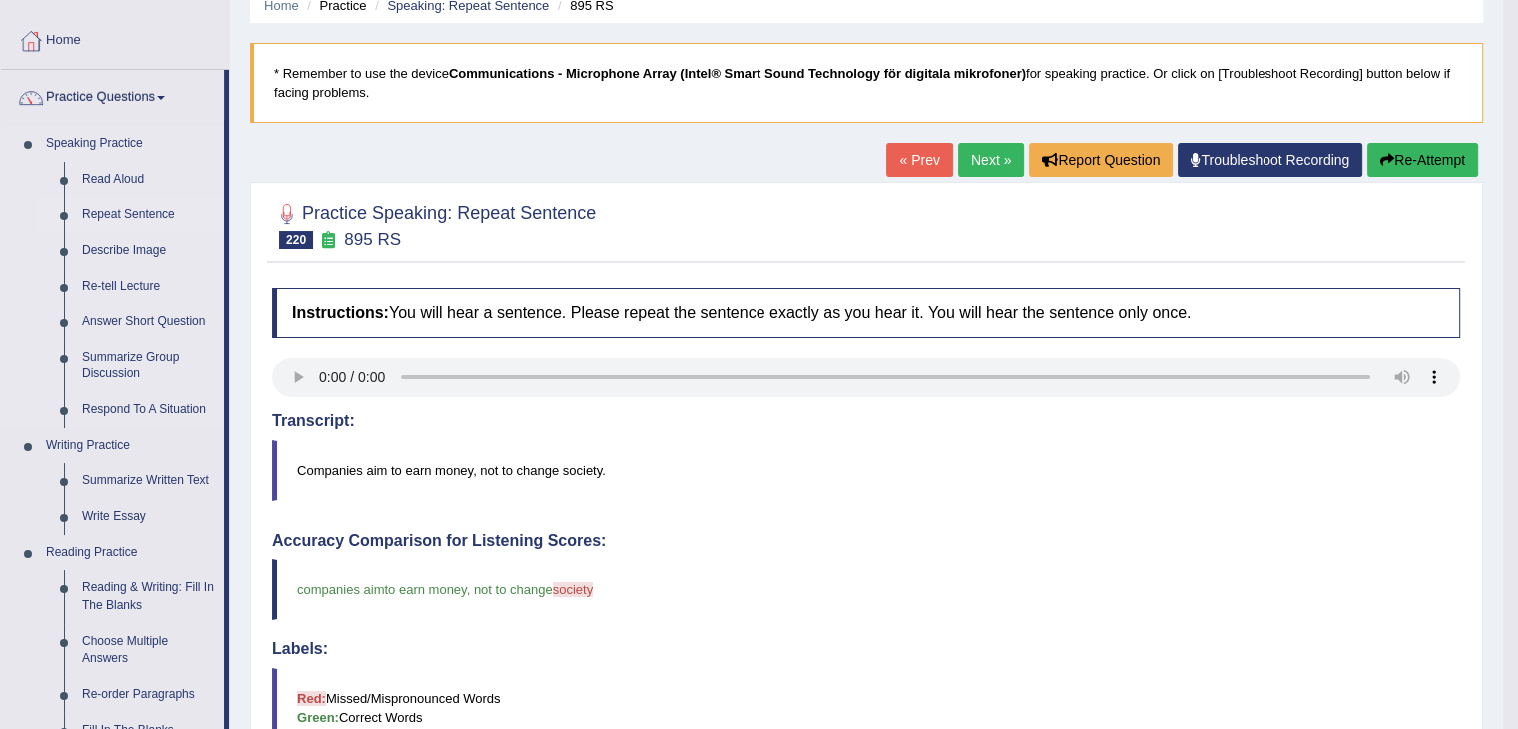
click at [141, 217] on link "Repeat Sentence" at bounding box center [148, 215] width 151 height 36
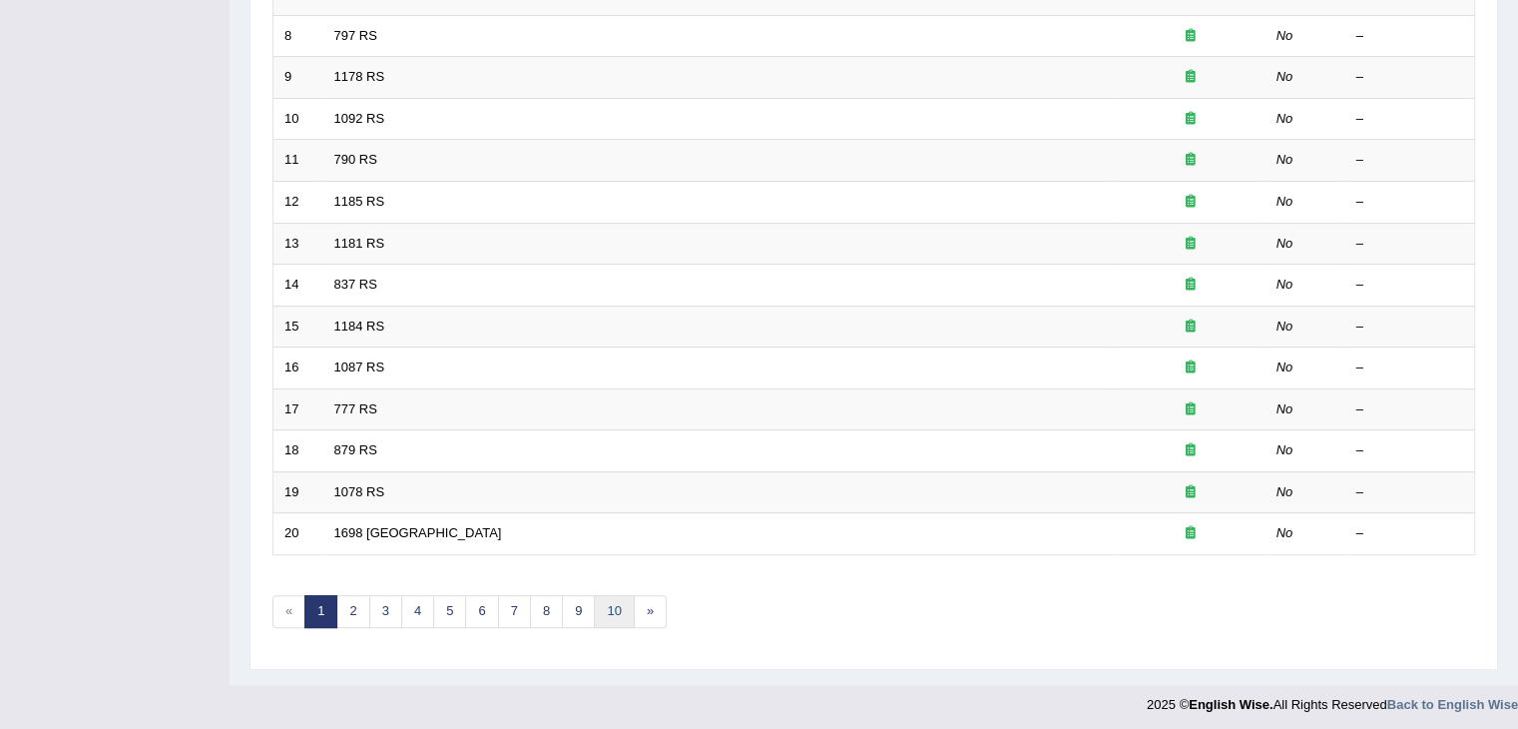
click at [608, 601] on link "10" at bounding box center [614, 611] width 40 height 33
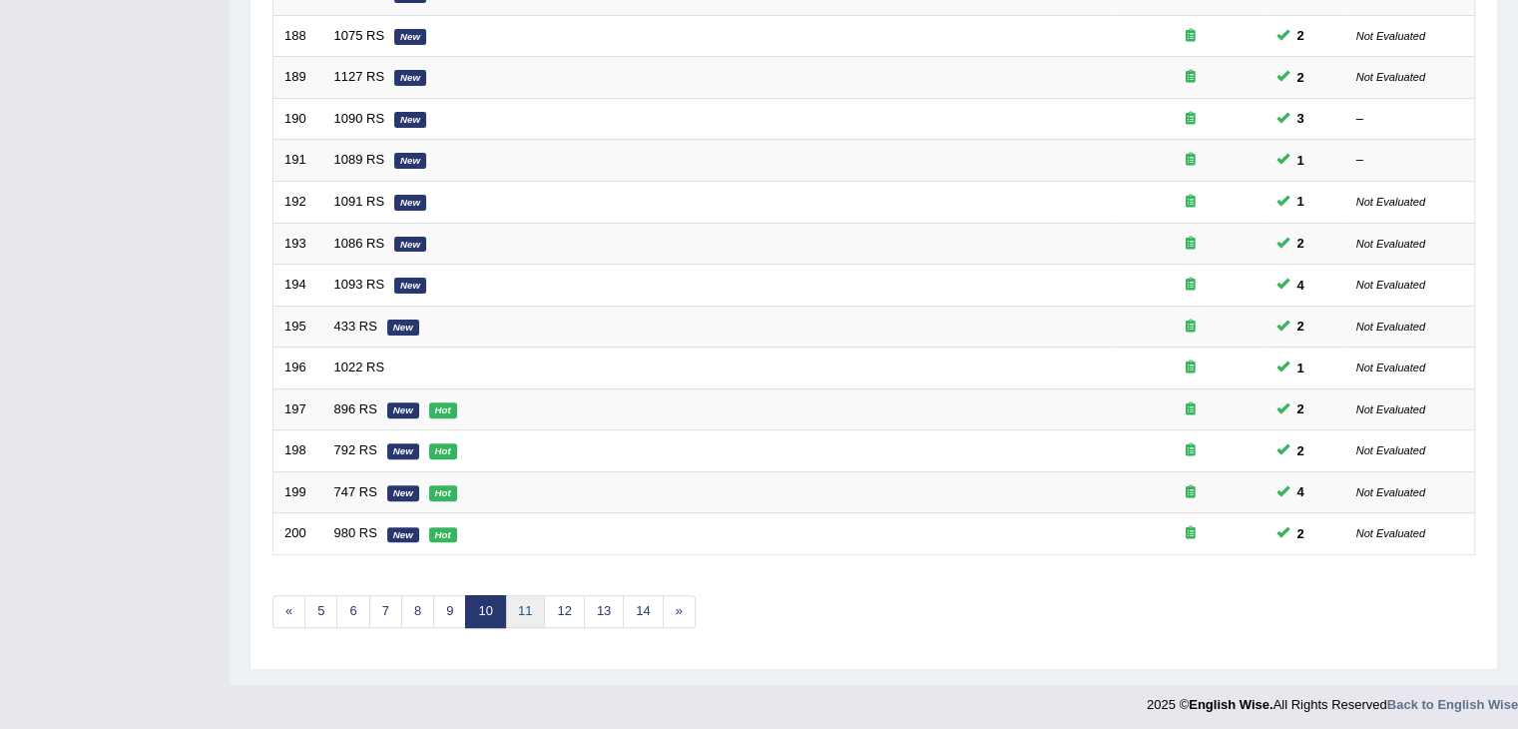
click at [512, 608] on link "11" at bounding box center [525, 611] width 40 height 33
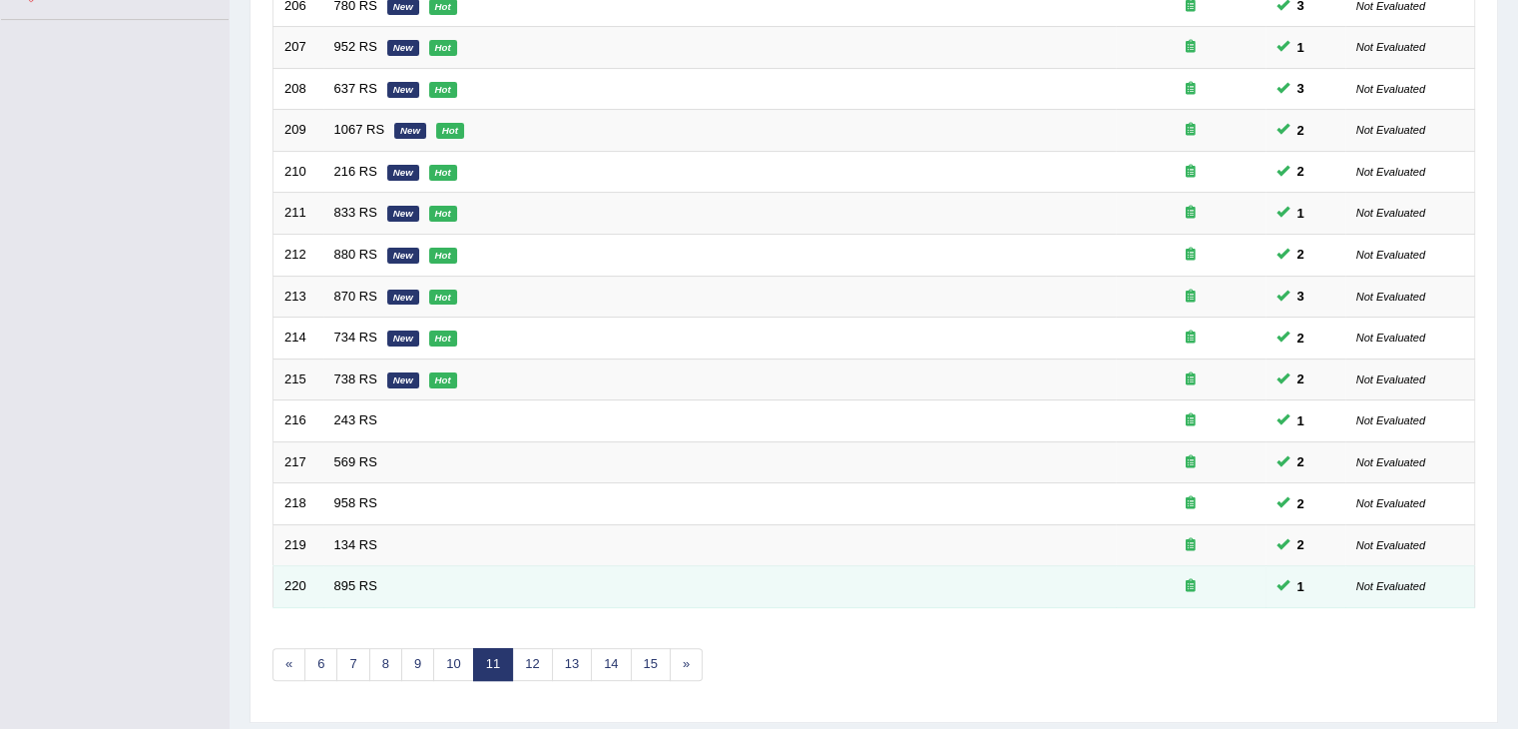
scroll to position [587, 0]
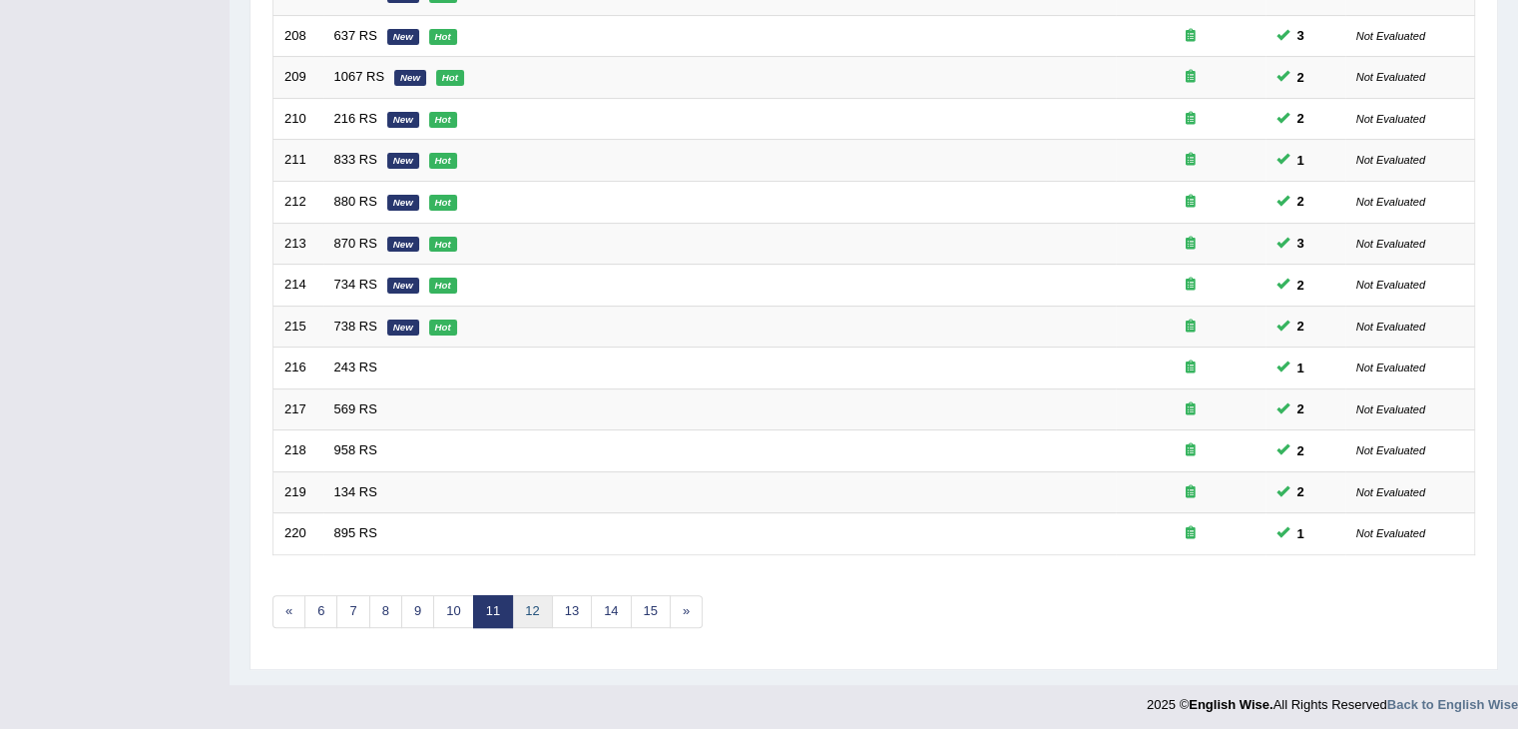
click at [528, 611] on link "12" at bounding box center [532, 611] width 40 height 33
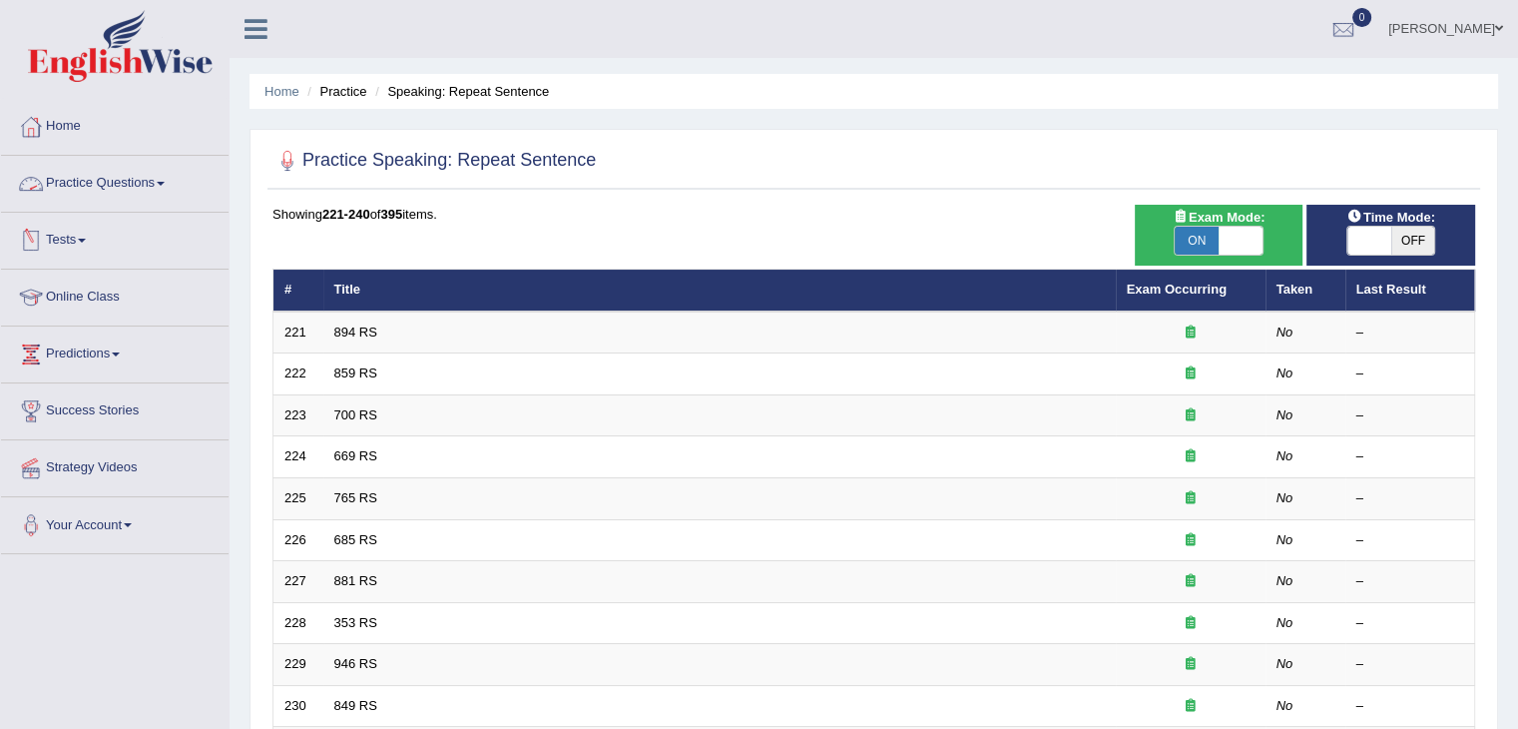
click at [120, 182] on link "Practice Questions" at bounding box center [115, 181] width 228 height 50
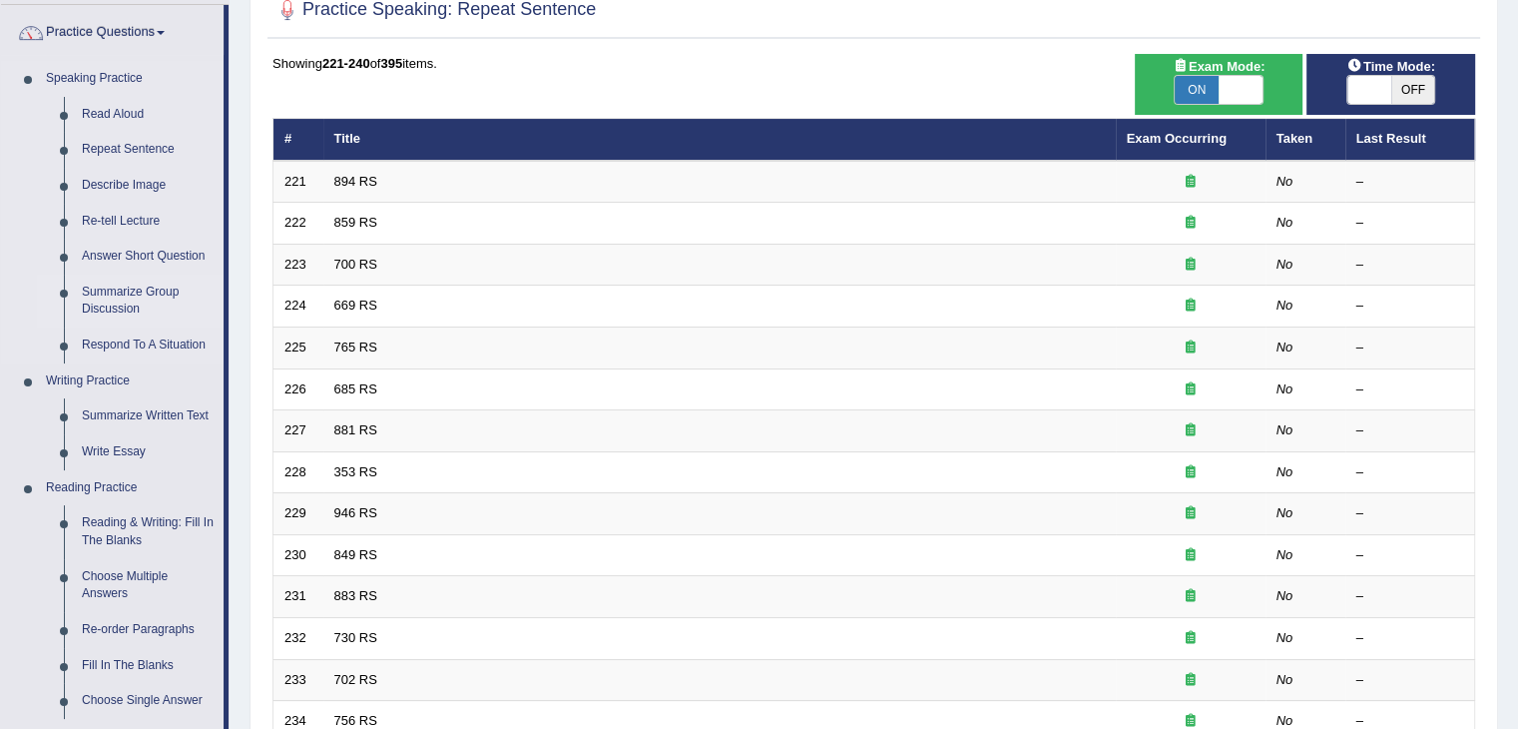
scroll to position [159, 0]
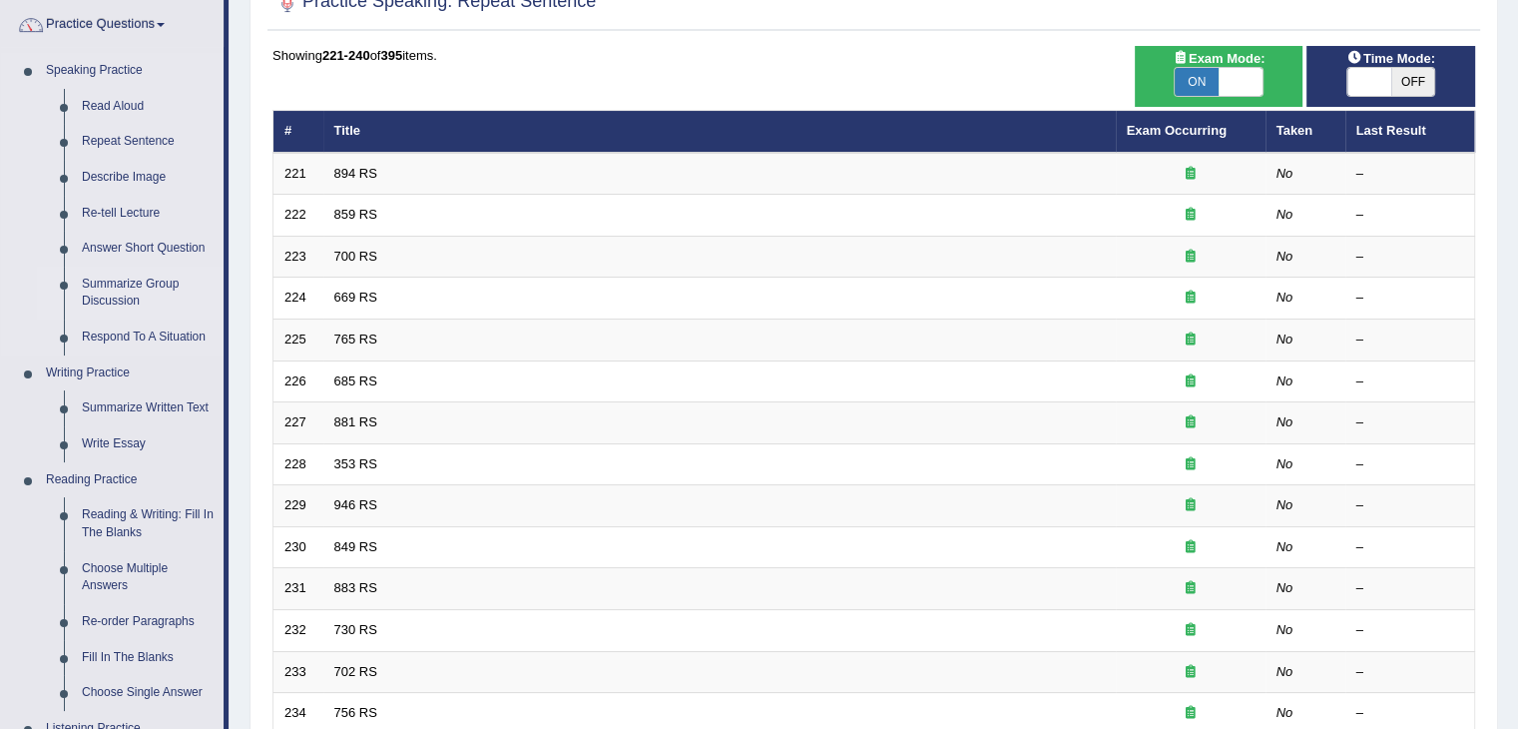
click at [166, 291] on link "Summarize Group Discussion" at bounding box center [148, 292] width 151 height 53
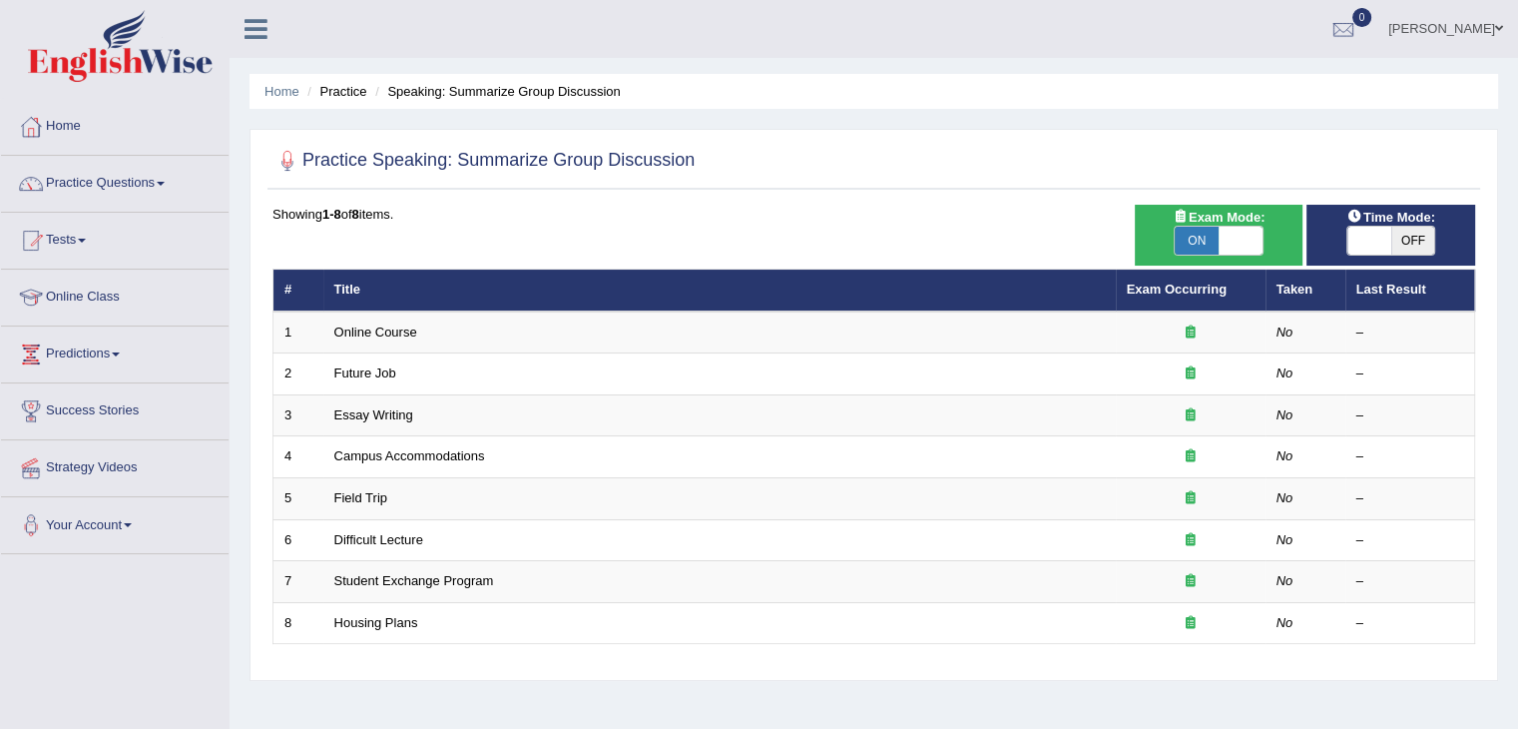
click at [1202, 245] on span "ON" at bounding box center [1197, 241] width 44 height 28
checkbox input "false"
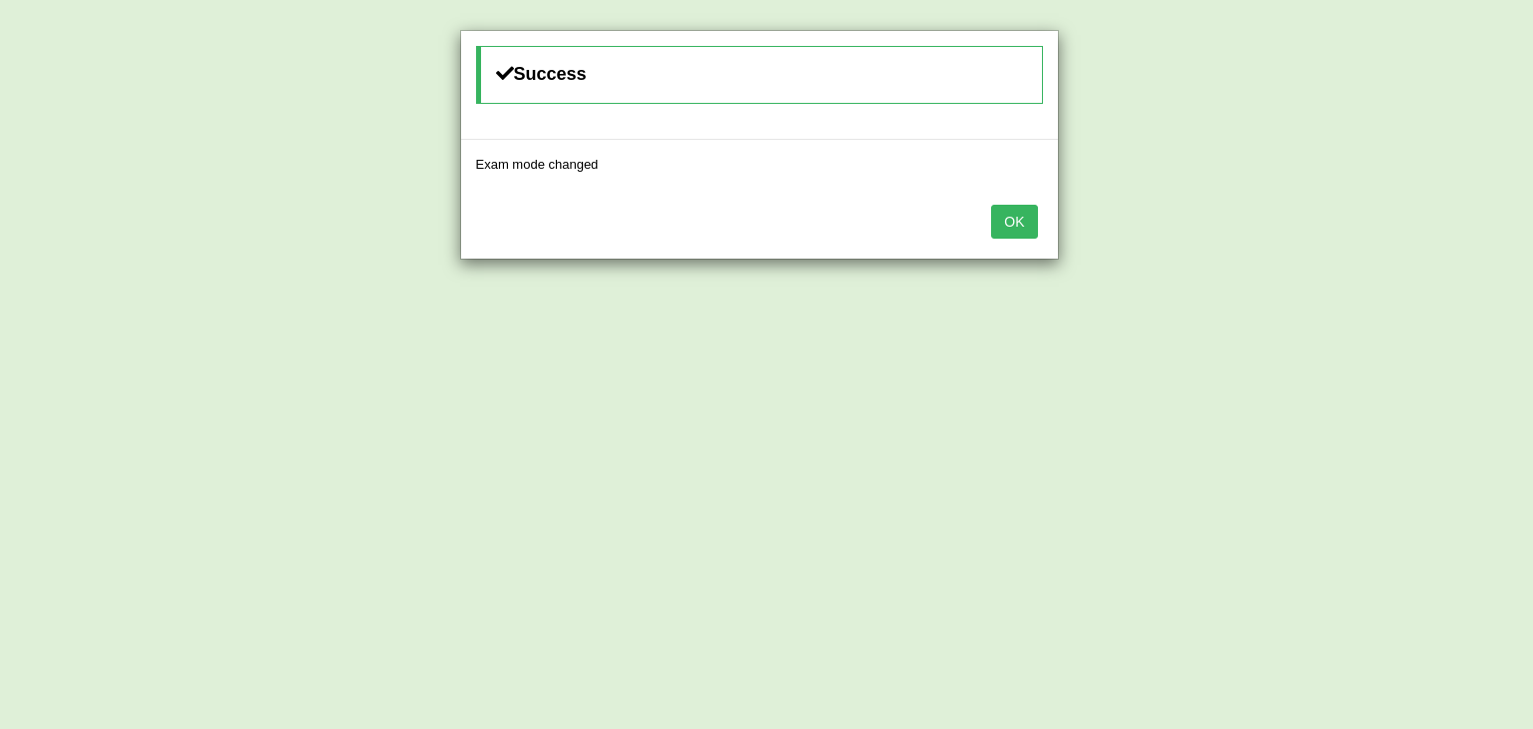
click at [1028, 209] on button "OK" at bounding box center [1014, 222] width 46 height 34
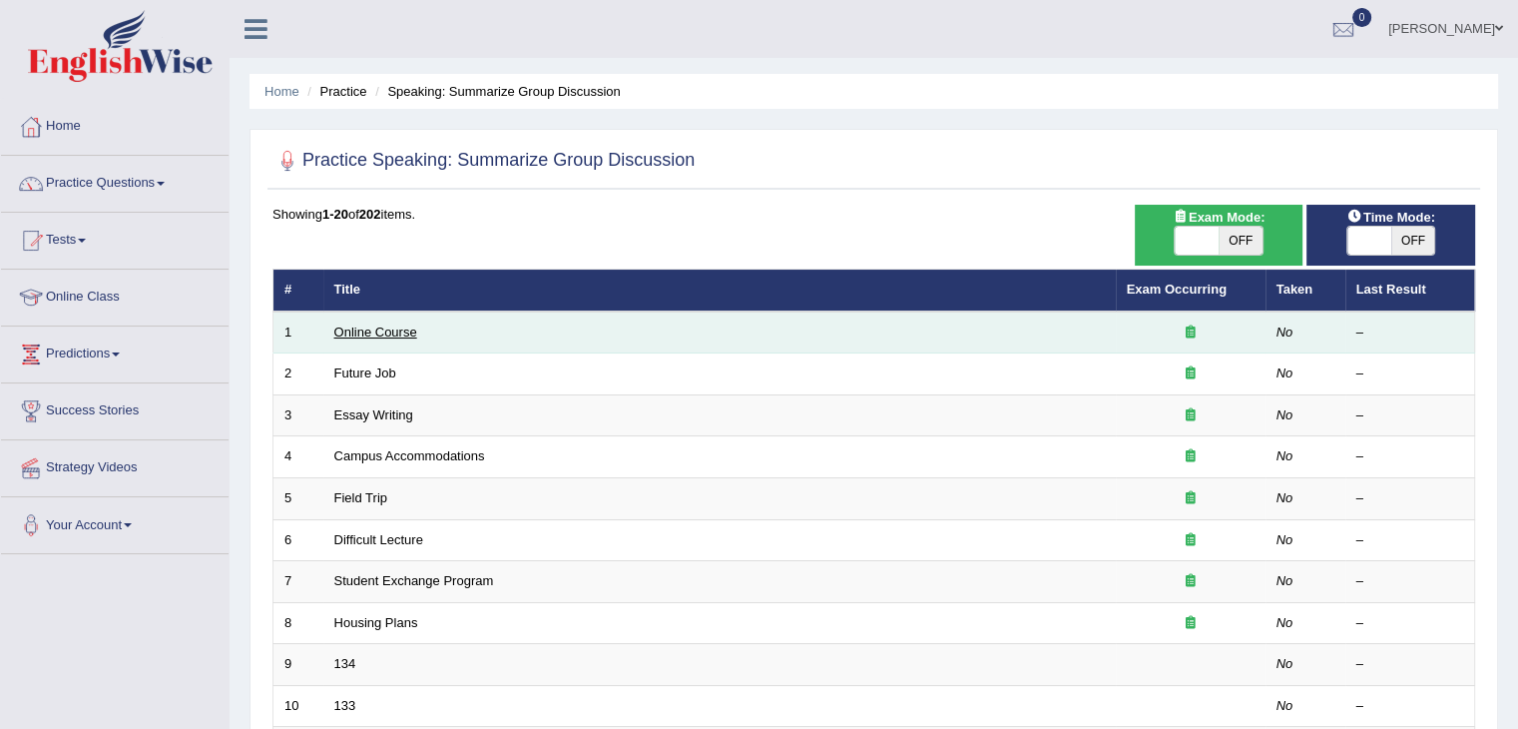
click at [387, 333] on link "Online Course" at bounding box center [375, 331] width 83 height 15
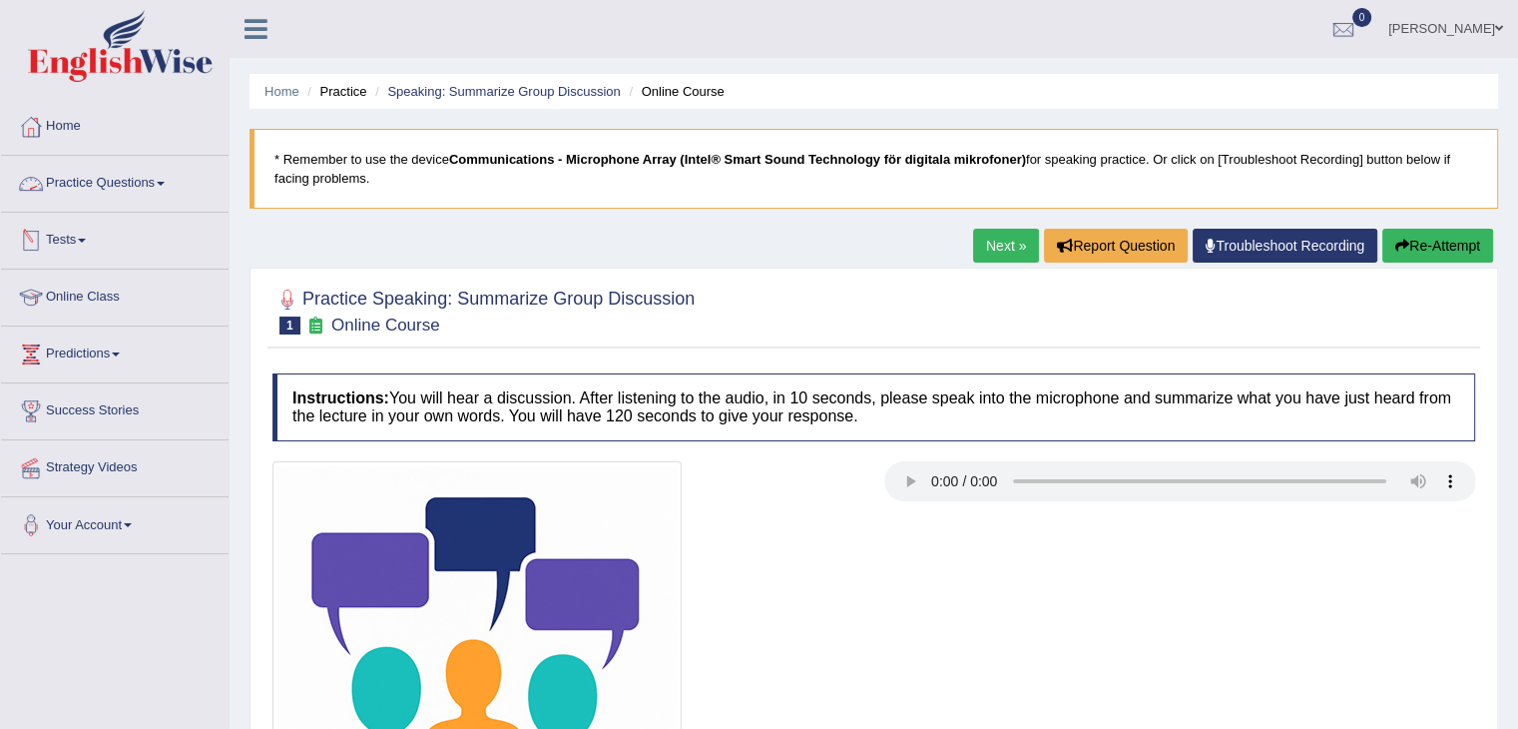
click at [154, 193] on link "Practice Questions" at bounding box center [115, 181] width 228 height 50
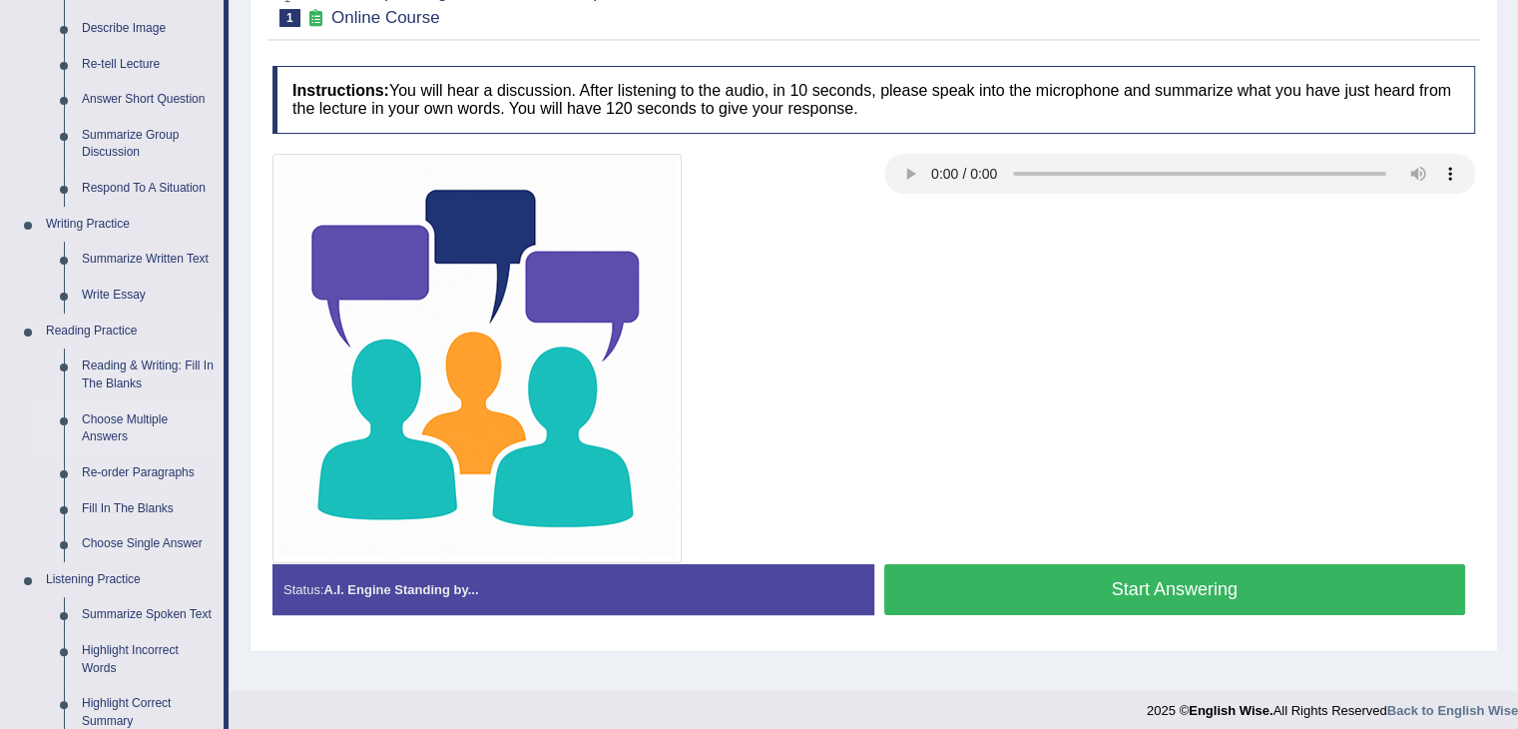
scroll to position [365, 0]
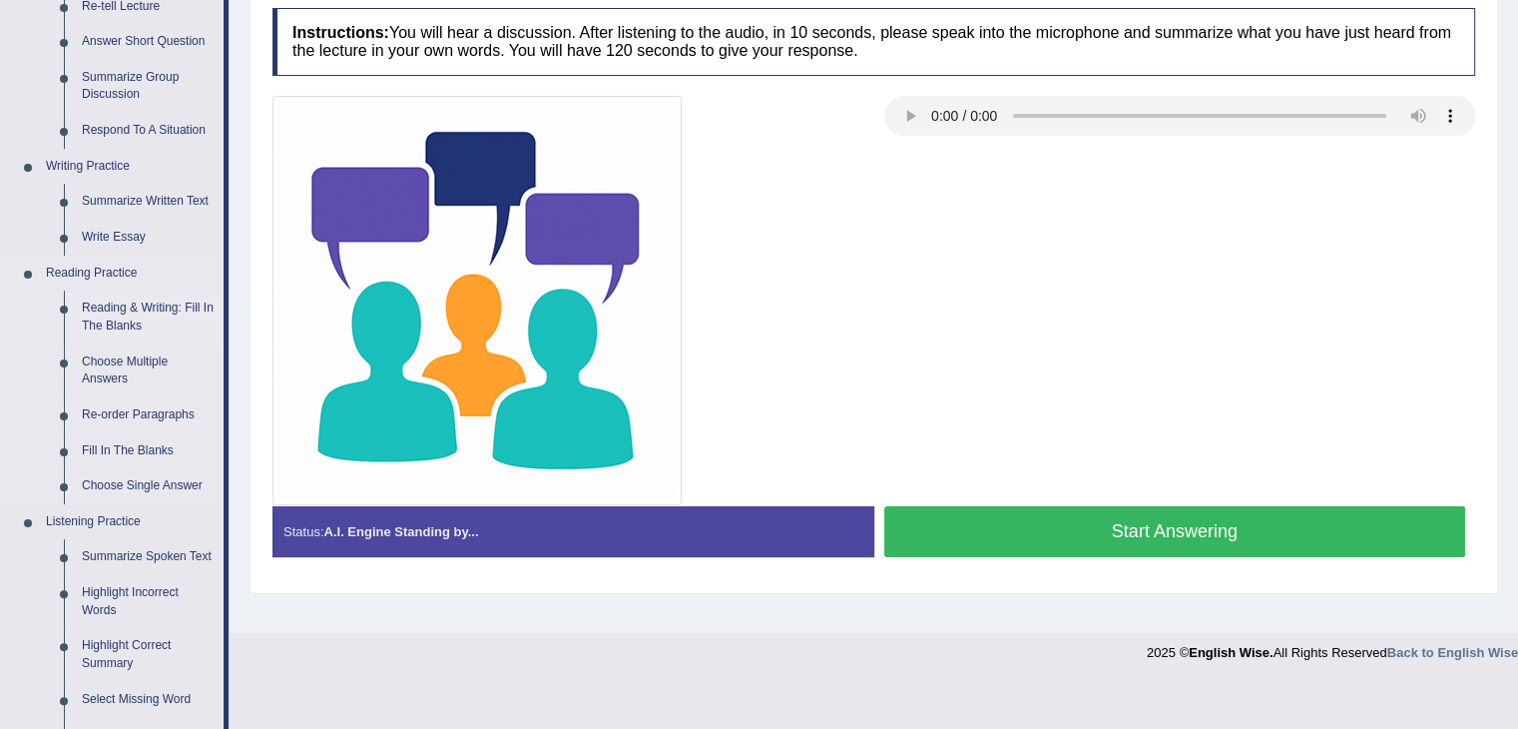
click at [146, 308] on link "Reading & Writing: Fill In The Blanks" at bounding box center [148, 316] width 151 height 53
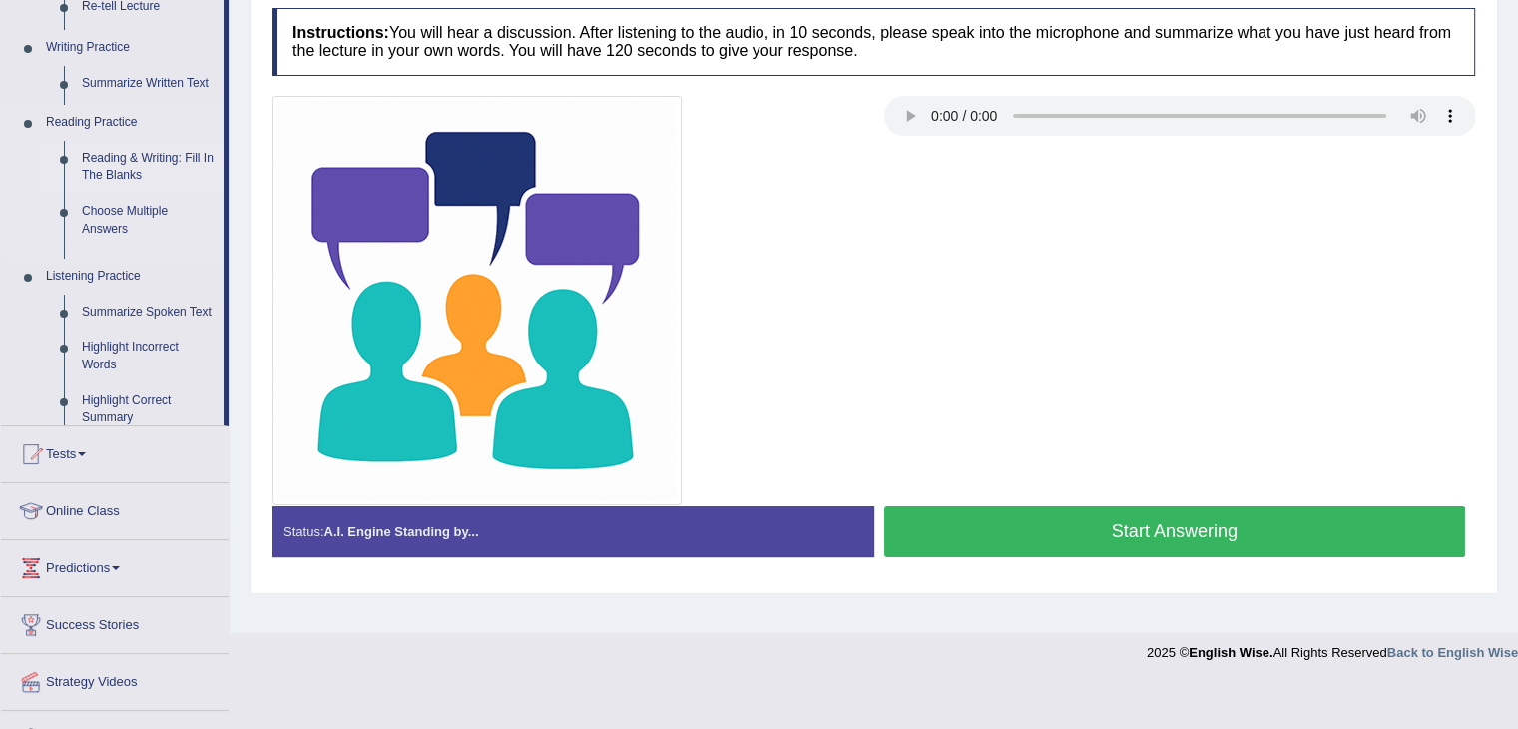
scroll to position [319, 0]
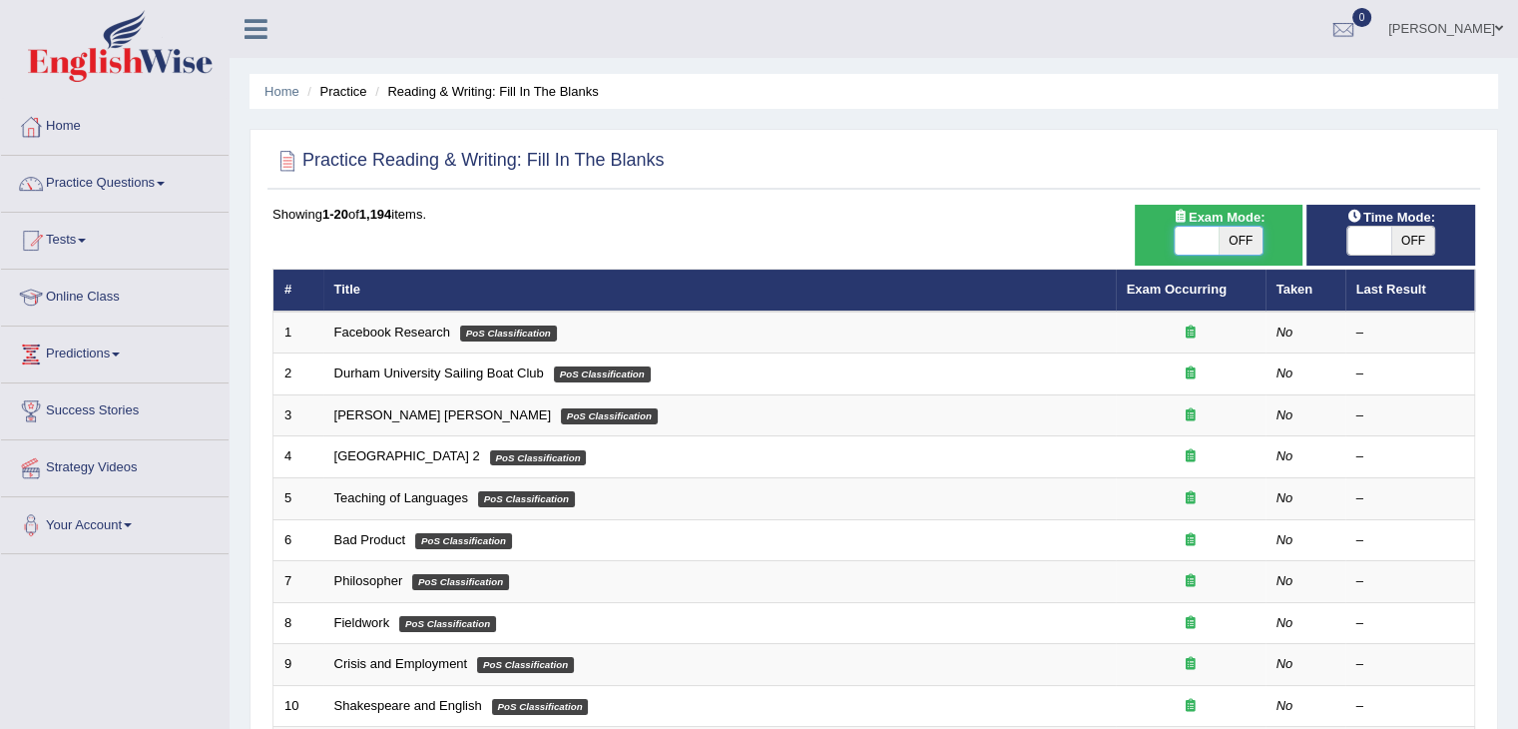
click at [1208, 248] on span at bounding box center [1197, 241] width 44 height 28
checkbox input "true"
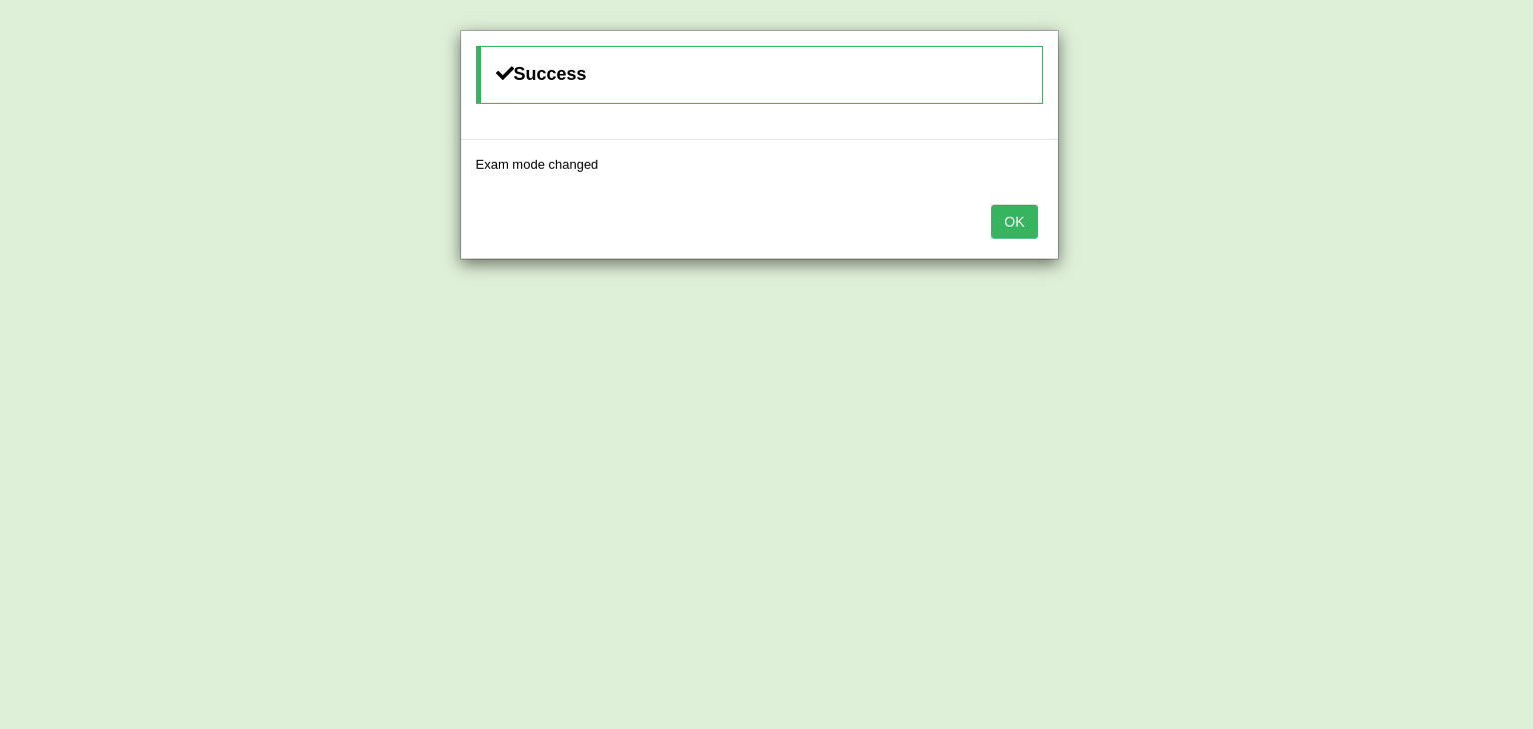
click at [1018, 210] on button "OK" at bounding box center [1014, 222] width 46 height 34
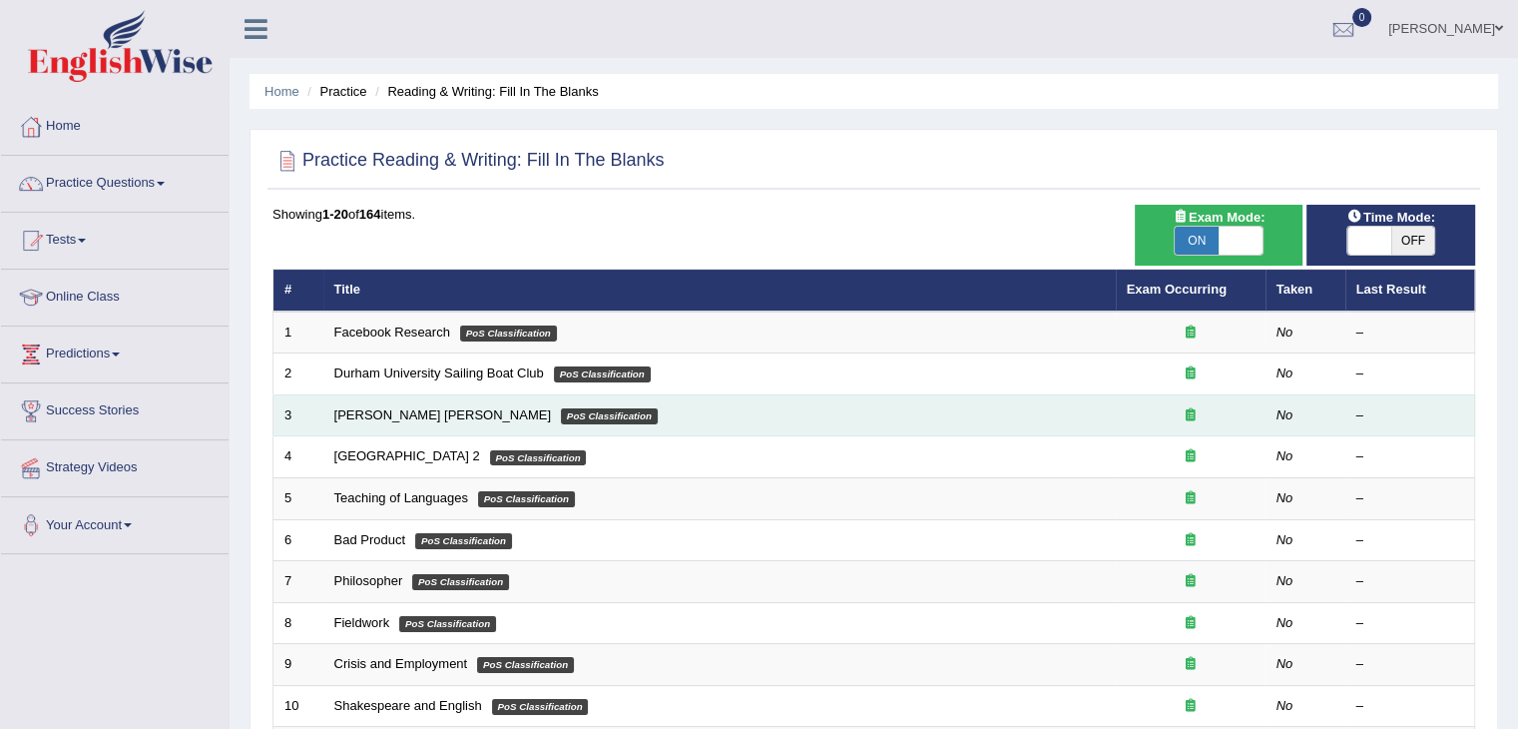
scroll to position [587, 0]
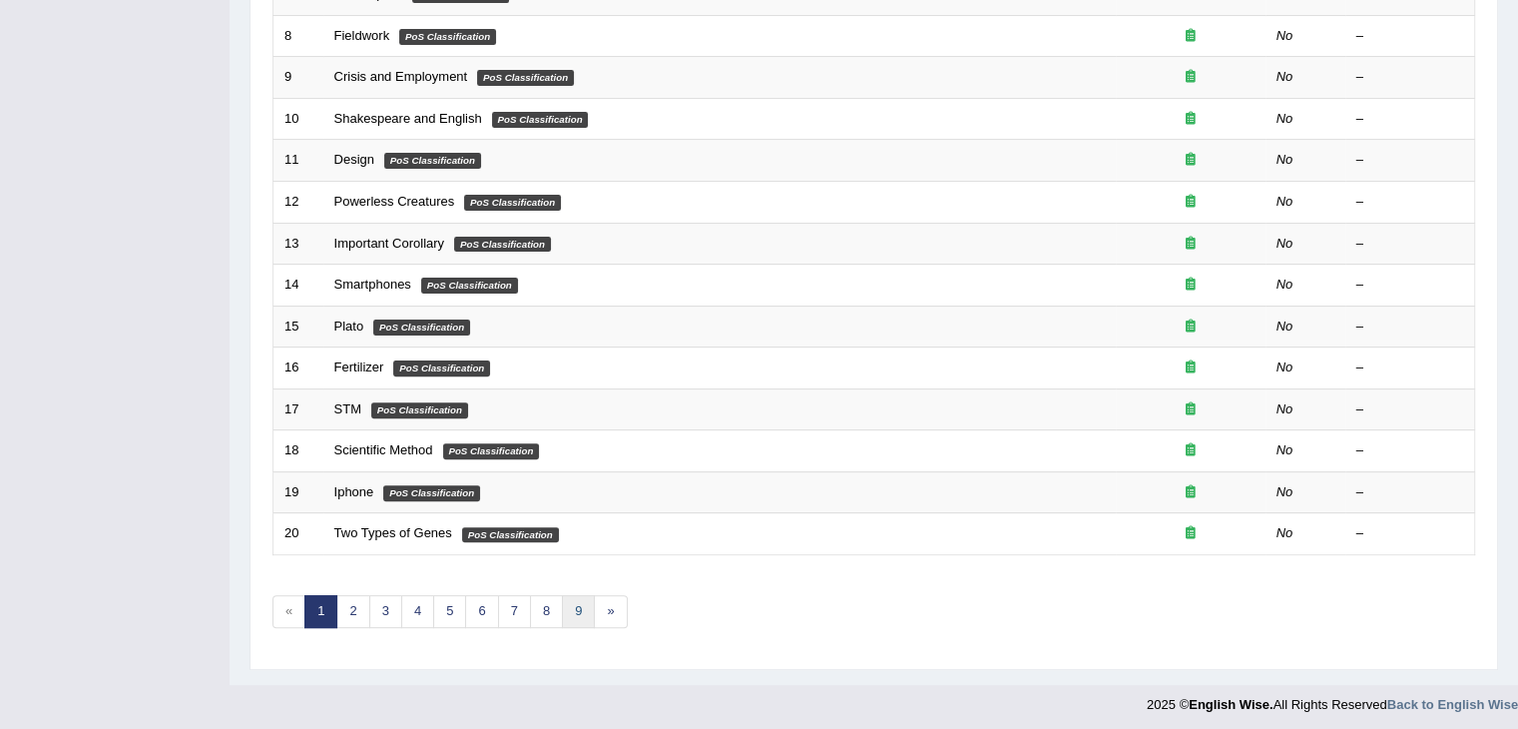
click at [579, 605] on link "9" at bounding box center [578, 611] width 33 height 33
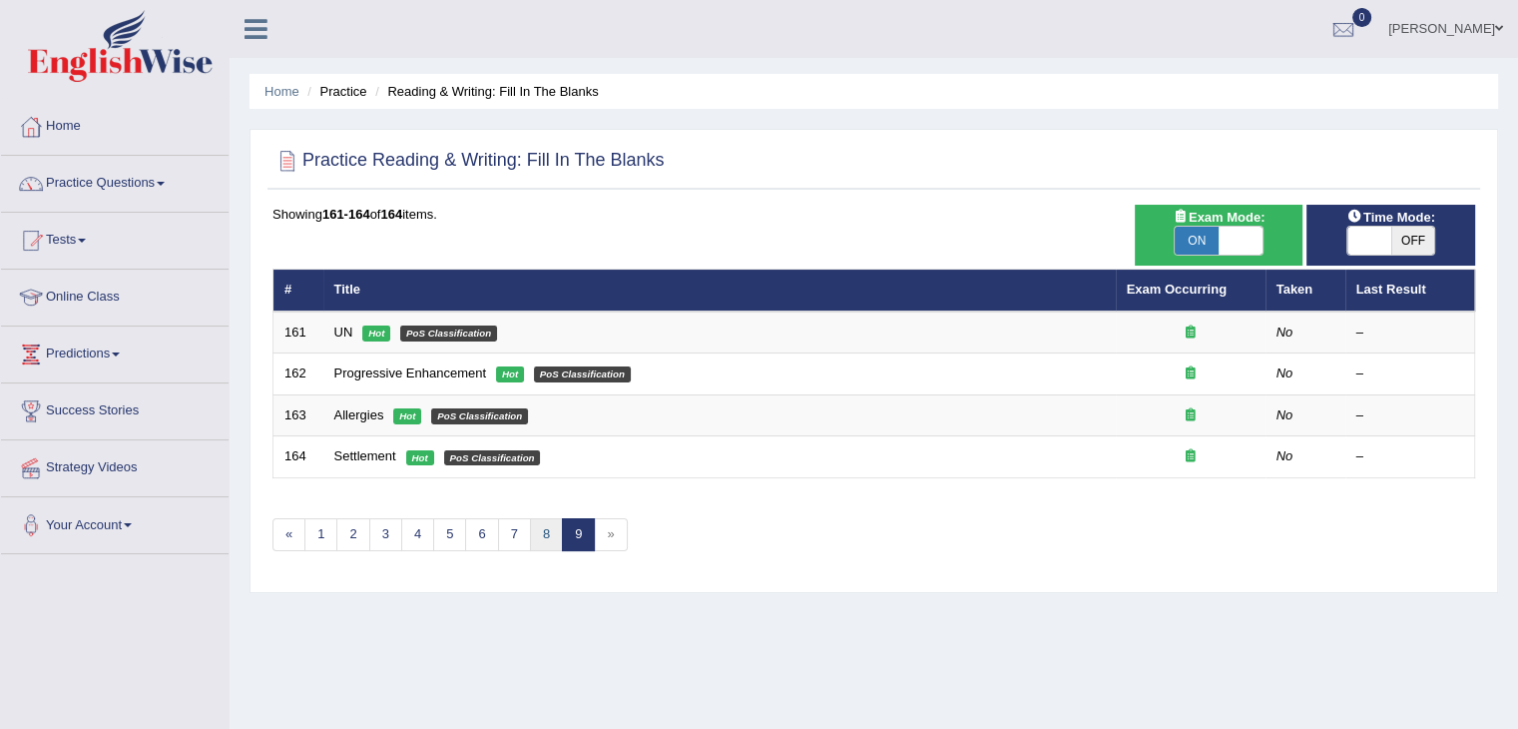
click at [539, 528] on link "8" at bounding box center [546, 534] width 33 height 33
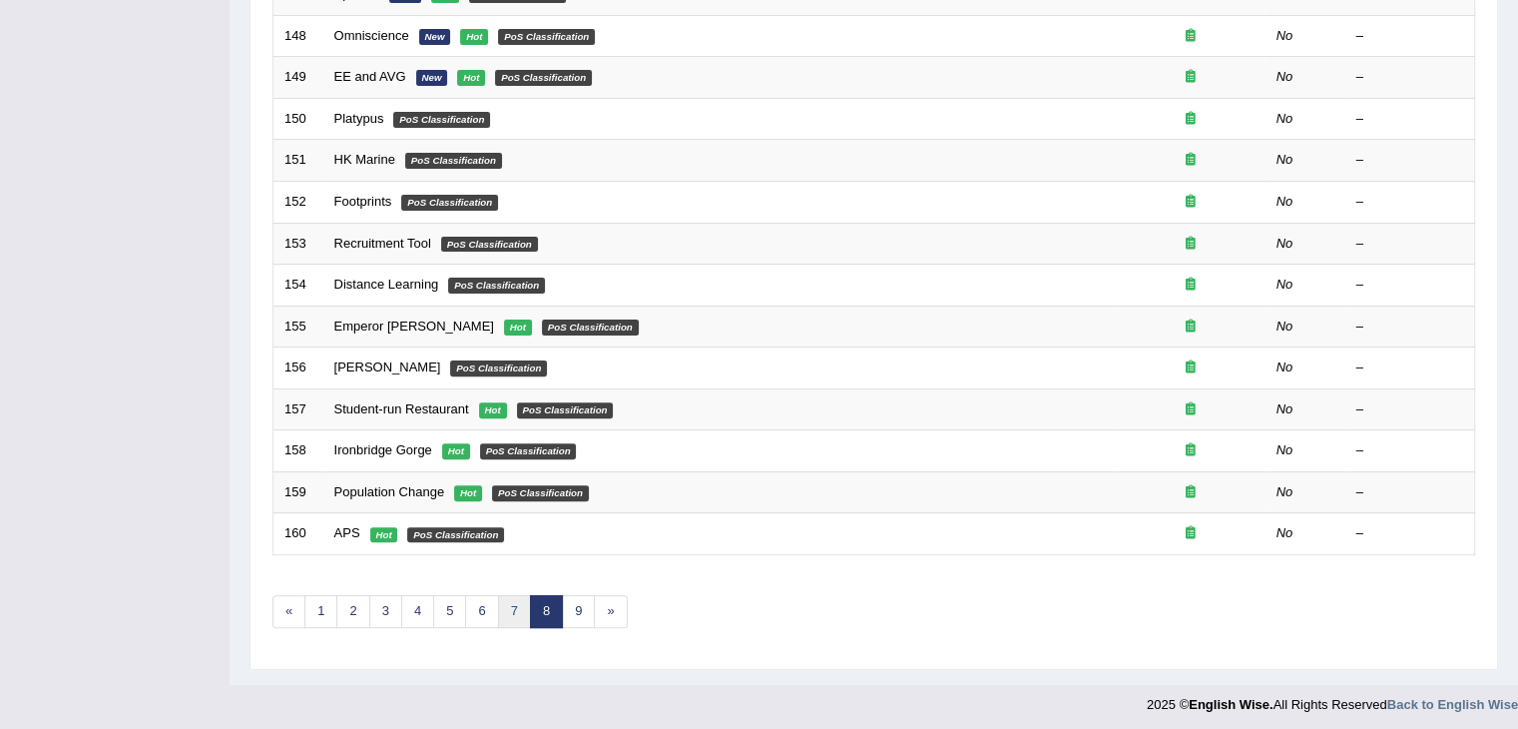
click at [504, 595] on link "7" at bounding box center [514, 611] width 33 height 33
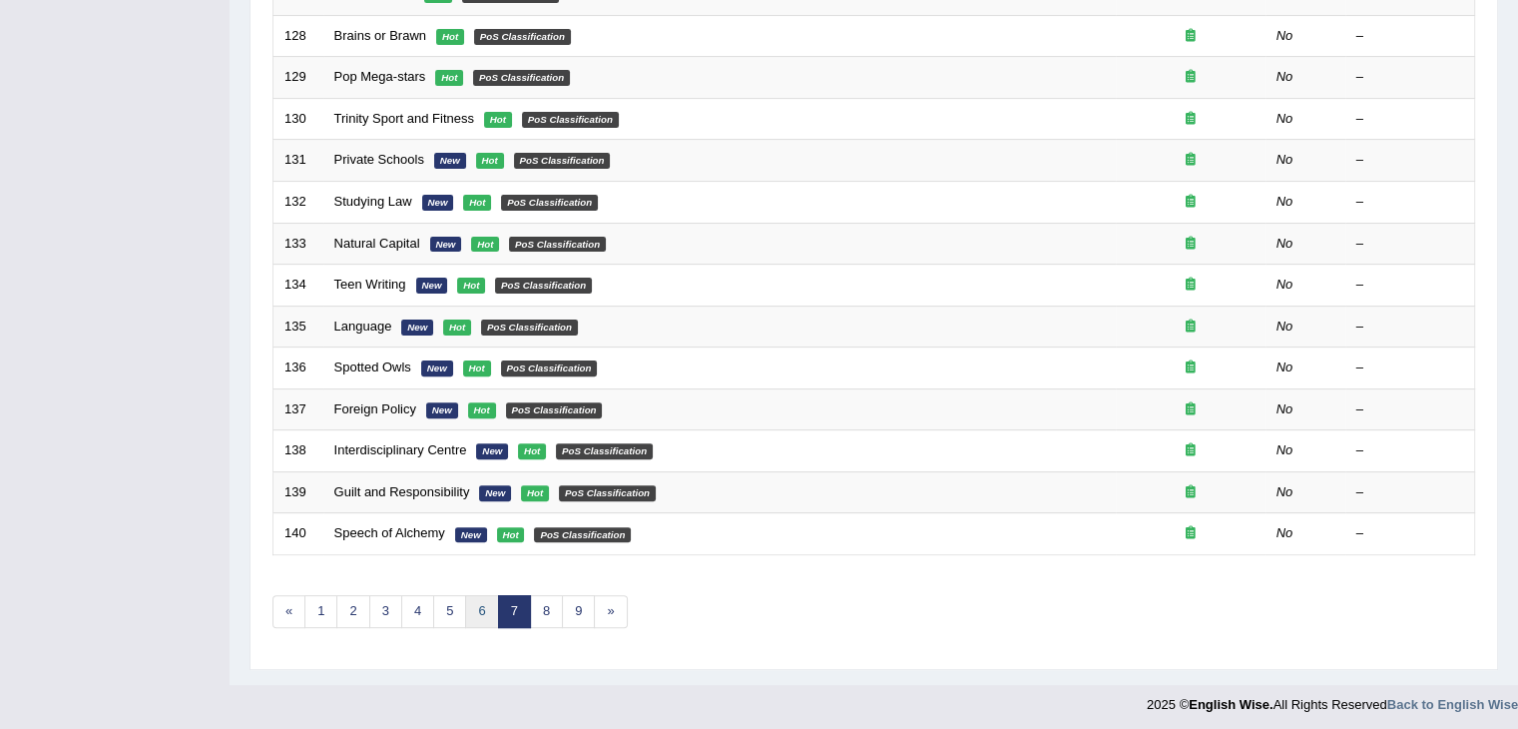
click at [482, 602] on link "6" at bounding box center [481, 611] width 33 height 33
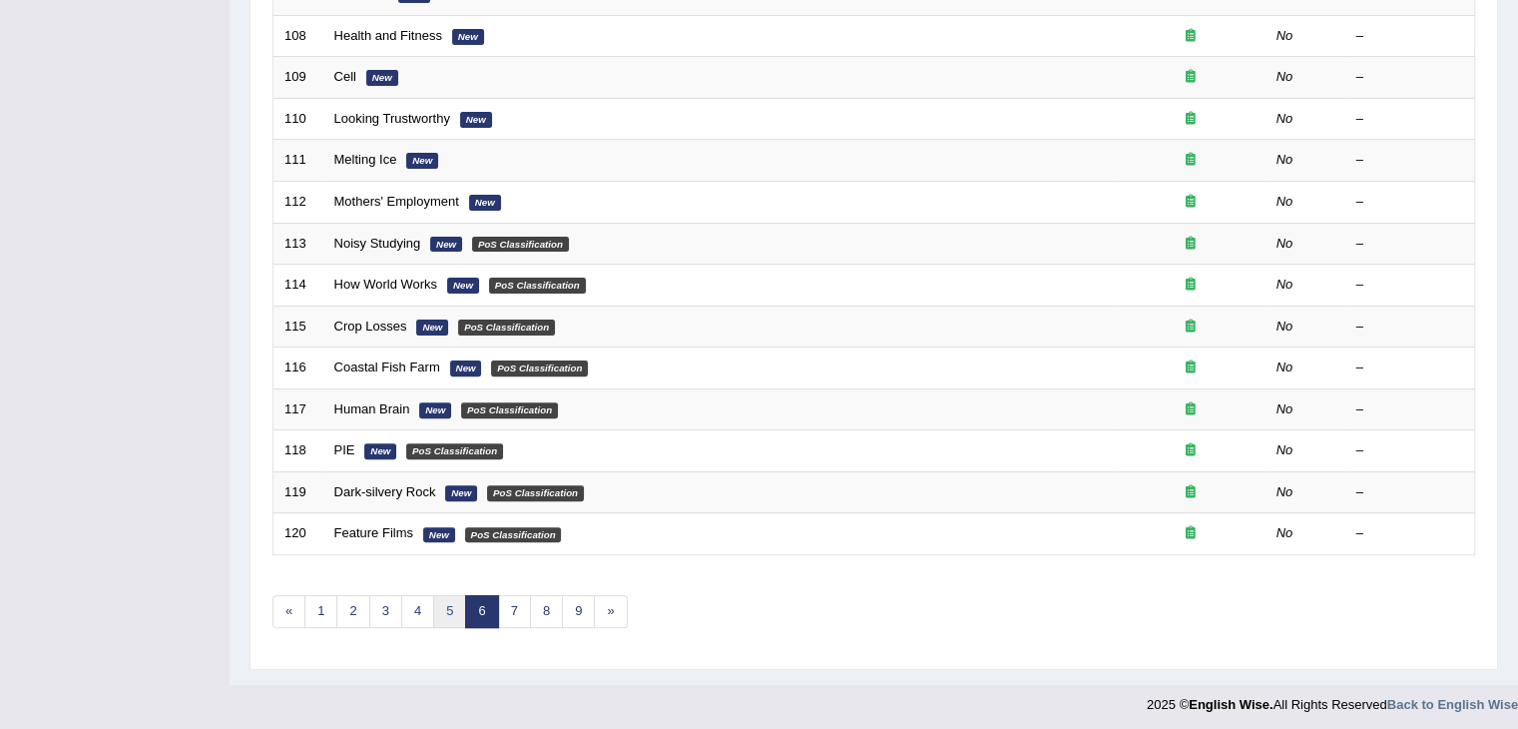
click at [451, 603] on link "5" at bounding box center [449, 611] width 33 height 33
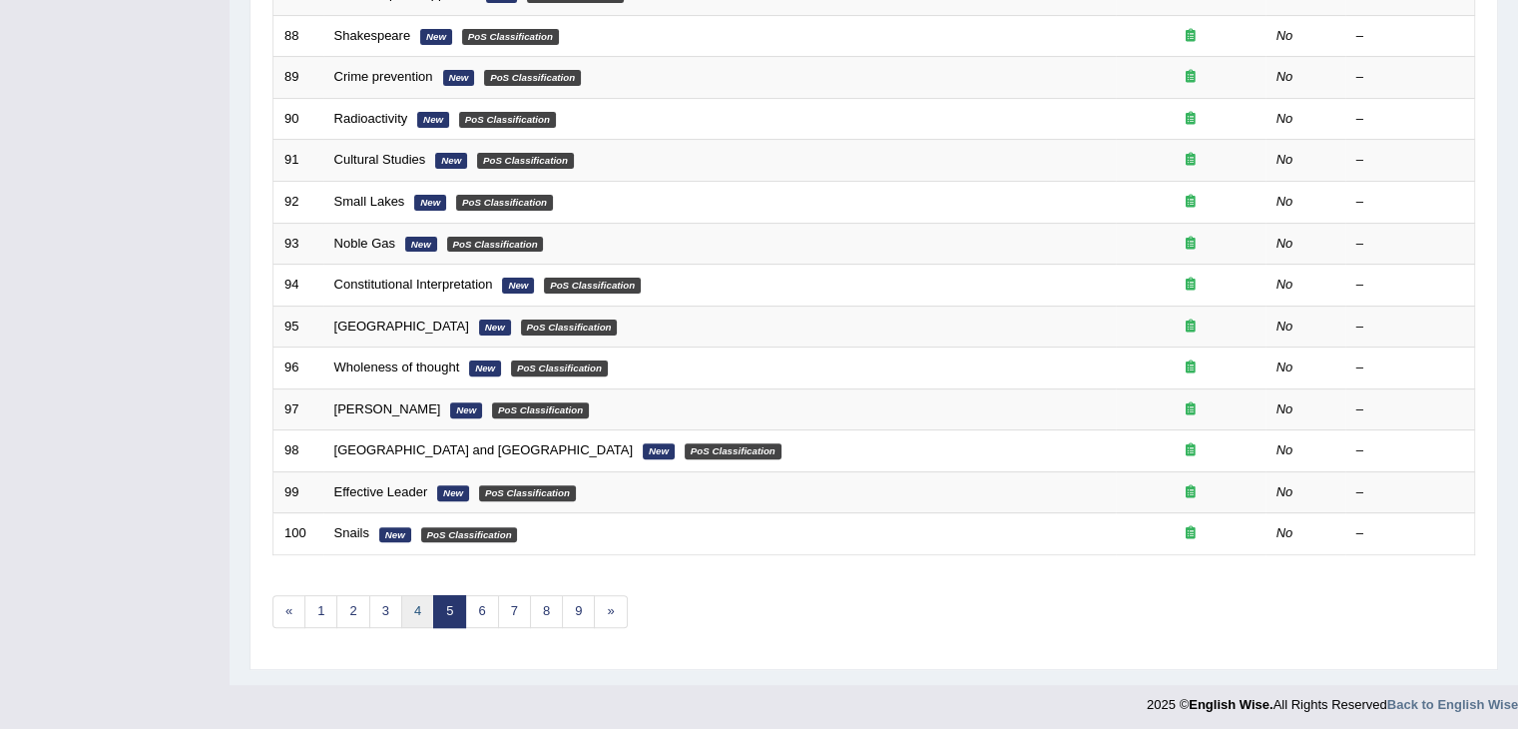
click at [416, 599] on link "4" at bounding box center [417, 611] width 33 height 33
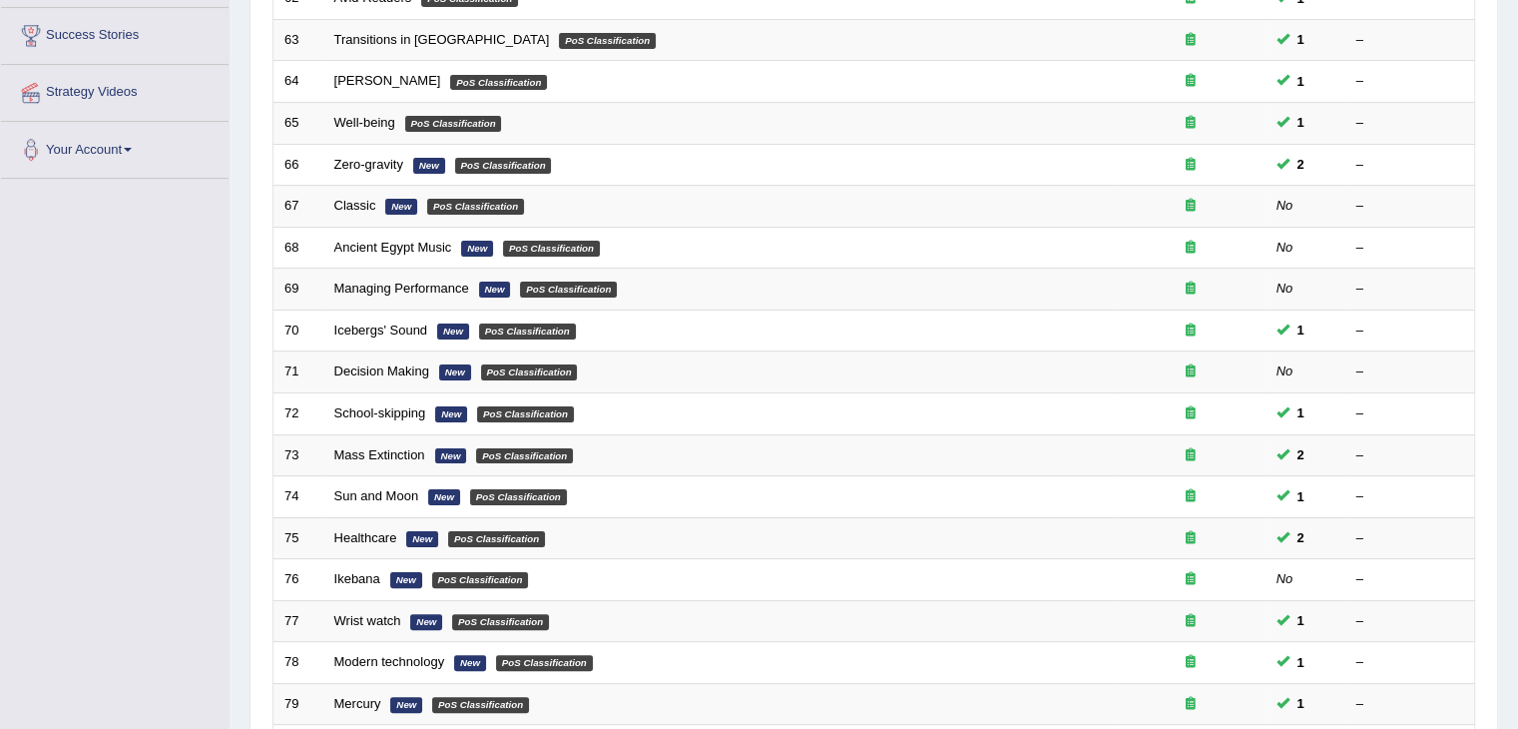
scroll to position [587, 0]
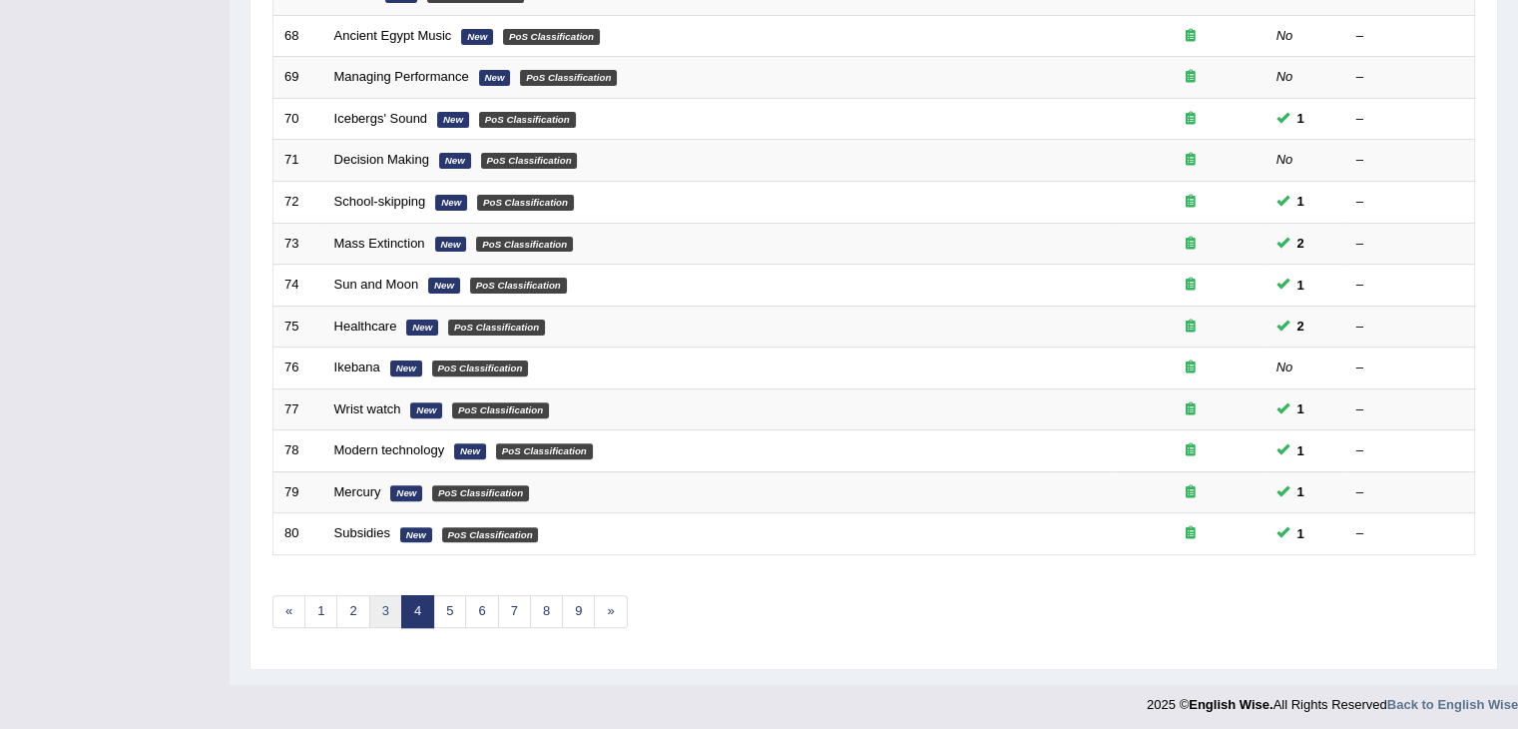
click at [383, 618] on link "3" at bounding box center [385, 611] width 33 height 33
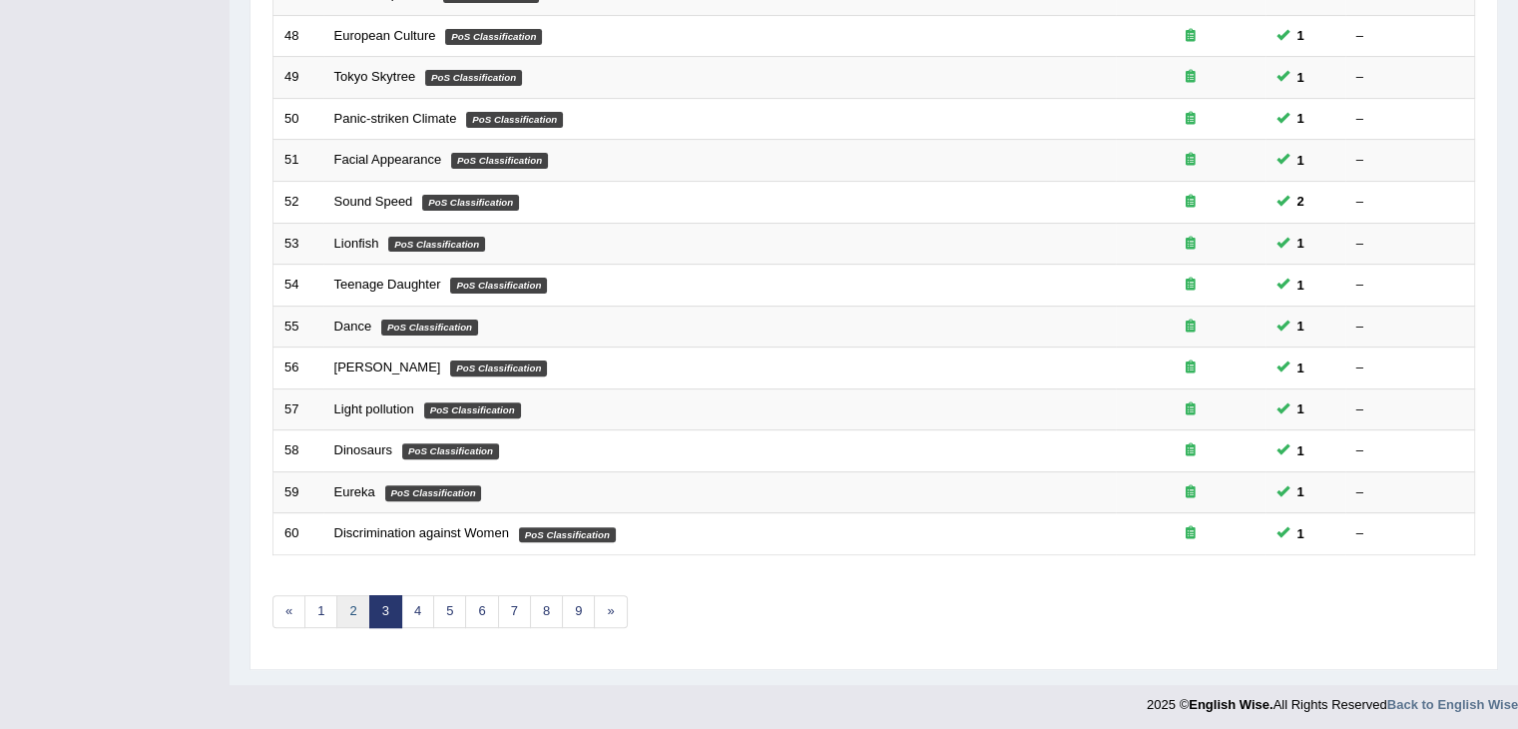
click at [348, 601] on link "2" at bounding box center [352, 611] width 33 height 33
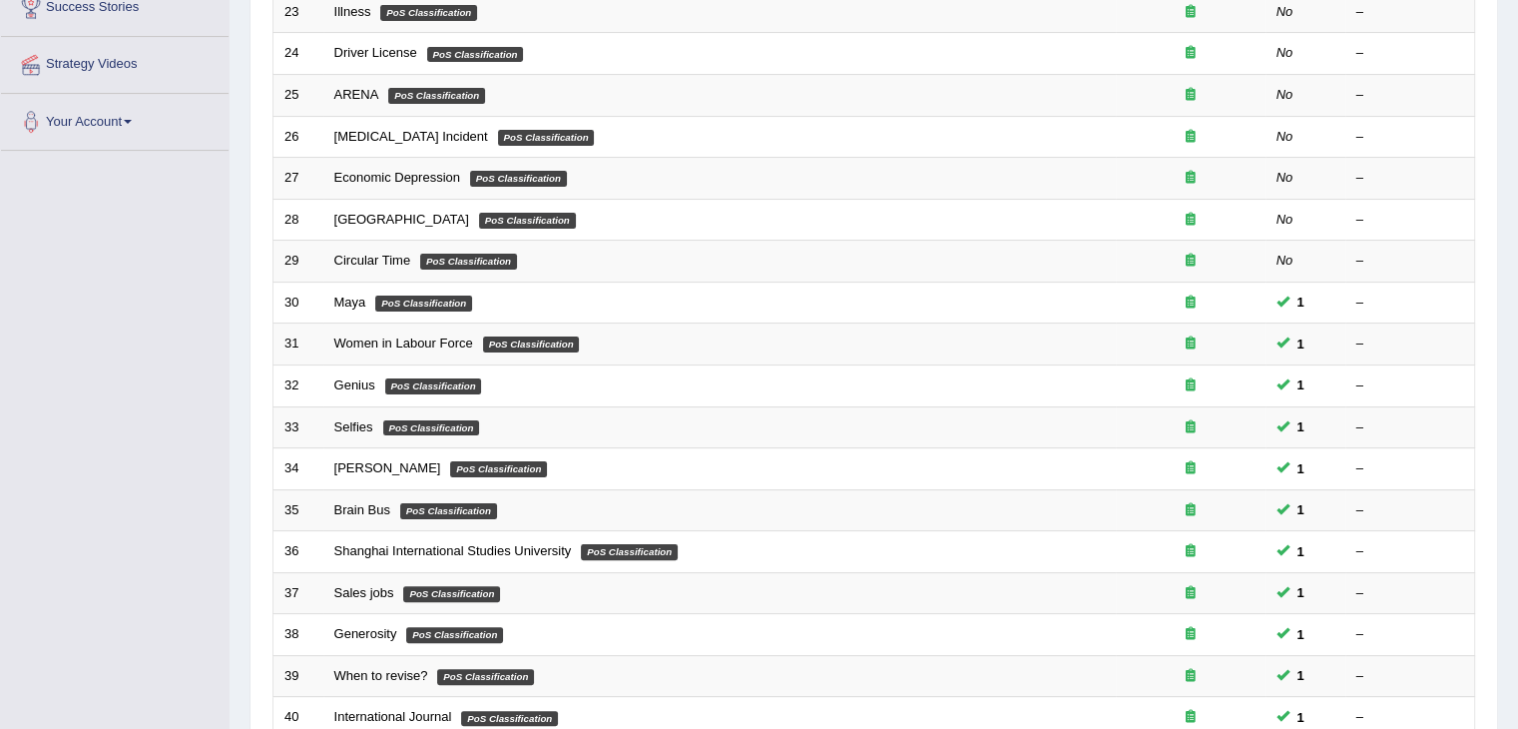
scroll to position [587, 0]
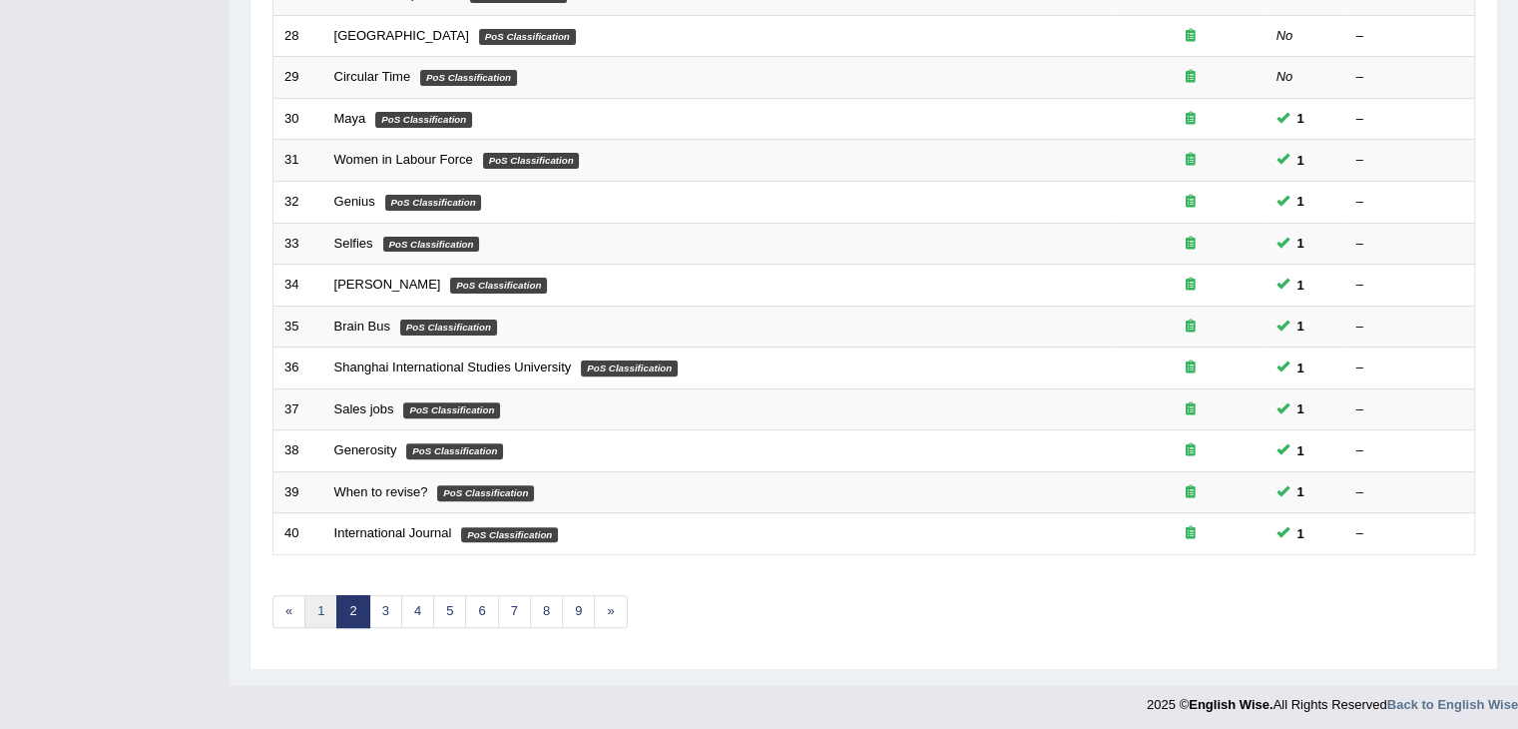
click at [327, 602] on link "1" at bounding box center [320, 611] width 33 height 33
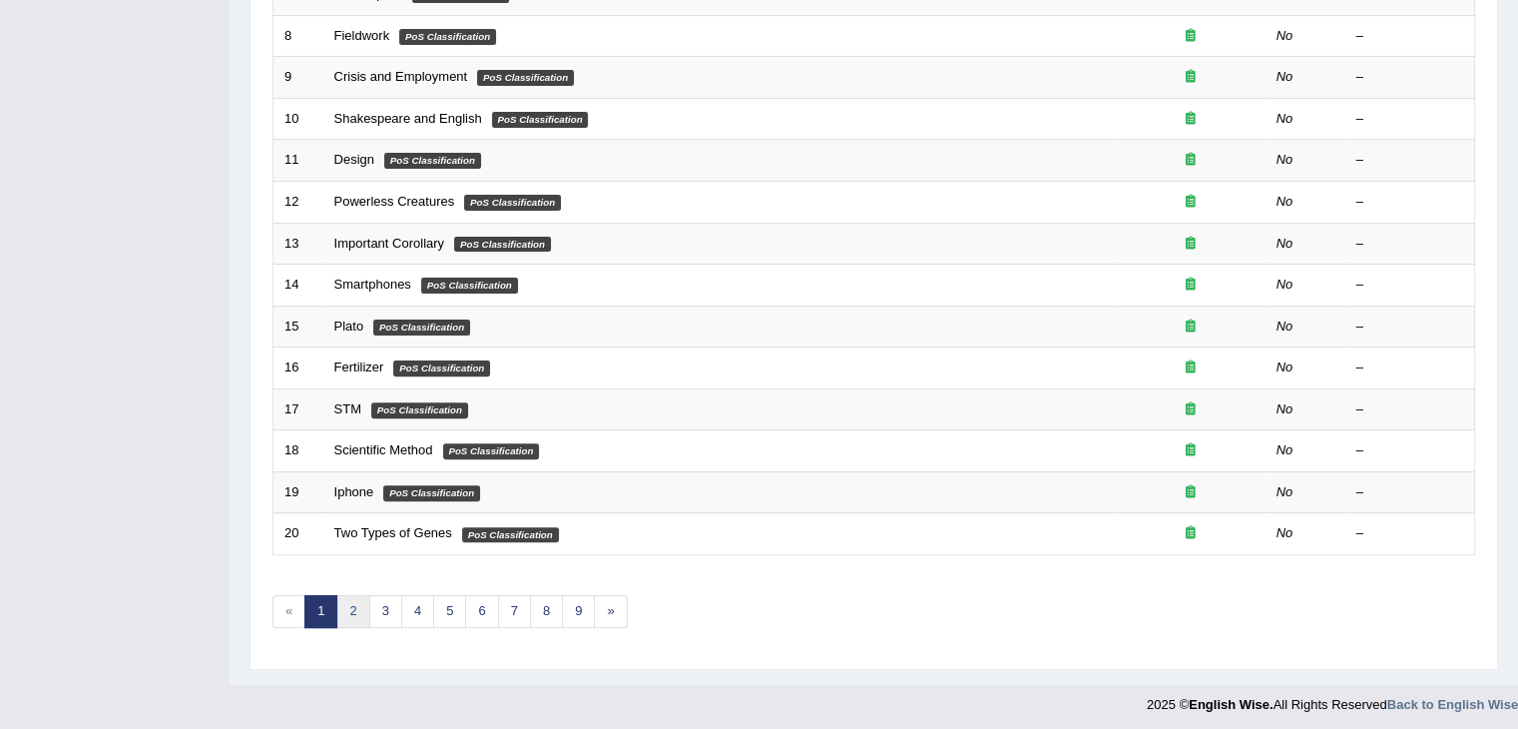
click at [354, 610] on link "2" at bounding box center [352, 611] width 33 height 33
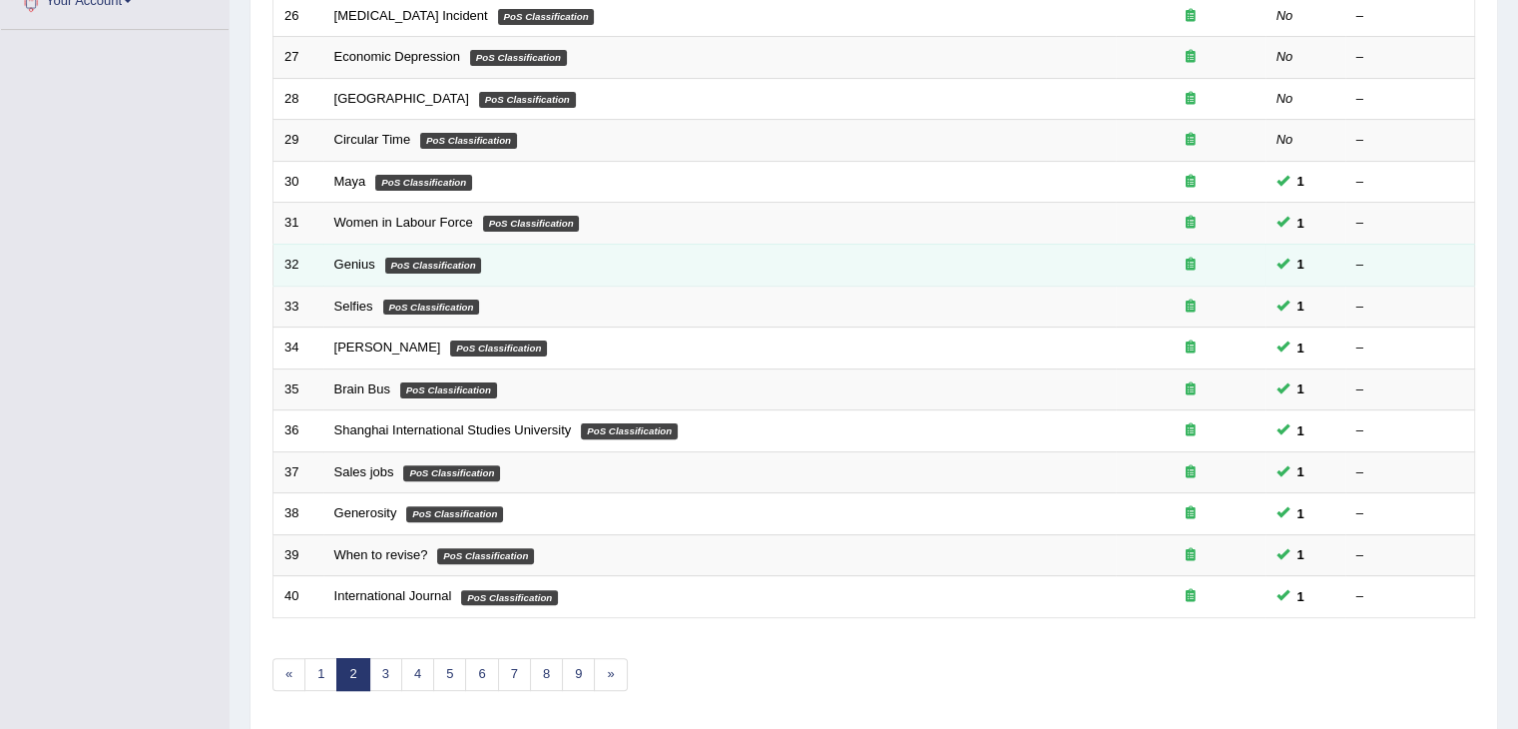
scroll to position [587, 0]
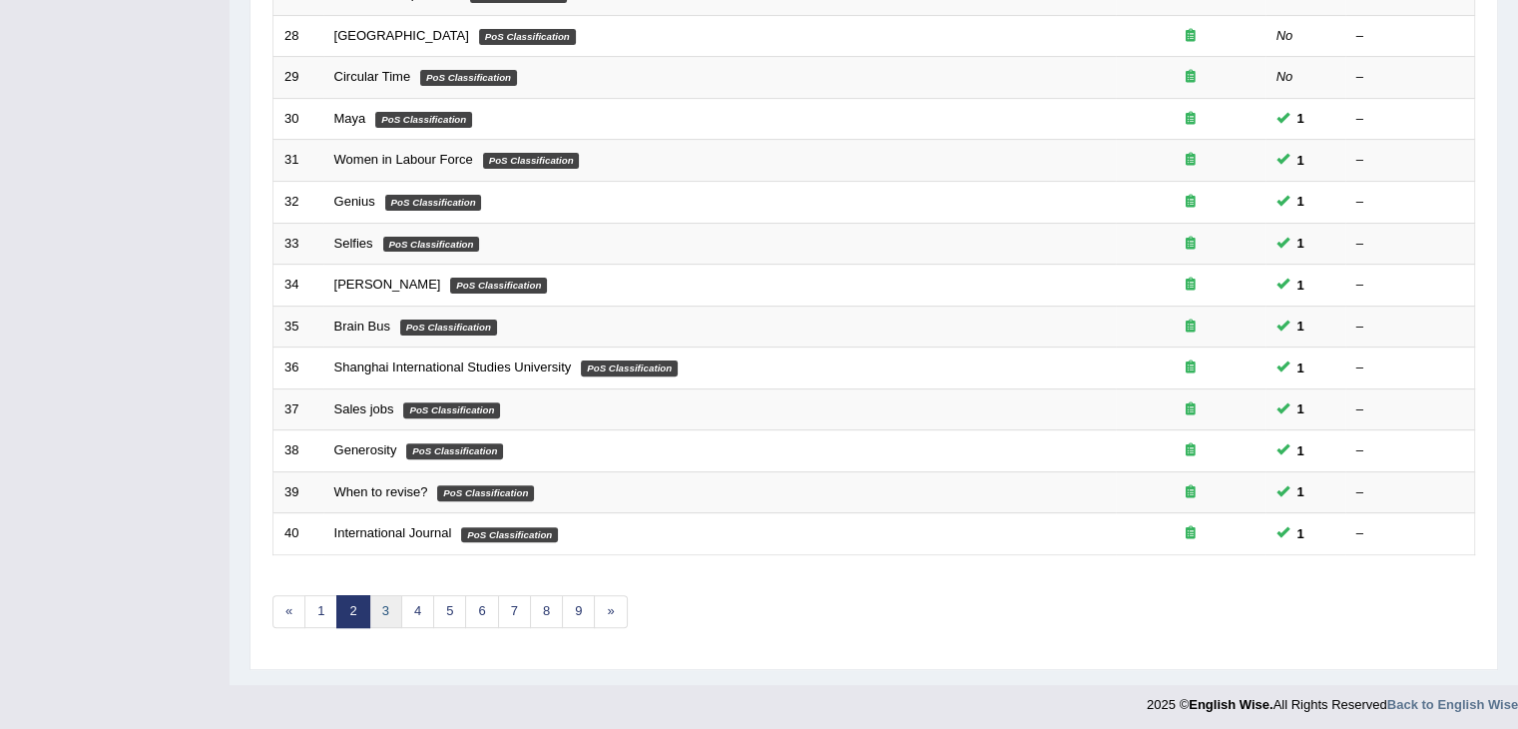
click at [390, 604] on link "3" at bounding box center [385, 611] width 33 height 33
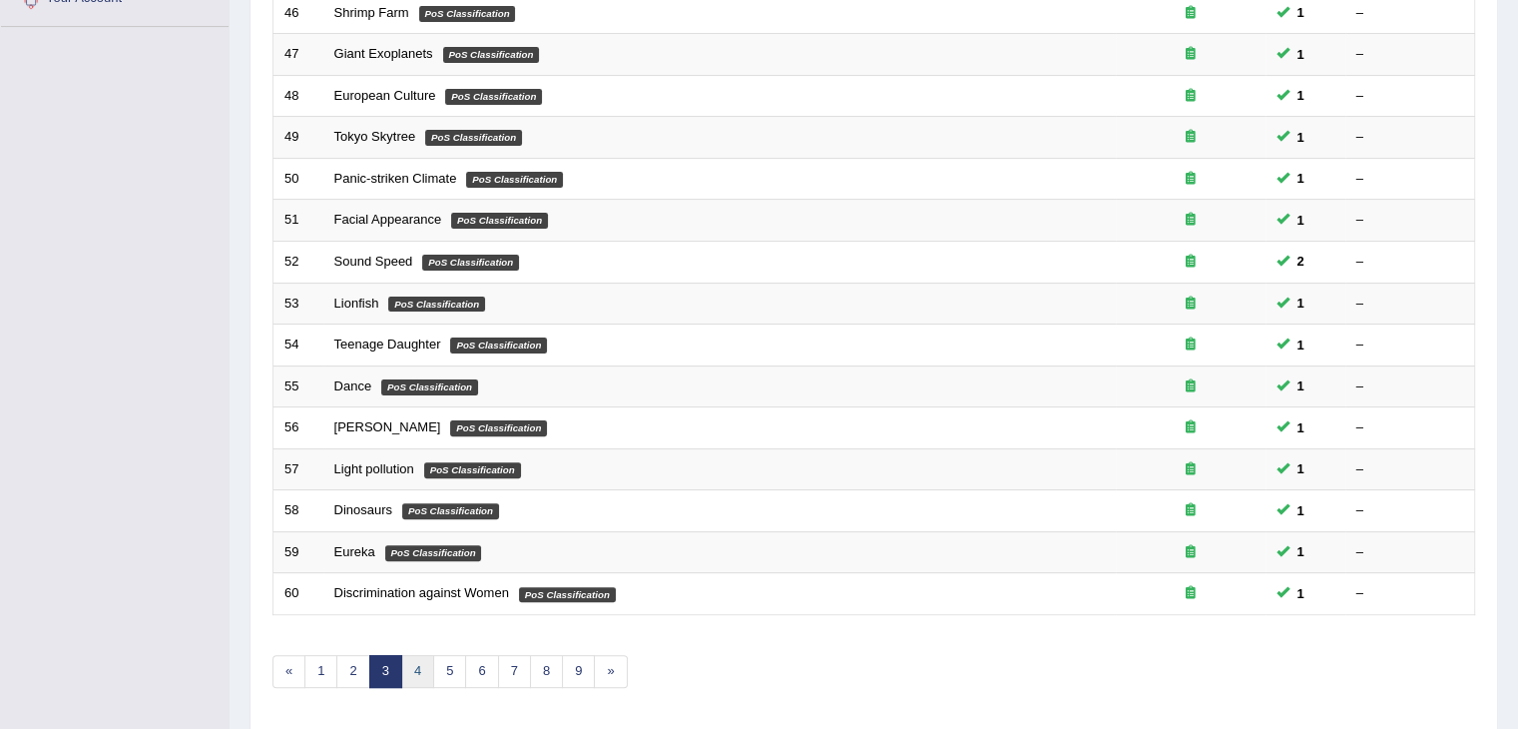
click at [409, 660] on link "4" at bounding box center [417, 671] width 33 height 33
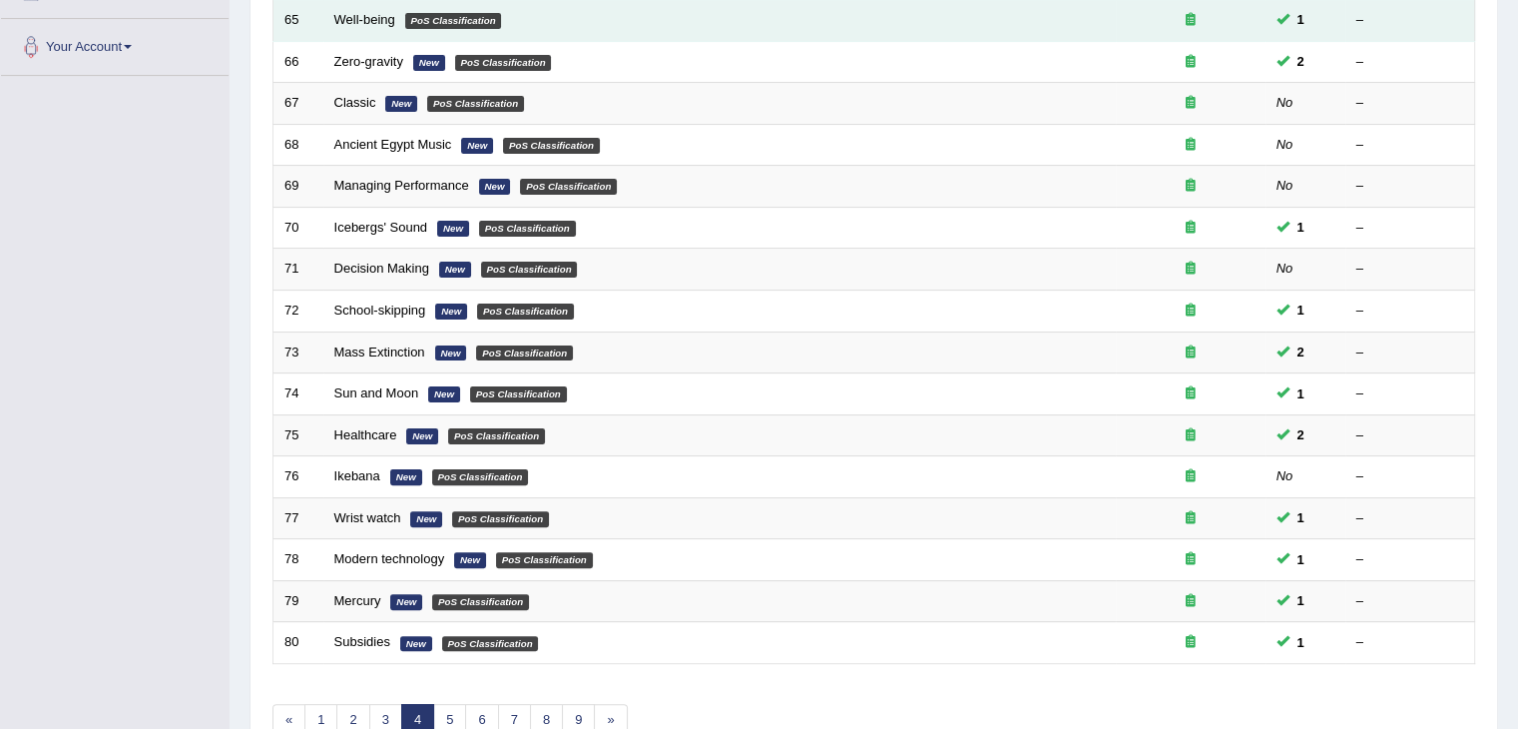
scroll to position [475, 0]
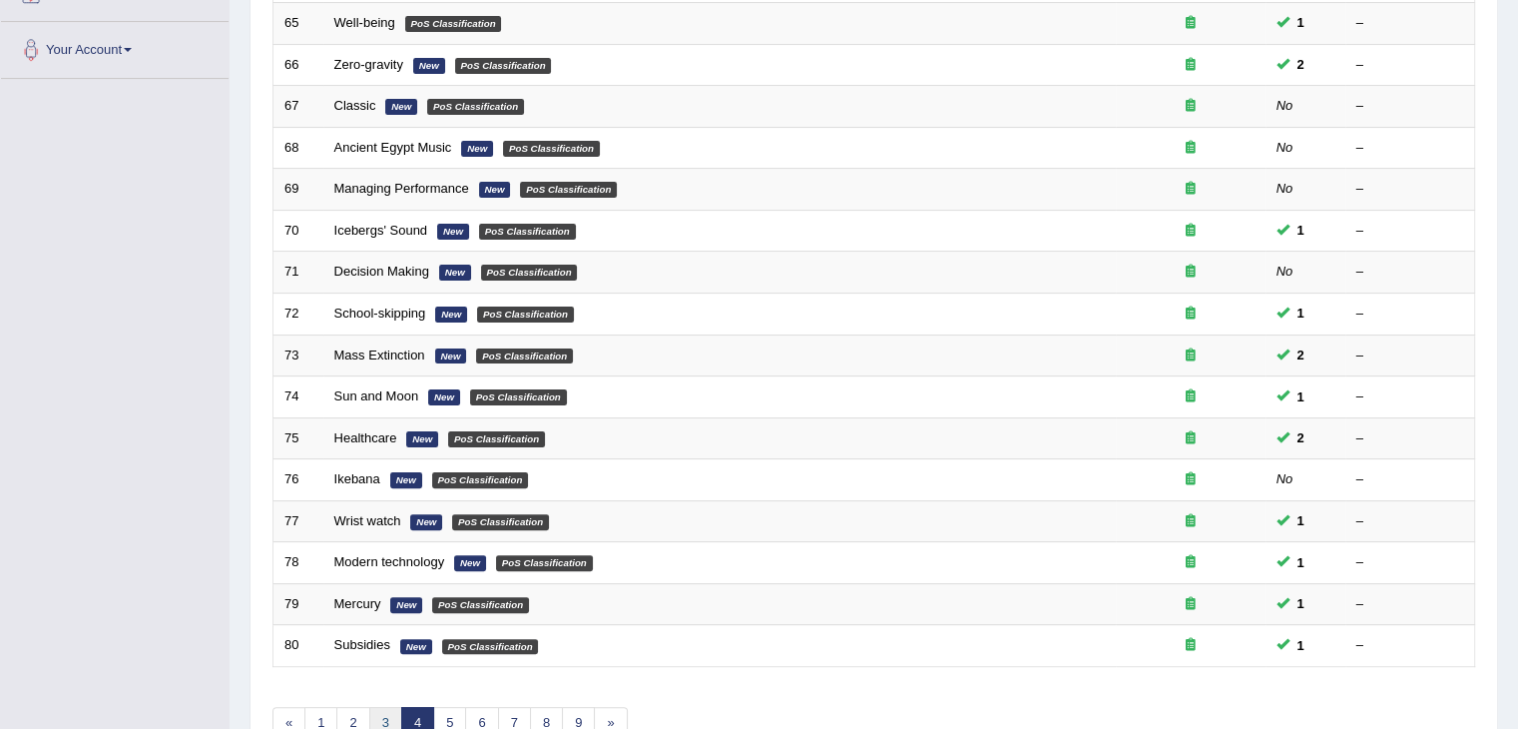
click at [389, 708] on link "3" at bounding box center [385, 723] width 33 height 33
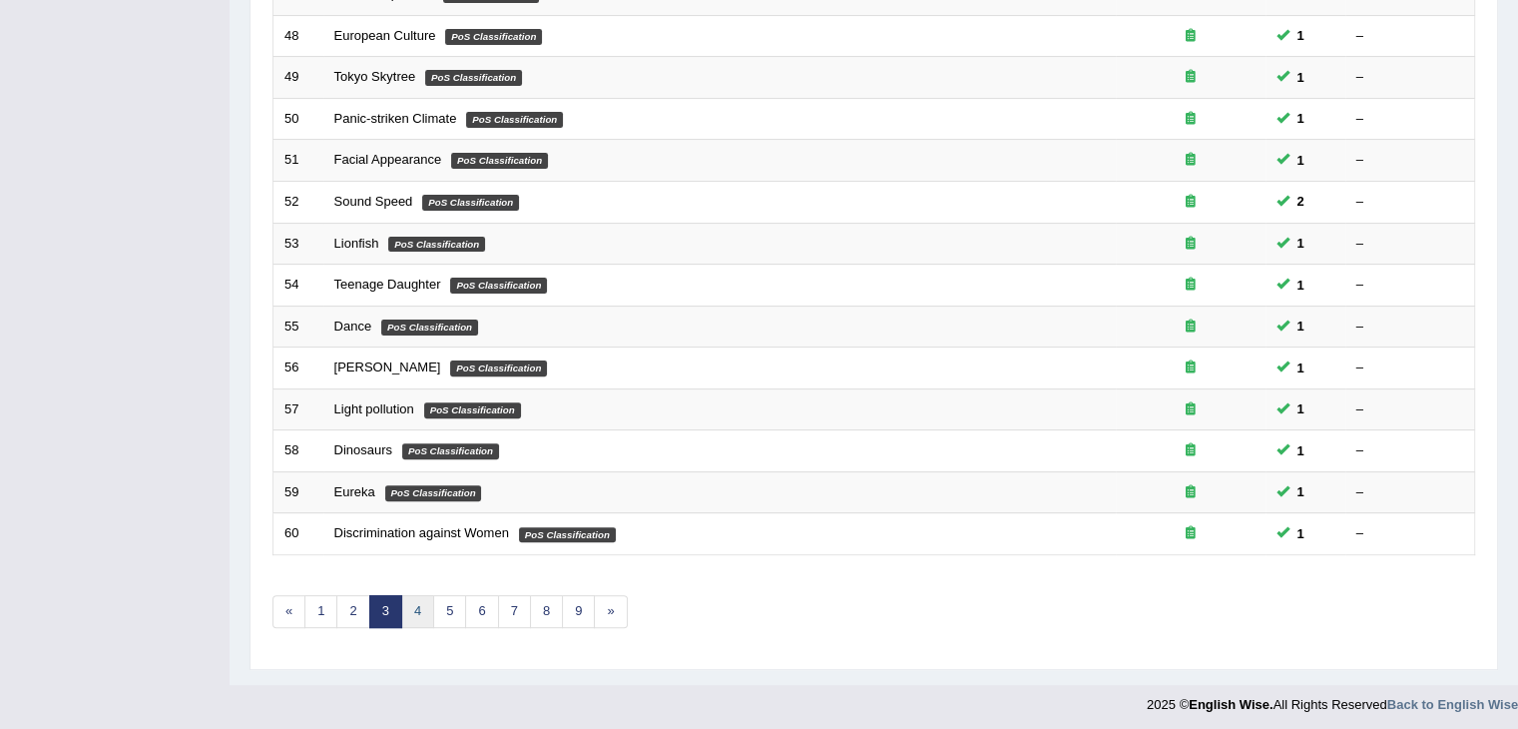
click at [411, 606] on link "4" at bounding box center [417, 611] width 33 height 33
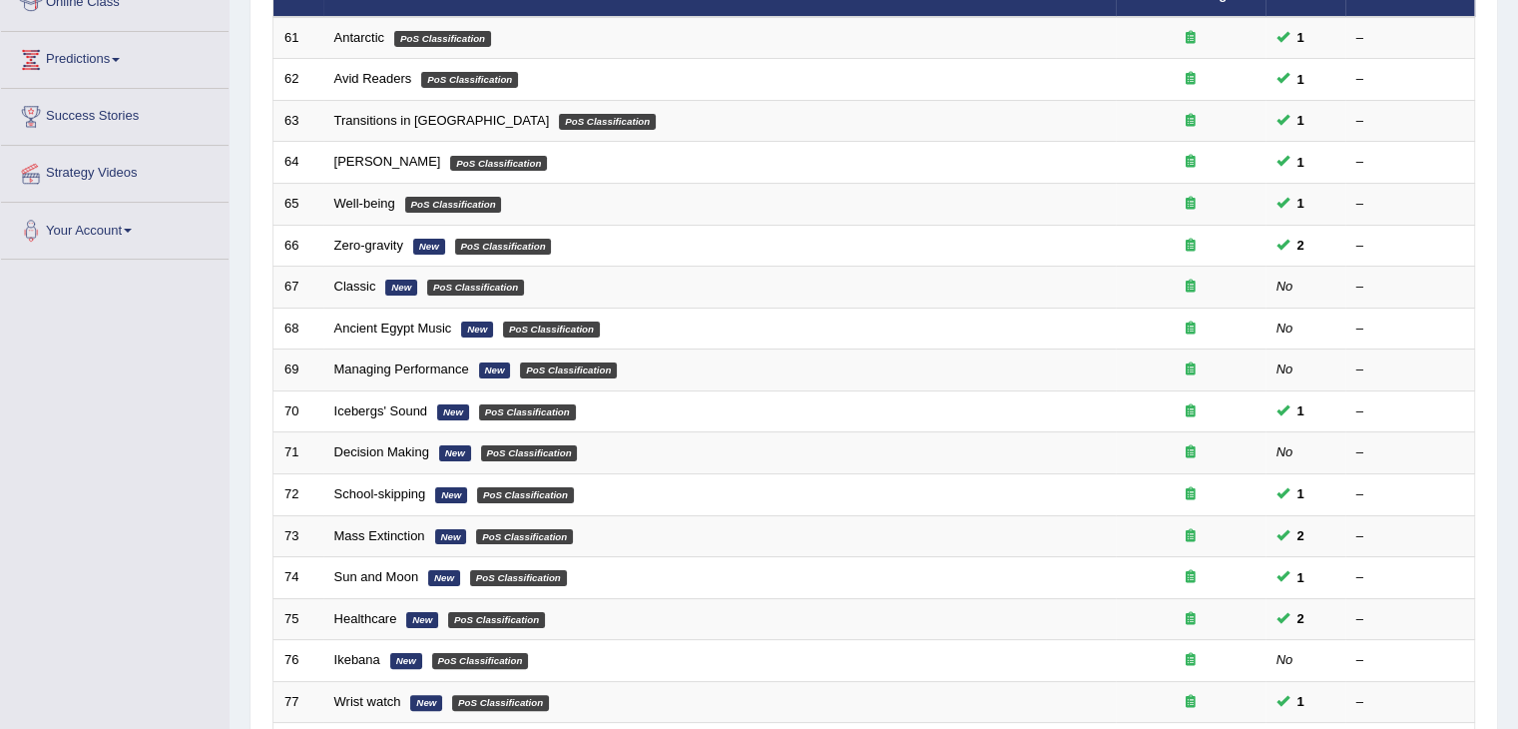
scroll to position [295, 0]
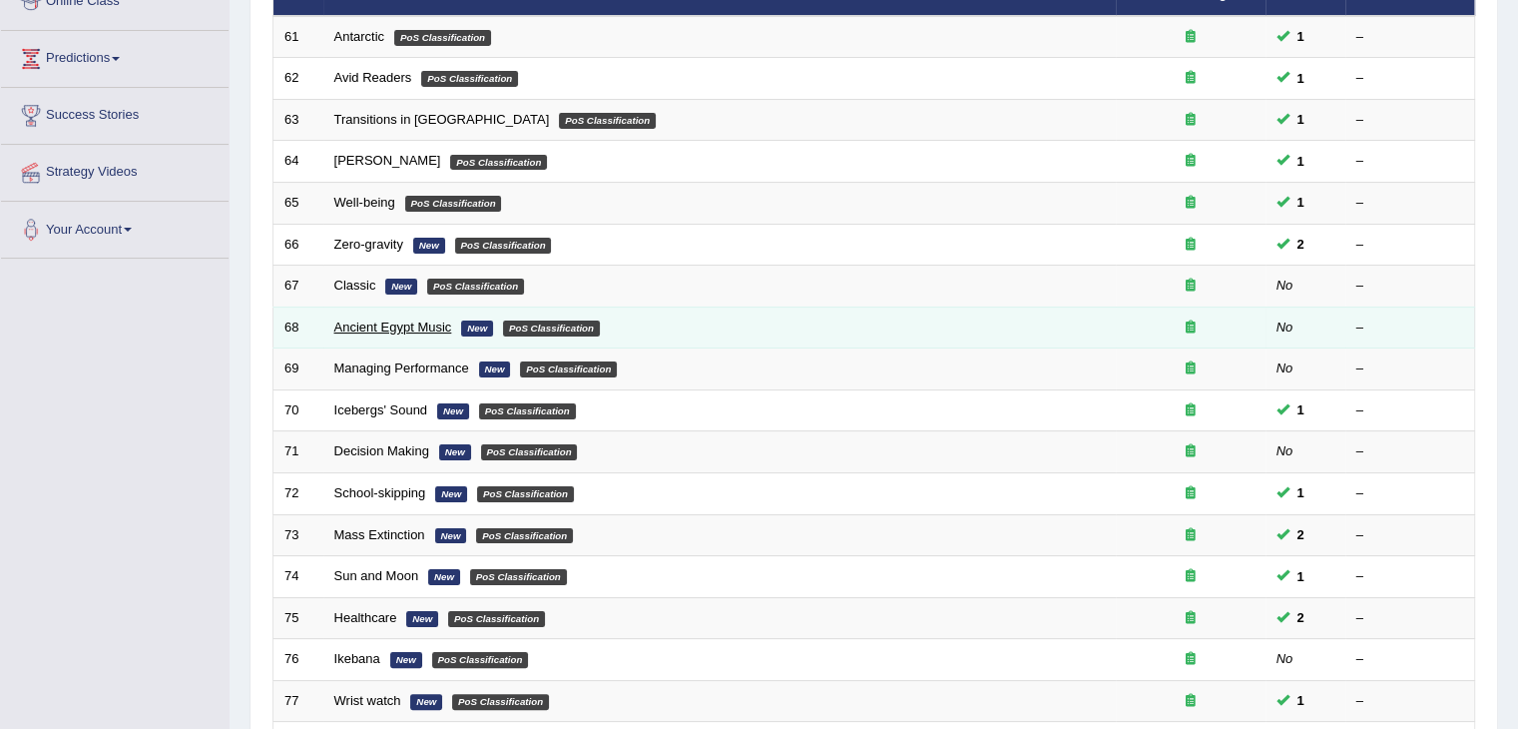
click at [375, 319] on link "Ancient Egypt Music" at bounding box center [393, 326] width 118 height 15
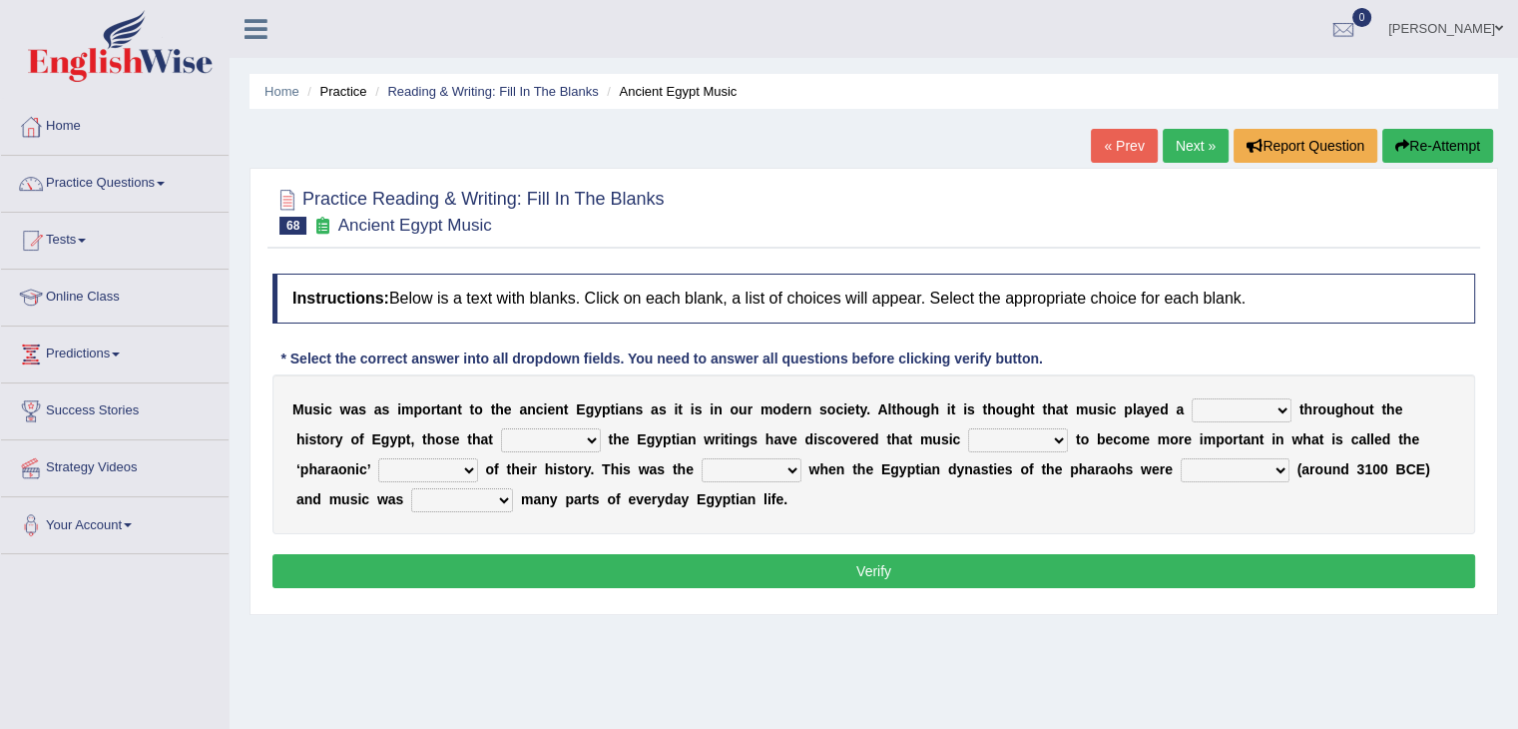
click at [1258, 407] on select "role game response situation" at bounding box center [1242, 410] width 100 height 24
click at [1058, 436] on select "predicted seemed like thought" at bounding box center [1018, 440] width 100 height 24
click at [1251, 410] on select "role game response situation" at bounding box center [1242, 410] width 100 height 24
select select "role"
click at [1192, 398] on select "role game response situation" at bounding box center [1242, 410] width 100 height 24
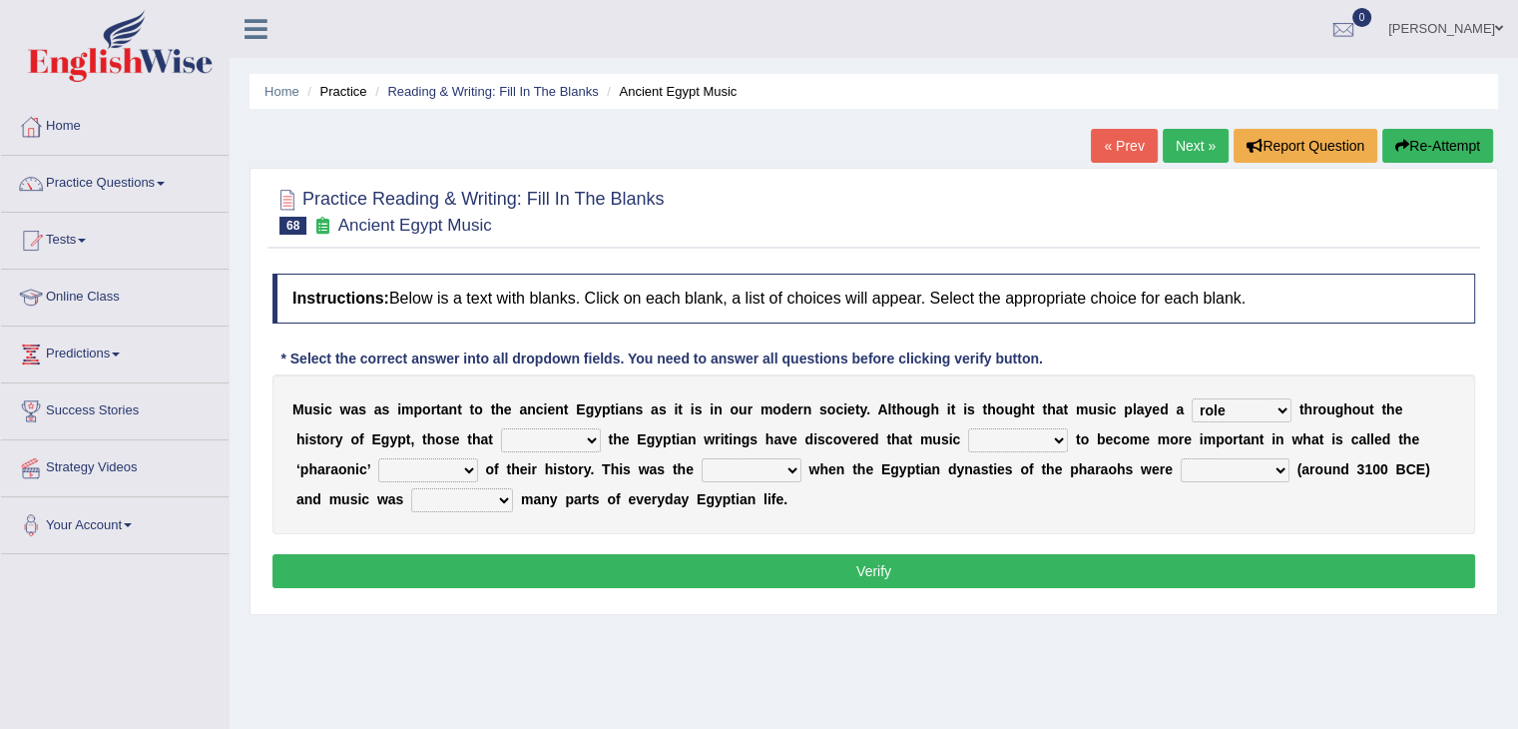
click at [567, 440] on select "need require confirm study" at bounding box center [551, 440] width 100 height 24
select select "study"
click at [501, 428] on select "need require confirm study" at bounding box center [551, 440] width 100 height 24
click at [1010, 440] on select "predicted seemed like thought" at bounding box center [1018, 440] width 100 height 24
click at [594, 436] on select "need require confirm study" at bounding box center [551, 440] width 100 height 24
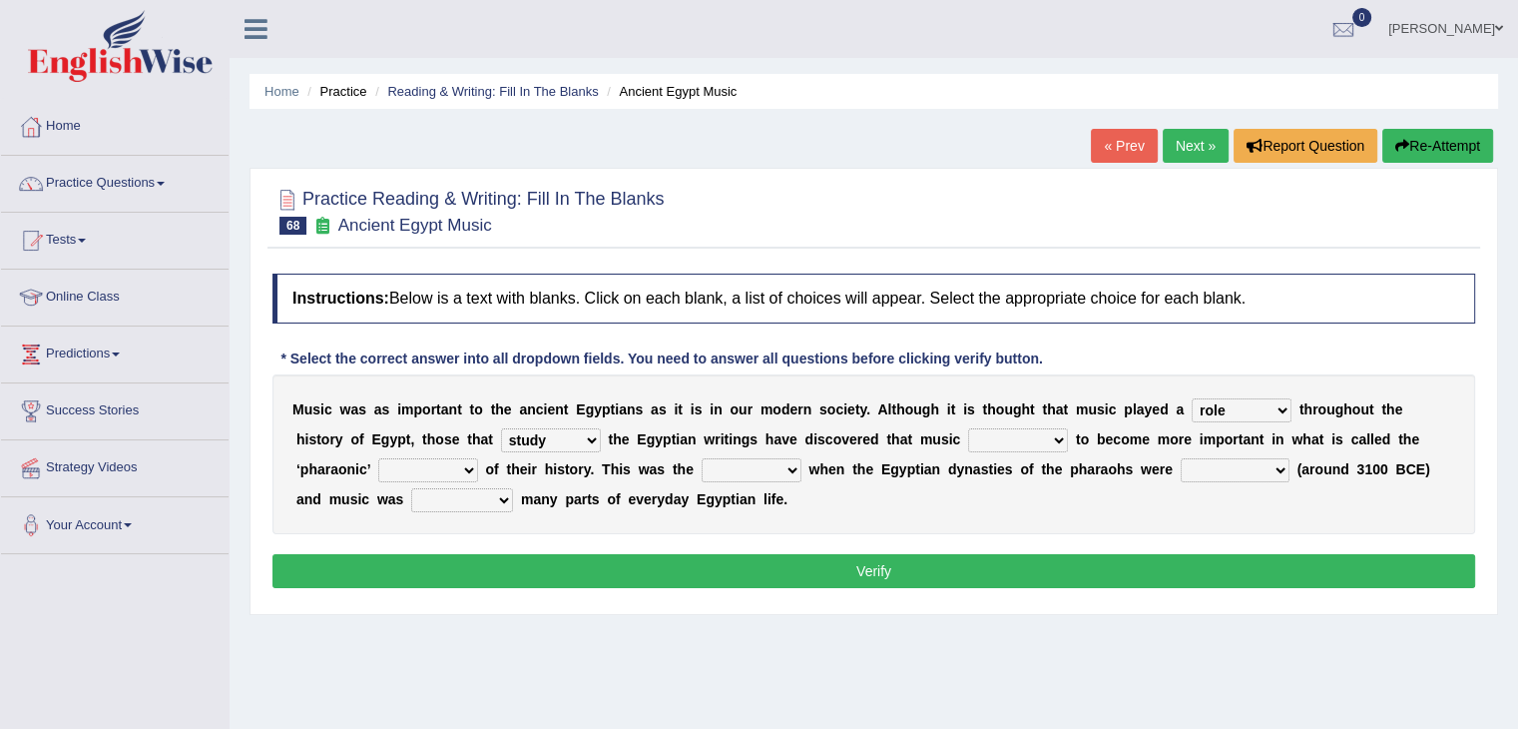
click at [1005, 436] on select "predicted seemed like thought" at bounding box center [1018, 440] width 100 height 24
select select "seemed"
click at [968, 428] on select "predicted seemed like thought" at bounding box center [1018, 440] width 100 height 24
click at [464, 468] on select "period people place race" at bounding box center [428, 470] width 100 height 24
select select "people"
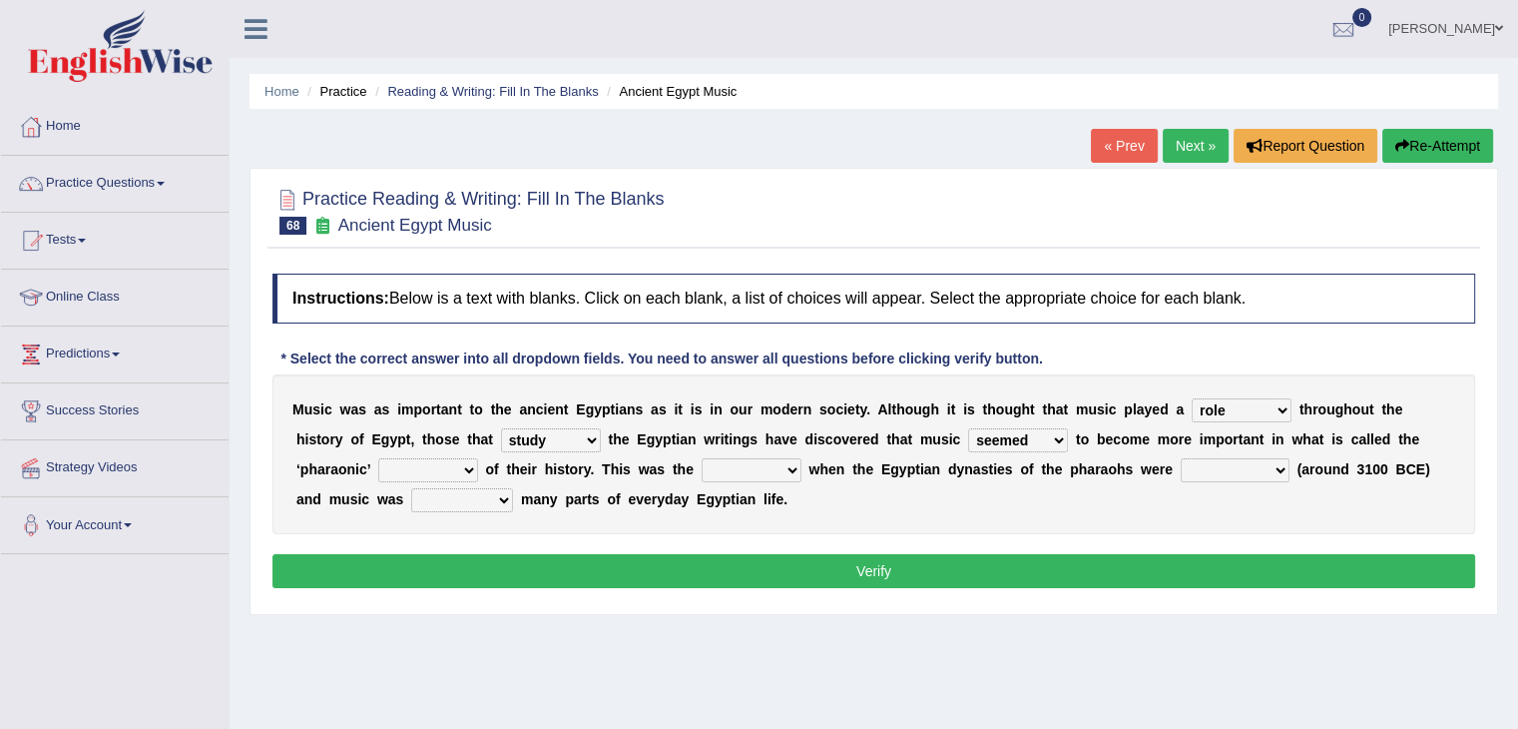
click at [378, 458] on select "period people place race" at bounding box center [428, 470] width 100 height 24
click at [767, 468] on select "result range time group" at bounding box center [752, 470] width 100 height 24
select select "time"
click at [702, 458] on select "result range time group" at bounding box center [752, 470] width 100 height 24
click at [1203, 468] on select "contributed established constructed raised" at bounding box center [1235, 470] width 109 height 24
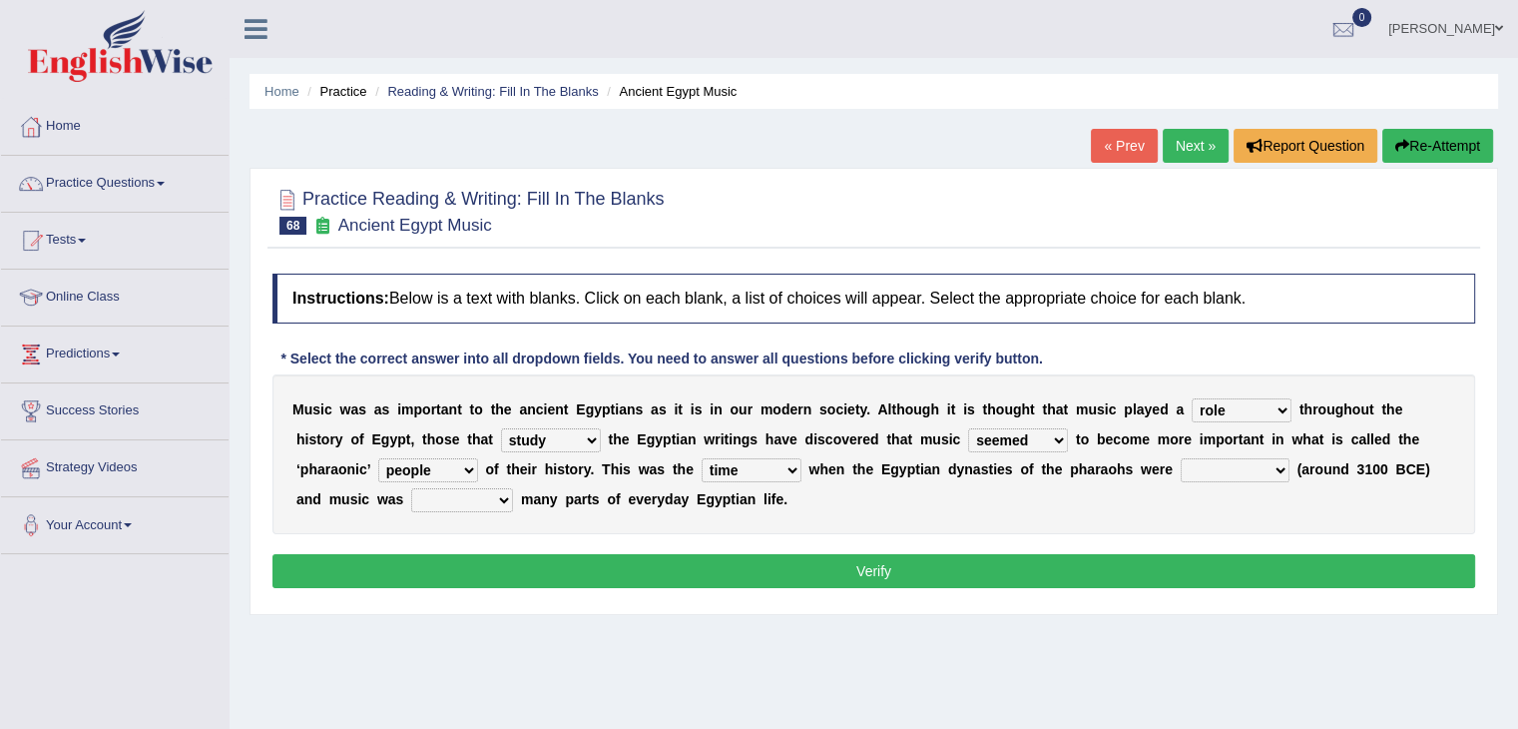
select select "established"
click at [1181, 458] on select "contributed established constructed raised" at bounding box center [1235, 470] width 109 height 24
click at [495, 494] on select "found at found found from found in" at bounding box center [462, 500] width 102 height 24
select select "found in"
click at [411, 488] on select "found at found found from found in" at bounding box center [462, 500] width 102 height 24
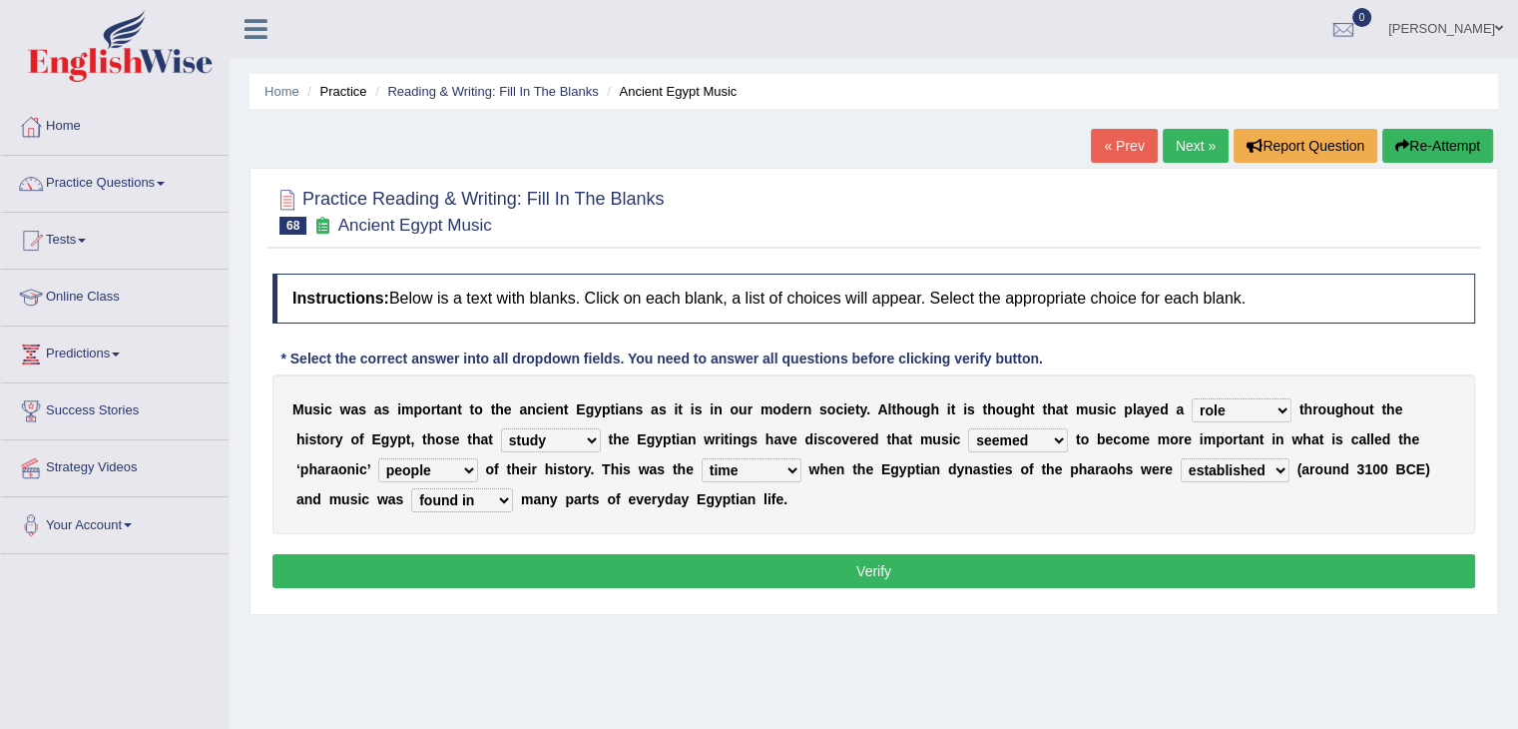
click at [929, 567] on button "Verify" at bounding box center [873, 571] width 1203 height 34
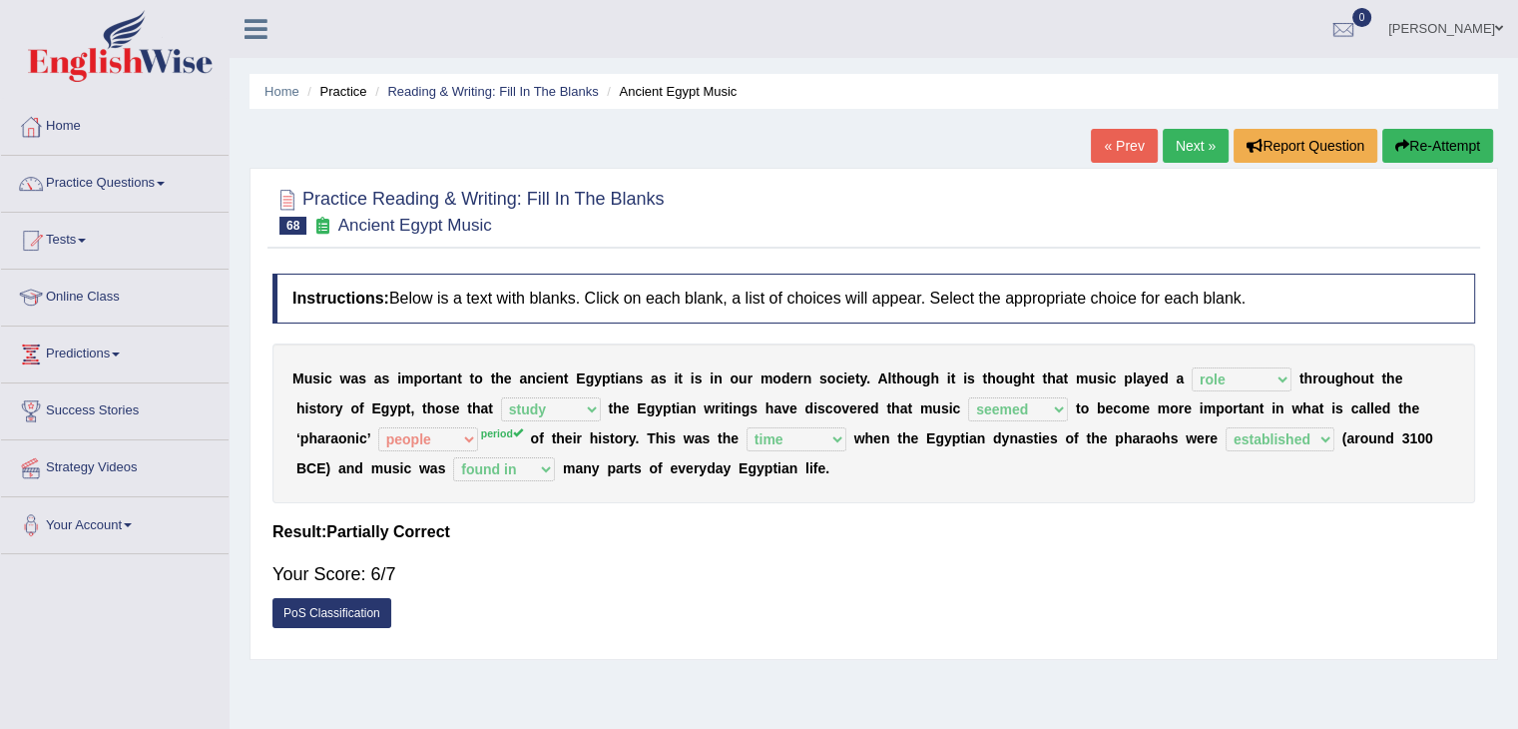
click at [780, 556] on div "Your Score: 6/7" at bounding box center [873, 574] width 1203 height 48
click at [1174, 148] on link "Next »" at bounding box center [1196, 146] width 66 height 34
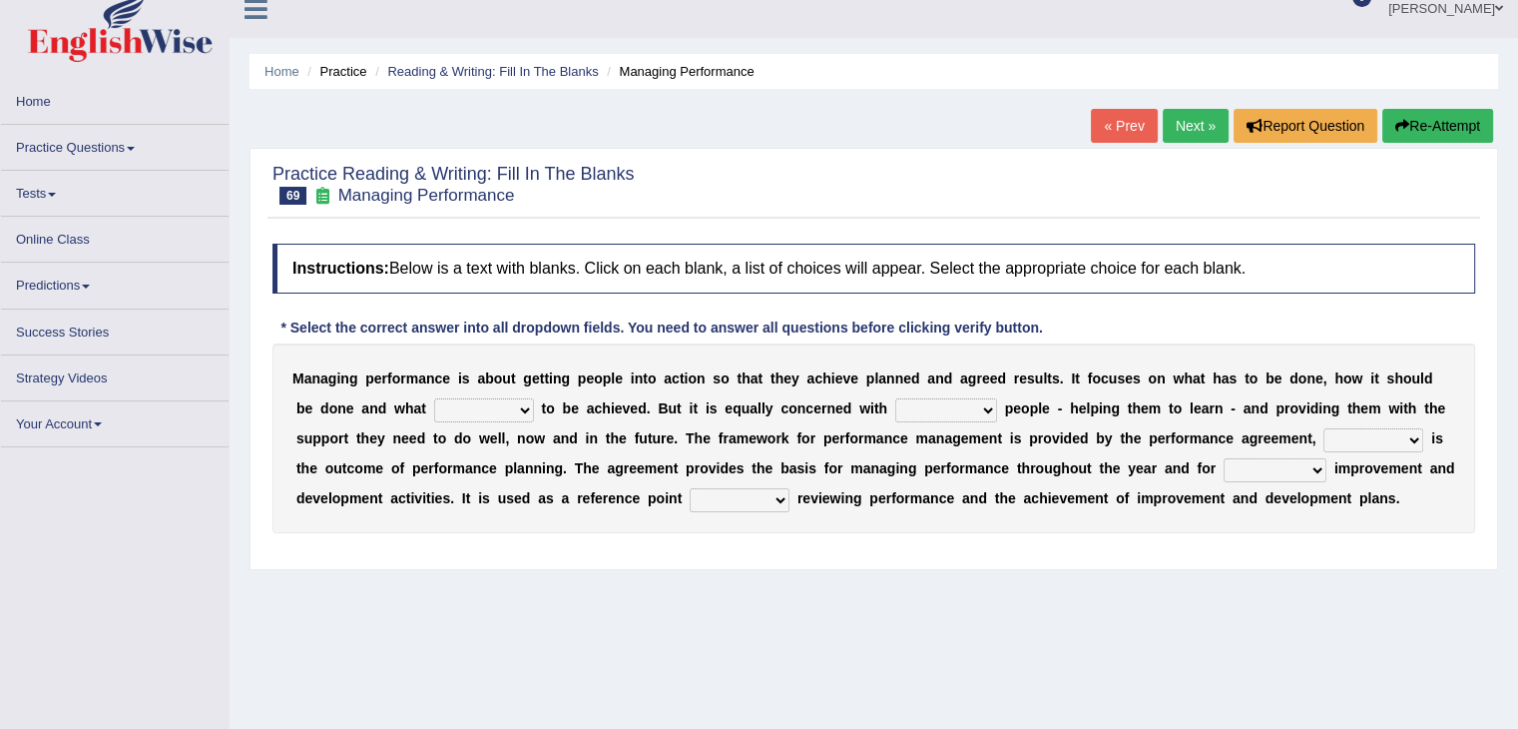
scroll to position [20, 0]
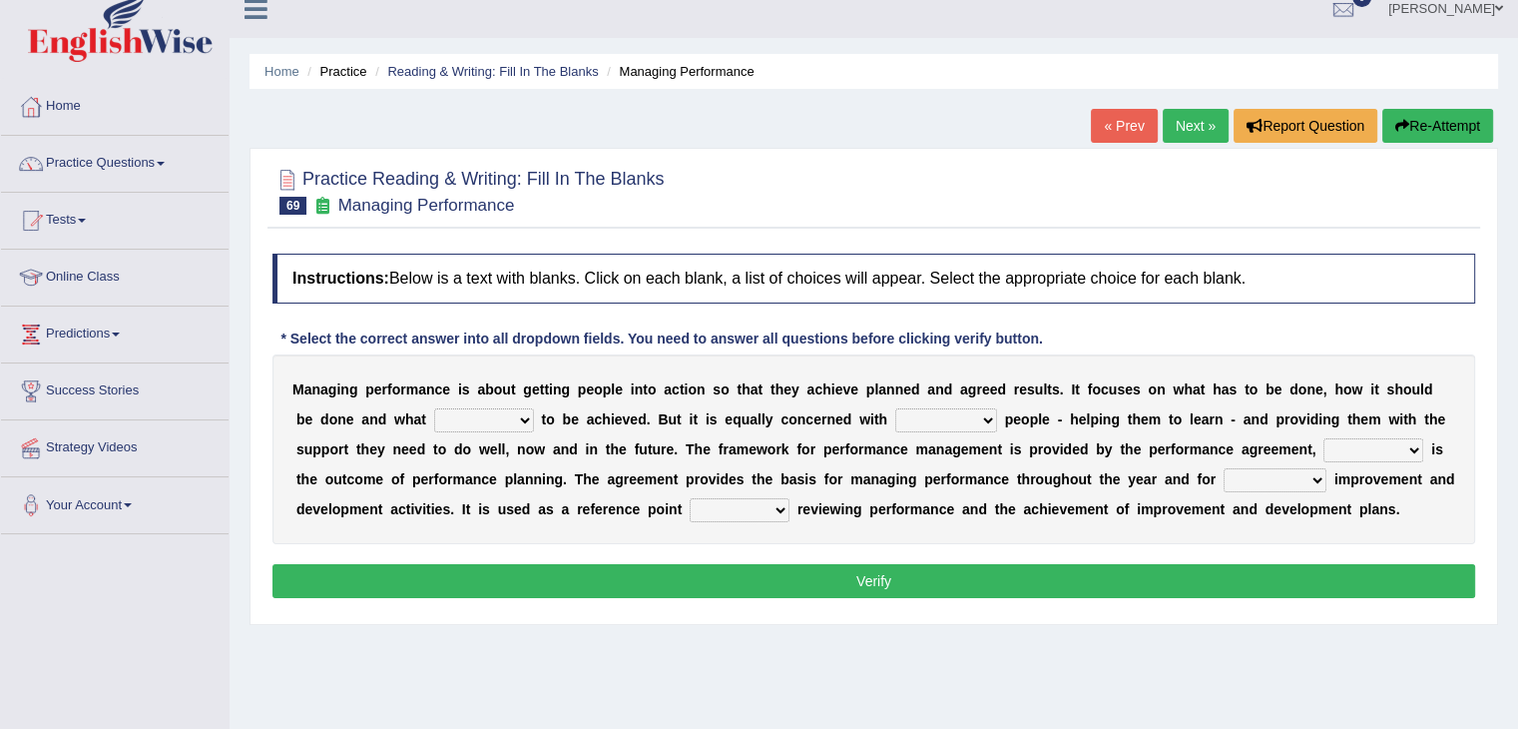
click at [1108, 124] on link "« Prev" at bounding box center [1124, 126] width 66 height 34
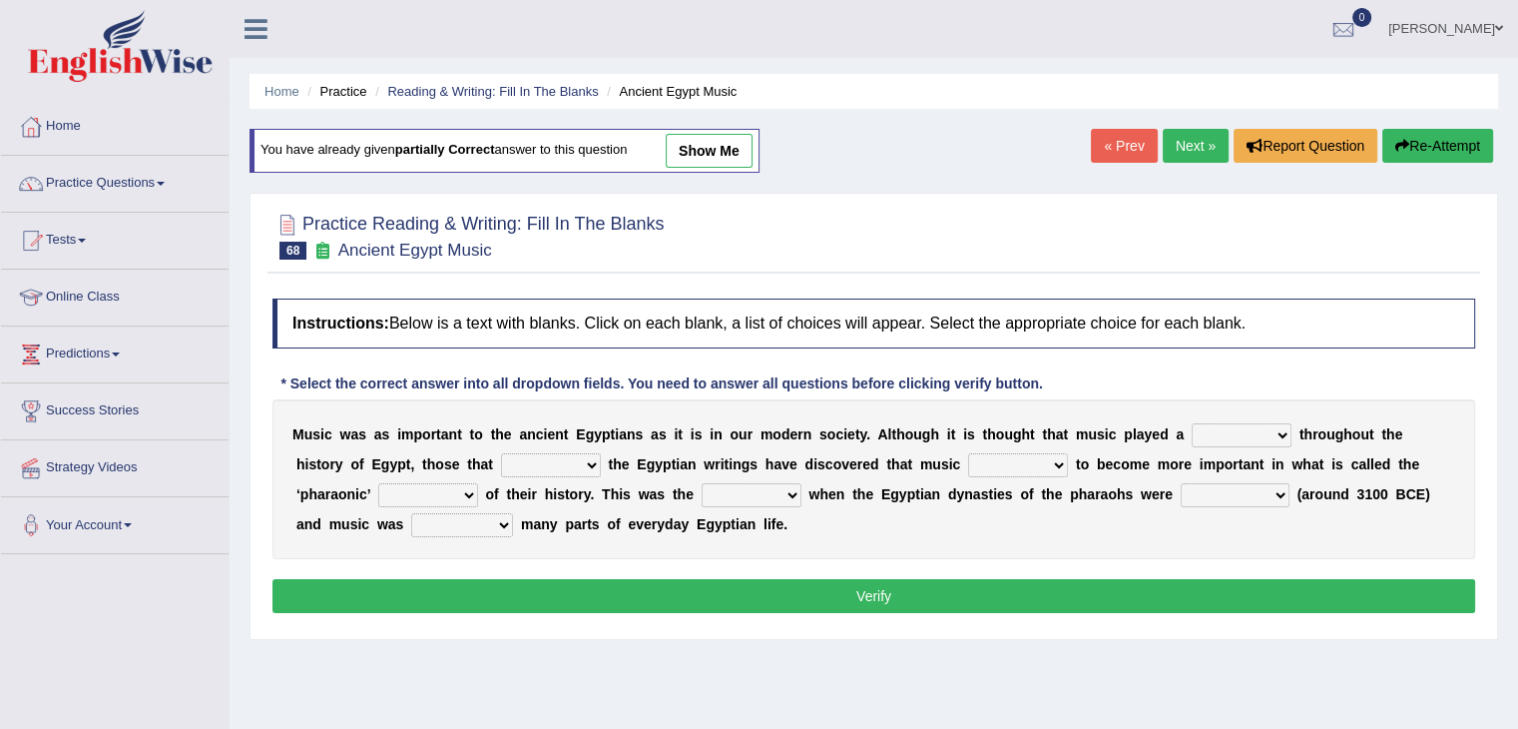
click at [1267, 442] on select "role game response situation" at bounding box center [1242, 435] width 100 height 24
click at [1282, 432] on select "role game response situation" at bounding box center [1242, 435] width 100 height 24
click at [1417, 528] on div "M u s i c w a s a s i m p o r t a n t t o t h e a n c i e n t E g y p t i a n s…" at bounding box center [873, 479] width 1203 height 160
click at [588, 461] on select "need require confirm study" at bounding box center [551, 465] width 100 height 24
click at [838, 555] on div "M u s i c w a s a s i m p o r t a n t t o t h e a n c i e n t E g y p t i a n s…" at bounding box center [873, 479] width 1203 height 160
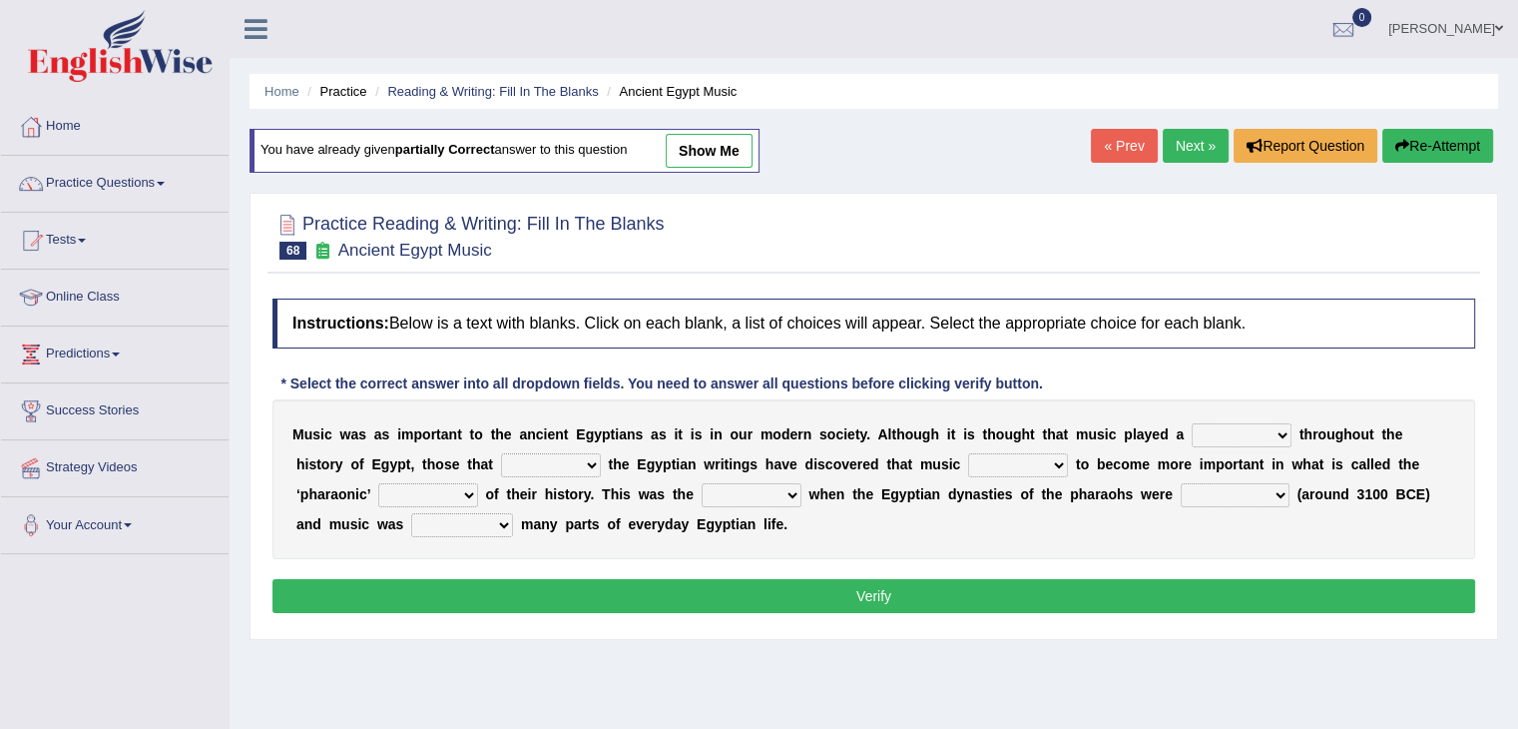
click at [1063, 457] on select "predicted seemed like thought" at bounding box center [1018, 465] width 100 height 24
click at [874, 544] on div "M u s i c w a s a s i m p o r t a n t t o t h e a n c i e n t E g y p t i a n s…" at bounding box center [873, 479] width 1203 height 160
click at [459, 491] on select "period people place race" at bounding box center [428, 495] width 100 height 24
click at [761, 538] on div "M u s i c w a s a s i m p o r t a n t t o t h e a n c i e n t E g y p t i a n s…" at bounding box center [873, 479] width 1203 height 160
click at [795, 492] on select "result range time group" at bounding box center [752, 495] width 100 height 24
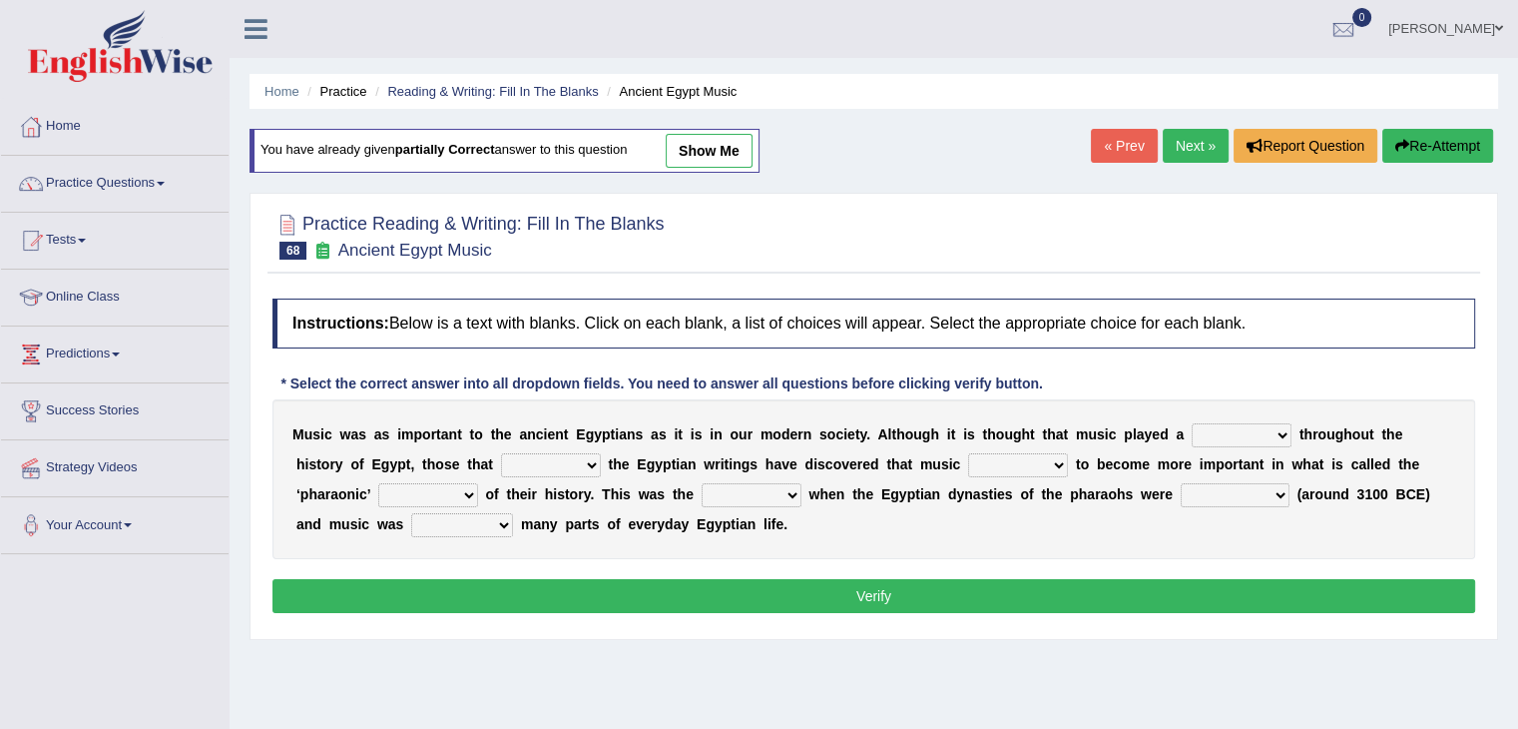
click at [909, 512] on div "M u s i c w a s a s i m p o r t a n t t o t h e a n c i e n t E g y p t i a n s…" at bounding box center [873, 479] width 1203 height 160
click at [1271, 494] on select "contributed established constructed raised" at bounding box center [1235, 495] width 109 height 24
click at [836, 503] on div "M u s i c w a s a s i m p o r t a n t t o t h e a n c i e n t E g y p t i a n s…" at bounding box center [873, 479] width 1203 height 160
click at [495, 528] on select "found at found found from found in" at bounding box center [462, 525] width 102 height 24
click at [626, 554] on div "M u s i c w a s a s i m p o r t a n t t o t h e a n c i e n t E g y p t i a n s…" at bounding box center [873, 479] width 1203 height 160
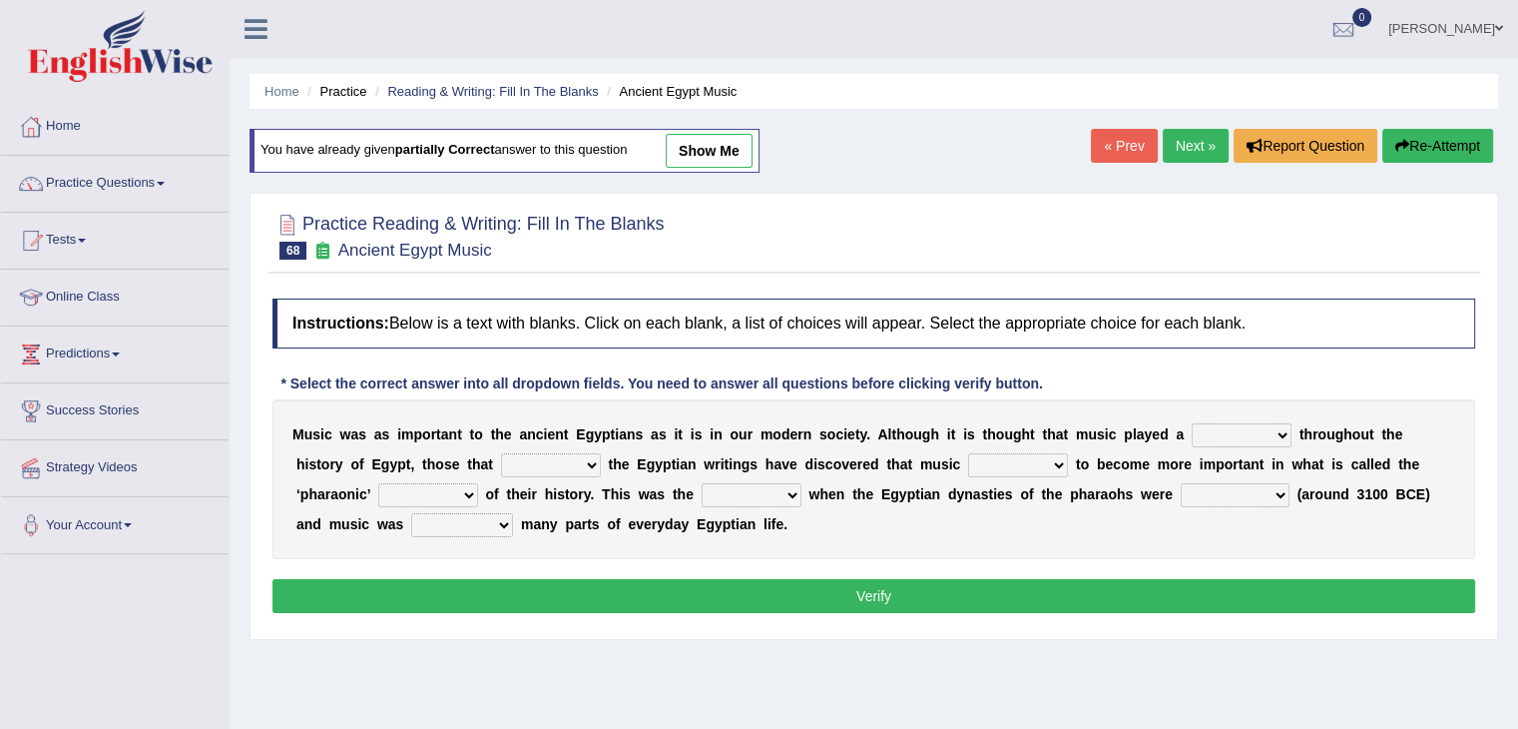
click at [715, 142] on link "show me" at bounding box center [709, 151] width 87 height 34
select select "role"
select select "study"
select select "seemed"
select select "people"
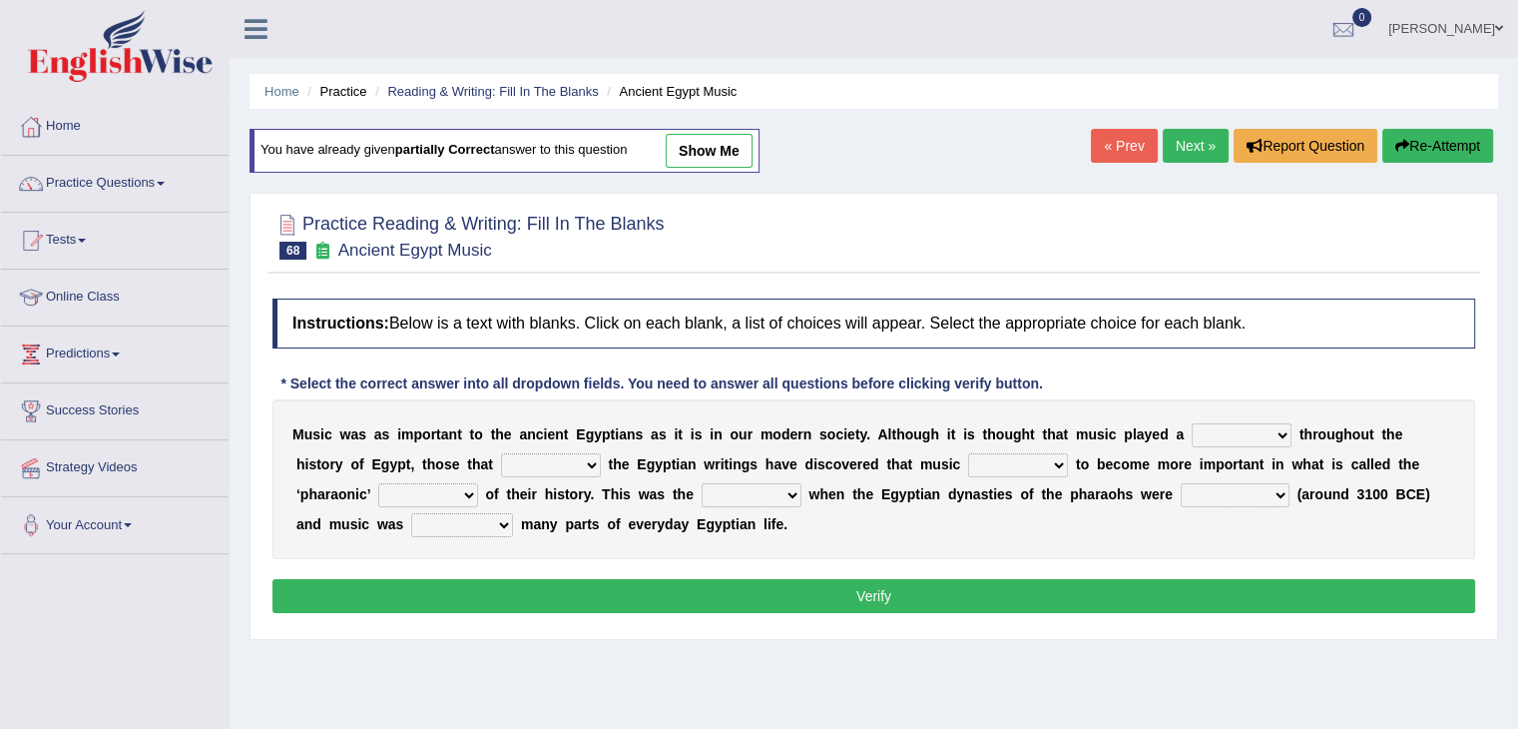
select select "time"
select select "established"
select select "found in"
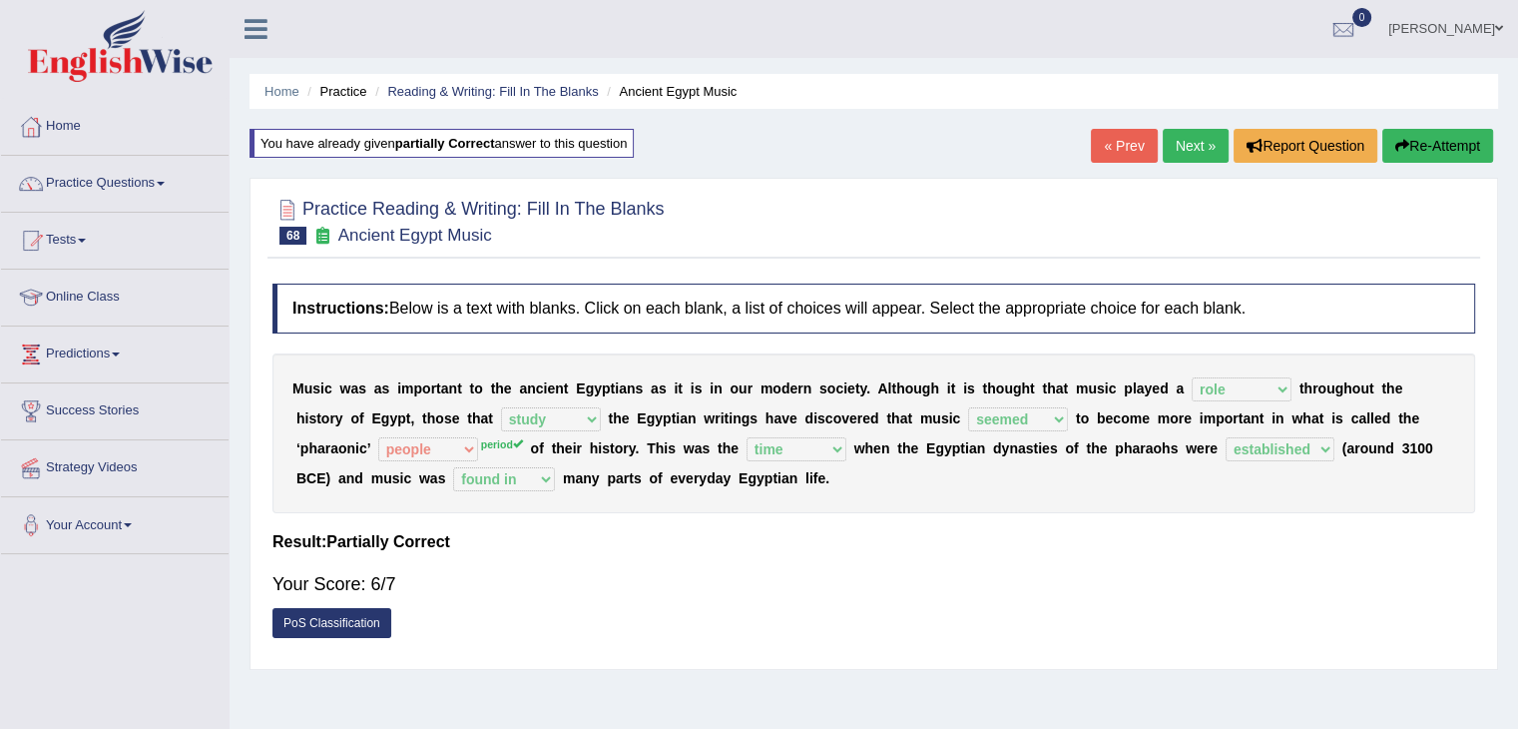
click at [1184, 148] on link "Next »" at bounding box center [1196, 146] width 66 height 34
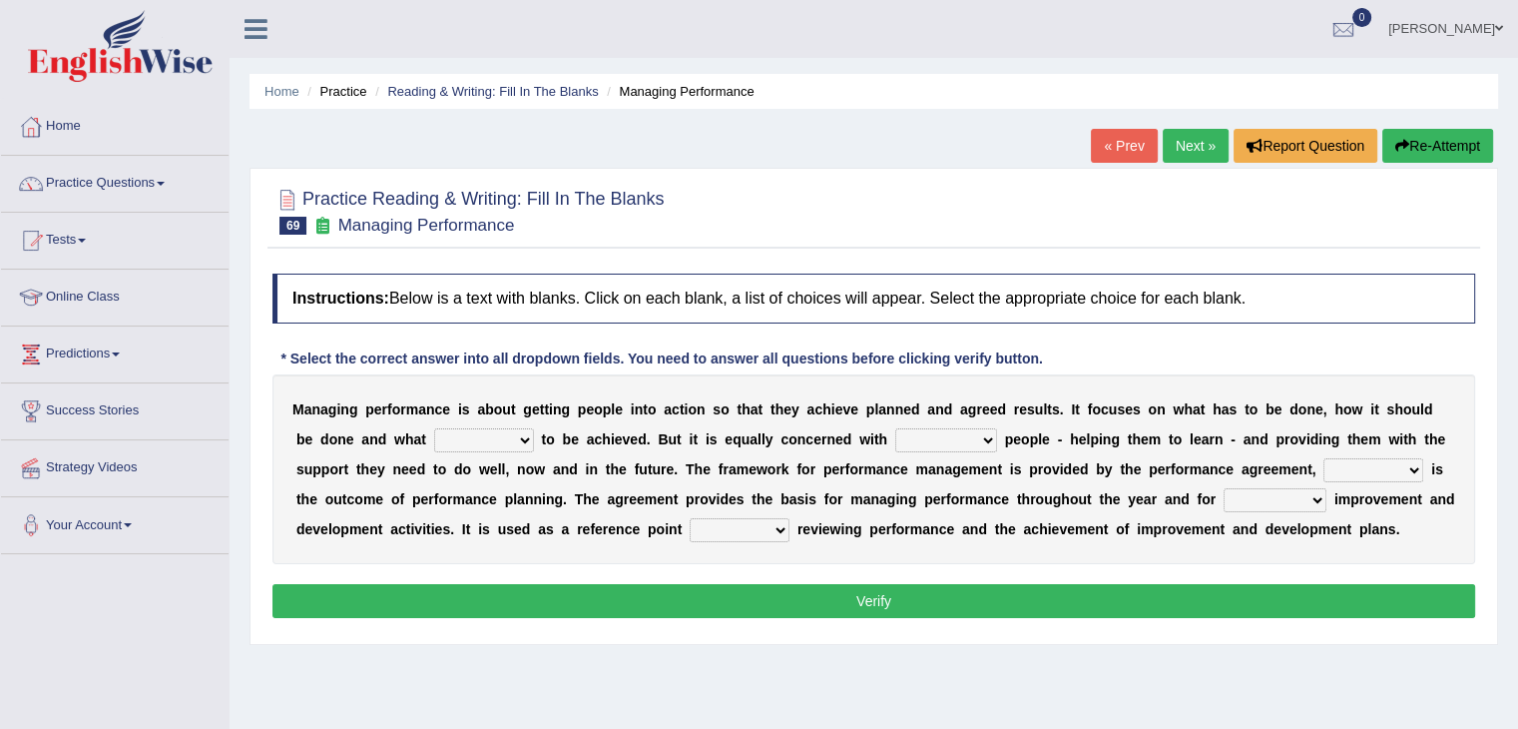
click at [515, 434] on select "is need must requires" at bounding box center [484, 440] width 100 height 24
click at [434, 428] on select "is need must requires" at bounding box center [484, 440] width 100 height 24
click at [517, 439] on select "is need must requires" at bounding box center [484, 440] width 100 height 24
click at [639, 560] on div "M a n a g i n g p e r f o r m a n c e i s a b o u t g e t t i n g p e o p l e i…" at bounding box center [873, 469] width 1203 height 190
click at [525, 433] on select "is need must requires" at bounding box center [484, 440] width 100 height 24
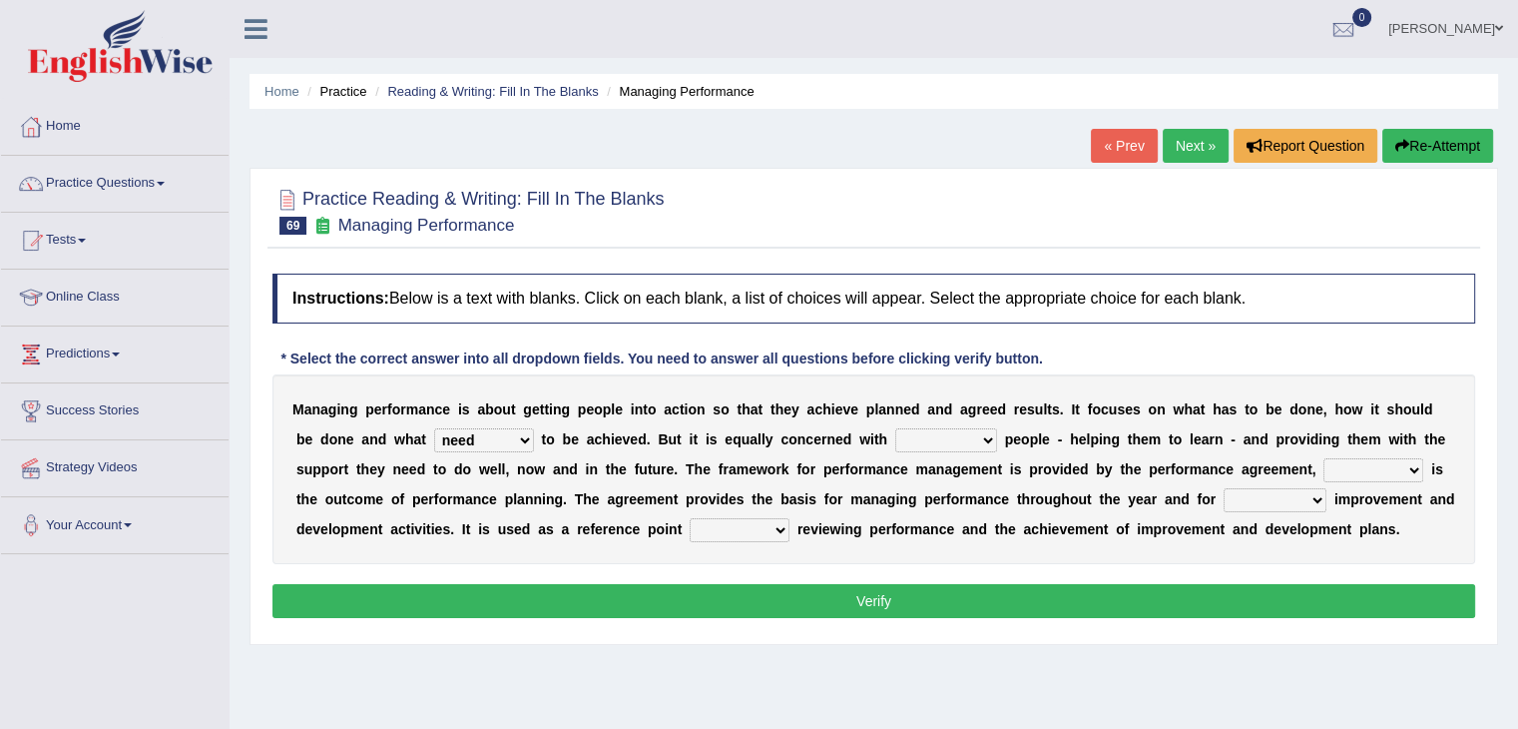
click at [725, 557] on div "M a n a g i n g p e r f o r m a n c e i s a b o u t g e t t i n g p e o p l e i…" at bounding box center [873, 469] width 1203 height 190
click at [522, 438] on select "is need must requires" at bounding box center [484, 440] width 100 height 24
select select "requires"
click at [434, 428] on select "is need must requires" at bounding box center [484, 440] width 100 height 24
click at [982, 431] on select "developing evaluating recruiting alerting" at bounding box center [946, 440] width 102 height 24
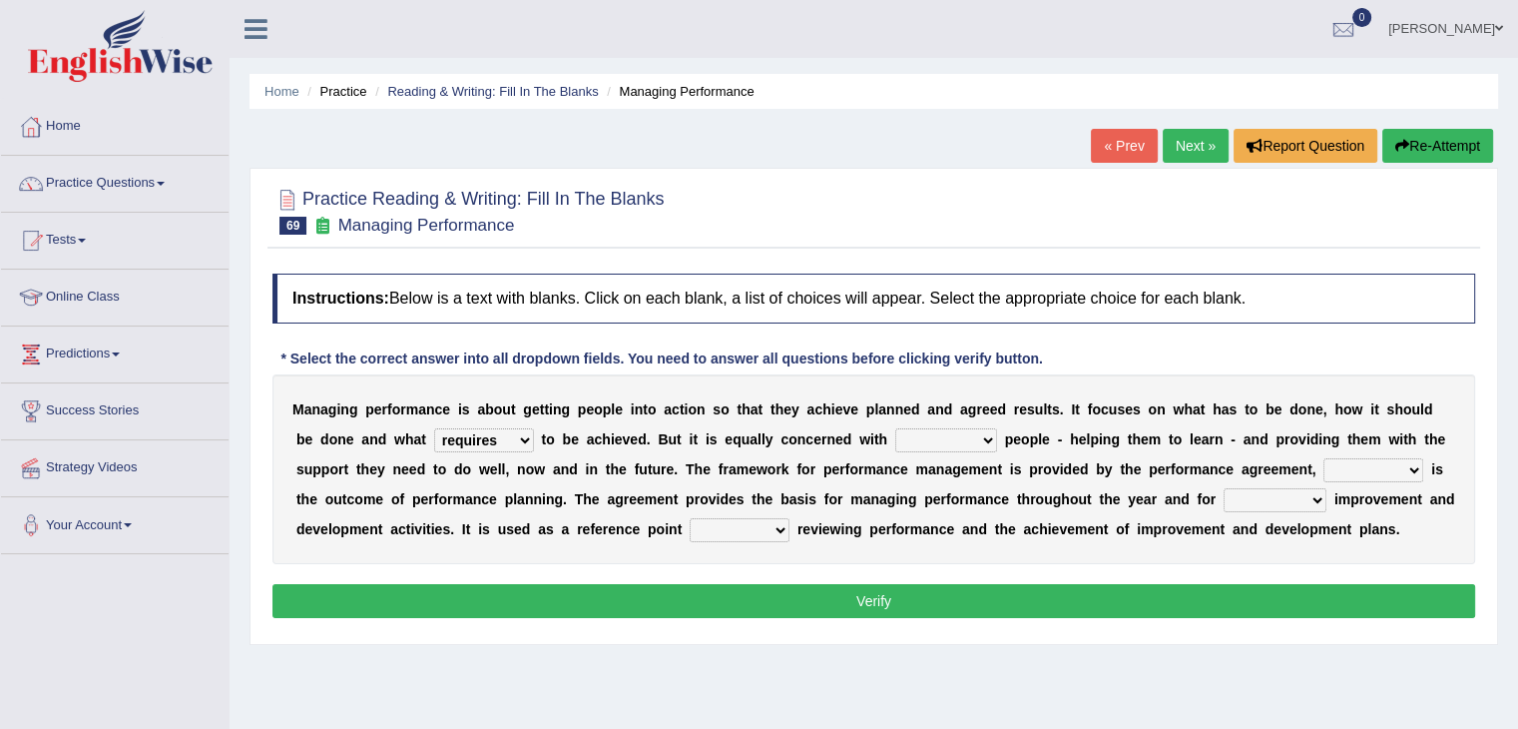
click at [1051, 560] on div "M a n a g i n g p e r f o r m a n c e i s a b o u t g e t t i n g p e o p l e i…" at bounding box center [873, 469] width 1203 height 190
click at [990, 437] on select "developing evaluating recruiting alerting" at bounding box center [946, 440] width 102 height 24
drag, startPoint x: 851, startPoint y: 436, endPoint x: 777, endPoint y: 437, distance: 73.9
click at [777, 437] on div "M a n a g i n g p e r f o r m a n c e i s a b o u t g e t t i n g p e o p l e i…" at bounding box center [873, 469] width 1203 height 190
click at [961, 436] on select "developing evaluating recruiting alerting" at bounding box center [946, 440] width 102 height 24
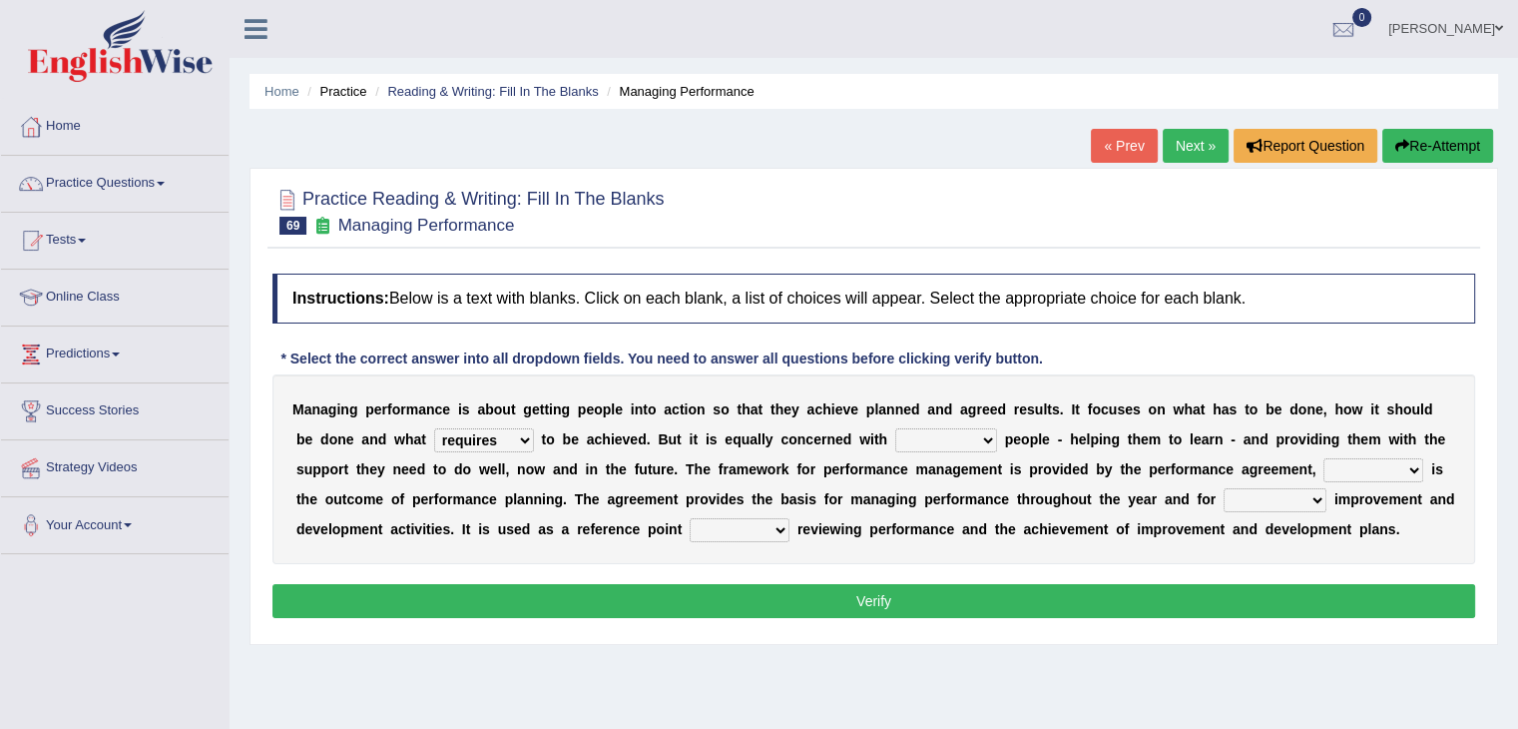
select select "recruiting"
click at [895, 428] on select "developing evaluating recruiting alerting" at bounding box center [946, 440] width 102 height 24
click at [746, 482] on div "M a n a g i n g p e r f o r m a n c e i s a b o u t g e t t i n g p e o p l e i…" at bounding box center [873, 469] width 1203 height 190
click at [701, 447] on div "M a n a g i n g p e r f o r m a n c e i s a b o u t g e t t i n g p e o p l e i…" at bounding box center [873, 469] width 1203 height 190
